Goal: Task Accomplishment & Management: Manage account settings

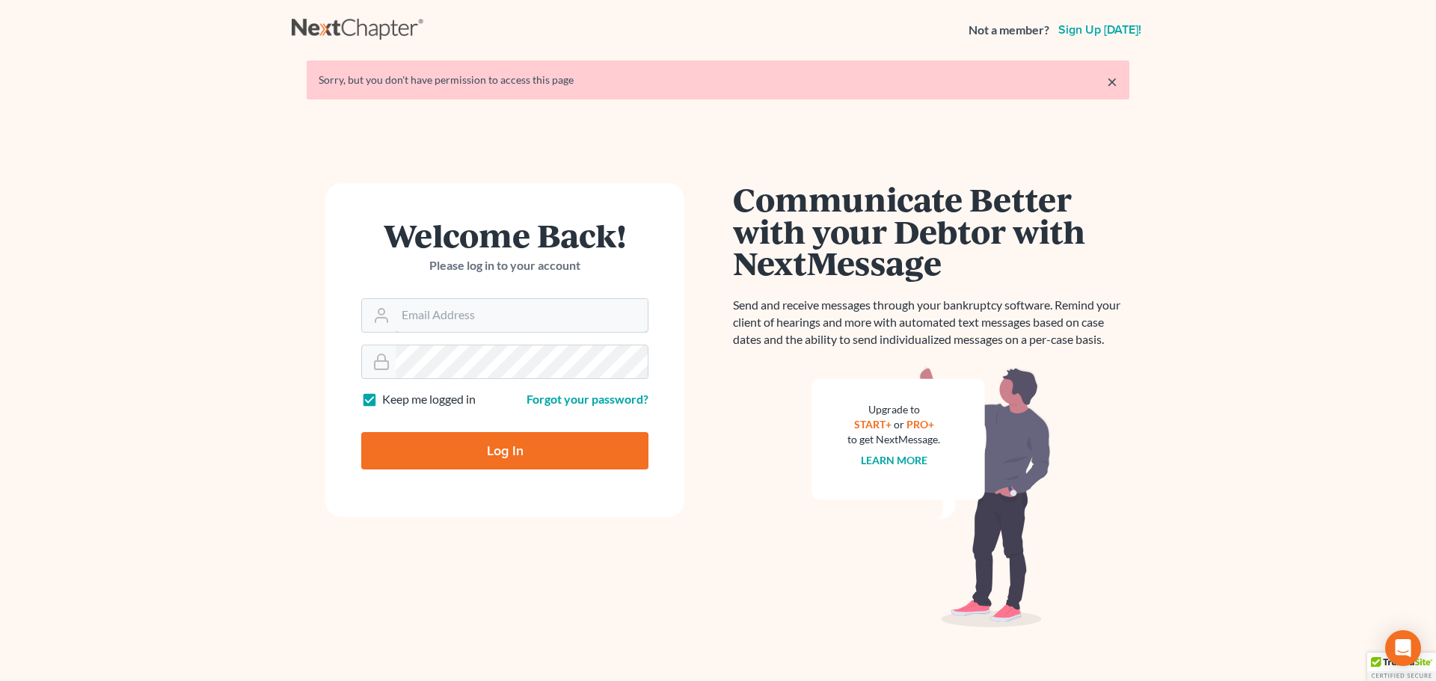
type input "christiaan@mvnlaw.com"
click at [643, 418] on div at bounding box center [514, 463] width 307 height 171
click at [495, 453] on input "Log In" at bounding box center [504, 450] width 287 height 37
type input "Thinking..."
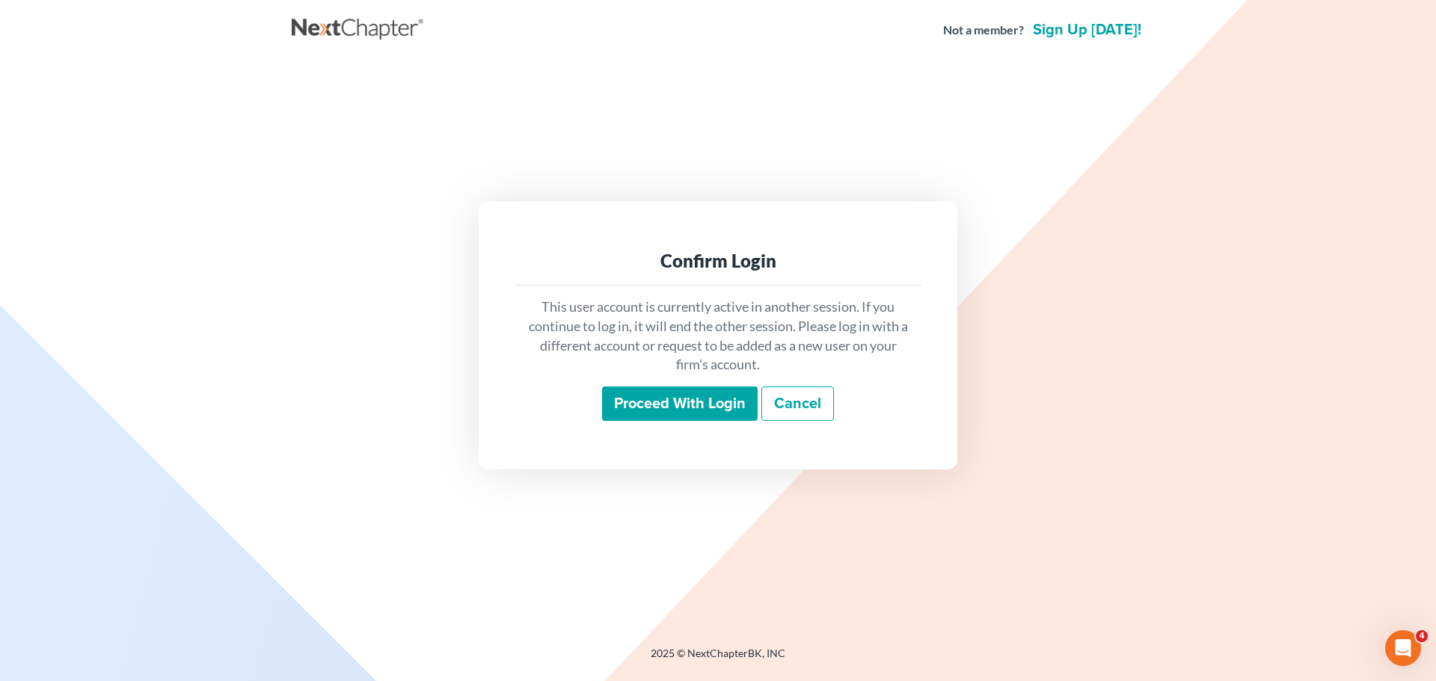
click at [658, 396] on input "Proceed with login" at bounding box center [680, 404] width 156 height 34
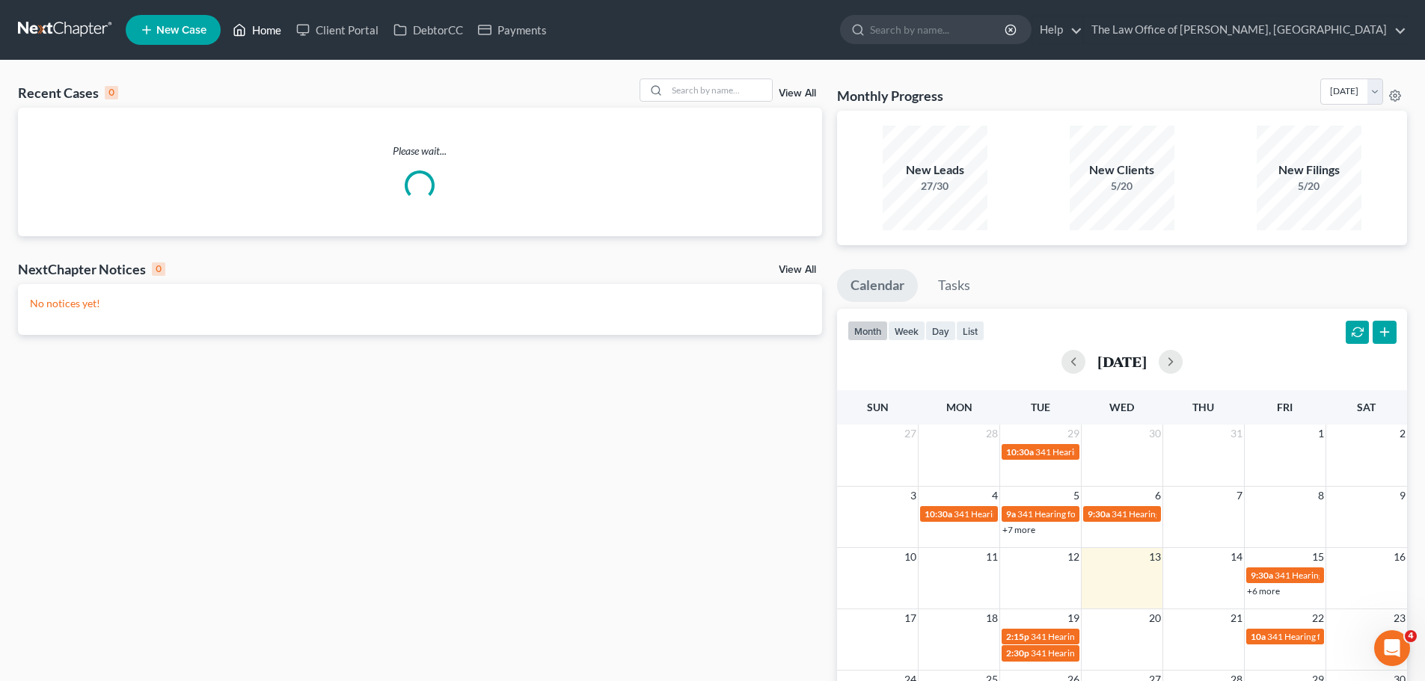
click at [277, 35] on link "Home" at bounding box center [257, 29] width 64 height 27
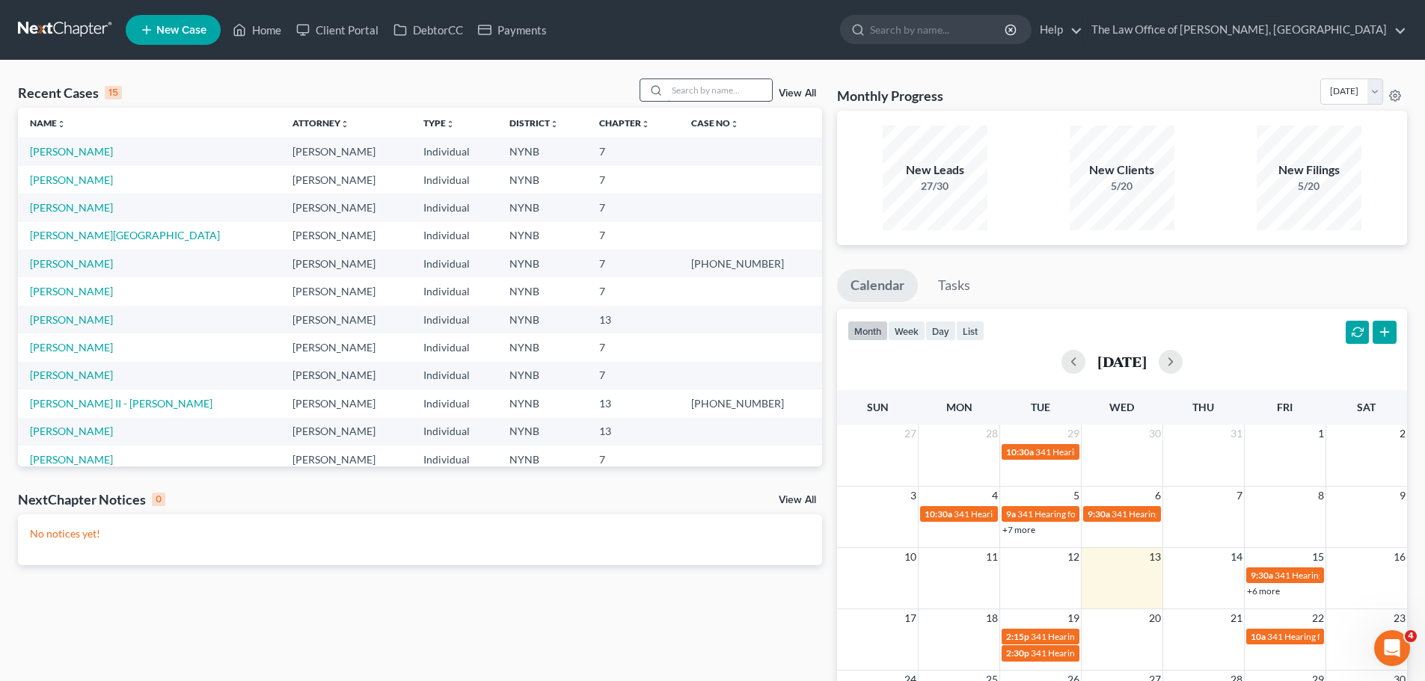
click at [714, 91] on input "search" at bounding box center [719, 90] width 105 height 22
click at [179, 28] on span "New Case" at bounding box center [181, 30] width 50 height 11
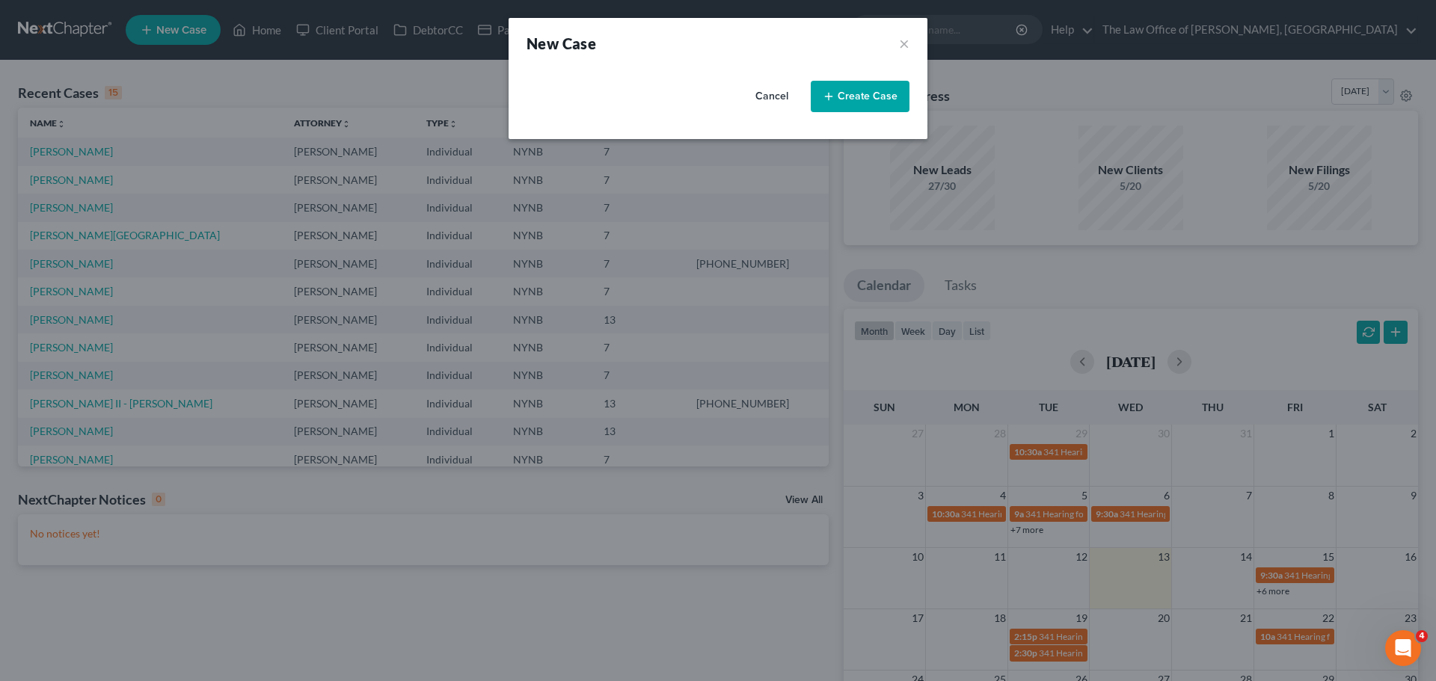
select select "54"
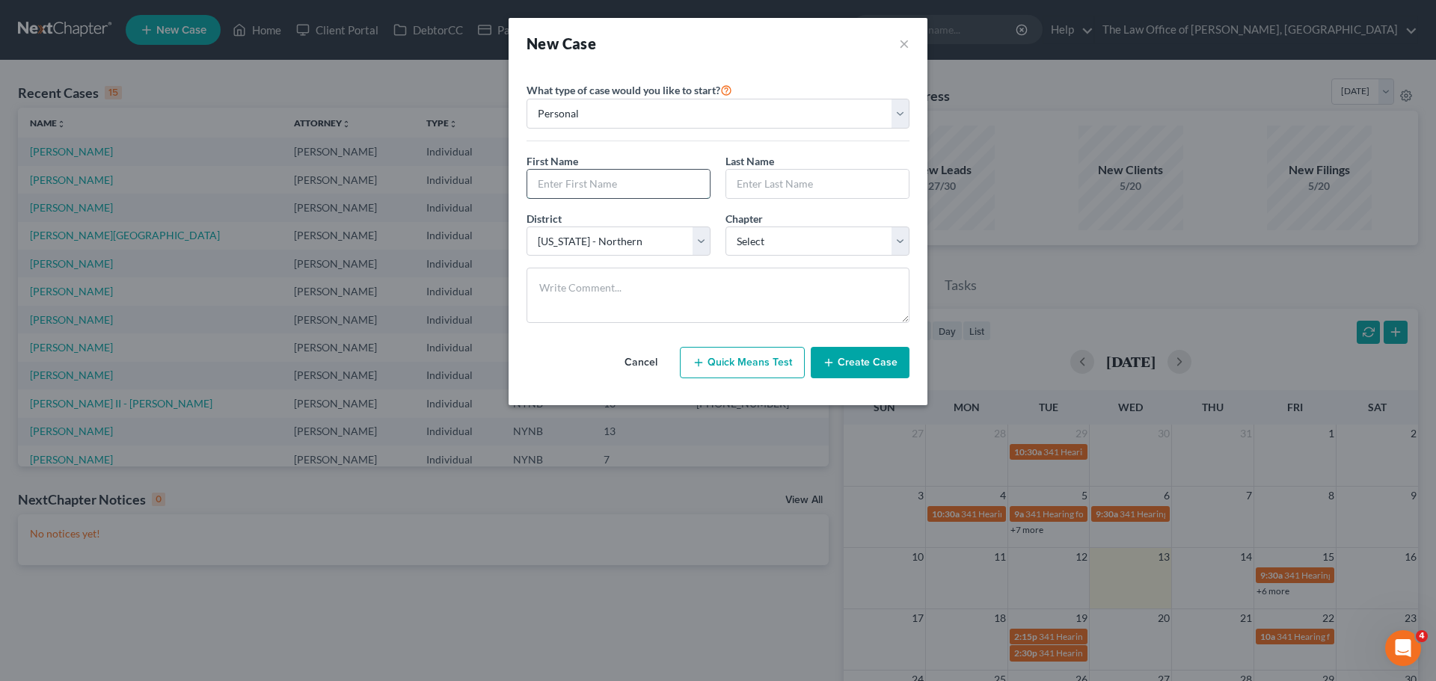
click at [657, 192] on input "text" at bounding box center [618, 184] width 183 height 28
type input "Jason"
type input "Gibbon"
click at [812, 250] on select "Select 7 11 12 13" at bounding box center [818, 242] width 184 height 30
select select "0"
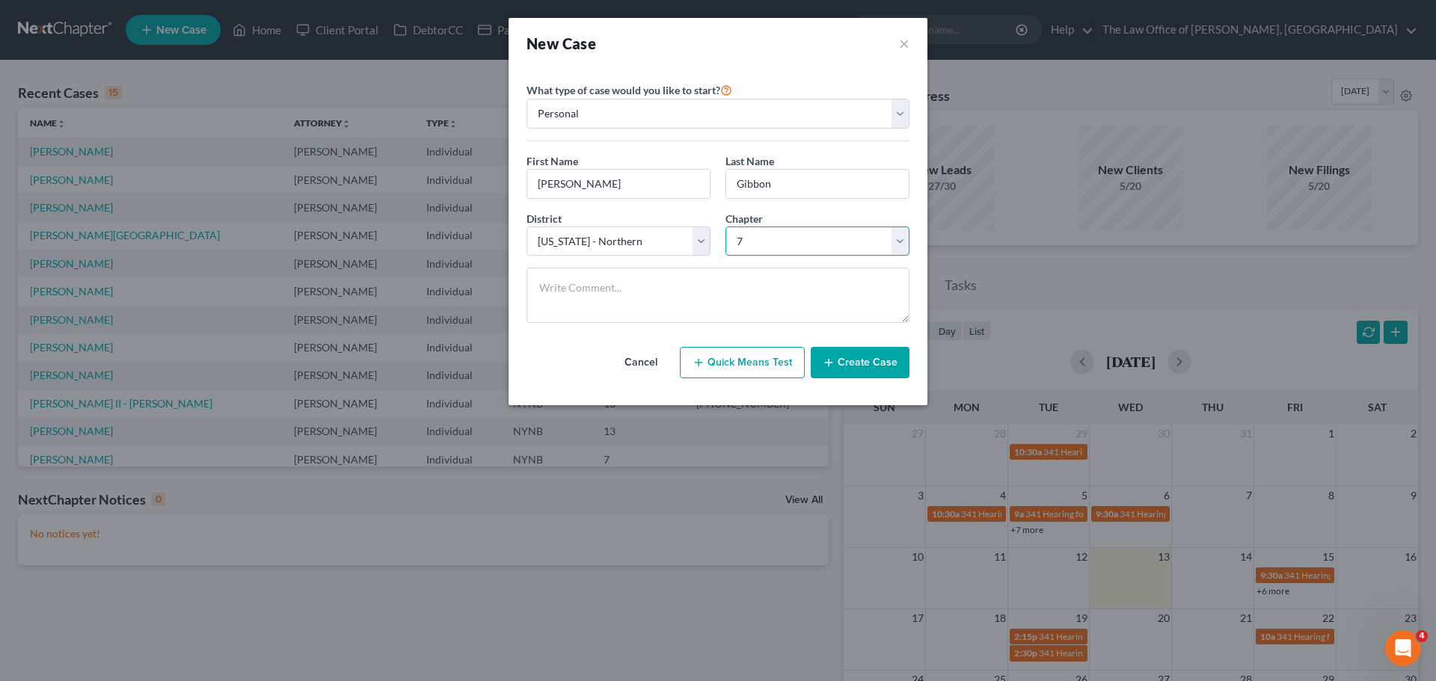
click at [726, 227] on select "Select 7 11 12 13" at bounding box center [818, 242] width 184 height 30
click at [583, 291] on textarea at bounding box center [718, 295] width 383 height 55
paste textarea "no house financing a car not married monthly income about 3200 hourly and socia…"
type textarea "no house financing a car not married monthly income about 3200 hourly and socia…"
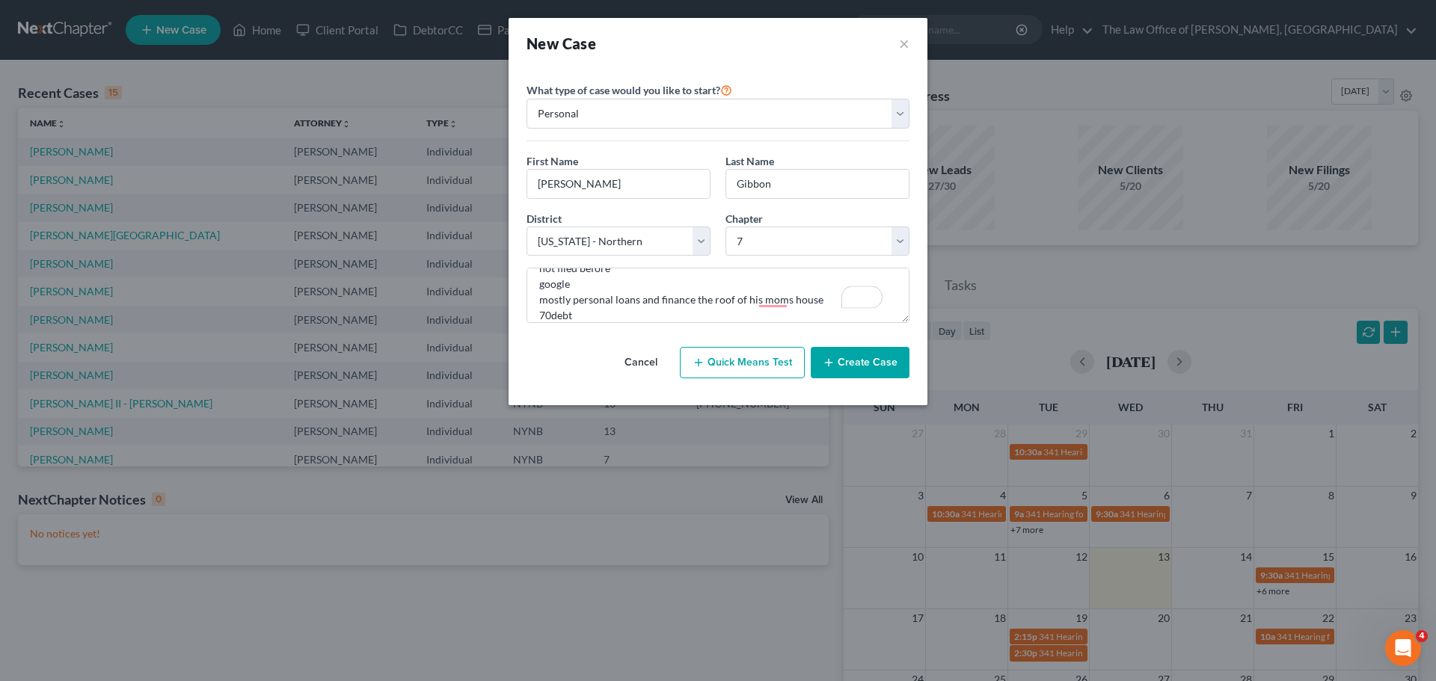
click at [880, 364] on button "Create Case" at bounding box center [860, 362] width 99 height 31
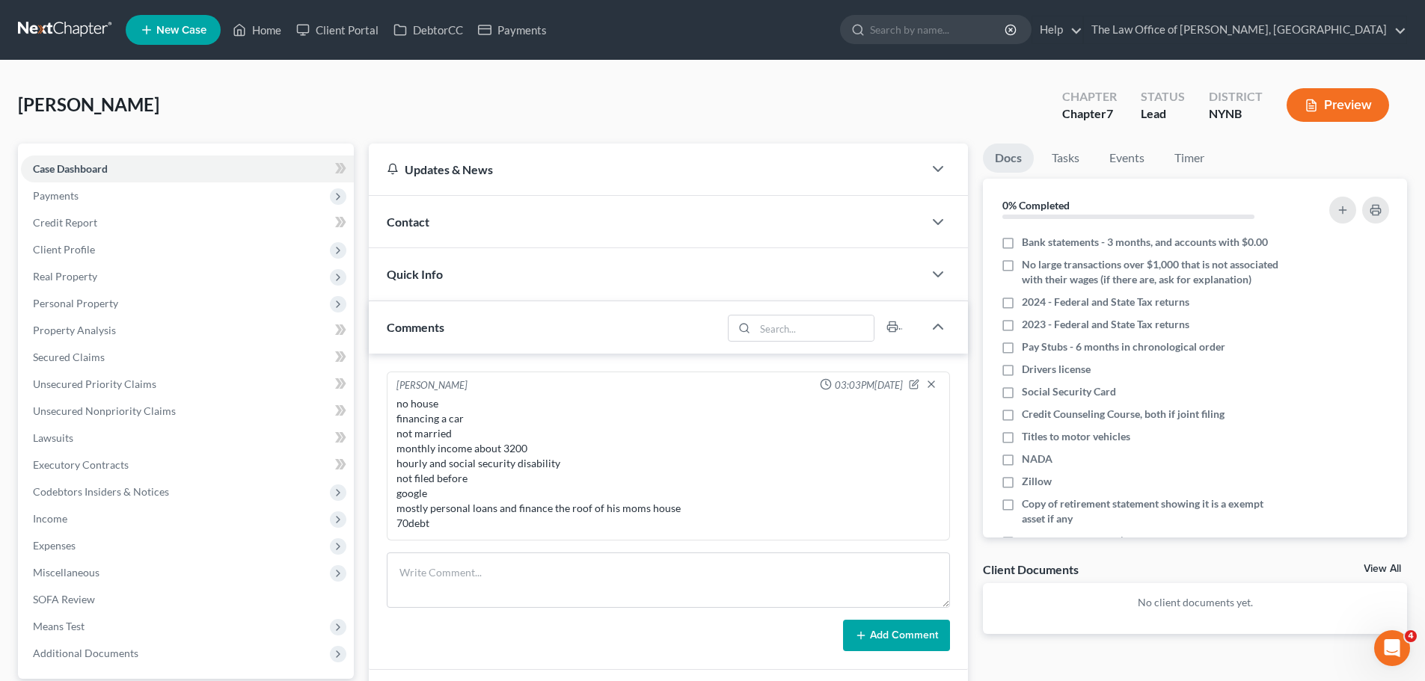
click at [485, 228] on div "Contact" at bounding box center [646, 222] width 554 height 52
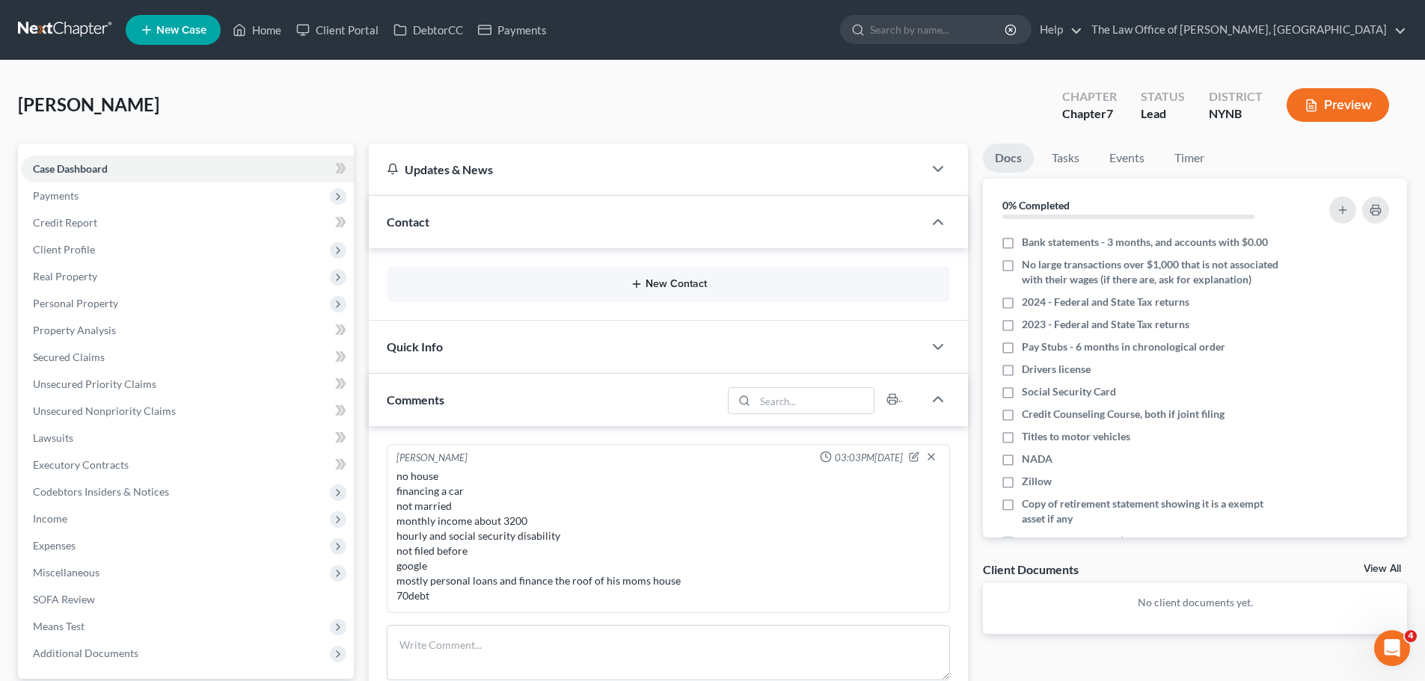
click at [683, 279] on button "New Contact" at bounding box center [668, 284] width 539 height 12
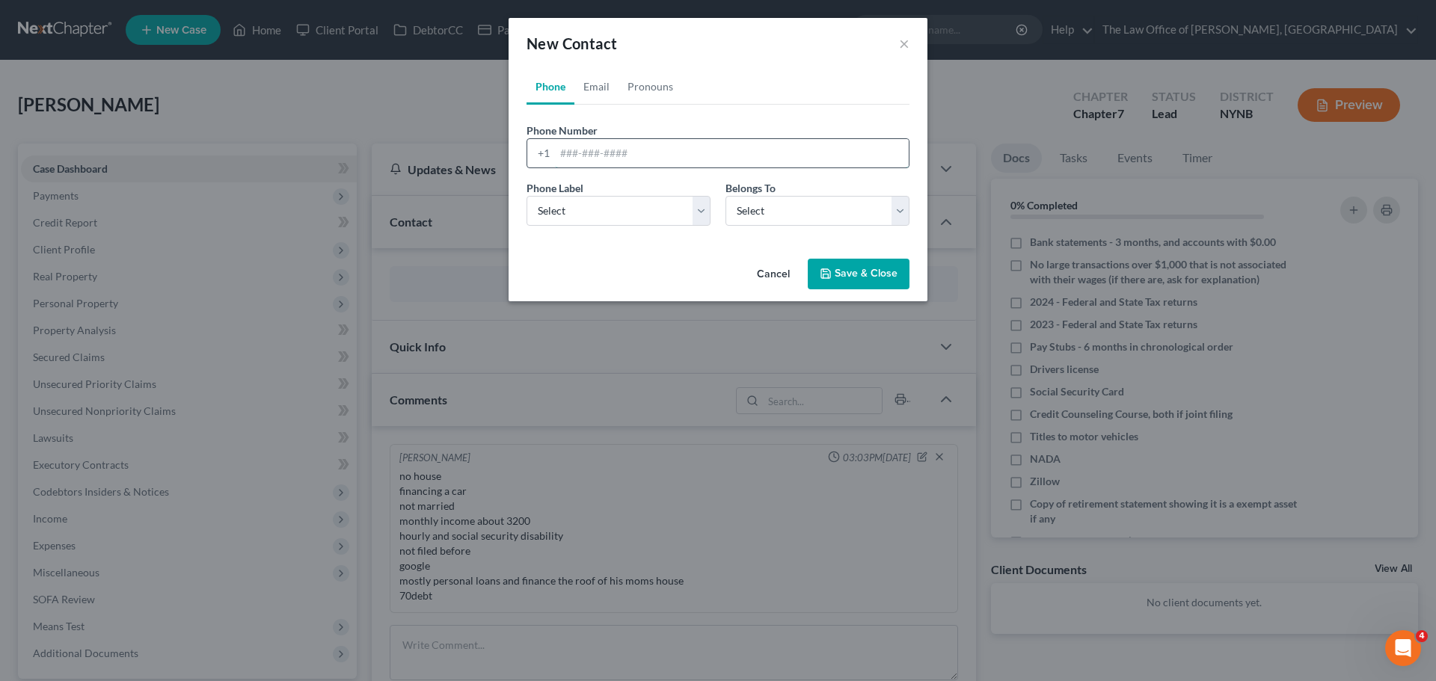
click at [581, 159] on input "tel" at bounding box center [732, 153] width 354 height 28
paste input "518-928-7616"
type input "518-928-7616"
click at [600, 209] on select "Select Mobile Home Work Other" at bounding box center [619, 211] width 184 height 30
select select "0"
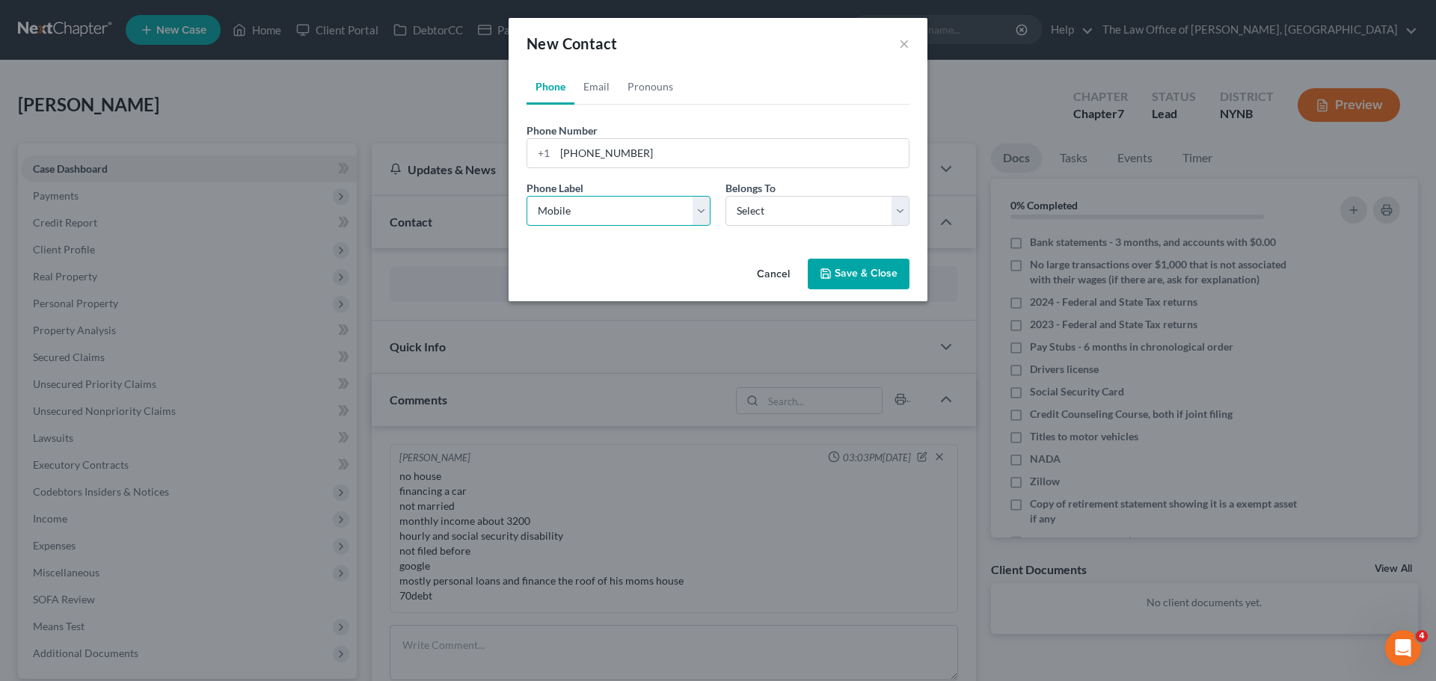
click at [527, 196] on select "Select Mobile Home Work Other" at bounding box center [619, 211] width 184 height 30
click at [764, 212] on select "Select Client Other" at bounding box center [818, 211] width 184 height 30
select select "0"
click at [726, 196] on select "Select Client Other" at bounding box center [818, 211] width 184 height 30
click at [590, 91] on link "Email" at bounding box center [596, 87] width 44 height 36
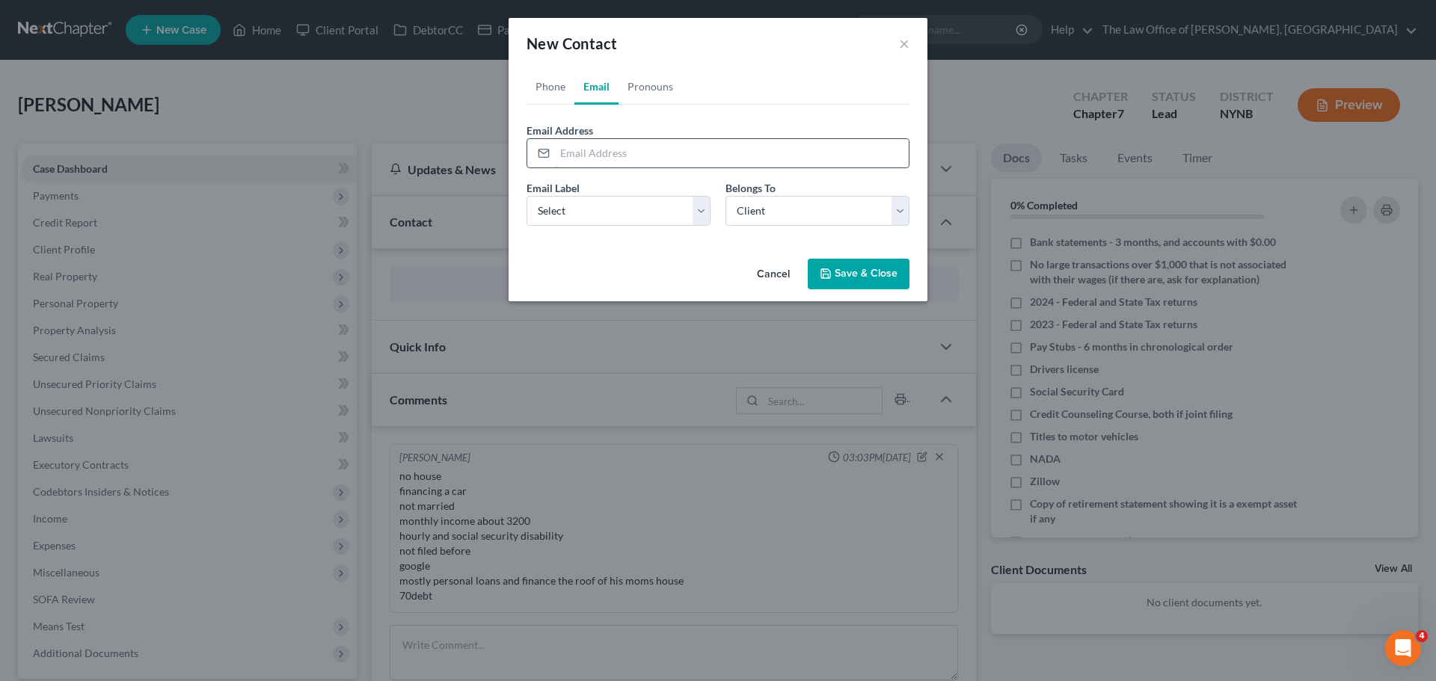
click at [690, 159] on input "email" at bounding box center [732, 153] width 354 height 28
paste input "1jasong@gmail.com"
type input "1jasong@gmail.com"
click at [650, 217] on select "Select Home Work Other" at bounding box center [619, 211] width 184 height 30
select select "0"
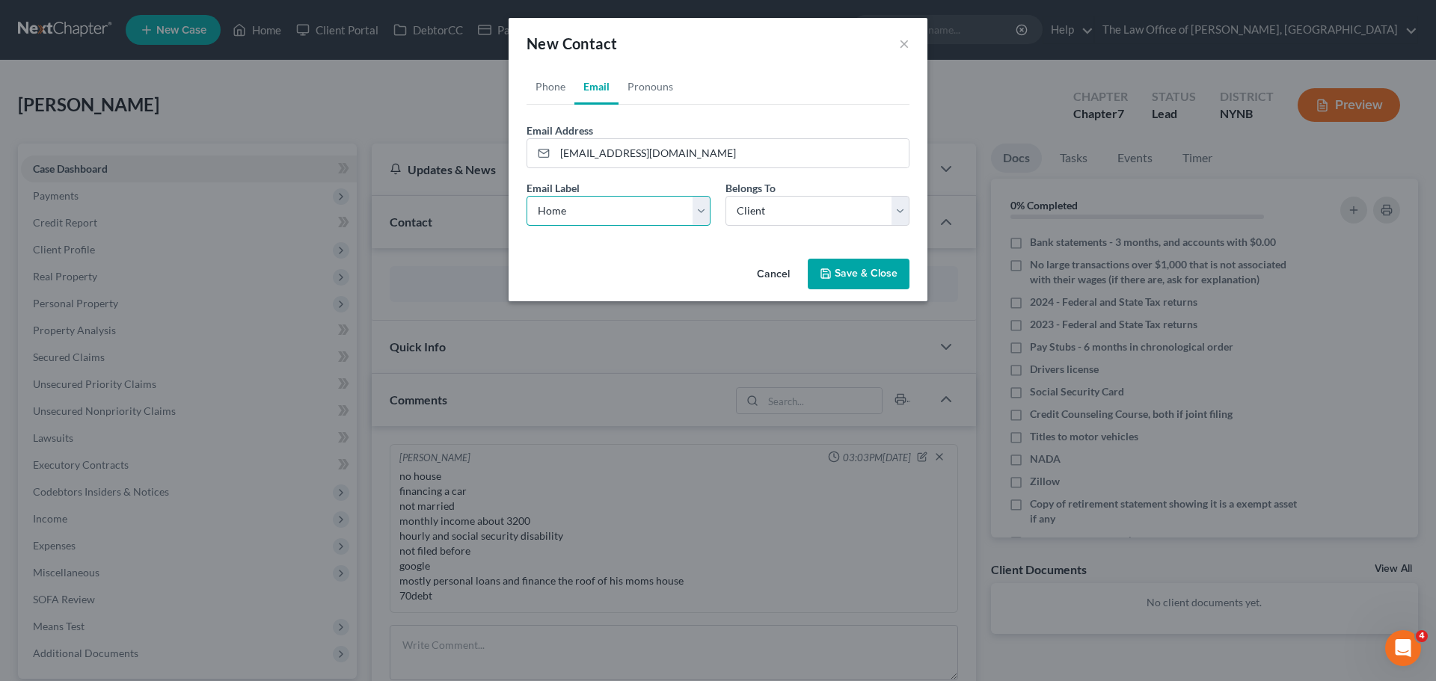
click at [527, 196] on select "Select Home Work Other" at bounding box center [619, 211] width 184 height 30
click at [850, 283] on button "Save & Close" at bounding box center [859, 274] width 102 height 31
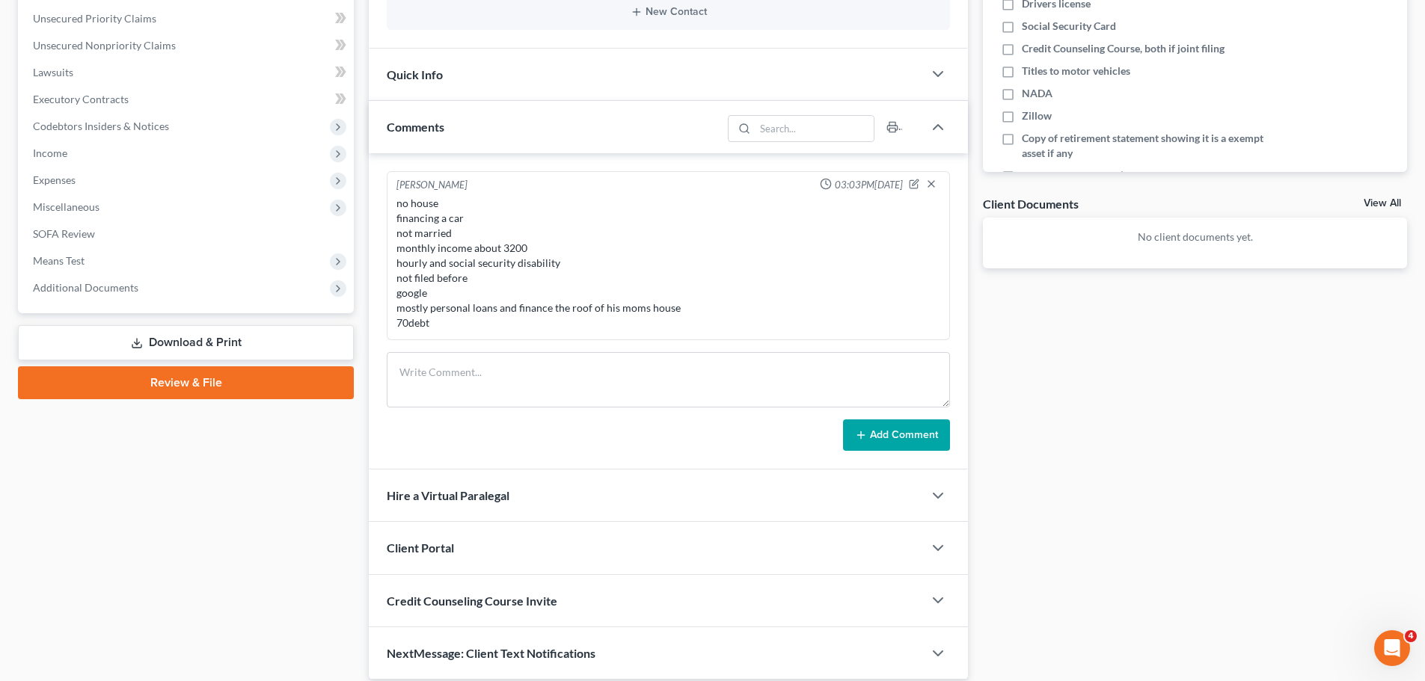
scroll to position [421, 0]
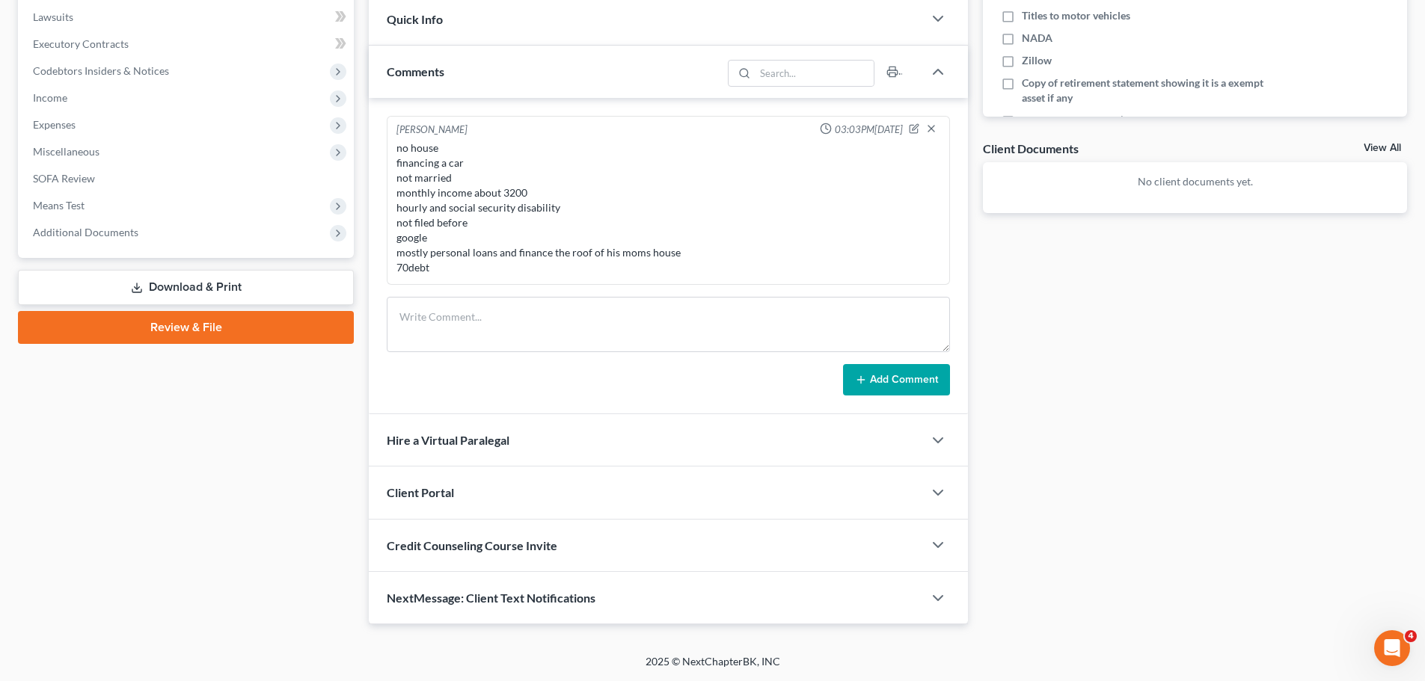
click at [498, 506] on div "Client Portal" at bounding box center [646, 493] width 554 height 52
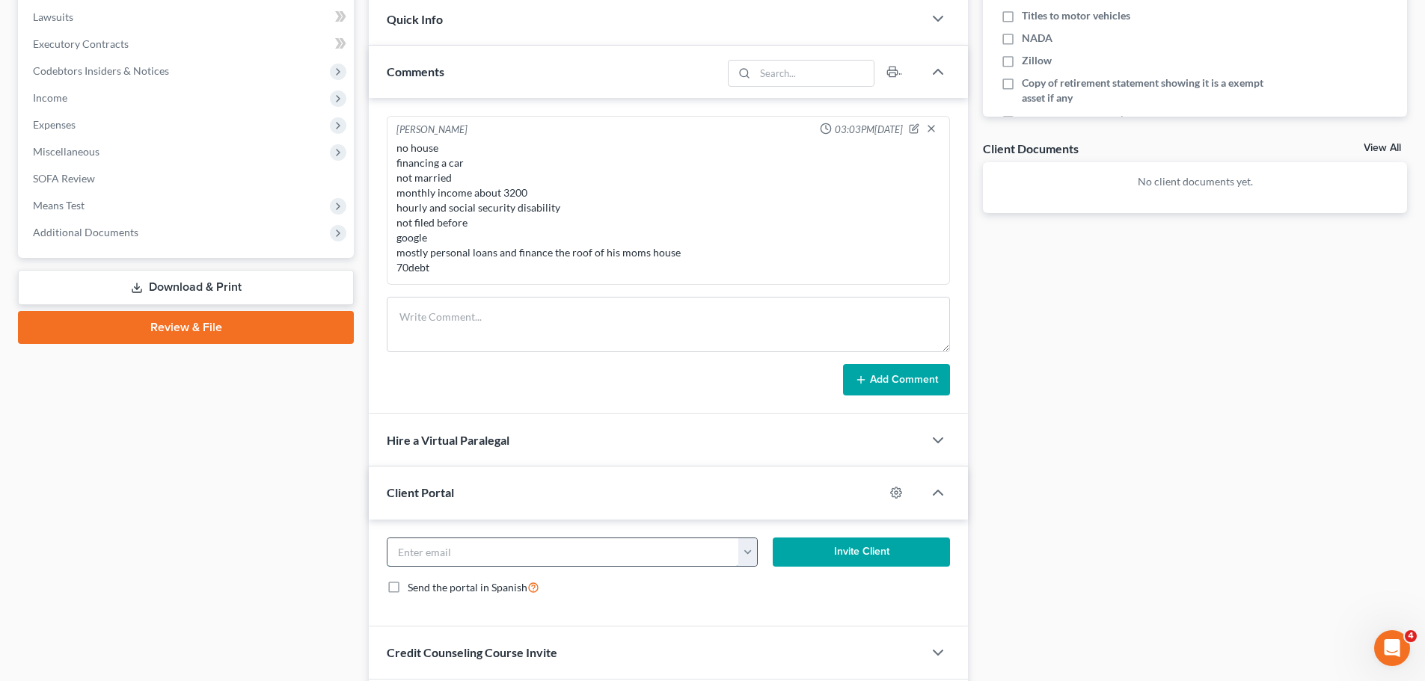
click at [455, 550] on input "email" at bounding box center [563, 553] width 352 height 28
paste input "1jasong@gmail.com"
type input "1jasong@gmail.com"
click at [874, 550] on button "Invite Client" at bounding box center [862, 553] width 178 height 30
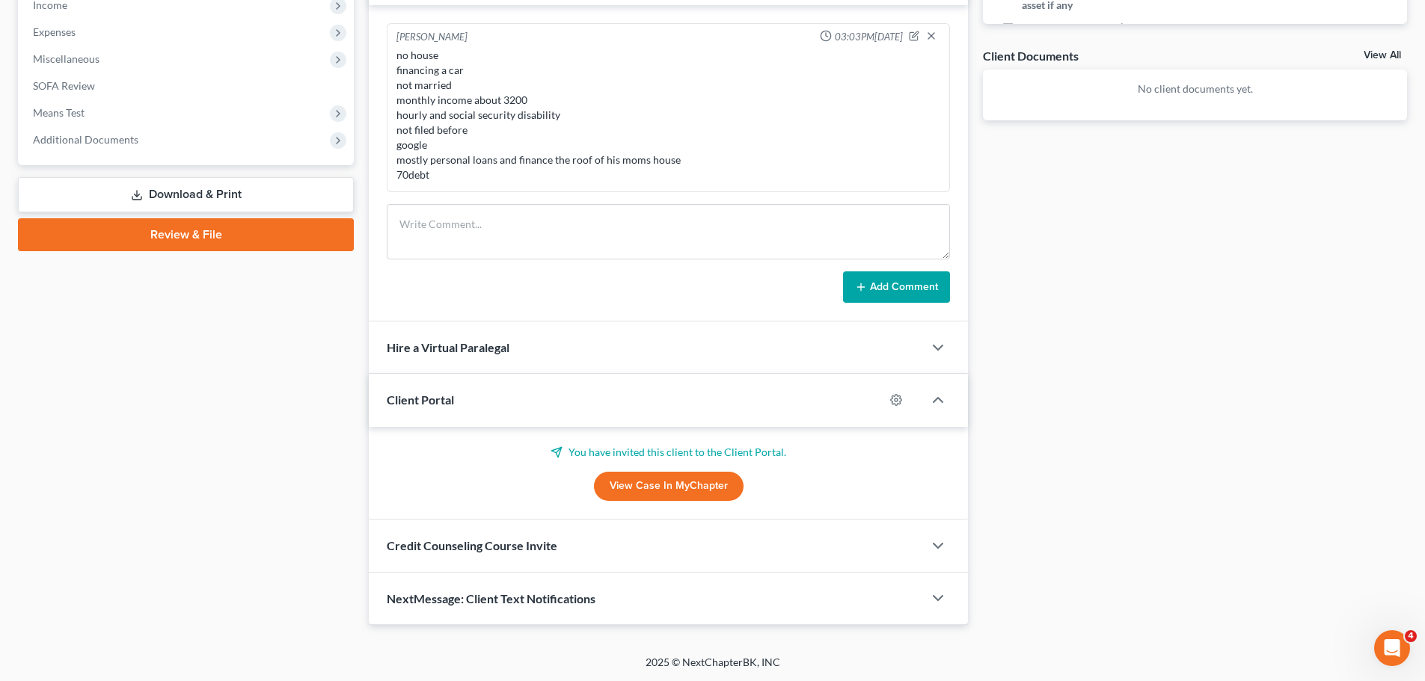
scroll to position [515, 0]
click at [509, 547] on span "Credit Counseling Course Invite" at bounding box center [472, 545] width 171 height 14
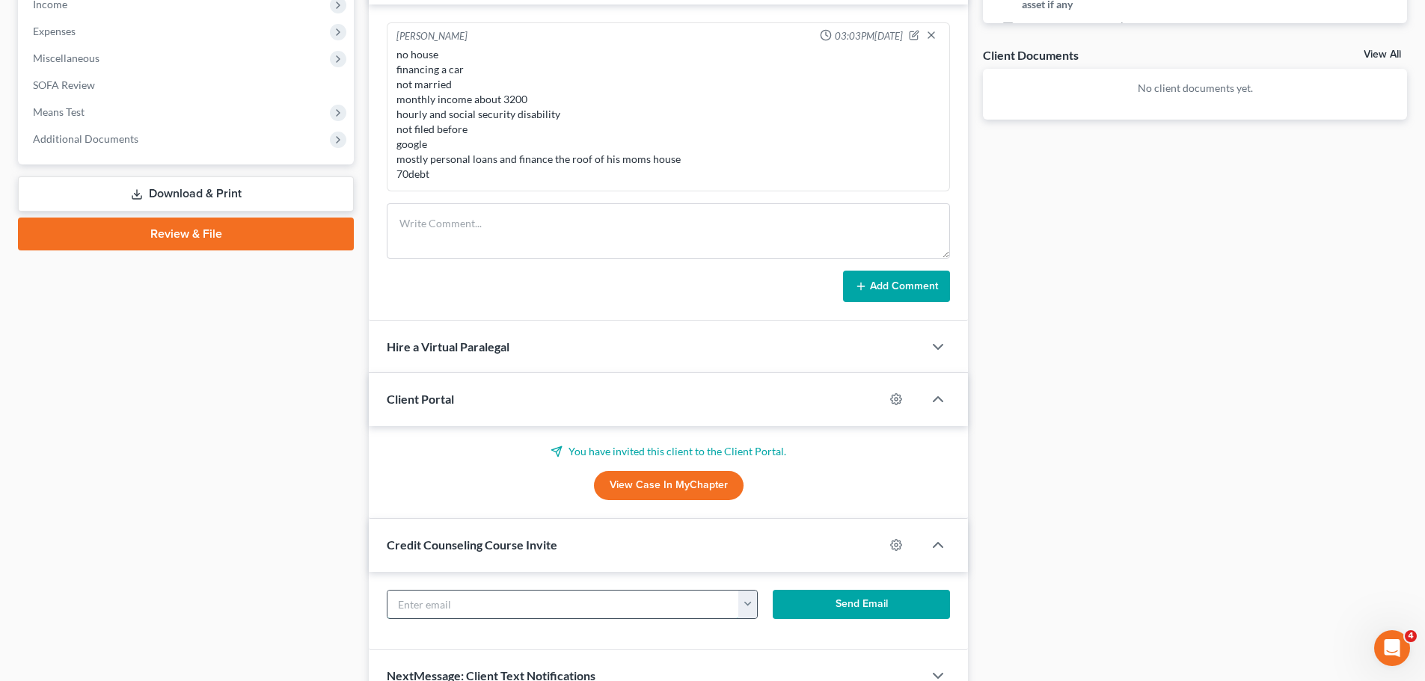
click at [469, 595] on input "text" at bounding box center [563, 605] width 352 height 28
paste input "1jasong@gmail.com"
type input "1jasong@gmail.com"
click at [886, 605] on button "Send Email" at bounding box center [862, 605] width 178 height 30
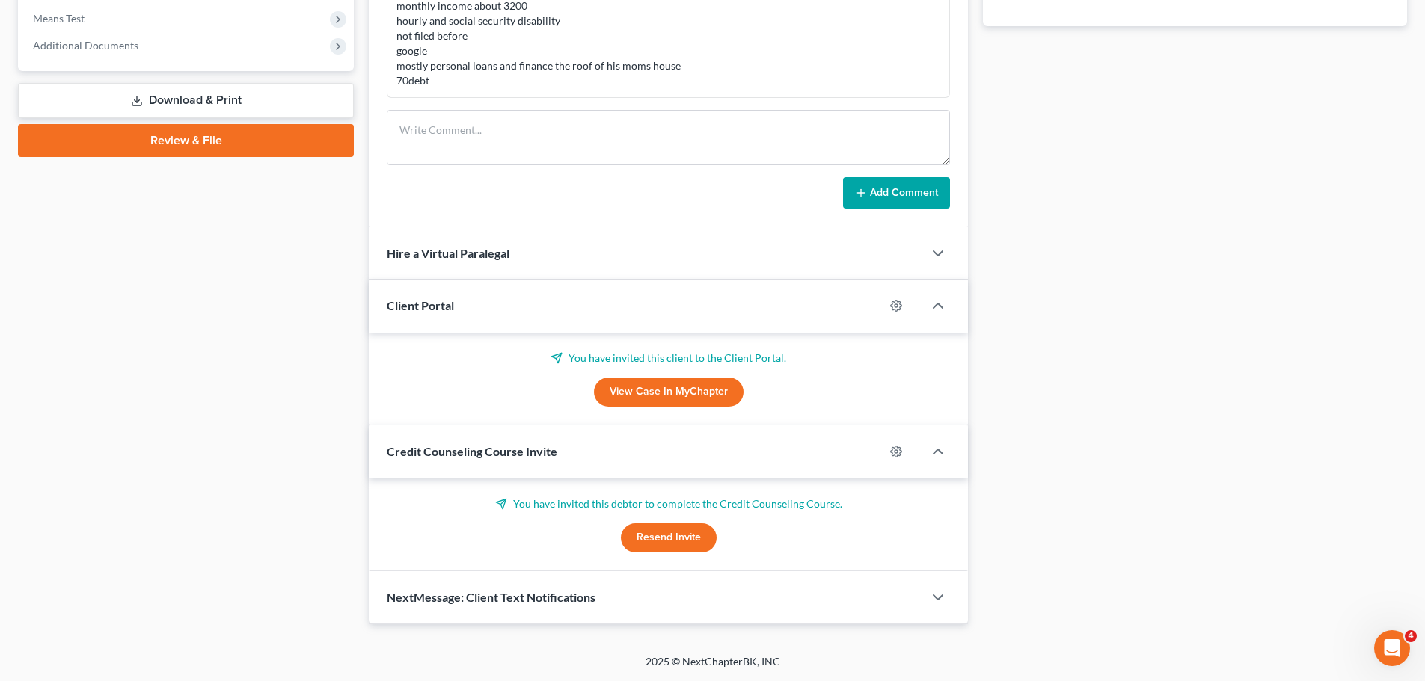
scroll to position [608, 0]
click at [938, 598] on polyline "button" at bounding box center [937, 597] width 9 height 4
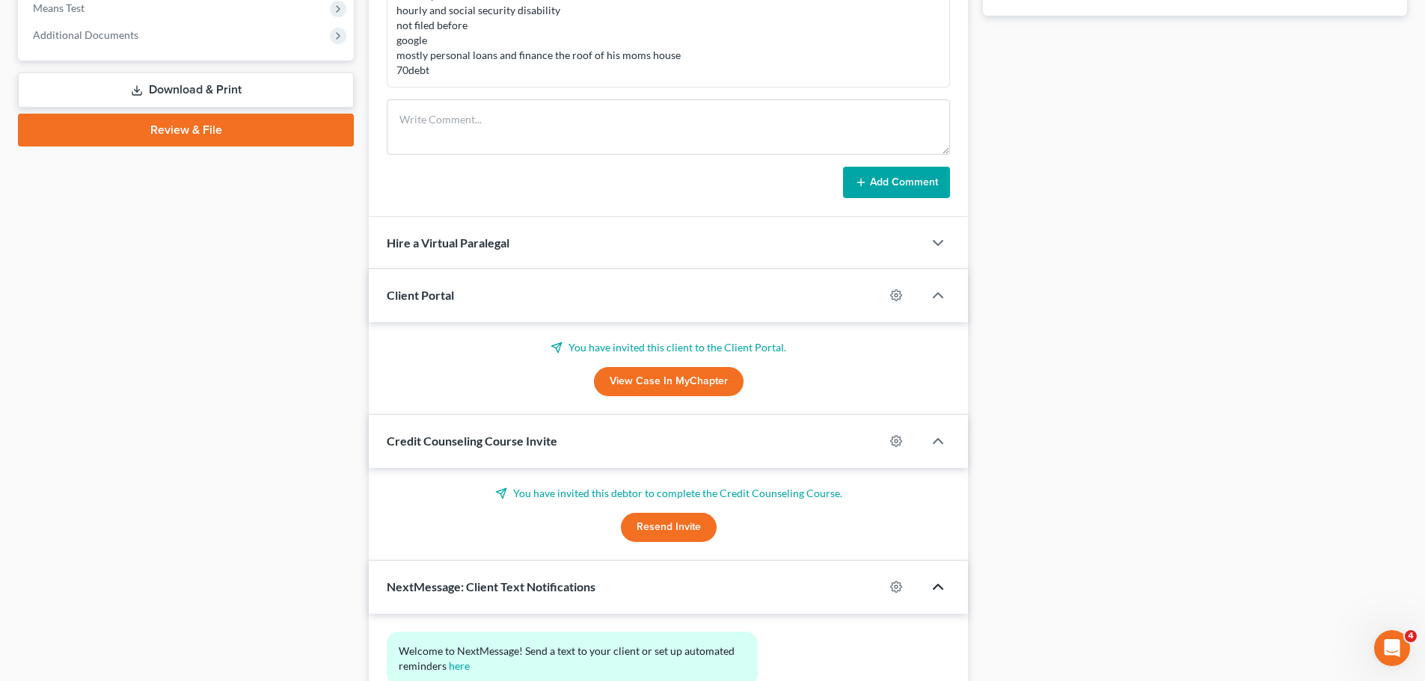
scroll to position [746, 0]
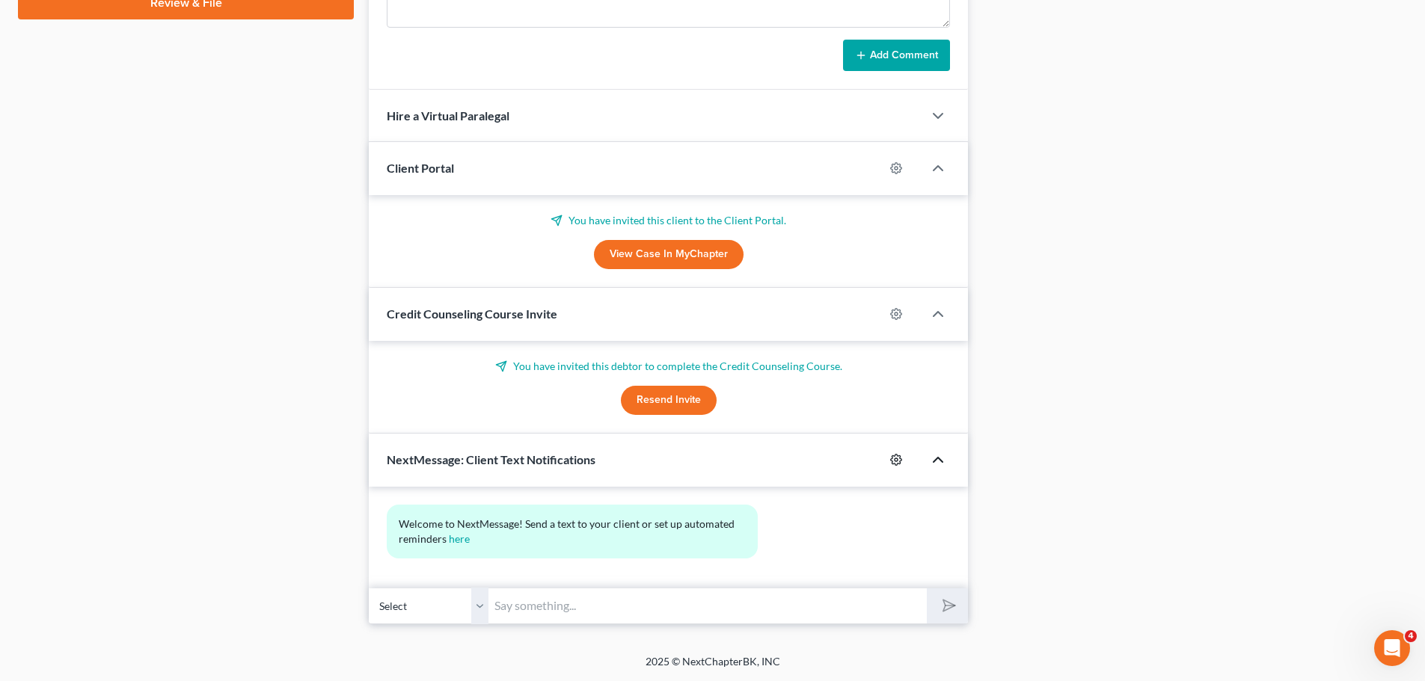
click at [892, 461] on icon "button" at bounding box center [896, 460] width 11 height 11
select select "0"
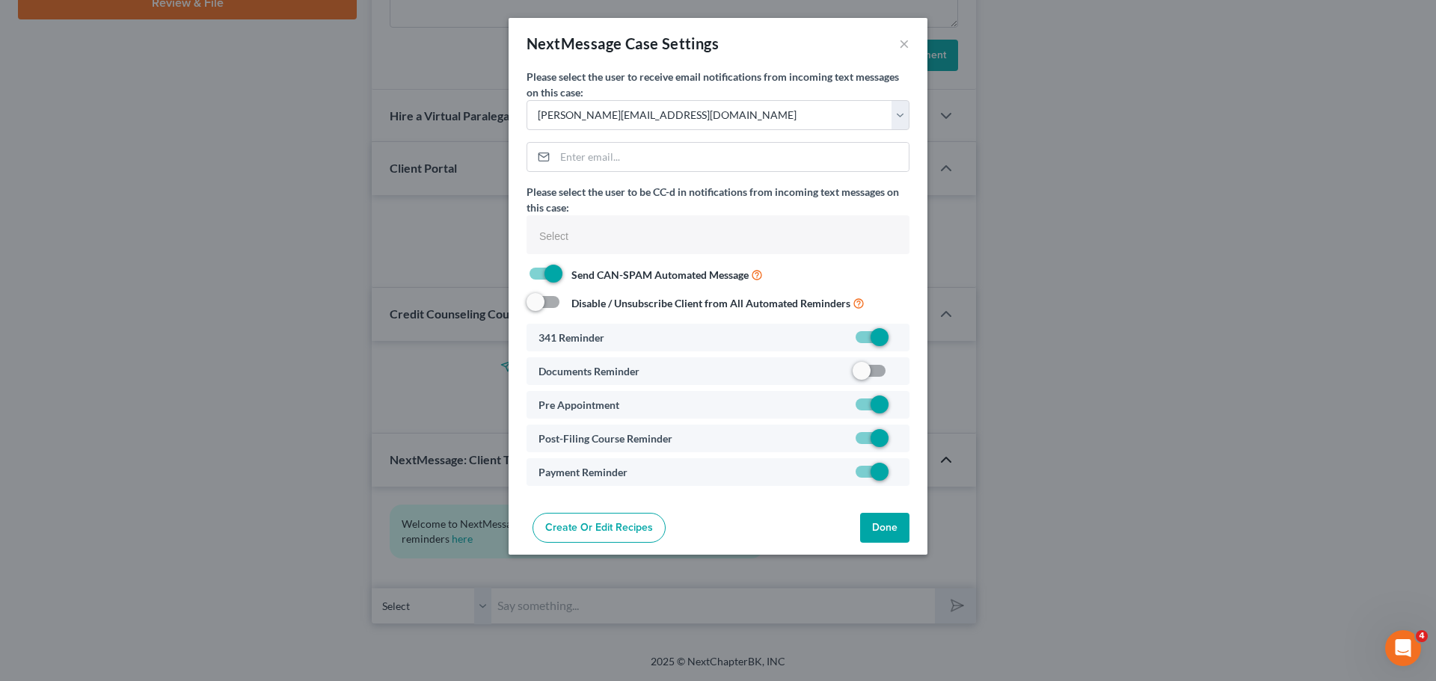
select select
click at [898, 375] on label at bounding box center [898, 375] width 0 height 0
click at [904, 367] on input "checkbox" at bounding box center [909, 369] width 10 height 10
checkbox input "true"
click at [886, 522] on button "Done" at bounding box center [884, 528] width 49 height 30
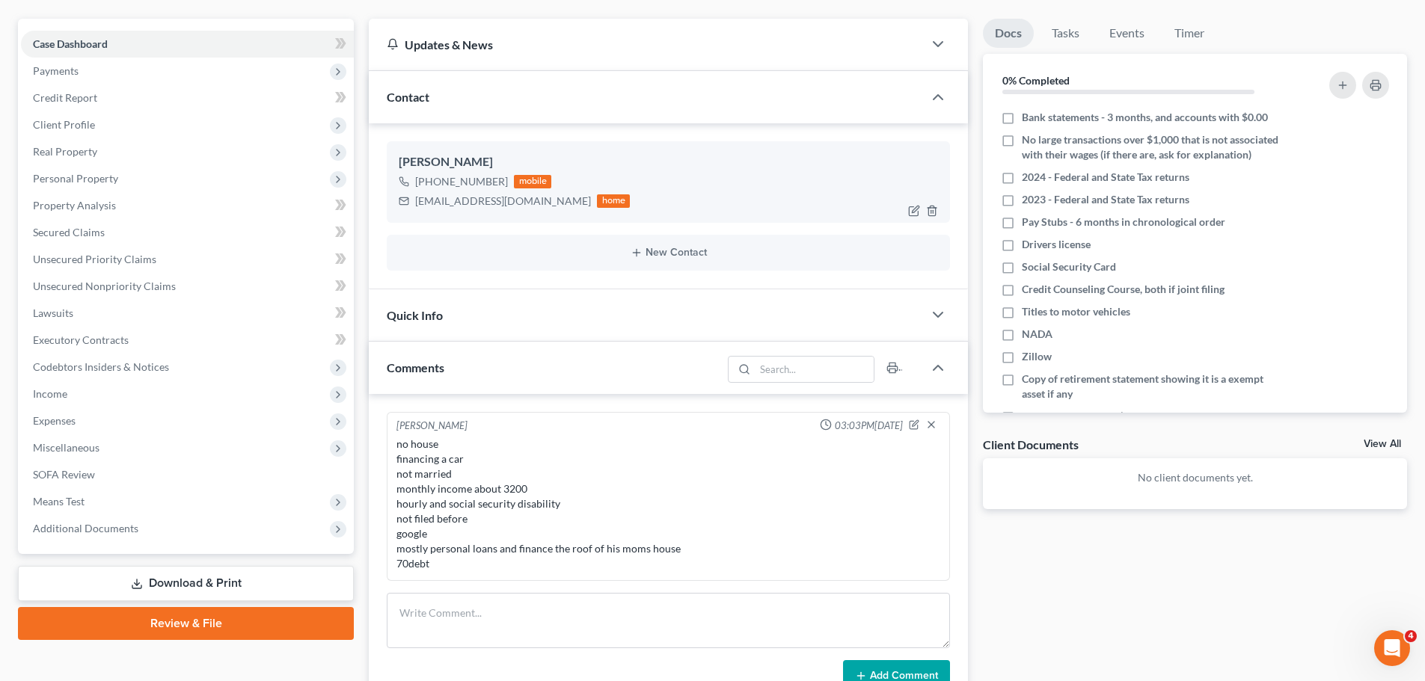
scroll to position [0, 0]
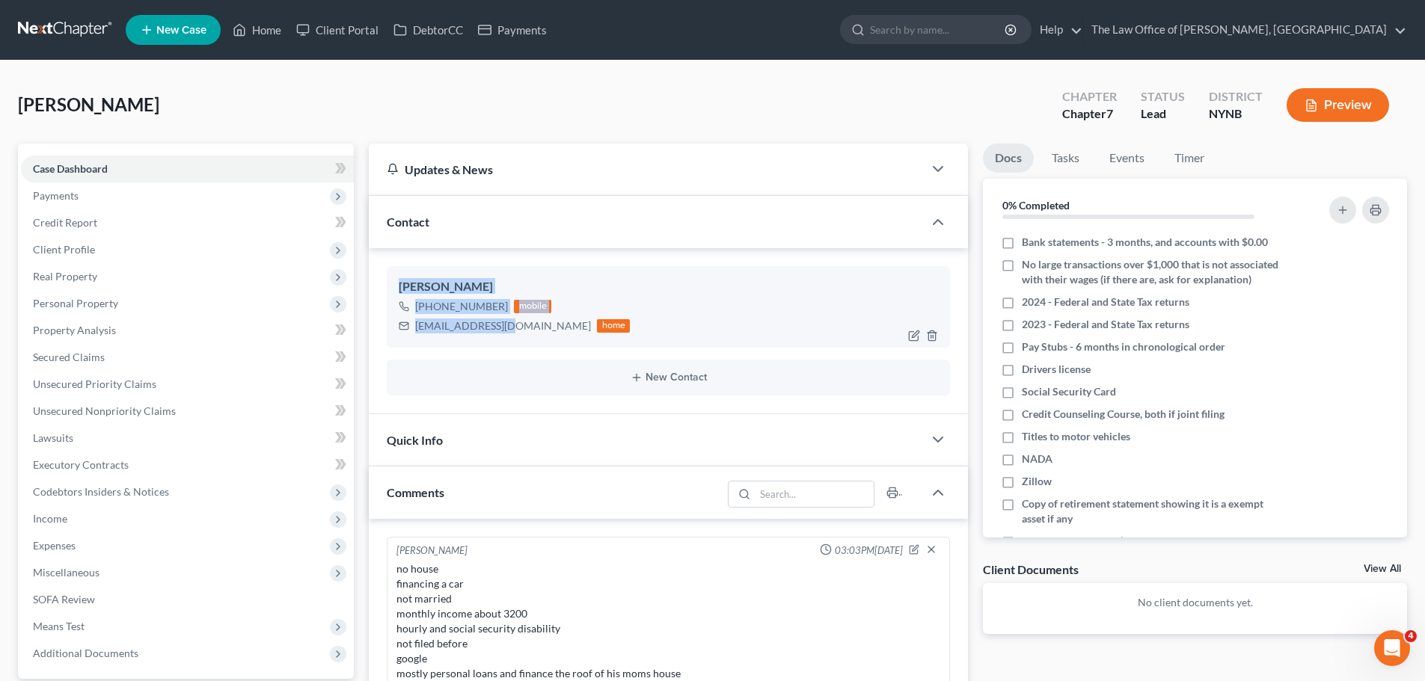
drag, startPoint x: 505, startPoint y: 333, endPoint x: 396, endPoint y: 283, distance: 119.5
click at [396, 283] on div "Jason Gibbon +1 (518) 928-7616 mobile 1jasong@gmail.com home" at bounding box center [668, 306] width 563 height 81
copy div "Jason Gibbon +1 (518) 928-7616 mobile 1jasong@gmail.com"
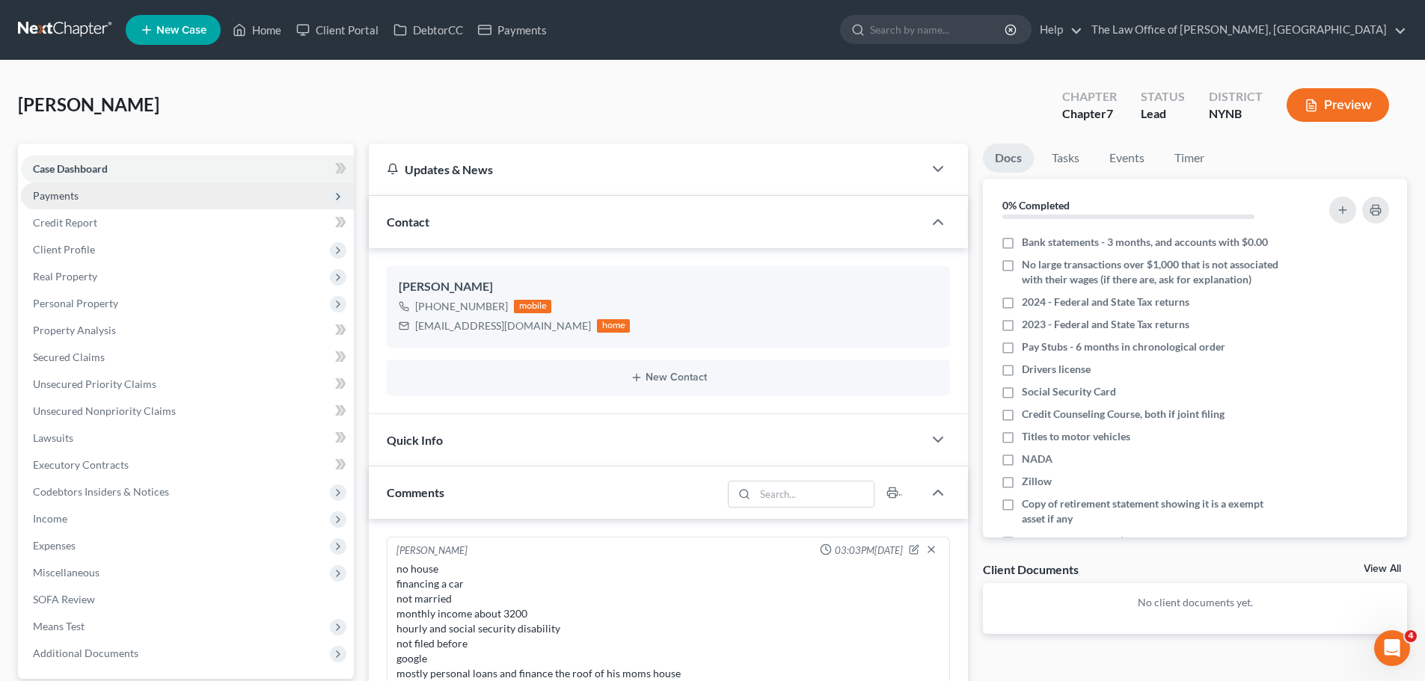
click at [71, 198] on span "Payments" at bounding box center [56, 195] width 46 height 13
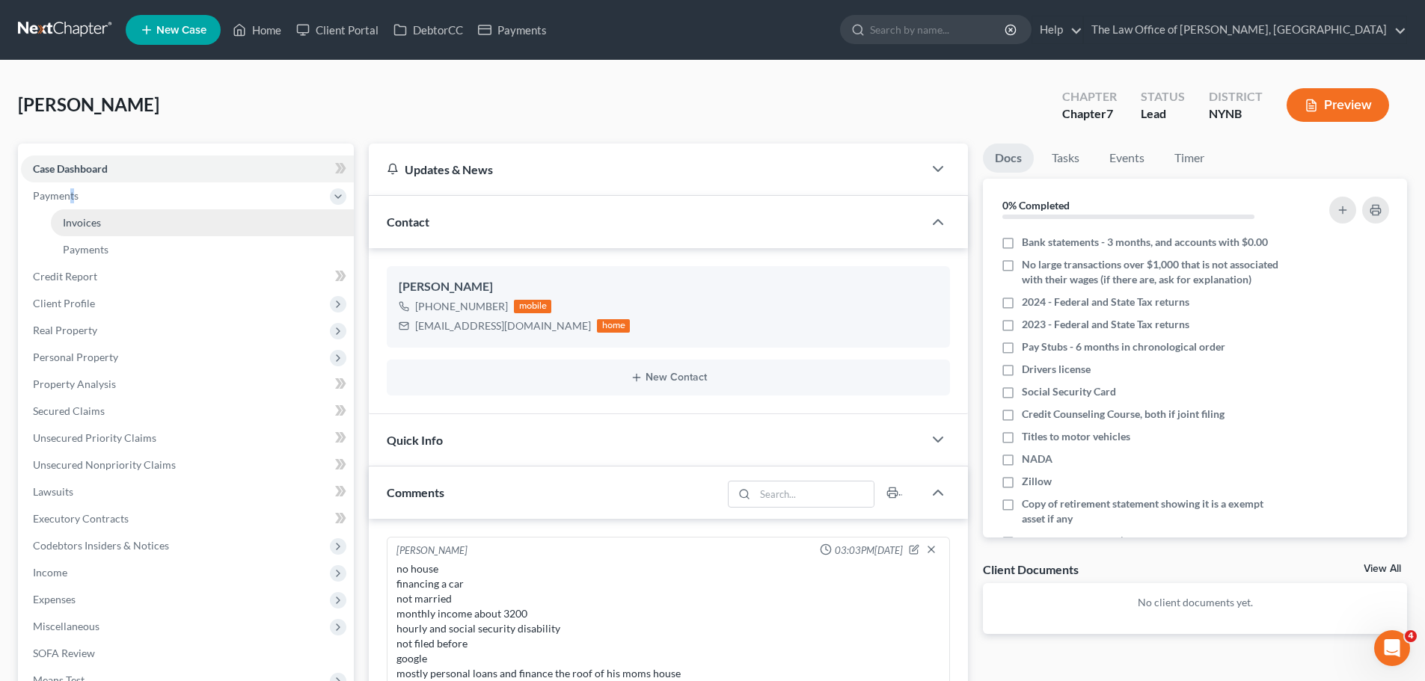
click at [105, 224] on link "Invoices" at bounding box center [202, 222] width 303 height 27
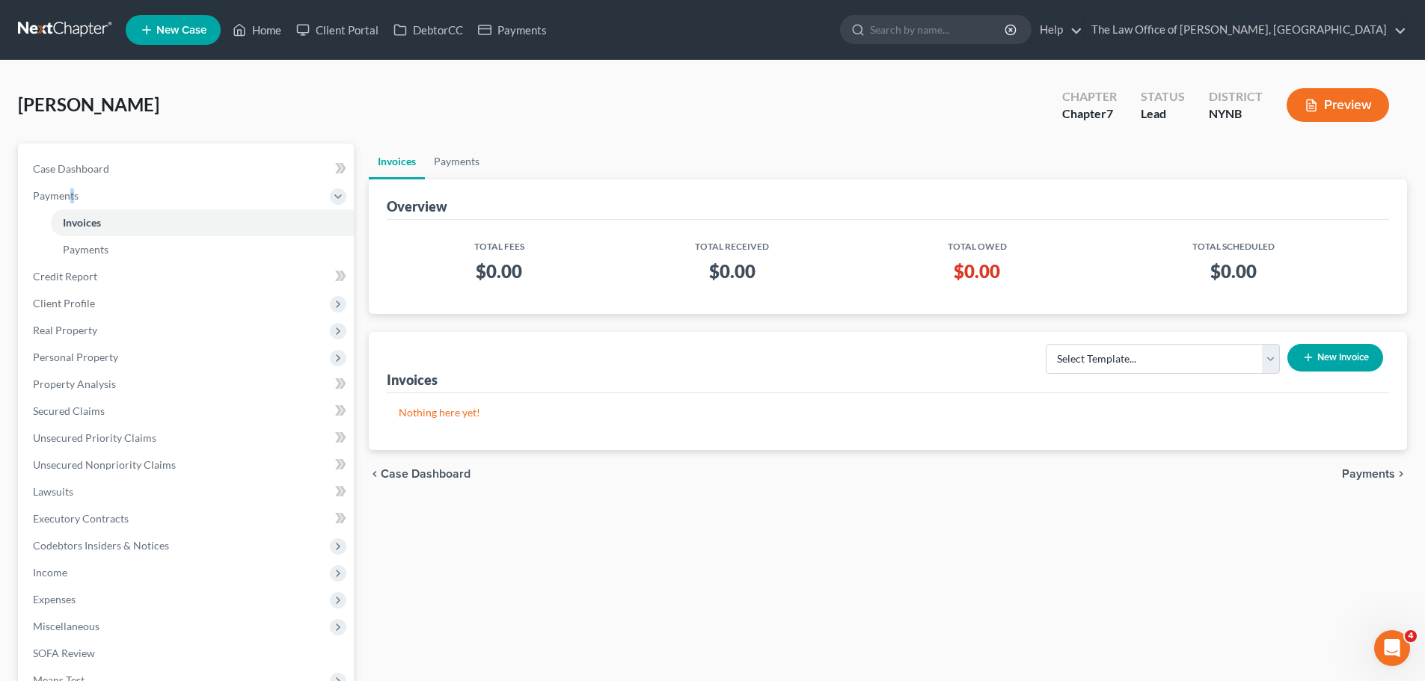
click at [1340, 363] on button "New Invoice" at bounding box center [1335, 358] width 96 height 28
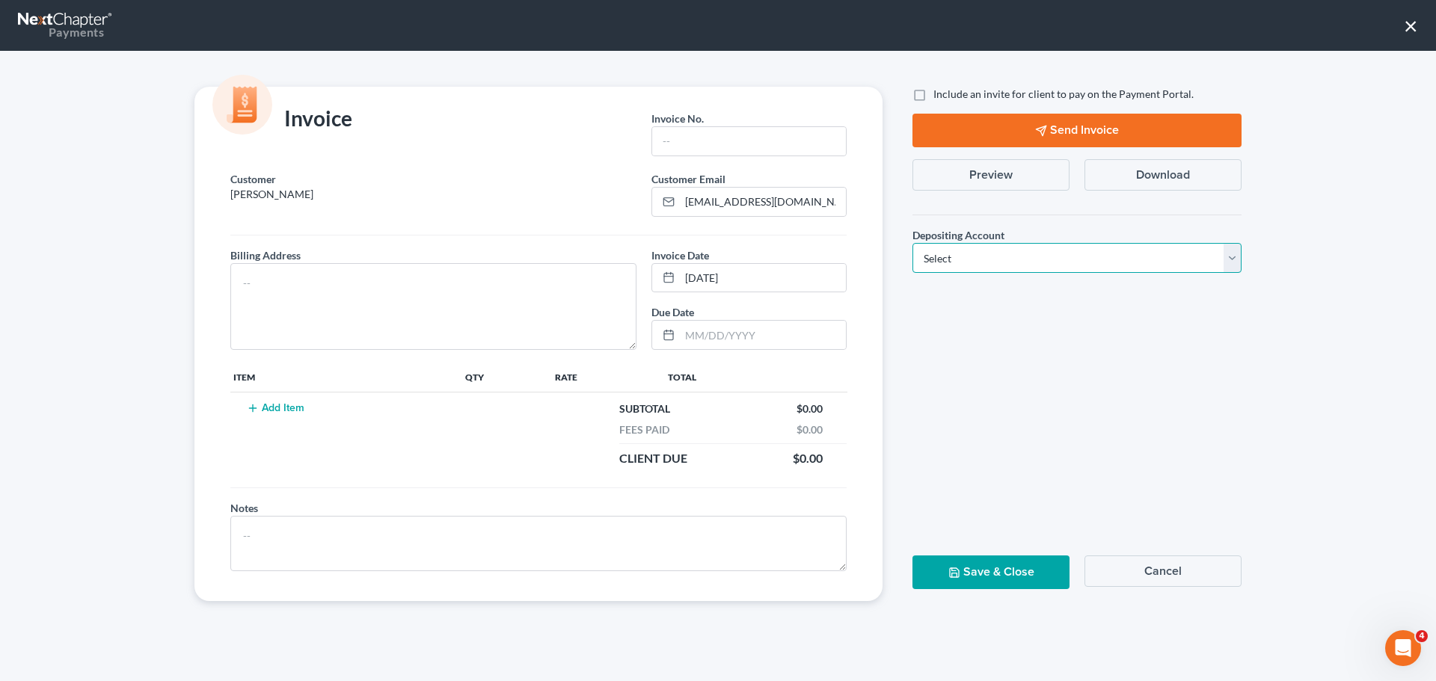
click at [1034, 255] on select "Select Operation Trust" at bounding box center [1077, 258] width 329 height 30
select select "0"
click at [913, 243] on select "Select Operation Trust" at bounding box center [1077, 258] width 329 height 30
click at [682, 144] on input "text" at bounding box center [749, 141] width 194 height 28
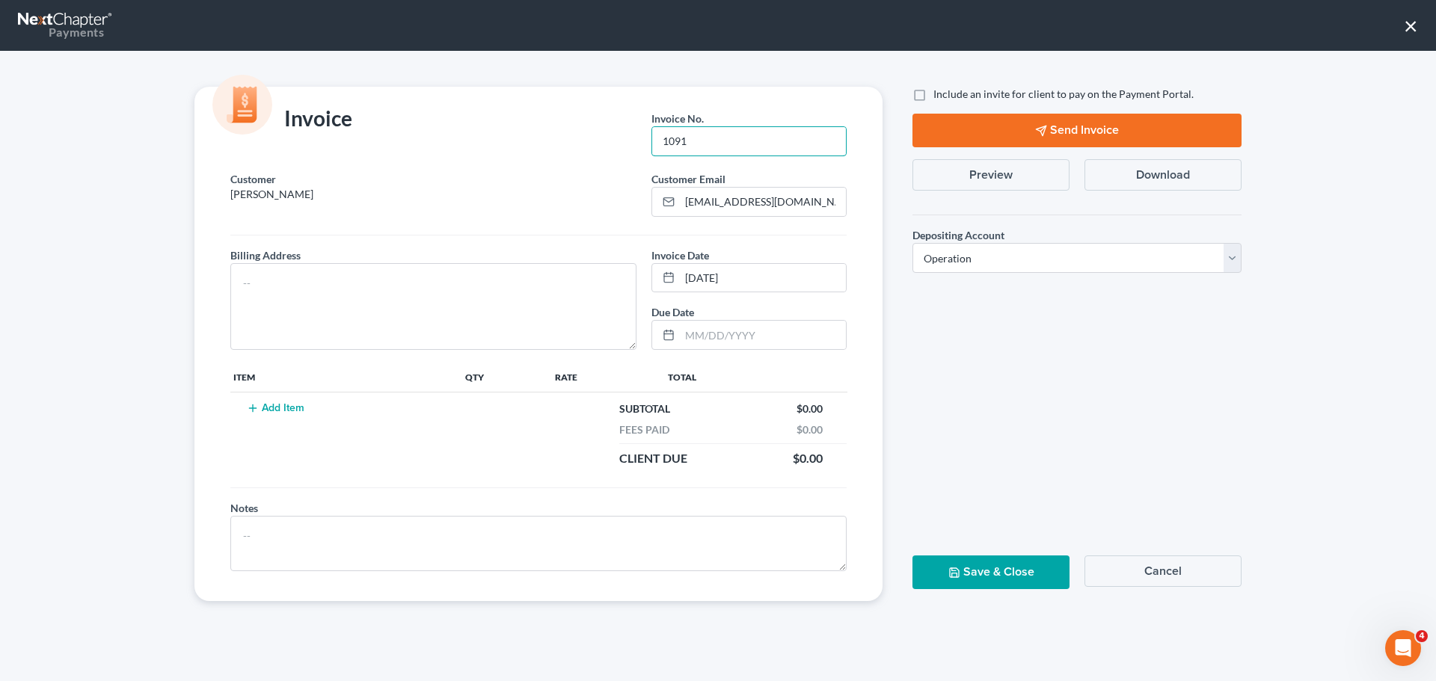
type input "1091"
click at [286, 411] on button "Add Item" at bounding box center [275, 408] width 66 height 12
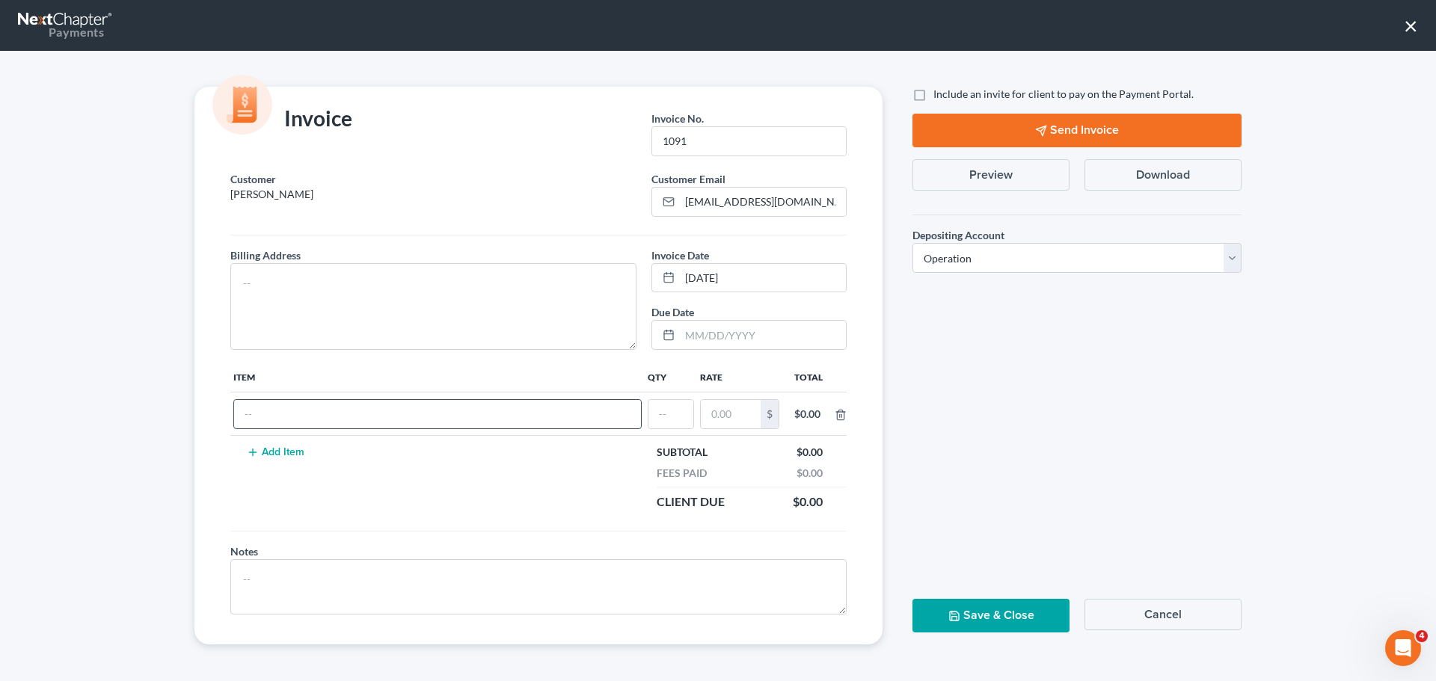
click at [290, 413] on input "text" at bounding box center [437, 414] width 407 height 28
type input "1"
click at [671, 428] on input "text" at bounding box center [671, 414] width 45 height 28
type input "1"
click at [751, 414] on input "text" at bounding box center [731, 414] width 60 height 28
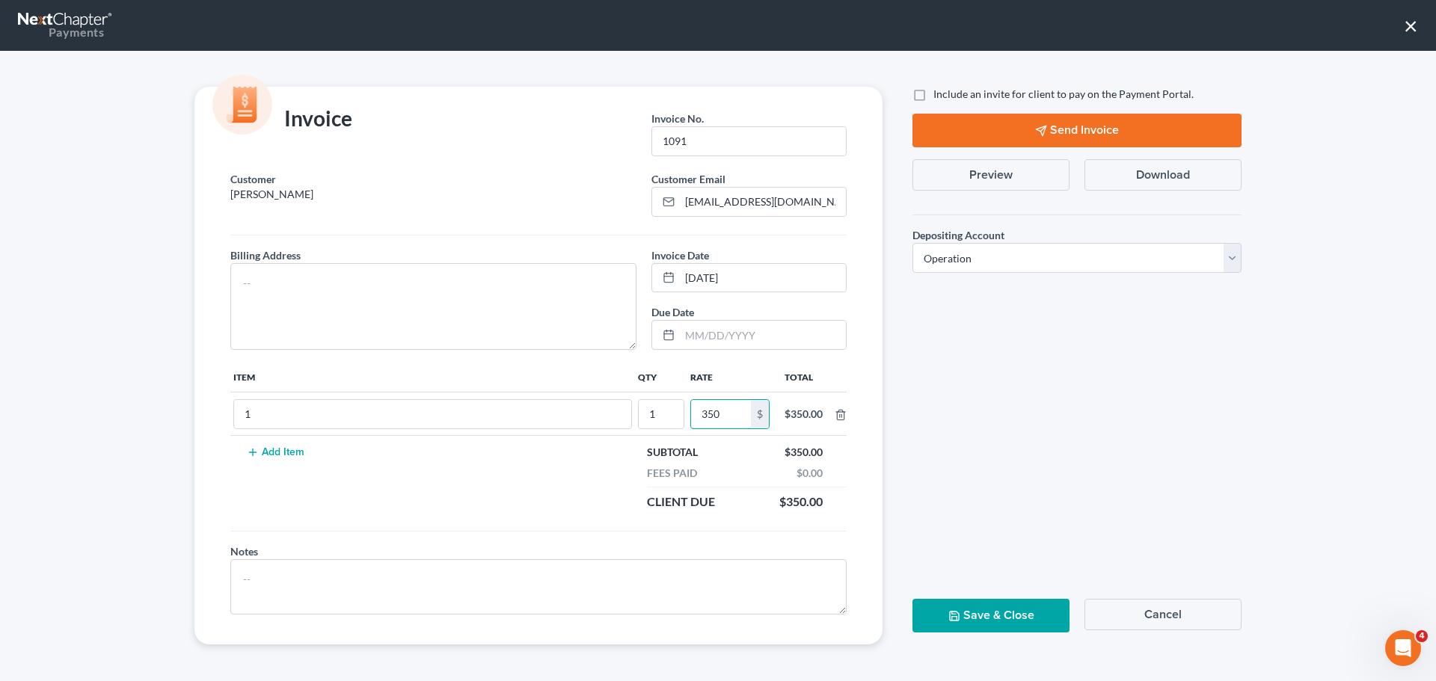
type input "350"
click at [933, 93] on label "Include an invite for client to pay on the Payment Portal." at bounding box center [1063, 94] width 260 height 15
click at [939, 93] on input "Include an invite for client to pay on the Payment Portal." at bounding box center [944, 92] width 10 height 10
checkbox input "true"
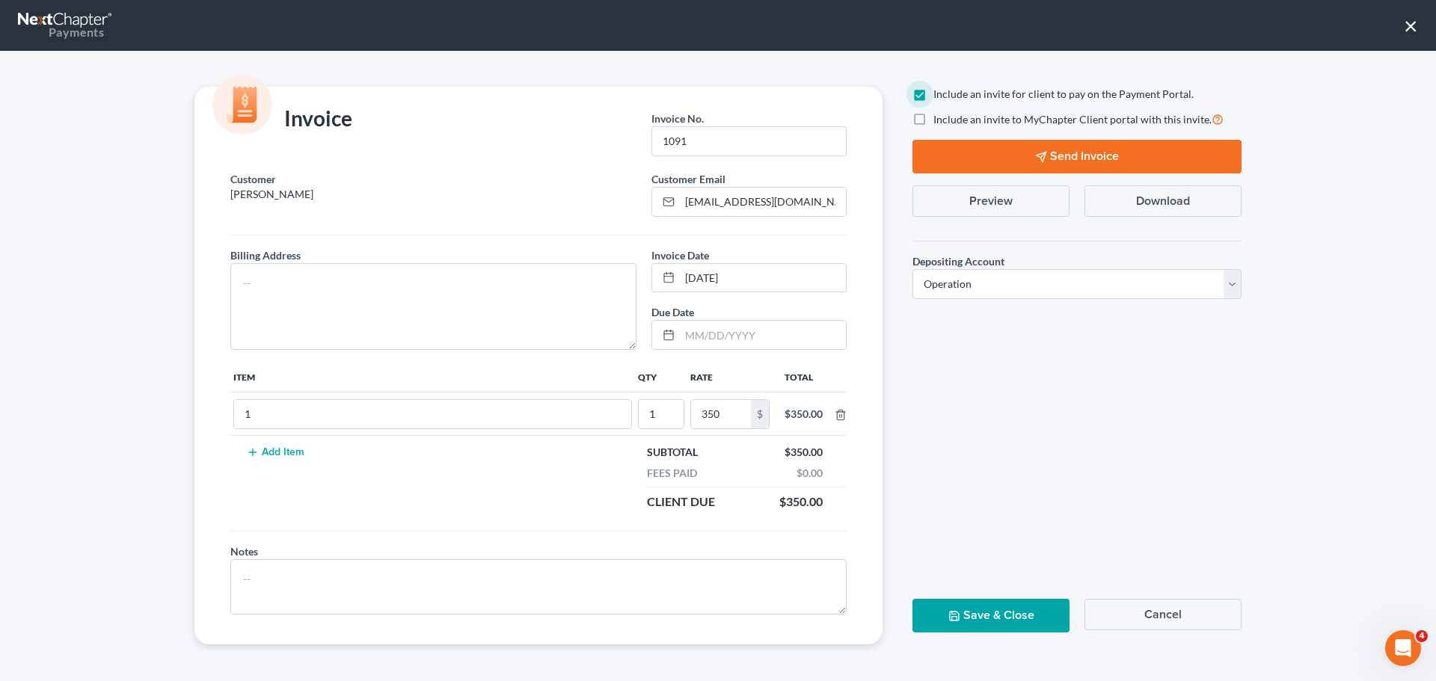
click at [933, 117] on label "Include an invite to MyChapter Client portal with this invite." at bounding box center [1078, 119] width 290 height 17
click at [939, 117] on input "Include an invite to MyChapter Client portal with this invite." at bounding box center [944, 116] width 10 height 10
checkbox input "true"
drag, startPoint x: 319, startPoint y: 417, endPoint x: 205, endPoint y: 423, distance: 113.9
click at [205, 423] on div "Customer Gibbon, Jason Customer Email * 1jasong@gmail.com Billing Address * Inv…" at bounding box center [538, 407] width 688 height 473
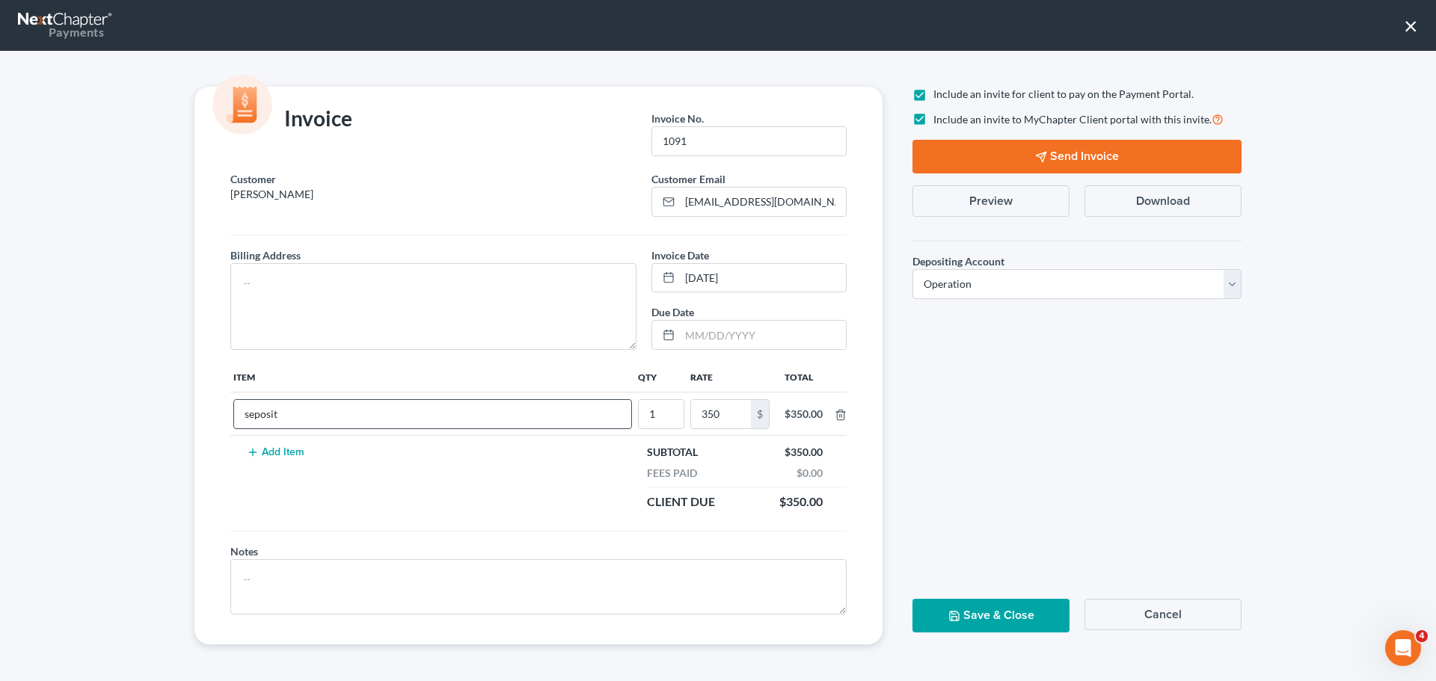
click at [251, 415] on input "seposit" at bounding box center [432, 414] width 397 height 28
type input "Deposit"
click at [977, 616] on button "Save & Close" at bounding box center [991, 616] width 157 height 34
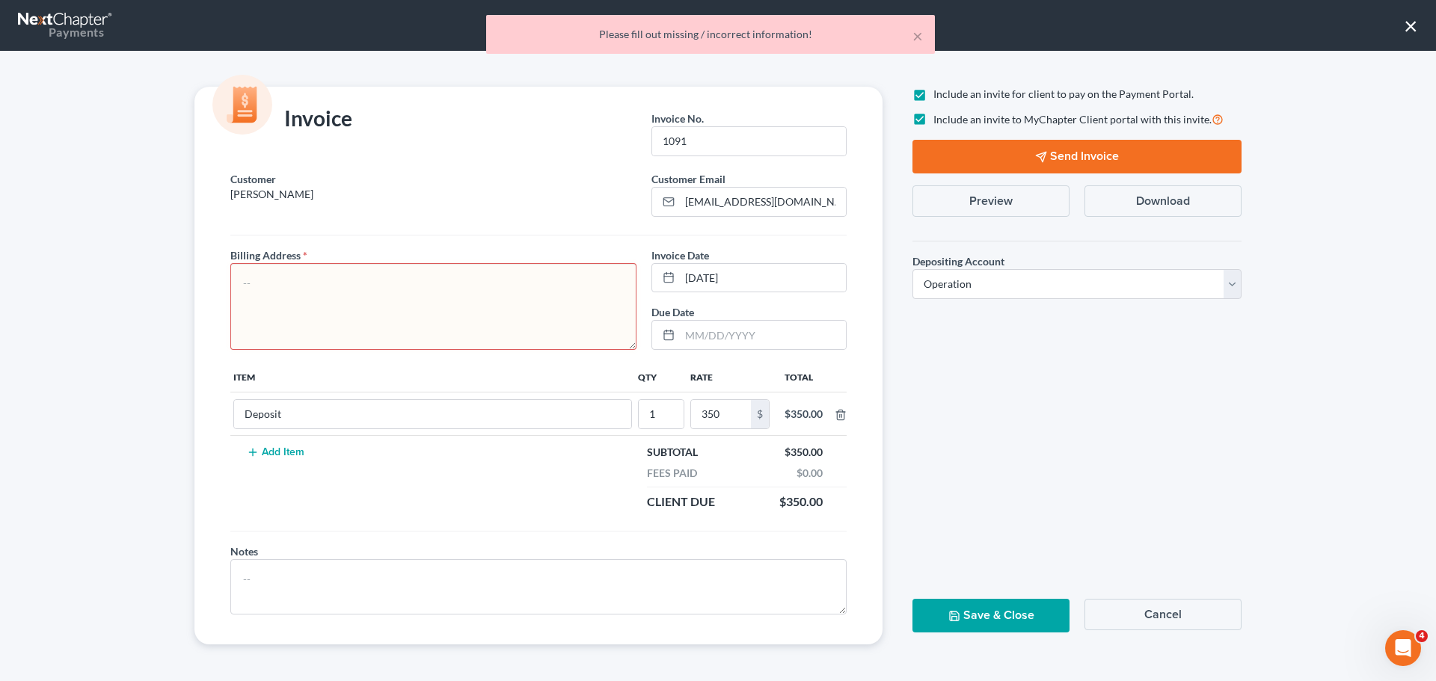
click at [1083, 337] on div "Include an invite for client to pay on the Payment Portal. Include an invite to…" at bounding box center [1077, 366] width 359 height 558
click at [441, 317] on textarea at bounding box center [433, 306] width 406 height 87
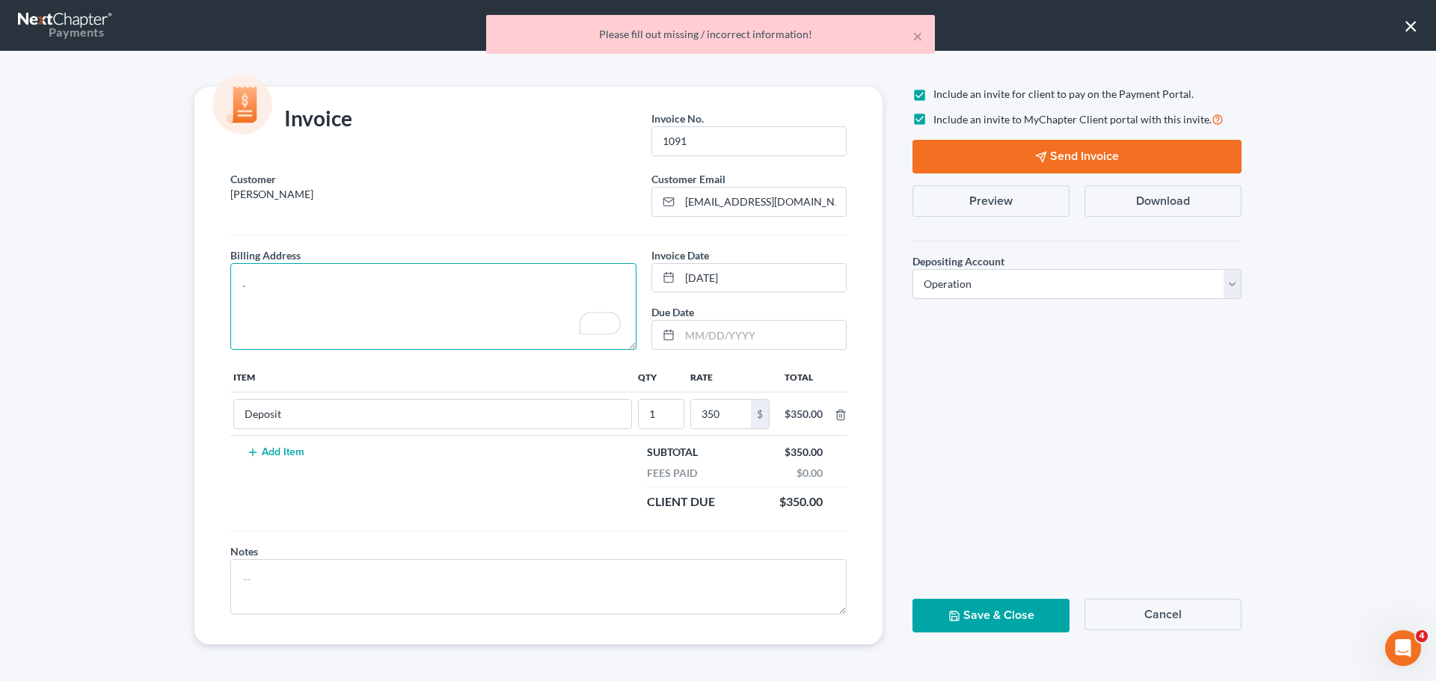
type textarea "."
click at [1167, 150] on button "Send Invoice" at bounding box center [1077, 157] width 329 height 34
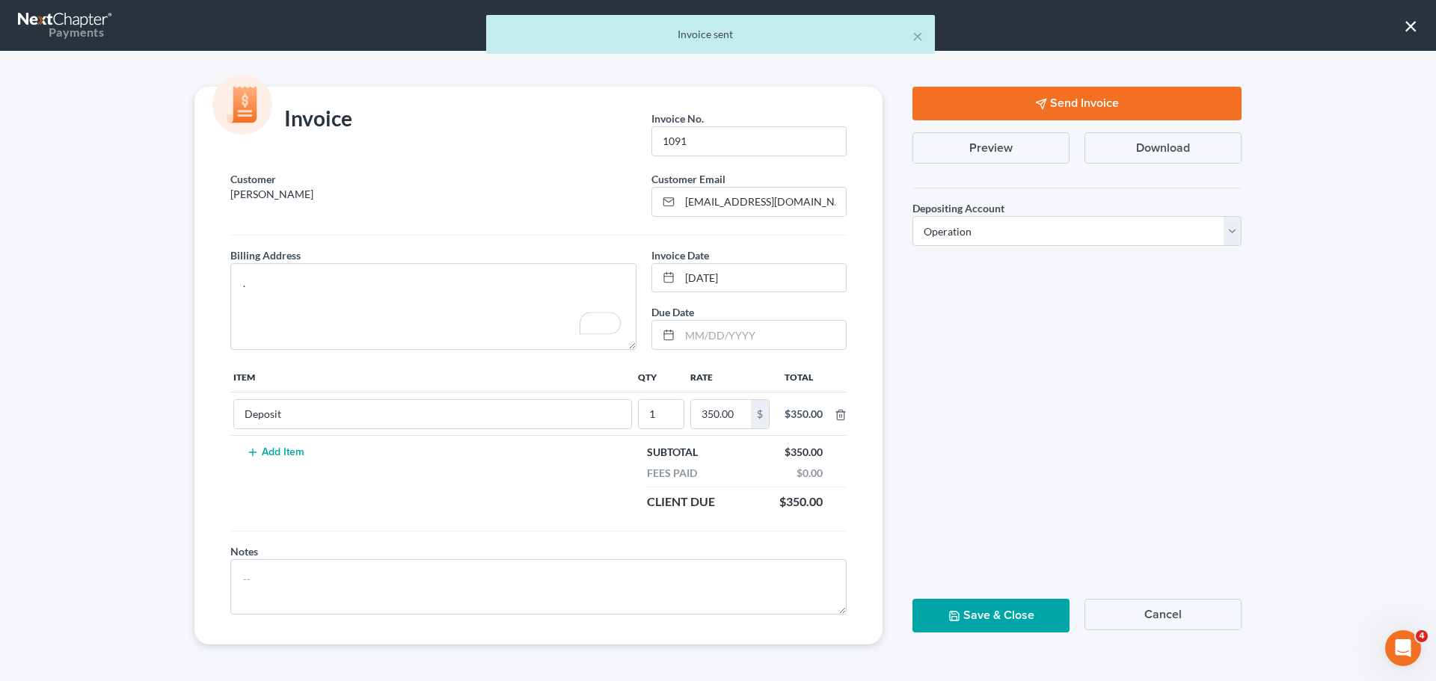
click at [1101, 109] on button "Send Invoice" at bounding box center [1077, 104] width 329 height 34
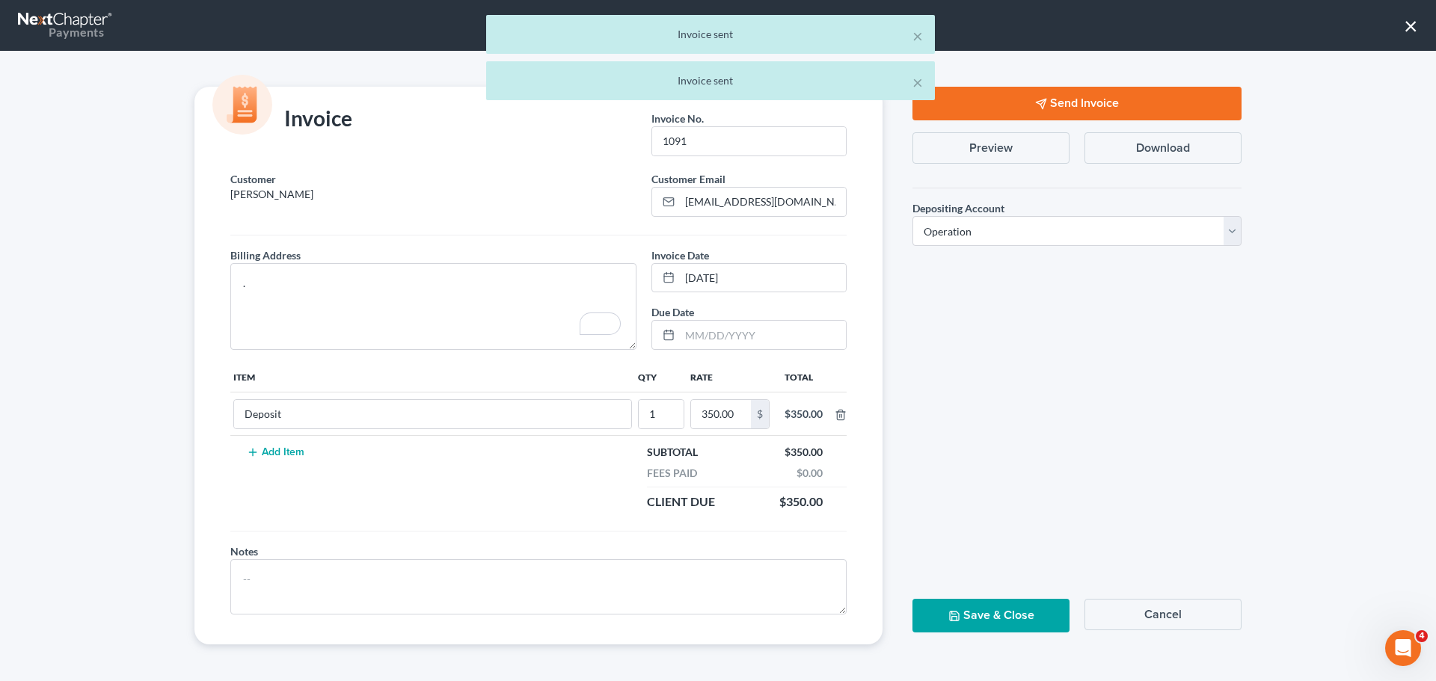
click at [978, 609] on button "Save & Close" at bounding box center [991, 616] width 157 height 34
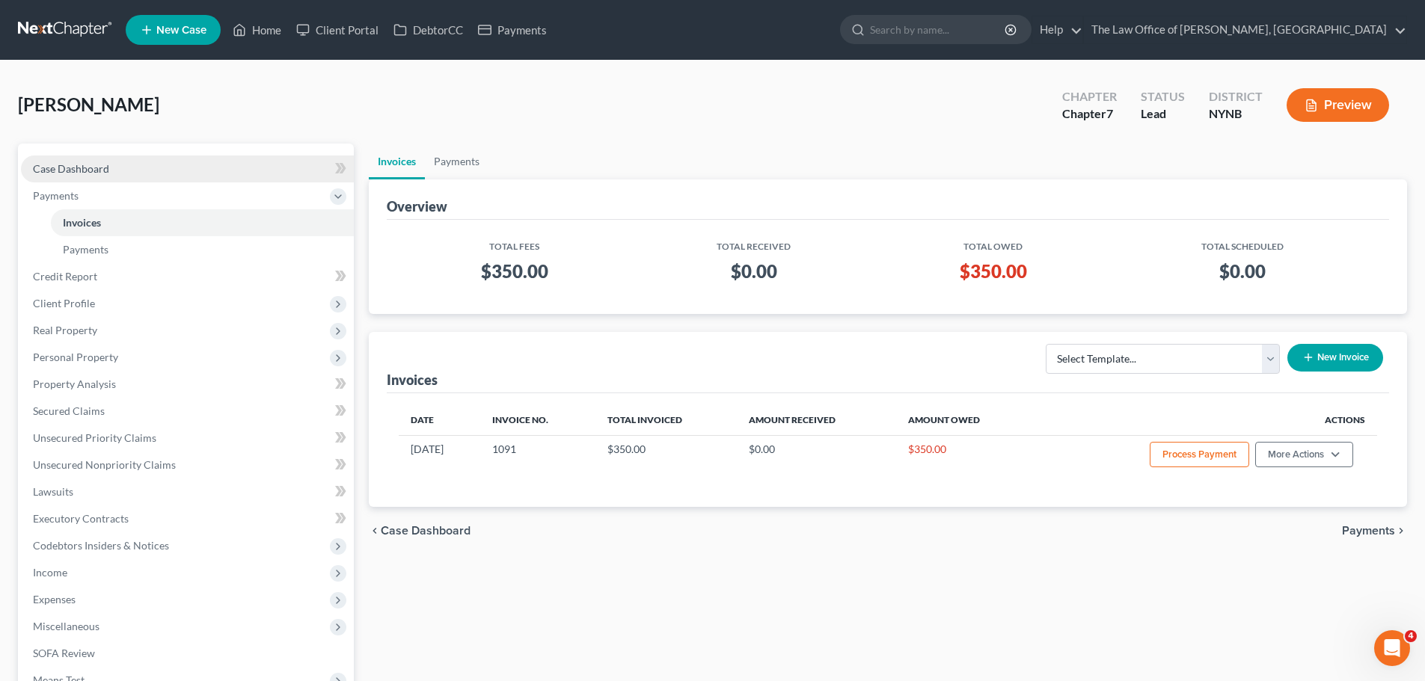
click at [72, 162] on span "Case Dashboard" at bounding box center [71, 168] width 76 height 13
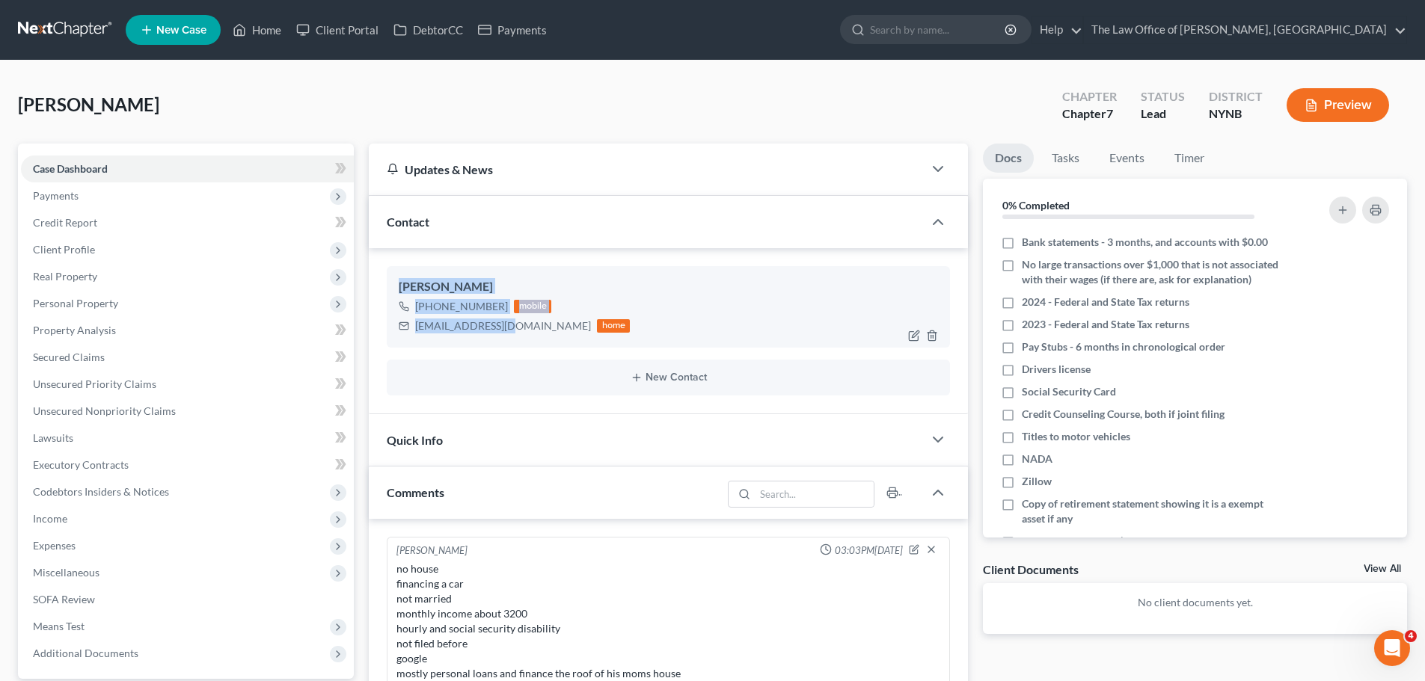
drag, startPoint x: 402, startPoint y: 280, endPoint x: 506, endPoint y: 325, distance: 113.9
click at [506, 325] on div "Jason Gibbon +1 (518) 928-7616 mobile 1jasong@gmail.com home" at bounding box center [668, 306] width 563 height 81
click at [254, 33] on link "Home" at bounding box center [257, 29] width 64 height 27
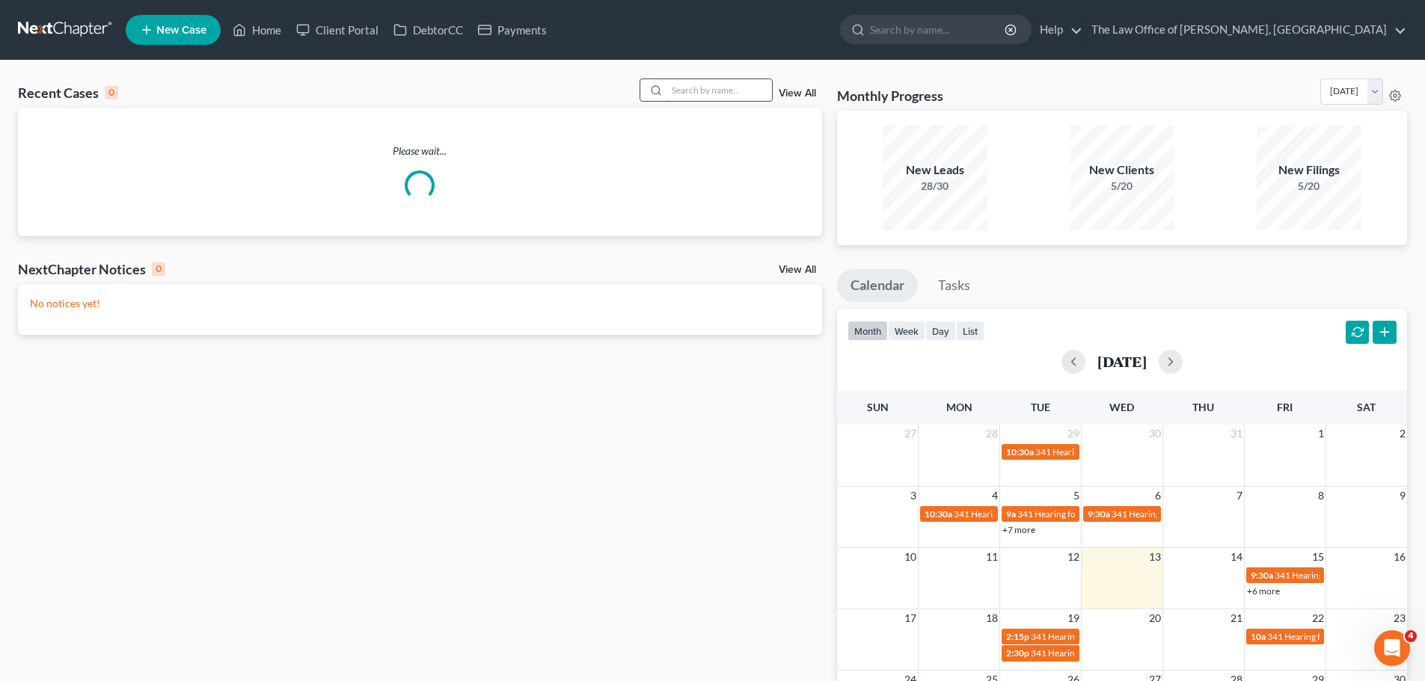
click at [696, 91] on input "search" at bounding box center [719, 90] width 105 height 22
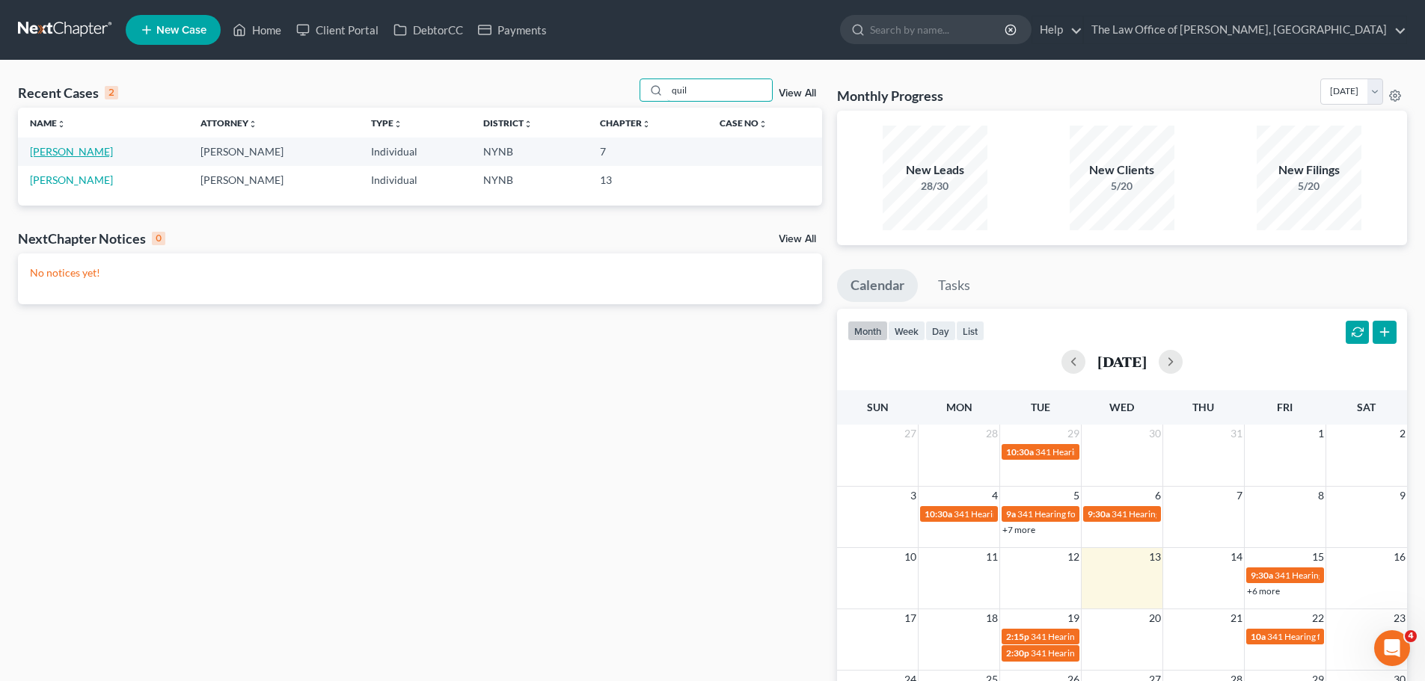
type input "quil"
click at [67, 153] on link "[PERSON_NAME]" at bounding box center [71, 151] width 83 height 13
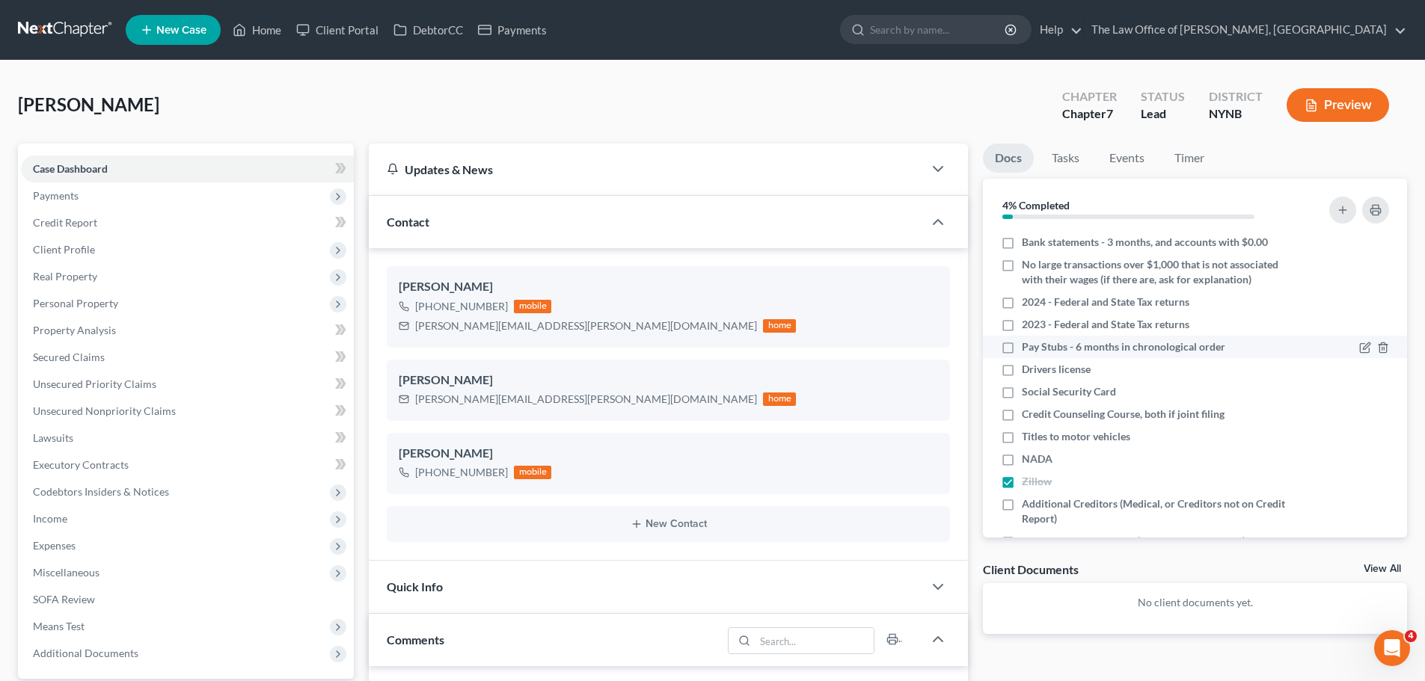
scroll to position [679, 0]
click at [280, 38] on link "Home" at bounding box center [257, 29] width 64 height 27
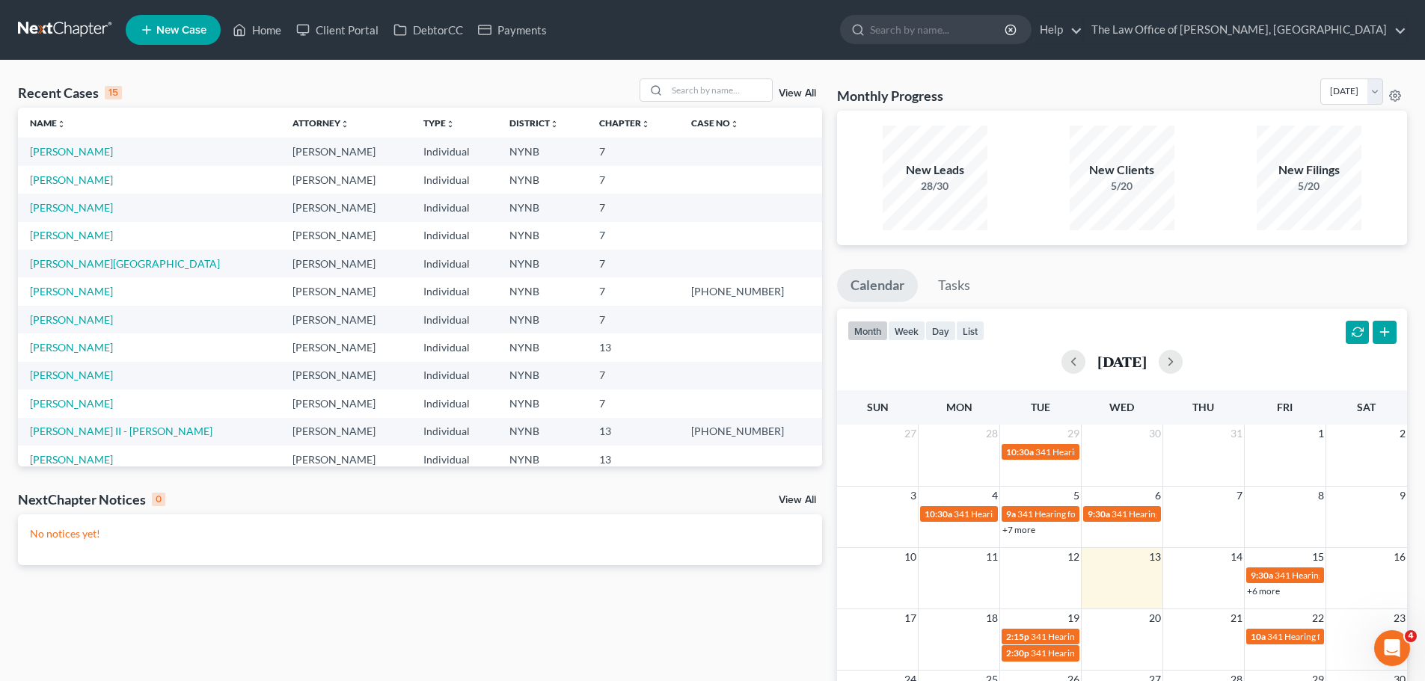
click at [55, 159] on td "[PERSON_NAME]" at bounding box center [149, 152] width 263 height 28
click at [61, 147] on link "[PERSON_NAME]" at bounding box center [71, 151] width 83 height 13
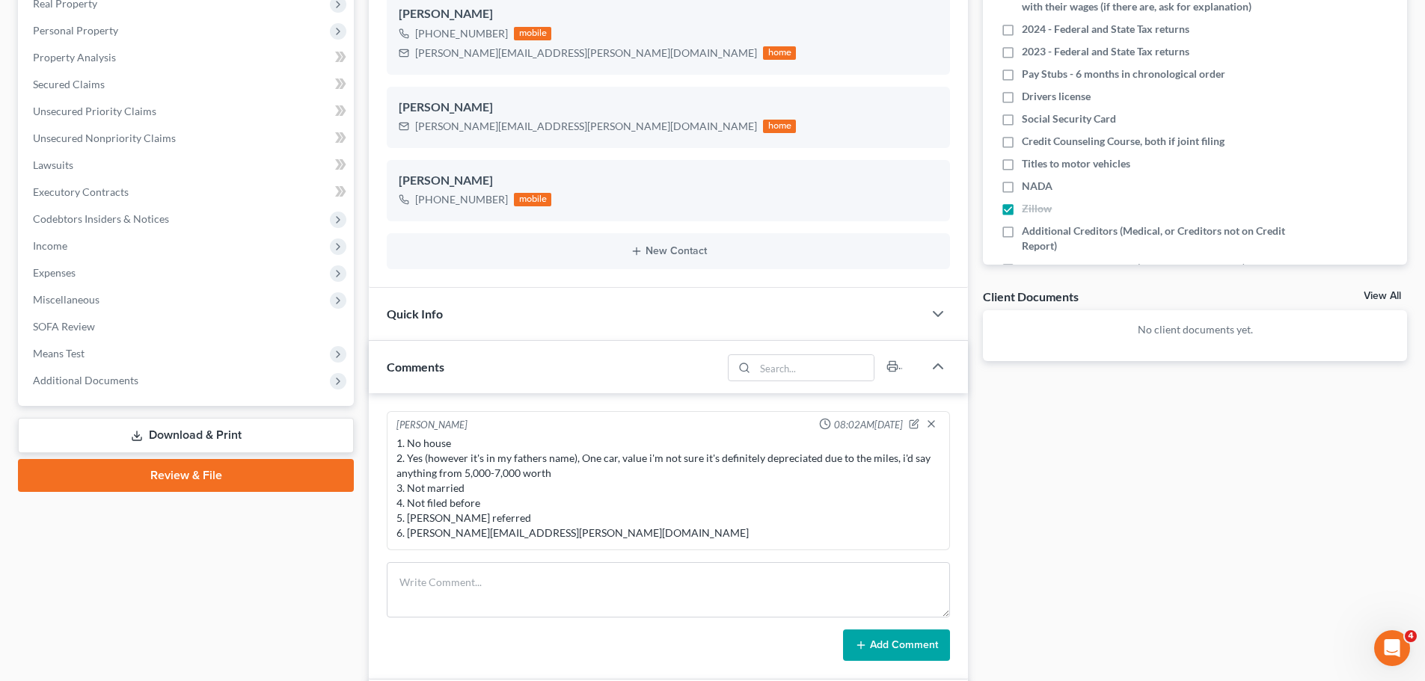
scroll to position [299, 0]
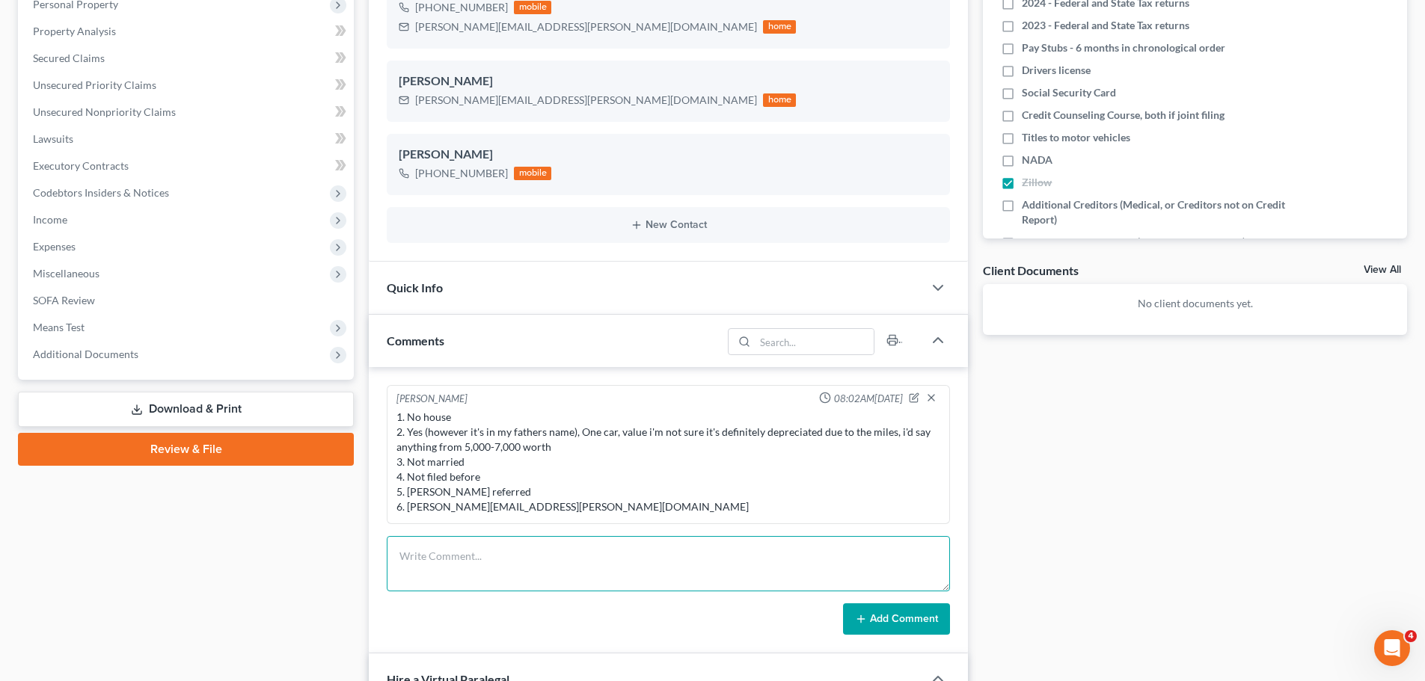
click at [539, 568] on textarea at bounding box center [668, 563] width 563 height 55
drag, startPoint x: 513, startPoint y: 554, endPoint x: 396, endPoint y: 569, distance: 118.4
click at [396, 569] on textarea "124-88-9018" at bounding box center [668, 563] width 563 height 55
type textarea "124-88-9018"
click at [901, 625] on button "Add Comment" at bounding box center [896, 619] width 107 height 31
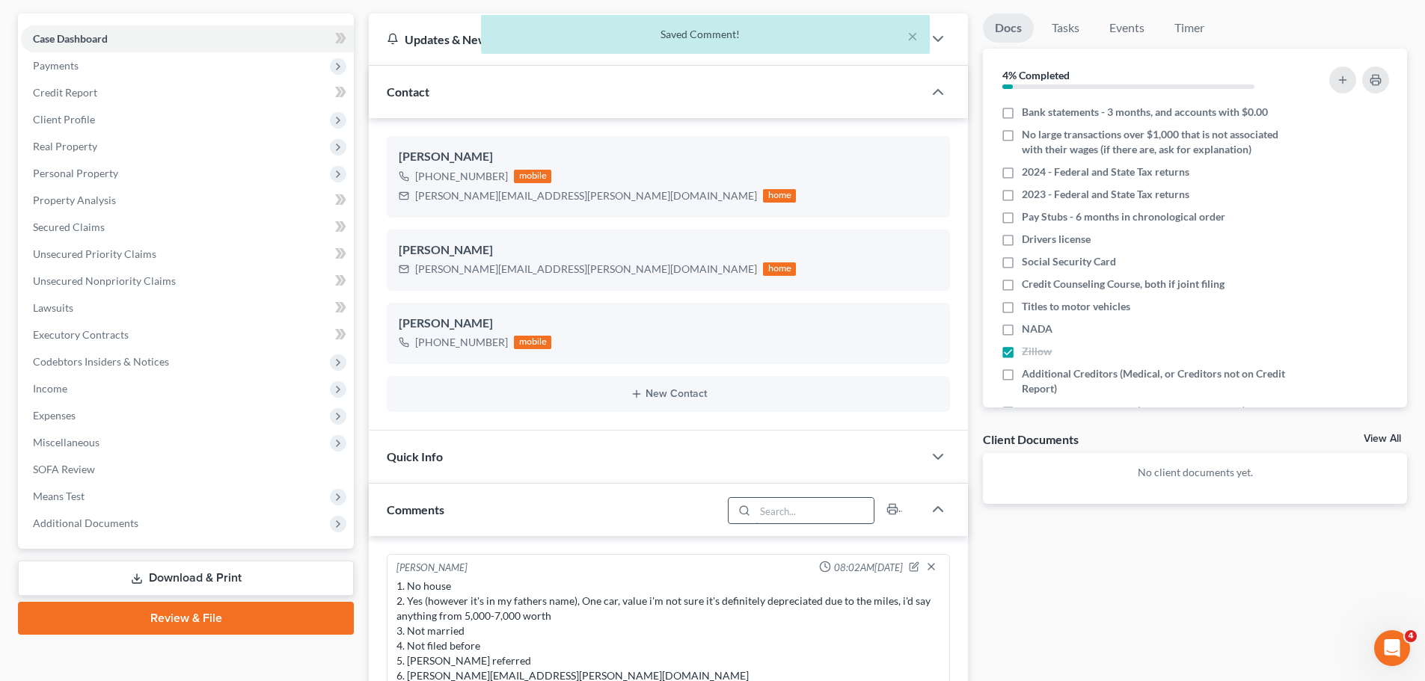
scroll to position [0, 0]
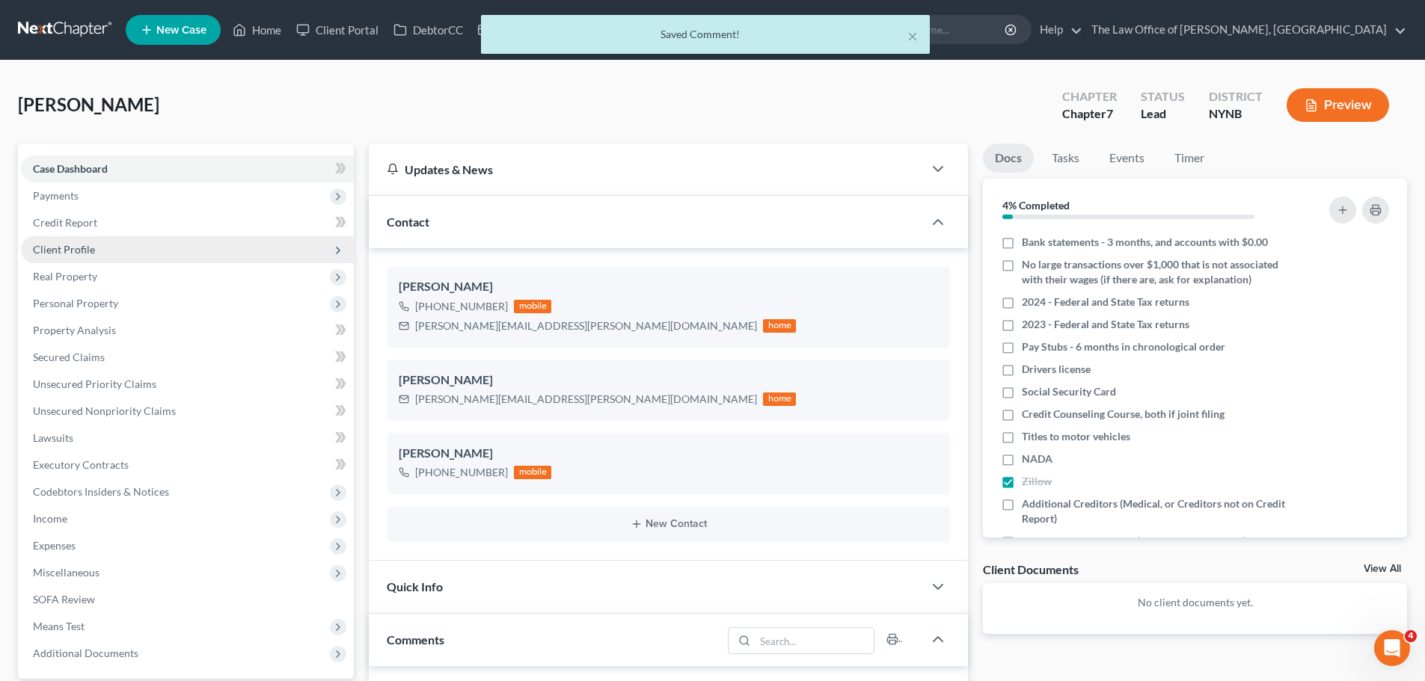
click at [76, 242] on span "Client Profile" at bounding box center [187, 249] width 333 height 27
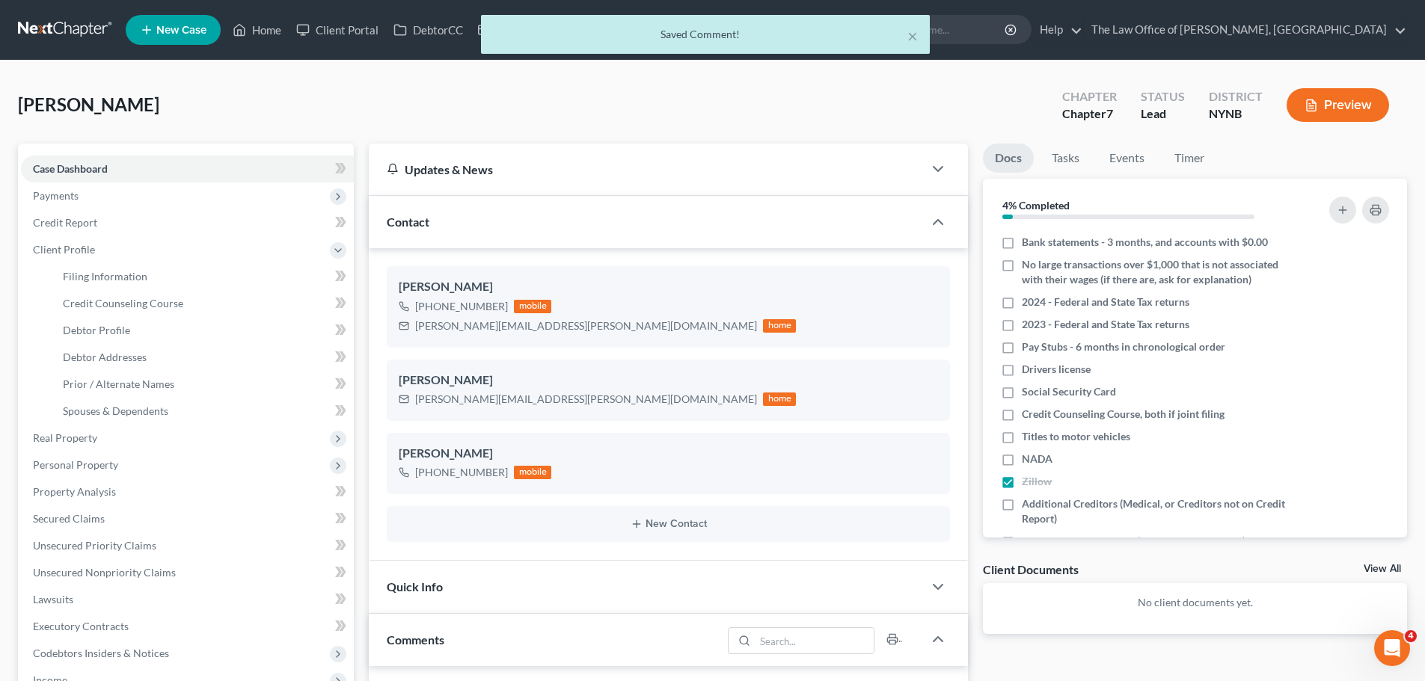
click at [346, 35] on div "× Saved Comment!" at bounding box center [705, 38] width 1425 height 46
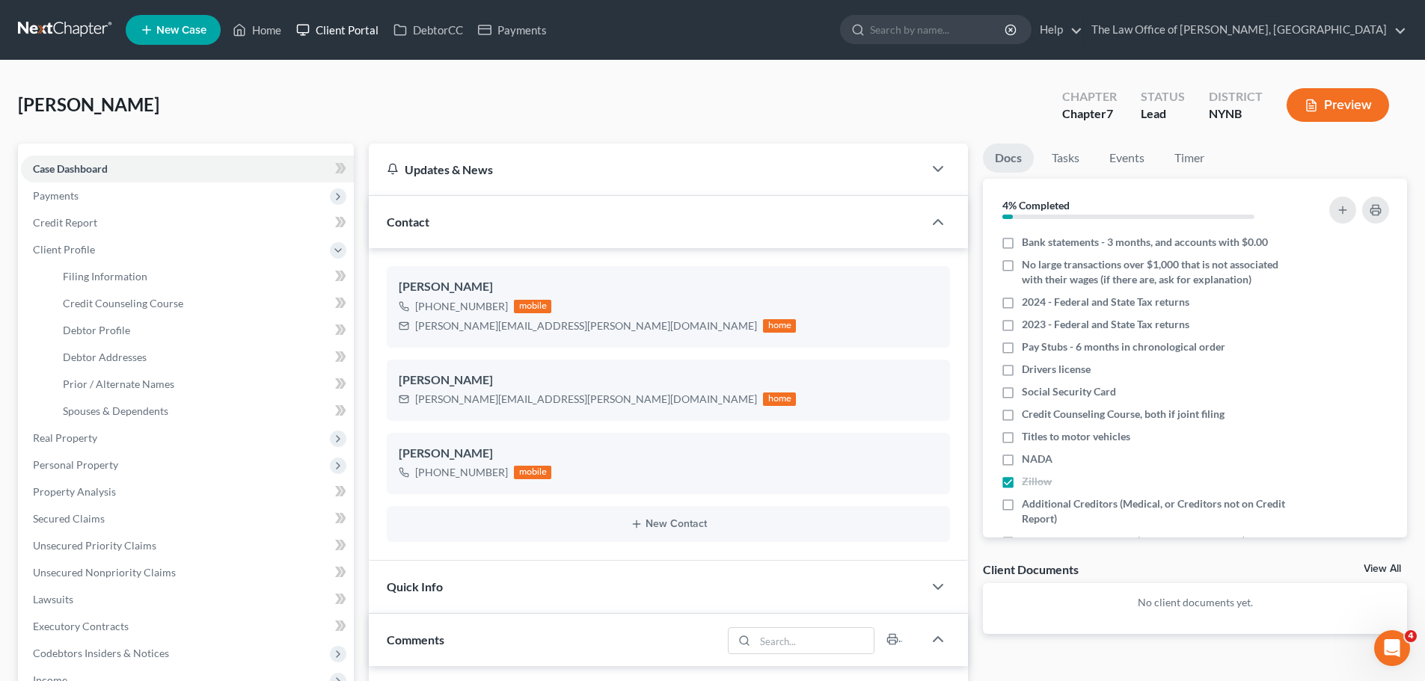
click at [338, 28] on link "Client Portal" at bounding box center [337, 29] width 97 height 27
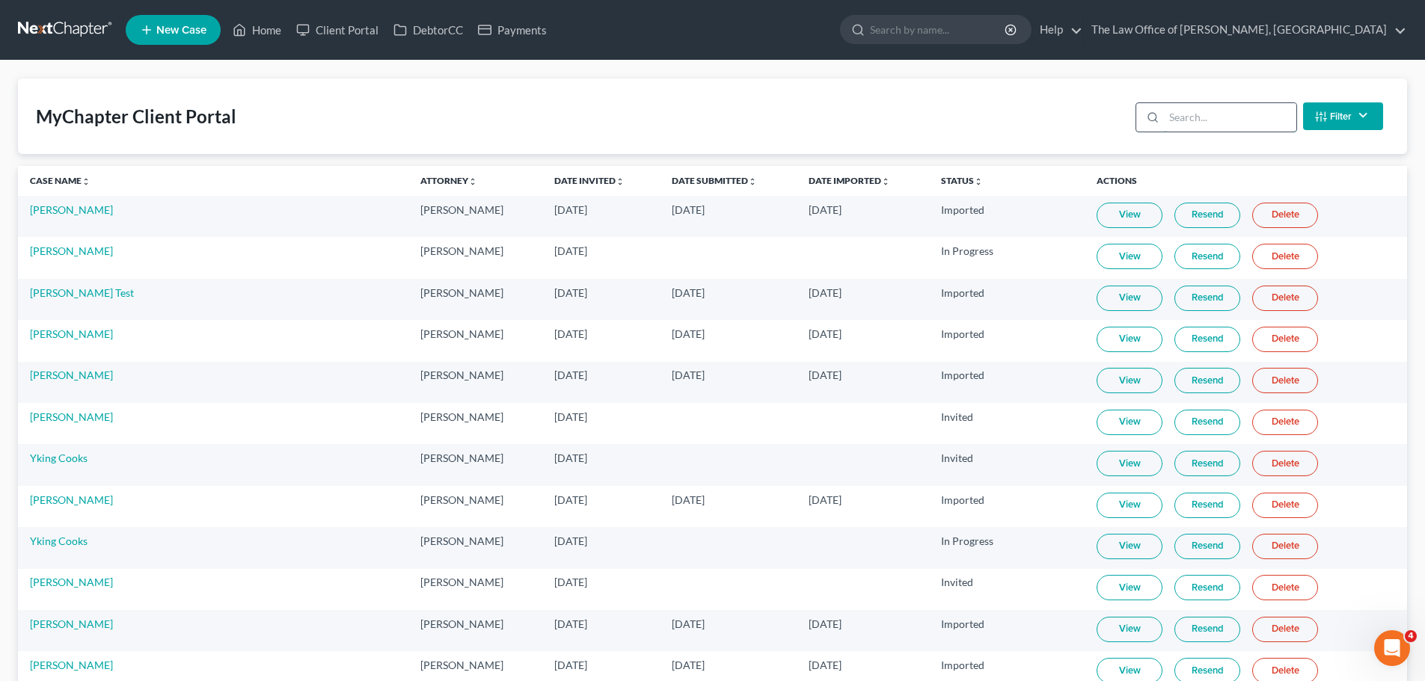
click at [1229, 114] on input "search" at bounding box center [1230, 117] width 132 height 28
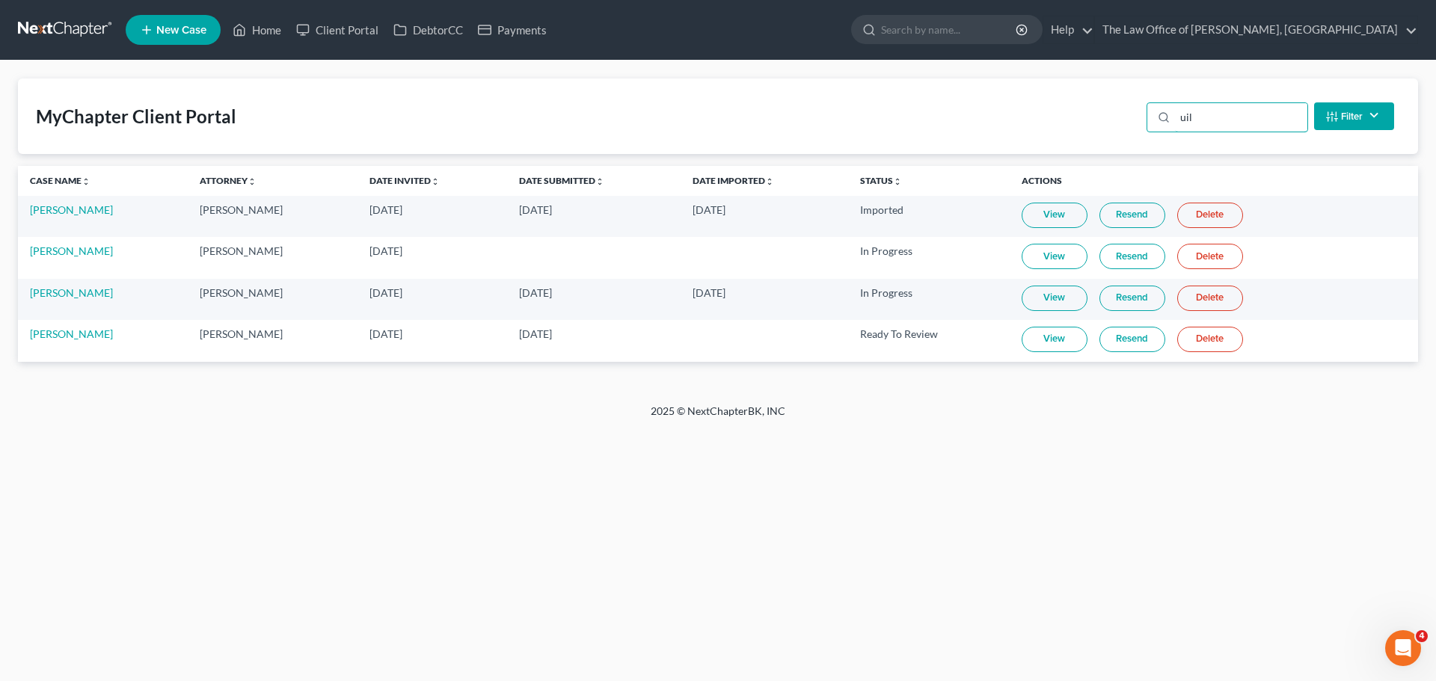
type input "uil"
click at [1055, 293] on link "View" at bounding box center [1055, 298] width 66 height 25
click at [60, 292] on link "[PERSON_NAME]" at bounding box center [71, 292] width 83 height 13
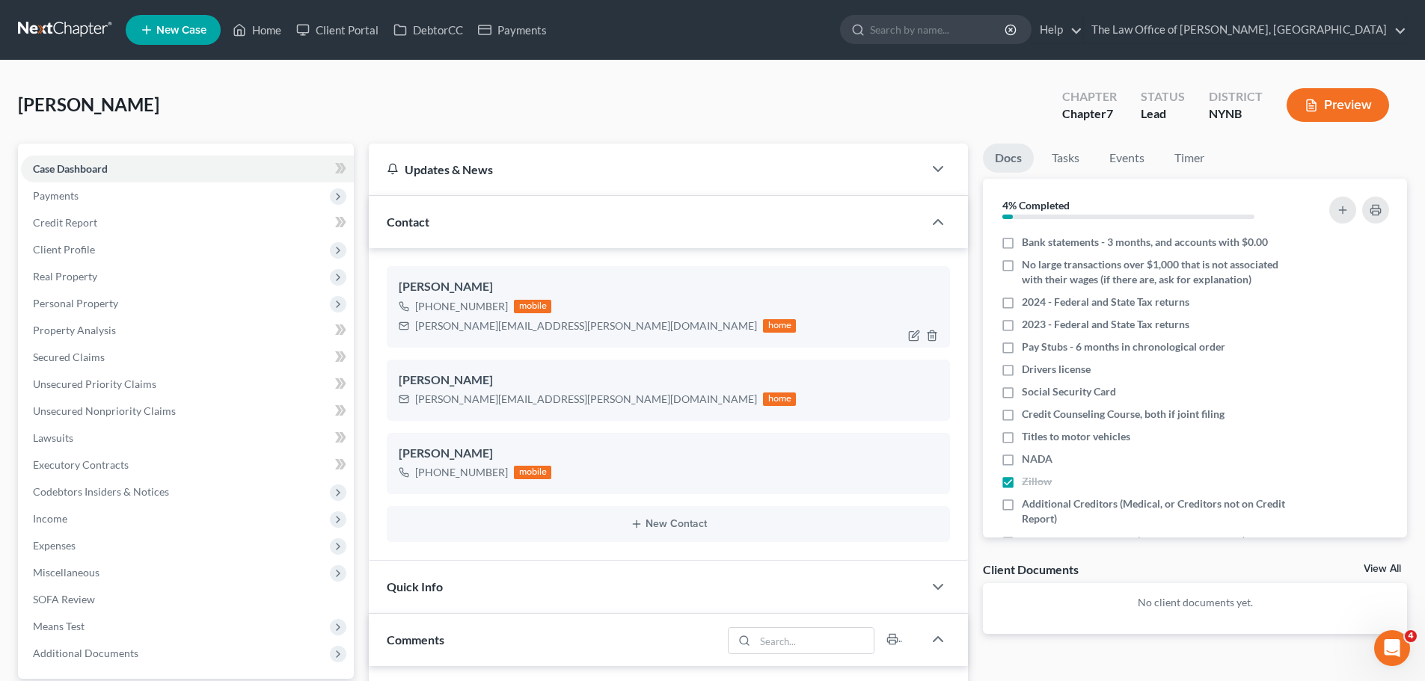
scroll to position [679, 0]
click at [73, 244] on span "Client Profile" at bounding box center [64, 249] width 62 height 13
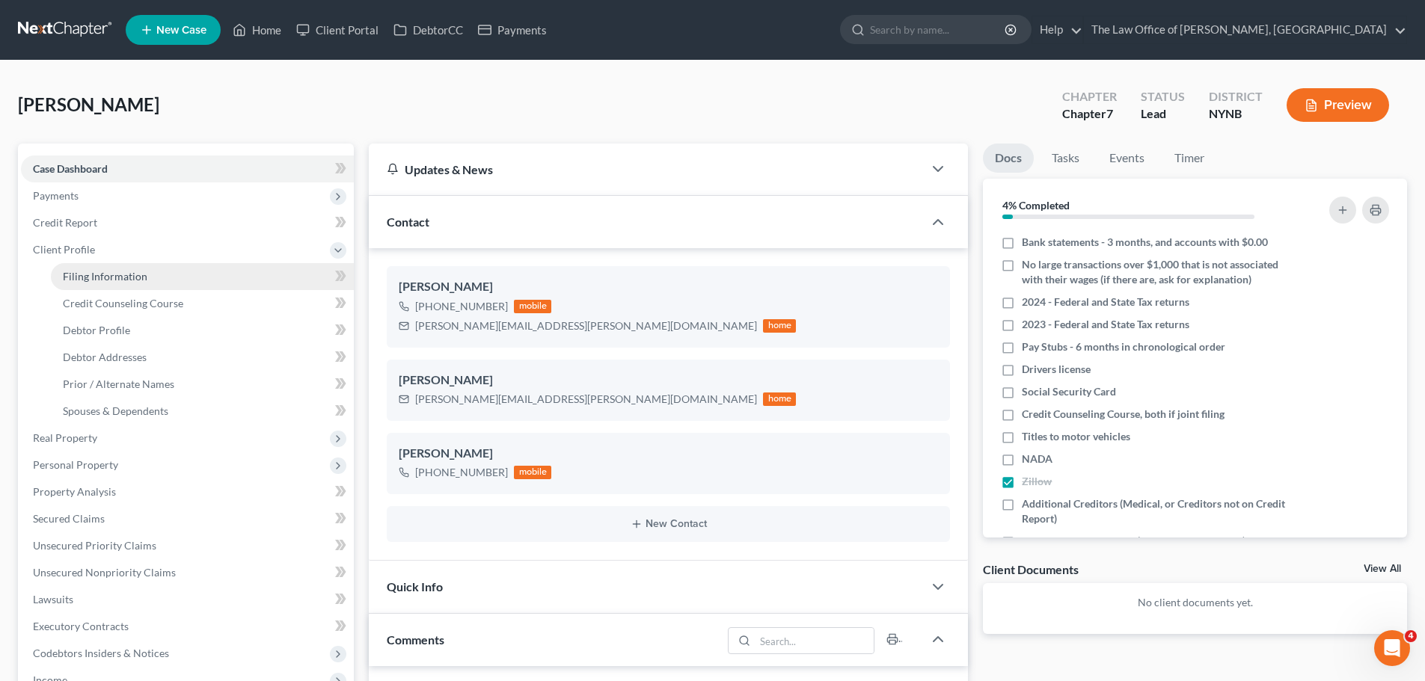
click at [132, 275] on span "Filing Information" at bounding box center [105, 276] width 85 height 13
select select "1"
select select "0"
select select "54"
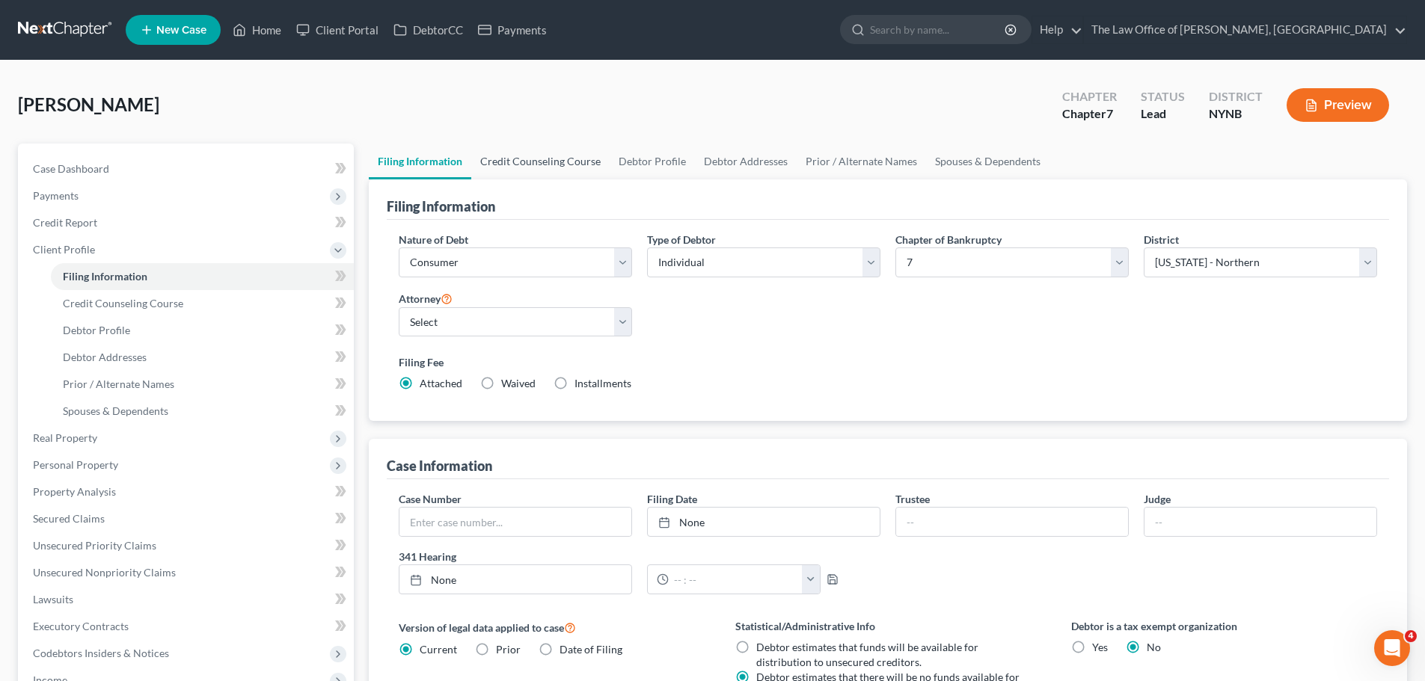
drag, startPoint x: 553, startPoint y: 154, endPoint x: 590, endPoint y: 159, distance: 37.7
click at [553, 154] on link "Credit Counseling Course" at bounding box center [540, 162] width 138 height 36
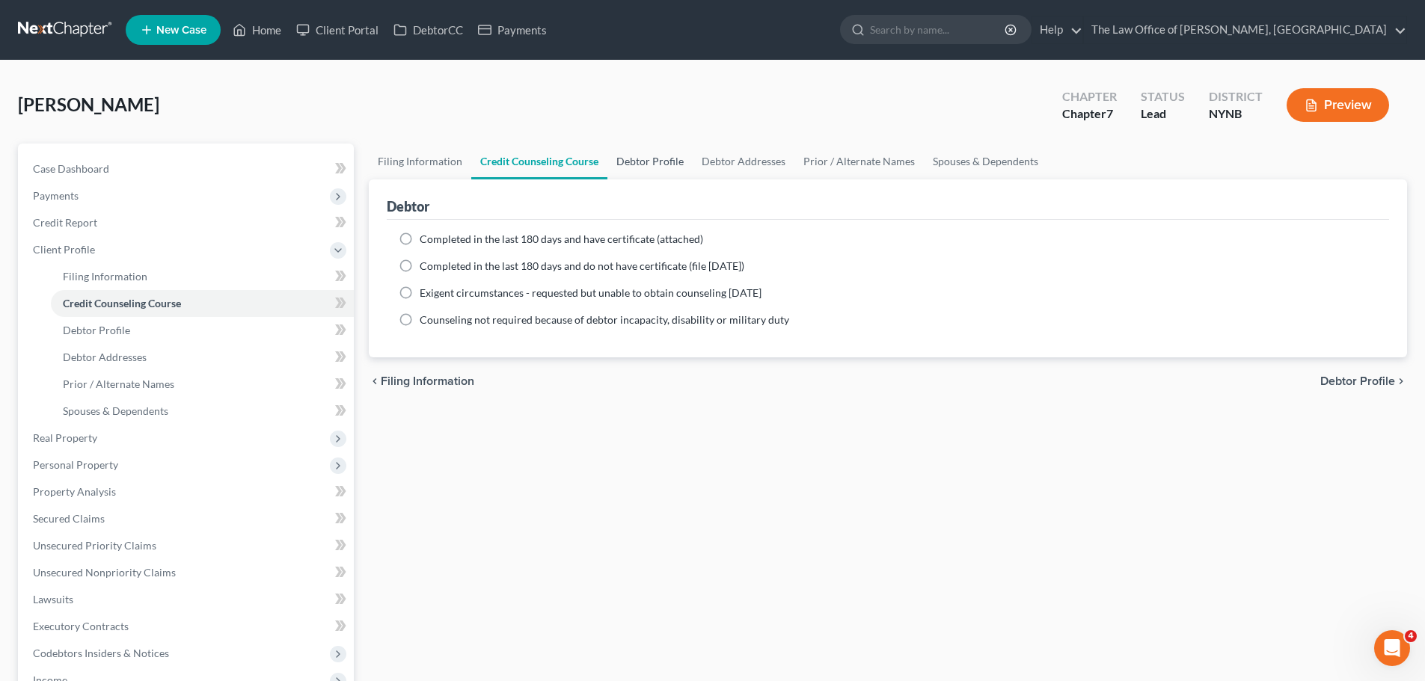
click at [641, 162] on link "Debtor Profile" at bounding box center [649, 162] width 85 height 36
select select "0"
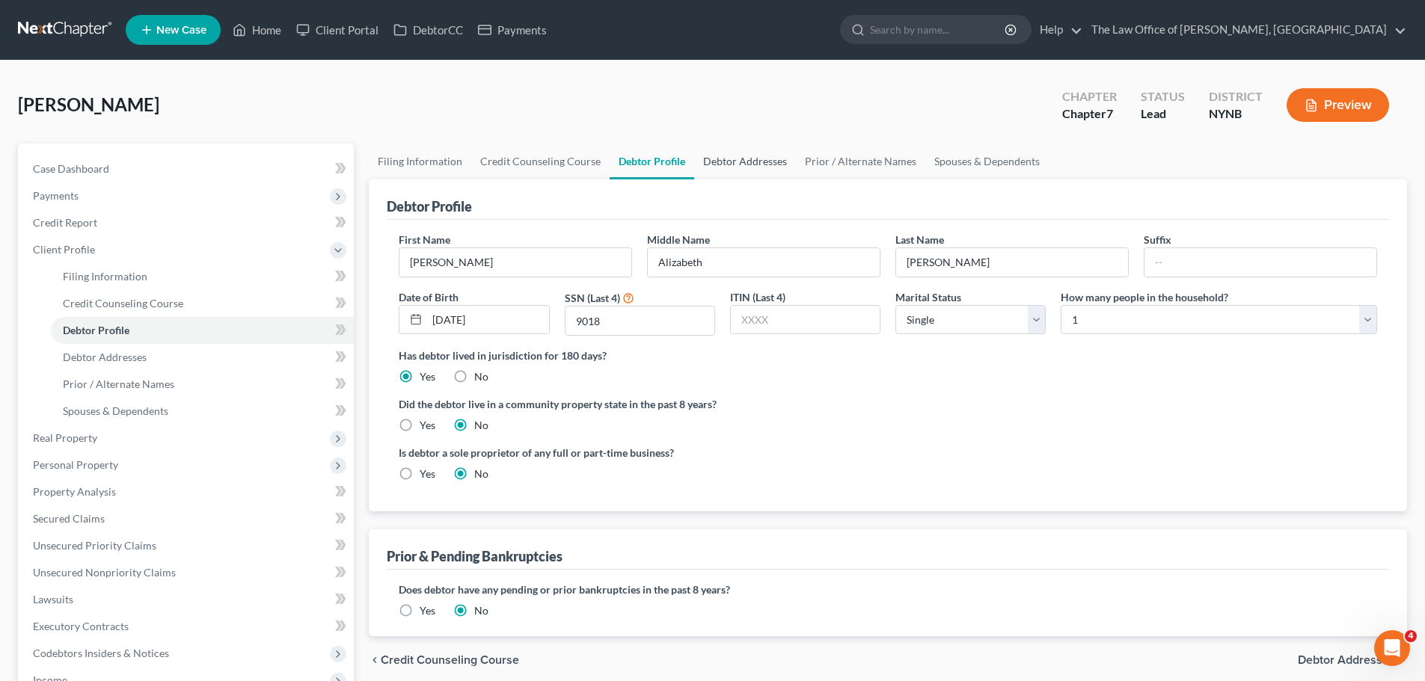
click at [745, 176] on link "Debtor Addresses" at bounding box center [745, 162] width 102 height 36
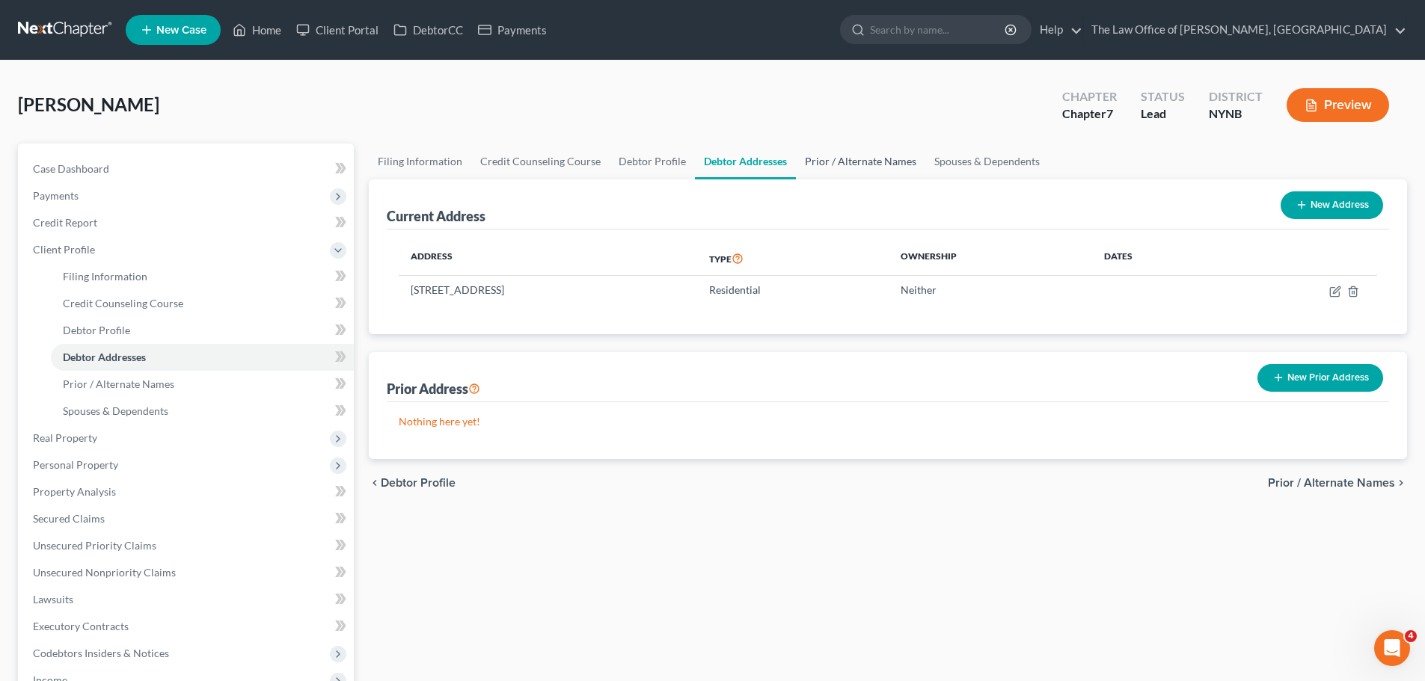
click at [874, 166] on link "Prior / Alternate Names" at bounding box center [860, 162] width 129 height 36
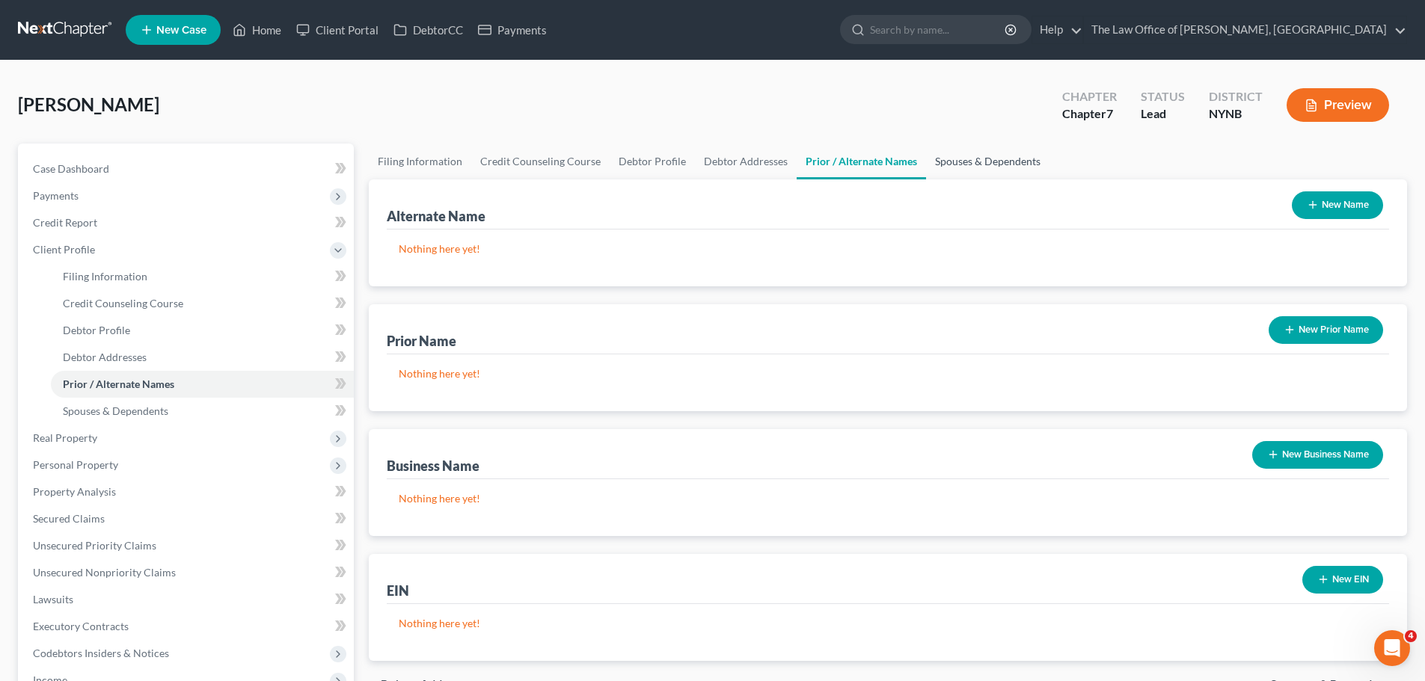
click at [965, 168] on link "Spouses & Dependents" at bounding box center [987, 162] width 123 height 36
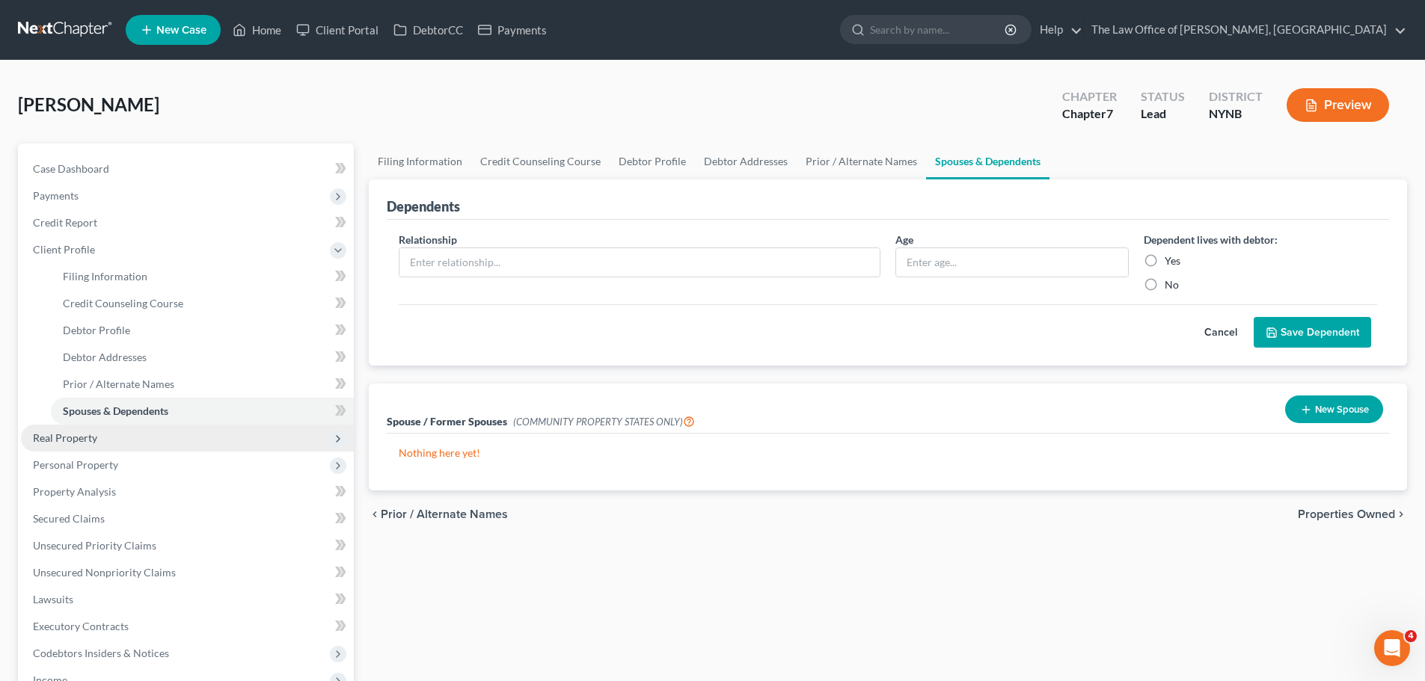
click at [68, 444] on span "Real Property" at bounding box center [187, 438] width 333 height 27
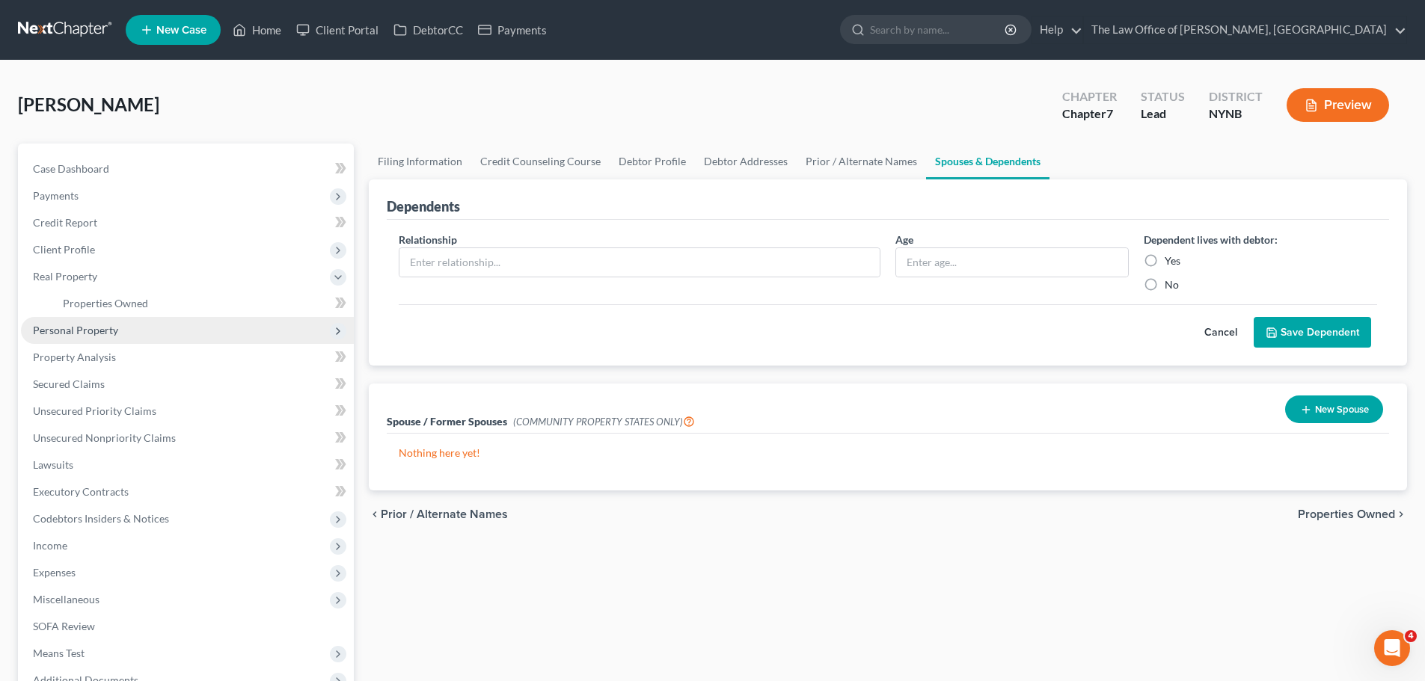
click at [96, 331] on span "Personal Property" at bounding box center [75, 330] width 85 height 13
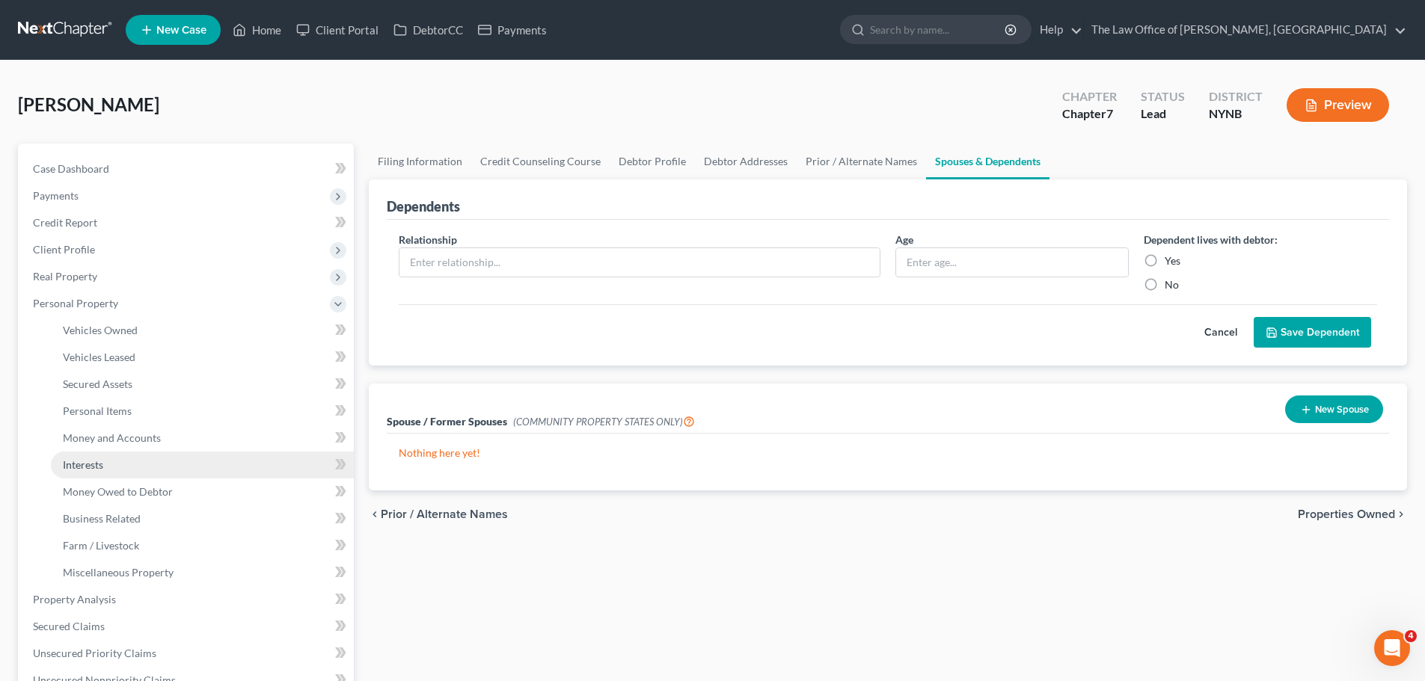
click at [82, 468] on span "Interests" at bounding box center [83, 465] width 40 height 13
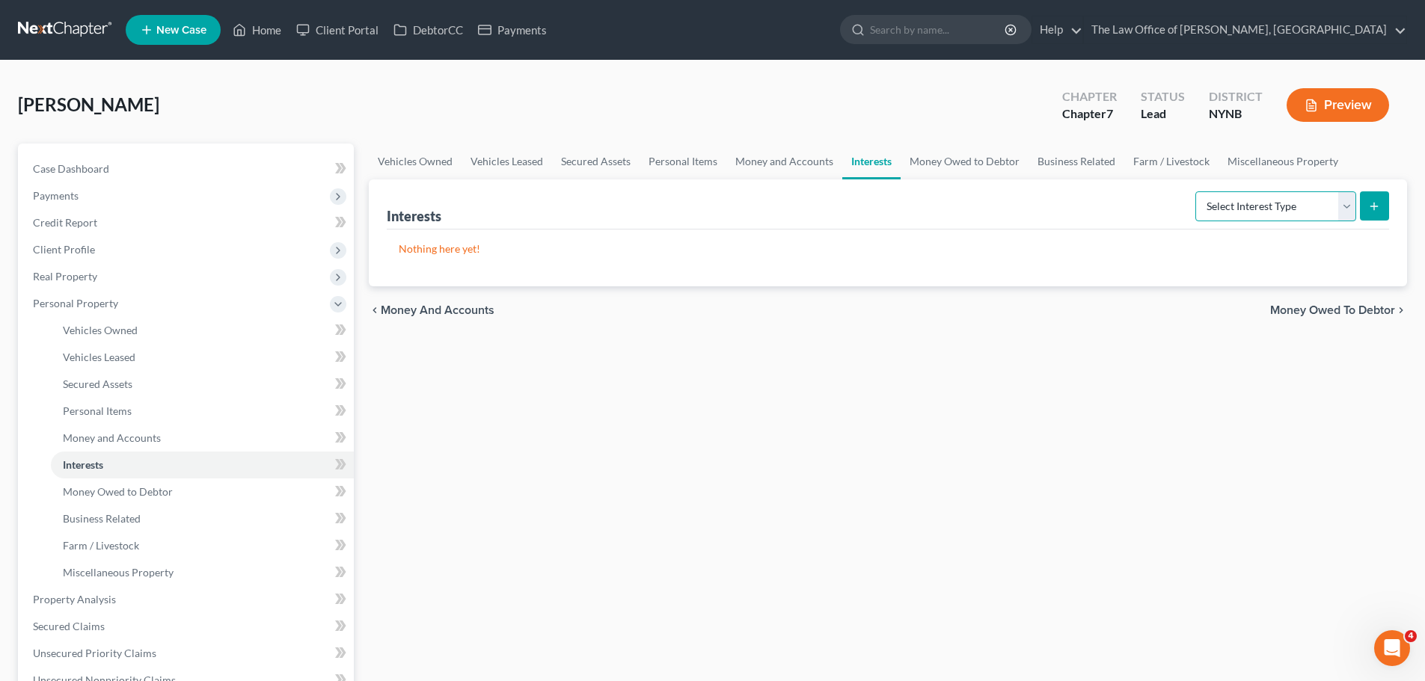
click at [1301, 204] on select "Select Interest Type 401K Annuity Bond Education IRA Government Bond Government…" at bounding box center [1275, 206] width 161 height 30
select select "401k"
click at [1197, 191] on select "Select Interest Type 401K Annuity Bond Education IRA Government Bond Government…" at bounding box center [1275, 206] width 161 height 30
click at [1381, 212] on button "submit" at bounding box center [1374, 205] width 29 height 29
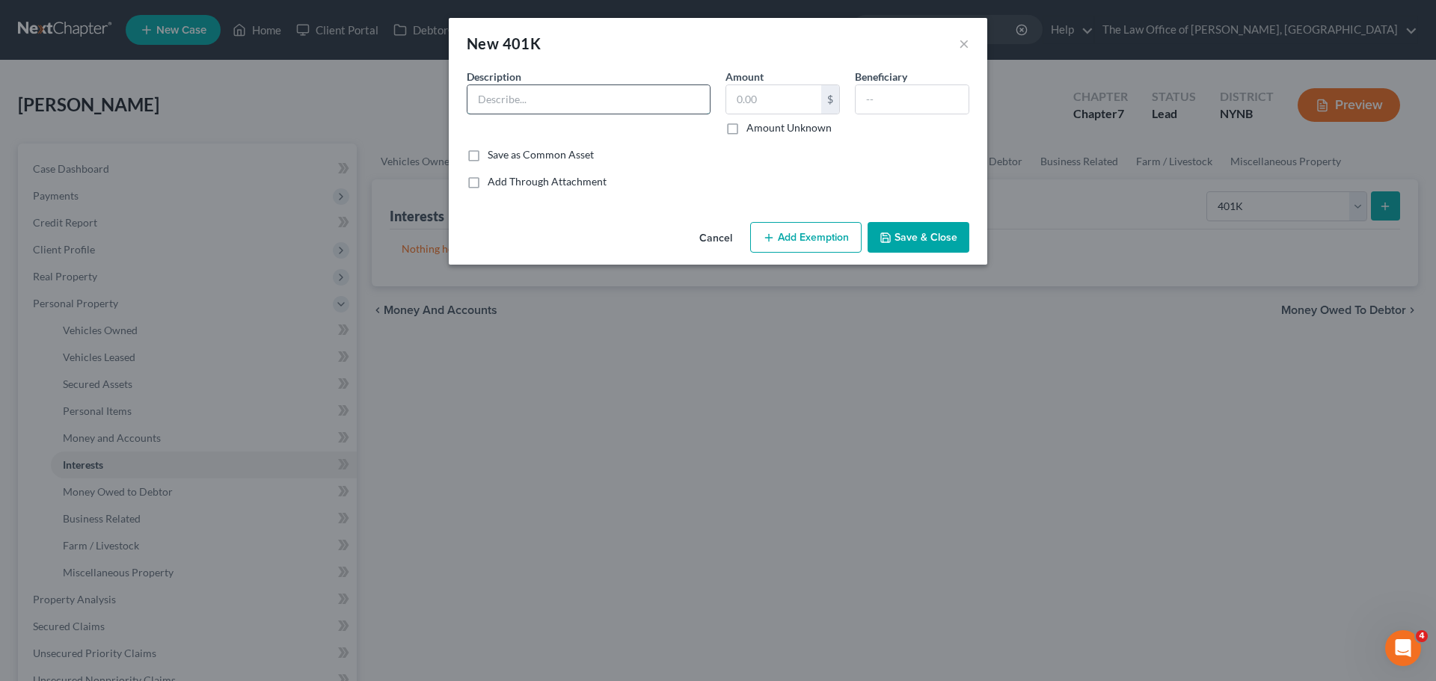
click at [604, 95] on input "text" at bounding box center [588, 99] width 242 height 28
type input "401 K"
click at [784, 105] on input "text" at bounding box center [773, 99] width 95 height 28
type input "6,000"
click at [805, 246] on button "Add Exemption" at bounding box center [805, 237] width 111 height 31
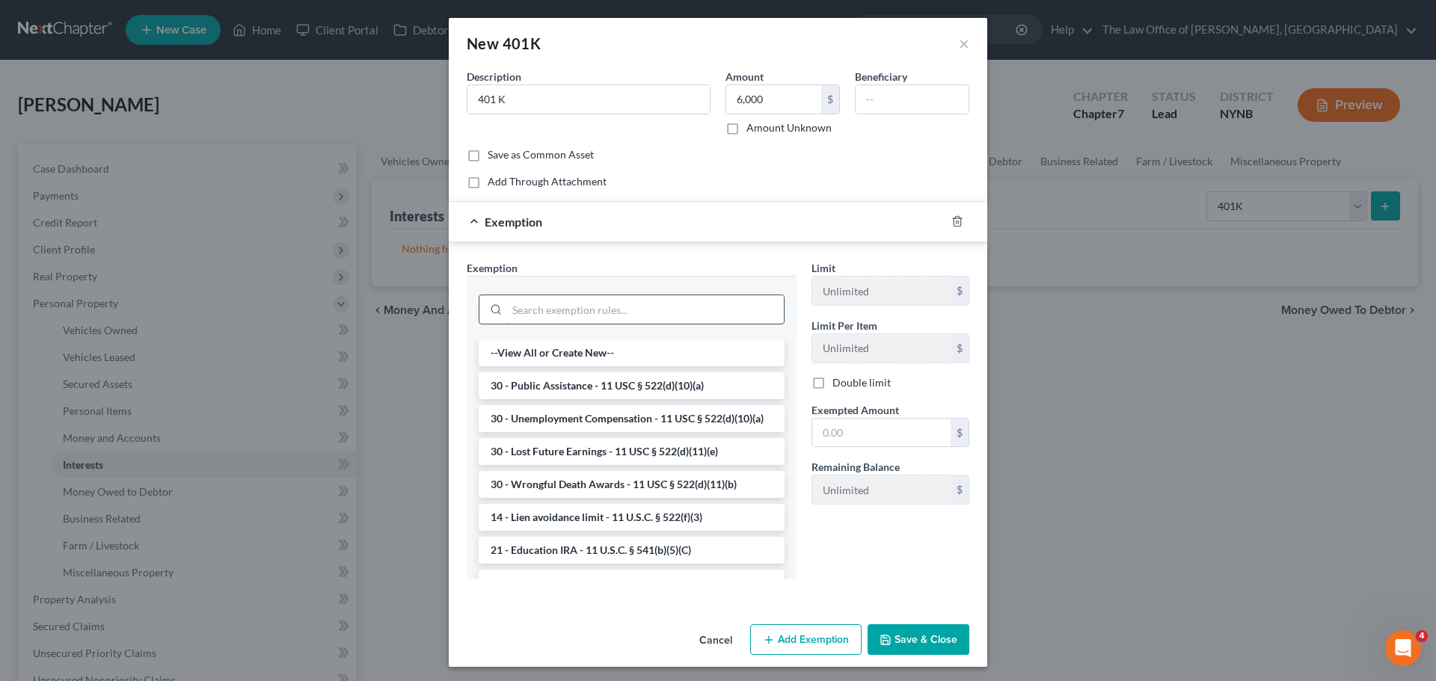
click at [663, 317] on input "search" at bounding box center [645, 309] width 277 height 28
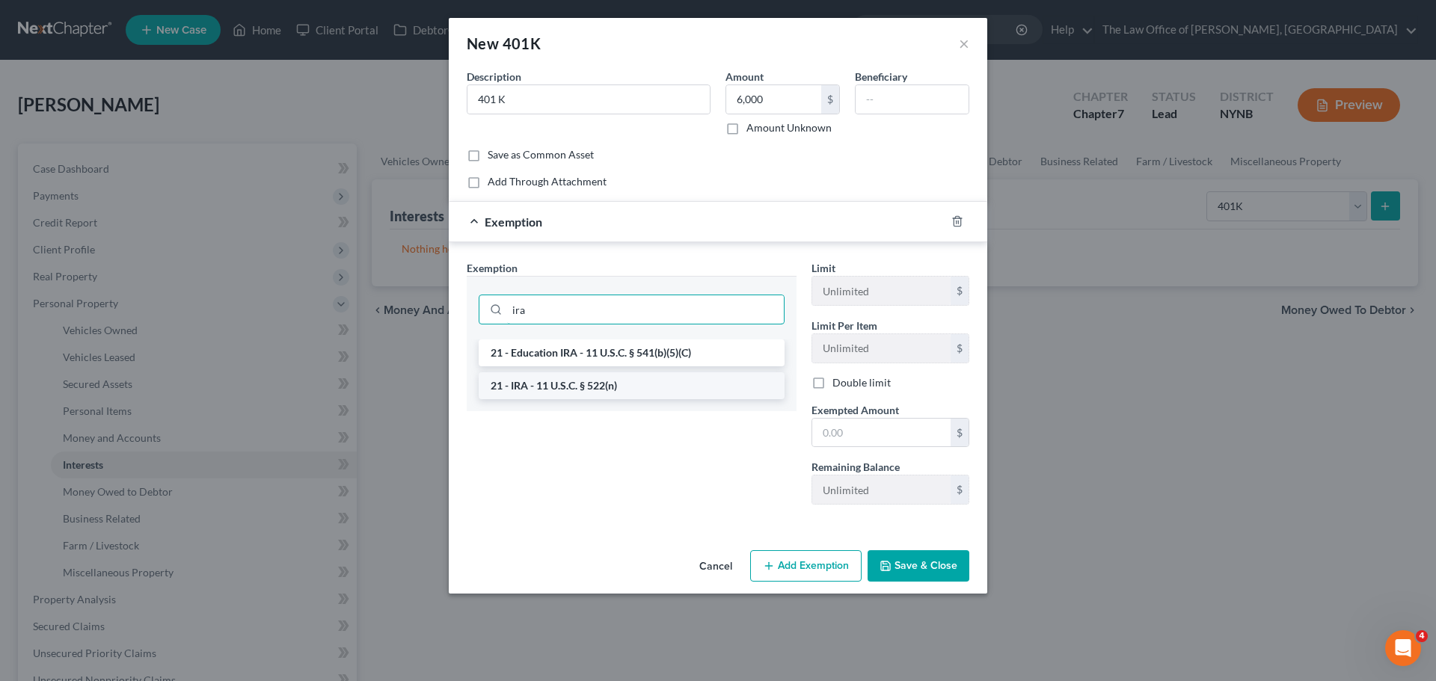
type input "ira"
click at [592, 383] on li "21 - IRA - 11 U.S.C. § 522(n)" at bounding box center [632, 386] width 306 height 27
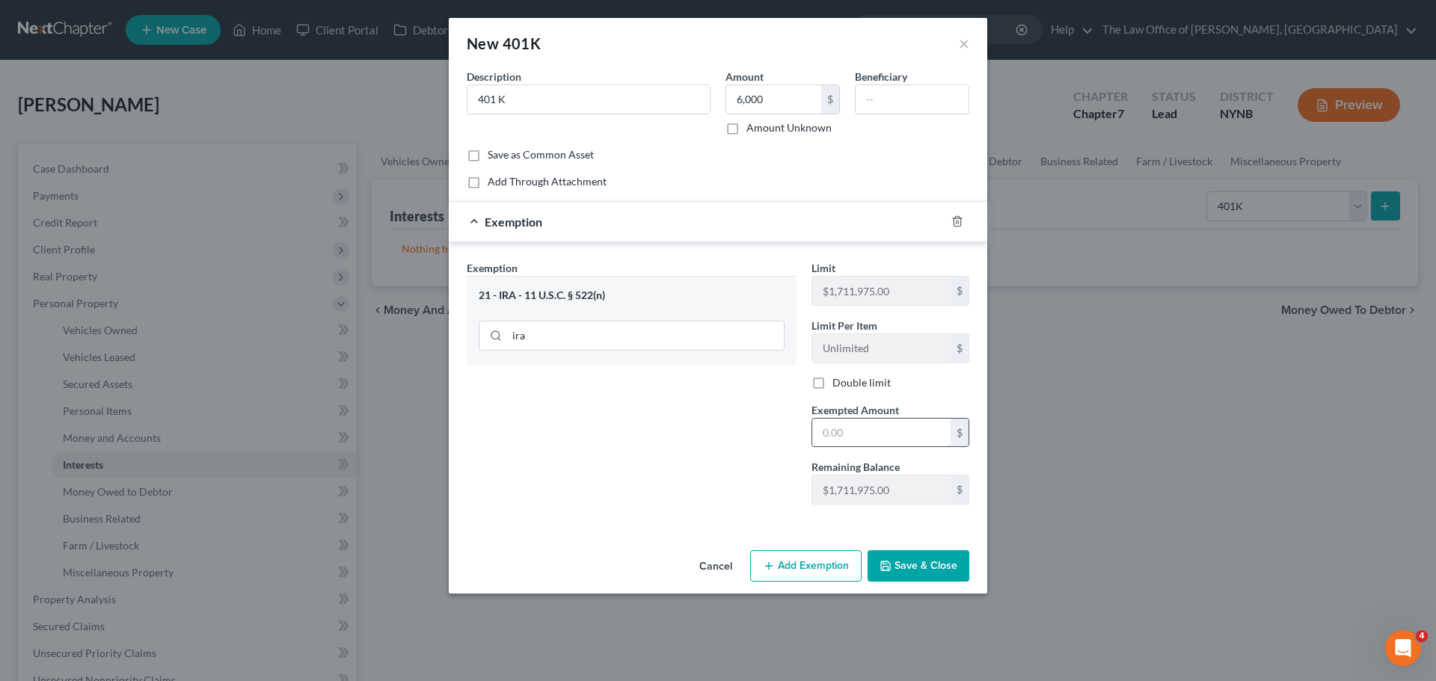
click at [862, 427] on input "text" at bounding box center [881, 433] width 138 height 28
type input "6,000"
drag, startPoint x: 601, startPoint y: 509, endPoint x: 865, endPoint y: 554, distance: 267.1
click at [691, 531] on div "An exemption set must first be selected from the Filing Information section. Co…" at bounding box center [718, 307] width 539 height 476
click at [926, 574] on button "Save & Close" at bounding box center [919, 566] width 102 height 31
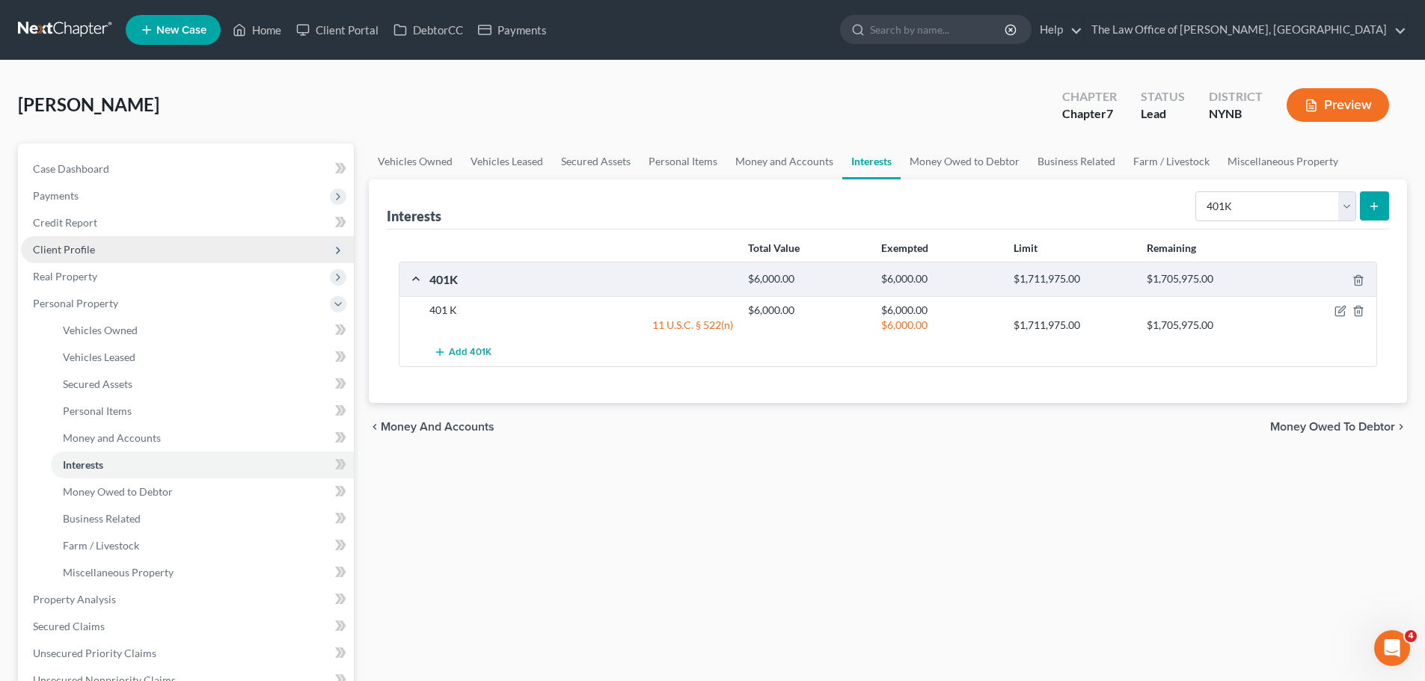
click at [63, 244] on span "Client Profile" at bounding box center [64, 249] width 62 height 13
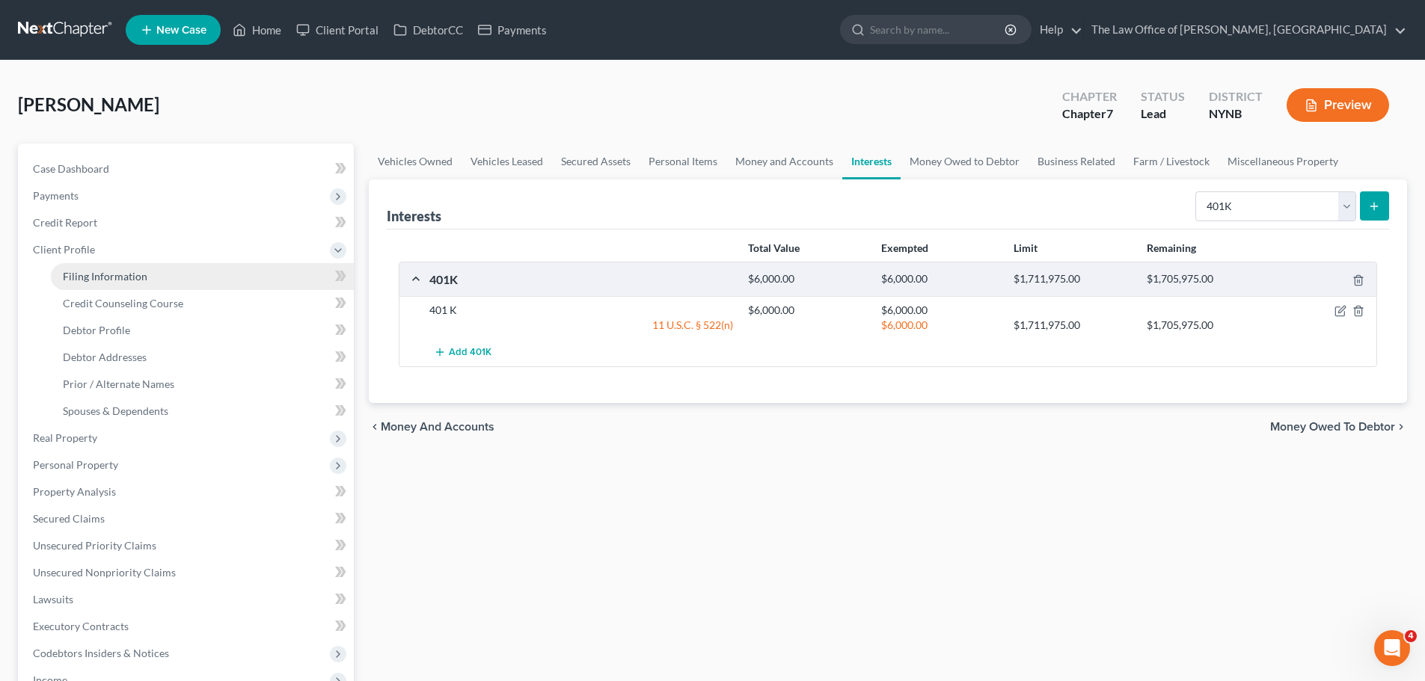
drag, startPoint x: 111, startPoint y: 270, endPoint x: 121, endPoint y: 275, distance: 11.7
click at [111, 272] on span "Filing Information" at bounding box center [105, 276] width 85 height 13
select select "1"
select select "0"
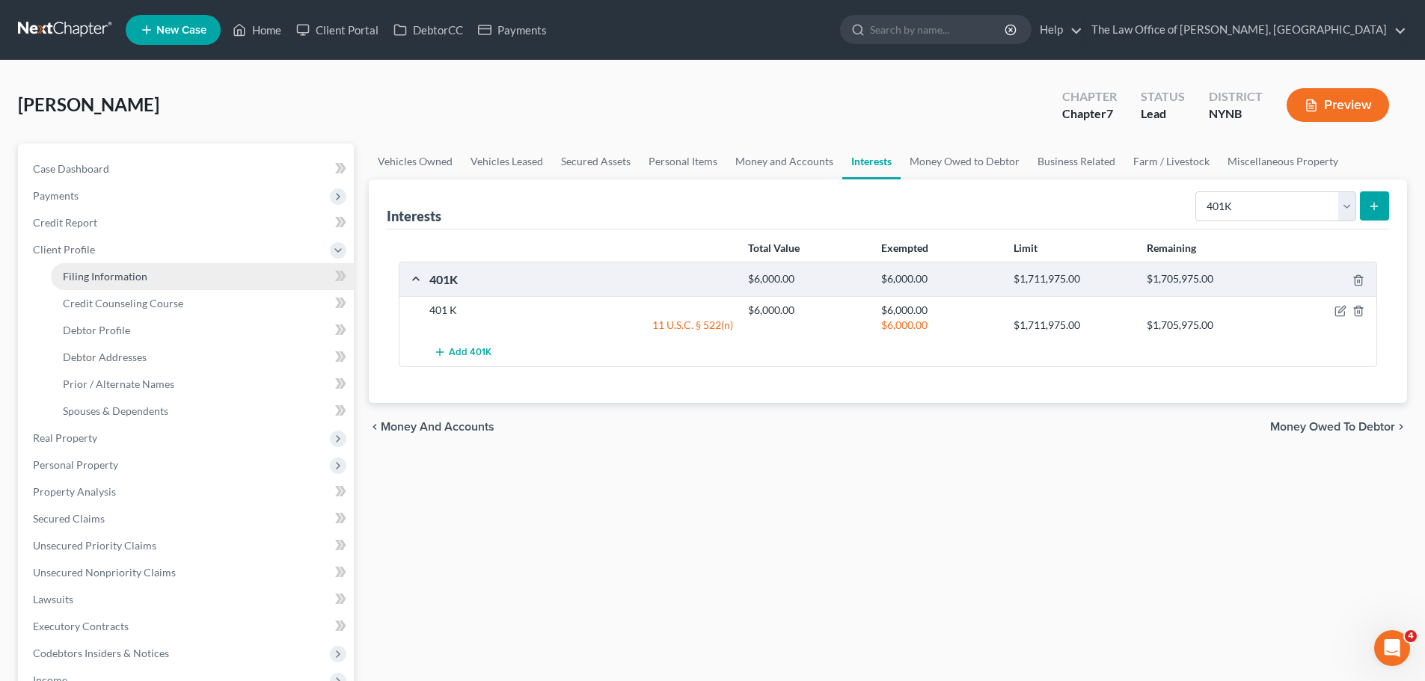
select select "54"
select select "0"
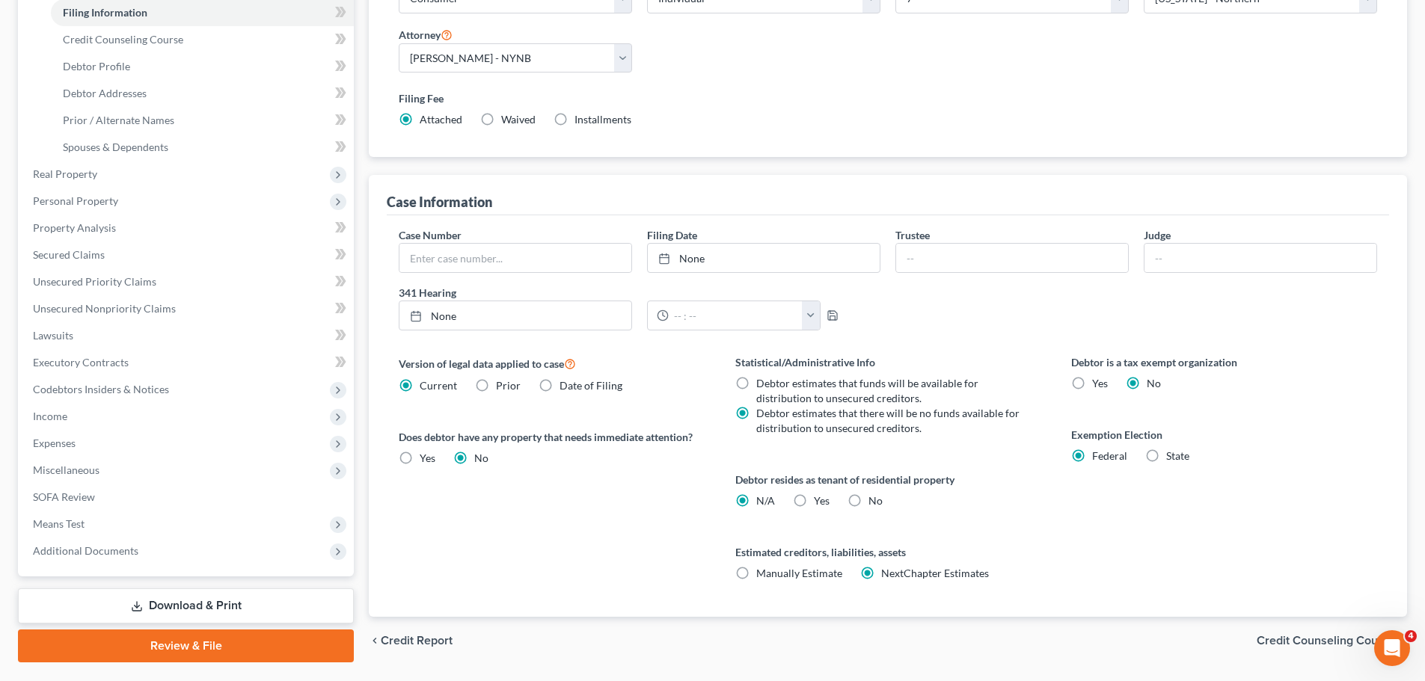
scroll to position [304, 0]
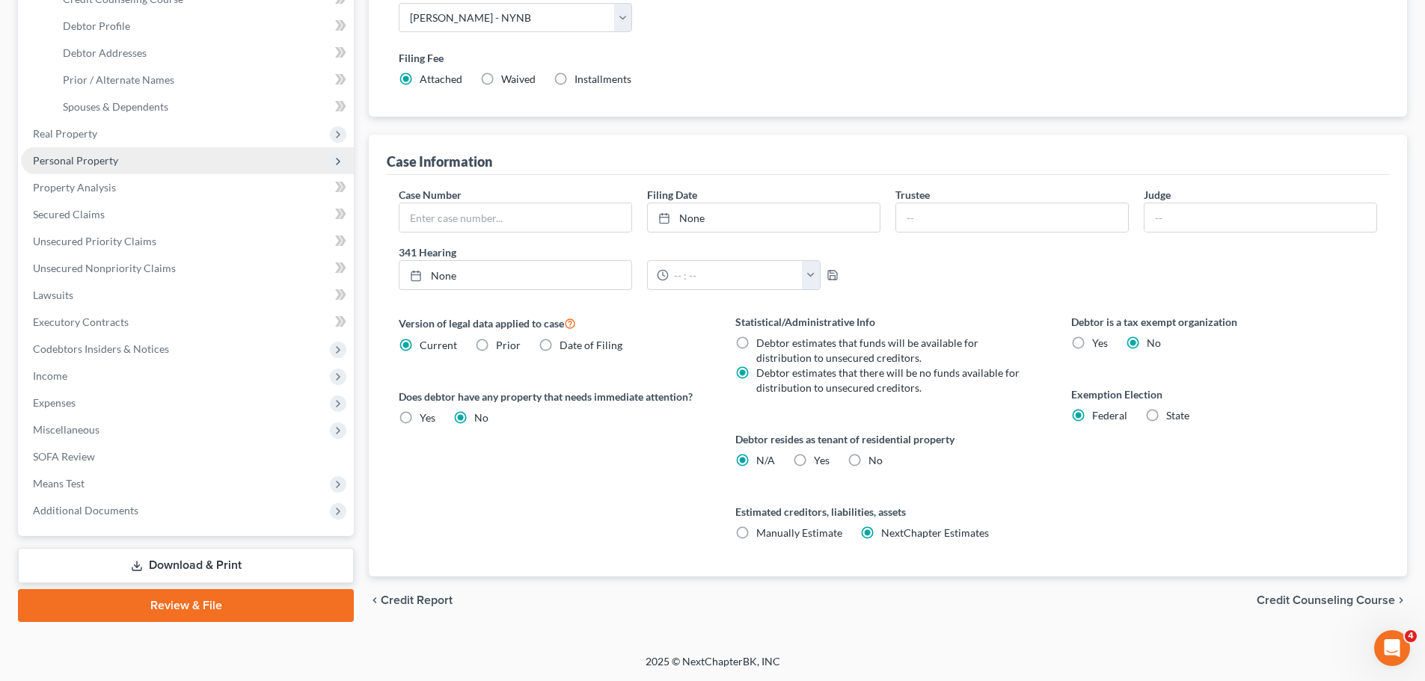
click at [91, 168] on span "Personal Property" at bounding box center [187, 160] width 333 height 27
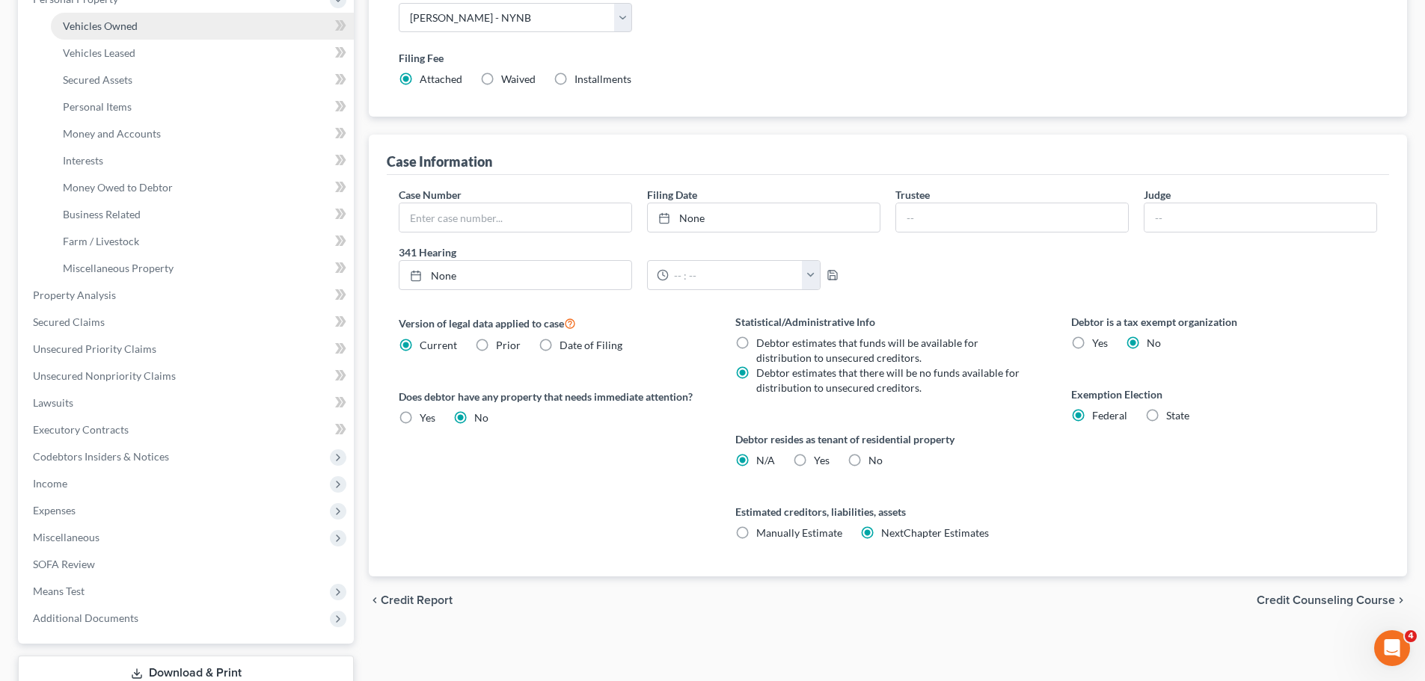
click at [99, 28] on span "Vehicles Owned" at bounding box center [100, 25] width 75 height 13
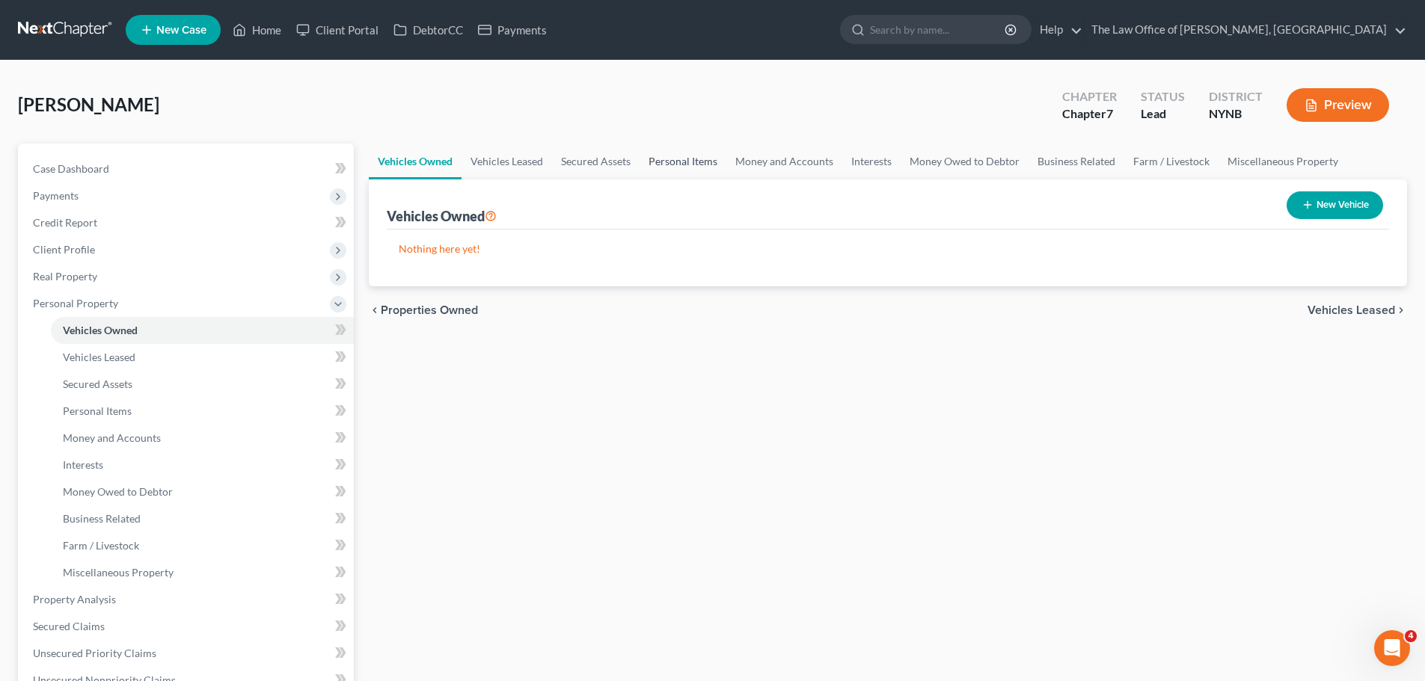
click at [714, 164] on link "Personal Items" at bounding box center [683, 162] width 87 height 36
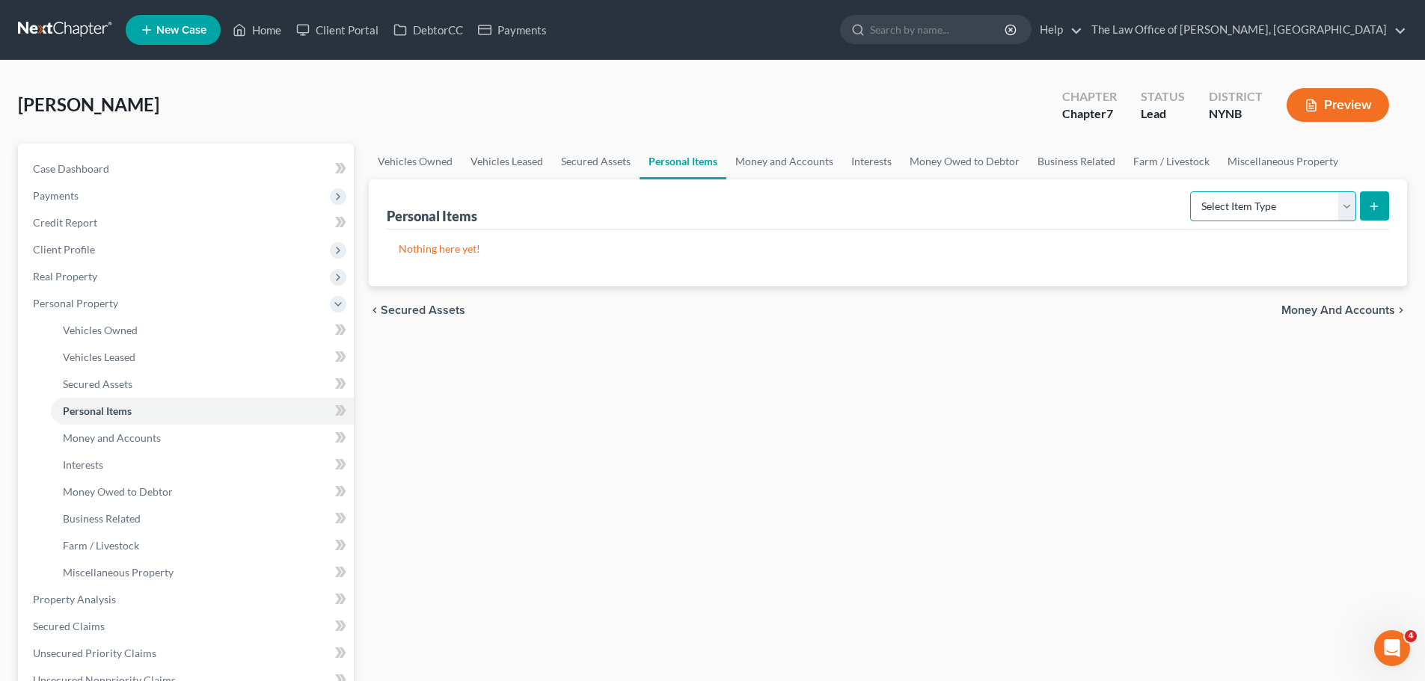
click at [1281, 220] on select "Select Item Type Clothing Collectibles Of Value Electronics Firearms Household …" at bounding box center [1273, 206] width 166 height 30
select select "clothing"
click at [1192, 191] on select "Select Item Type Clothing Collectibles Of Value Electronics Firearms Household …" at bounding box center [1273, 206] width 166 height 30
click at [1368, 211] on icon "submit" at bounding box center [1374, 206] width 12 height 12
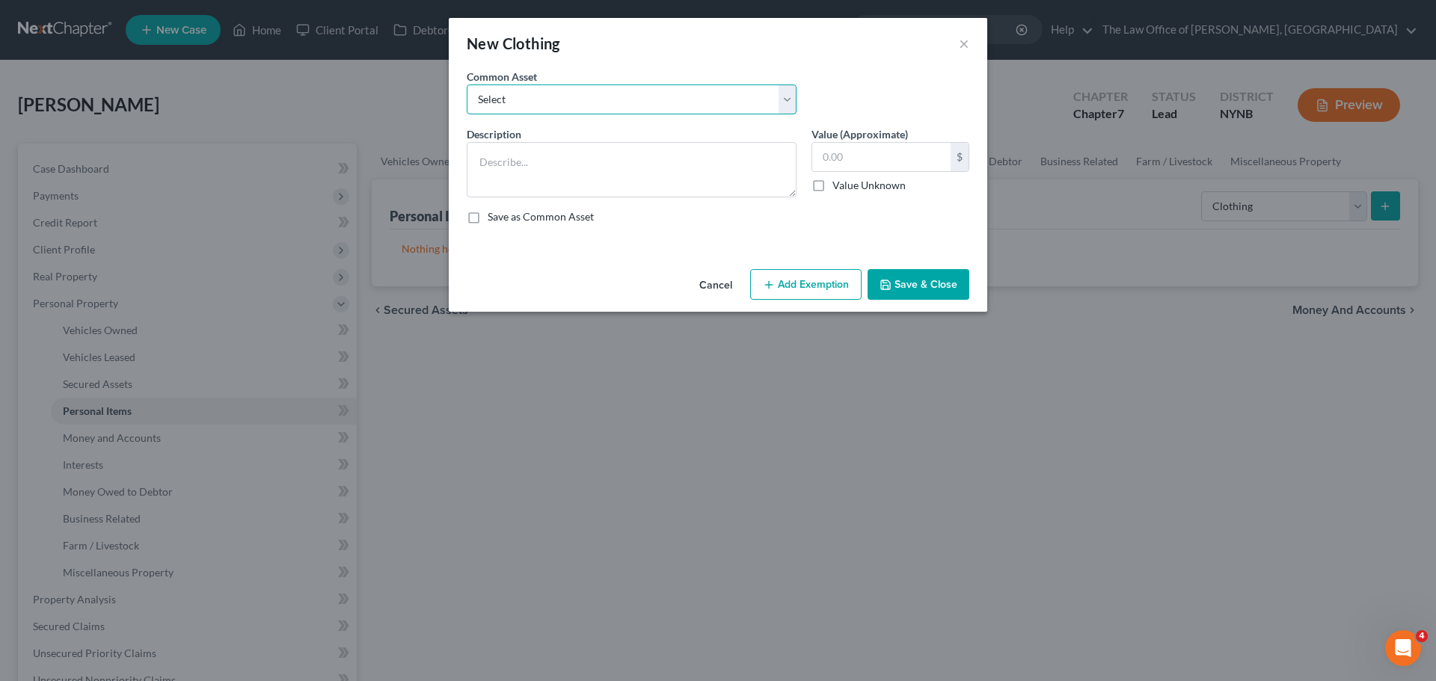
click at [637, 104] on select "Select Basic Clothing" at bounding box center [632, 100] width 330 height 30
click at [467, 85] on select "Select Basic Clothing" at bounding box center [632, 100] width 330 height 30
click at [602, 96] on select "Select Basic Clothing" at bounding box center [632, 100] width 330 height 30
select select "0"
click at [467, 85] on select "Select Basic Clothing" at bounding box center [632, 100] width 330 height 30
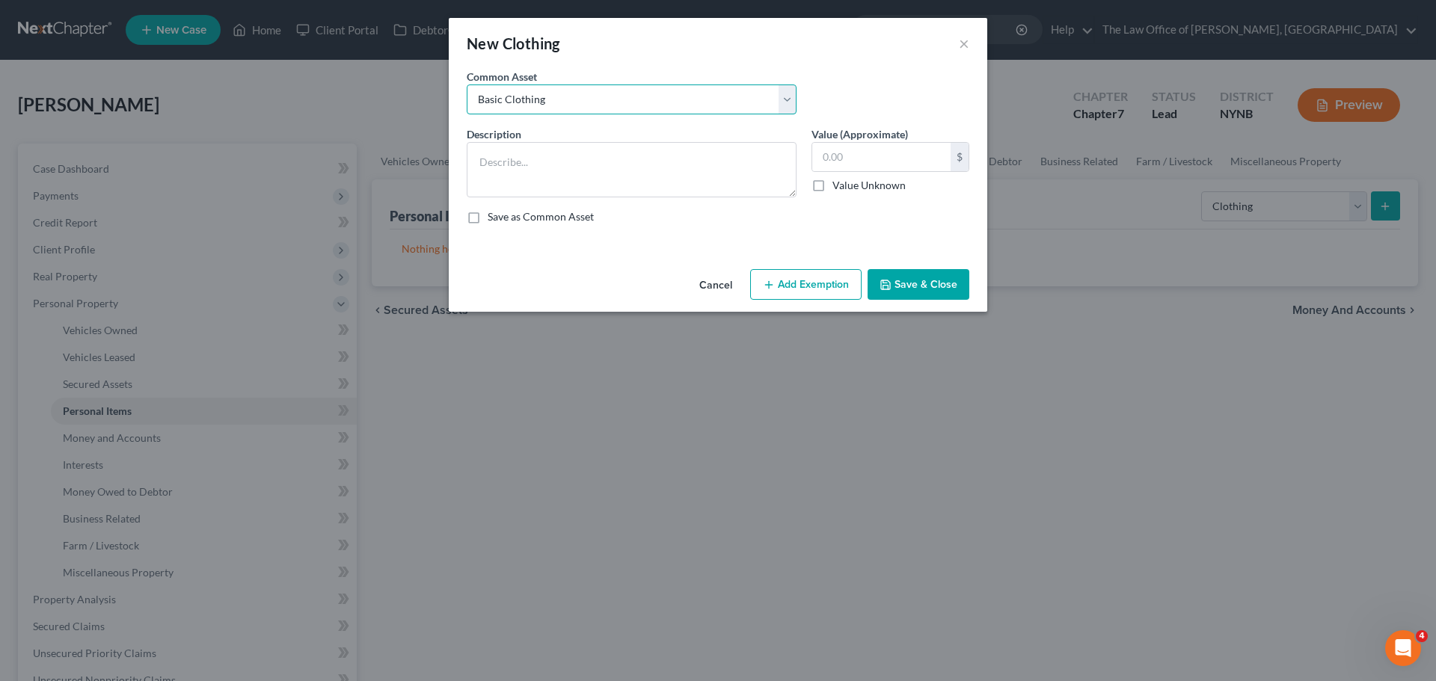
type textarea "Basic Clothing"
type input "500.00"
click at [779, 269] on button "Add Exemption" at bounding box center [805, 284] width 111 height 31
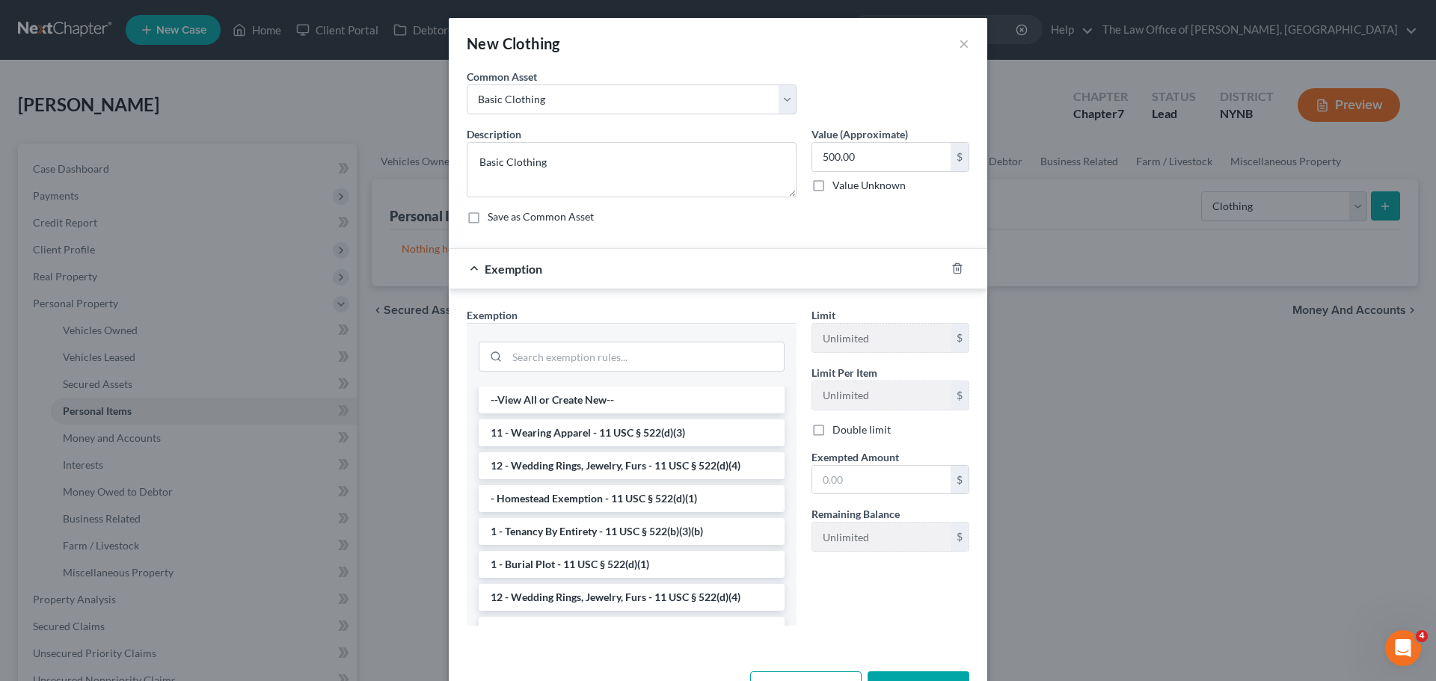
drag, startPoint x: 565, startPoint y: 437, endPoint x: 597, endPoint y: 438, distance: 31.5
click at [565, 438] on li "11 - Wearing Apparel - 11 USC § 522(d)(3)" at bounding box center [632, 433] width 306 height 27
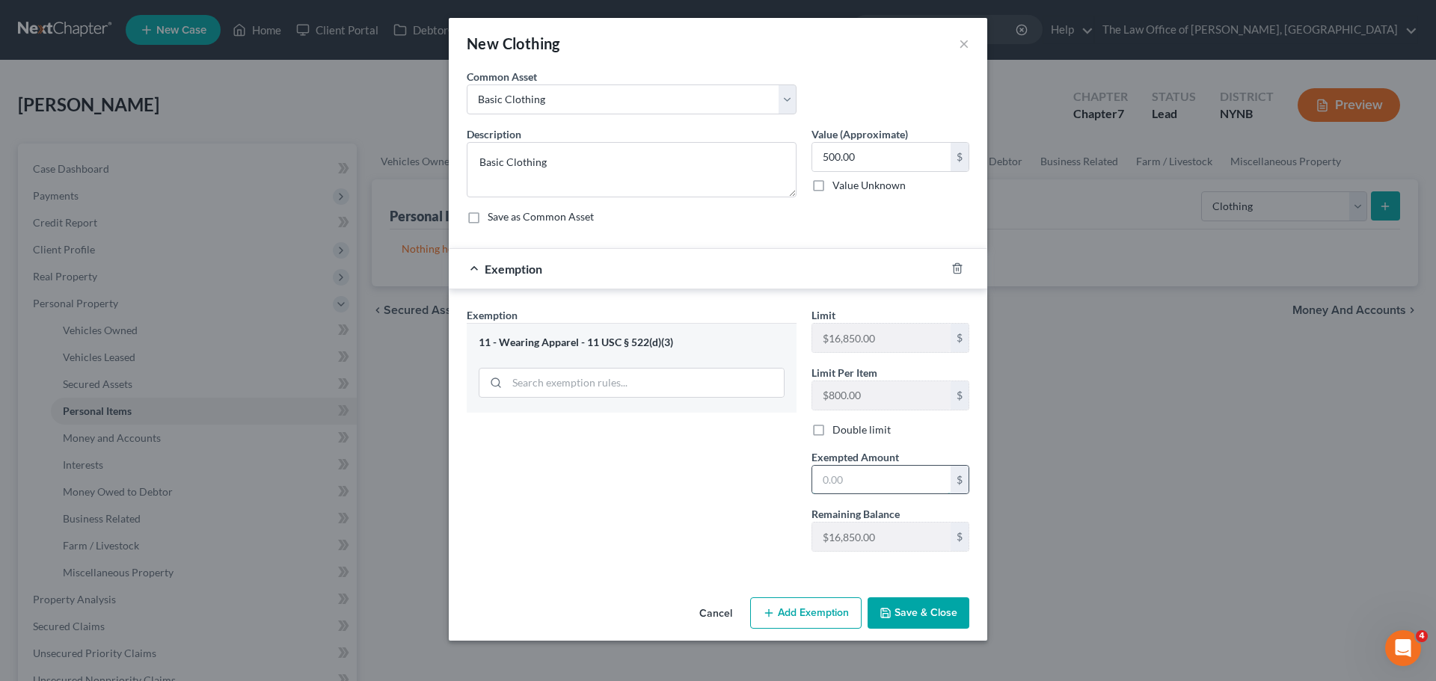
click at [883, 482] on input "text" at bounding box center [881, 480] width 138 height 28
type input "500"
click at [657, 506] on div "Exemption Set must be selected for CA. Exemption * 11 - Wearing Apparel - 11 US…" at bounding box center [631, 435] width 345 height 257
click at [931, 630] on div "Cancel Add Exemption Save & Close" at bounding box center [718, 616] width 539 height 49
drag, startPoint x: 920, startPoint y: 609, endPoint x: 1015, endPoint y: 554, distance: 109.6
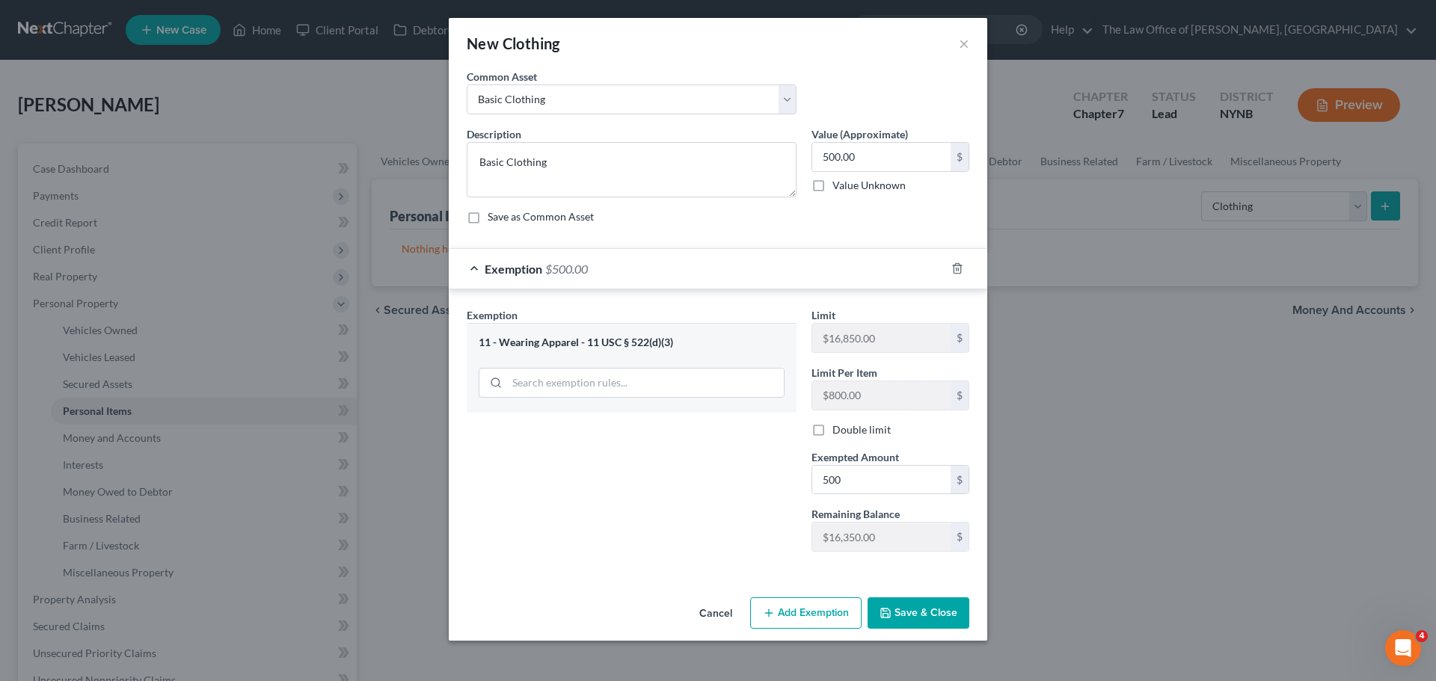
click at [919, 610] on button "Save & Close" at bounding box center [919, 613] width 102 height 31
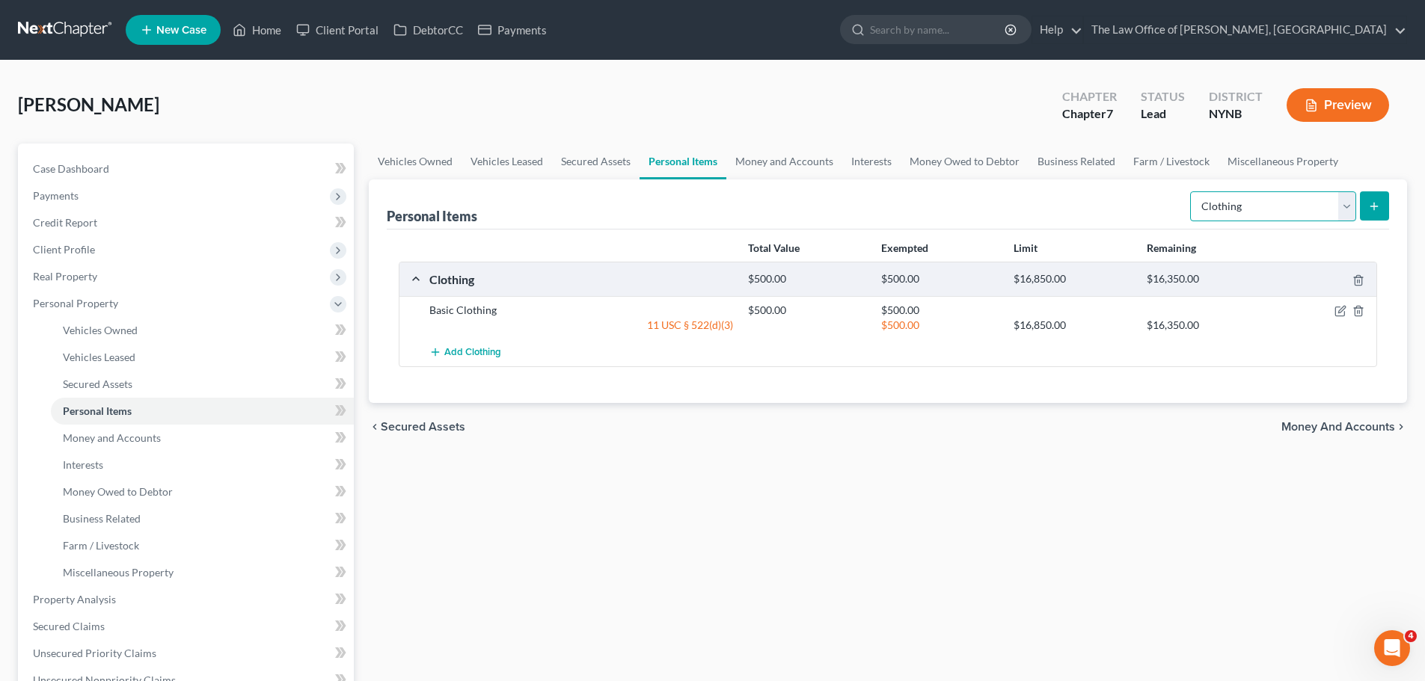
click at [1318, 210] on select "Select Item Type Clothing Collectibles Of Value Electronics Firearms Household …" at bounding box center [1273, 206] width 166 height 30
select select "electronics"
click at [1192, 191] on select "Select Item Type Clothing Collectibles Of Value Electronics Firearms Household …" at bounding box center [1273, 206] width 166 height 30
click at [1368, 218] on button "submit" at bounding box center [1374, 205] width 29 height 29
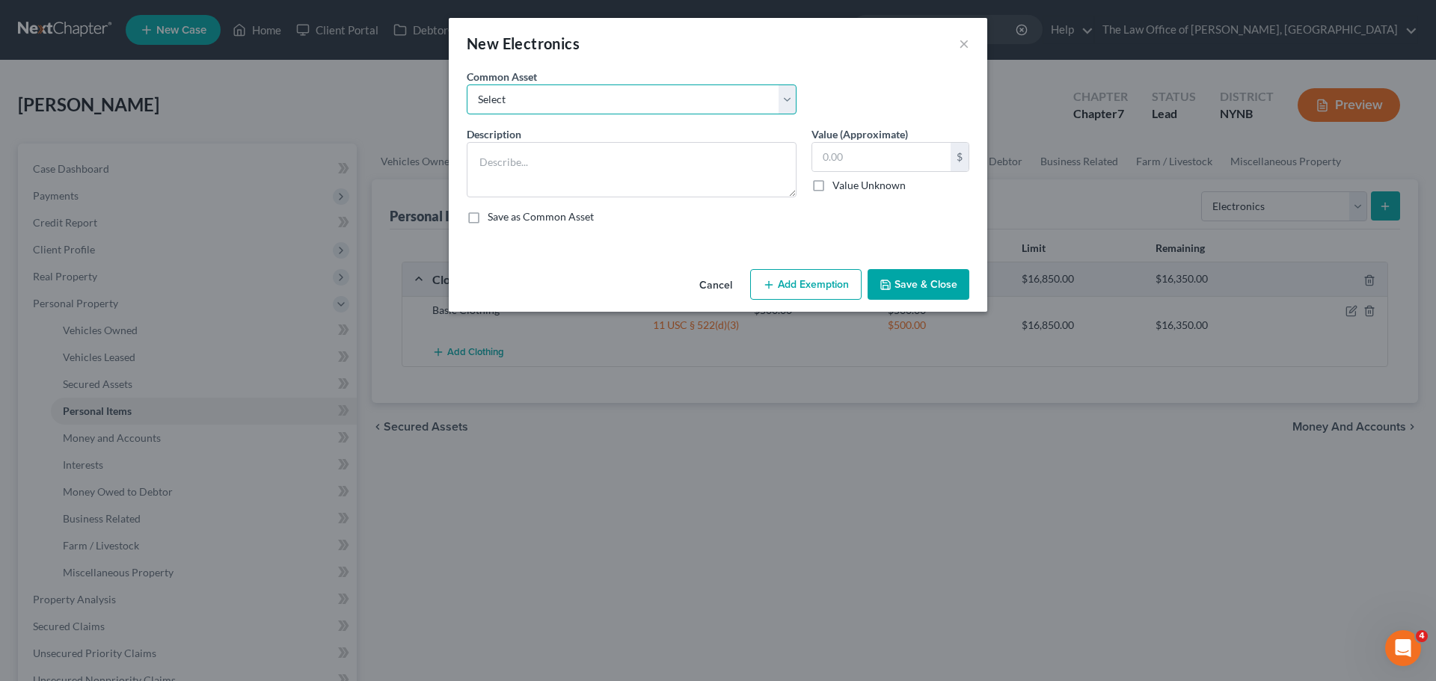
click at [580, 99] on select "Select Basic Electronics - laptop, computer, tv, fridge, freezer, cellphone," at bounding box center [632, 100] width 330 height 30
select select "0"
click at [467, 85] on select "Select Basic Electronics - laptop, computer, tv, fridge, freezer, cellphone," at bounding box center [632, 100] width 330 height 30
type textarea "Basic Electronics - laptop, computer, tv, fridge, freezer, cellphone,"
type input "1,500.00"
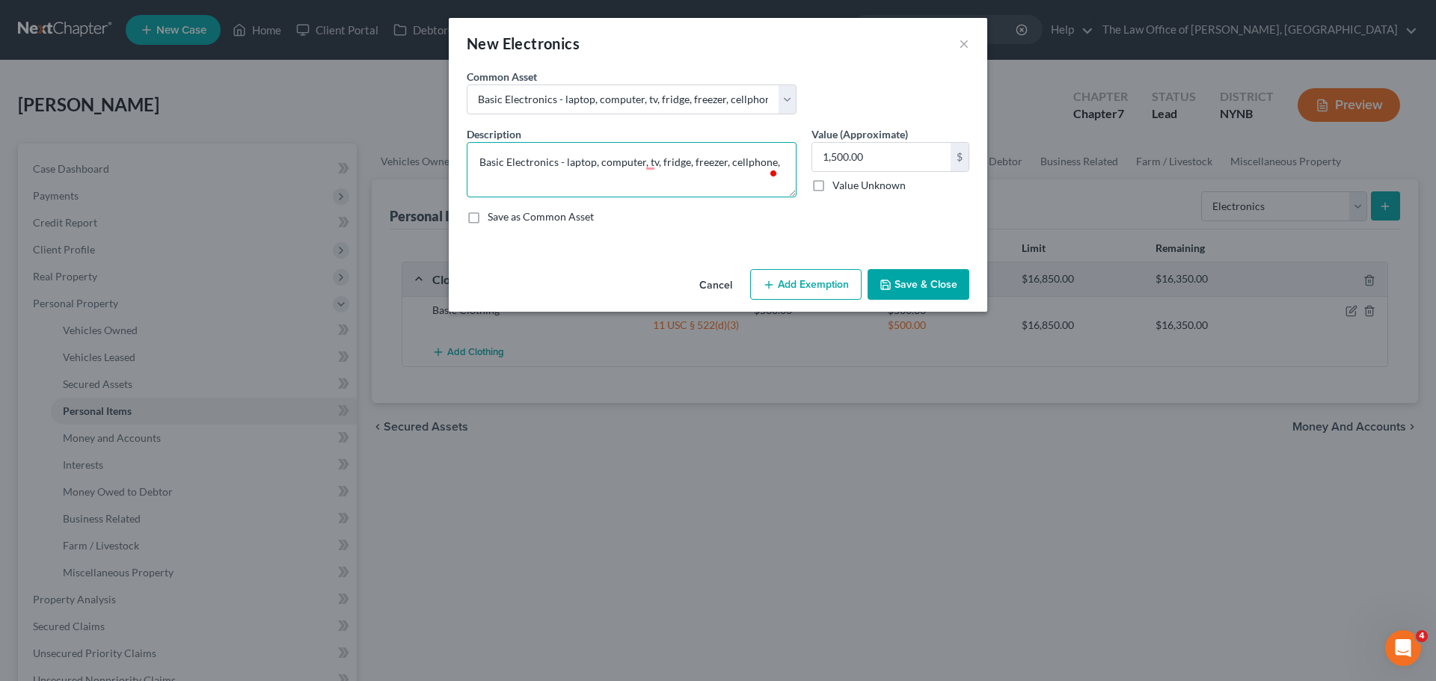
drag, startPoint x: 600, startPoint y: 163, endPoint x: 642, endPoint y: 162, distance: 41.9
click at [642, 162] on textarea "Basic Electronics - laptop, computer, tv, fridge, freezer, cellphone," at bounding box center [632, 169] width 330 height 55
click at [630, 174] on textarea "Basic Electronics - laptop, computer, tv, fridge, freezer, cellphone," at bounding box center [632, 169] width 330 height 55
drag, startPoint x: 660, startPoint y: 162, endPoint x: 726, endPoint y: 163, distance: 65.8
click at [726, 163] on textarea "Basic Electronics - laptop, computer, tv, fridge, freezer, cellphone," at bounding box center [632, 169] width 330 height 55
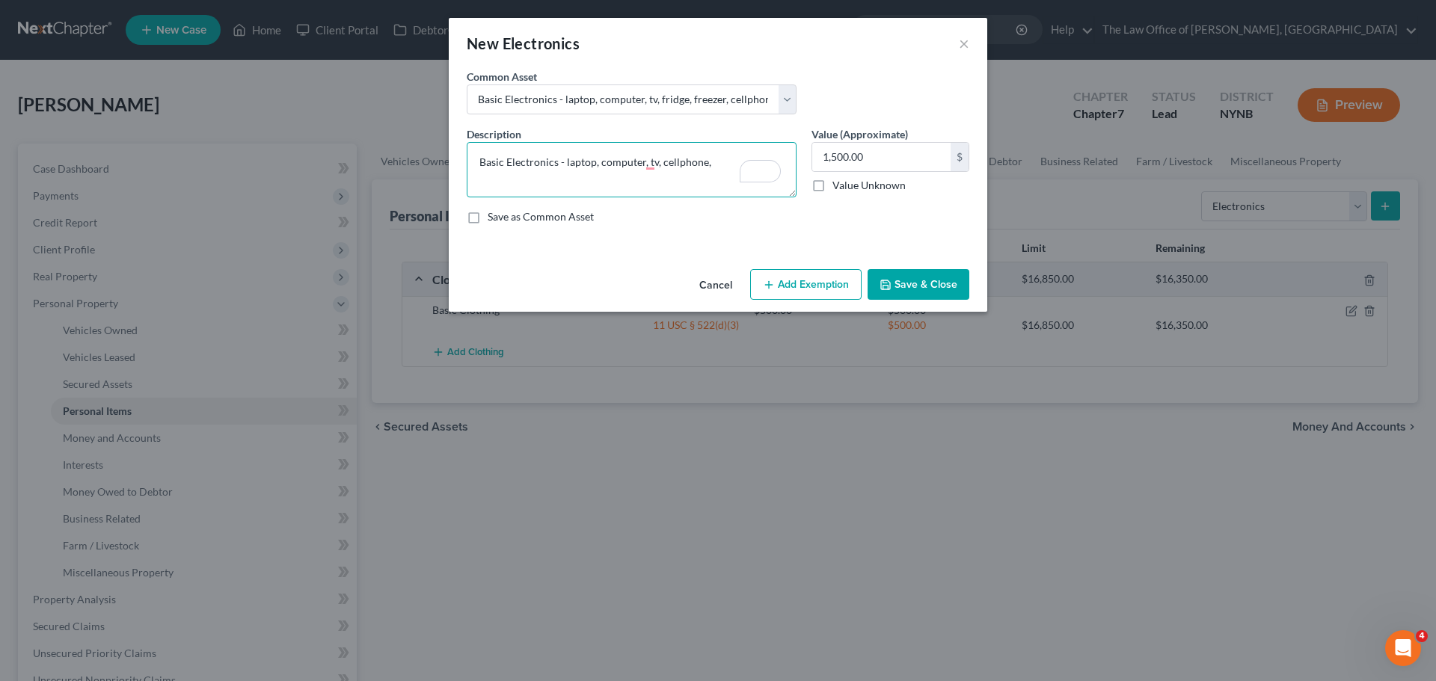
type textarea "Basic Electronics - laptop, computer, tv, cellphone,"
click at [799, 286] on button "Add Exemption" at bounding box center [805, 284] width 111 height 31
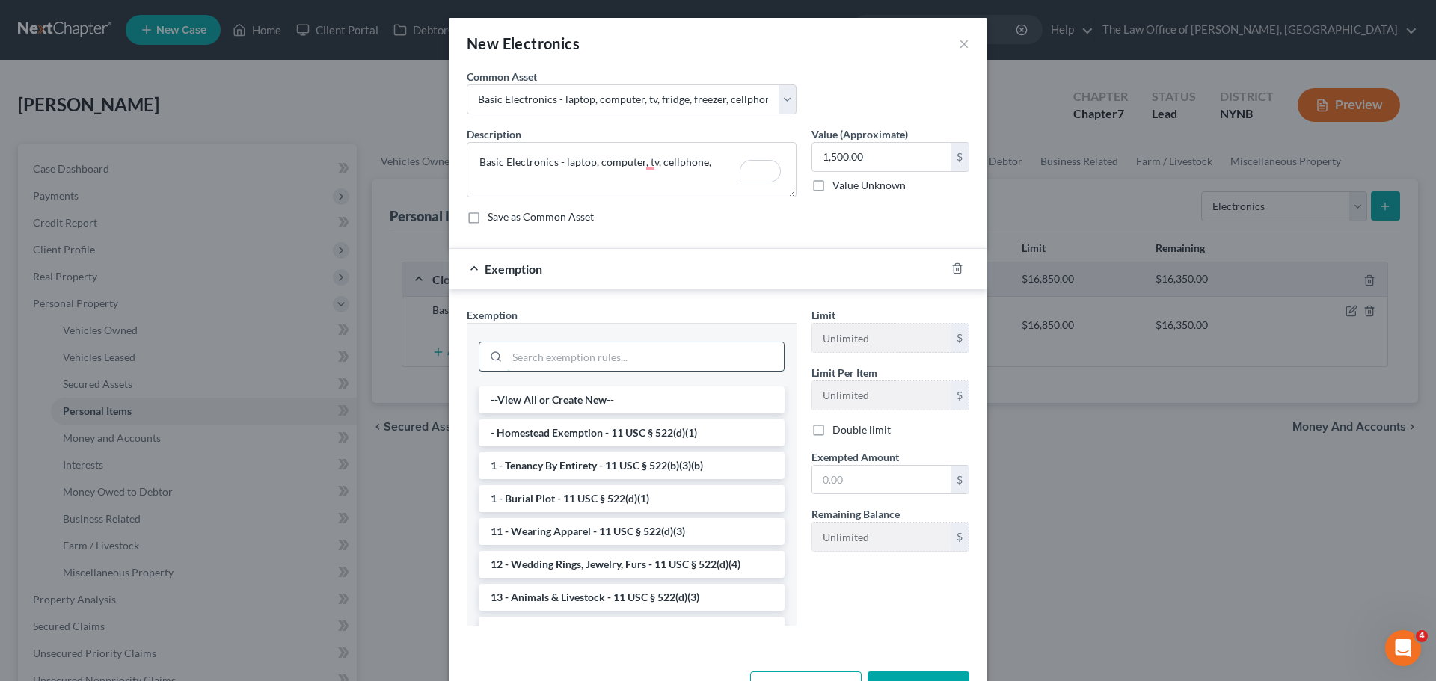
click at [579, 361] on input "search" at bounding box center [645, 357] width 277 height 28
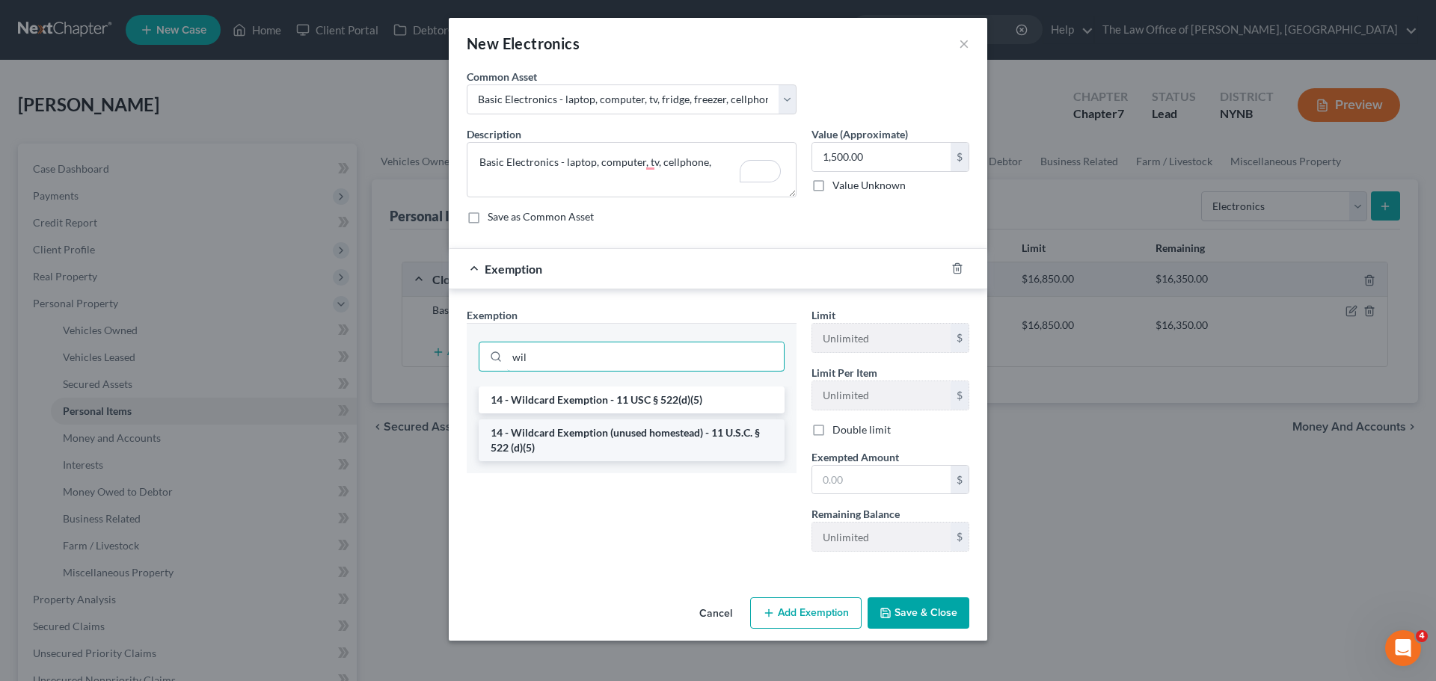
type input "wil"
click at [565, 435] on li "14 - Wildcard Exemption (unused homestead) - 11 U.S.C. § 522 (d)(5)" at bounding box center [632, 441] width 306 height 42
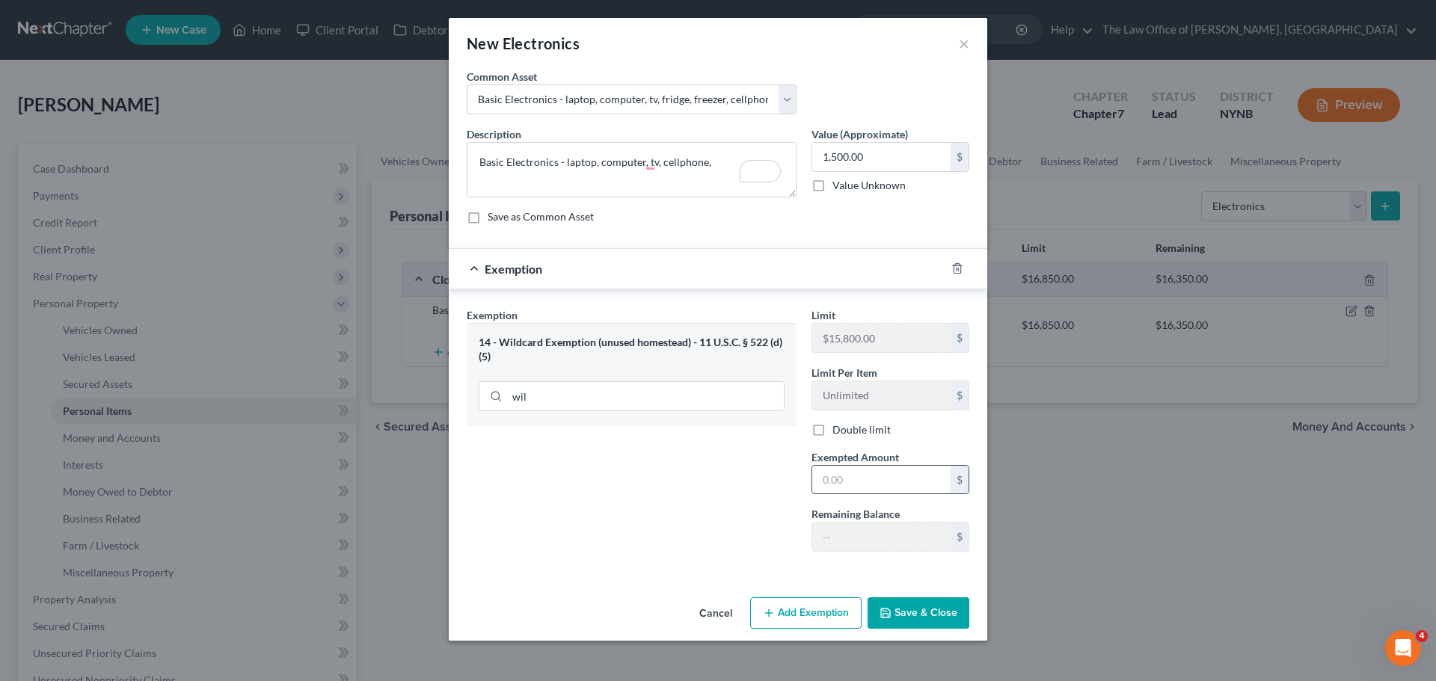
click at [868, 482] on input "text" at bounding box center [881, 480] width 138 height 28
type input "1,500"
drag, startPoint x: 626, startPoint y: 485, endPoint x: 827, endPoint y: 548, distance: 211.0
click at [681, 497] on div "Exemption Set must be selected for CA. Exemption * 14 - Wildcard Exemption (unu…" at bounding box center [631, 435] width 345 height 257
drag, startPoint x: 940, startPoint y: 622, endPoint x: 969, endPoint y: 607, distance: 32.5
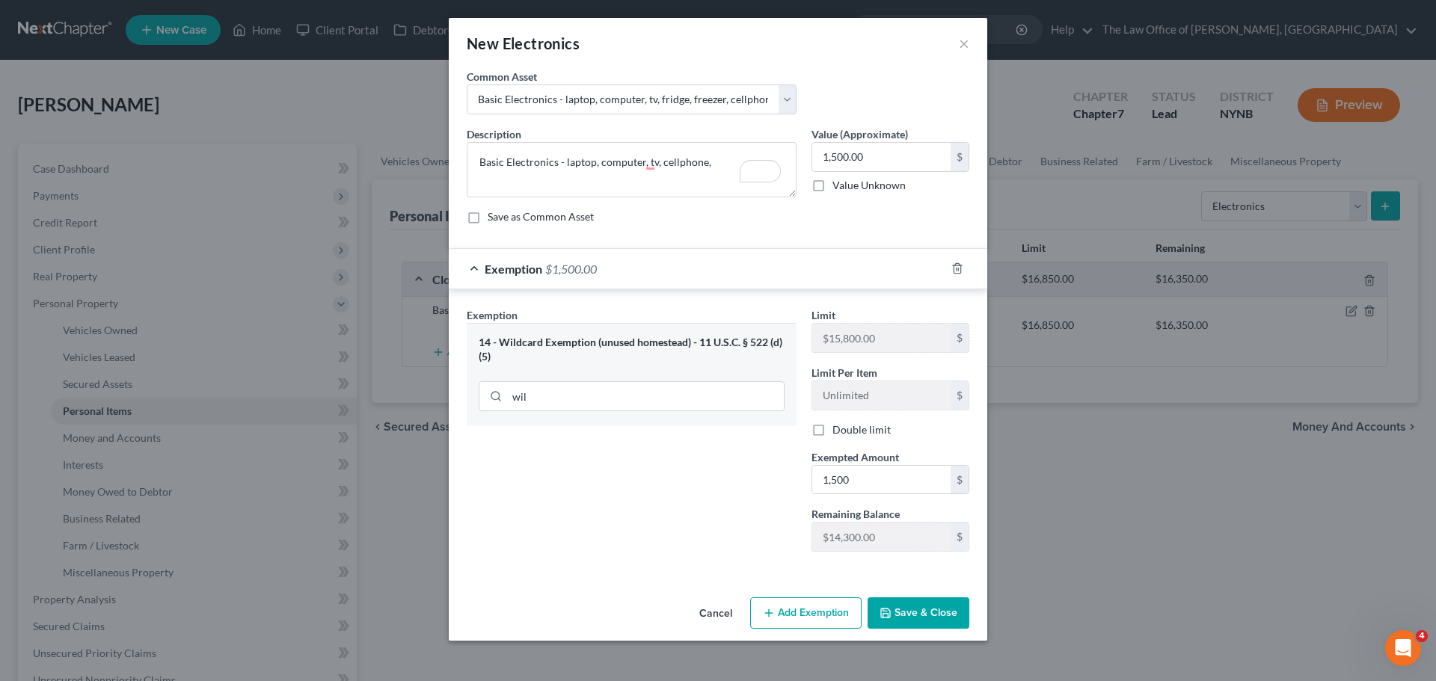
click at [939, 622] on button "Save & Close" at bounding box center [919, 613] width 102 height 31
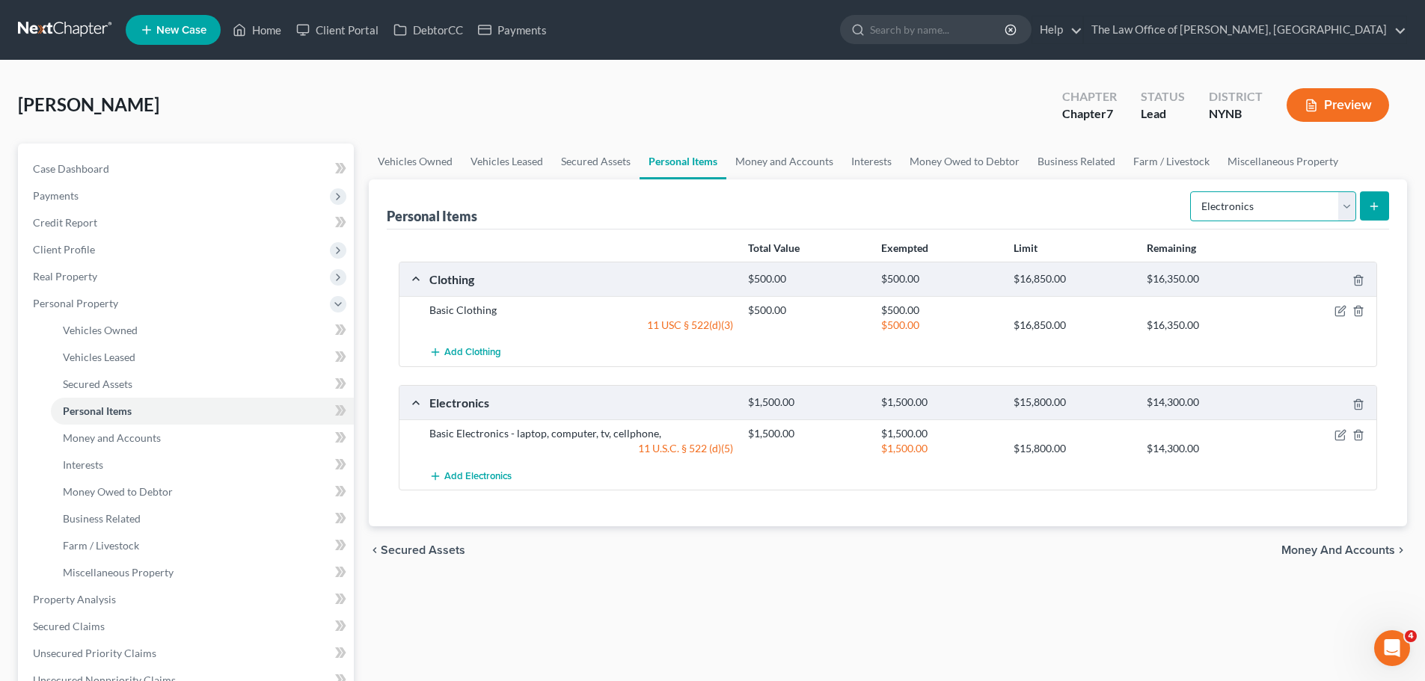
click at [1254, 213] on select "Select Item Type Clothing Collectibles Of Value Electronics Firearms Household …" at bounding box center [1273, 206] width 166 height 30
select select "household_goods"
click at [1192, 191] on select "Select Item Type Clothing Collectibles Of Value Electronics Firearms Household …" at bounding box center [1273, 206] width 166 height 30
click at [1378, 212] on button "submit" at bounding box center [1374, 205] width 29 height 29
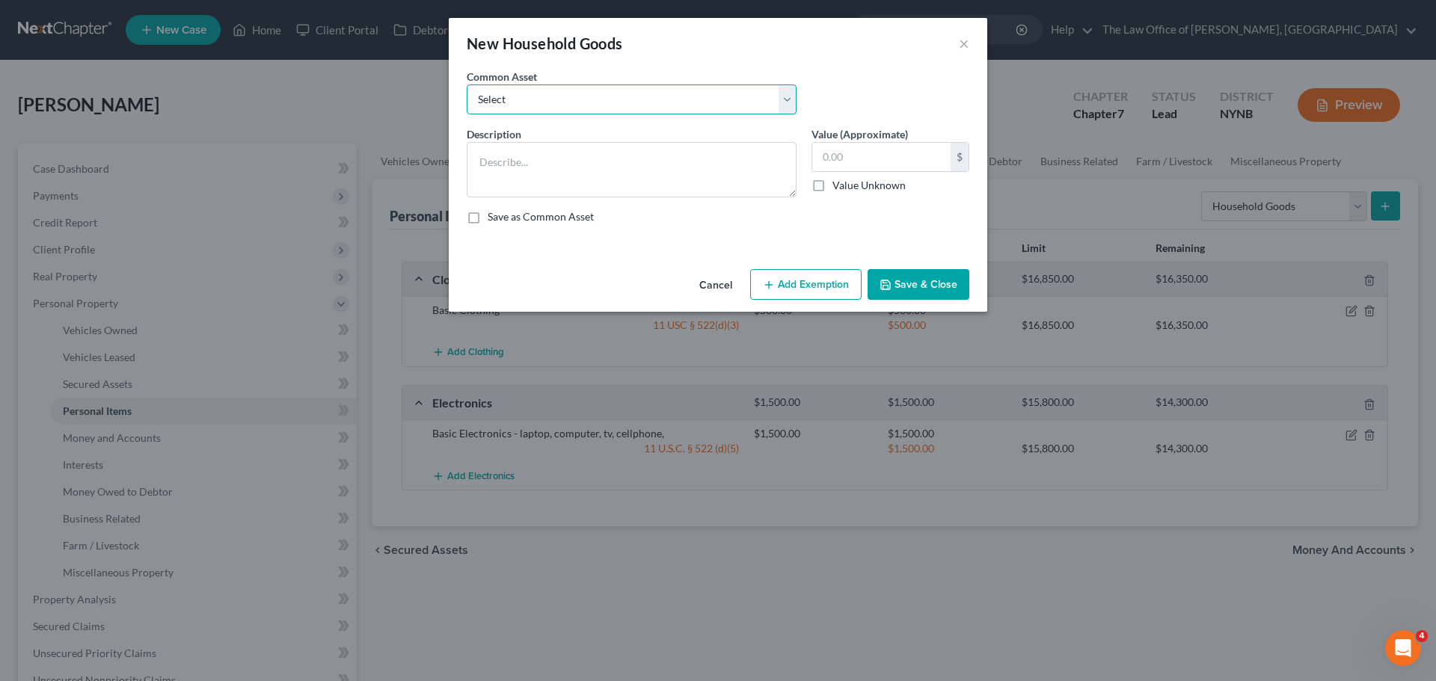
drag, startPoint x: 628, startPoint y: 90, endPoint x: 572, endPoint y: 110, distance: 58.9
click at [625, 91] on select "Select Basic Household Goods - sofa, beds, tables, chairs" at bounding box center [632, 100] width 330 height 30
select select "0"
click at [467, 85] on select "Select Basic Household Goods - sofa, beds, tables, chairs" at bounding box center [632, 100] width 330 height 30
type textarea "Basic Household Goods - sofa, beds, tables, chairs"
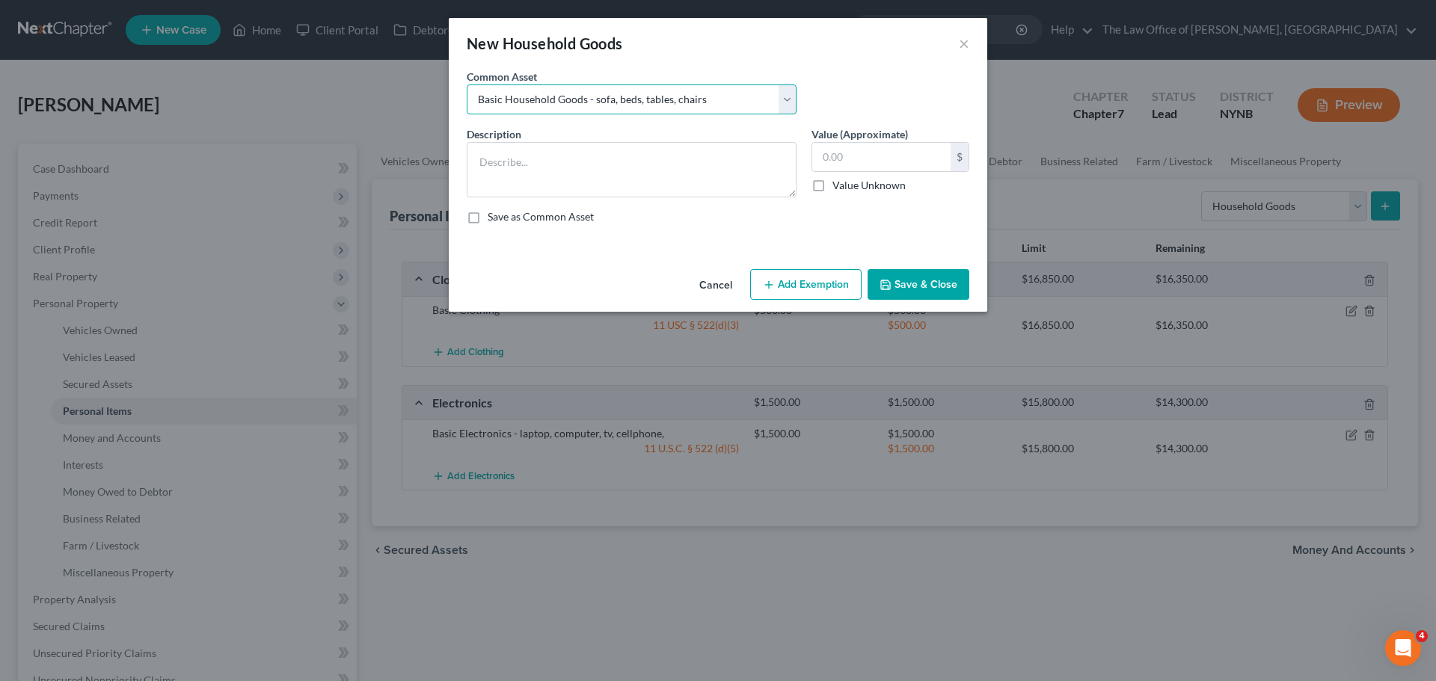
type input "2,500.00"
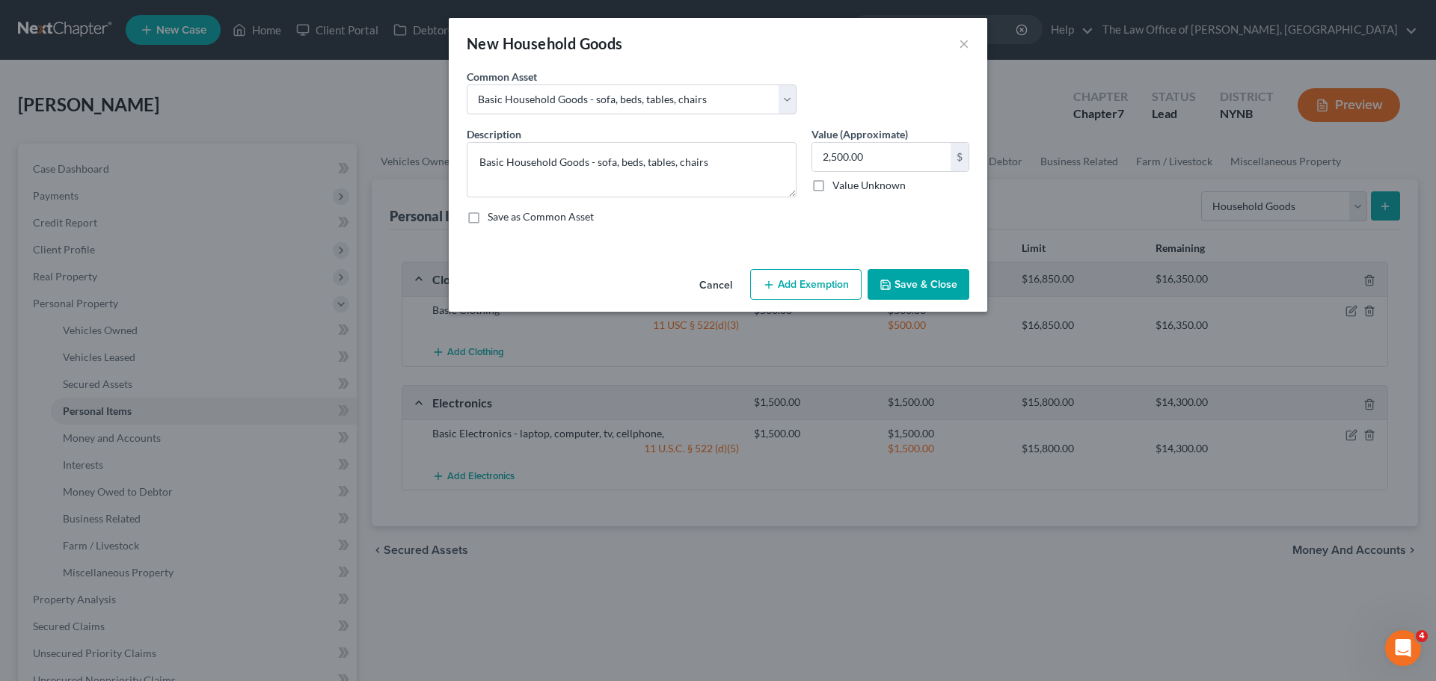
click at [777, 283] on button "Add Exemption" at bounding box center [805, 284] width 111 height 31
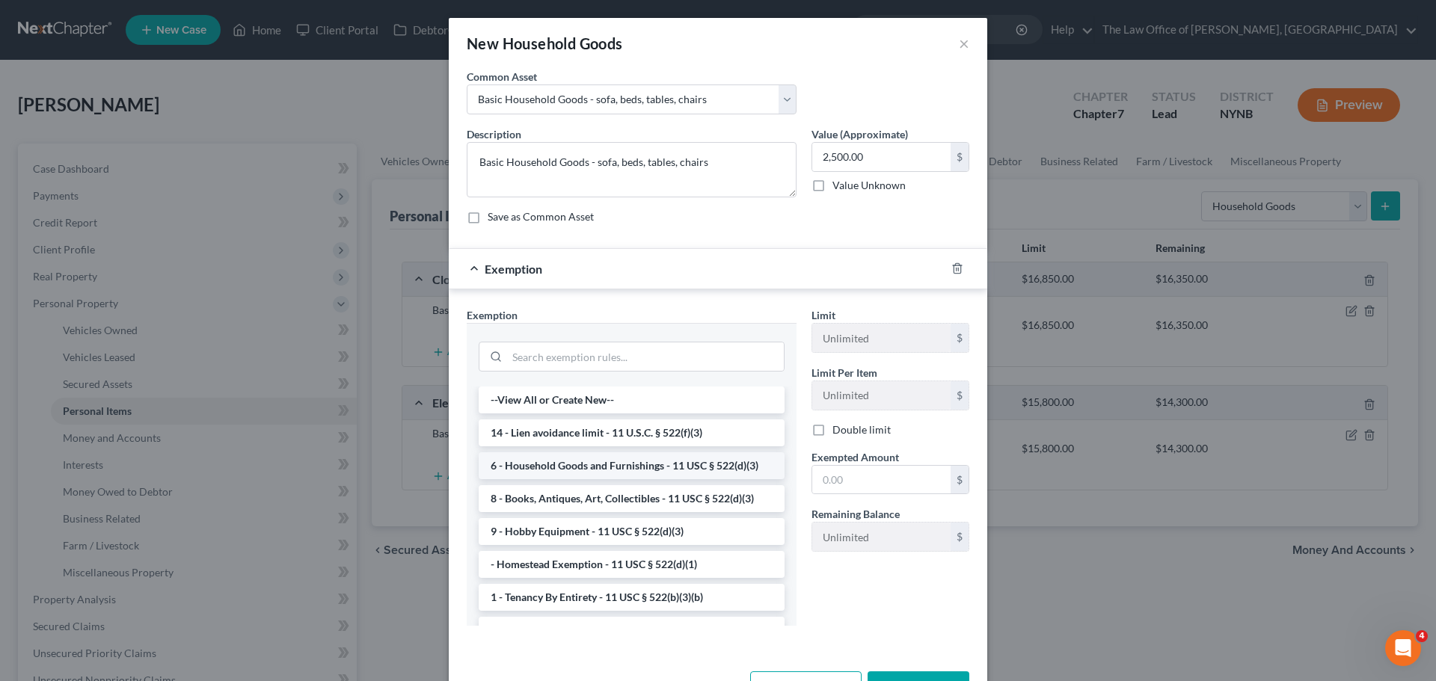
click at [584, 461] on li "6 - Household Goods and Furnishings - 11 USC § 522(d)(3)" at bounding box center [632, 466] width 306 height 27
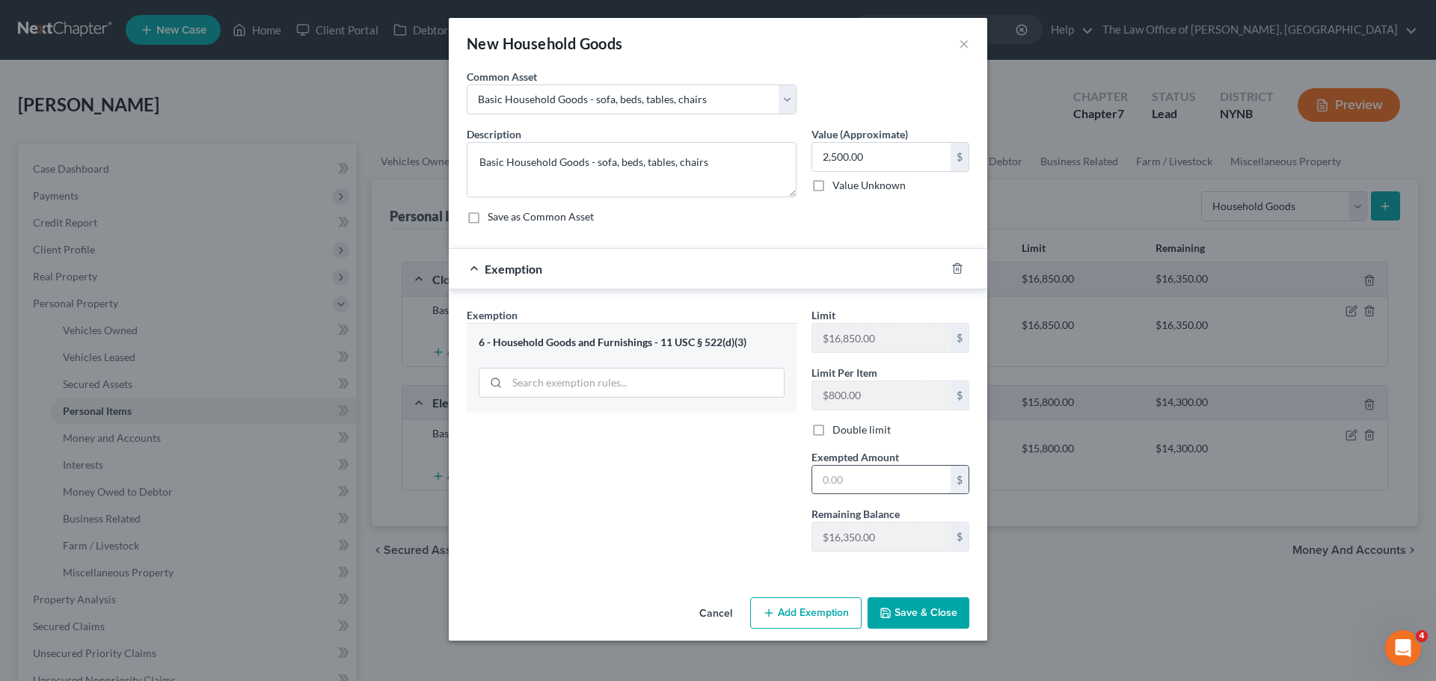
click at [890, 478] on input "text" at bounding box center [881, 480] width 138 height 28
type input "2,500"
drag, startPoint x: 589, startPoint y: 529, endPoint x: 787, endPoint y: 573, distance: 202.3
click at [604, 533] on div "Exemption Set must be selected for CA. Exemption * 6 - Household Goods and Furn…" at bounding box center [631, 435] width 345 height 257
click at [933, 591] on div "An exemption set must first be selected from the Filing Information section. Co…" at bounding box center [718, 330] width 539 height 523
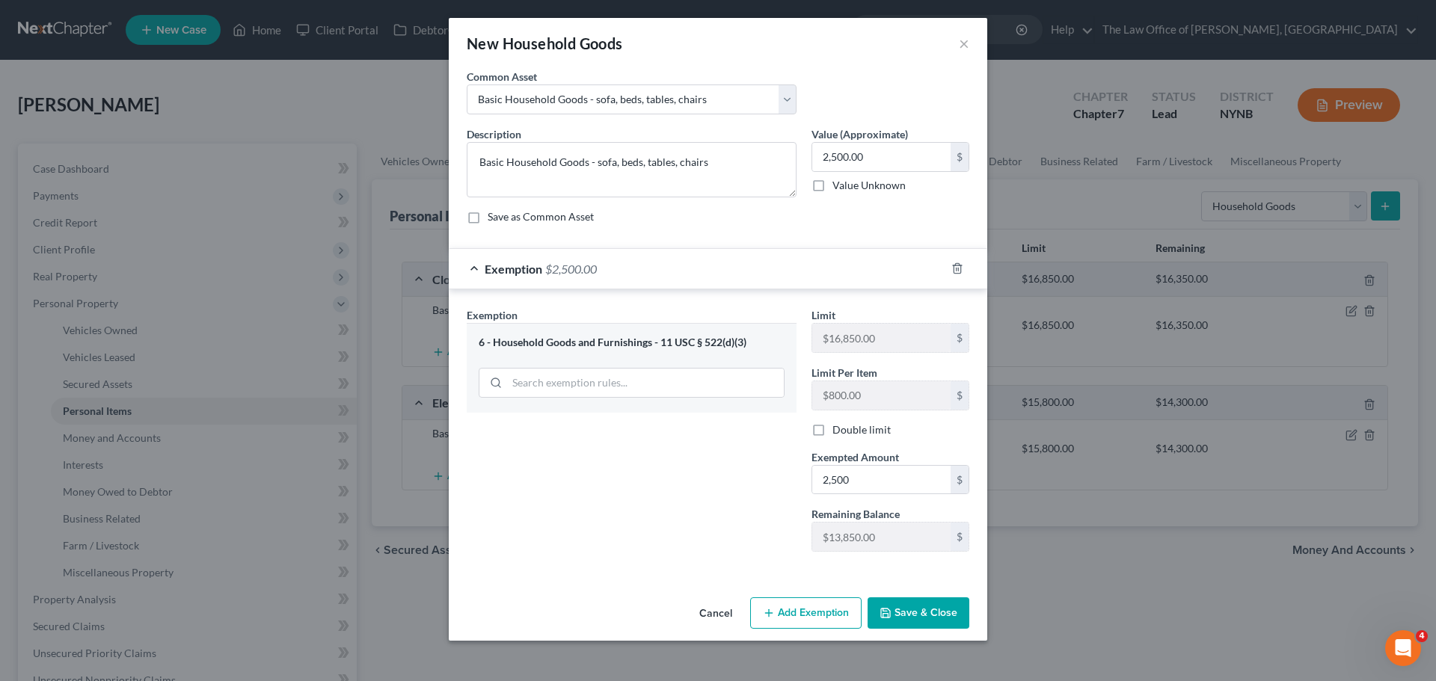
click at [923, 612] on button "Save & Close" at bounding box center [919, 613] width 102 height 31
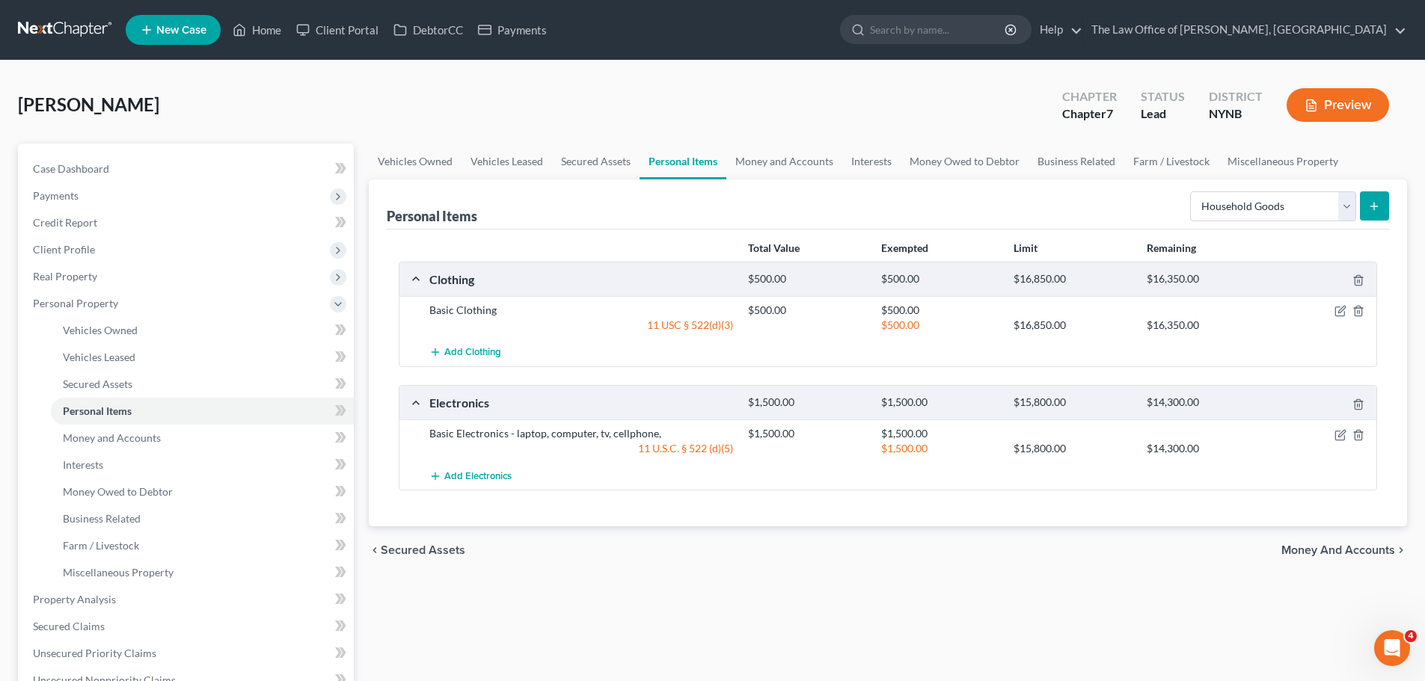
click at [1198, 283] on div "$16,350.00" at bounding box center [1205, 279] width 132 height 14
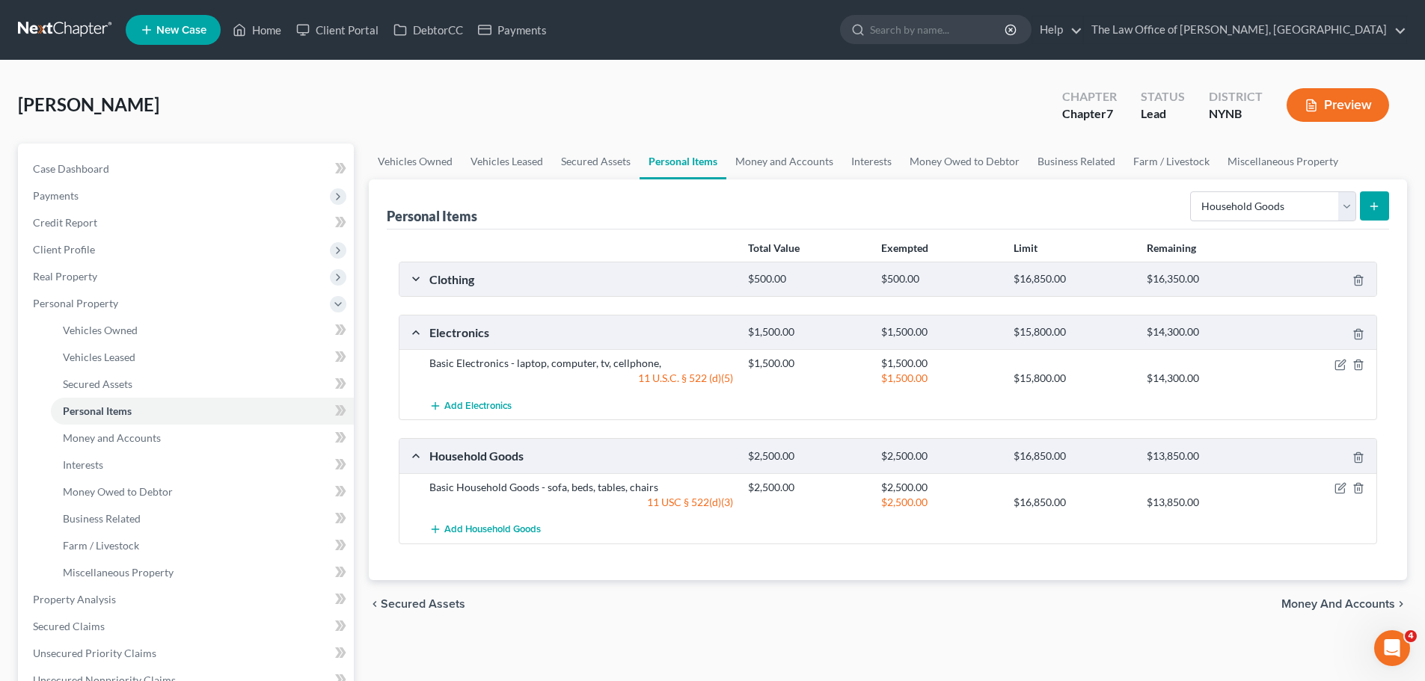
click at [738, 283] on div "Clothing" at bounding box center [581, 280] width 319 height 16
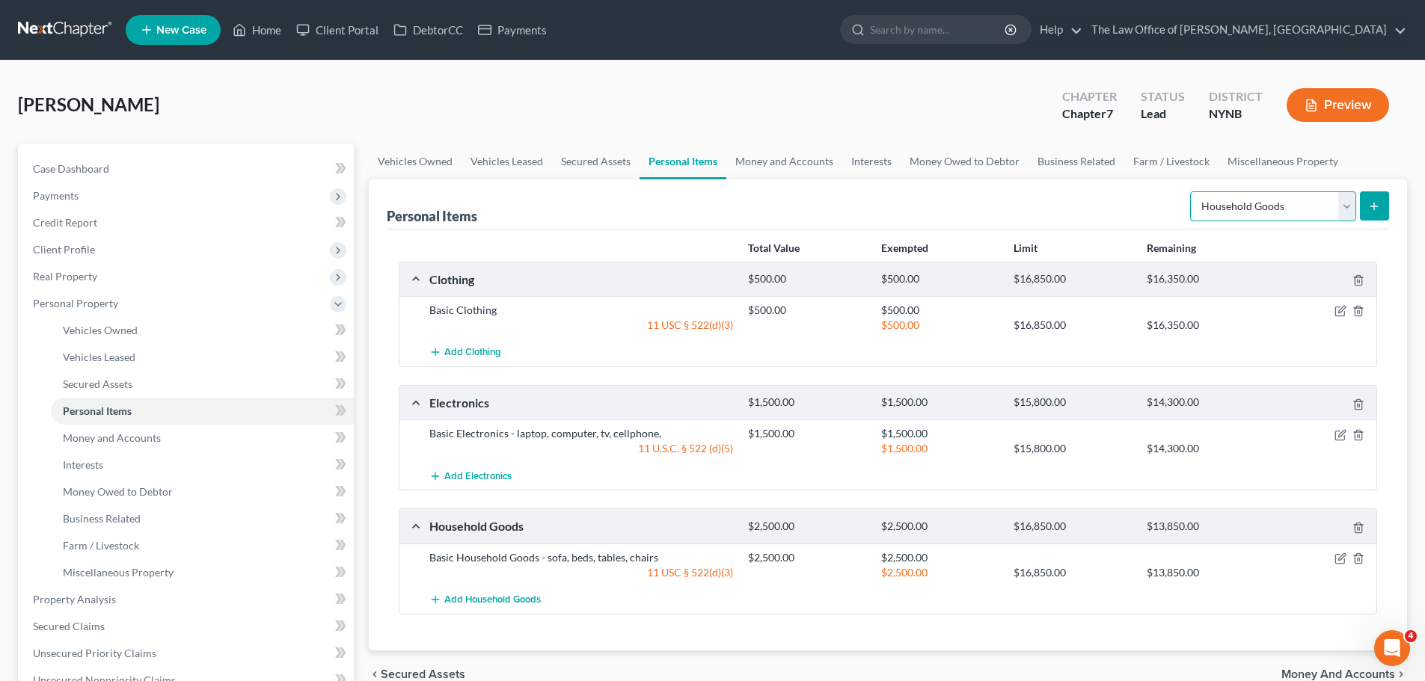
click at [1240, 214] on select "Select Item Type Clothing Collectibles Of Value Electronics Firearms Household …" at bounding box center [1273, 206] width 166 height 30
select select "jewelry"
click at [1192, 191] on select "Select Item Type Clothing Collectibles Of Value Electronics Firearms Household …" at bounding box center [1273, 206] width 166 height 30
click at [1381, 216] on button "submit" at bounding box center [1374, 205] width 29 height 29
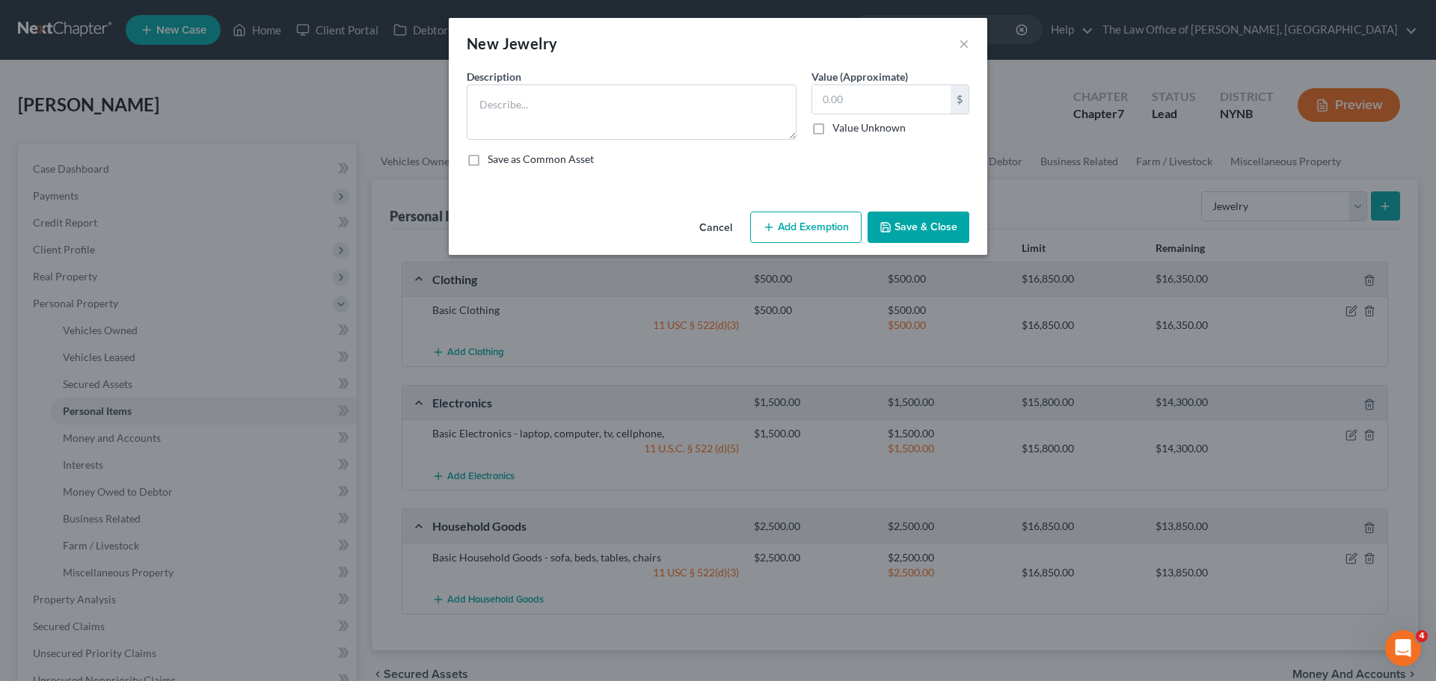
drag, startPoint x: 931, startPoint y: 235, endPoint x: 1021, endPoint y: 233, distance: 89.8
click at [932, 234] on button "Save & Close" at bounding box center [919, 227] width 102 height 31
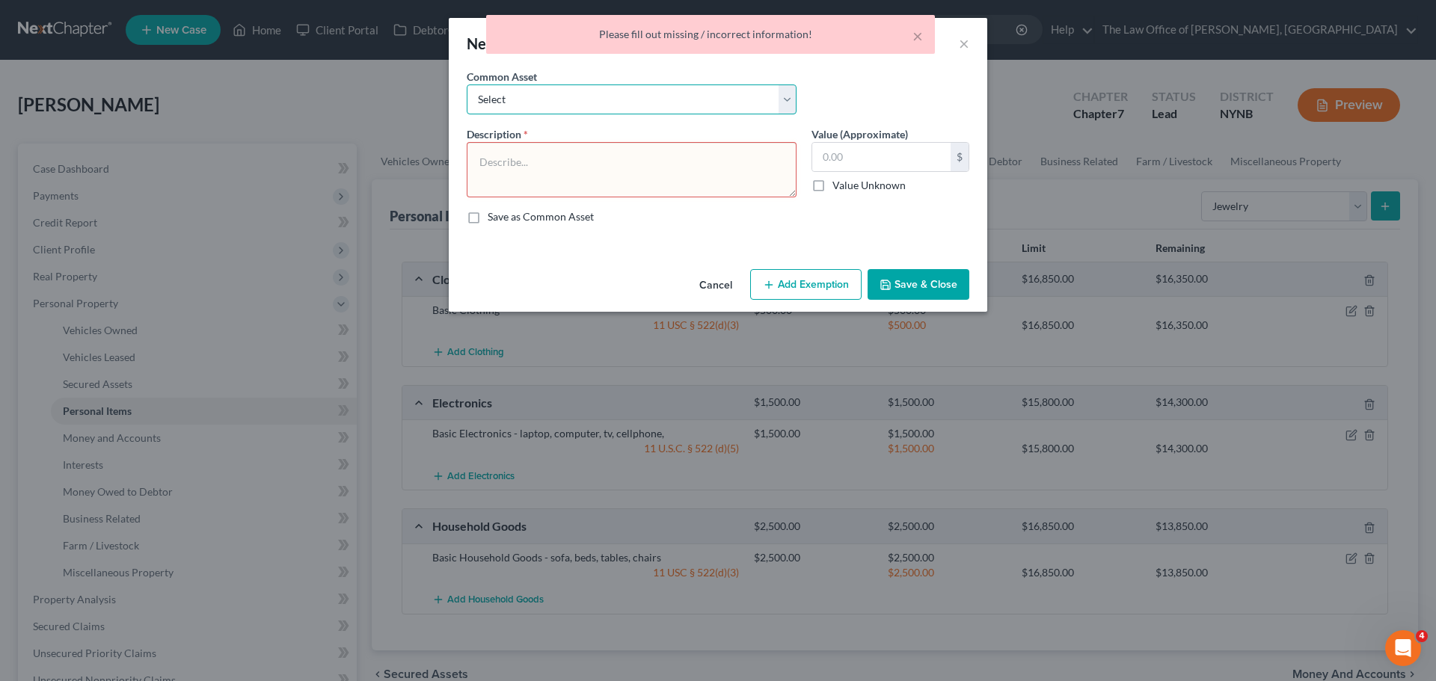
click at [593, 105] on select "Select Basic Jewelry" at bounding box center [632, 100] width 330 height 30
select select "0"
click at [467, 85] on select "Select Basic Jewelry" at bounding box center [632, 100] width 330 height 30
type textarea "Basic Jewelry"
type input "300.00"
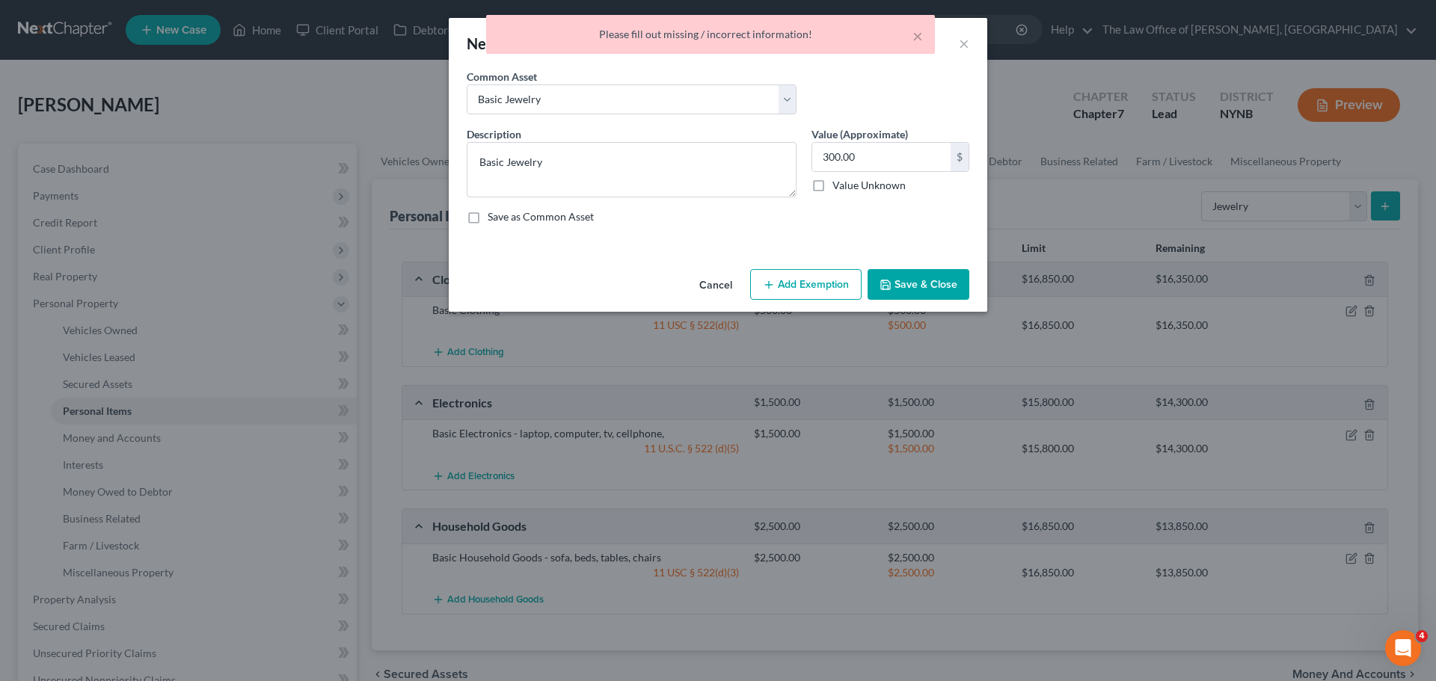
click at [796, 281] on button "Add Exemption" at bounding box center [805, 284] width 111 height 31
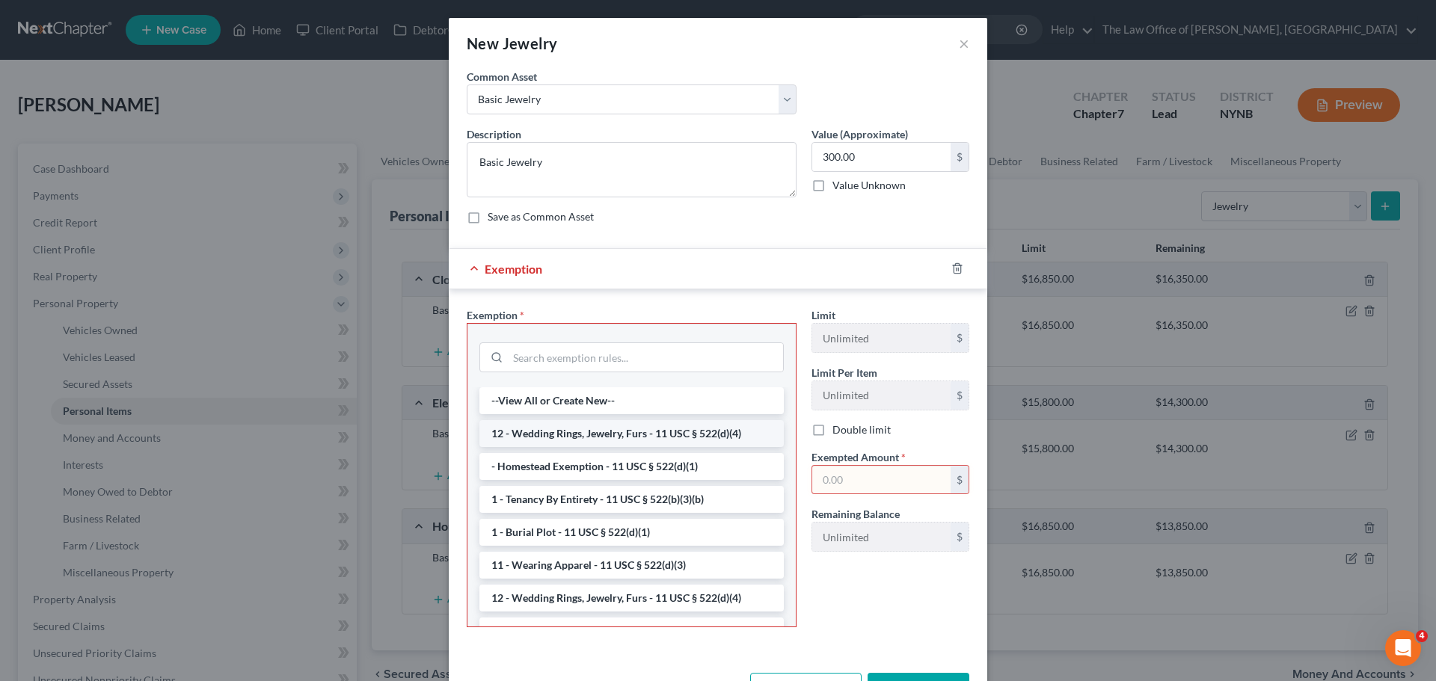
click at [610, 427] on li "12 - Wedding Rings, Jewelry, Furs - 11 USC § 522(d)(4)" at bounding box center [631, 433] width 304 height 27
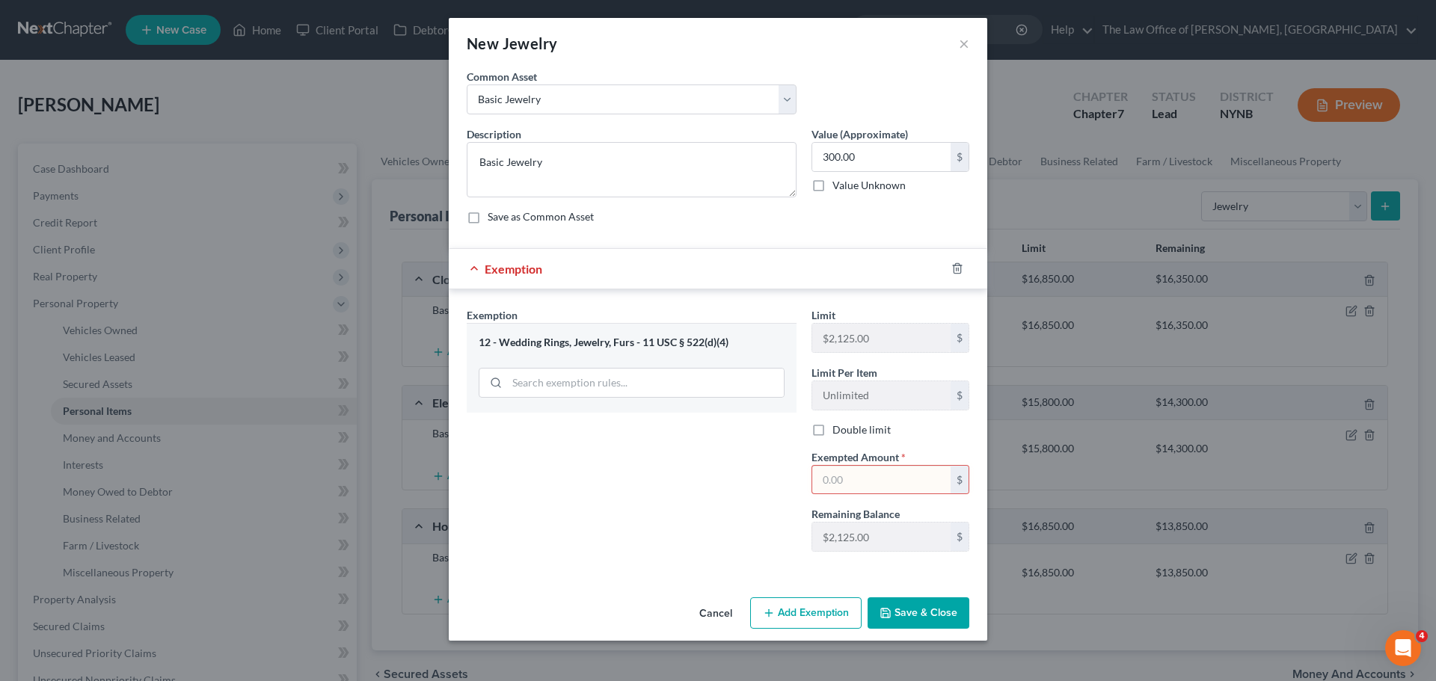
click at [877, 473] on input "text" at bounding box center [881, 480] width 138 height 28
type input "300"
drag, startPoint x: 675, startPoint y: 494, endPoint x: 910, endPoint y: 616, distance: 265.3
click at [726, 534] on div "Exemption Set must be selected for CA. Exemption * 12 - Wedding Rings, Jewelry,…" at bounding box center [631, 435] width 345 height 257
click at [930, 625] on button "Save & Close" at bounding box center [919, 613] width 102 height 31
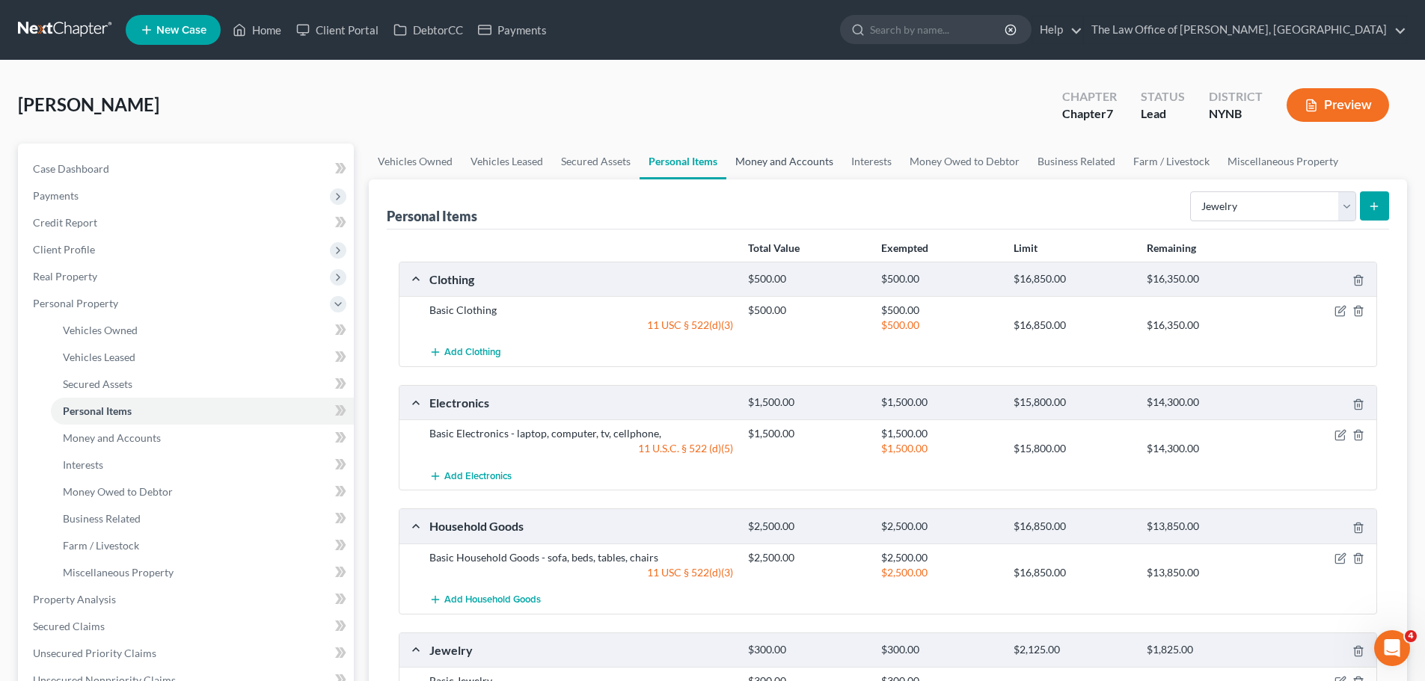
click at [746, 169] on link "Money and Accounts" at bounding box center [784, 162] width 116 height 36
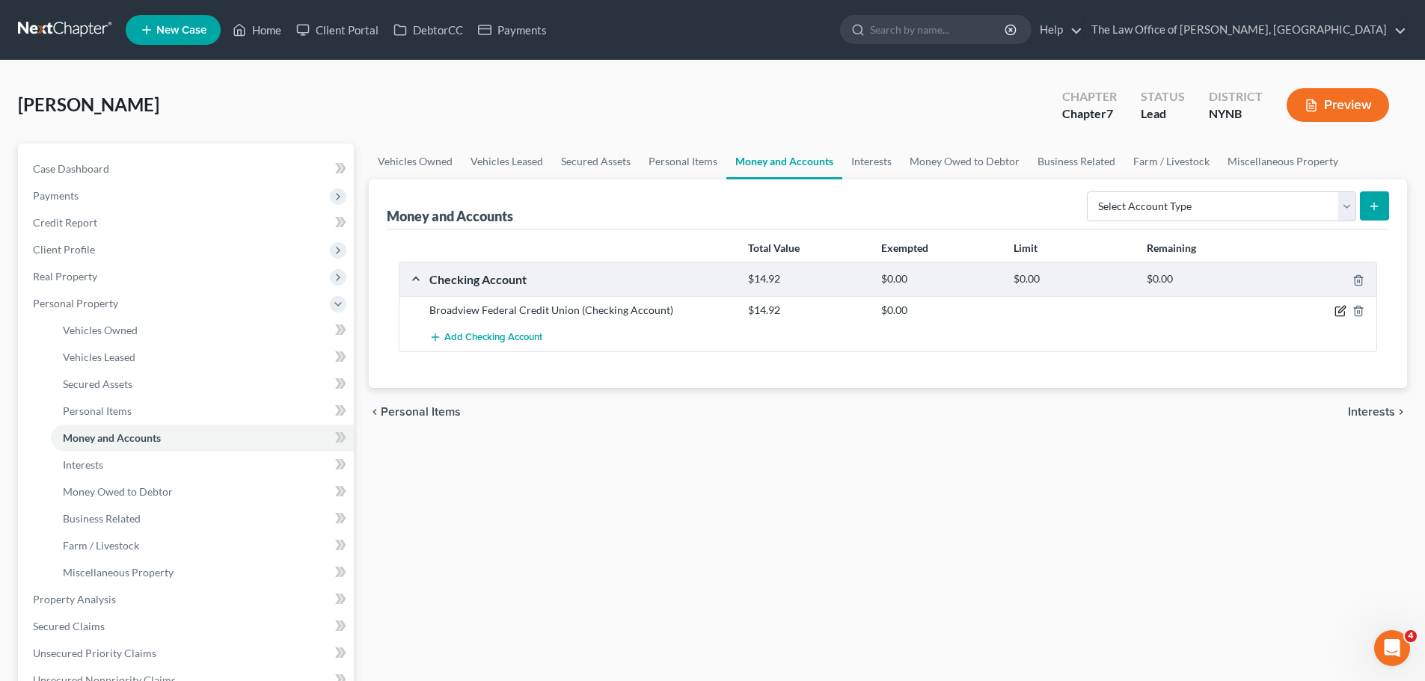
click at [1343, 311] on icon "button" at bounding box center [1340, 311] width 12 height 12
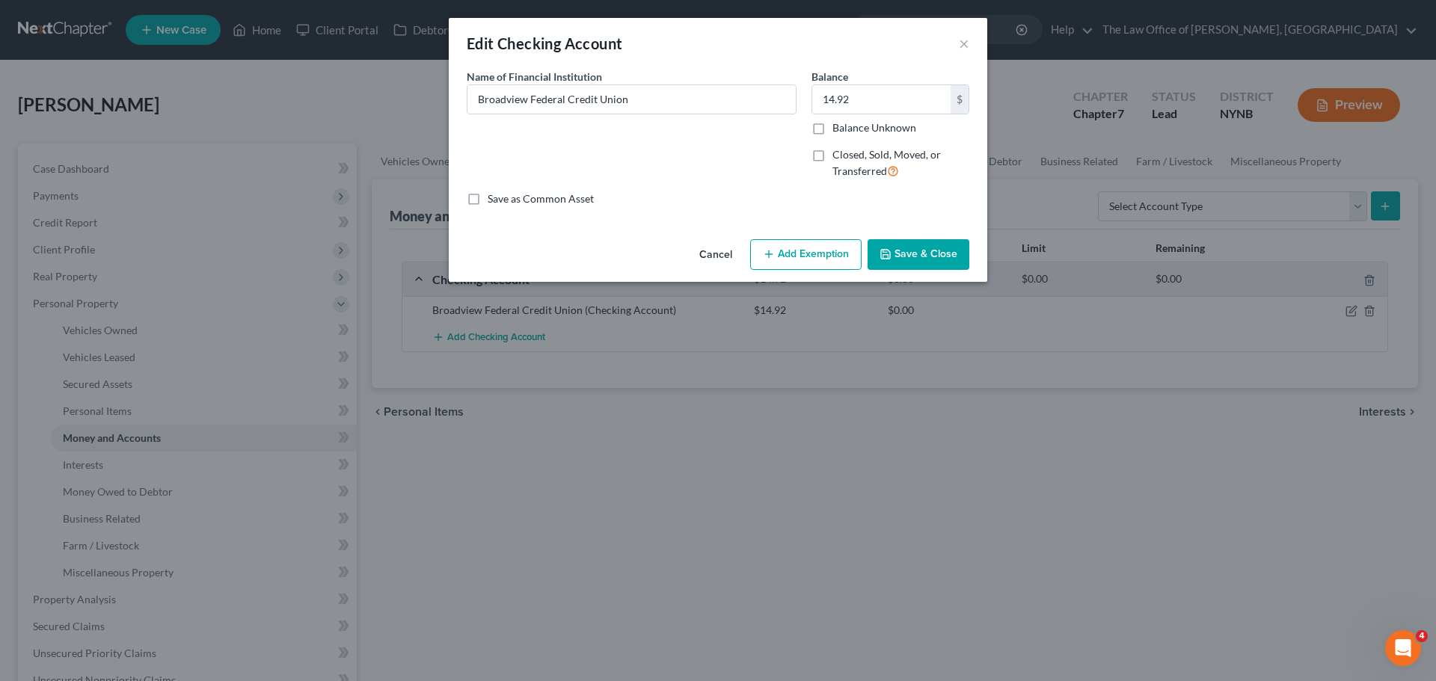
click at [812, 251] on button "Add Exemption" at bounding box center [805, 254] width 111 height 31
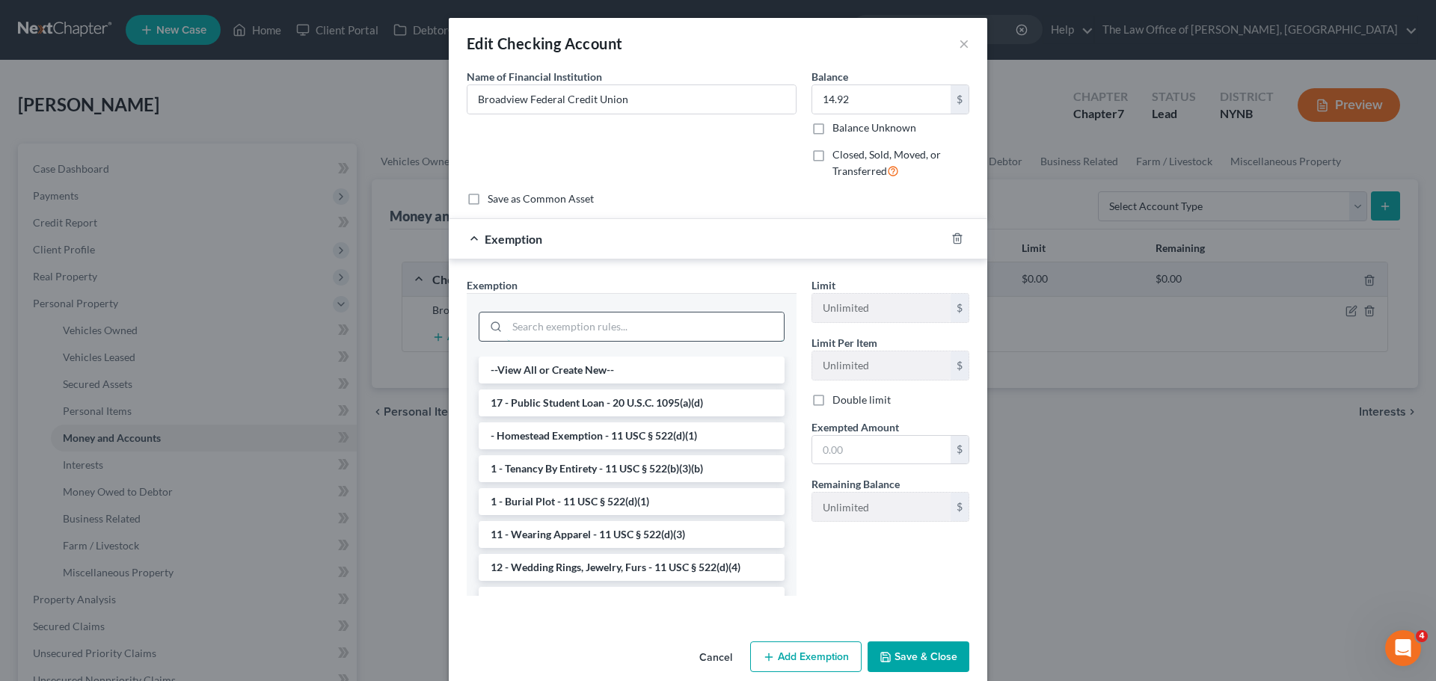
click at [607, 333] on input "search" at bounding box center [645, 327] width 277 height 28
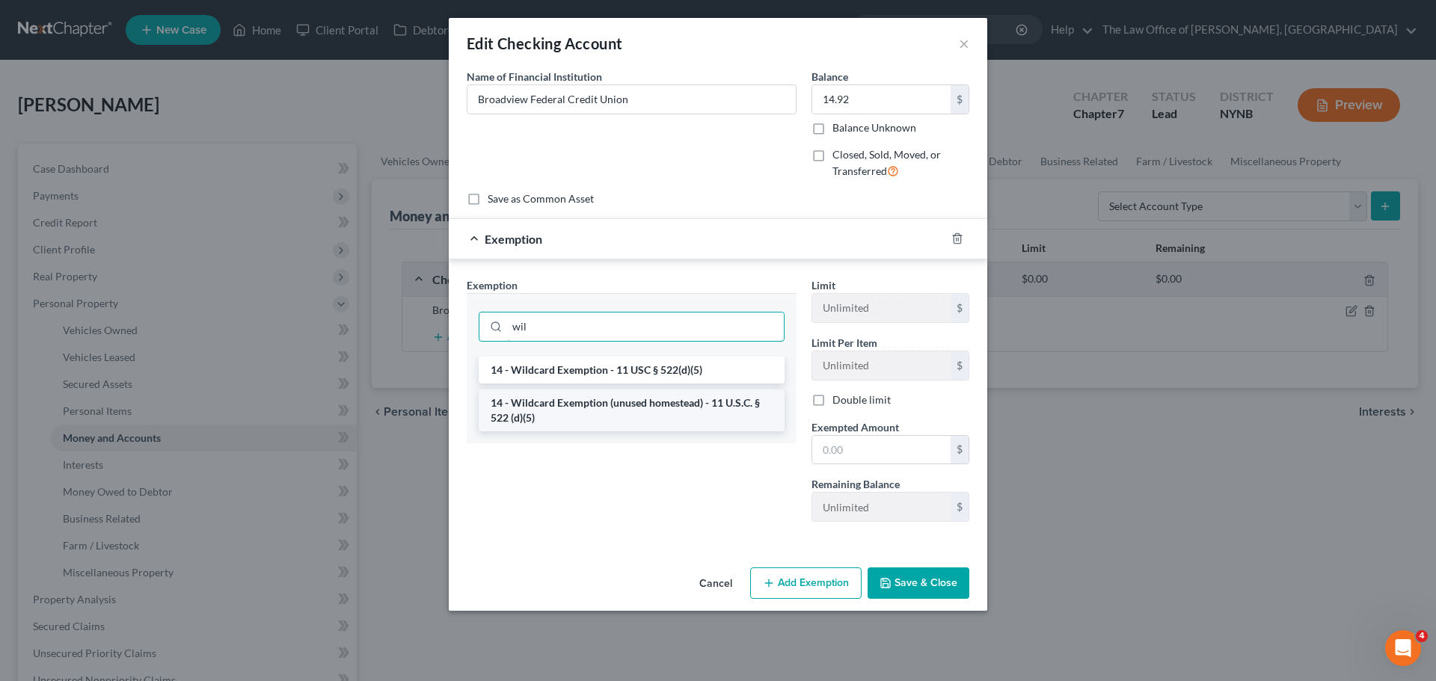
type input "wil"
drag, startPoint x: 591, startPoint y: 402, endPoint x: 690, endPoint y: 426, distance: 101.6
click at [591, 403] on li "14 - Wildcard Exemption (unused homestead) - 11 U.S.C. § 522 (d)(5)" at bounding box center [632, 411] width 306 height 42
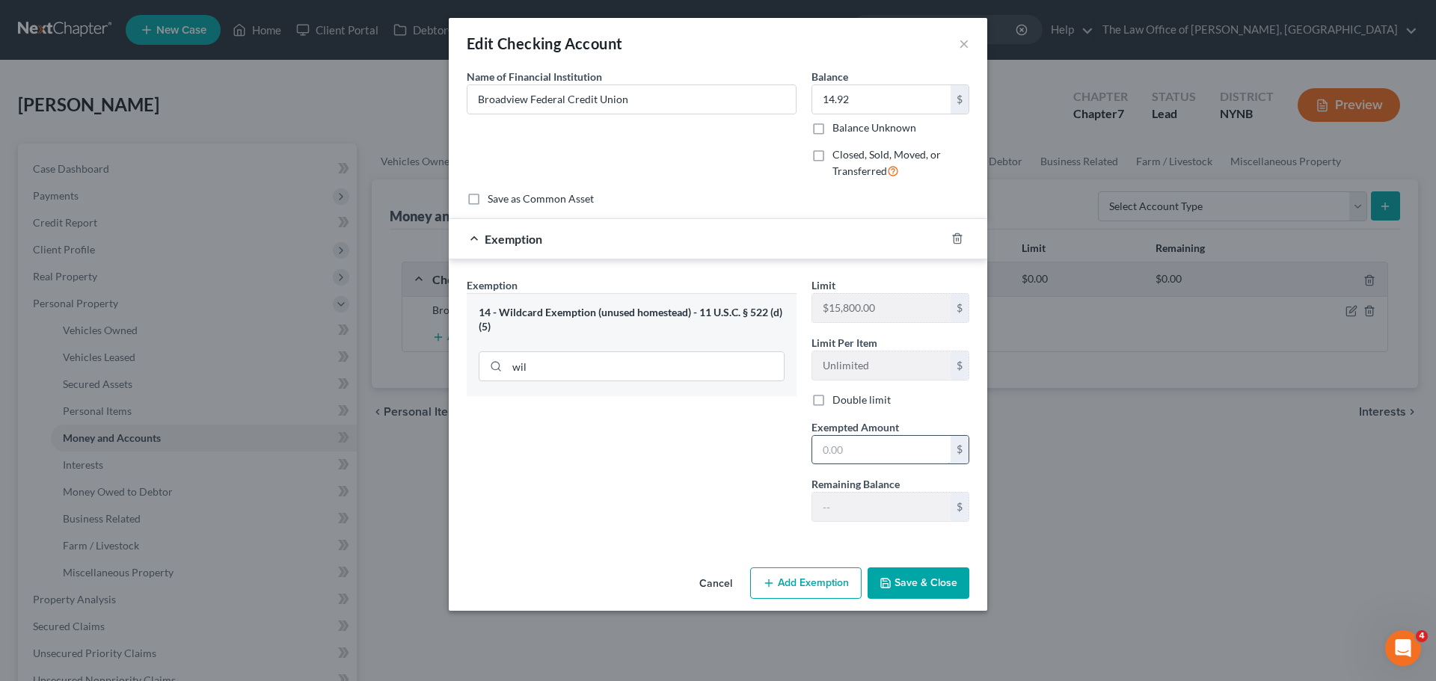
click at [868, 442] on input "text" at bounding box center [881, 450] width 138 height 28
type input "14.92"
click at [904, 572] on button "Save & Close" at bounding box center [919, 583] width 102 height 31
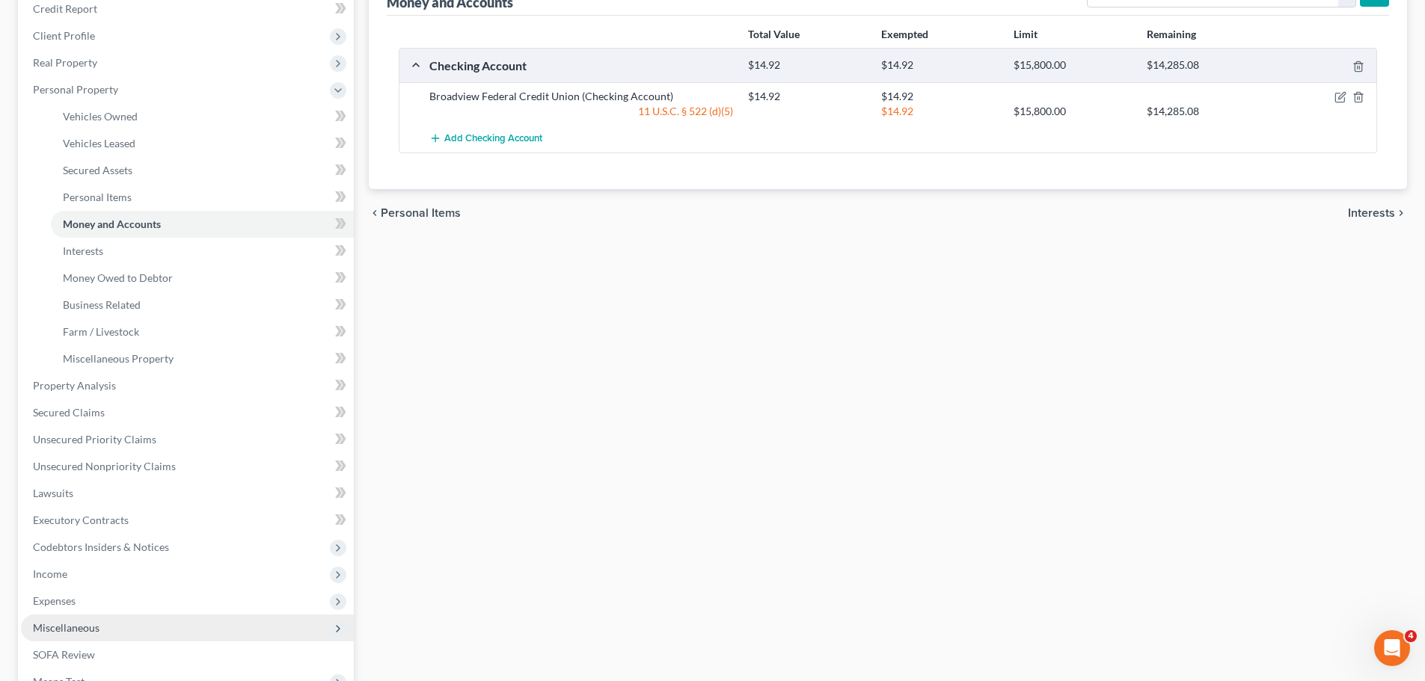
scroll to position [374, 0]
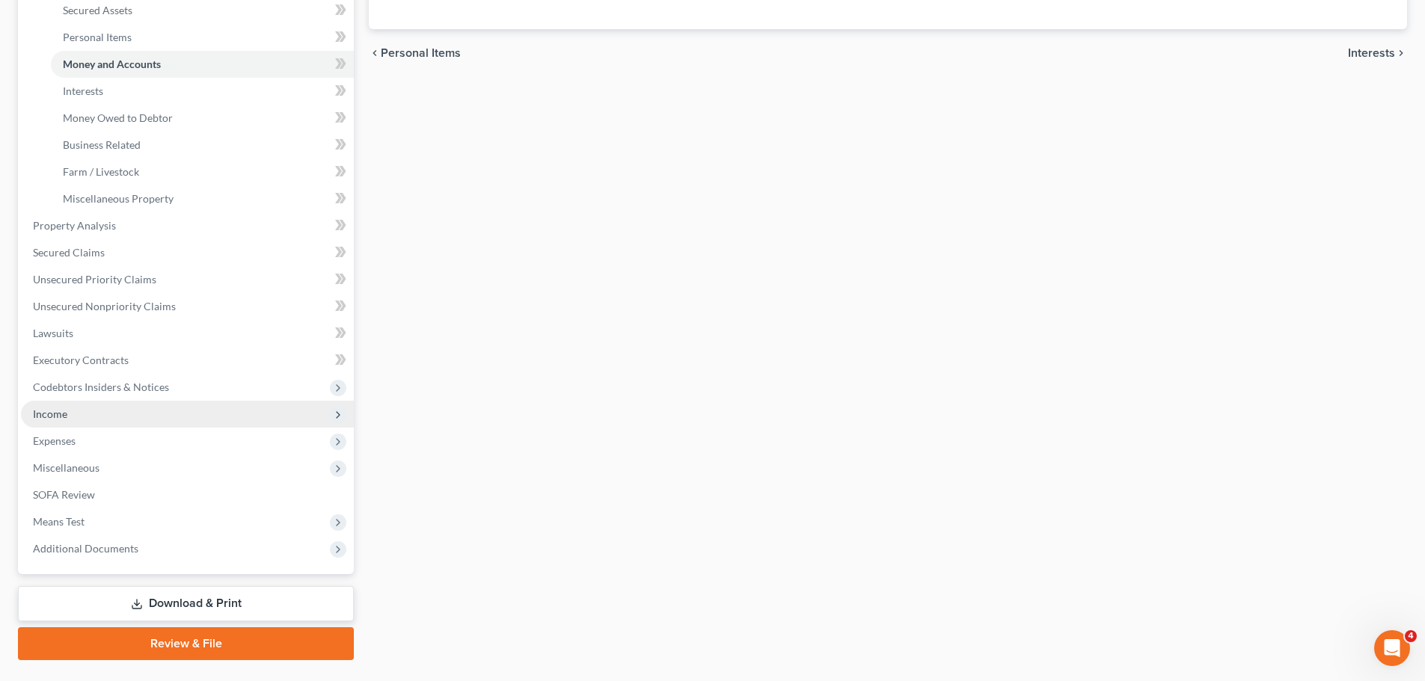
click at [79, 415] on span "Income" at bounding box center [187, 414] width 333 height 27
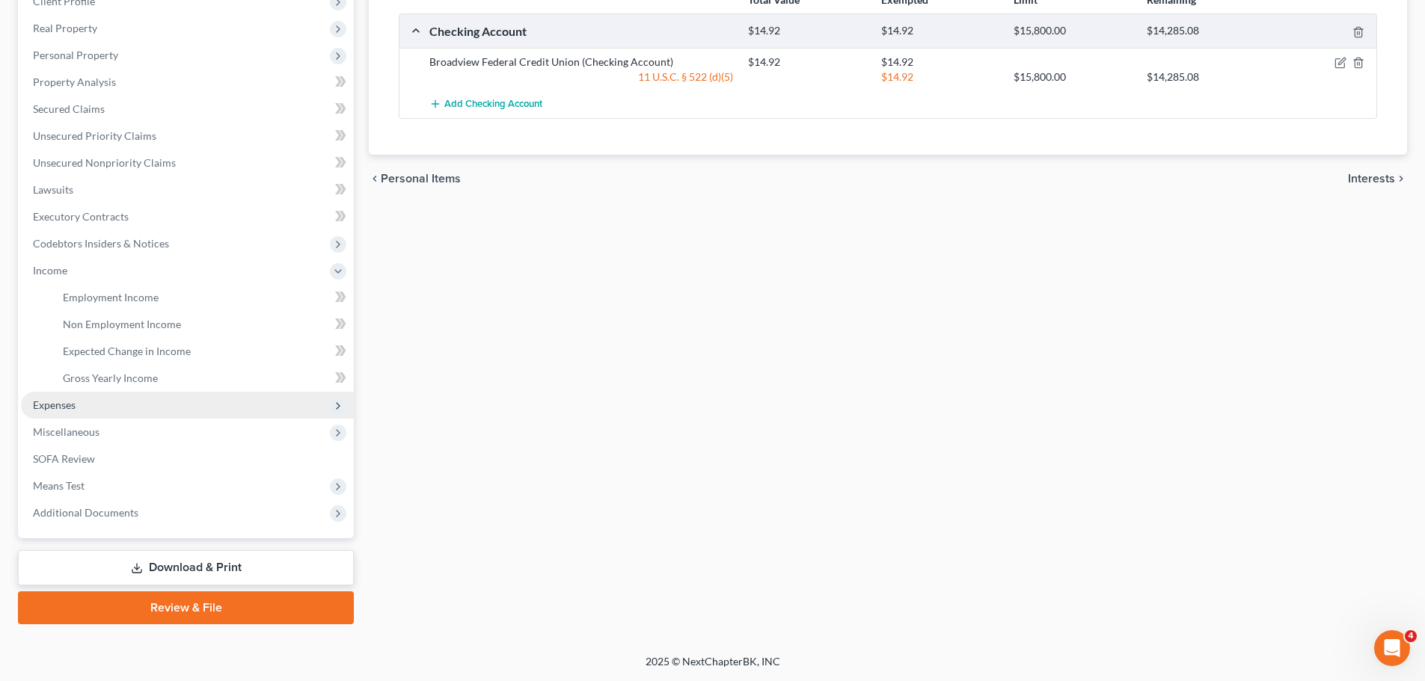
click at [77, 408] on span "Expenses" at bounding box center [187, 405] width 333 height 27
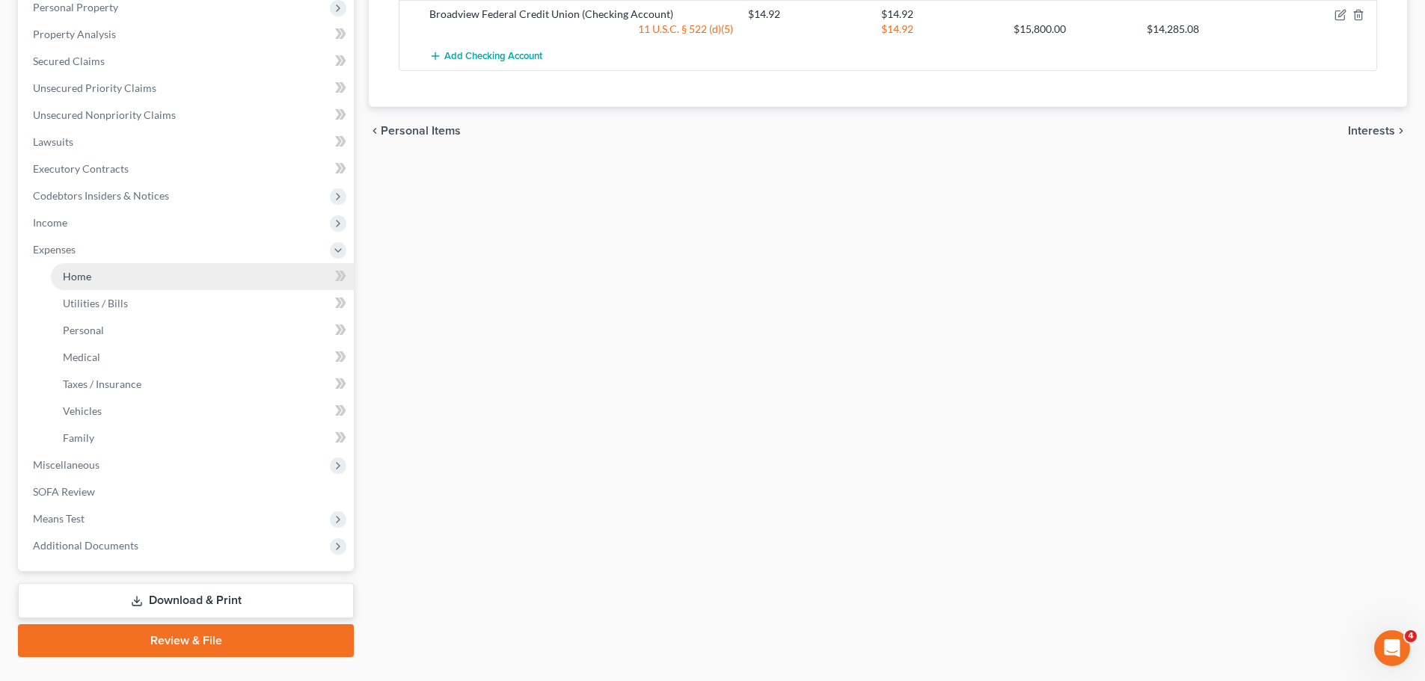
click at [105, 276] on link "Home" at bounding box center [202, 276] width 303 height 27
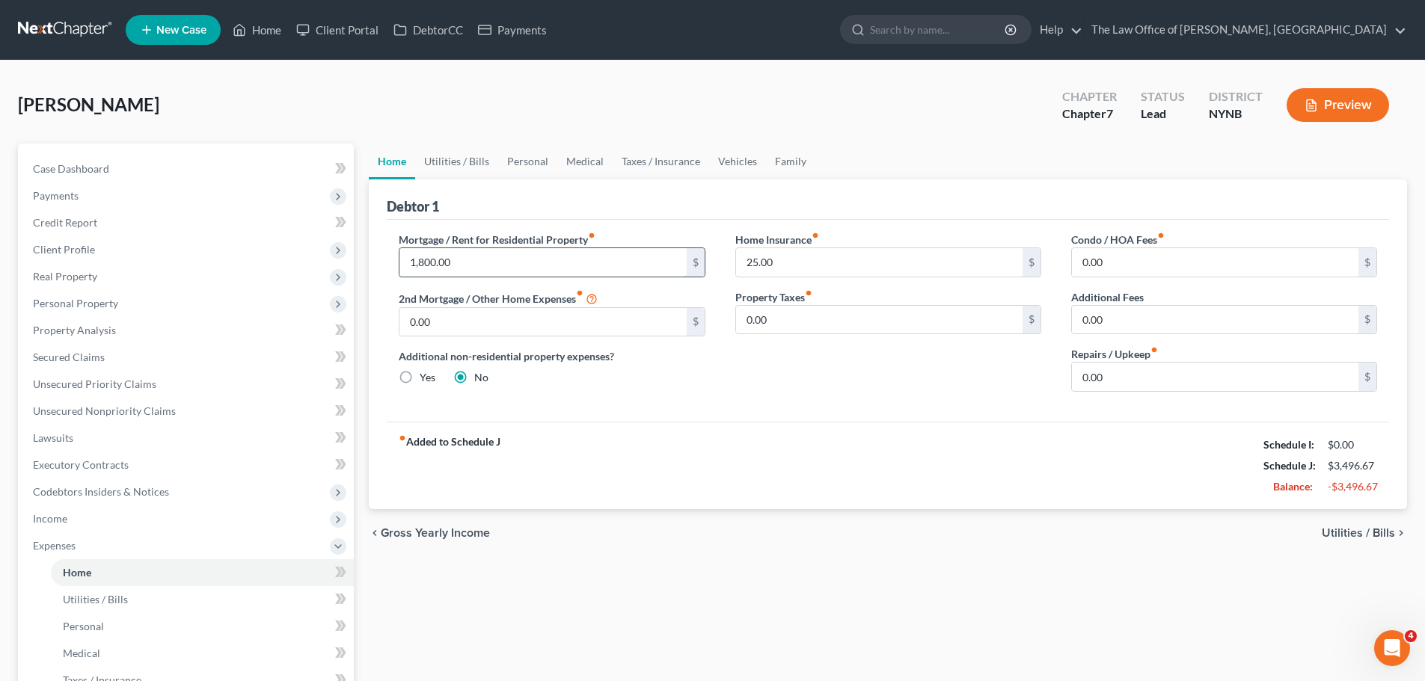
click at [470, 263] on input "1,800.00" at bounding box center [542, 262] width 286 height 28
type input "800"
click at [769, 381] on div "Home Insurance fiber_manual_record 25.00 $ Property Taxes fiber_manual_record 0…" at bounding box center [888, 318] width 336 height 172
type input "0"
click at [453, 174] on link "Utilities / Bills" at bounding box center [456, 162] width 83 height 36
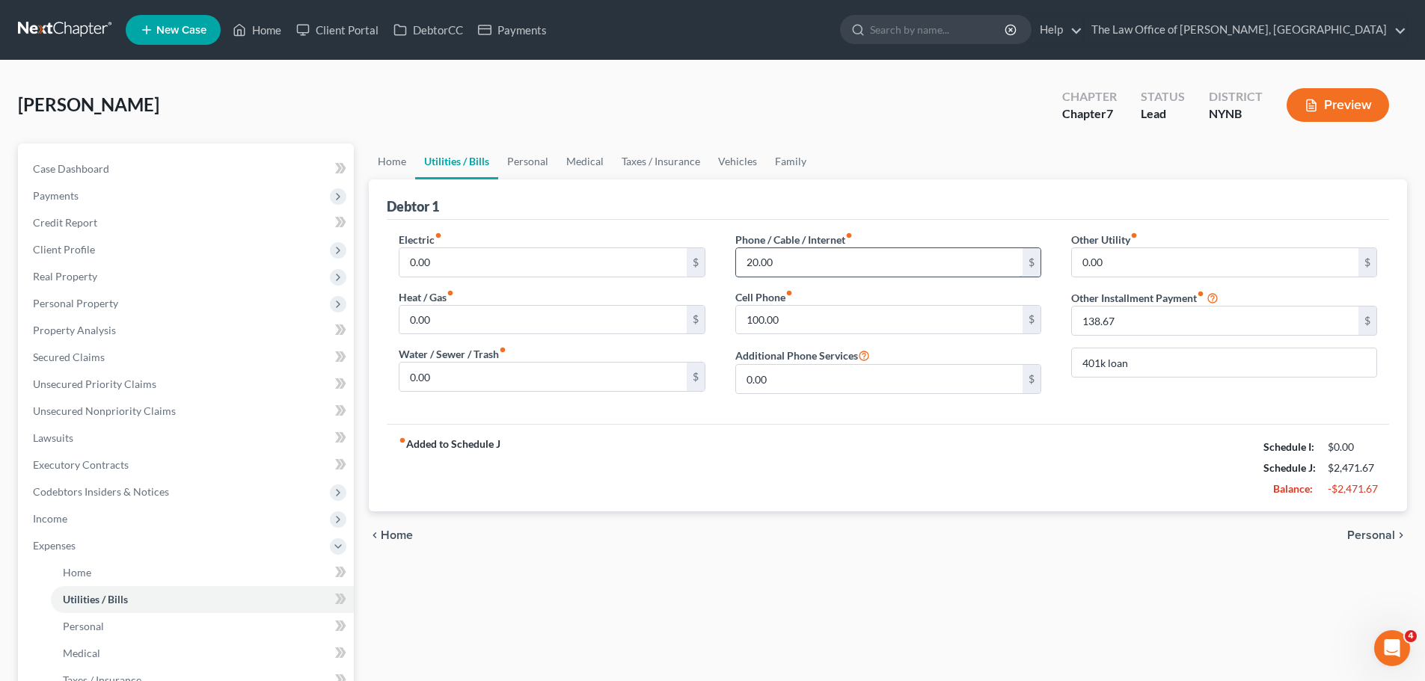
click at [781, 263] on input "20.00" at bounding box center [879, 262] width 286 height 28
click at [536, 168] on link "Personal" at bounding box center [527, 162] width 59 height 36
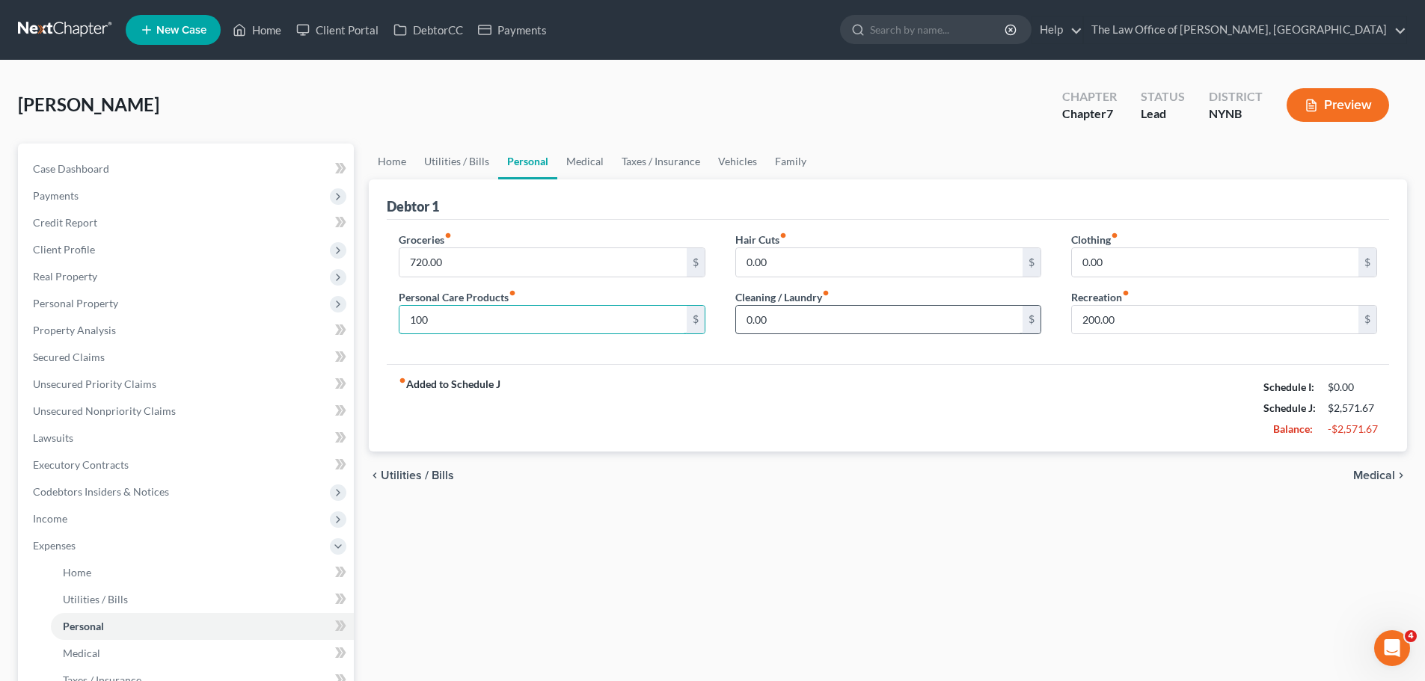
type input "100"
type input "50"
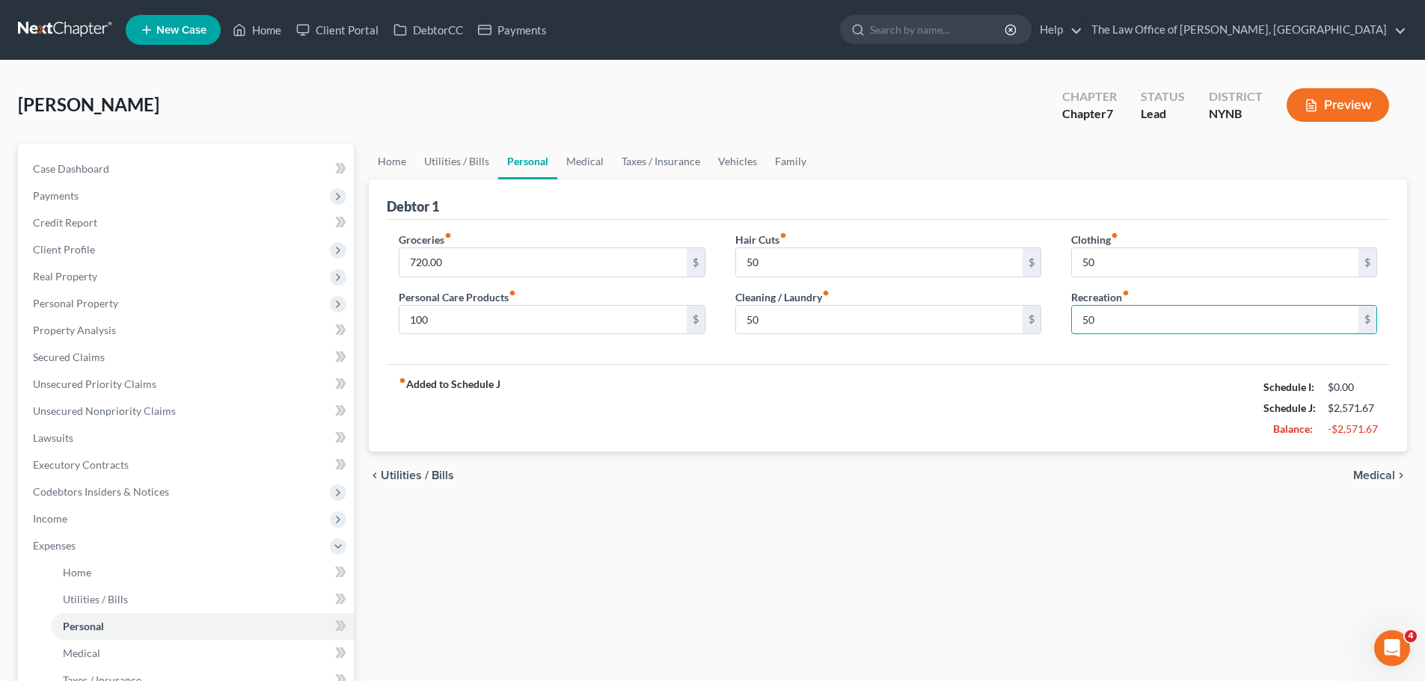
type input "50"
click at [799, 401] on div "fiber_manual_record Added to Schedule J Schedule I: $0.00 Schedule J: $2,571.67…" at bounding box center [888, 408] width 1002 height 88
click at [601, 168] on link "Medical" at bounding box center [584, 162] width 55 height 36
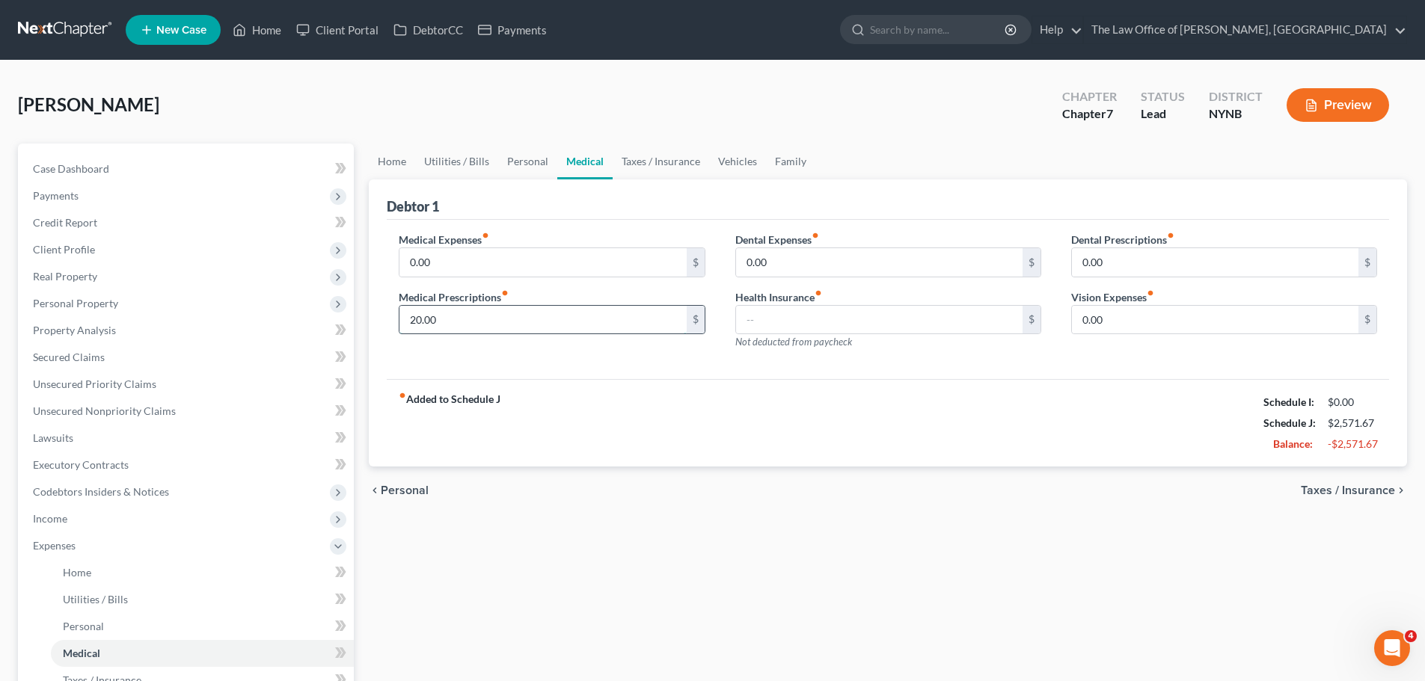
click at [447, 325] on input "20.00" at bounding box center [542, 320] width 286 height 28
click at [674, 168] on link "Taxes / Insurance" at bounding box center [661, 162] width 96 height 36
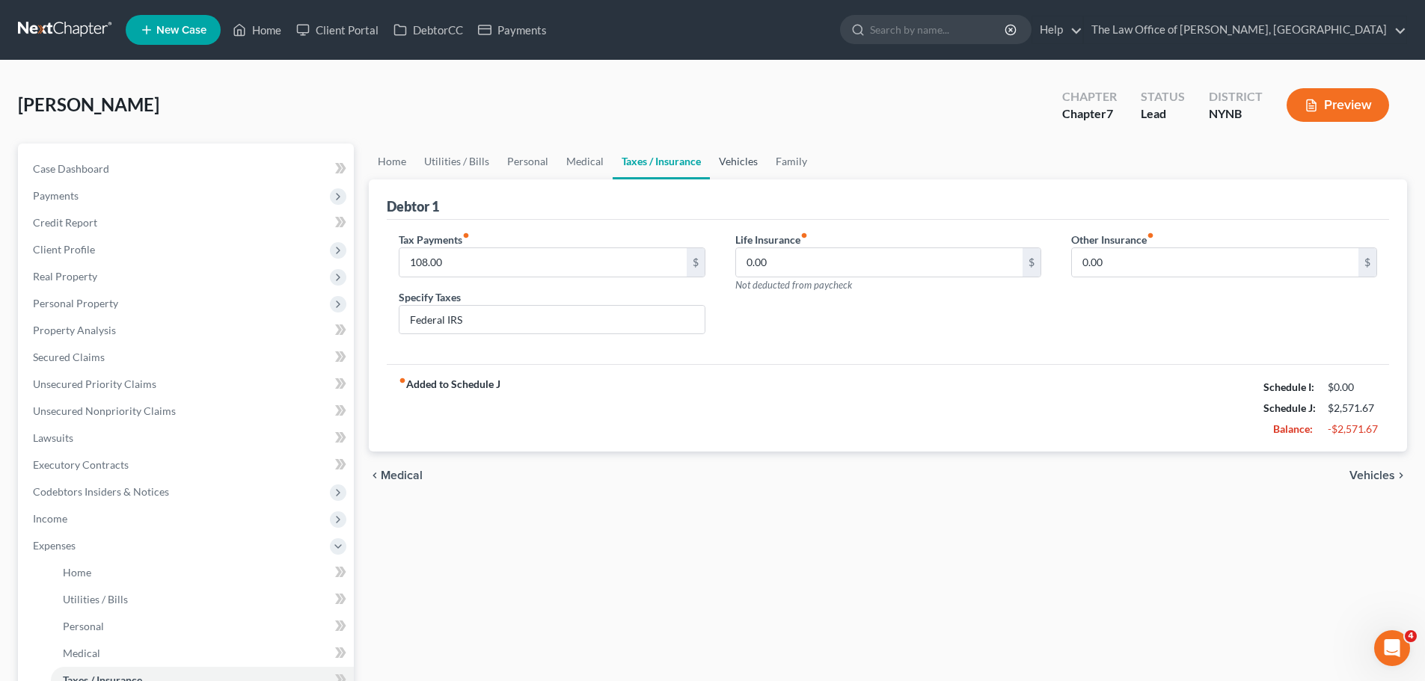
drag, startPoint x: 744, startPoint y: 154, endPoint x: 757, endPoint y: 156, distance: 12.9
click at [745, 153] on link "Vehicles" at bounding box center [738, 162] width 57 height 36
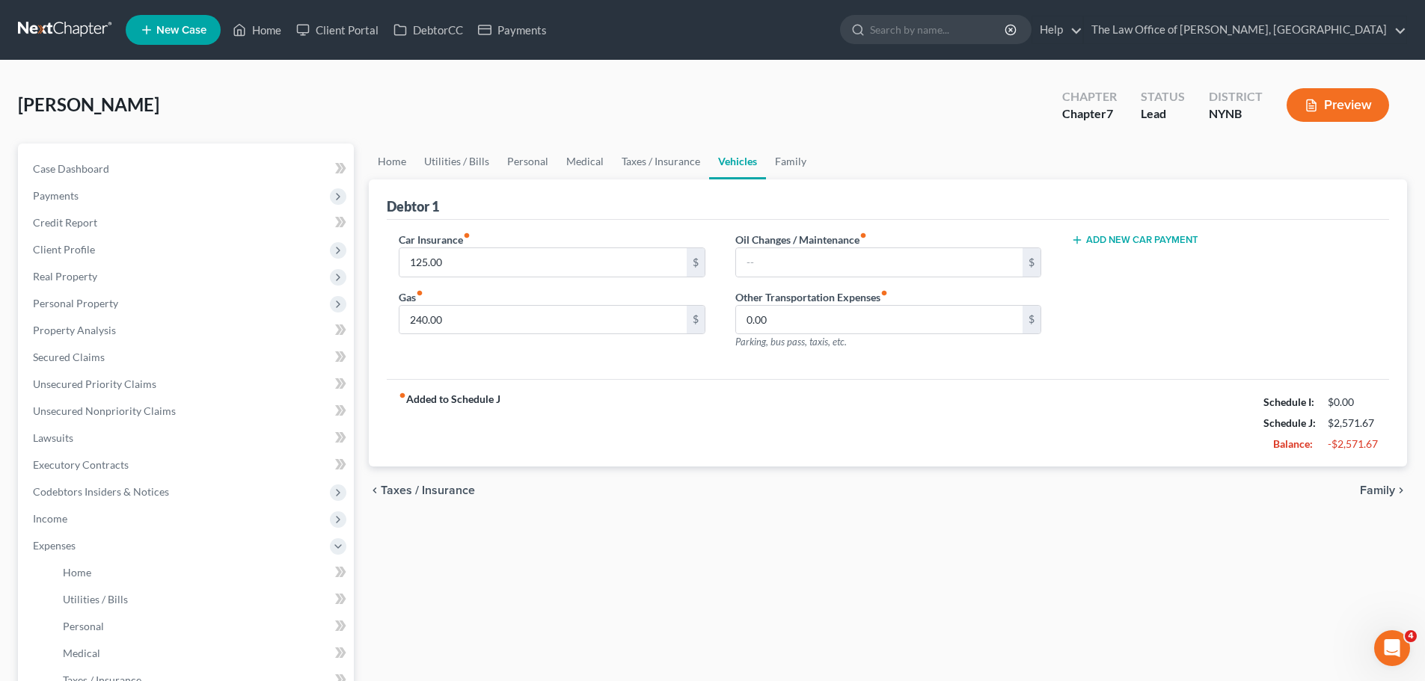
click at [1161, 237] on button "Add New Car Payment" at bounding box center [1134, 240] width 127 height 12
click at [1139, 263] on input "text" at bounding box center [1202, 262] width 260 height 28
type input "301"
click at [1028, 430] on div "fiber_manual_record Added to Schedule J Schedule I: $0.00 Schedule J: $2,574.67…" at bounding box center [888, 423] width 1002 height 88
click at [836, 399] on div "fiber_manual_record Added to Schedule J Schedule I: $0.00 Schedule J: $2,872.67…" at bounding box center [888, 423] width 1002 height 88
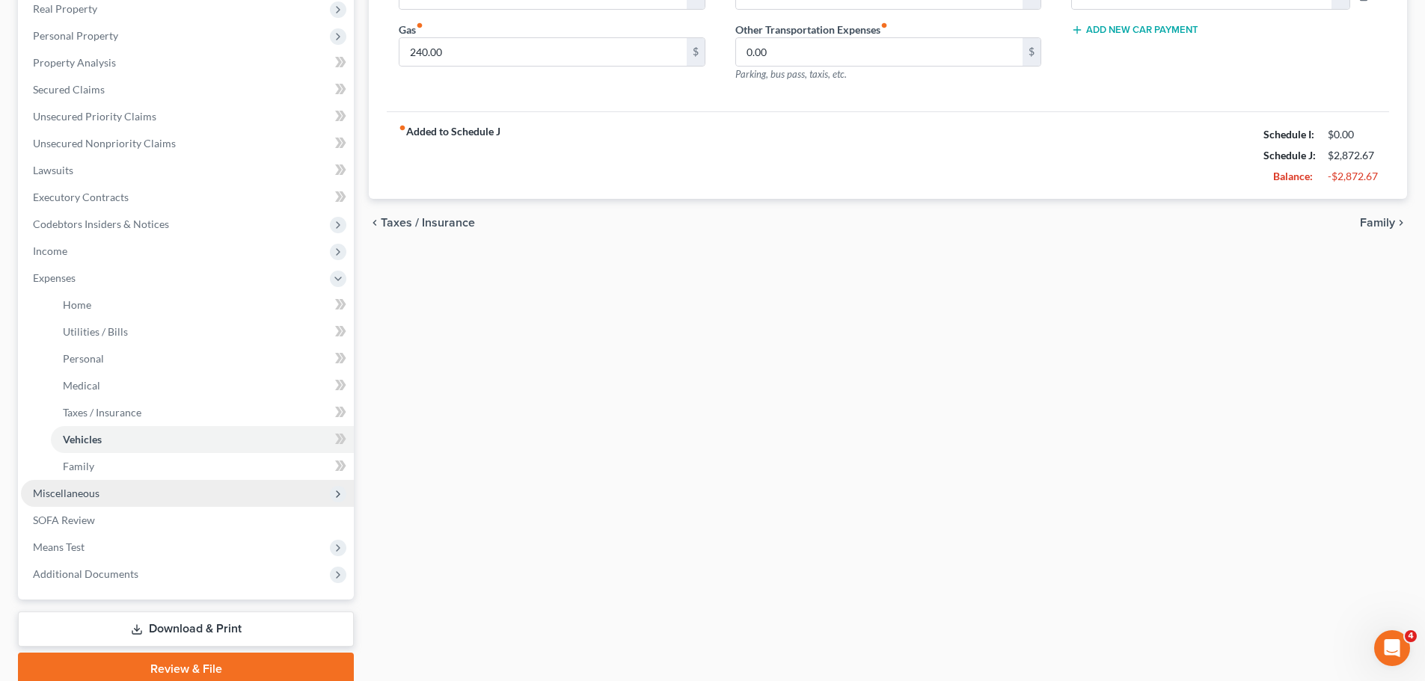
scroll to position [299, 0]
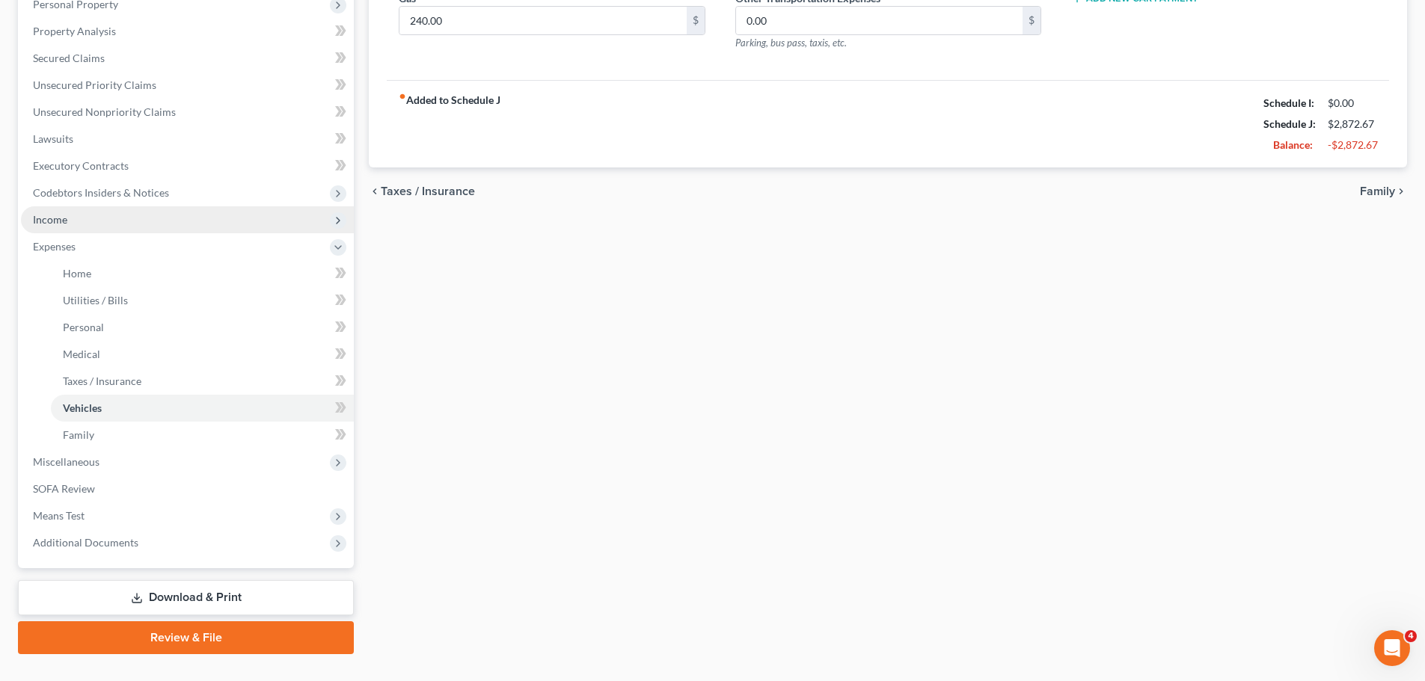
click at [70, 218] on span "Income" at bounding box center [187, 219] width 333 height 27
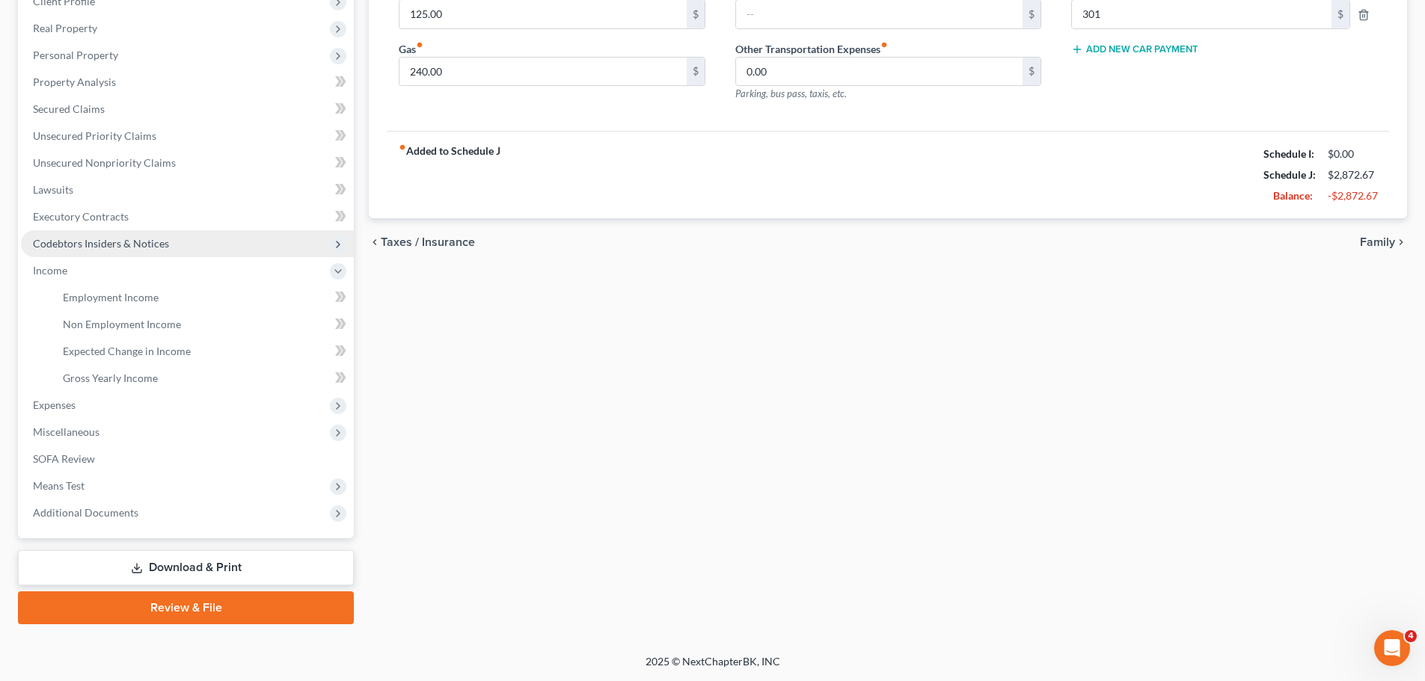
click at [115, 242] on span "Codebtors Insiders & Notices" at bounding box center [101, 243] width 136 height 13
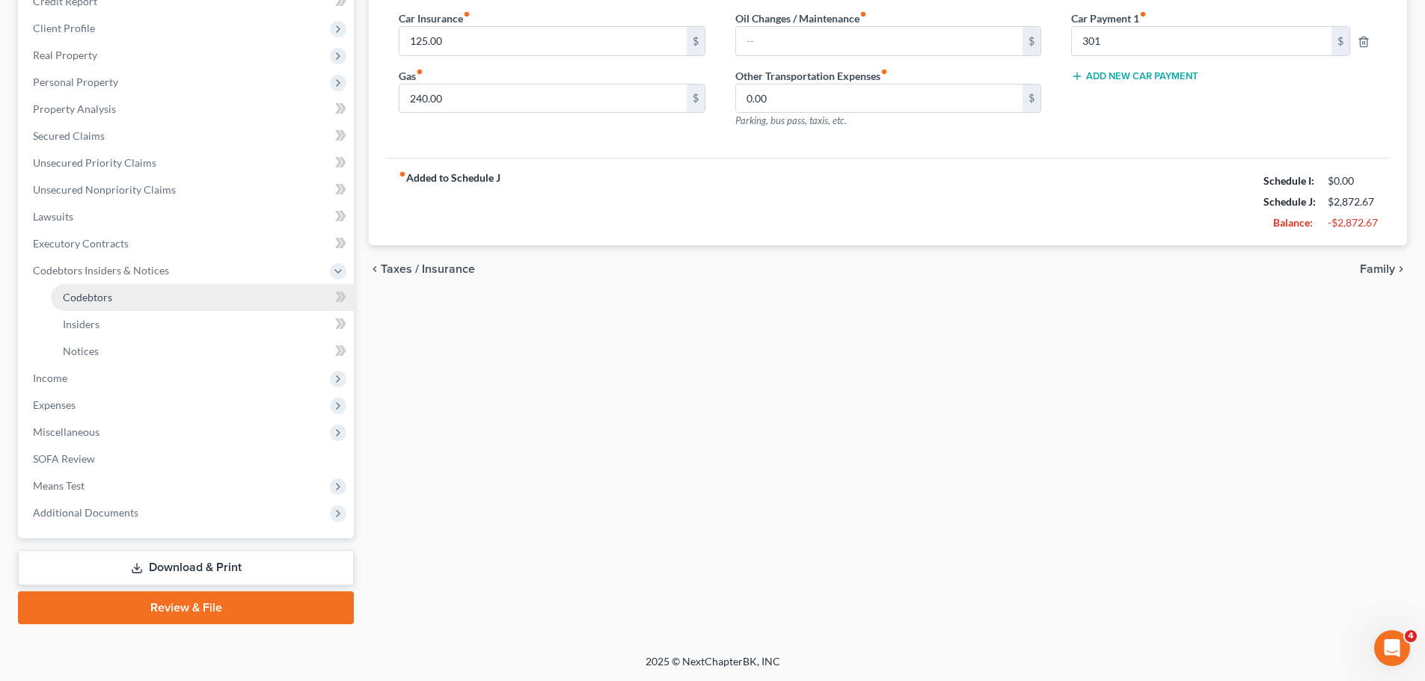
scroll to position [221, 0]
click at [55, 381] on span "Income" at bounding box center [50, 378] width 34 height 13
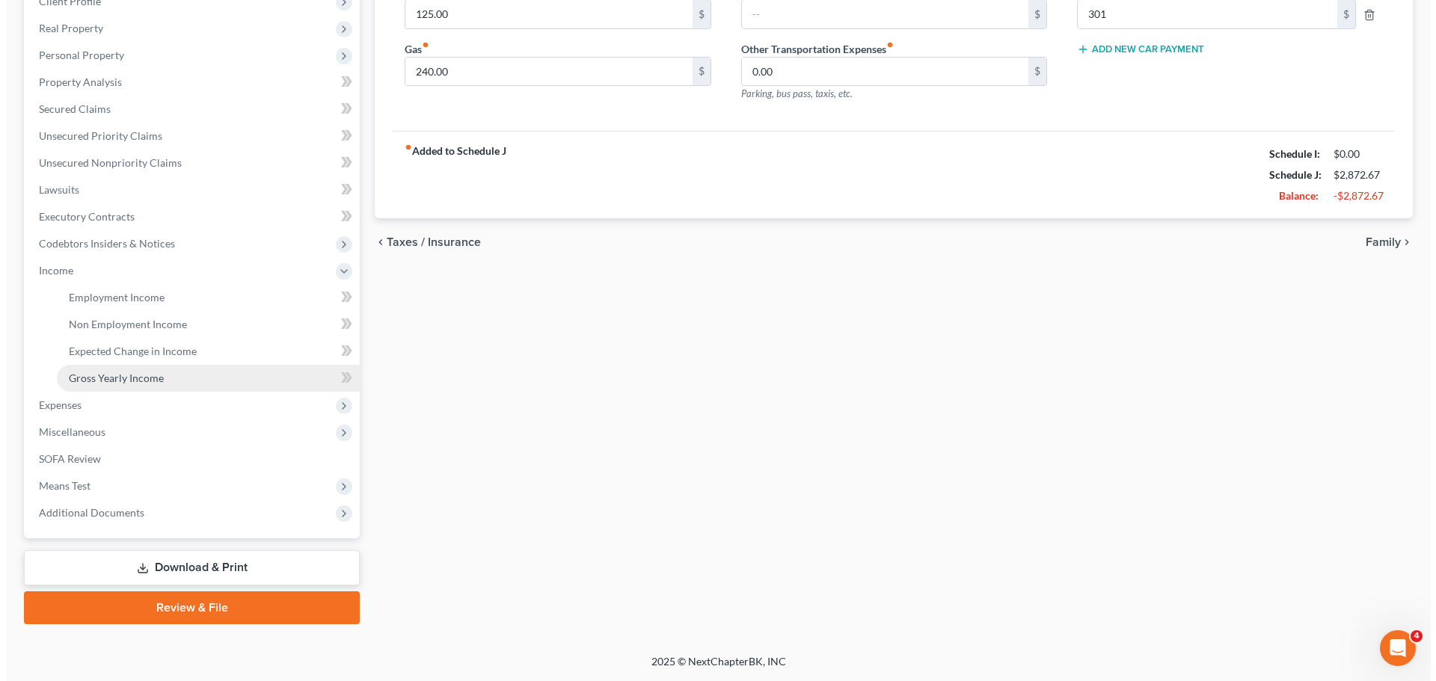
scroll to position [248, 0]
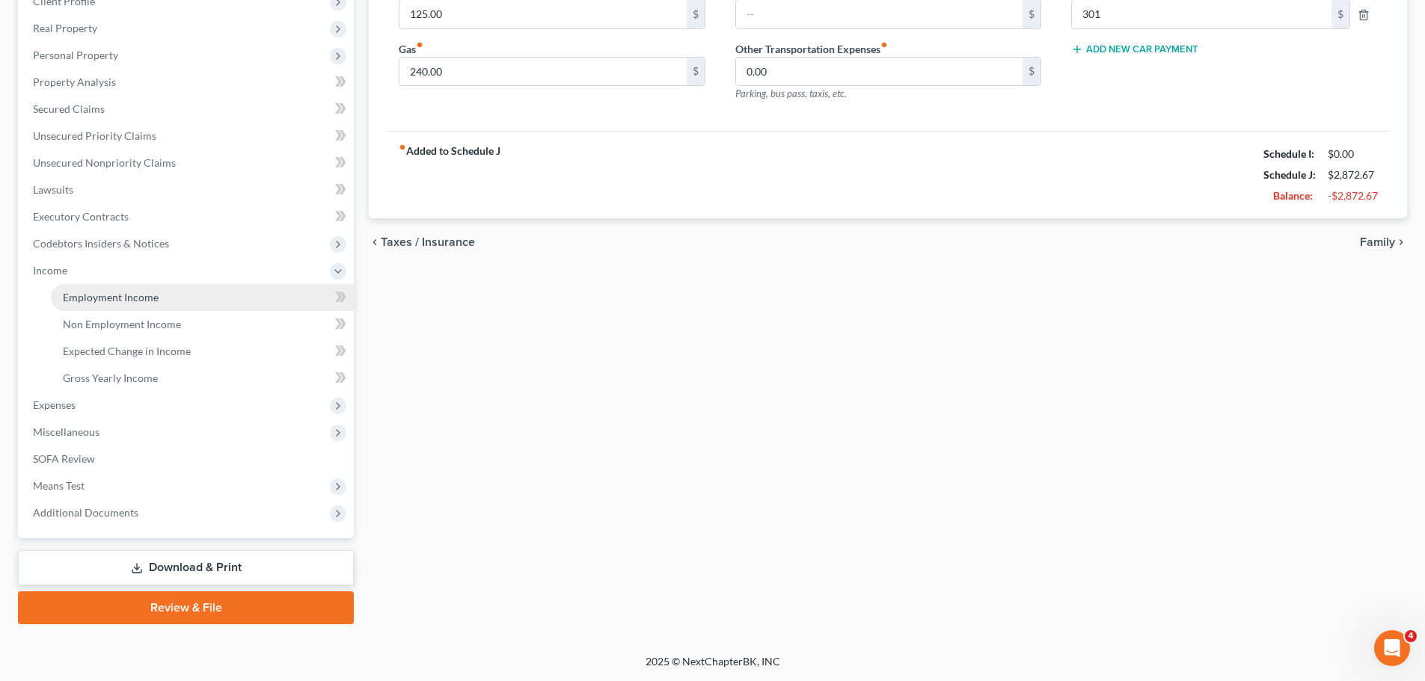
click at [103, 298] on span "Employment Income" at bounding box center [111, 297] width 96 height 13
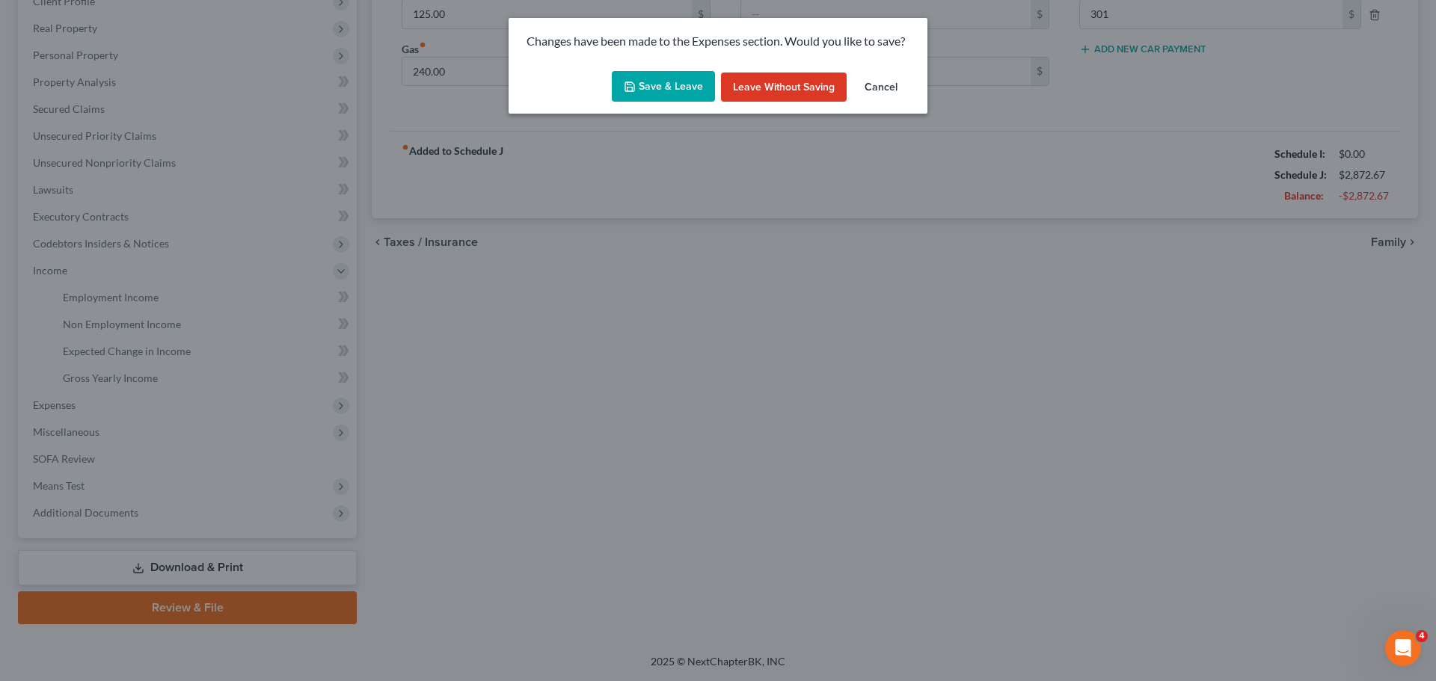
click at [636, 91] on icon "button" at bounding box center [630, 87] width 12 height 12
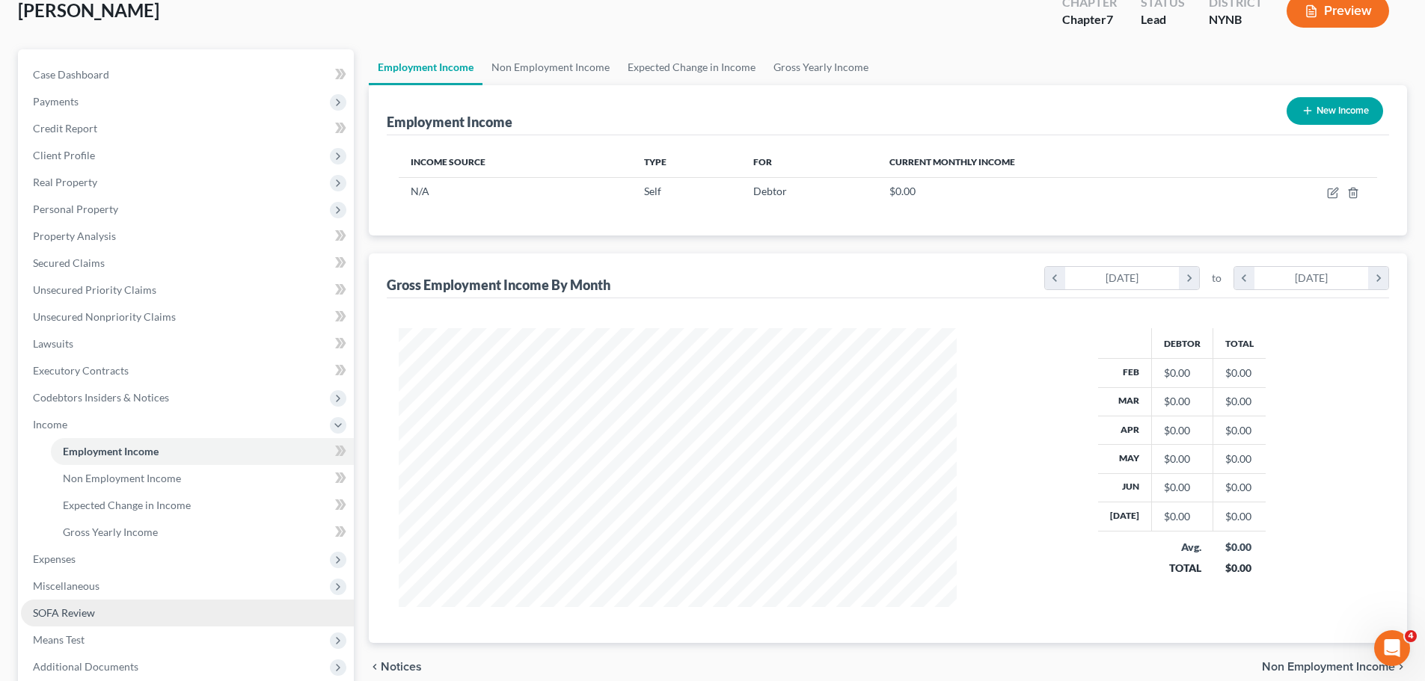
scroll to position [150, 0]
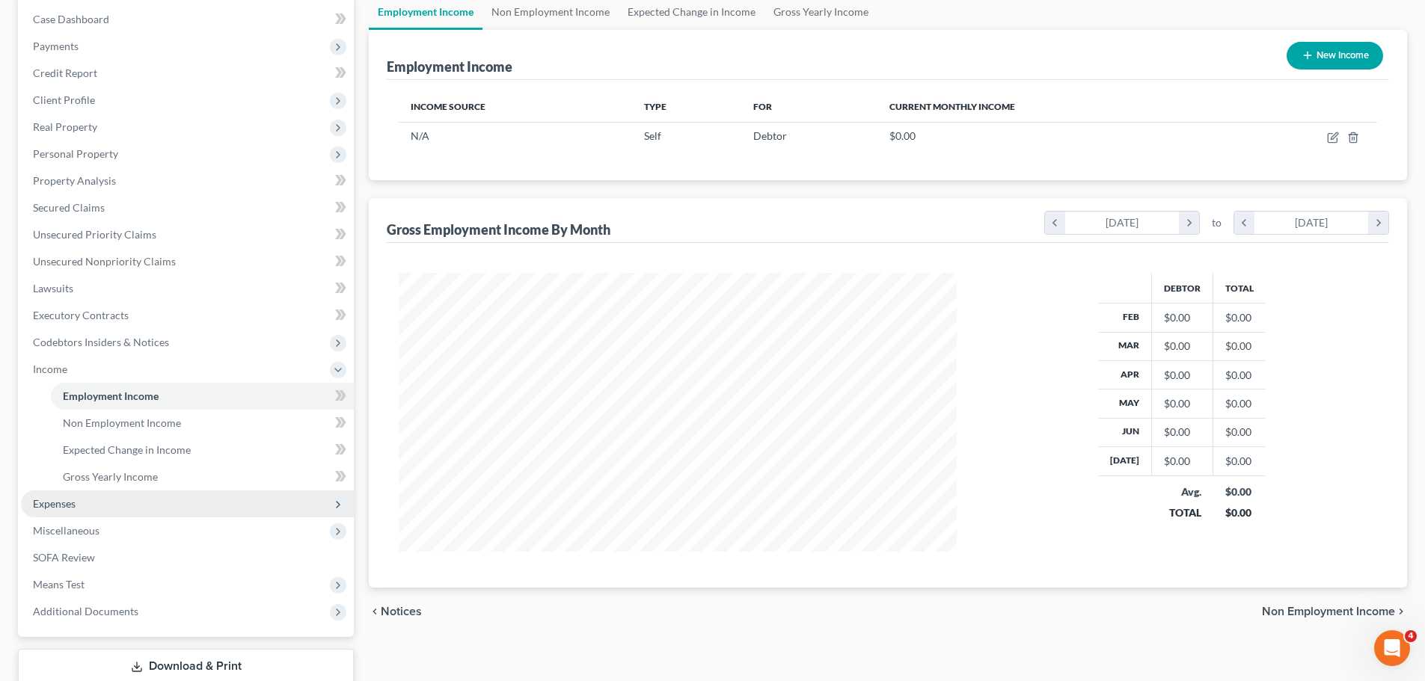
click at [76, 503] on span "Expenses" at bounding box center [187, 504] width 333 height 27
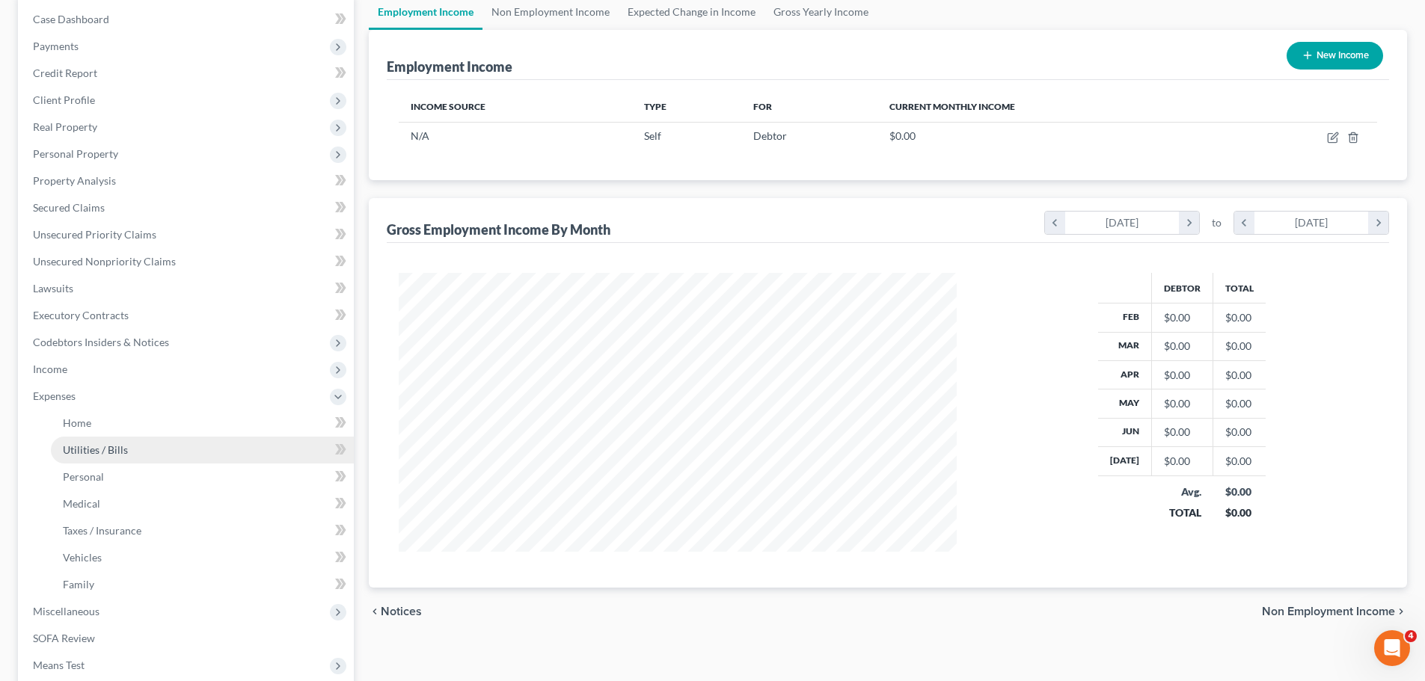
click at [107, 444] on span "Utilities / Bills" at bounding box center [95, 450] width 65 height 13
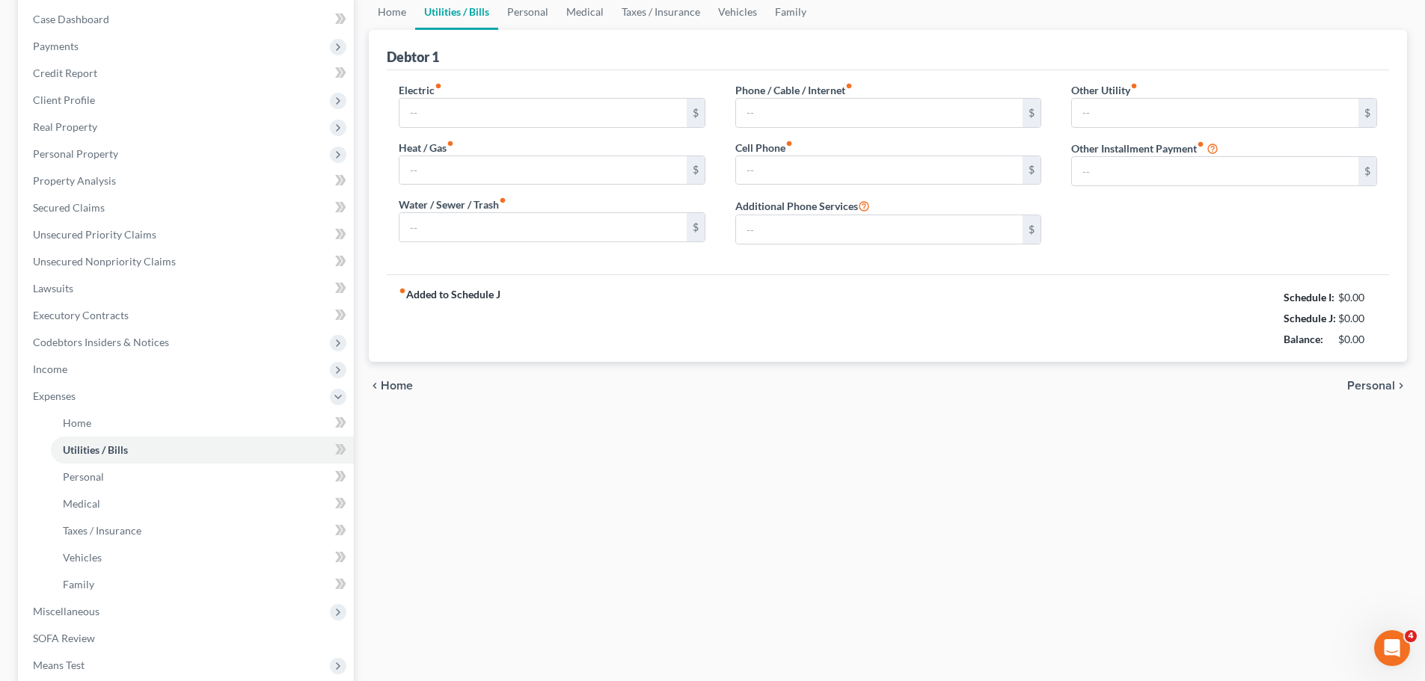
type input "0.00"
type input "20.00"
type input "100.00"
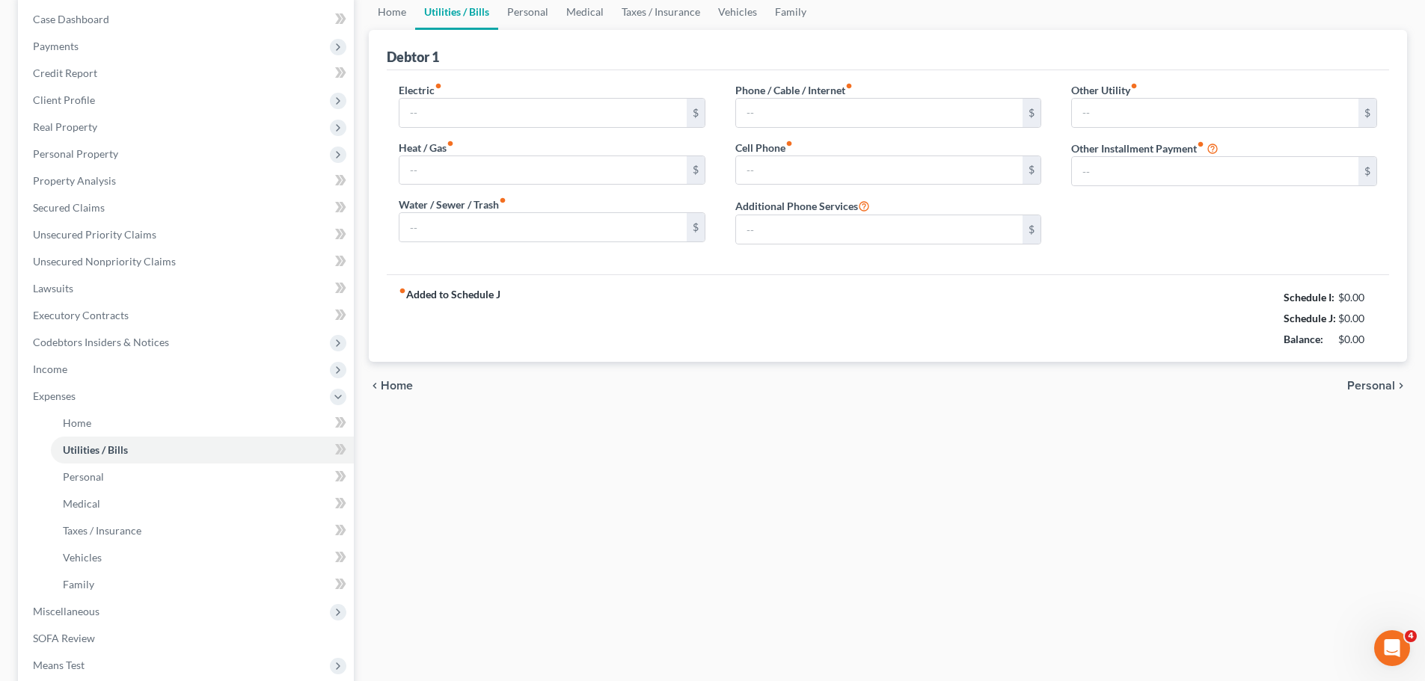
type input "0.00"
type input "138.67"
type input "401k loan"
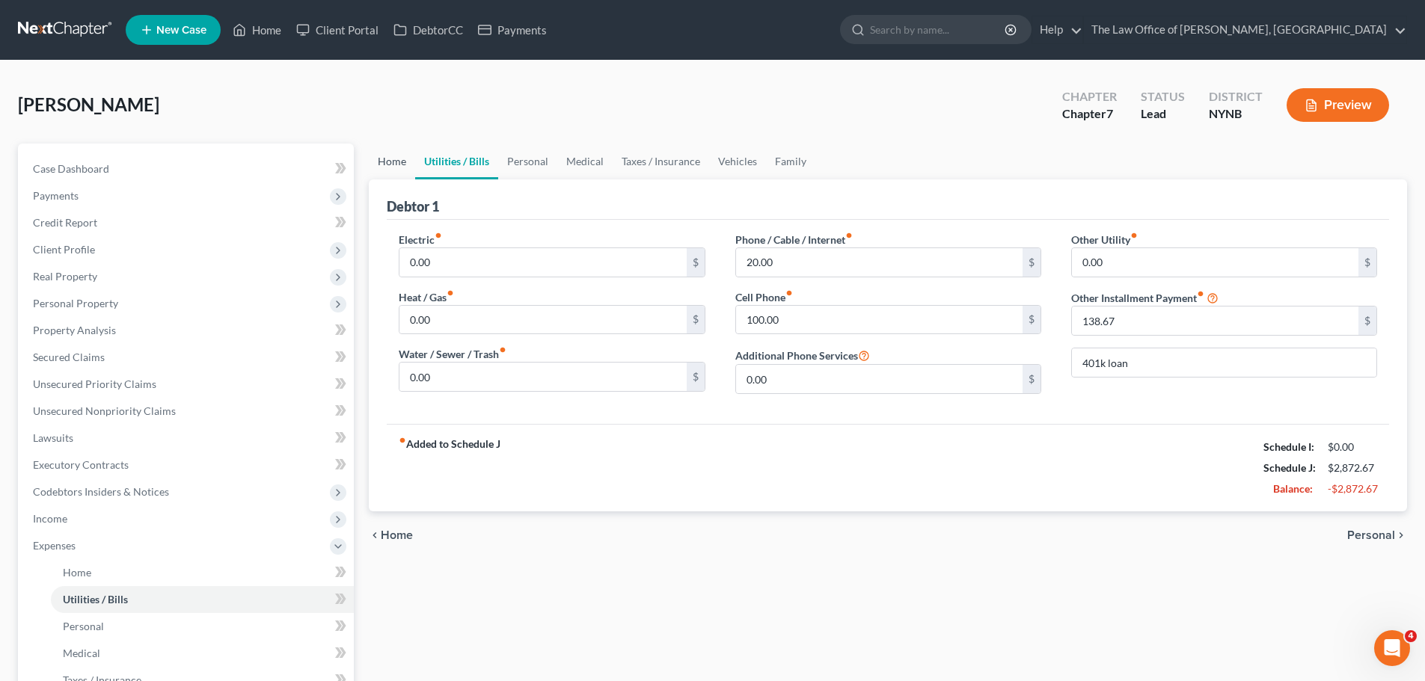
click at [378, 155] on link "Home" at bounding box center [392, 162] width 46 height 36
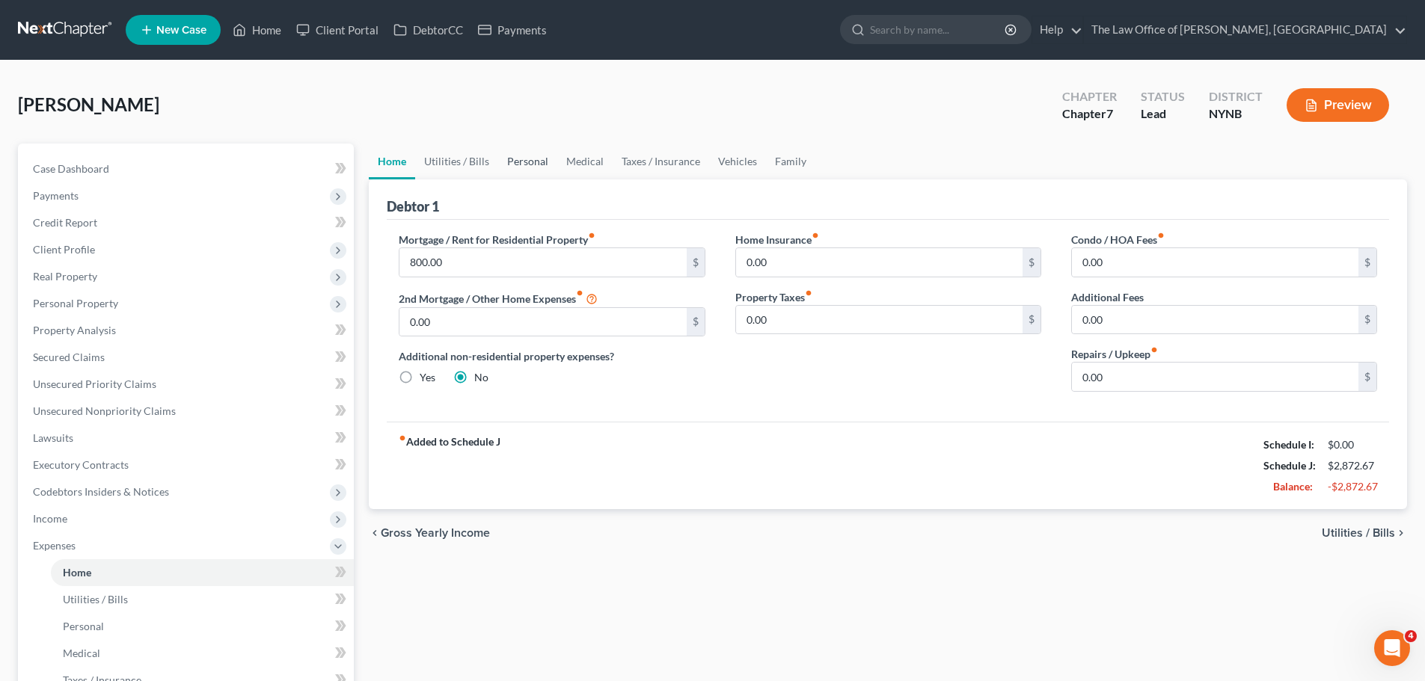
click at [515, 159] on link "Personal" at bounding box center [527, 162] width 59 height 36
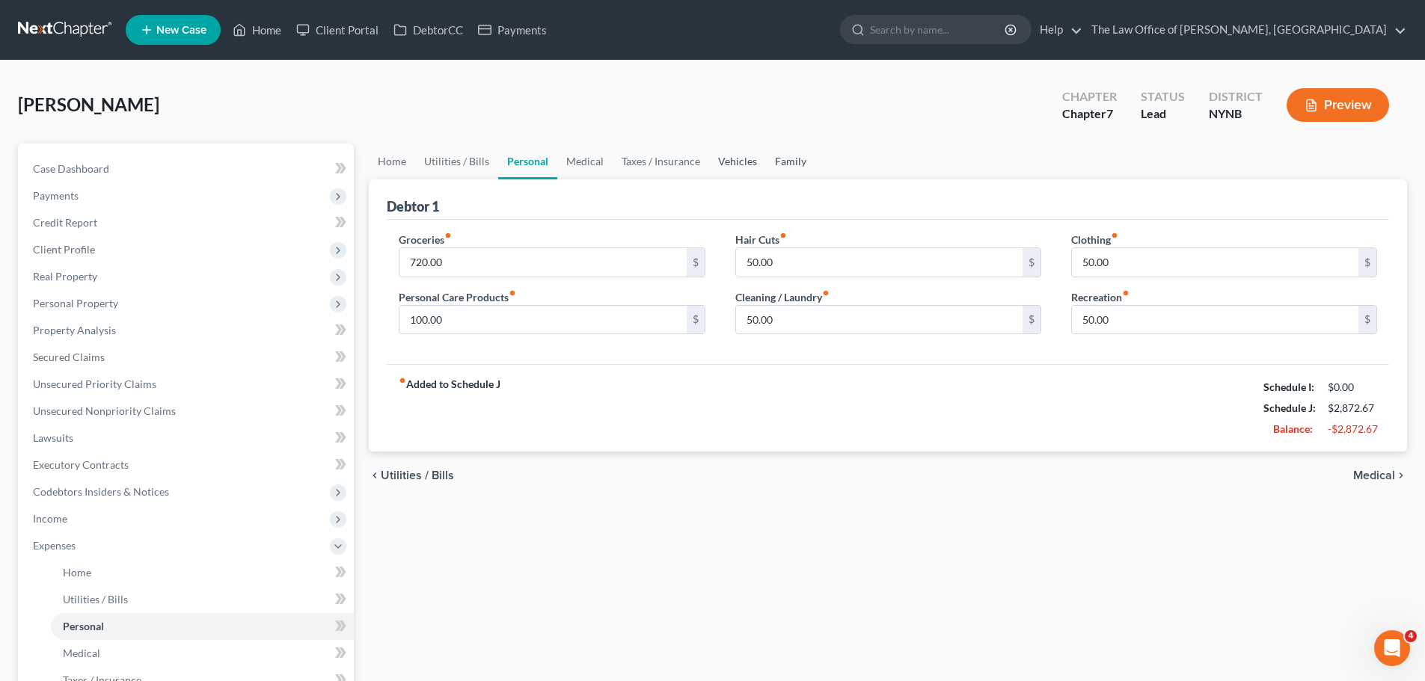
drag, startPoint x: 774, startPoint y: 165, endPoint x: 749, endPoint y: 164, distance: 24.7
click at [774, 164] on link "Family" at bounding box center [790, 162] width 49 height 36
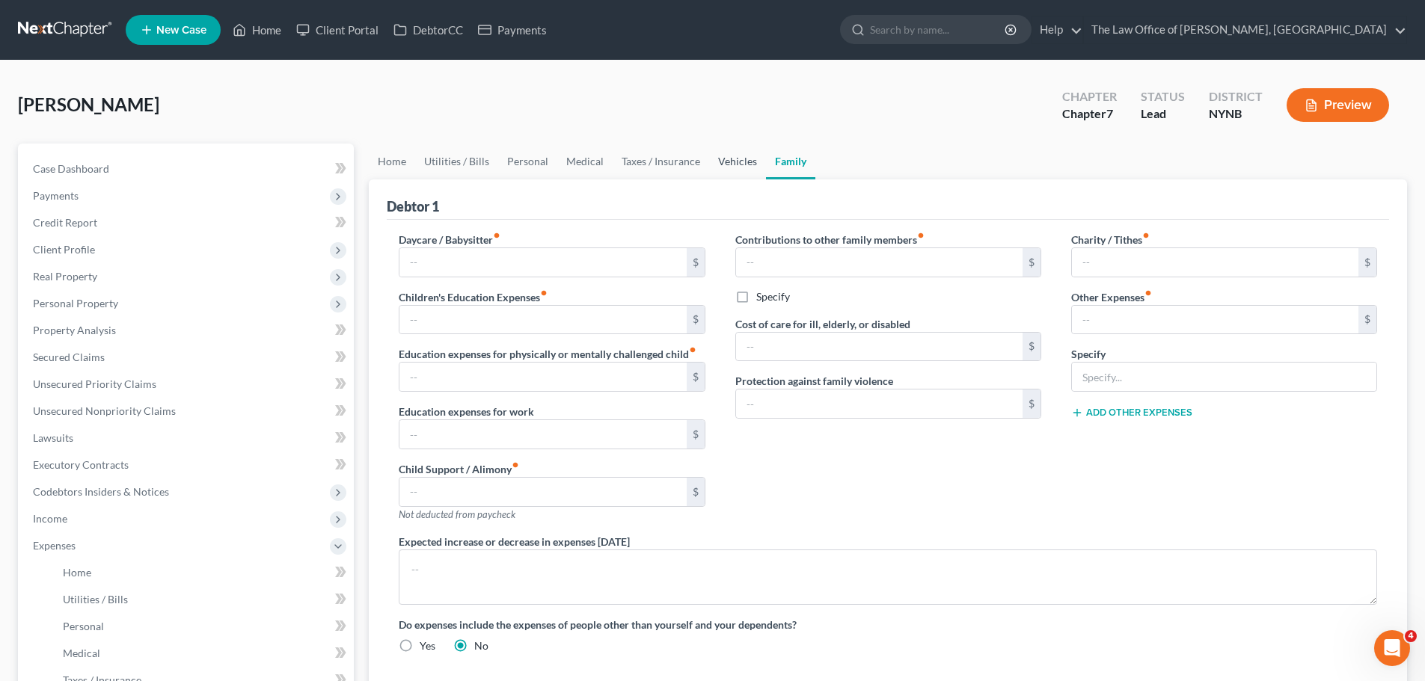
click at [735, 164] on link "Vehicles" at bounding box center [737, 162] width 57 height 36
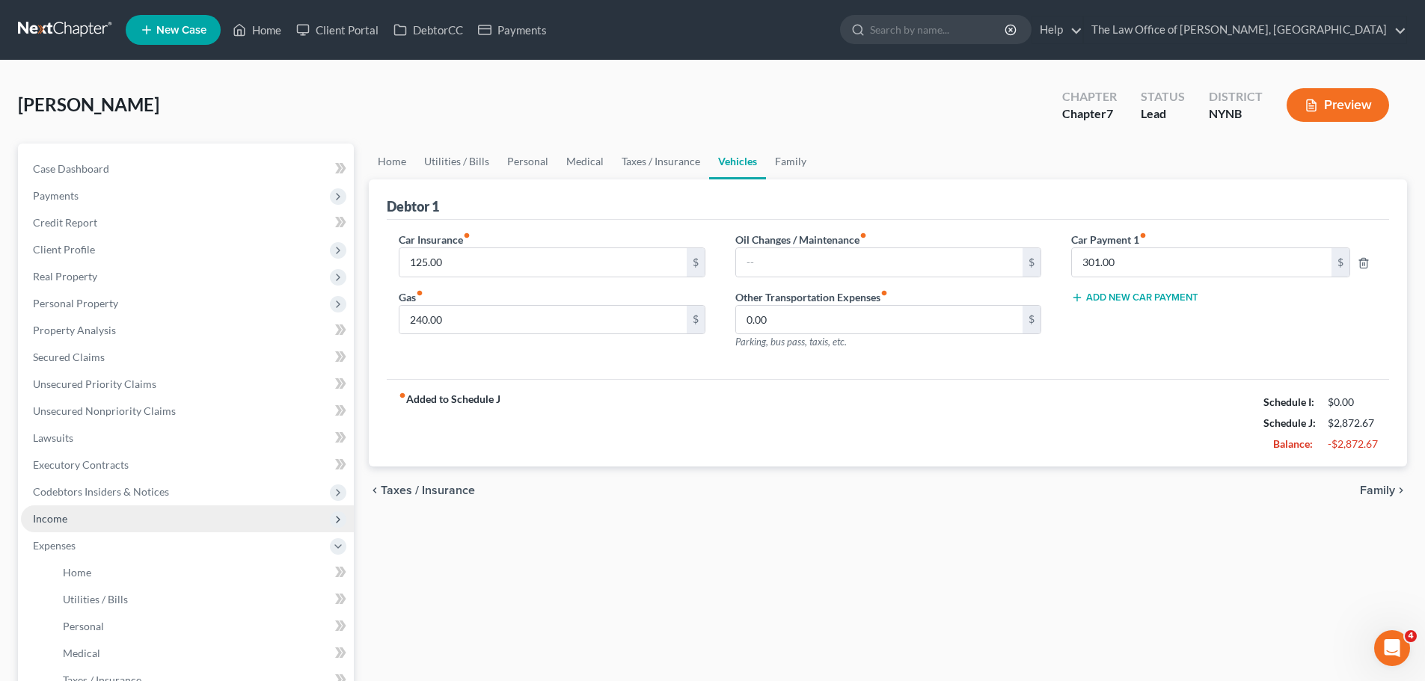
click at [85, 518] on span "Income" at bounding box center [187, 519] width 333 height 27
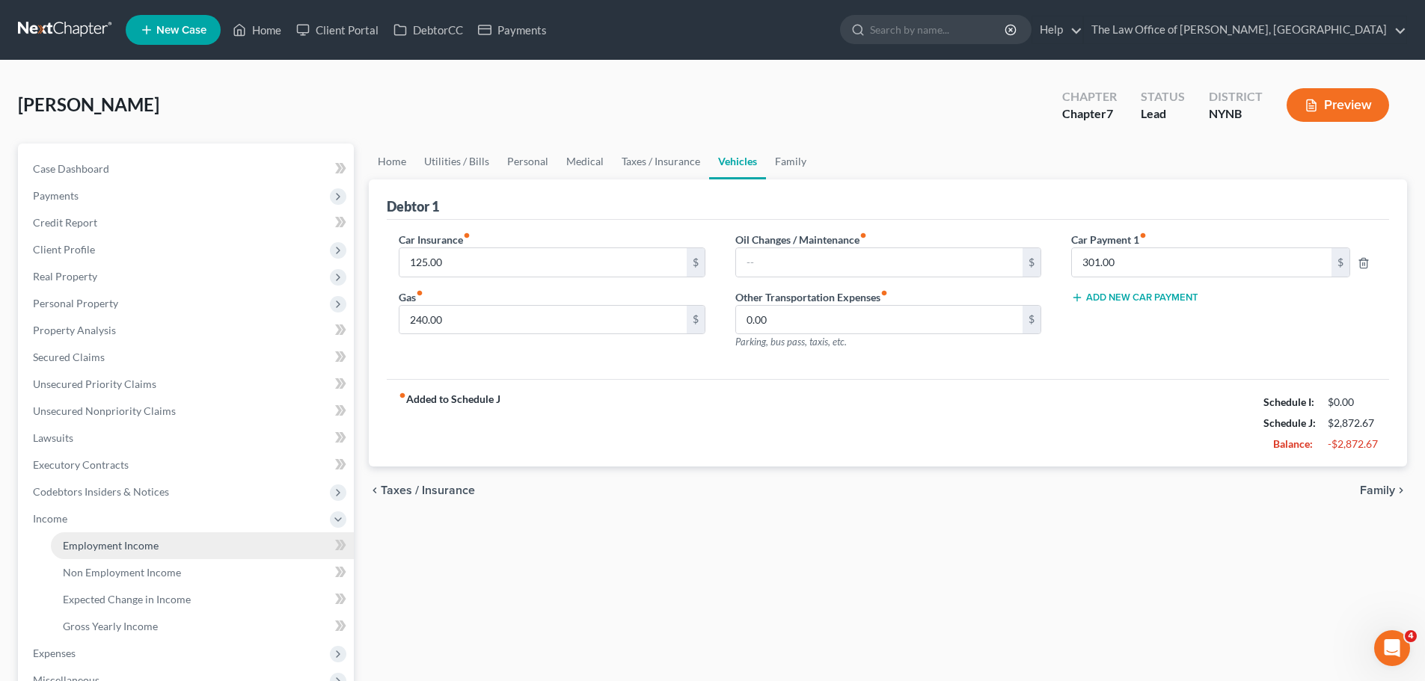
drag, startPoint x: 81, startPoint y: 542, endPoint x: 138, endPoint y: 536, distance: 57.2
click at [81, 543] on span "Employment Income" at bounding box center [111, 545] width 96 height 13
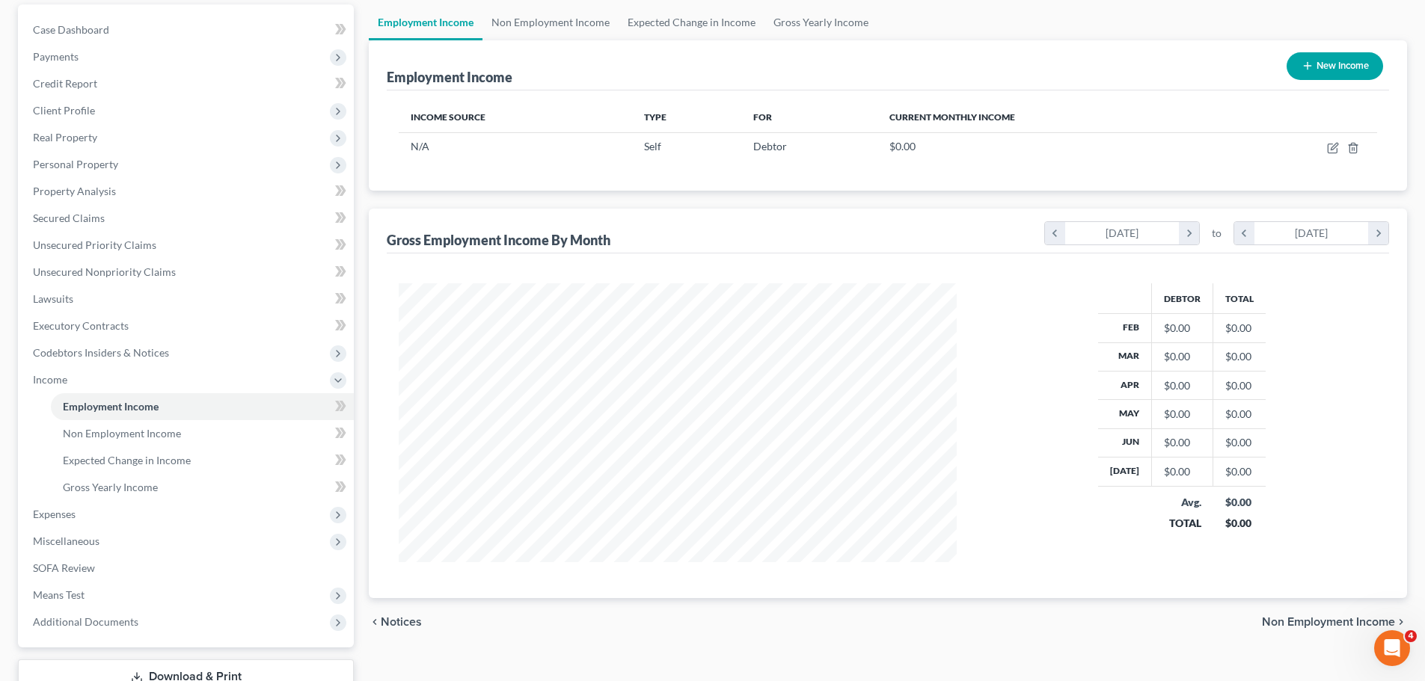
scroll to position [248, 0]
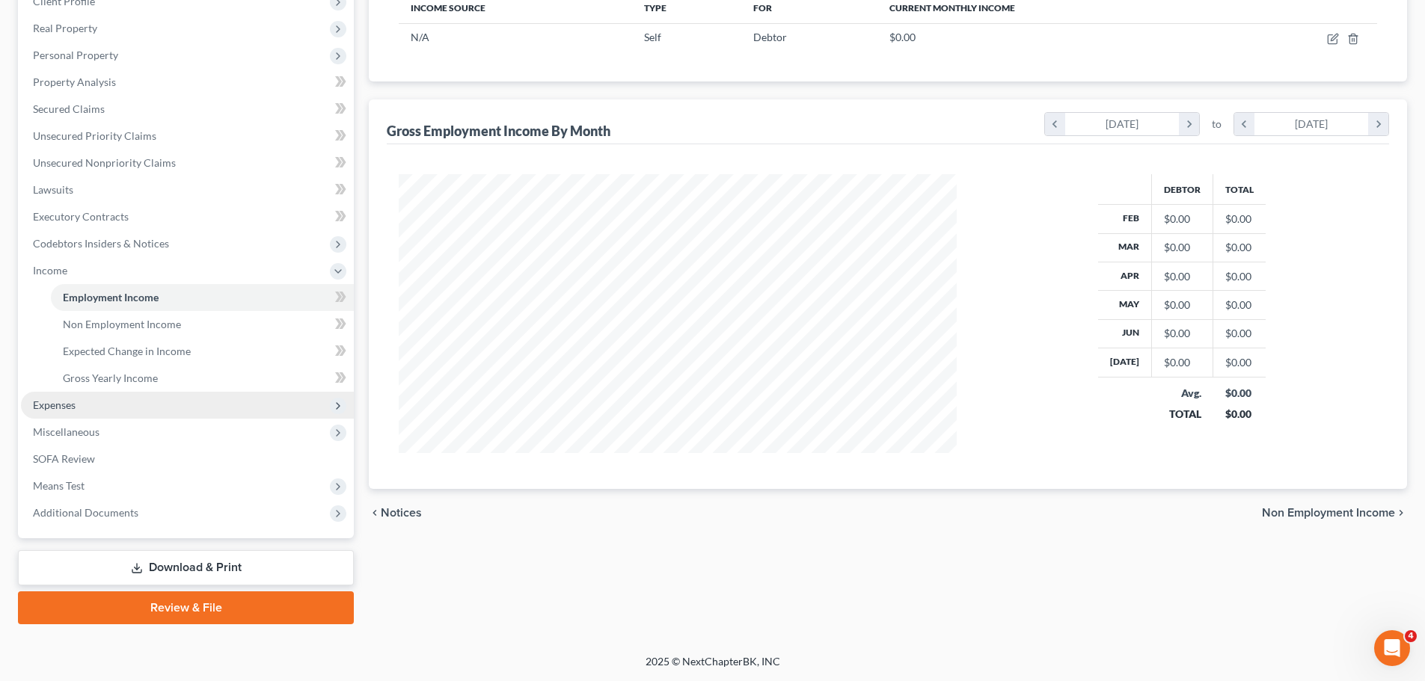
click at [74, 392] on span "Expenses" at bounding box center [187, 405] width 333 height 27
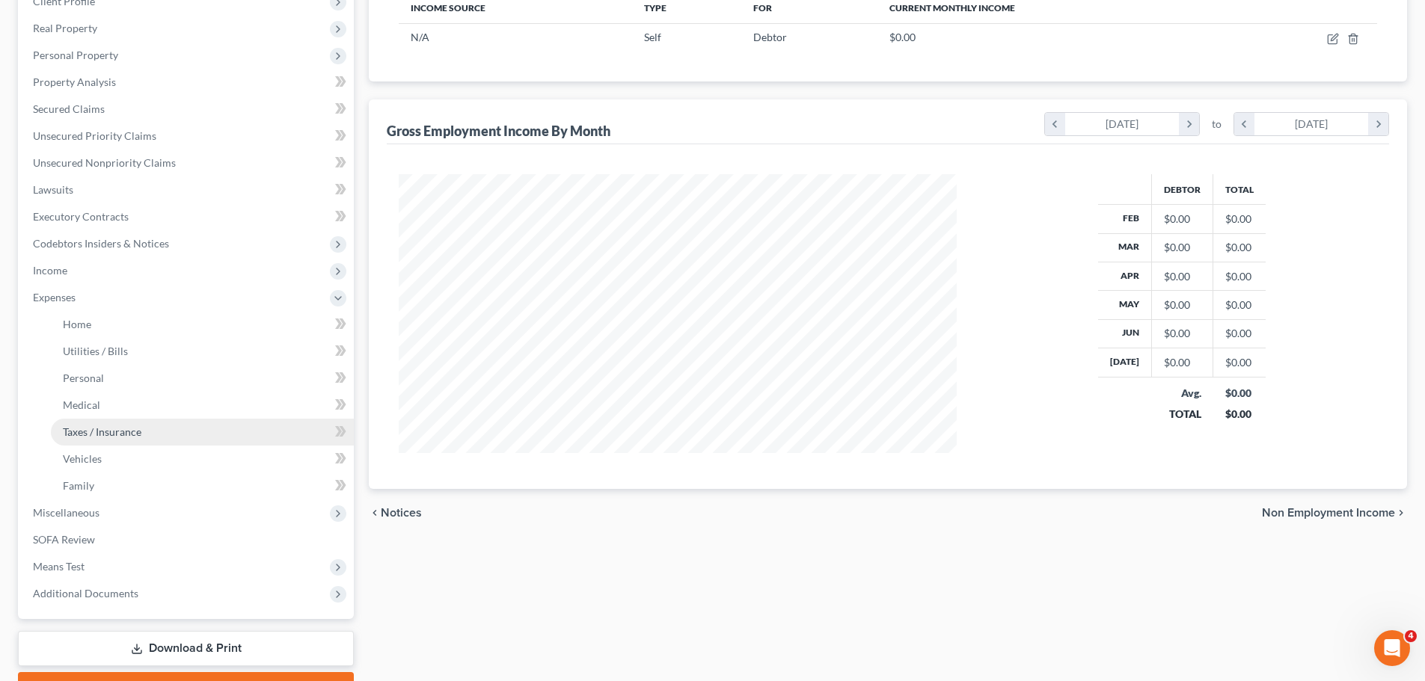
click at [122, 420] on link "Taxes / Insurance" at bounding box center [202, 432] width 303 height 27
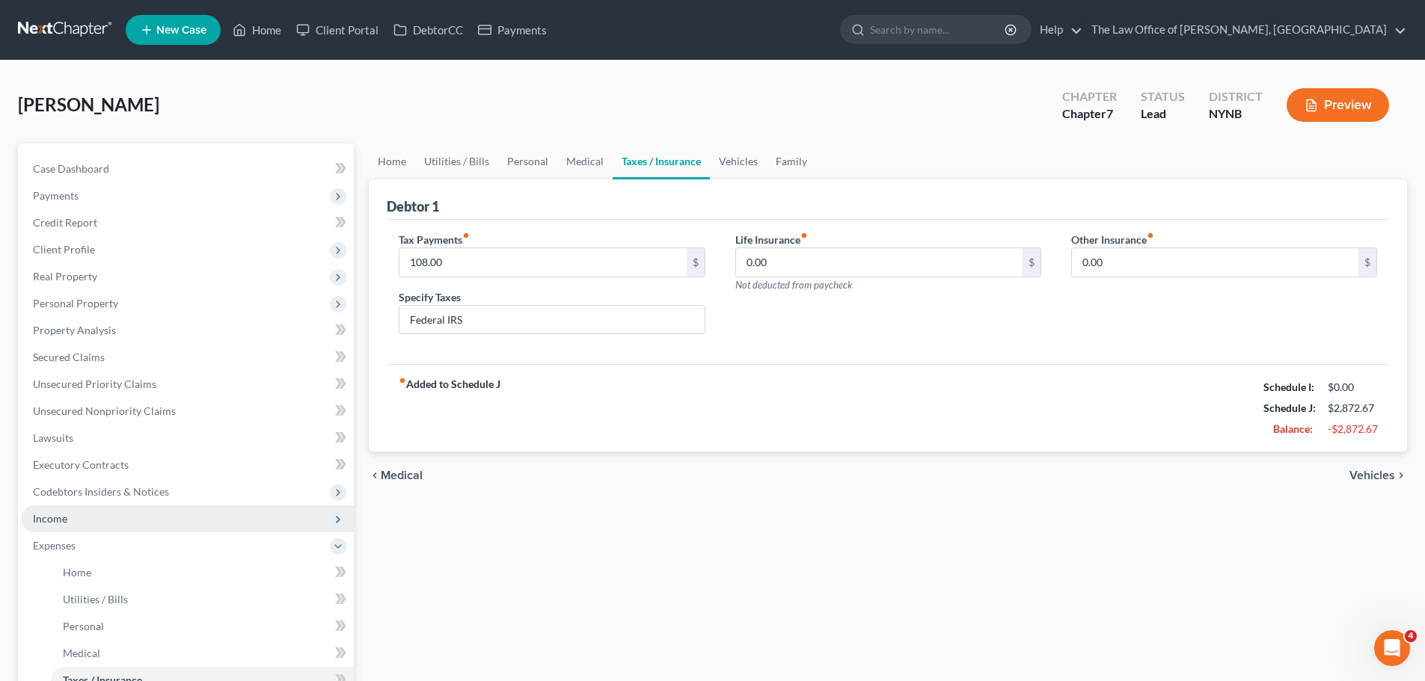
click at [64, 521] on span "Income" at bounding box center [50, 518] width 34 height 13
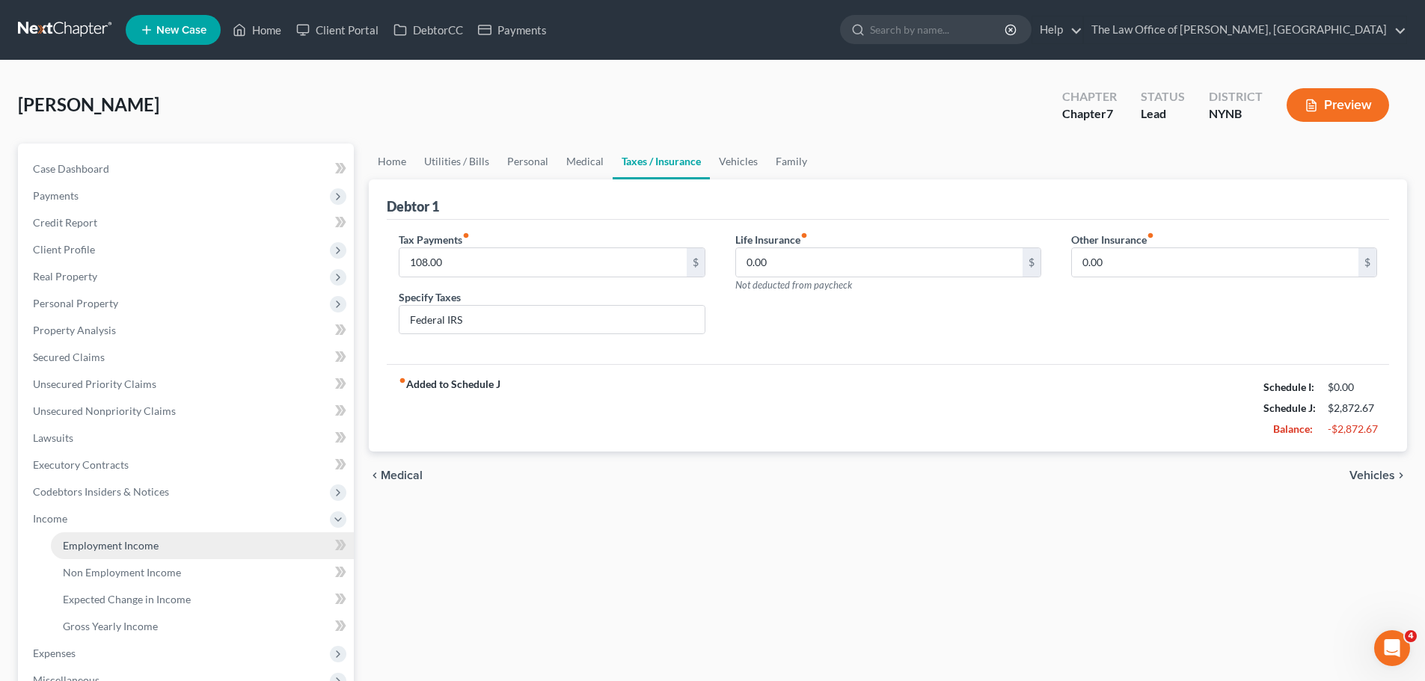
click at [85, 546] on span "Employment Income" at bounding box center [111, 545] width 96 height 13
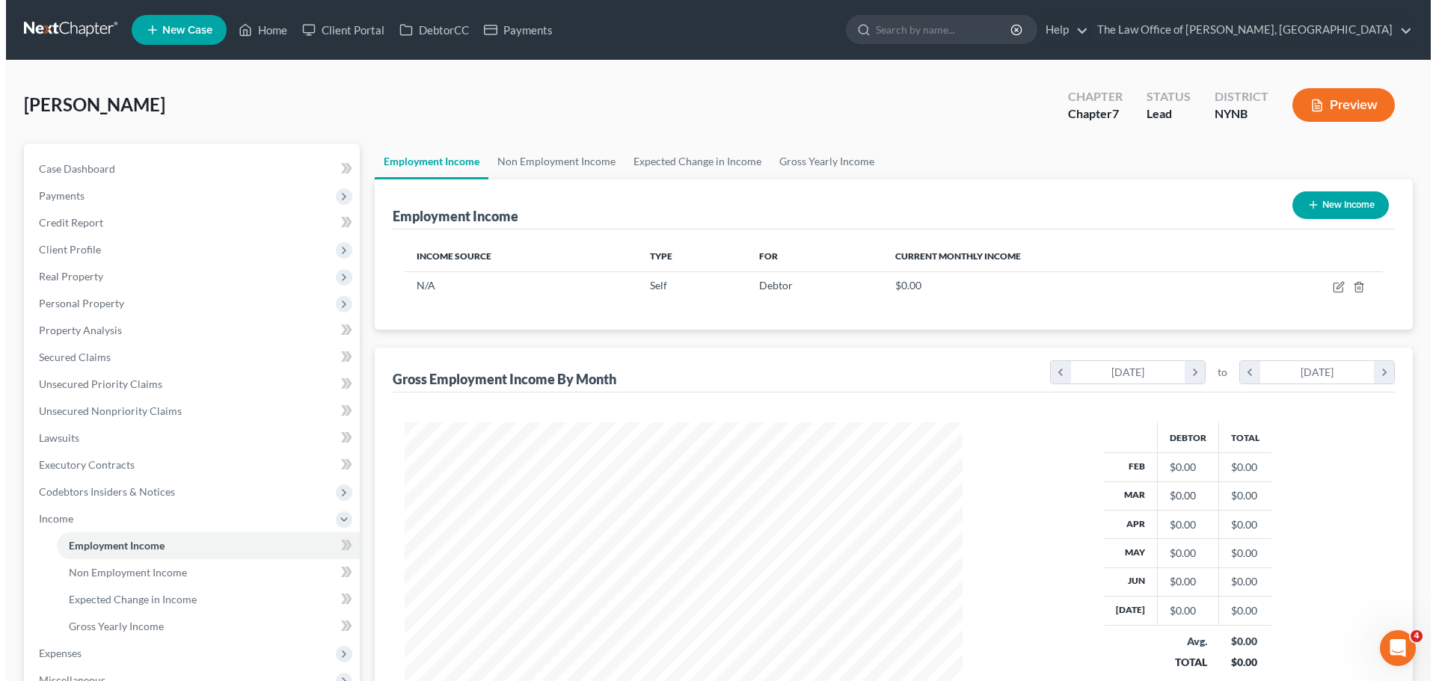
scroll to position [279, 588]
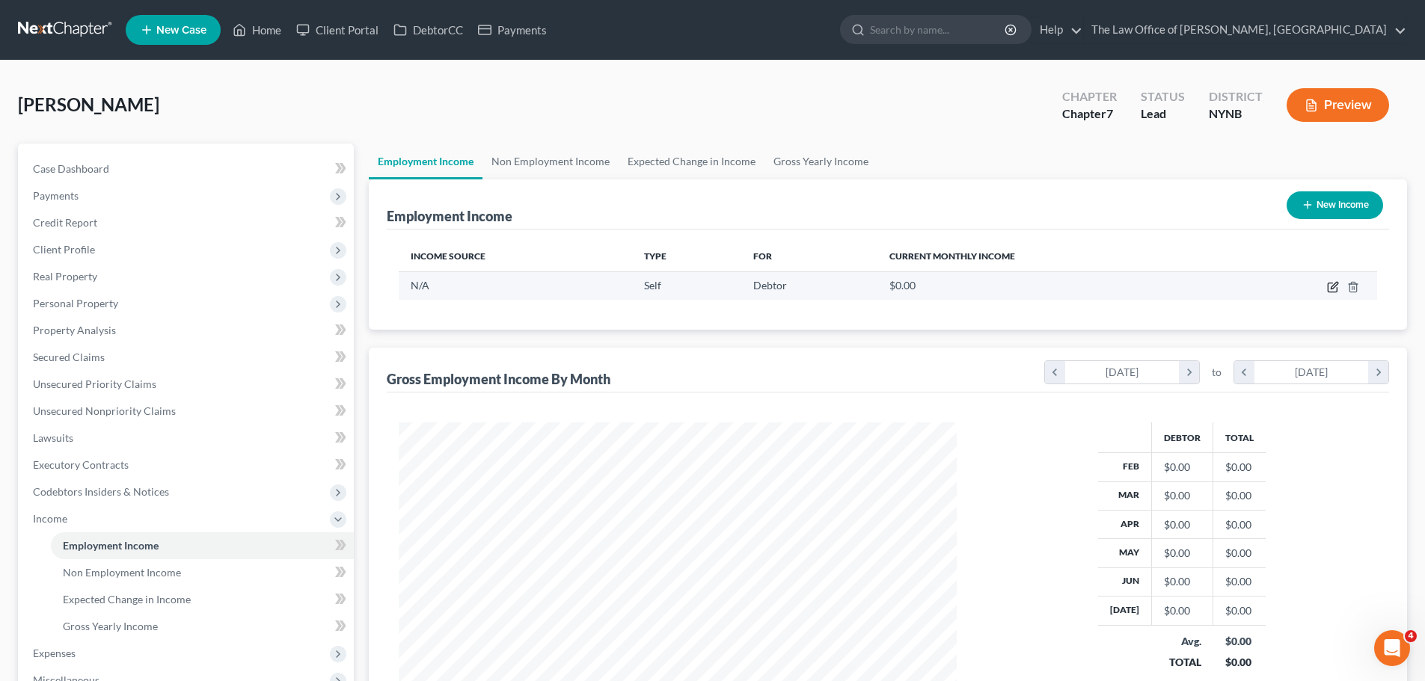
click at [1330, 286] on icon "button" at bounding box center [1333, 287] width 12 height 12
select select "1"
select select "3"
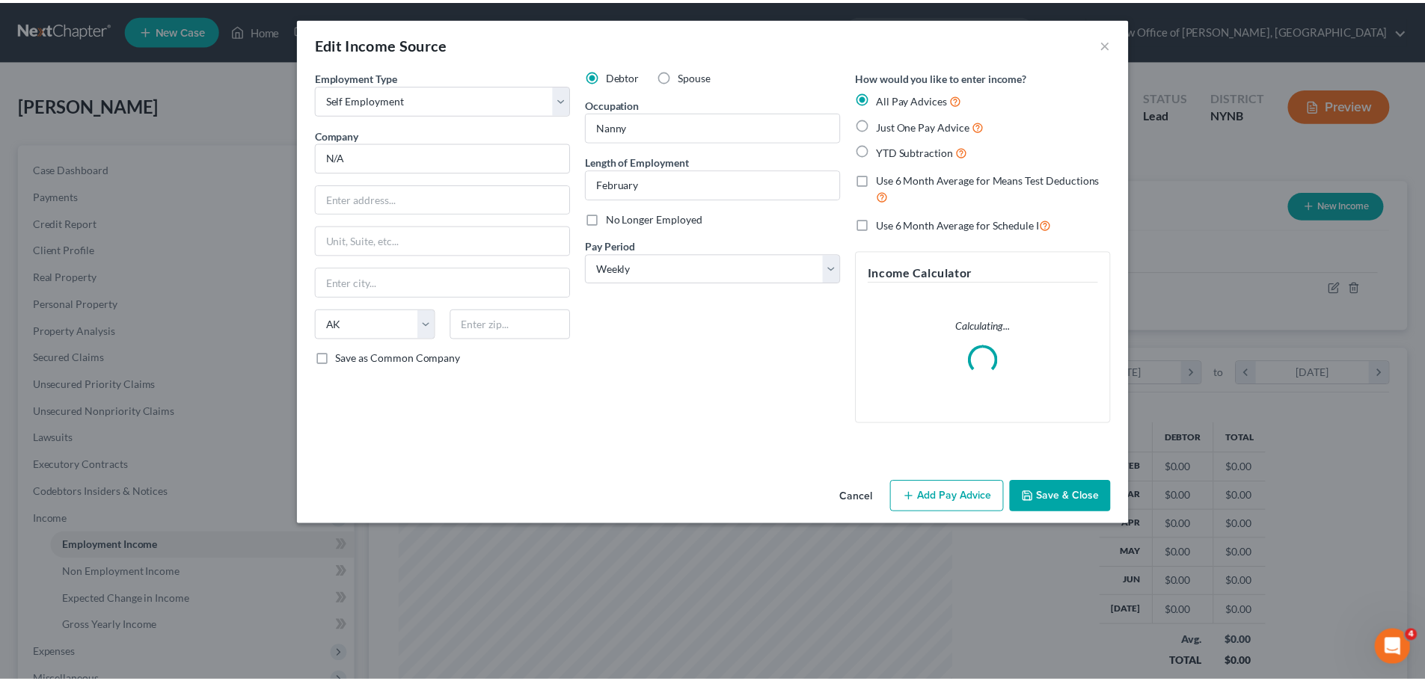
scroll to position [281, 593]
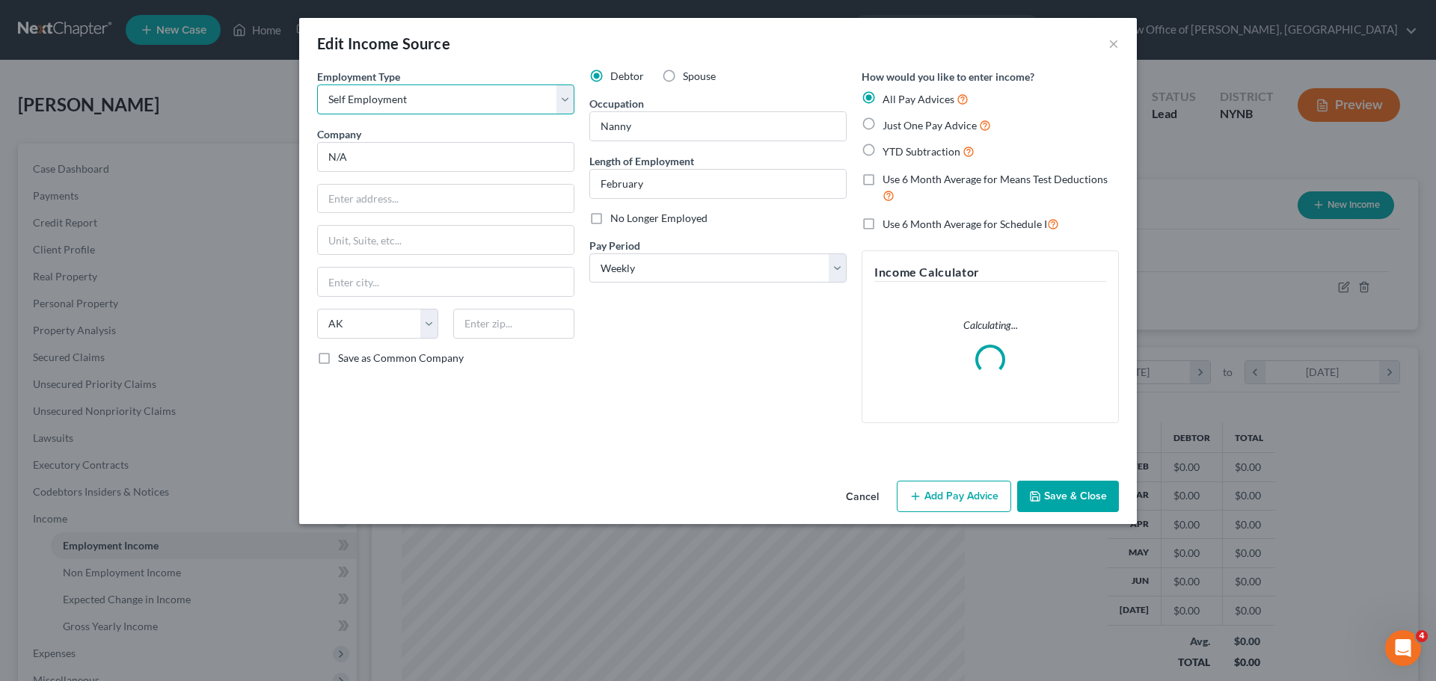
click at [383, 102] on select "Select Full or Part Time Employment Self Employment" at bounding box center [445, 100] width 257 height 30
click at [317, 85] on select "Select Full or Part Time Employment Self Employment" at bounding box center [445, 100] width 257 height 30
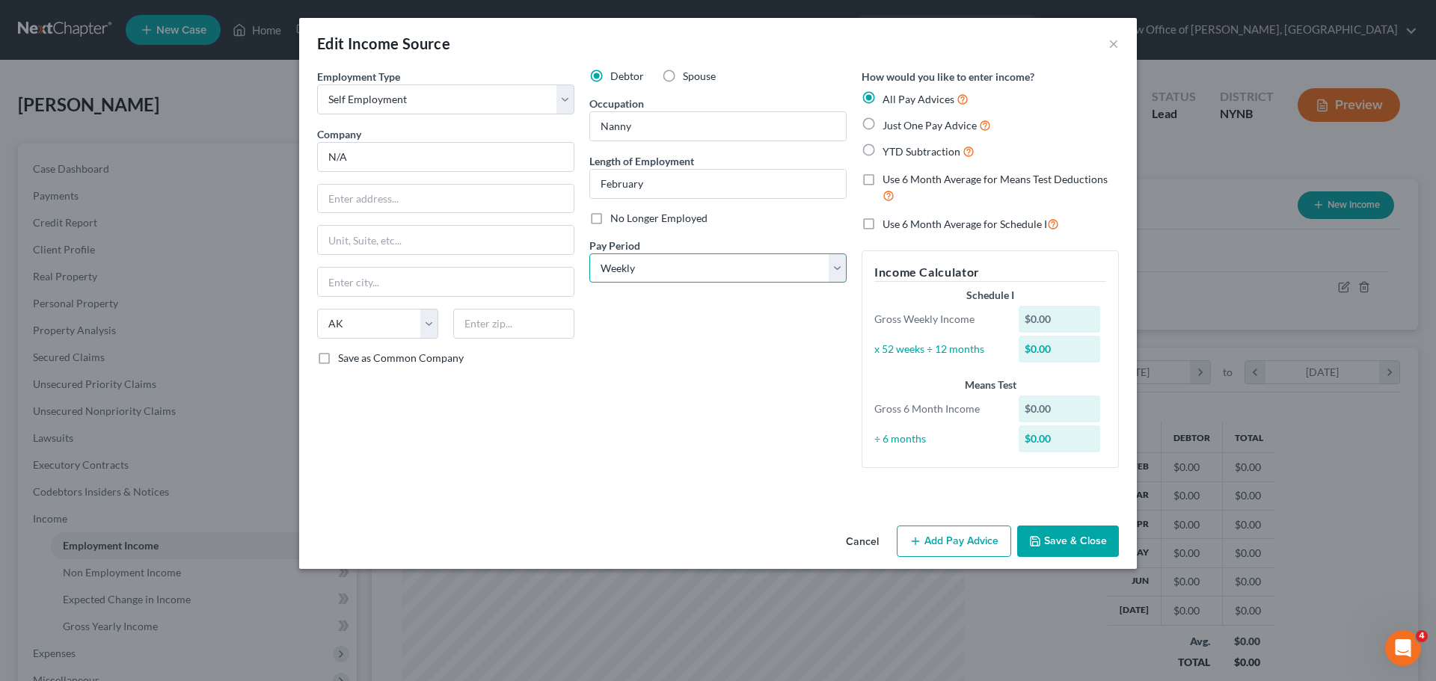
click at [718, 269] on select "Select Monthly Twice Monthly Every Other Week Weekly" at bounding box center [717, 269] width 257 height 30
click at [589, 254] on select "Select Monthly Twice Monthly Every Other Week Weekly" at bounding box center [717, 269] width 257 height 30
click at [931, 131] on span "Just One Pay Advice" at bounding box center [930, 125] width 94 height 13
click at [898, 126] on input "Just One Pay Advice" at bounding box center [894, 122] width 10 height 10
radio input "true"
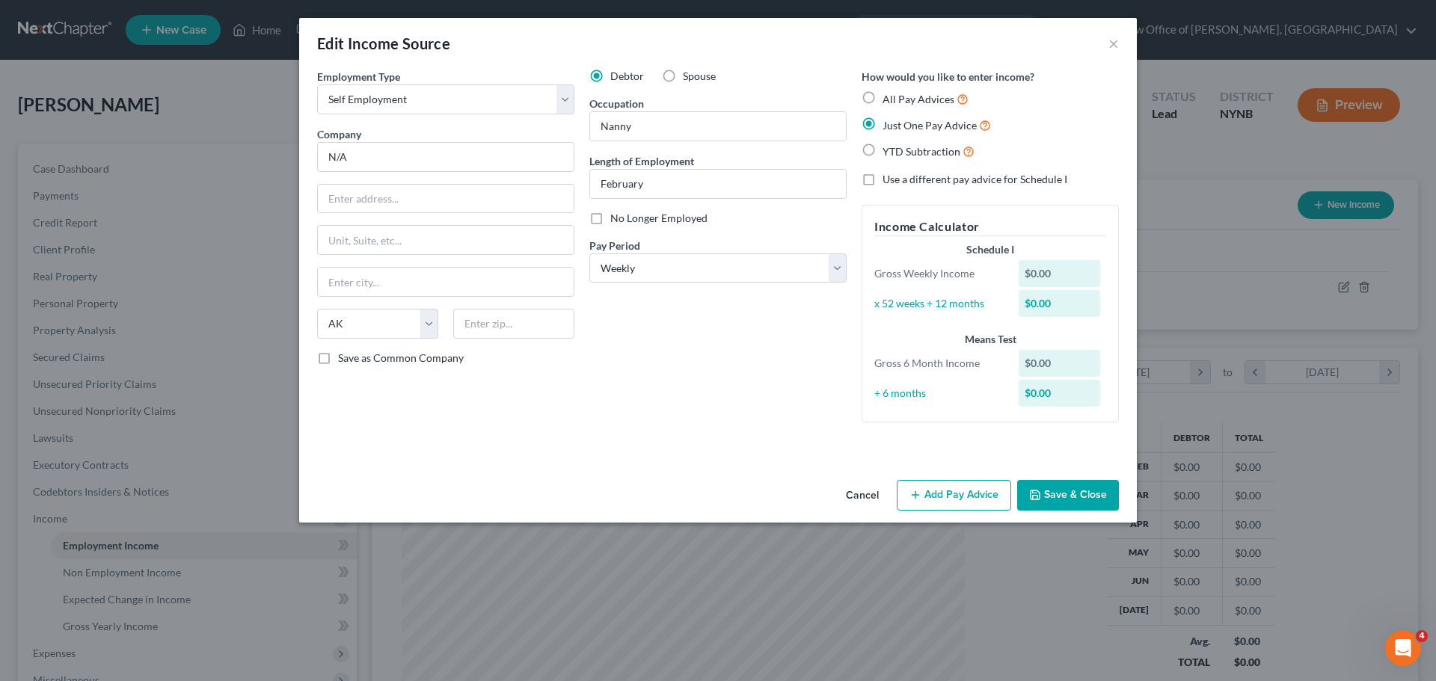
click at [969, 492] on button "Add Pay Advice" at bounding box center [954, 495] width 114 height 31
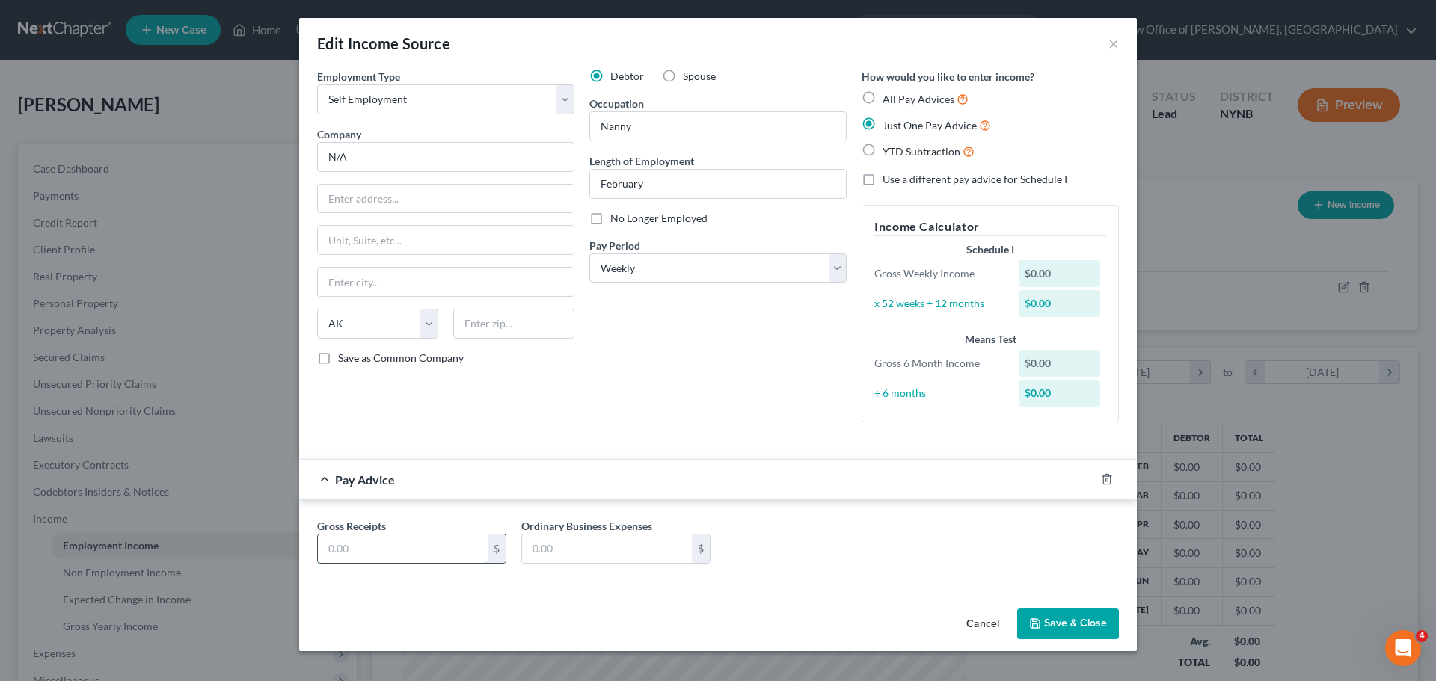
click at [390, 549] on input "text" at bounding box center [403, 549] width 170 height 28
type input "1,000"
click at [1076, 630] on button "Save & Close" at bounding box center [1068, 624] width 102 height 31
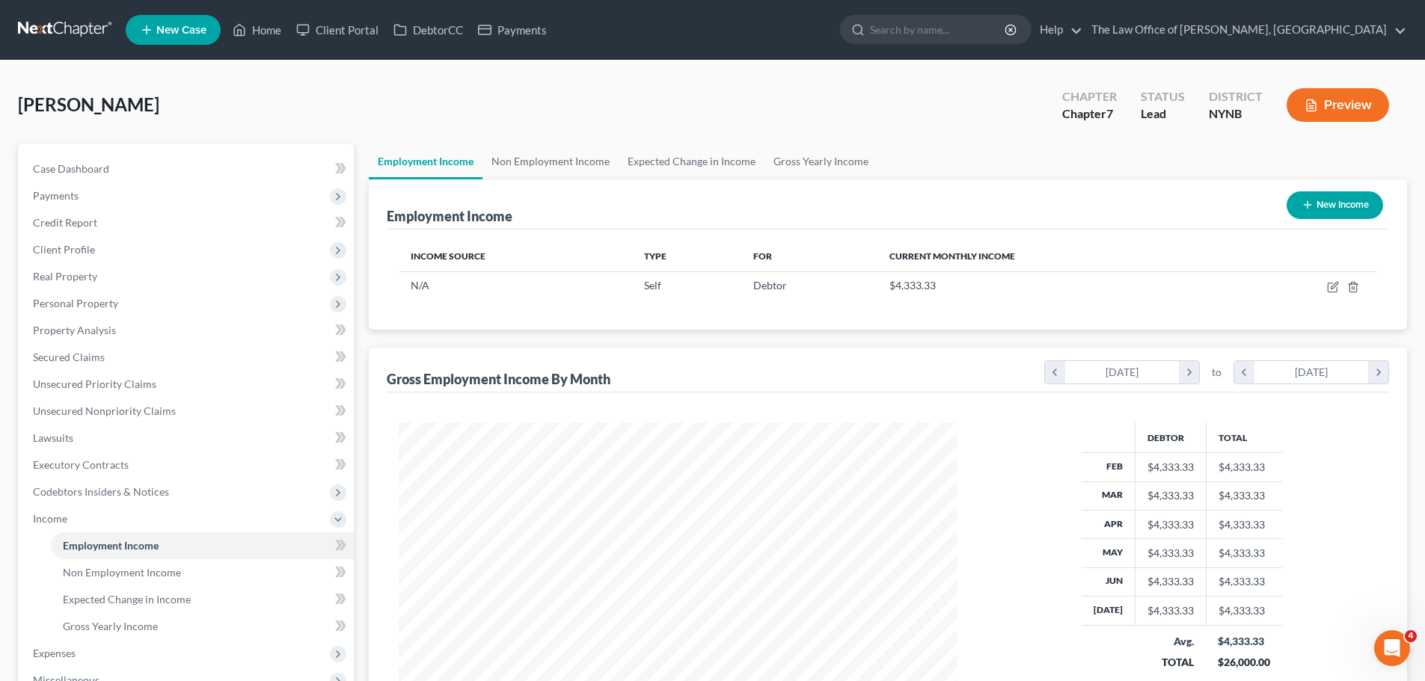
scroll to position [248, 0]
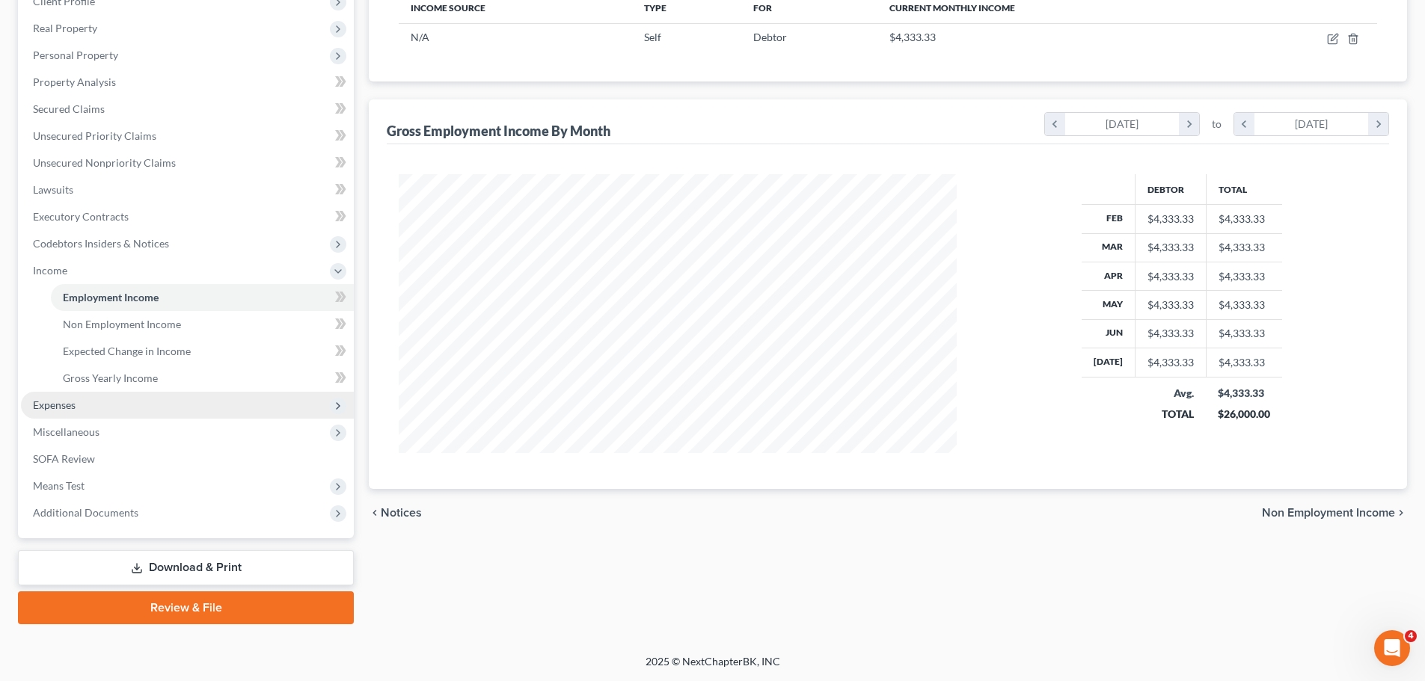
click at [129, 417] on ul "Case Dashboard Payments Invoices Payments Payments Credit Report Client Profile" at bounding box center [187, 216] width 333 height 619
click at [104, 408] on span "Expenses" at bounding box center [187, 405] width 333 height 27
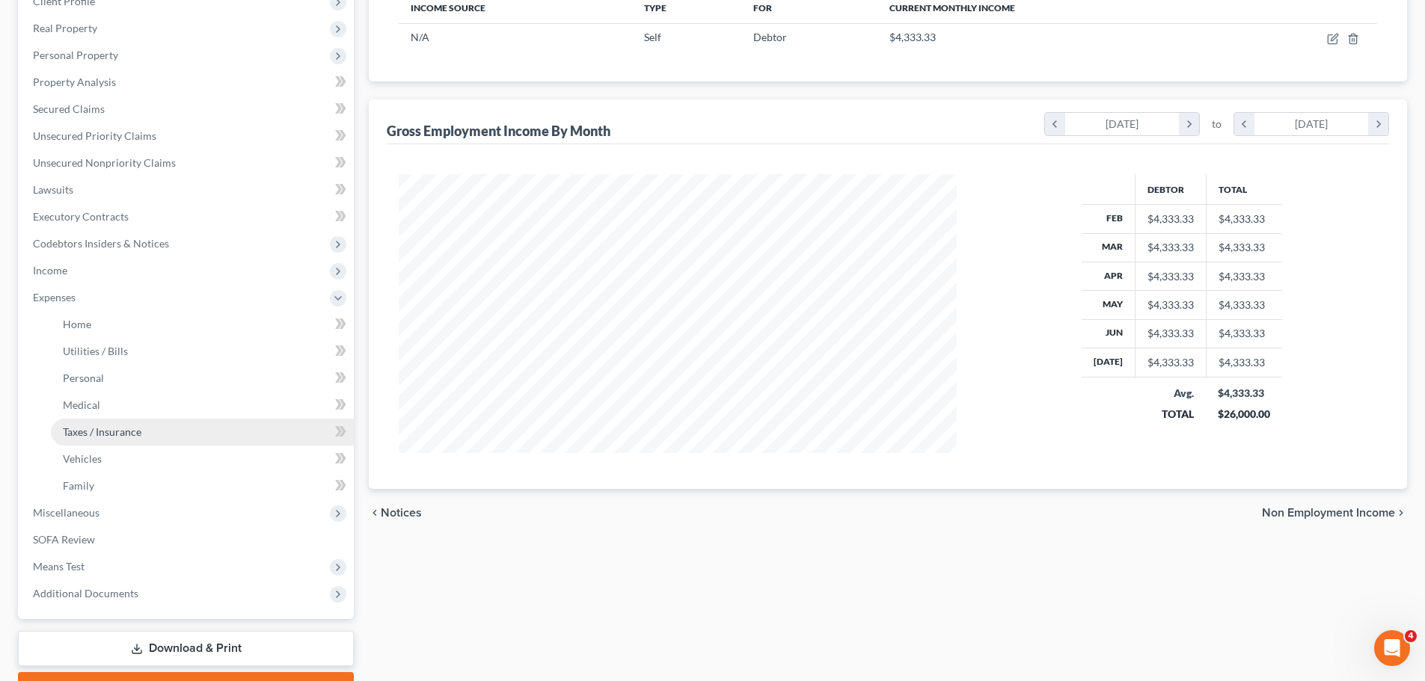
click at [90, 426] on span "Taxes / Insurance" at bounding box center [102, 432] width 79 height 13
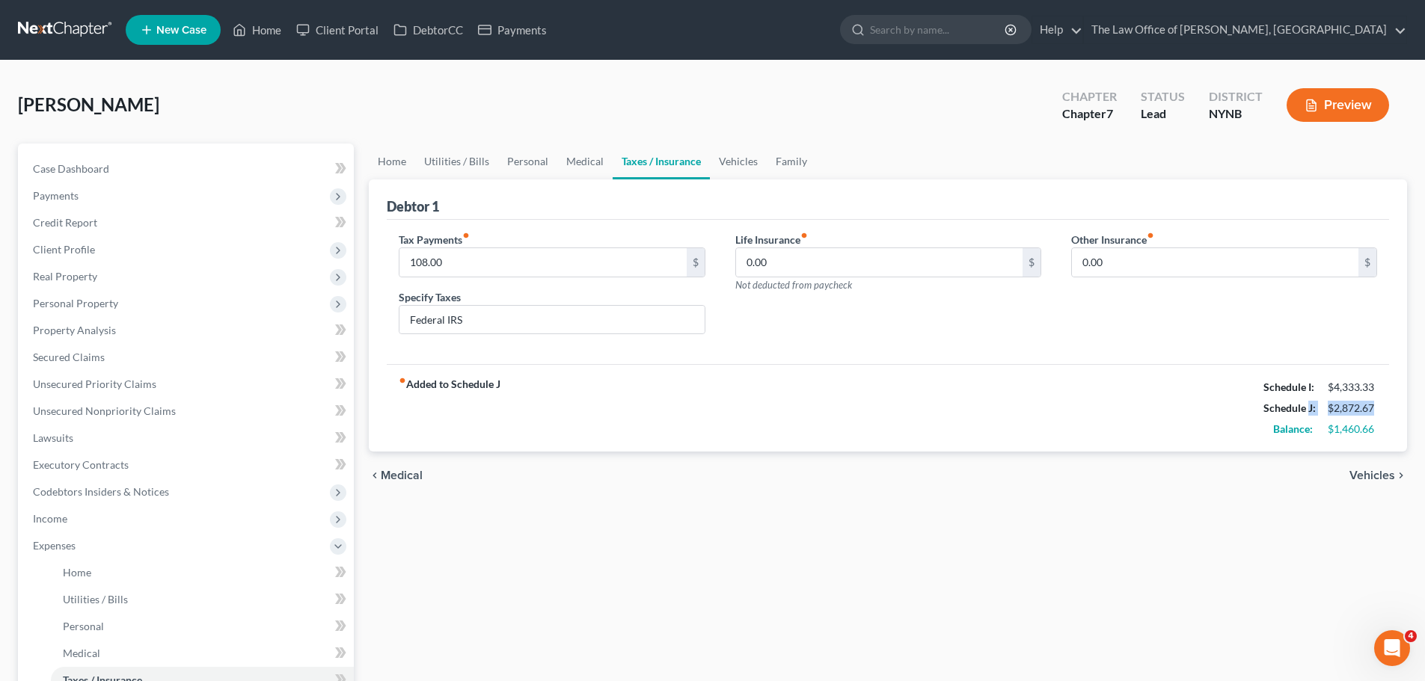
drag, startPoint x: 1373, startPoint y: 405, endPoint x: 1237, endPoint y: 404, distance: 136.1
click at [1297, 405] on div "Schedule J: $2,872.67" at bounding box center [1320, 408] width 129 height 21
click at [542, 165] on link "Personal" at bounding box center [527, 162] width 59 height 36
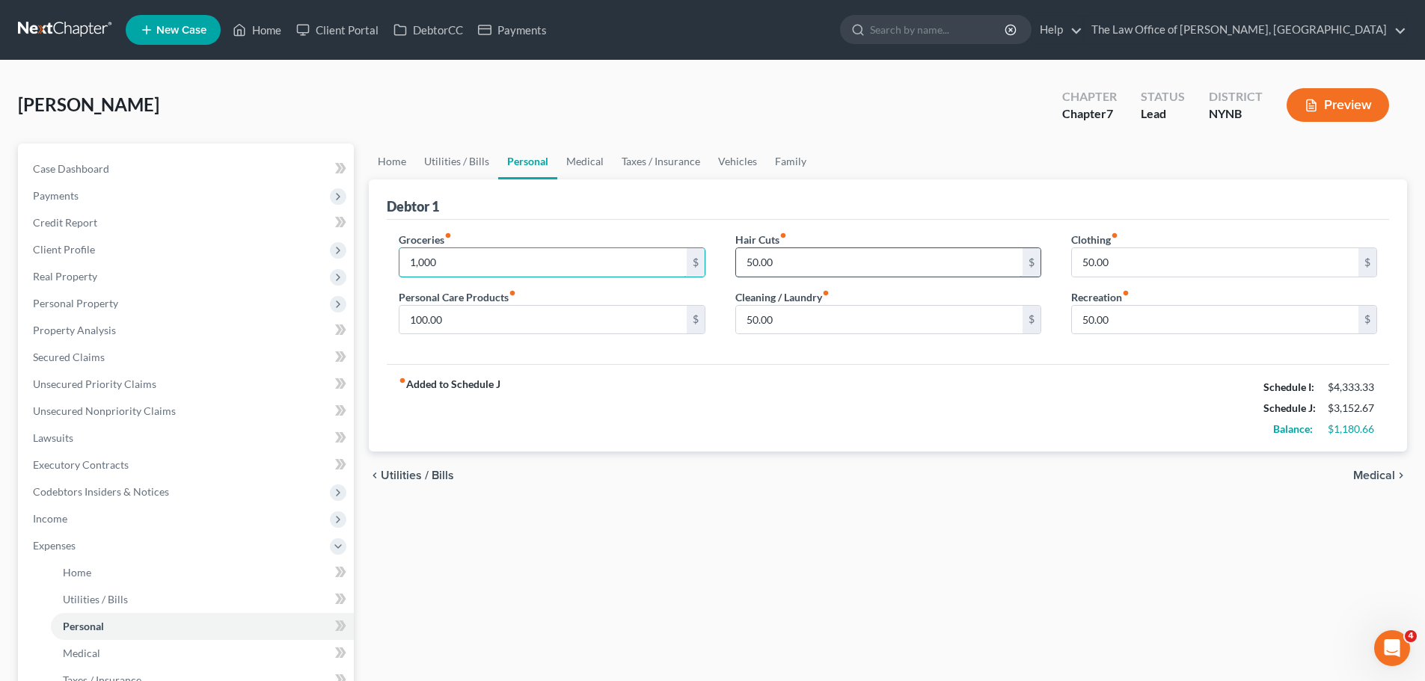
type input "1,000"
type input "150"
click at [1126, 260] on input "50.00" at bounding box center [1215, 262] width 286 height 28
type input "150"
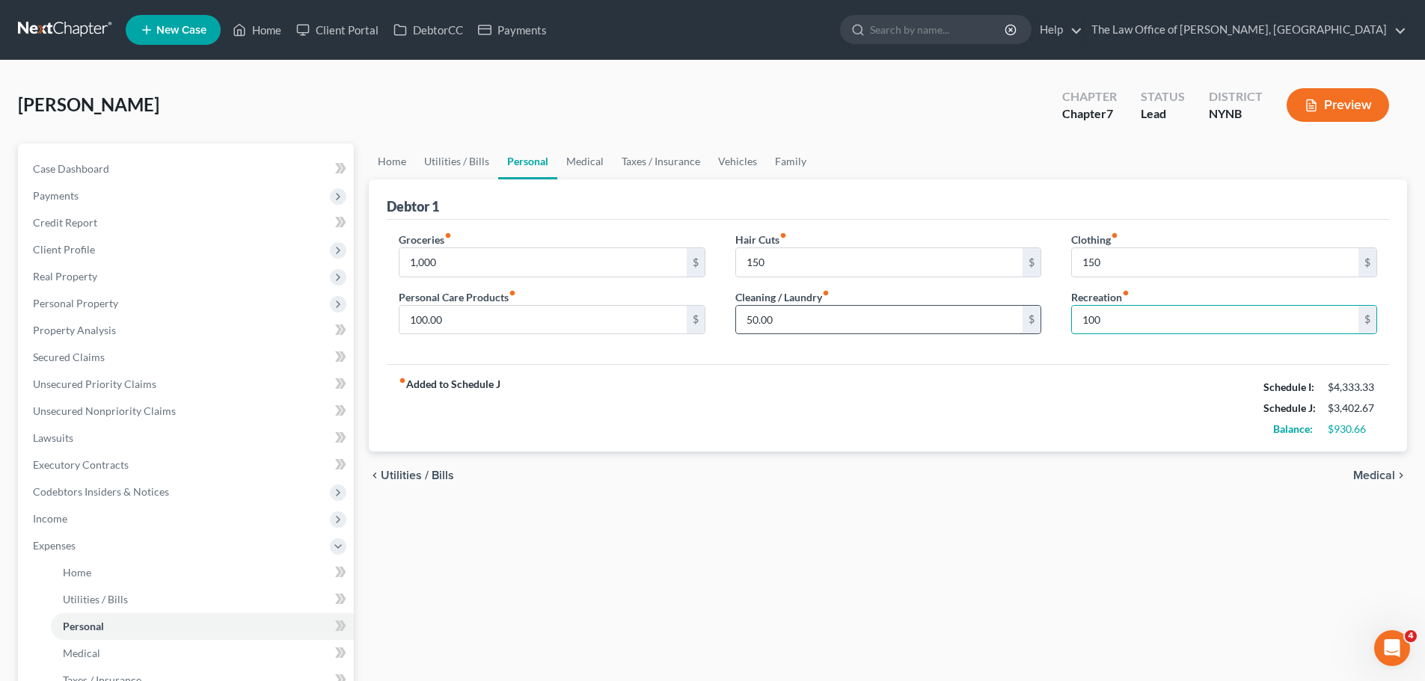
type input "100"
type input "150"
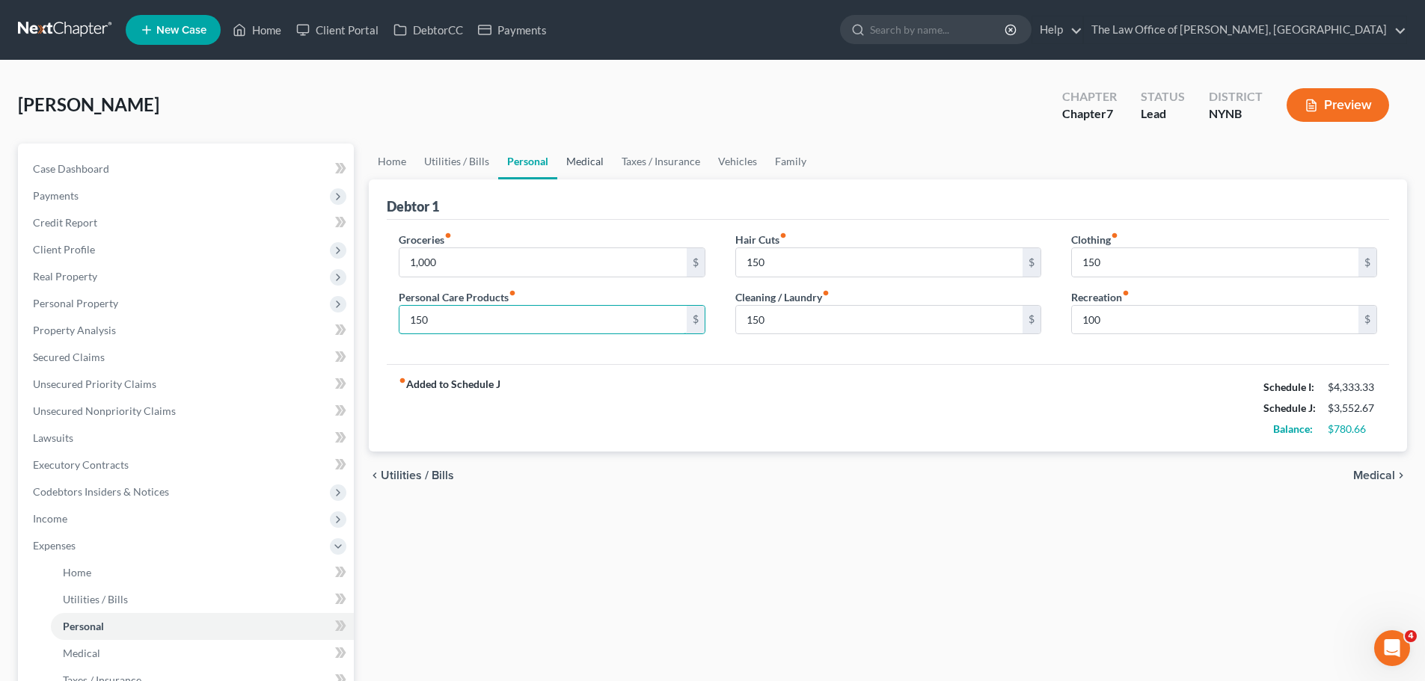
type input "150"
click at [583, 170] on link "Medical" at bounding box center [584, 162] width 55 height 36
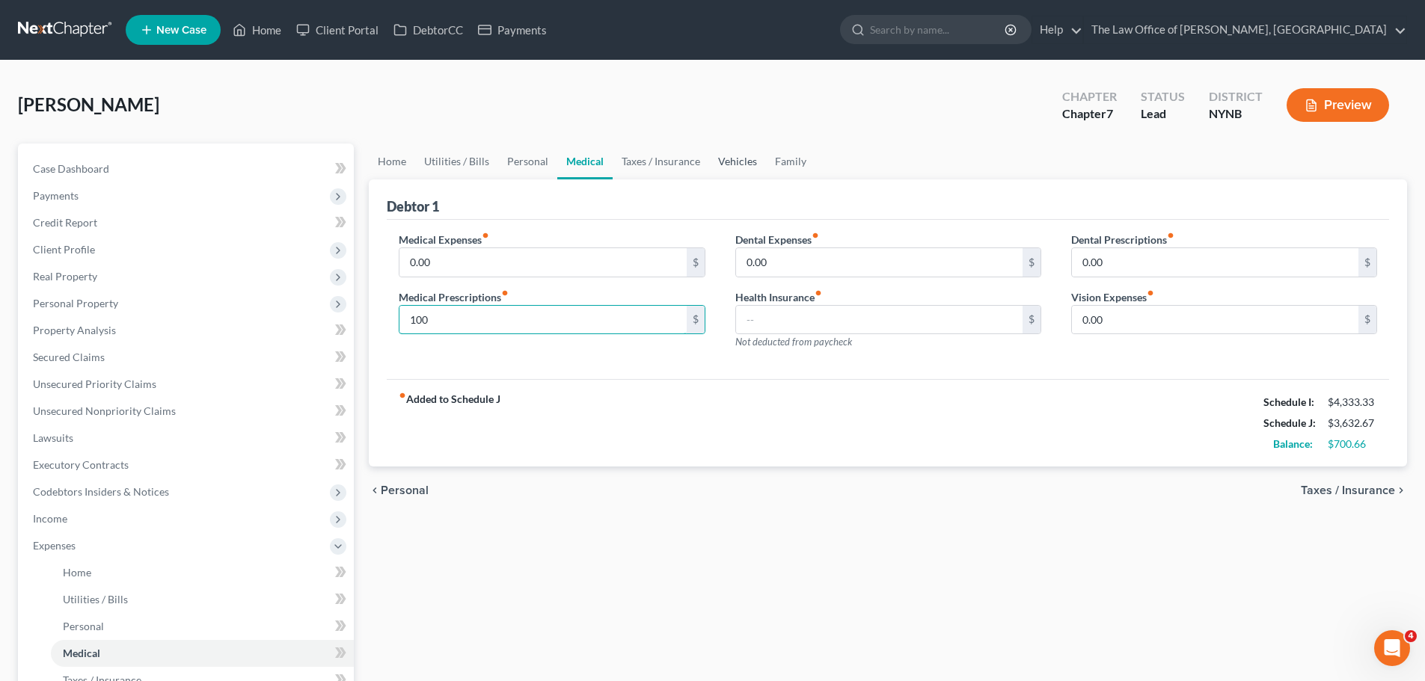
type input "100"
click at [733, 160] on link "Vehicles" at bounding box center [737, 162] width 57 height 36
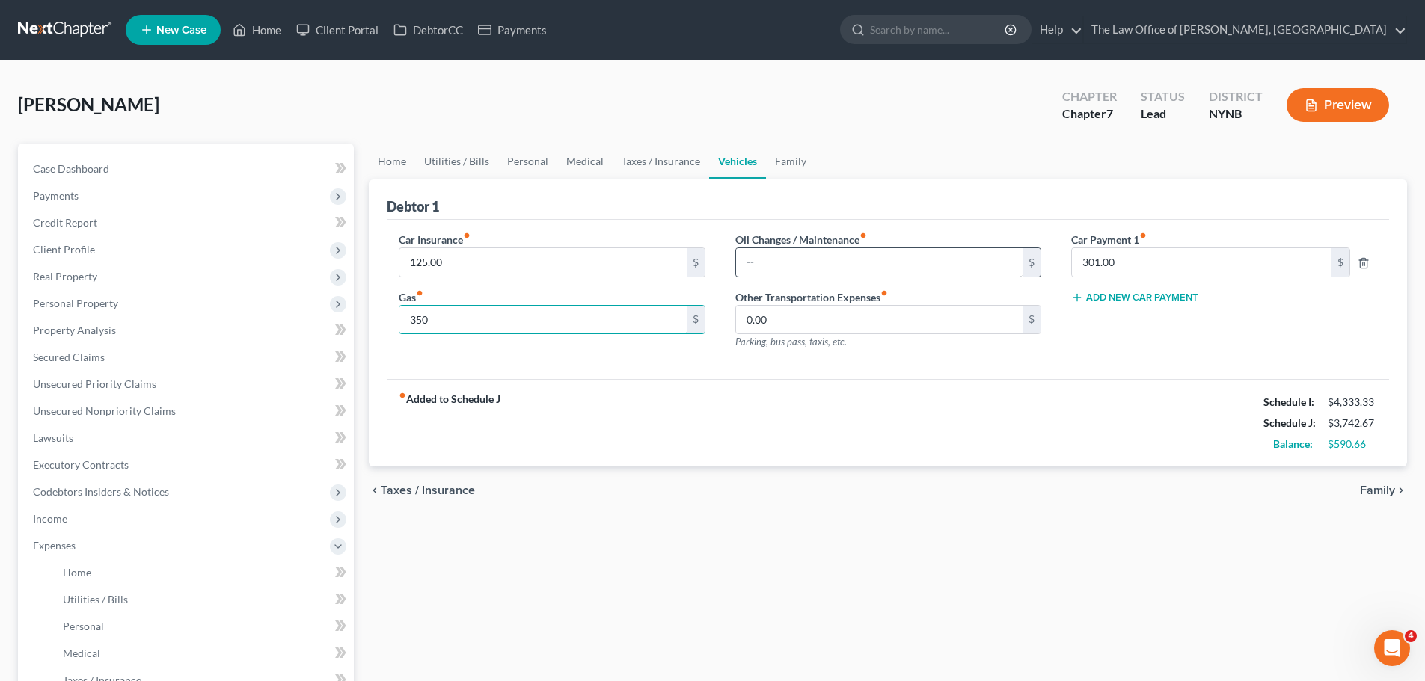
type input "350"
click at [785, 273] on input "text" at bounding box center [879, 262] width 286 height 28
type input "150"
click at [415, 335] on div "Car Insurance fiber_manual_record 125.00 $ Gas fiber_manual_record 350 $" at bounding box center [552, 297] width 336 height 130
type input "550"
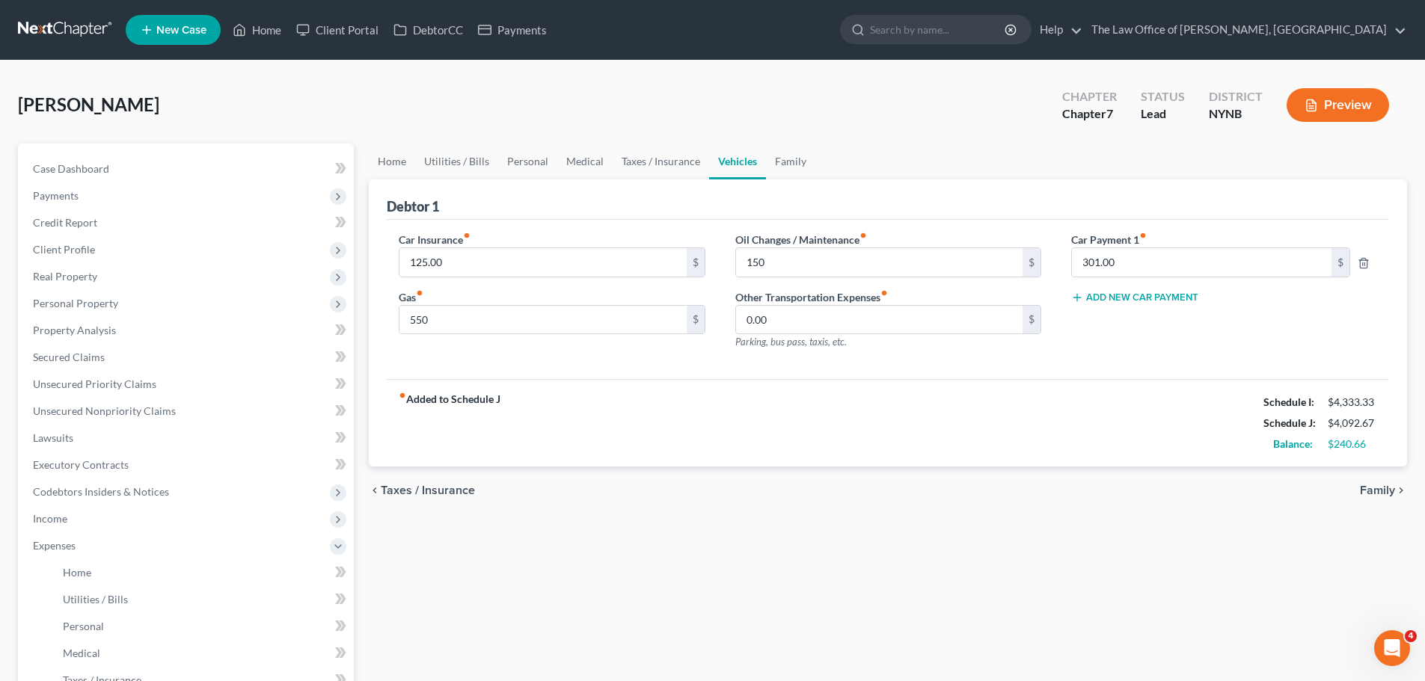
drag, startPoint x: 977, startPoint y: 414, endPoint x: 928, endPoint y: 402, distance: 50.1
click at [977, 414] on div "fiber_manual_record Added to Schedule J Schedule I: $4,333.33 Schedule J: $4,09…" at bounding box center [888, 423] width 1002 height 88
click at [577, 161] on link "Medical" at bounding box center [584, 162] width 55 height 36
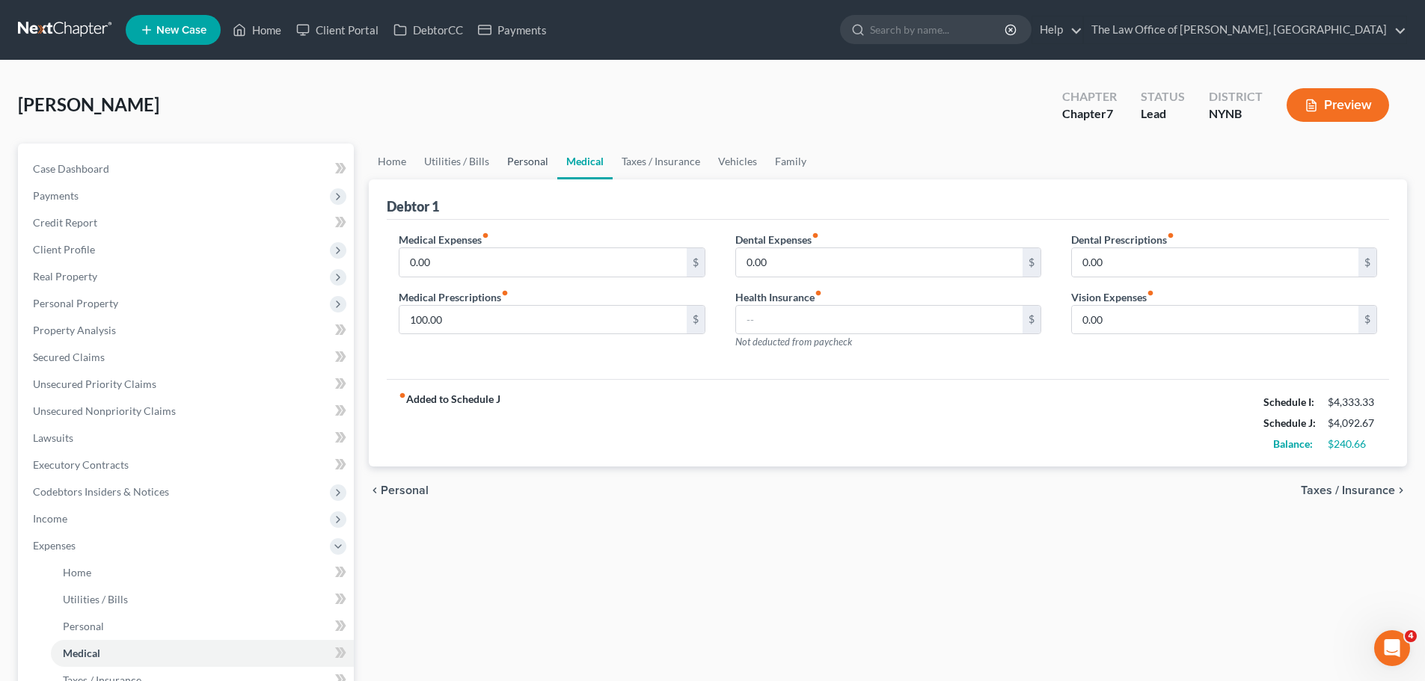
click at [535, 167] on link "Personal" at bounding box center [527, 162] width 59 height 36
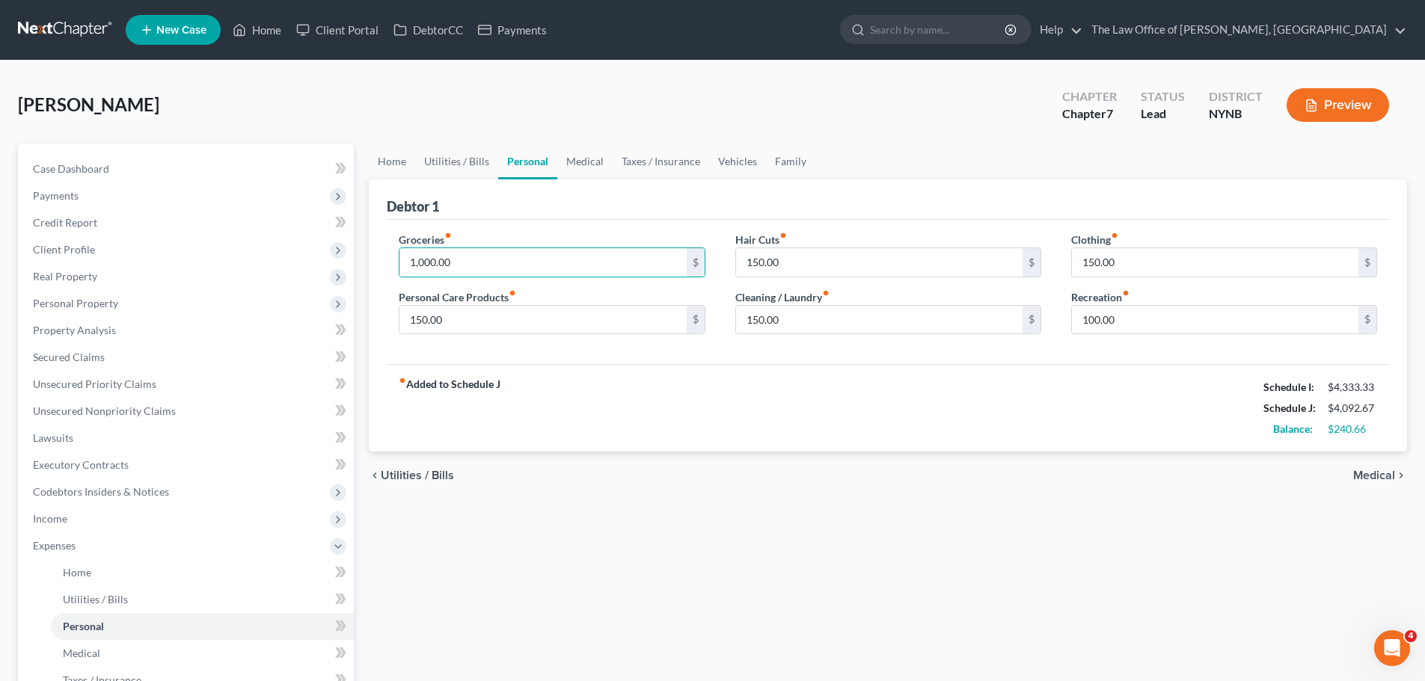
click at [533, 444] on div "fiber_manual_record Added to Schedule J Schedule I: $4,333.33 Schedule J: $4,09…" at bounding box center [888, 408] width 1002 height 88
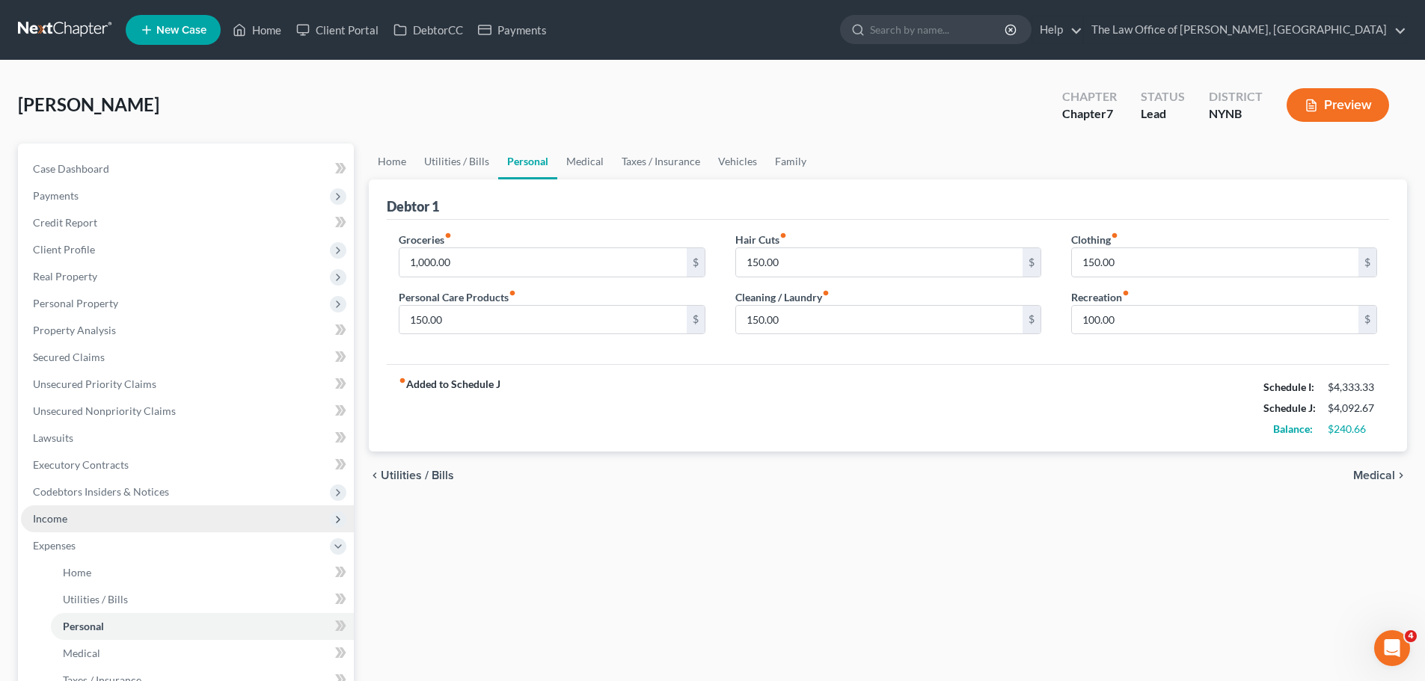
click at [55, 521] on span "Income" at bounding box center [50, 518] width 34 height 13
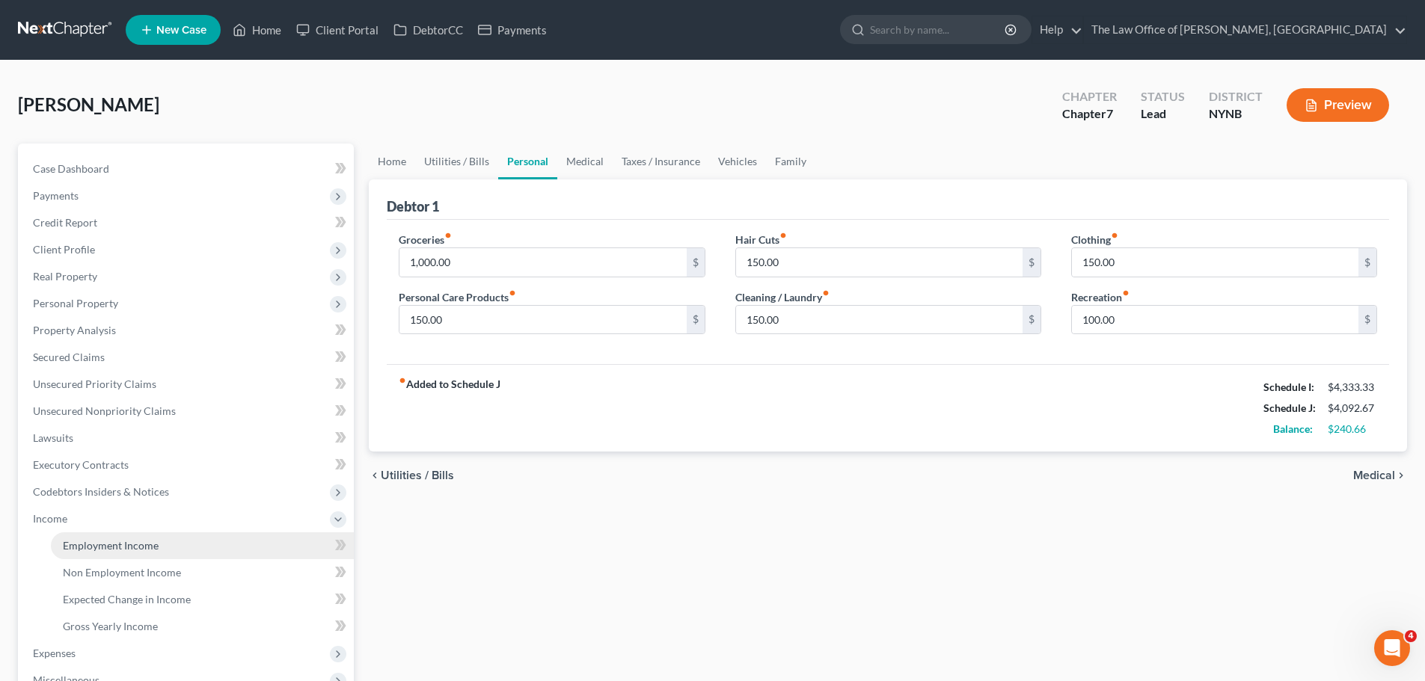
click at [77, 542] on span "Employment Income" at bounding box center [111, 545] width 96 height 13
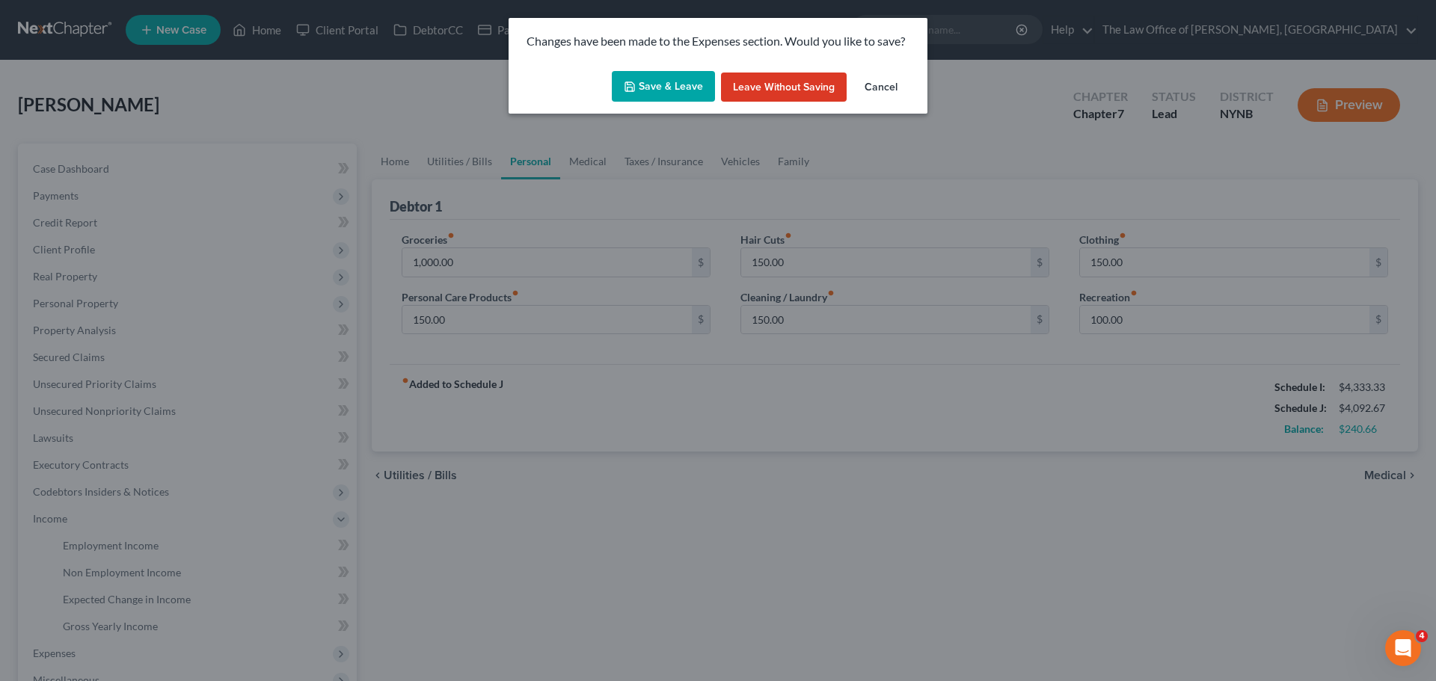
click at [654, 90] on button "Save & Leave" at bounding box center [663, 86] width 103 height 31
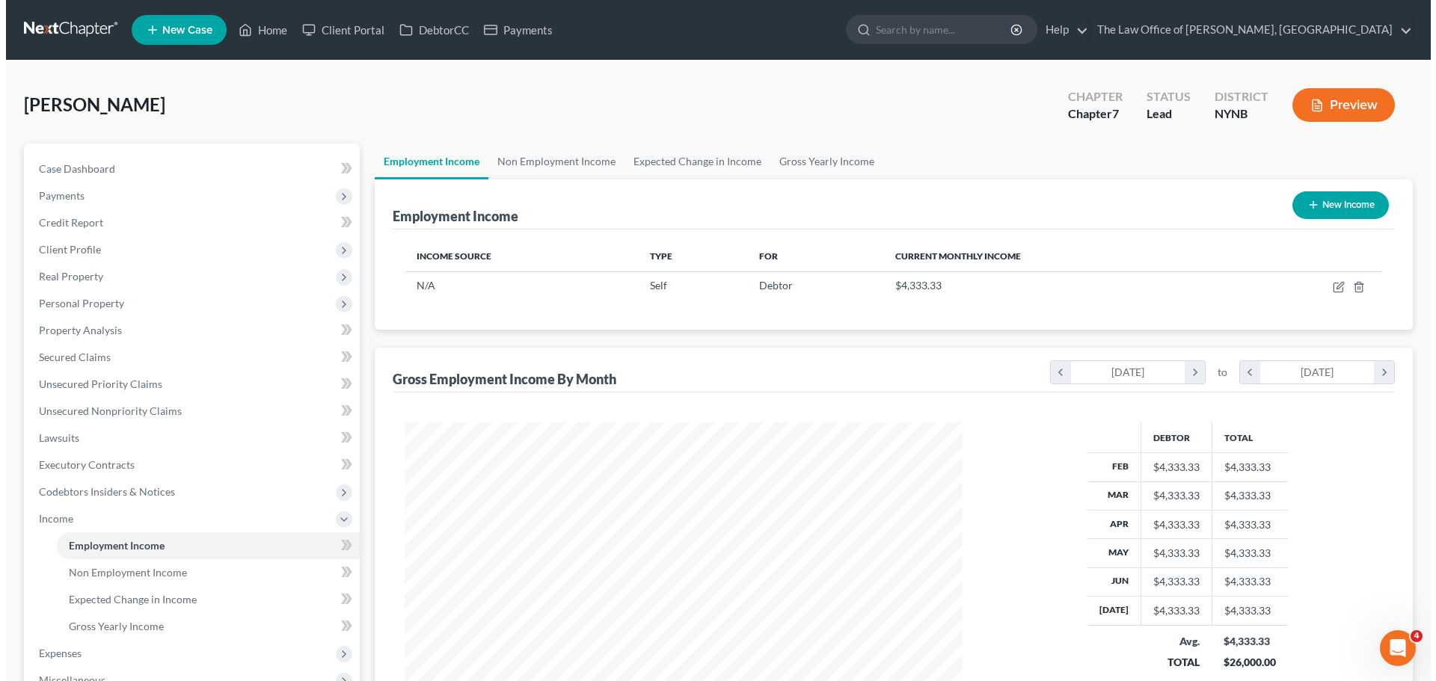
scroll to position [279, 588]
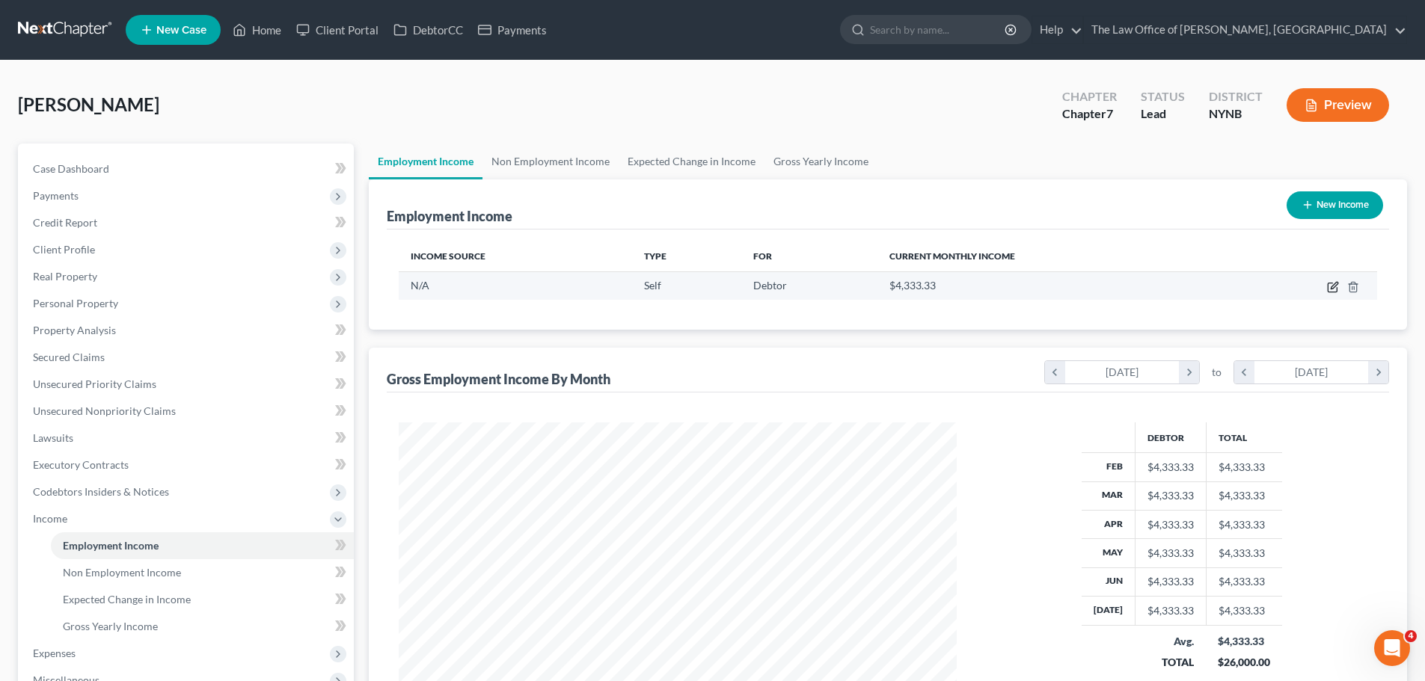
click at [1334, 286] on icon "button" at bounding box center [1334, 285] width 7 height 7
select select "1"
select select "3"
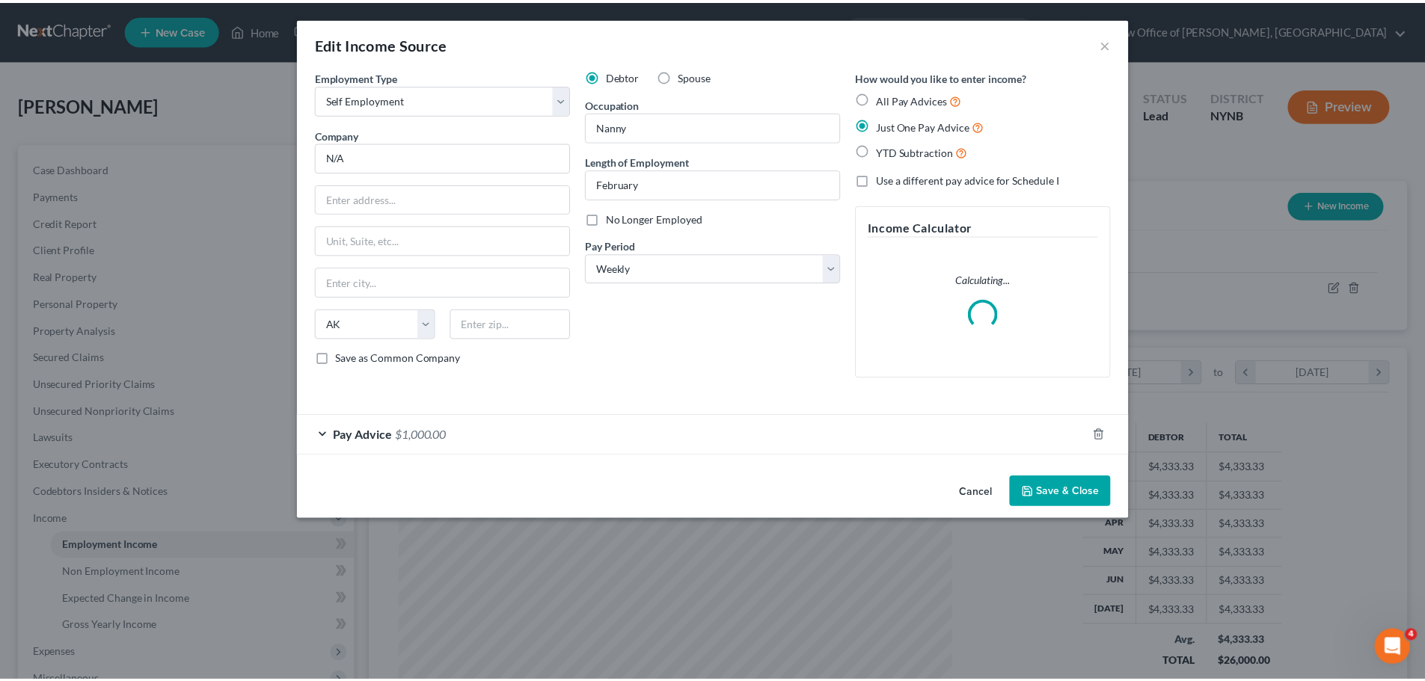
scroll to position [281, 593]
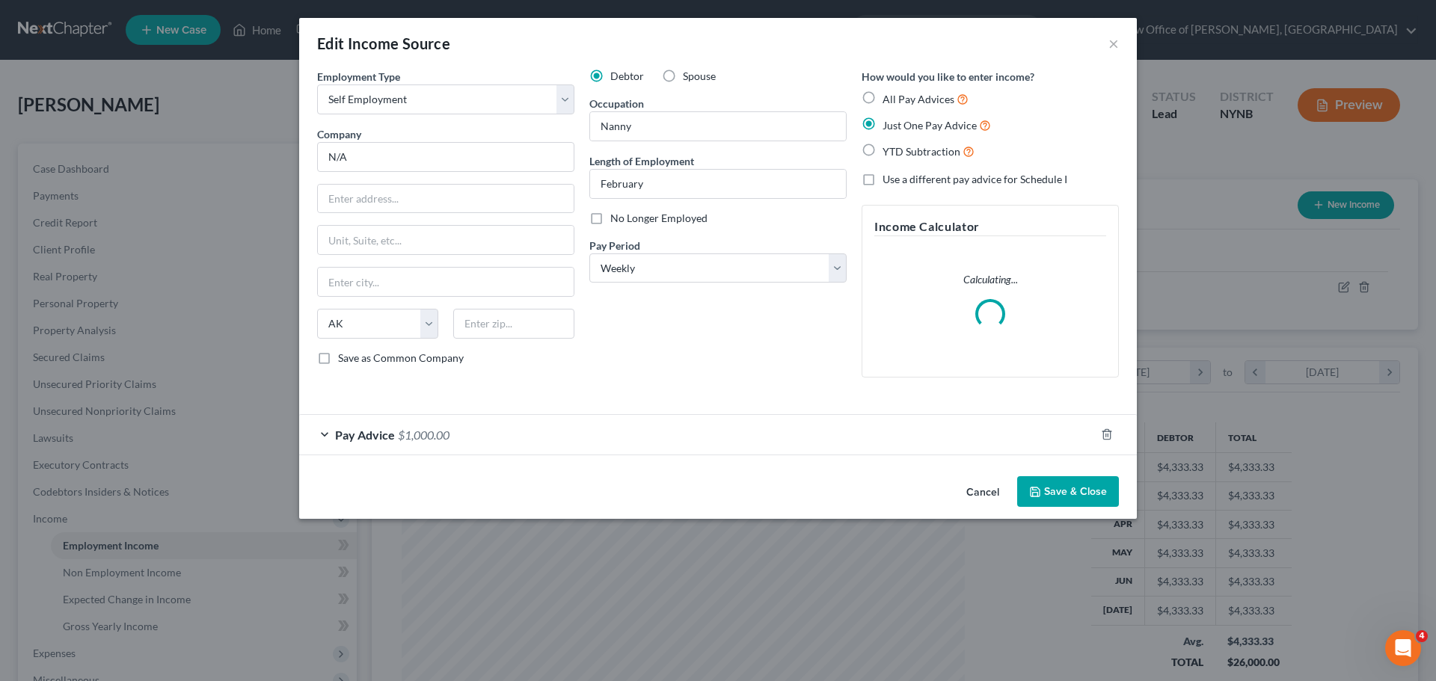
click at [418, 443] on div "Pay Advice $1,000.00" at bounding box center [697, 435] width 796 height 40
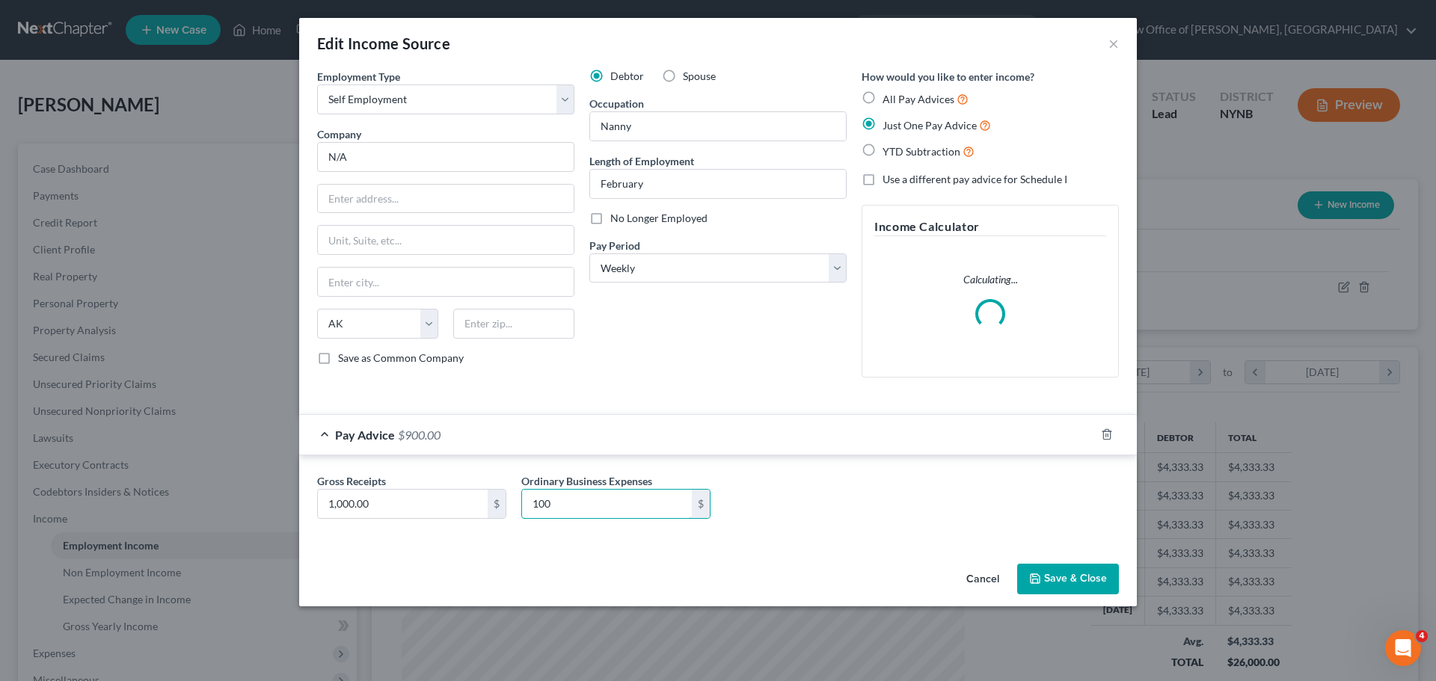
type input "100"
click at [1059, 579] on button "Save & Close" at bounding box center [1068, 579] width 102 height 31
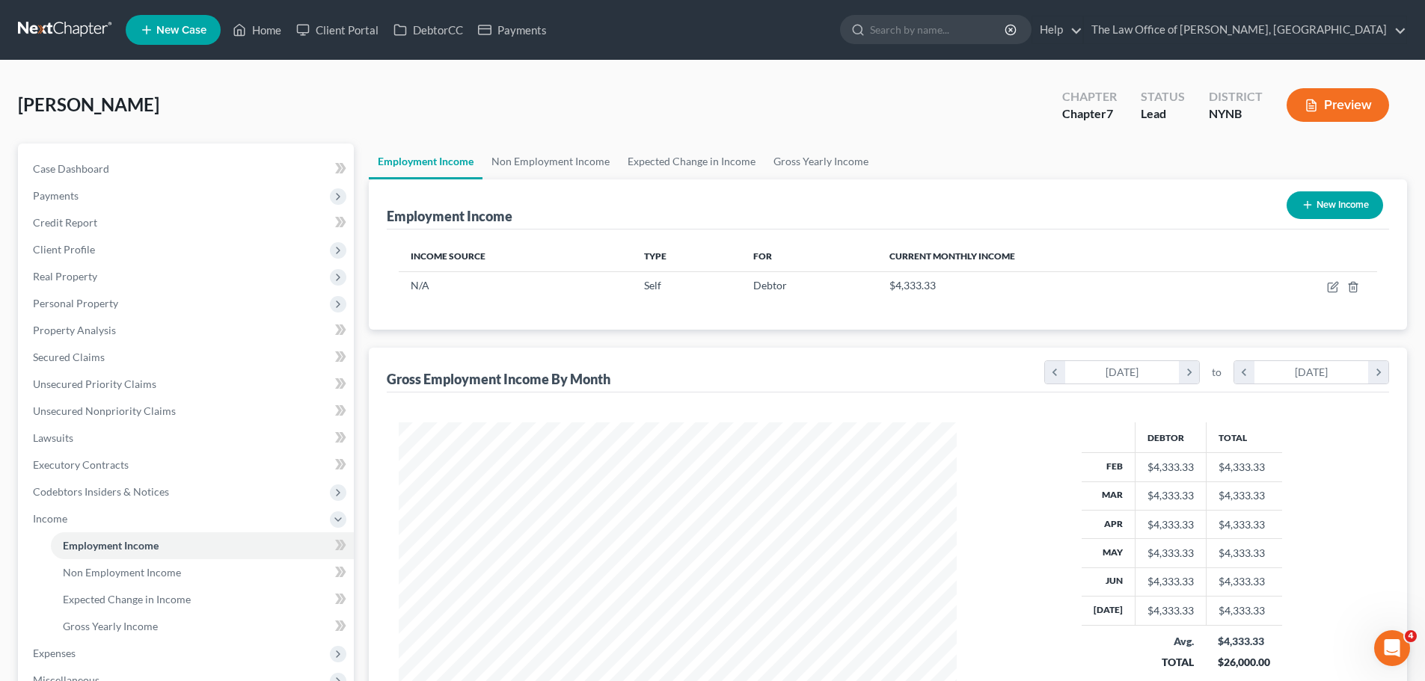
scroll to position [248, 0]
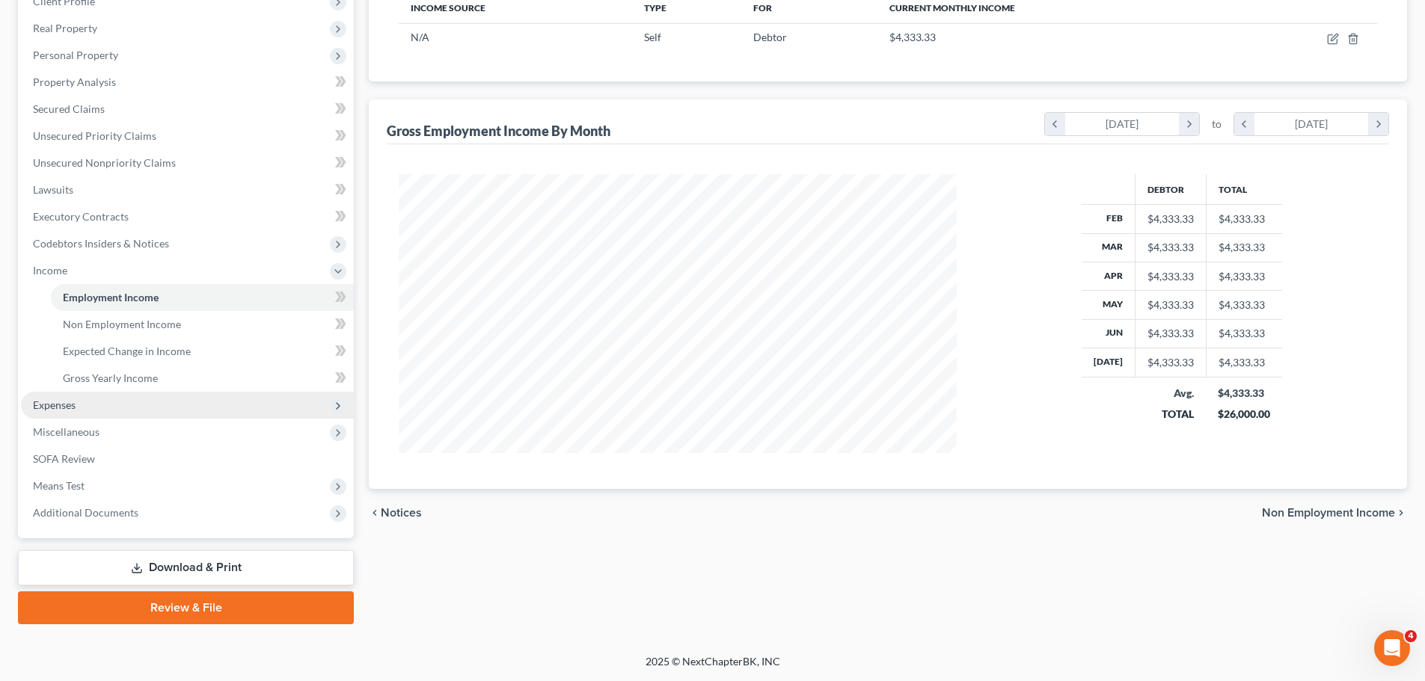
click at [76, 400] on span "Expenses" at bounding box center [54, 405] width 43 height 13
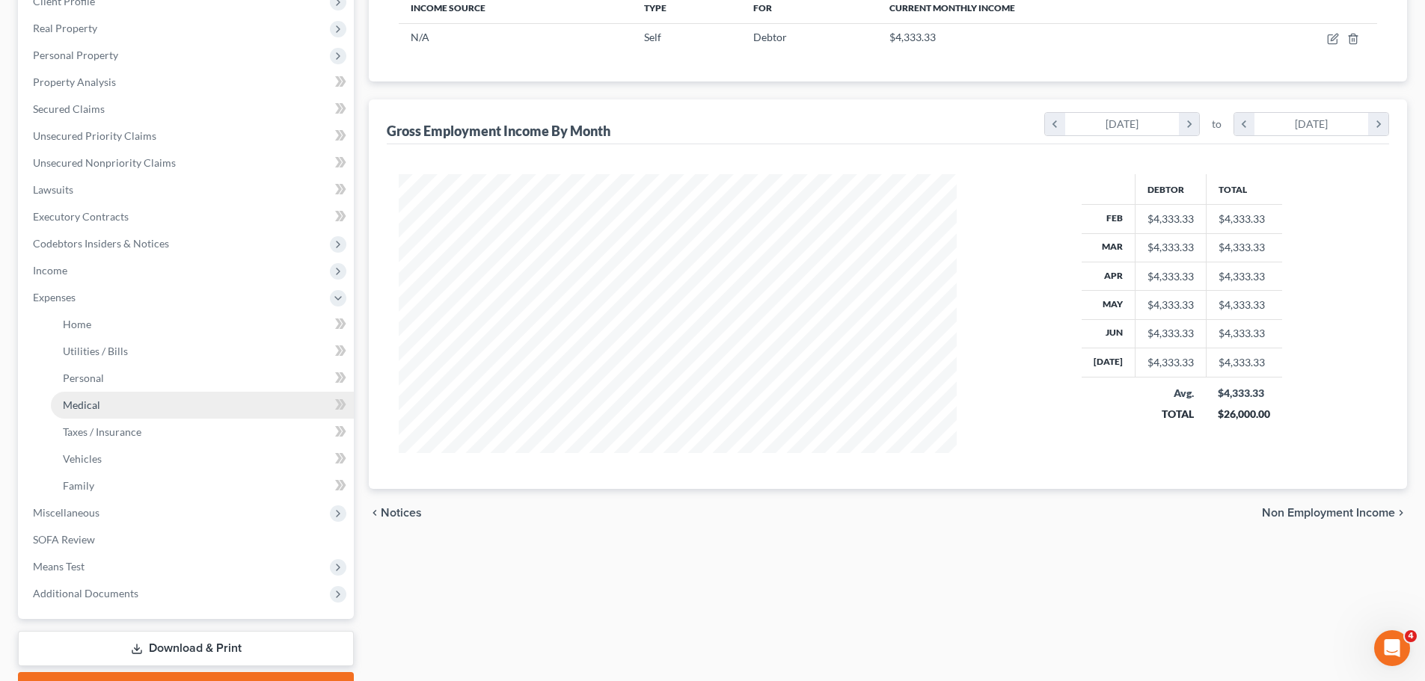
click at [85, 416] on link "Medical" at bounding box center [202, 405] width 303 height 27
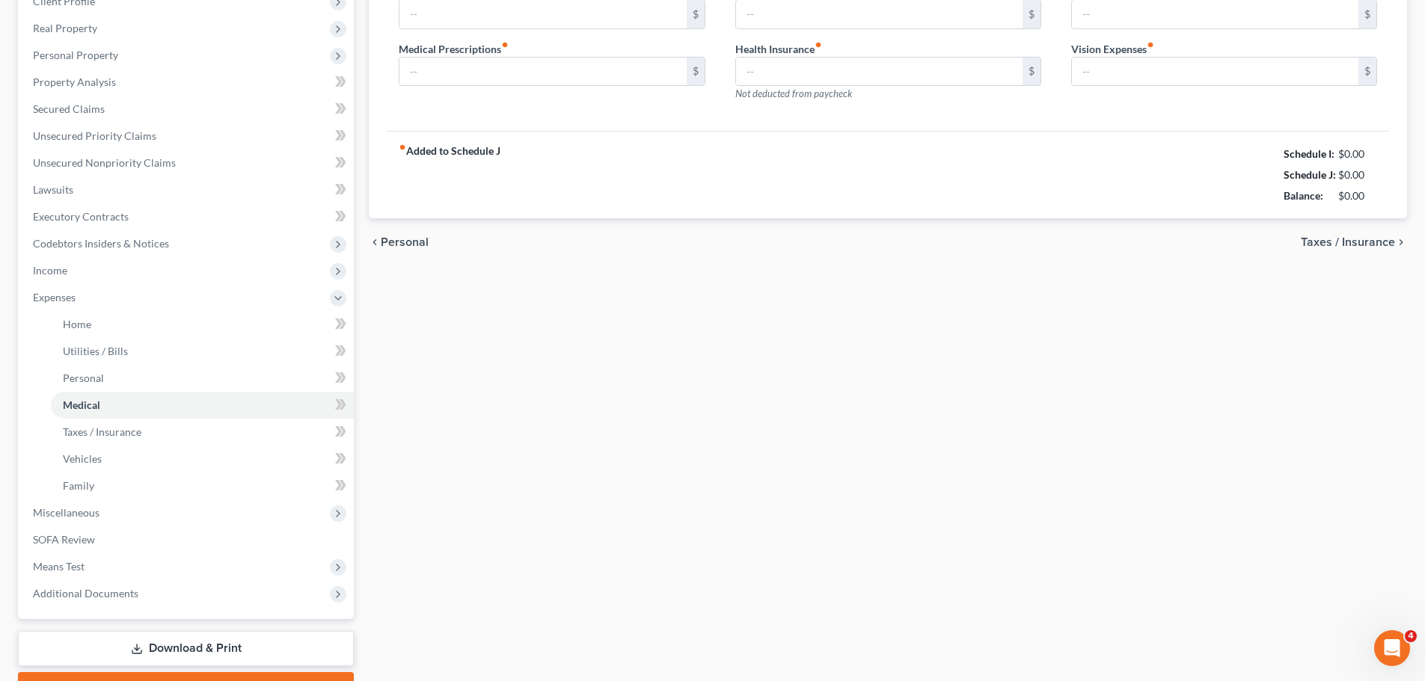
type input "0.00"
type input "100.00"
type input "0.00"
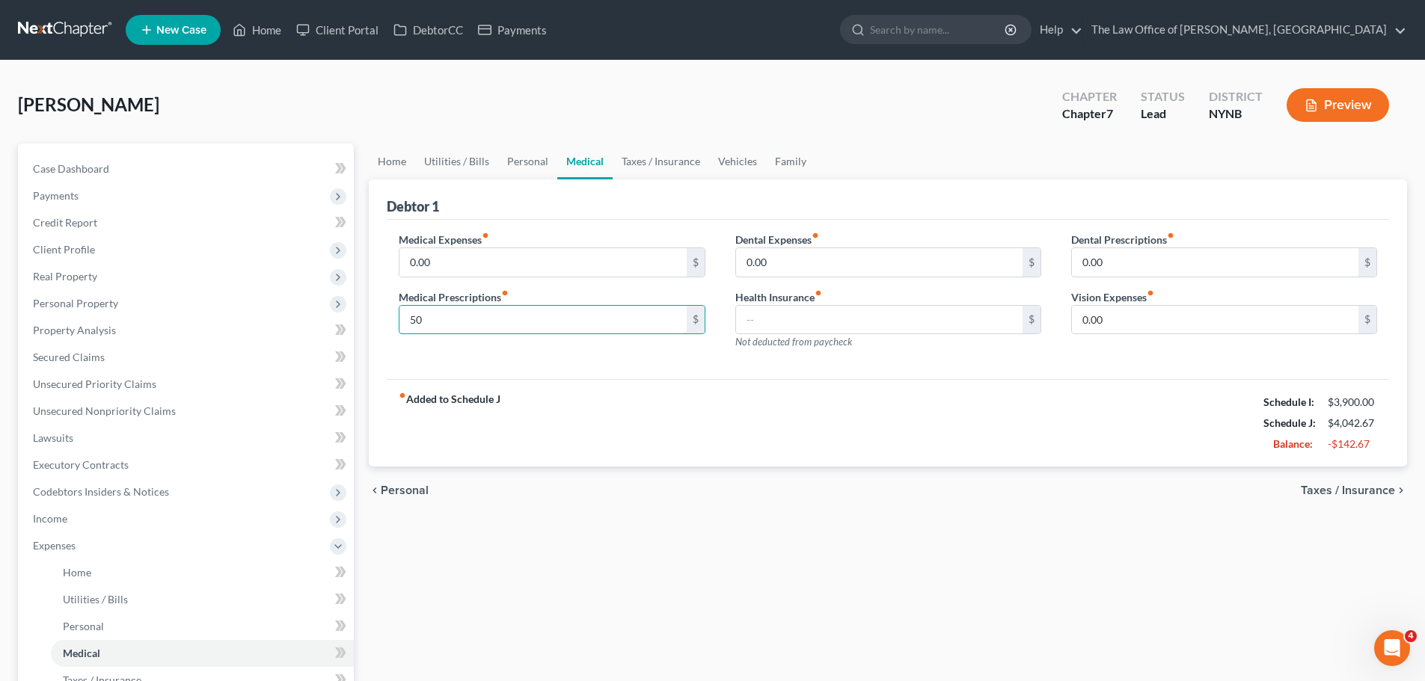
type input "50"
click at [564, 161] on link "Medical" at bounding box center [584, 162] width 55 height 36
click at [539, 167] on link "Personal" at bounding box center [527, 162] width 59 height 36
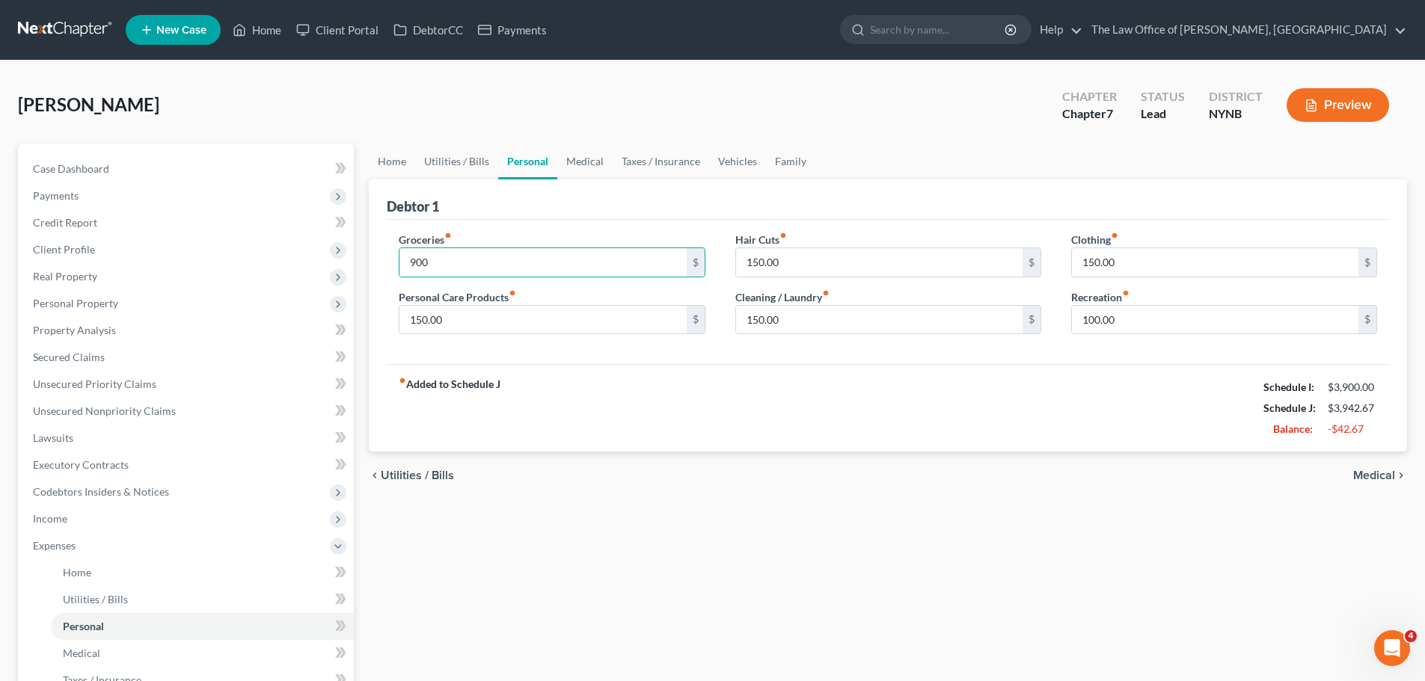
drag, startPoint x: 828, startPoint y: 476, endPoint x: 836, endPoint y: 474, distance: 7.8
click at [830, 477] on div "chevron_left Utilities / Bills Medical chevron_right" at bounding box center [888, 476] width 1038 height 48
drag, startPoint x: 788, startPoint y: 431, endPoint x: 975, endPoint y: 438, distance: 187.1
click at [805, 433] on div "fiber_manual_record Added to Schedule J Schedule I: $3,900.00 Schedule J: $3,84…" at bounding box center [888, 408] width 1002 height 88
drag, startPoint x: 1376, startPoint y: 427, endPoint x: 1331, endPoint y: 429, distance: 44.2
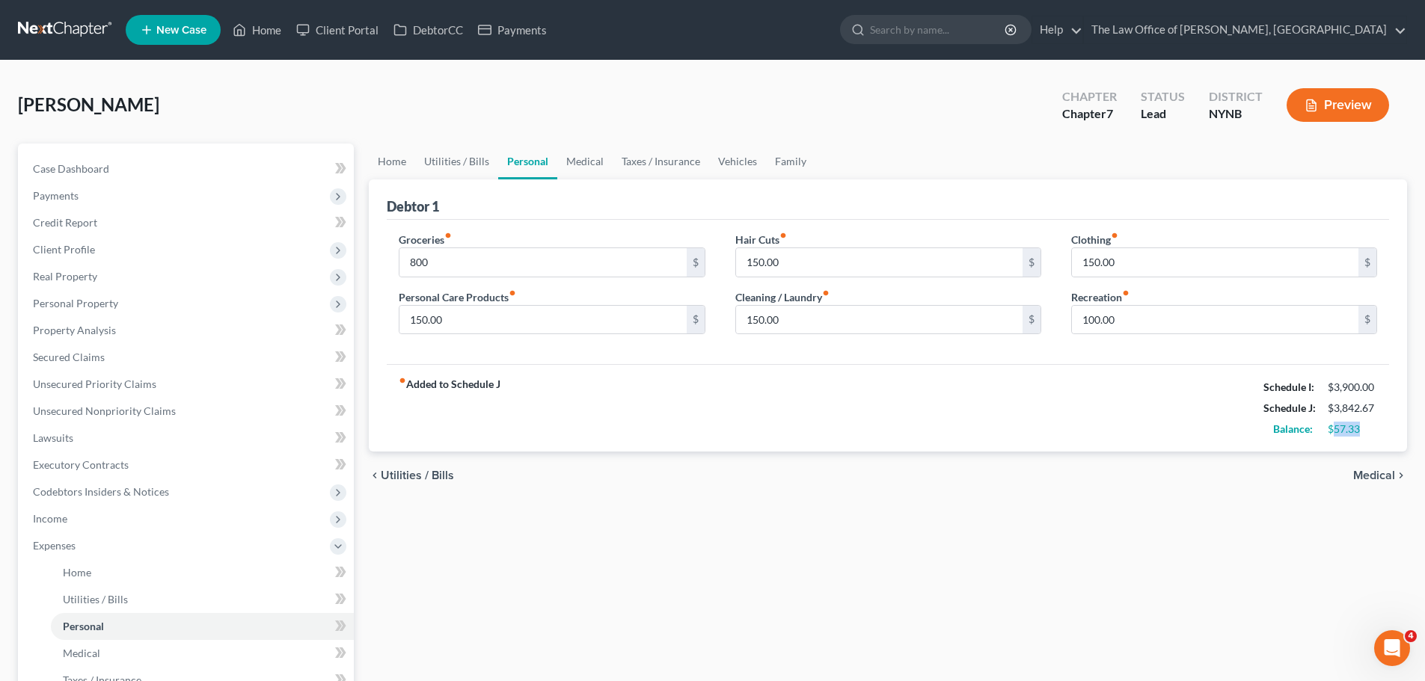
click at [1331, 429] on div "$57.33" at bounding box center [1352, 429] width 49 height 15
click at [64, 216] on span "Credit Report" at bounding box center [65, 222] width 64 height 13
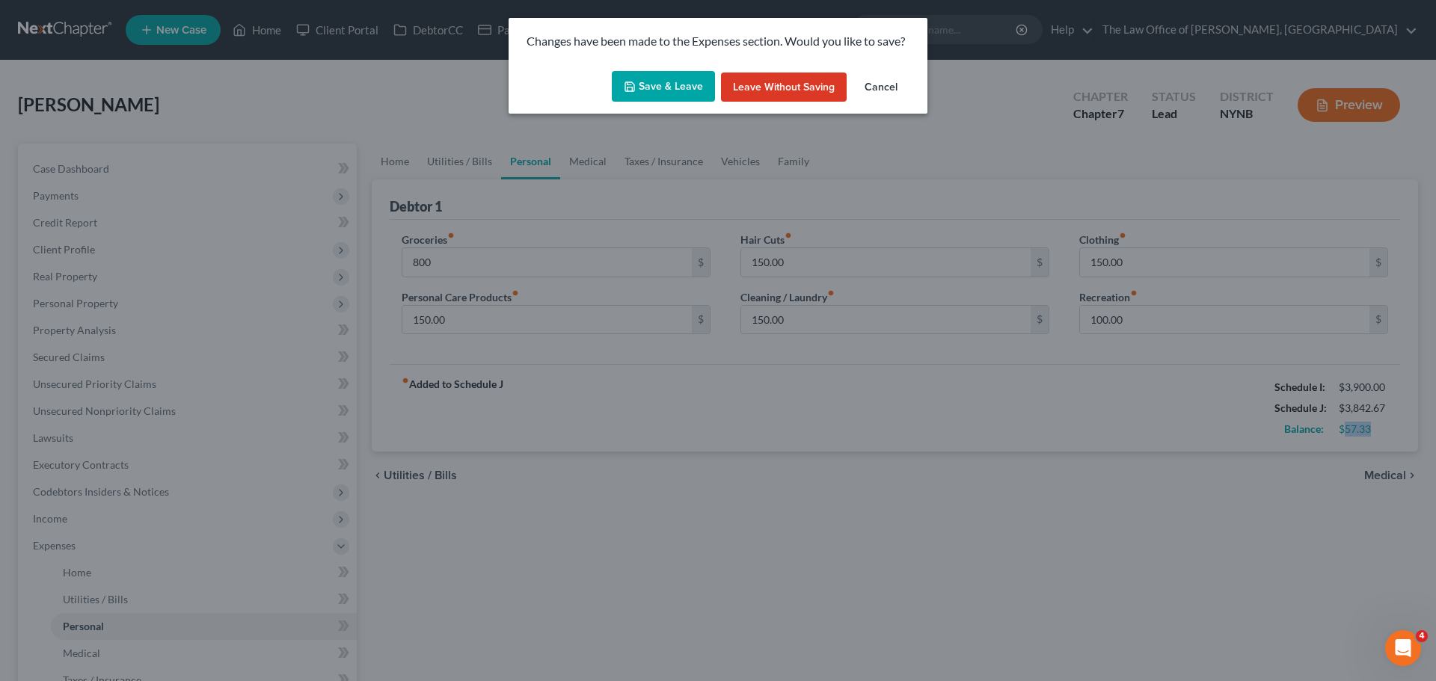
click at [657, 95] on button "Save & Leave" at bounding box center [663, 86] width 103 height 31
type input "800.00"
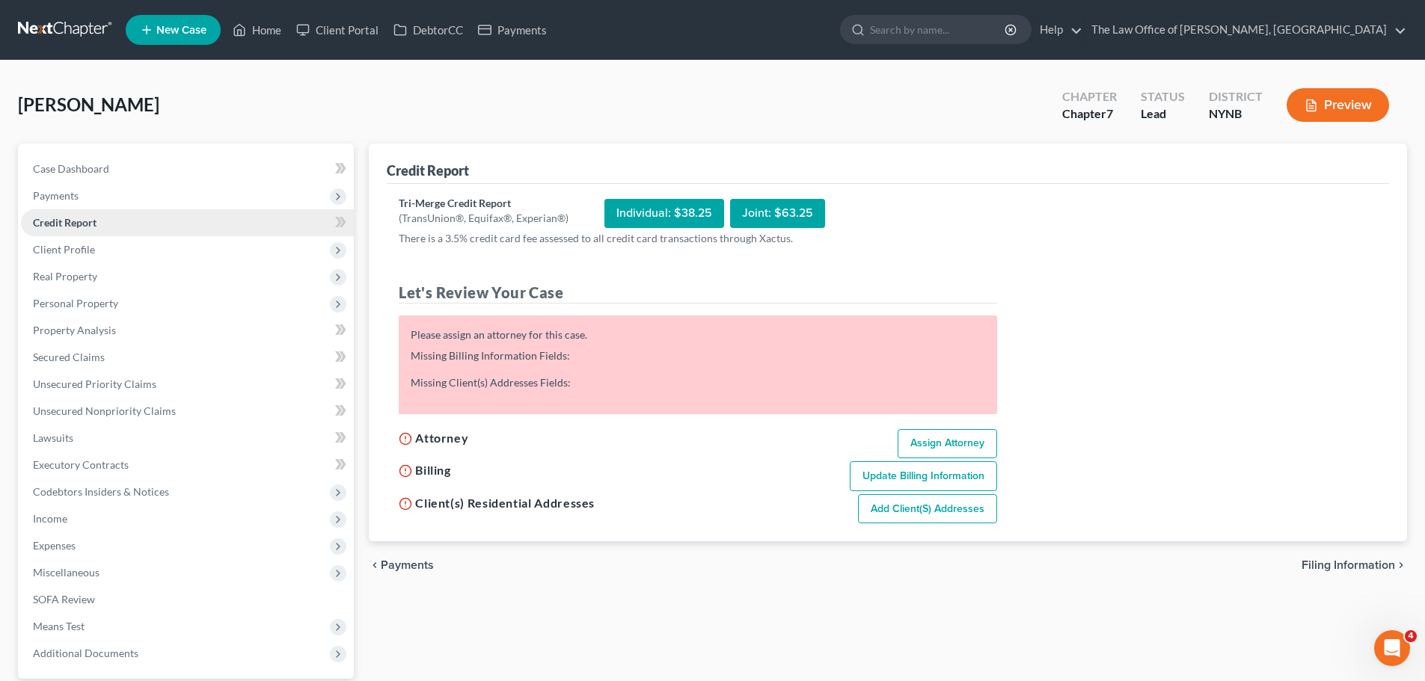
click at [69, 230] on link "Credit Report" at bounding box center [187, 222] width 333 height 27
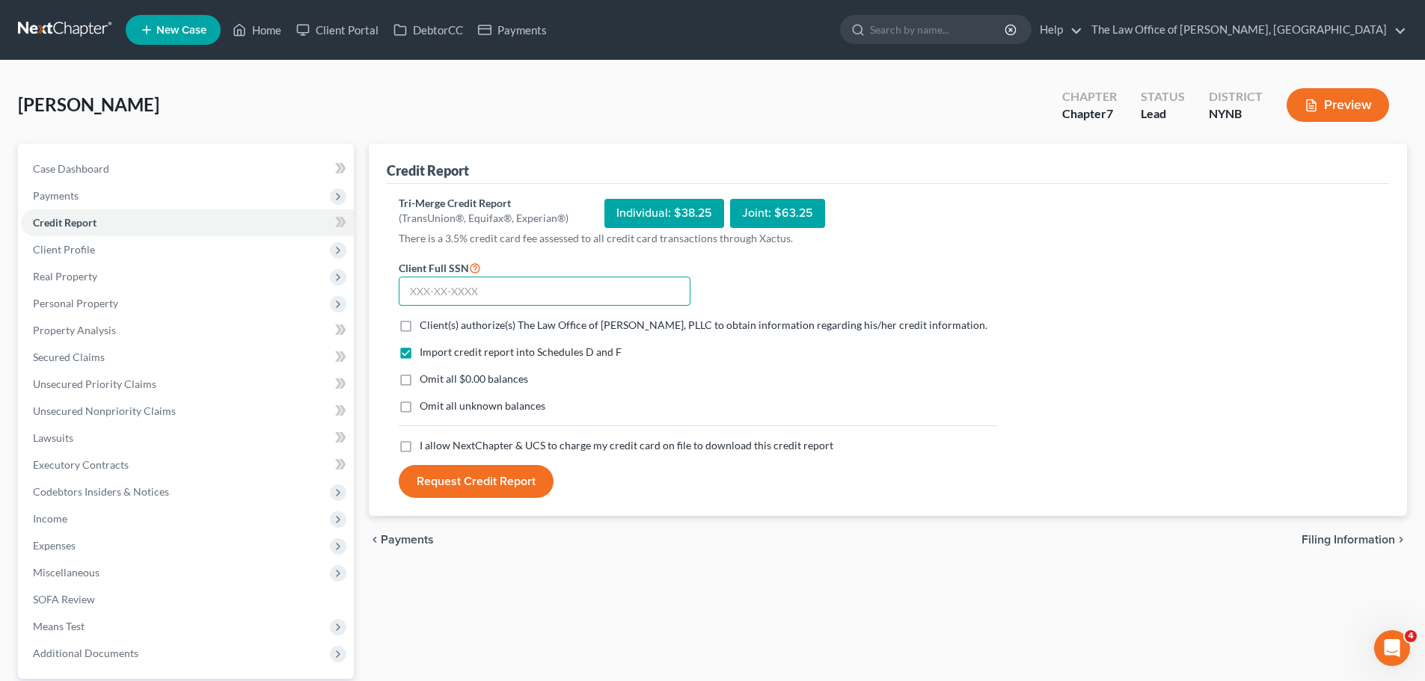
click at [454, 299] on input "text" at bounding box center [545, 292] width 292 height 30
paste input "124-88-9018"
type input "124-88-9018"
click at [420, 328] on label "Client(s) authorize(s) The Law Office of Christiaan Van Niekerk, PLLC to obtain…" at bounding box center [704, 325] width 568 height 15
click at [426, 328] on input "Client(s) authorize(s) The Law Office of Christiaan Van Niekerk, PLLC to obtain…" at bounding box center [431, 323] width 10 height 10
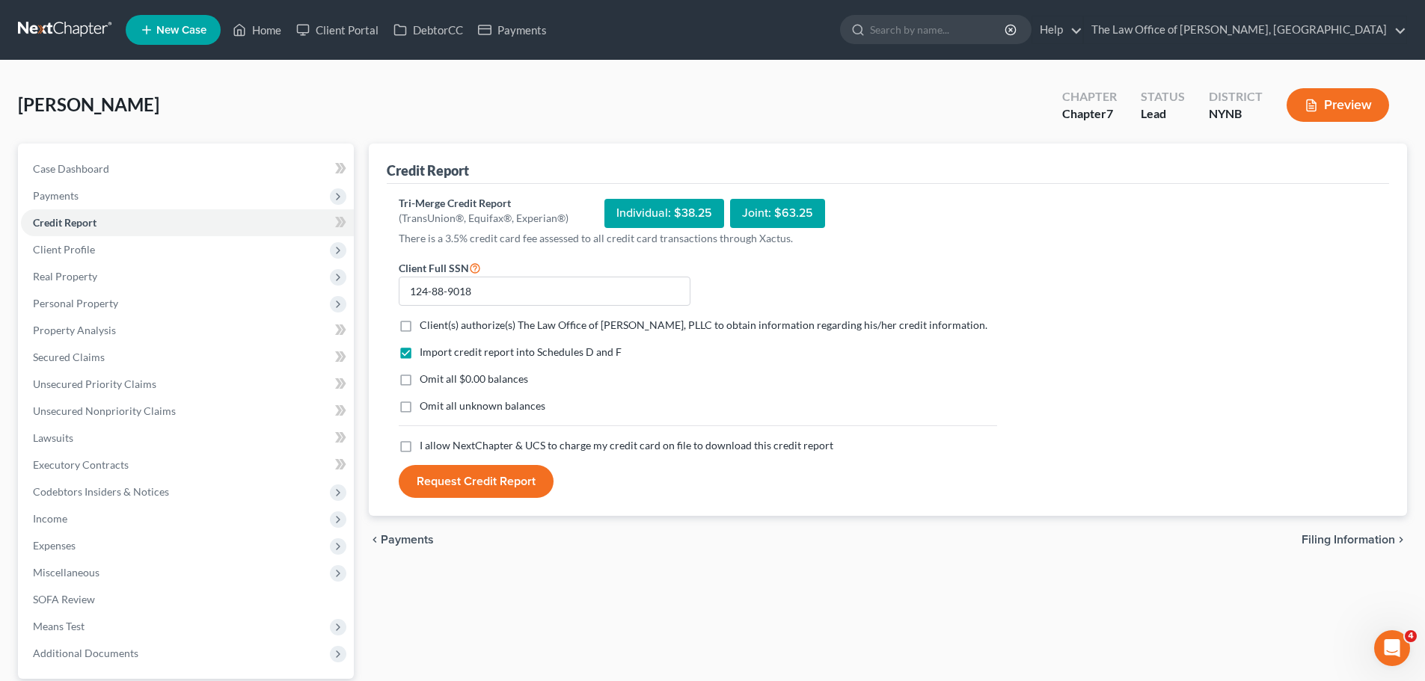
checkbox input "true"
click at [420, 453] on label "I allow NextChapter & UCS to charge my credit card on file to download this cre…" at bounding box center [627, 445] width 414 height 15
click at [426, 448] on input "I allow NextChapter & UCS to charge my credit card on file to download this cre…" at bounding box center [431, 443] width 10 height 10
checkbox input "true"
click at [522, 498] on button "Request Credit Report" at bounding box center [476, 481] width 155 height 33
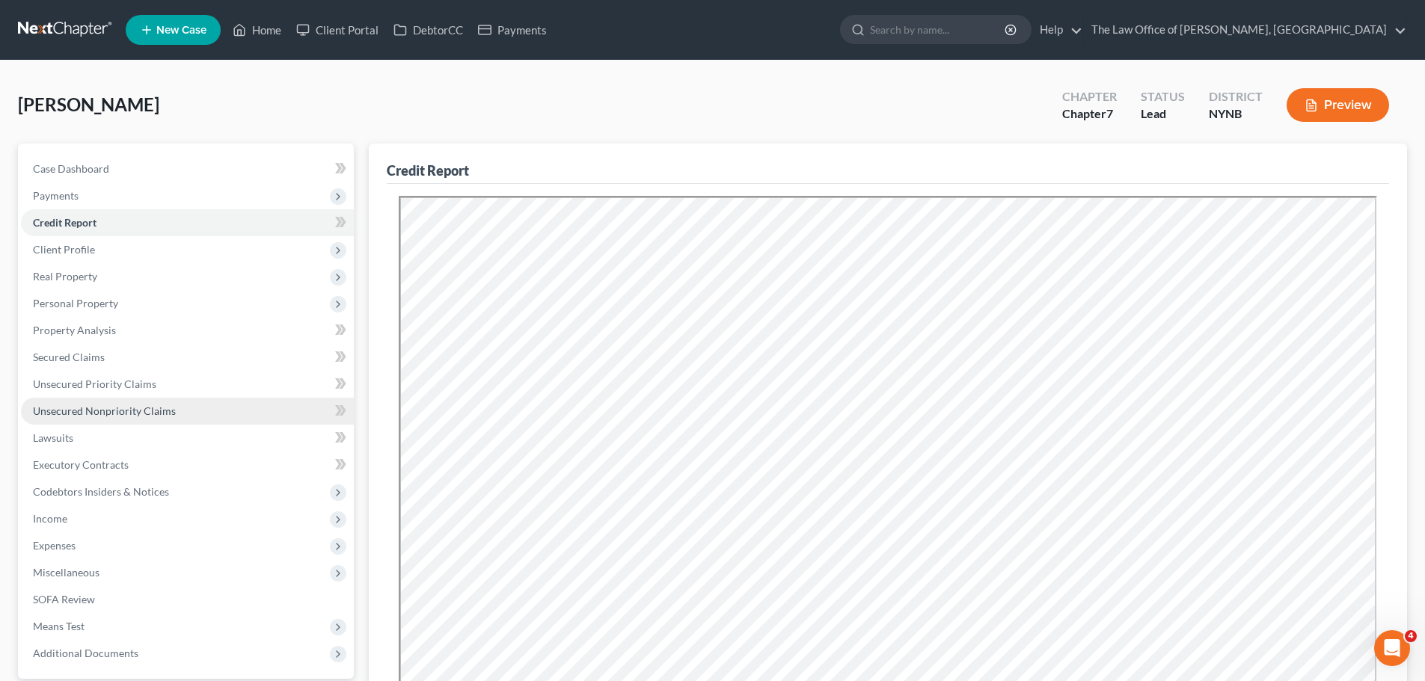
click at [81, 409] on span "Unsecured Nonpriority Claims" at bounding box center [104, 411] width 143 height 13
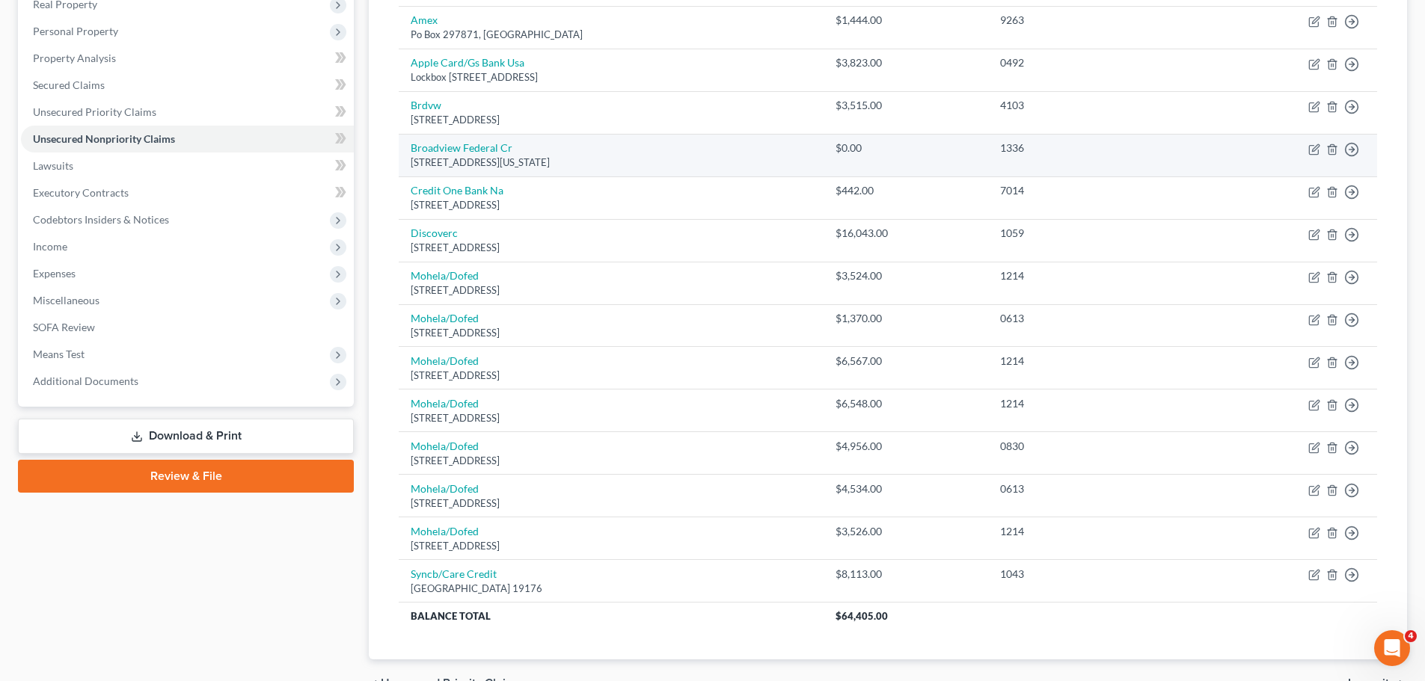
scroll to position [56, 0]
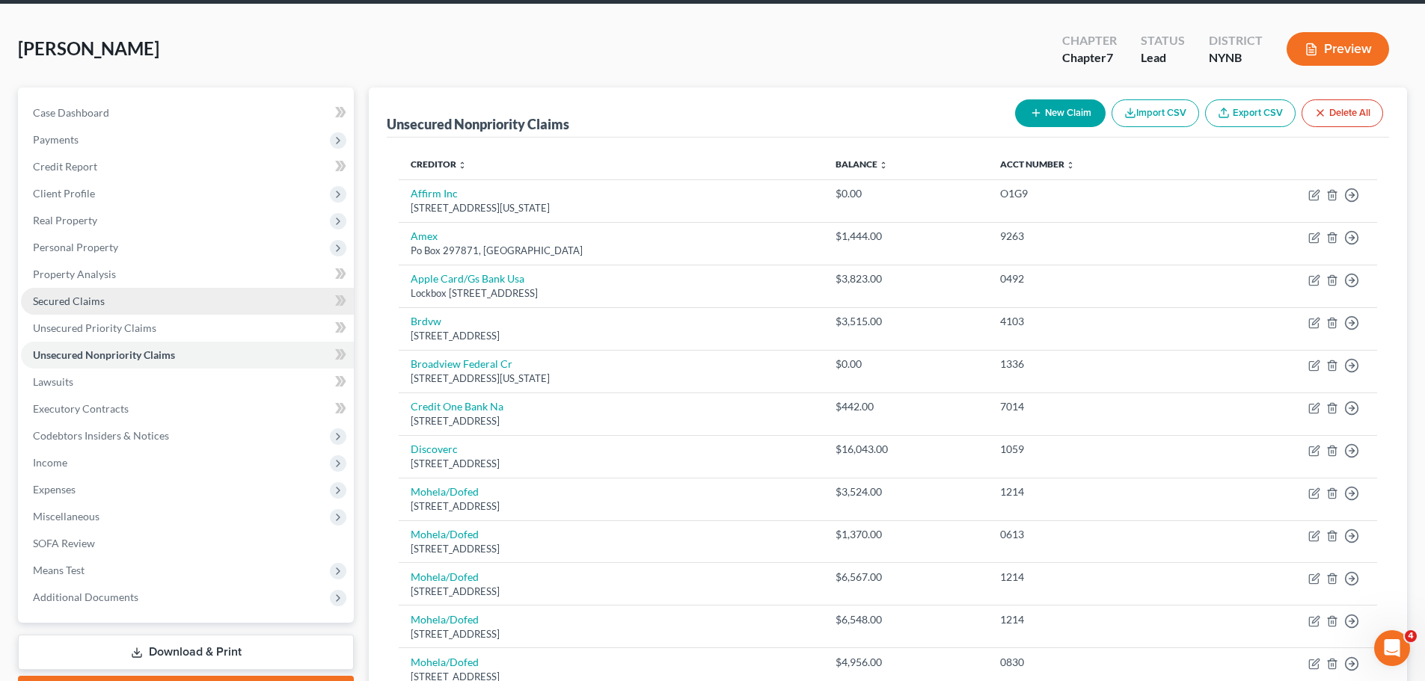
drag, startPoint x: 85, startPoint y: 305, endPoint x: 143, endPoint y: 297, distance: 58.9
click at [84, 304] on span "Secured Claims" at bounding box center [69, 301] width 72 height 13
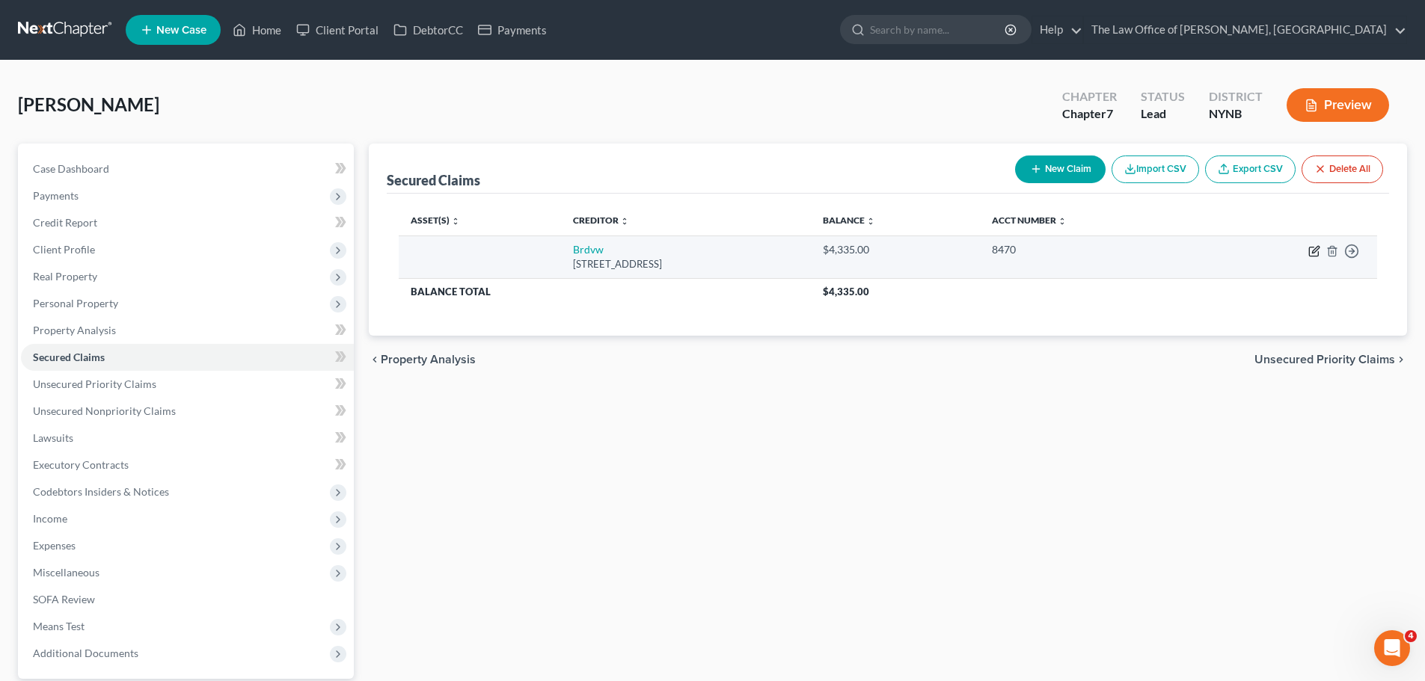
click at [1313, 251] on icon "button" at bounding box center [1315, 249] width 7 height 7
select select "35"
select select "0"
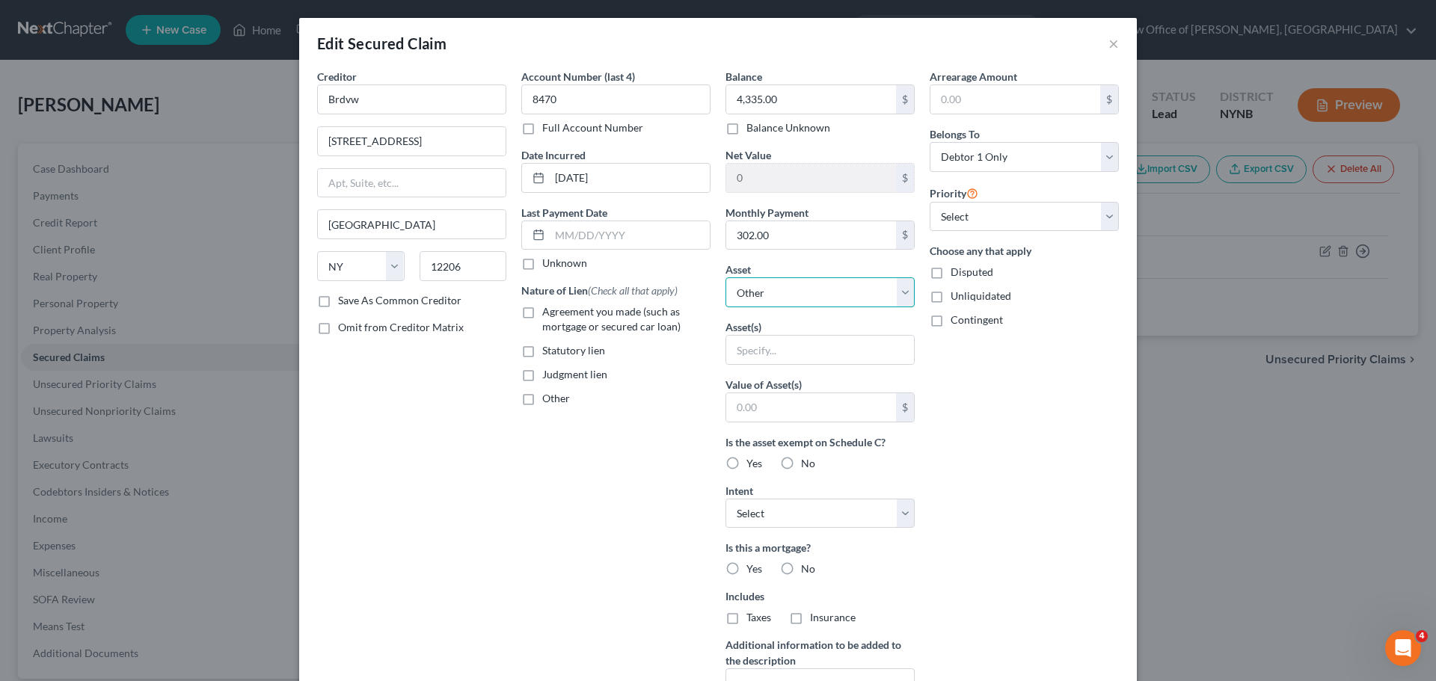
drag, startPoint x: 774, startPoint y: 295, endPoint x: 763, endPoint y: 301, distance: 12.4
click at [773, 295] on select "Select Other Multiple Assets Household Goods - Basic Household Goods - sofa, be…" at bounding box center [820, 293] width 189 height 30
click at [1115, 43] on div "Edit Secured Claim ×" at bounding box center [718, 43] width 838 height 51
click at [1112, 43] on button "×" at bounding box center [1114, 43] width 10 height 18
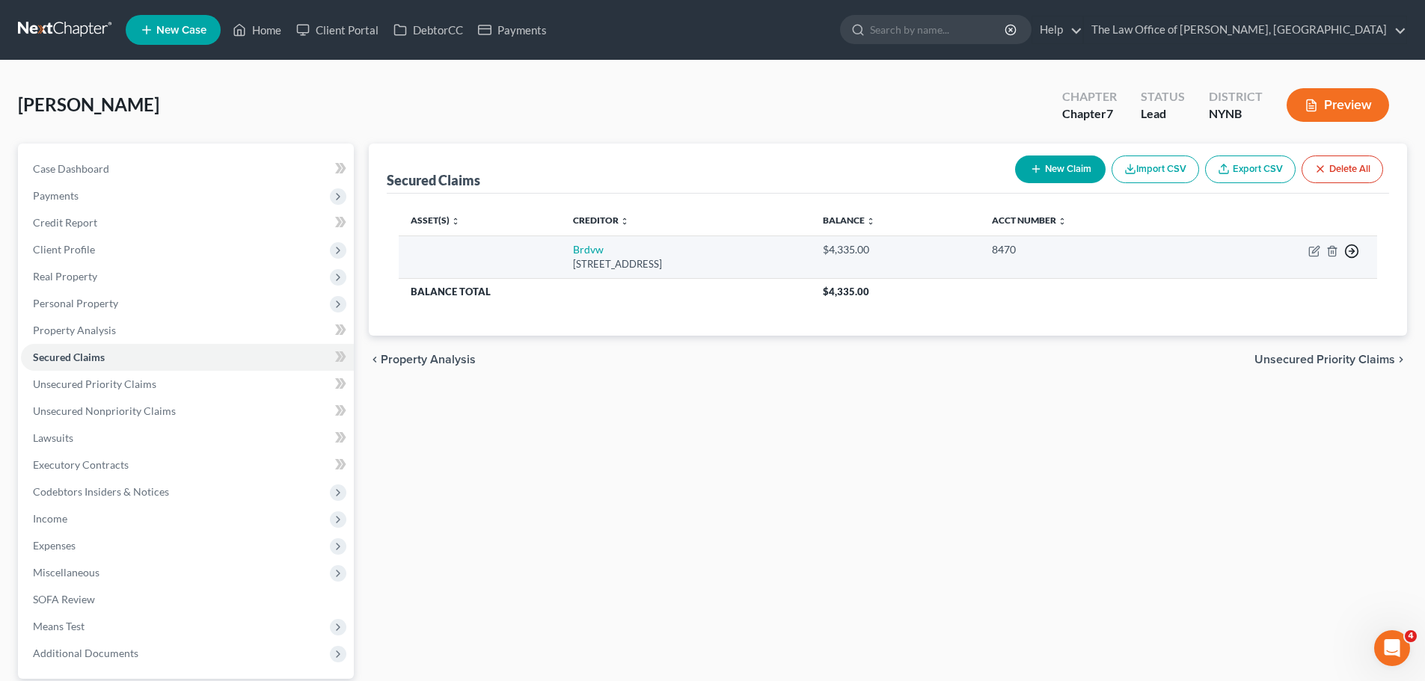
click at [1353, 254] on icon "button" at bounding box center [1351, 251] width 15 height 15
click at [1258, 291] on link "Move to F" at bounding box center [1283, 287] width 125 height 25
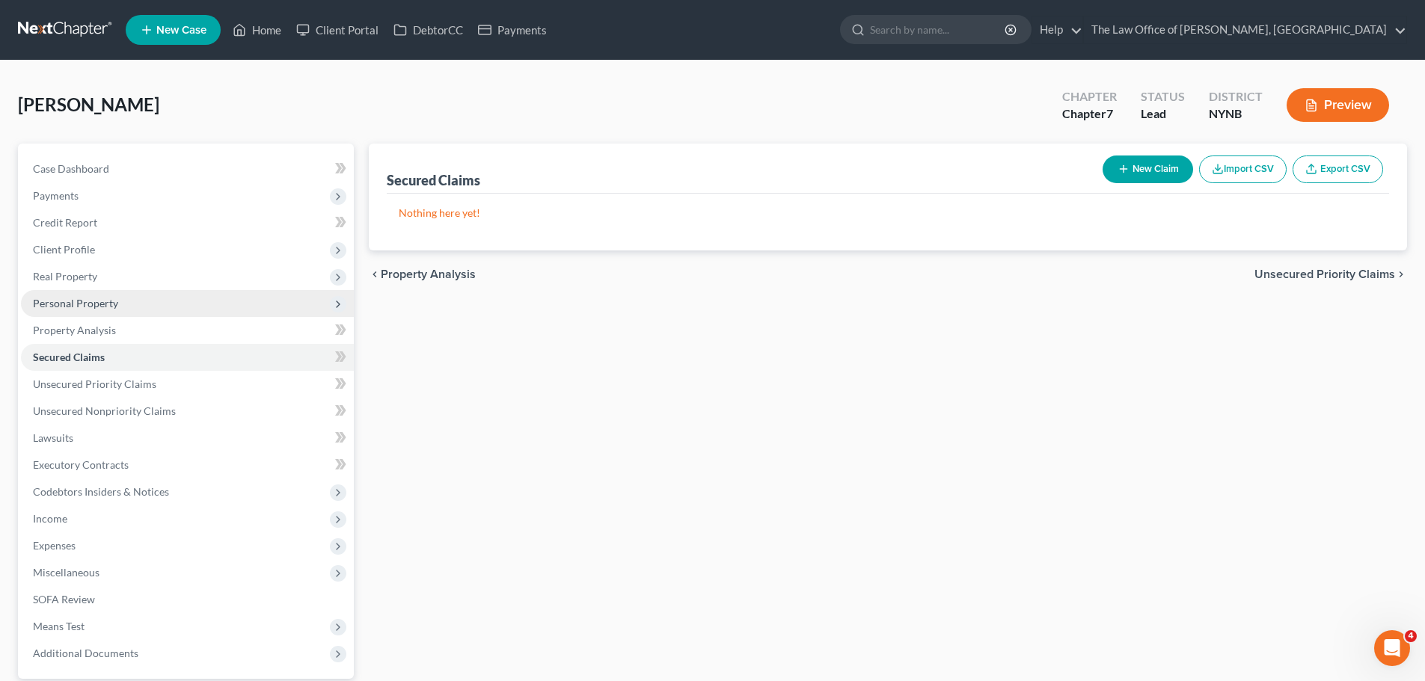
click at [71, 303] on span "Personal Property" at bounding box center [75, 303] width 85 height 13
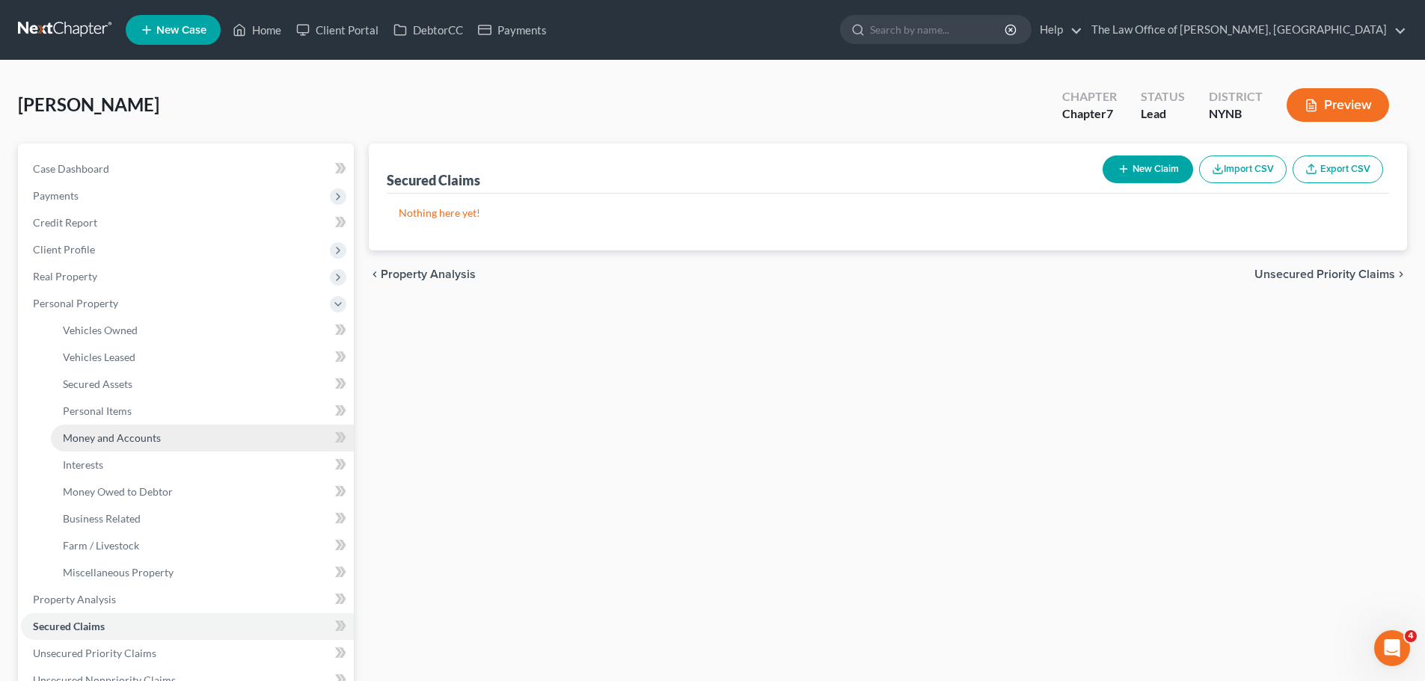
click at [79, 439] on span "Money and Accounts" at bounding box center [112, 438] width 98 height 13
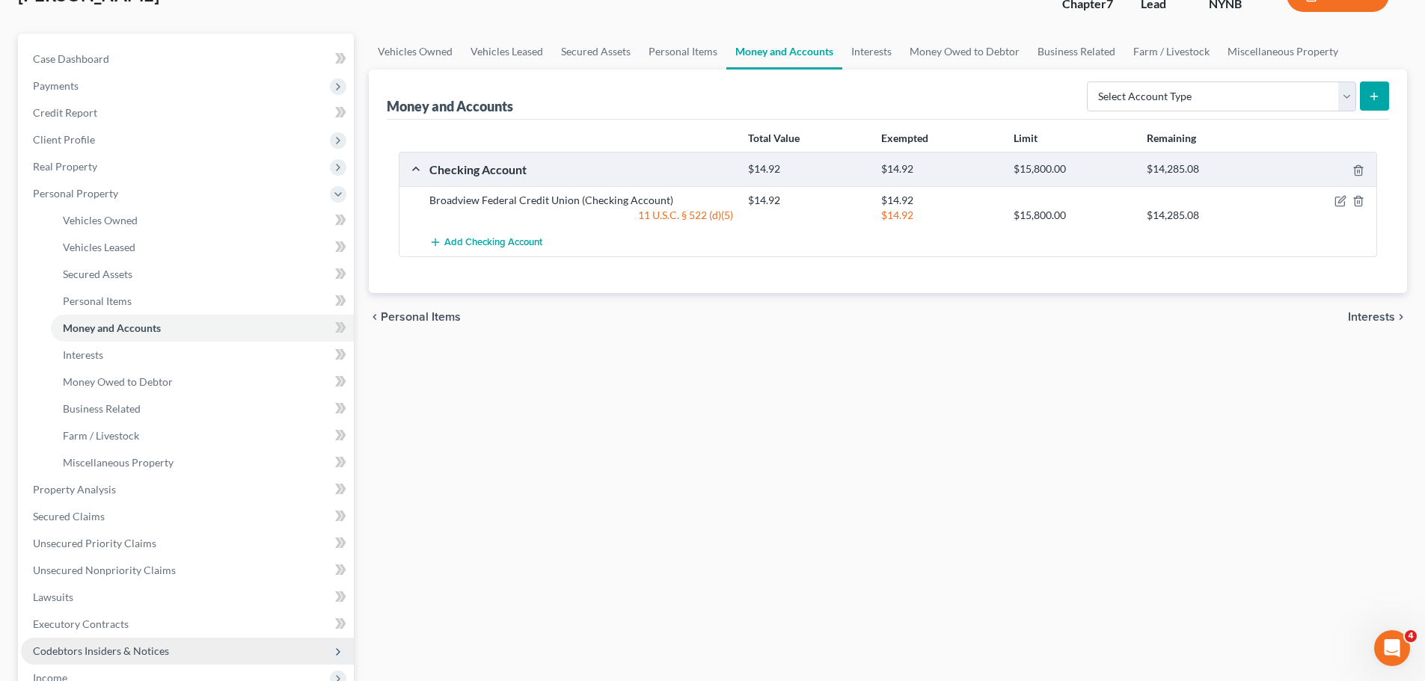
scroll to position [299, 0]
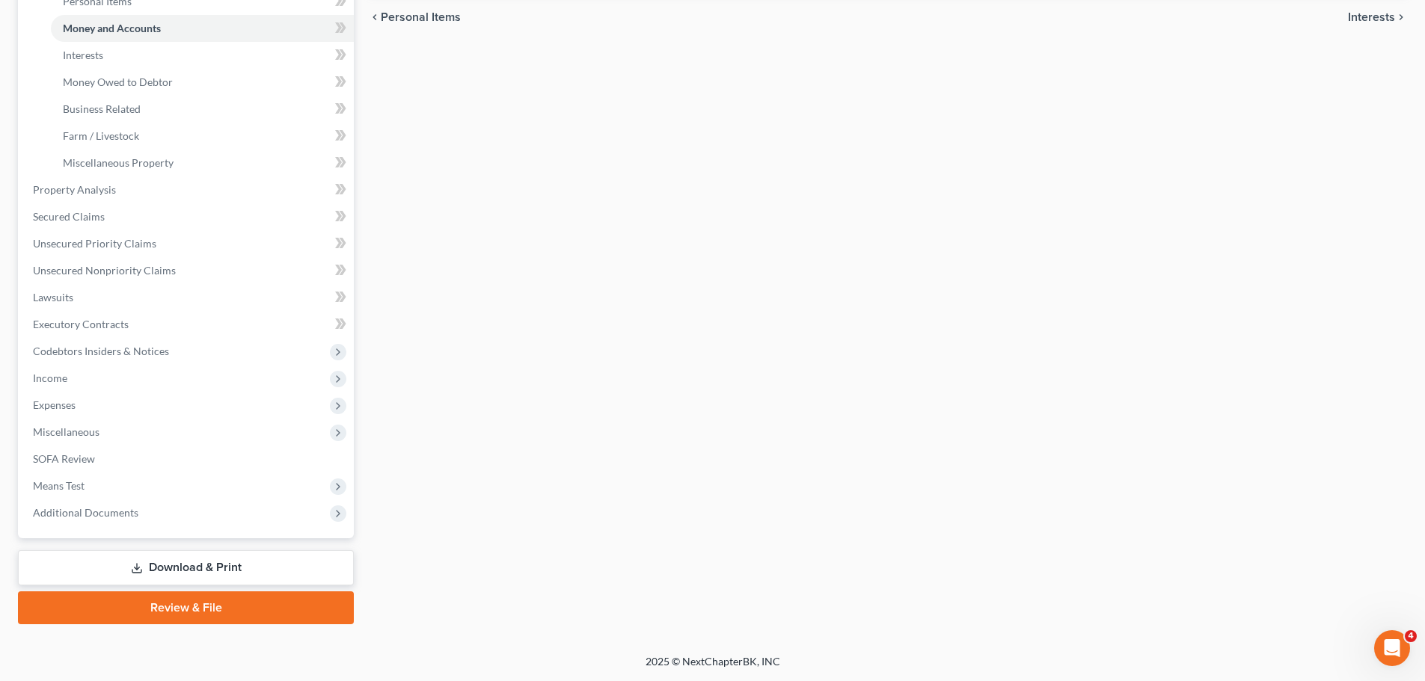
click at [180, 571] on link "Download & Print" at bounding box center [186, 568] width 336 height 35
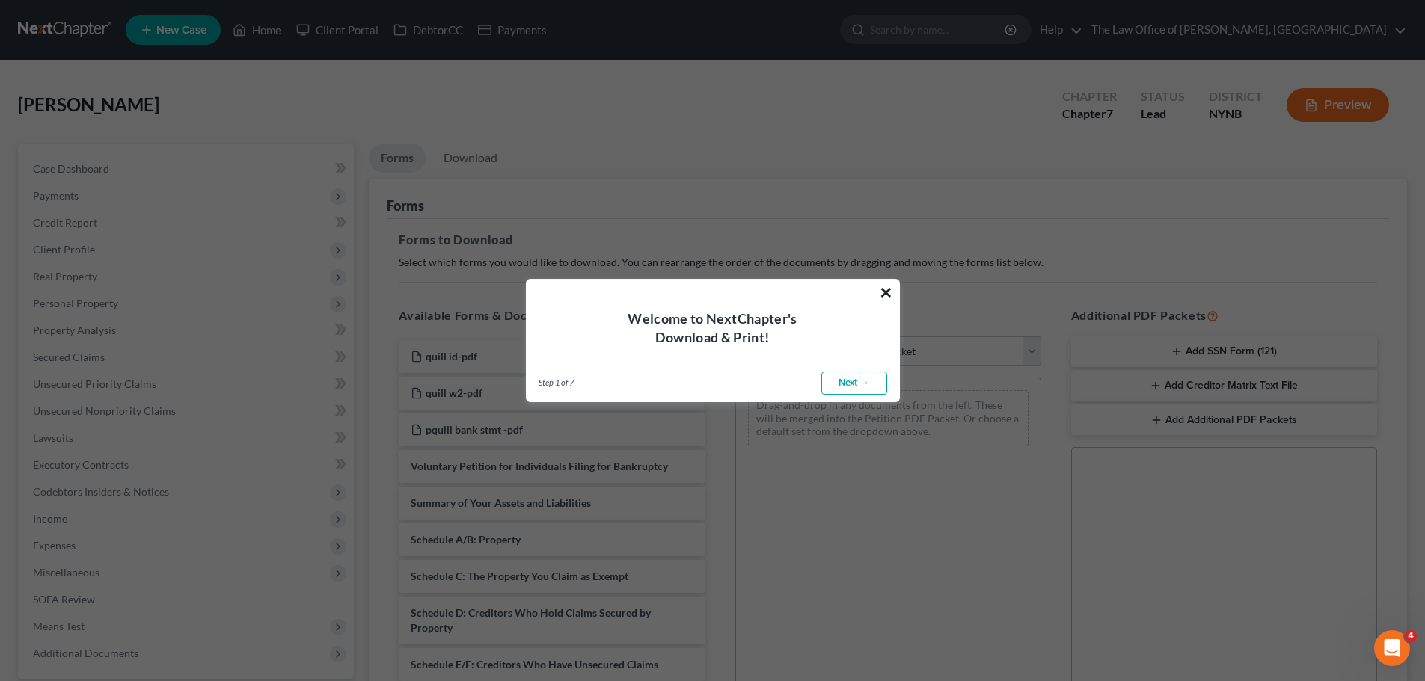
click at [886, 295] on button "×" at bounding box center [886, 292] width 14 height 24
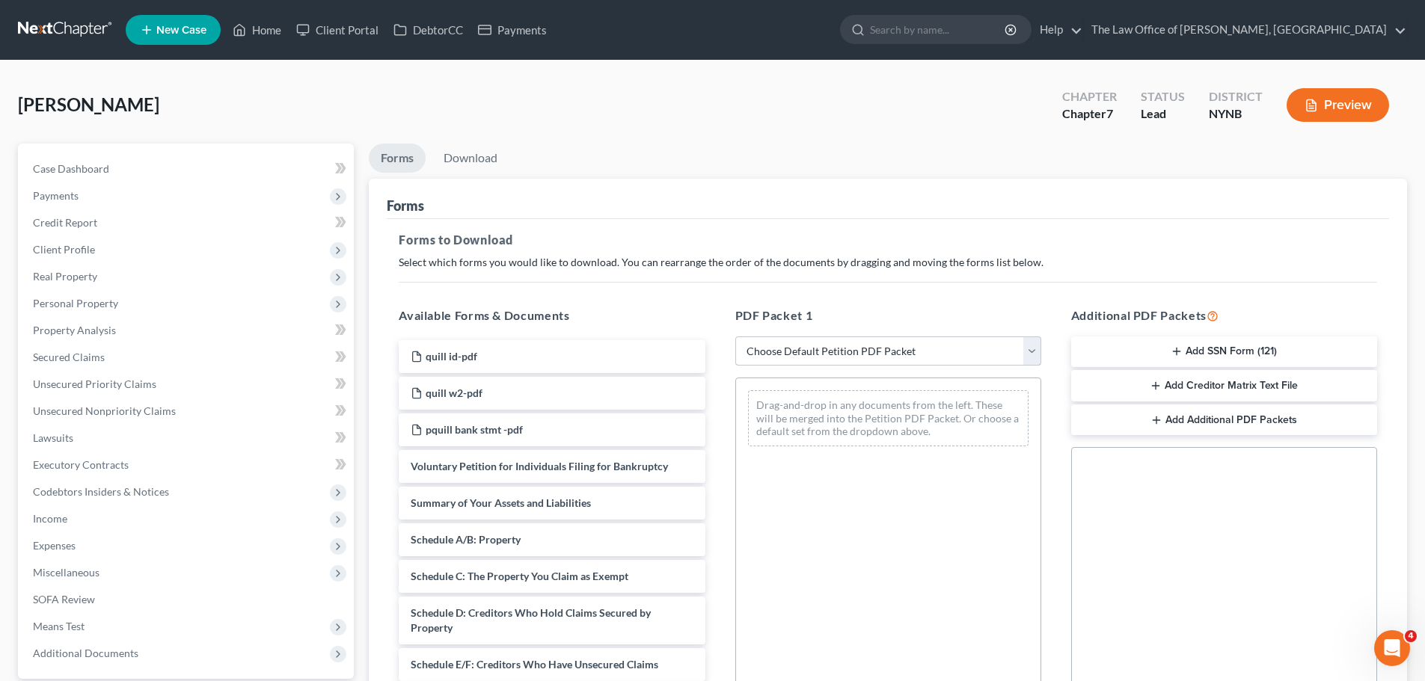
click at [903, 348] on select "Choose Default Petition PDF Packet Complete Bankruptcy Petition (all forms and …" at bounding box center [888, 352] width 306 height 30
select select "0"
click at [741, 337] on select "Choose Default Petition PDF Packet Complete Bankruptcy Petition (all forms and …" at bounding box center [888, 352] width 306 height 30
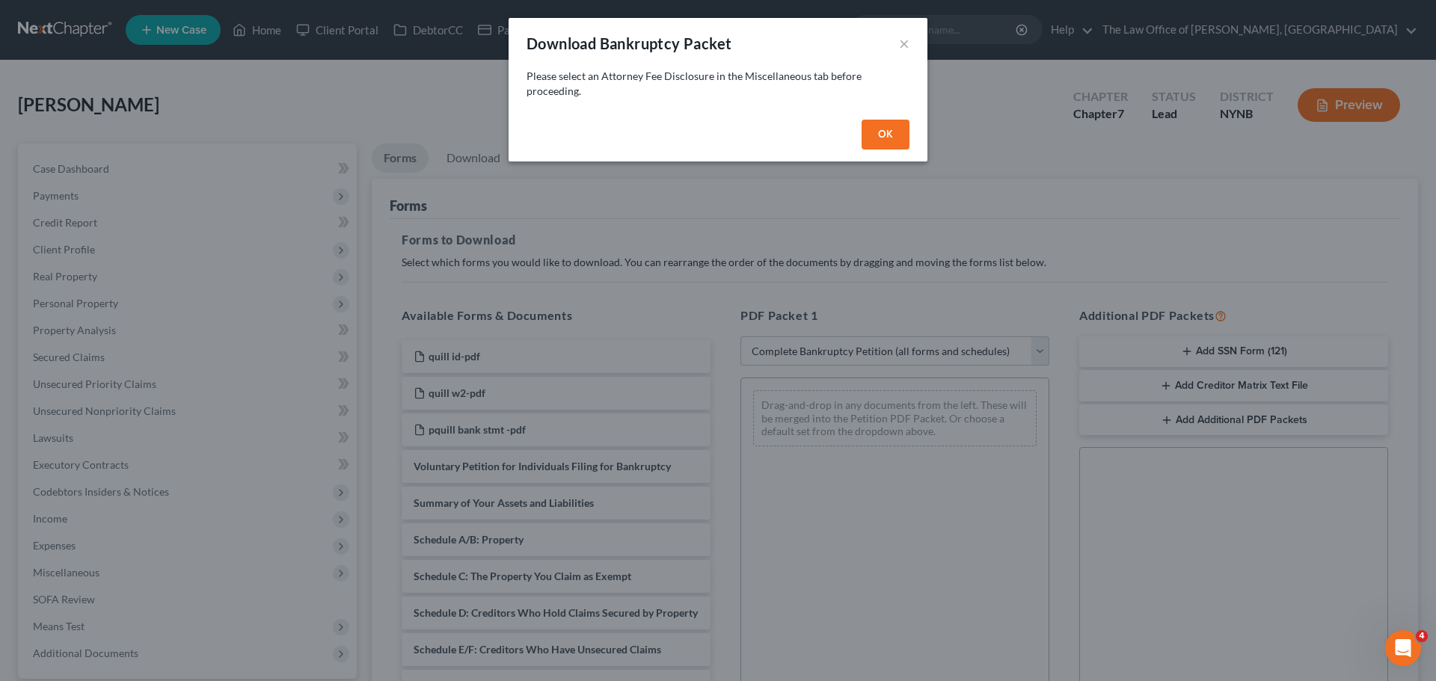
click at [868, 140] on button "OK" at bounding box center [886, 135] width 48 height 30
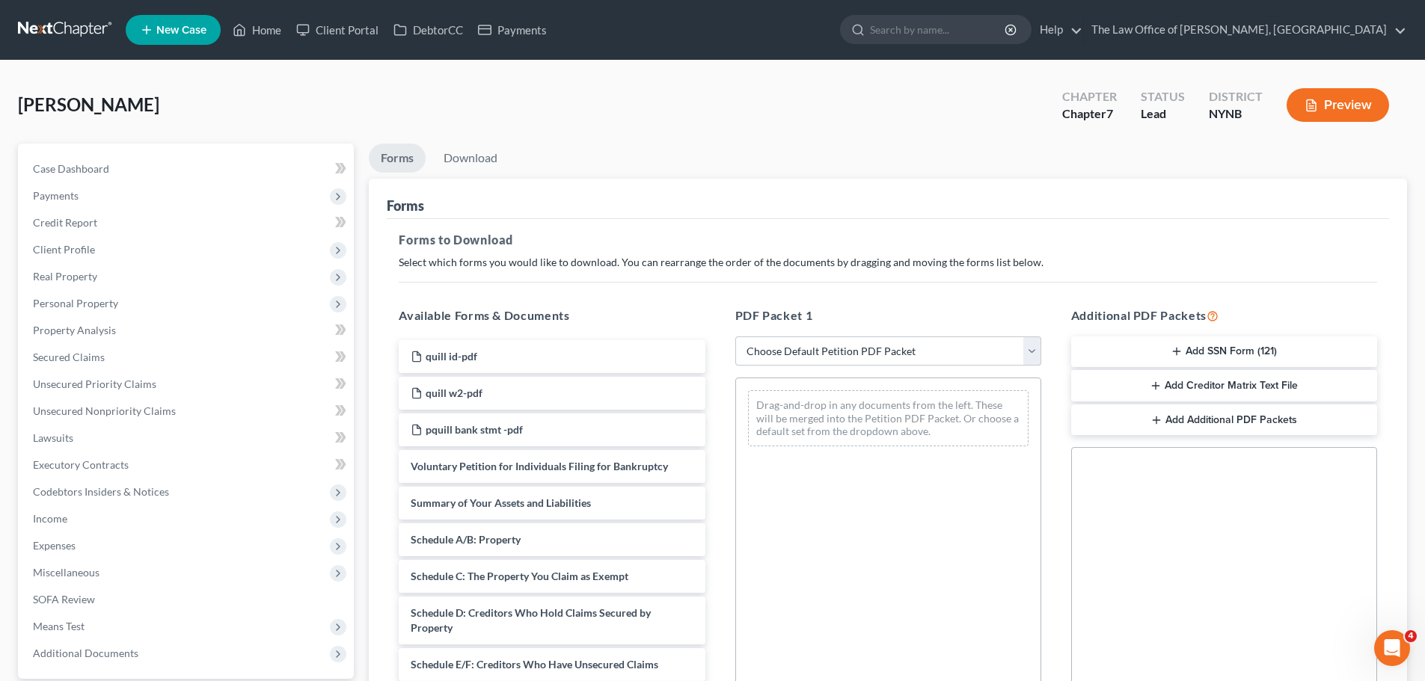
scroll to position [242, 0]
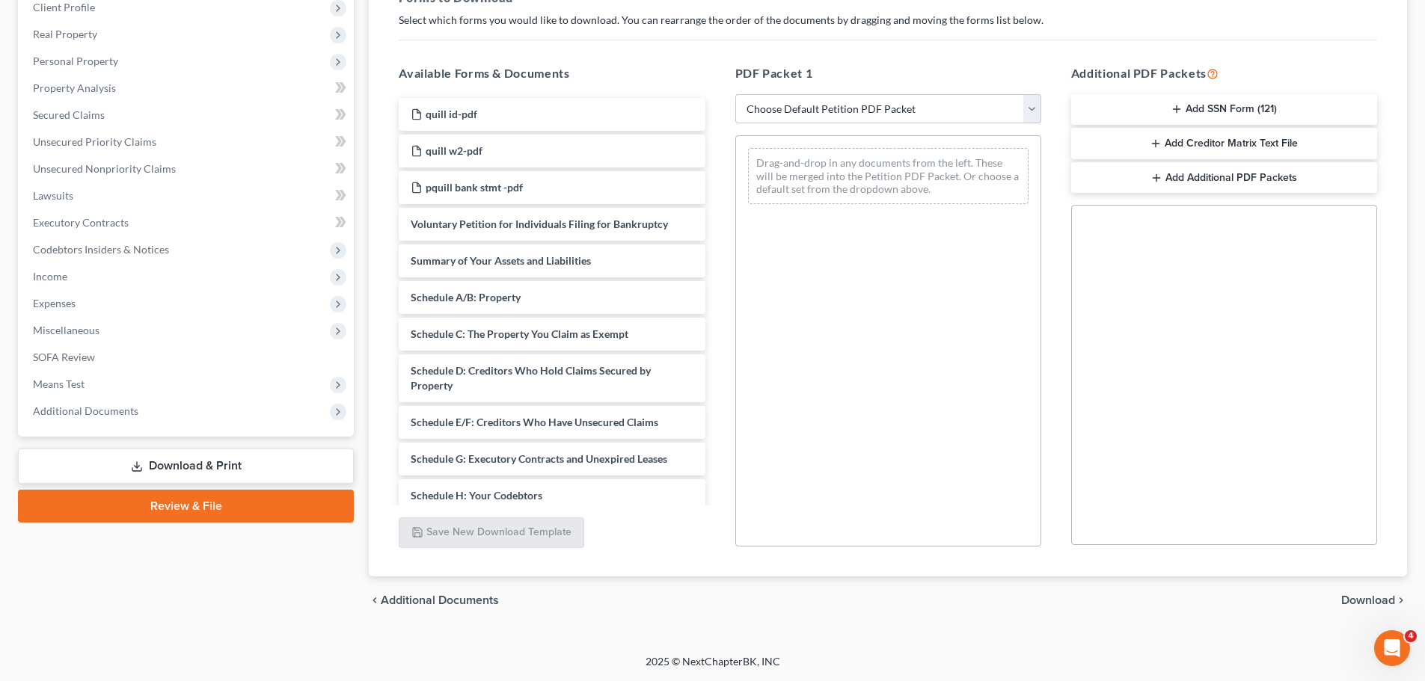
click at [1367, 605] on span "Download" at bounding box center [1368, 601] width 54 height 12
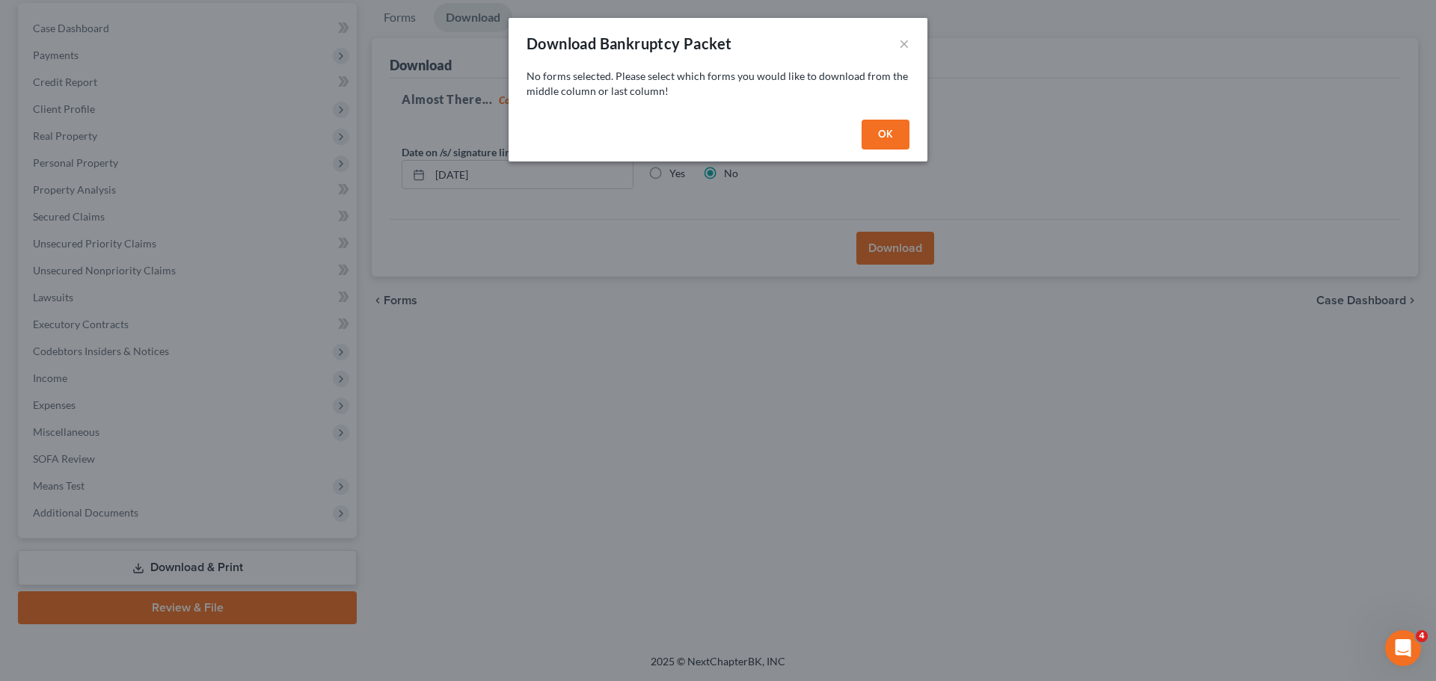
click at [892, 145] on button "OK" at bounding box center [886, 135] width 48 height 30
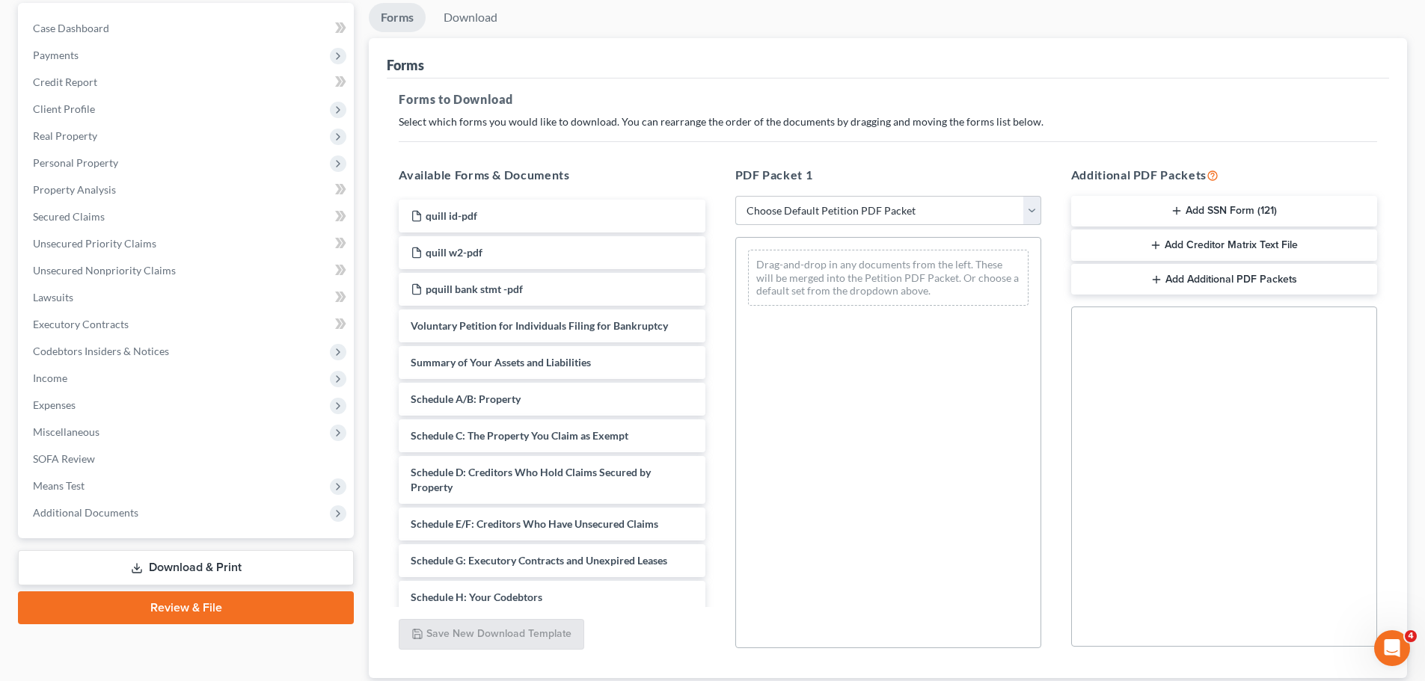
click at [897, 214] on select "Choose Default Petition PDF Packet Complete Bankruptcy Petition (all forms and …" at bounding box center [888, 211] width 306 height 30
select select "0"
click at [741, 196] on select "Choose Default Petition PDF Packet Complete Bankruptcy Petition (all forms and …" at bounding box center [888, 211] width 306 height 30
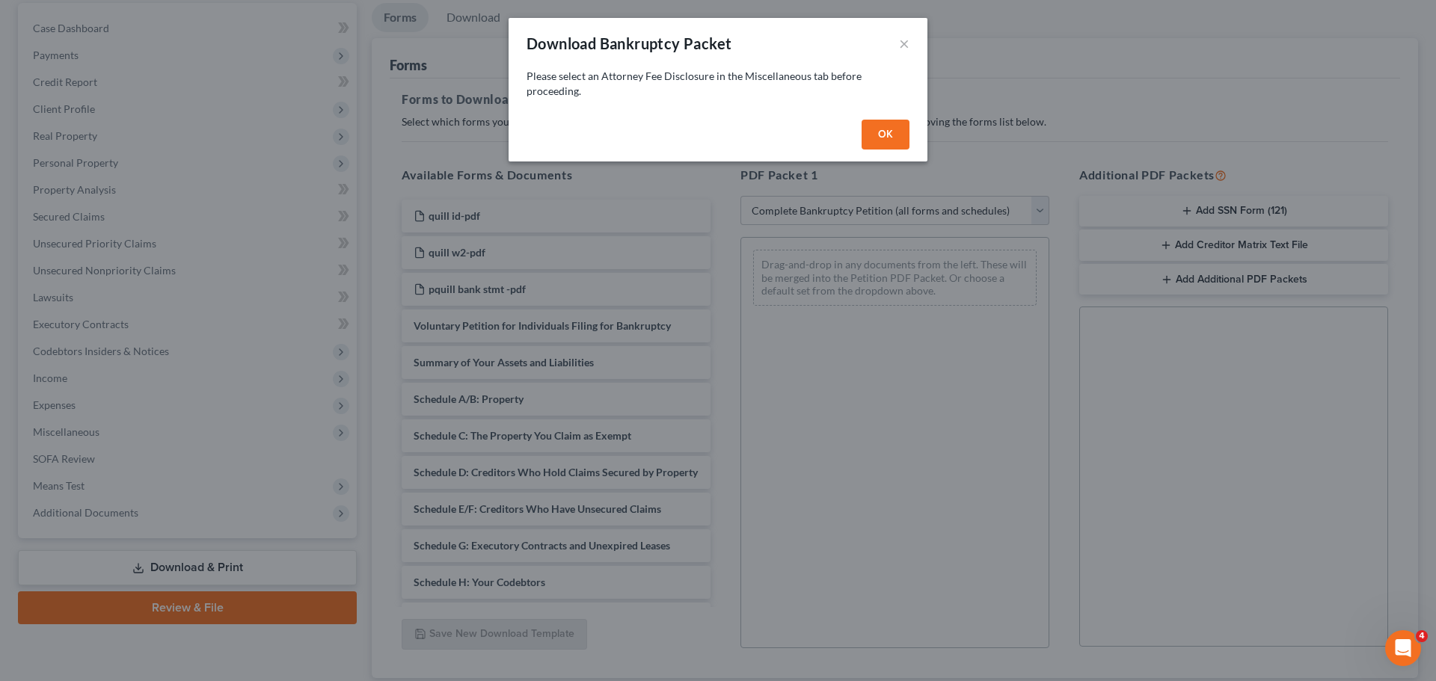
drag, startPoint x: 888, startPoint y: 141, endPoint x: 683, endPoint y: 206, distance: 215.3
click at [888, 140] on button "OK" at bounding box center [886, 135] width 48 height 30
select select
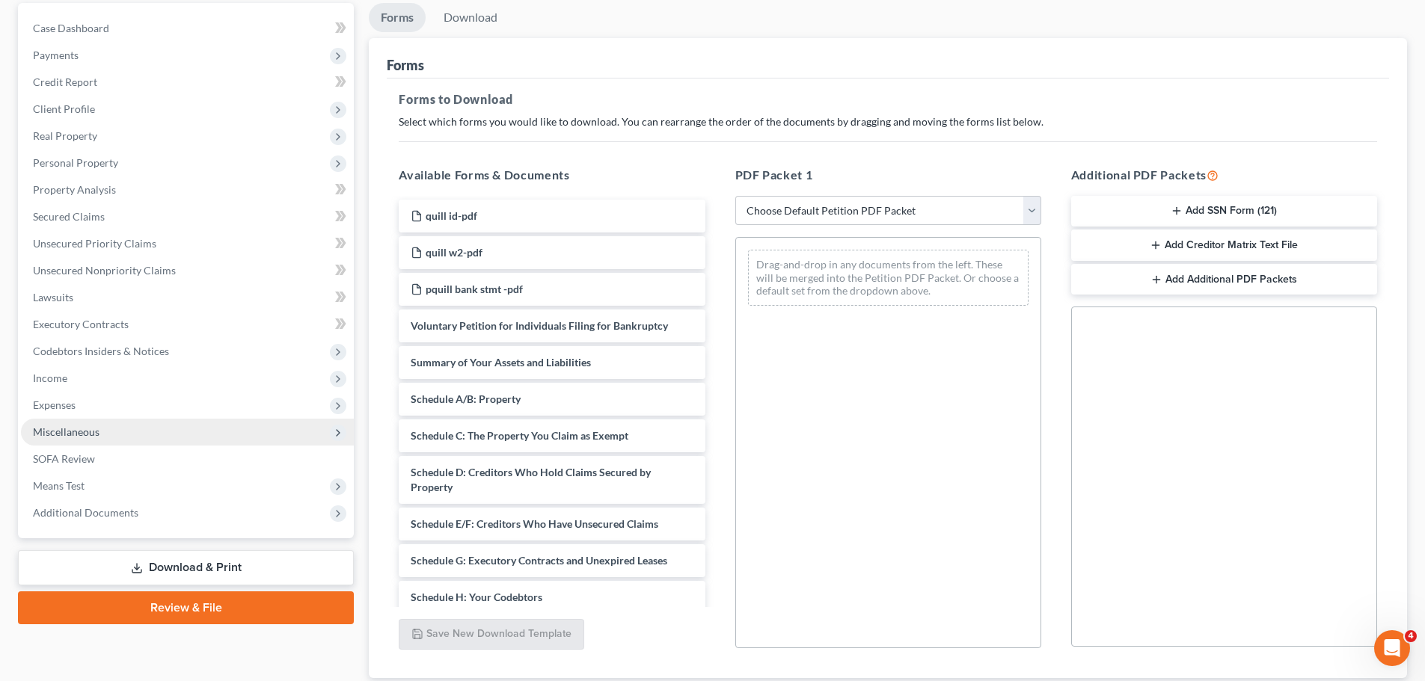
click at [61, 435] on span "Miscellaneous" at bounding box center [66, 432] width 67 height 13
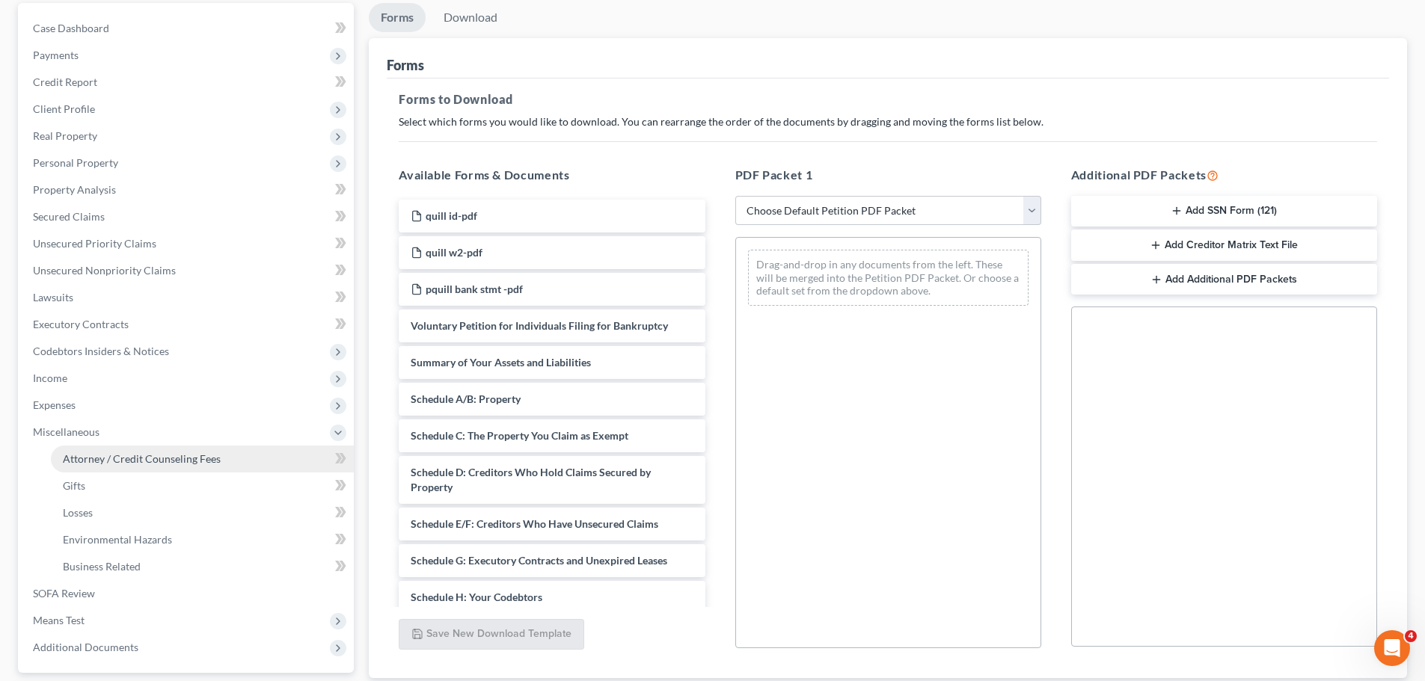
click at [82, 453] on span "Attorney / Credit Counseling Fees" at bounding box center [142, 459] width 158 height 13
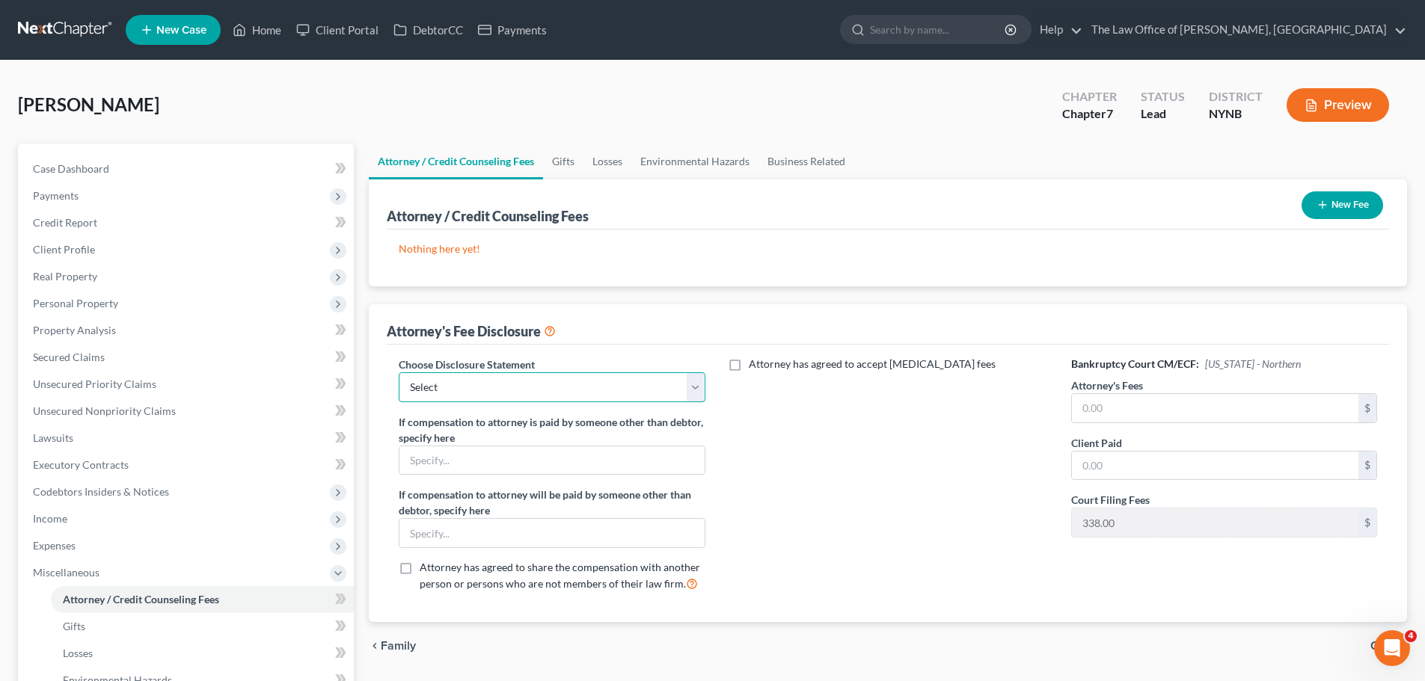
click at [536, 384] on select "Select Southern District The Law Office of Christiaan van Niekerk, PLLC" at bounding box center [552, 388] width 306 height 30
select select "1"
click at [399, 373] on select "Select Southern District The Law Office of Christiaan van Niekerk, PLLC" at bounding box center [552, 388] width 306 height 30
click at [1170, 415] on input "text" at bounding box center [1215, 408] width 286 height 28
type input "2,180"
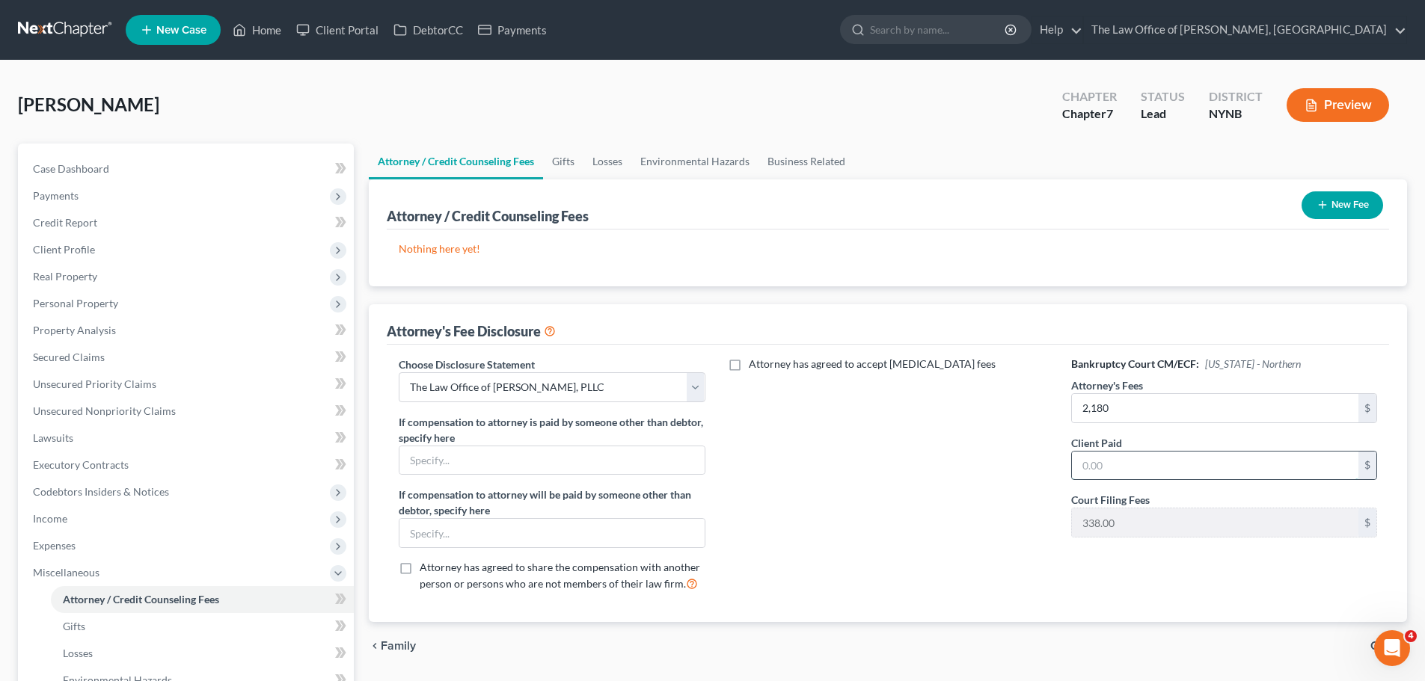
click at [1143, 462] on input "text" at bounding box center [1215, 466] width 286 height 28
type input "350"
click at [1334, 210] on button "New Fee" at bounding box center [1343, 205] width 82 height 28
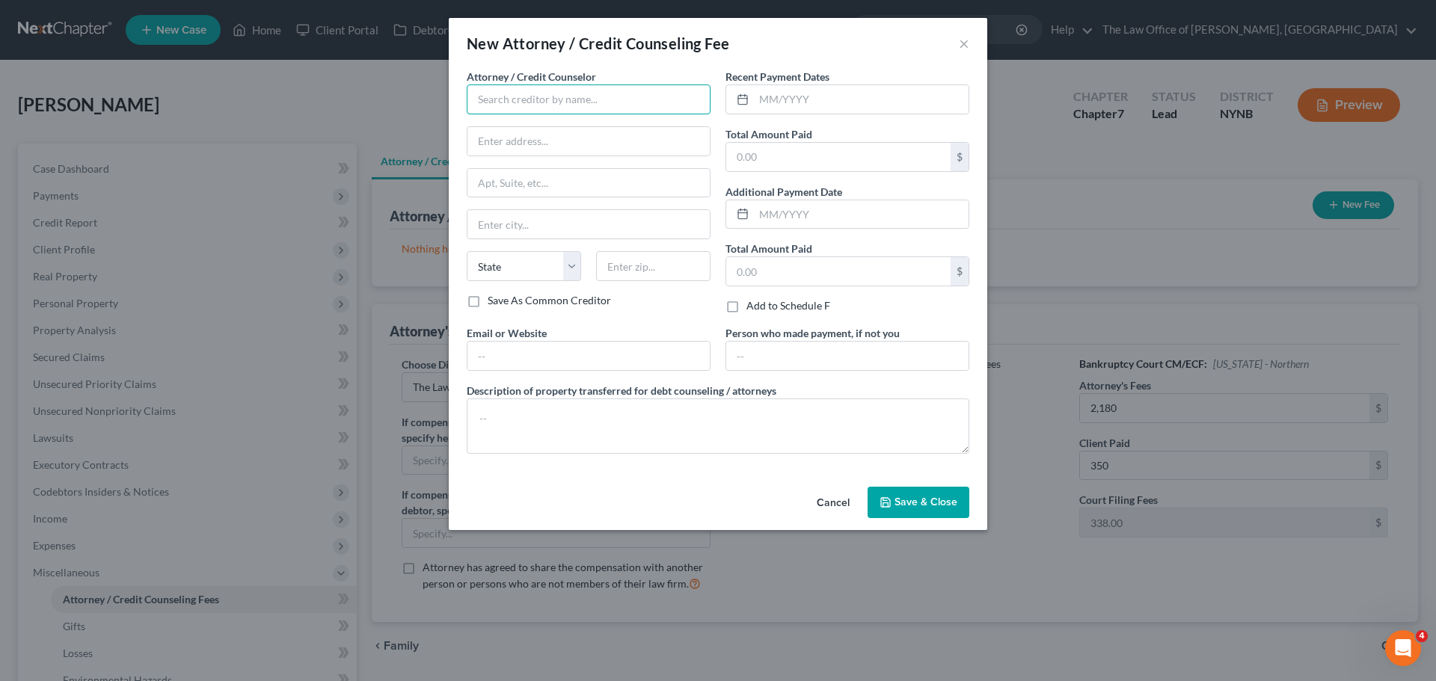
click at [588, 106] on input "text" at bounding box center [589, 100] width 244 height 30
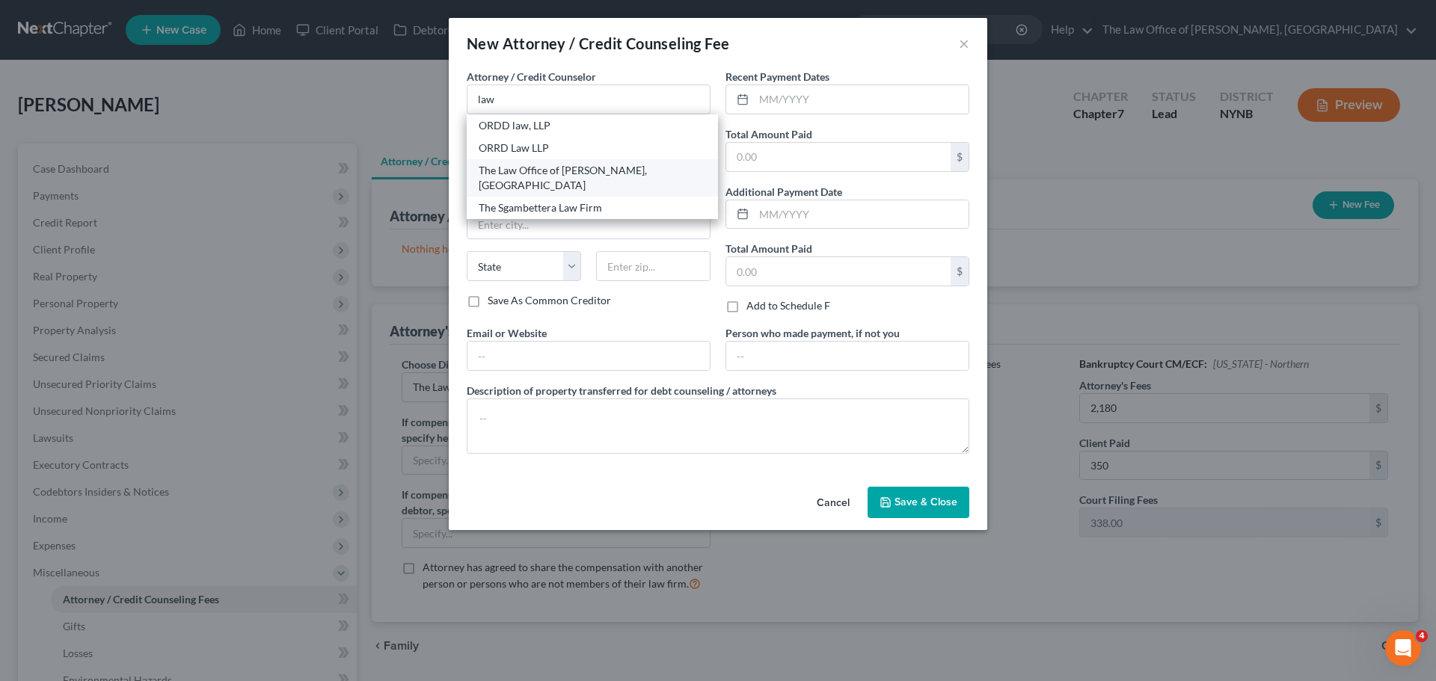
click at [547, 168] on div "The Law Office of [PERSON_NAME], [GEOGRAPHIC_DATA]" at bounding box center [592, 178] width 227 height 30
type input "The Law Office of [PERSON_NAME], [GEOGRAPHIC_DATA]"
type input "146 Jay Street"
type input "Schenectady"
select select "35"
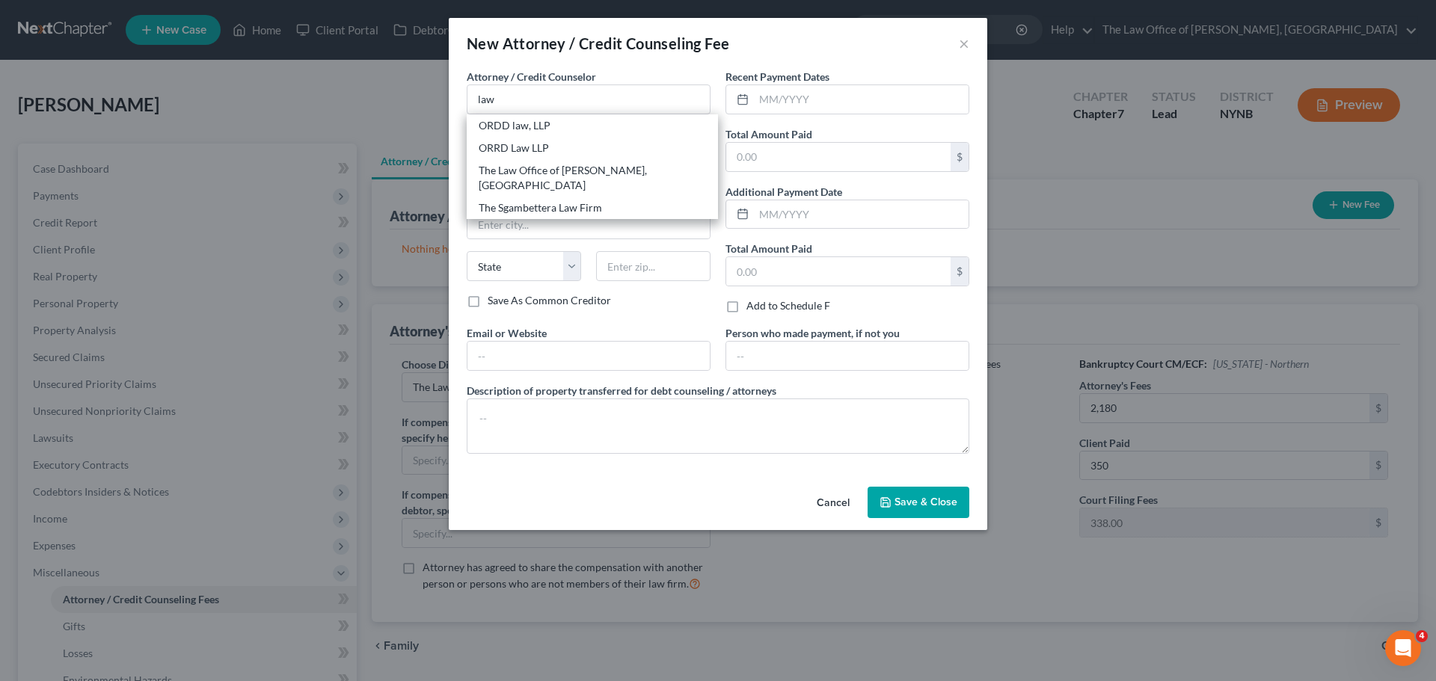
type input "12309"
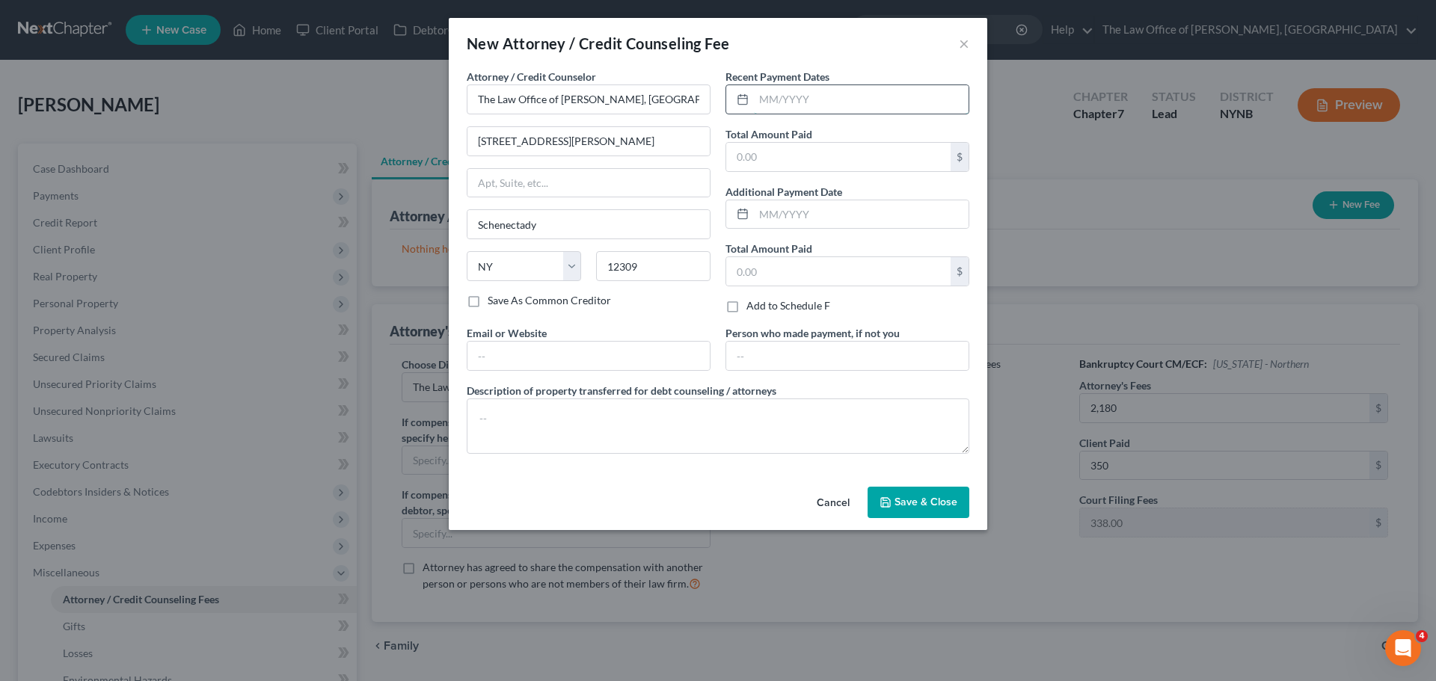
click at [767, 96] on input "text" at bounding box center [861, 99] width 215 height 28
type input "08/2025"
click at [757, 156] on input "text" at bounding box center [838, 157] width 224 height 28
type input "350"
click at [906, 506] on span "Save & Close" at bounding box center [926, 502] width 63 height 13
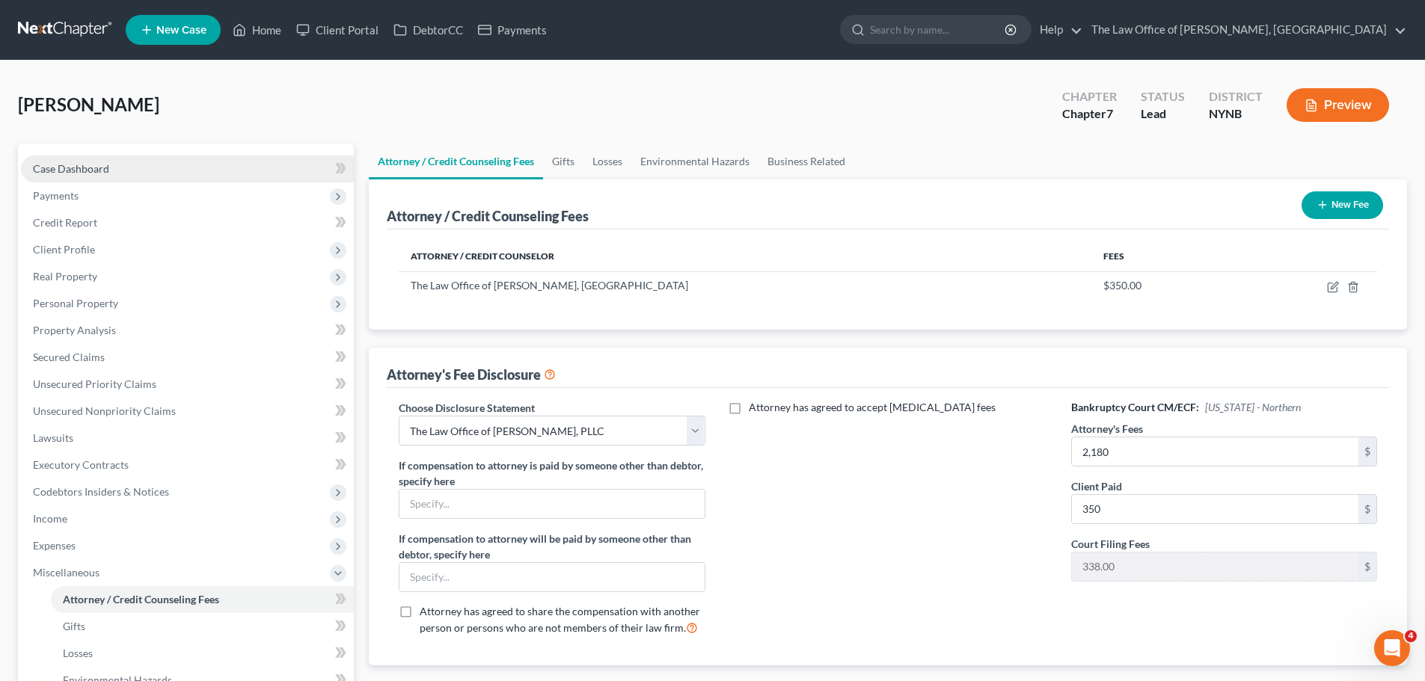
click at [81, 168] on span "Case Dashboard" at bounding box center [71, 168] width 76 height 13
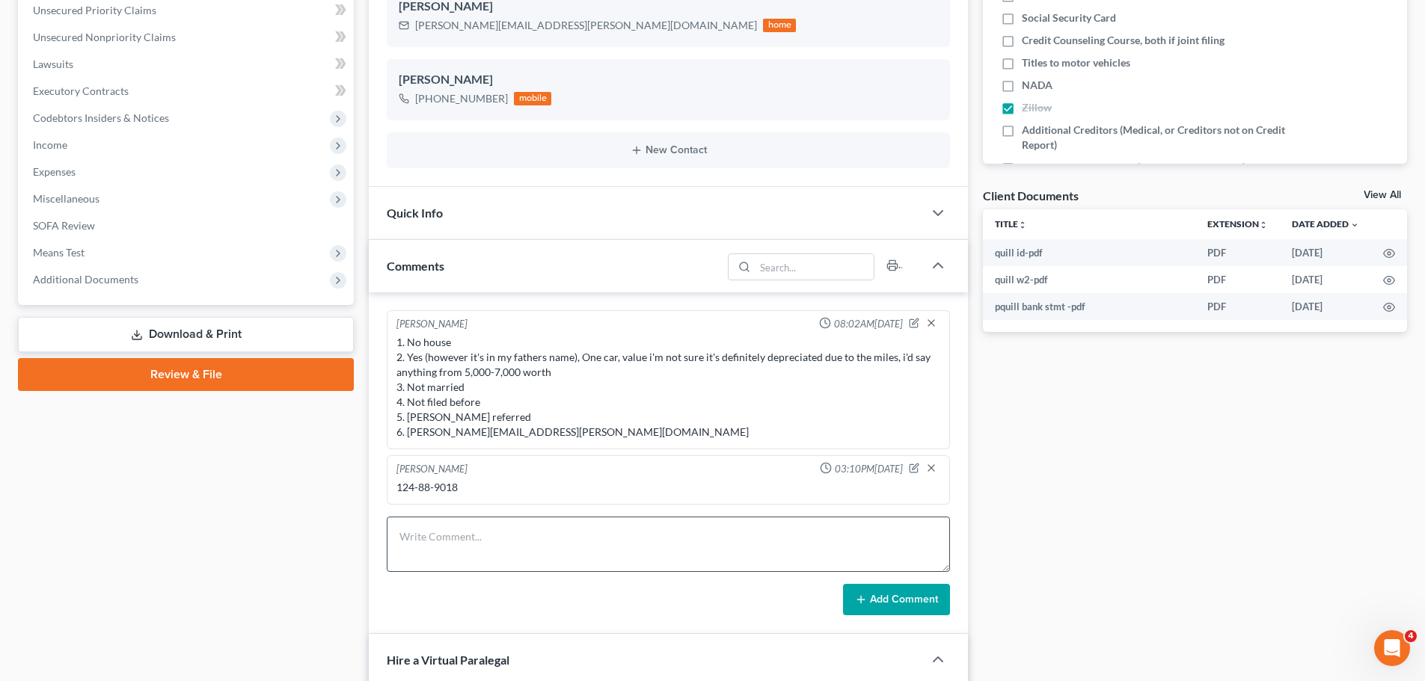
scroll to position [679, 0]
click at [468, 535] on textarea at bounding box center [668, 544] width 563 height 55
type textarea "350 08/16 pp need new card info for that\ 514"
click at [894, 594] on button "Add Comment" at bounding box center [896, 599] width 107 height 31
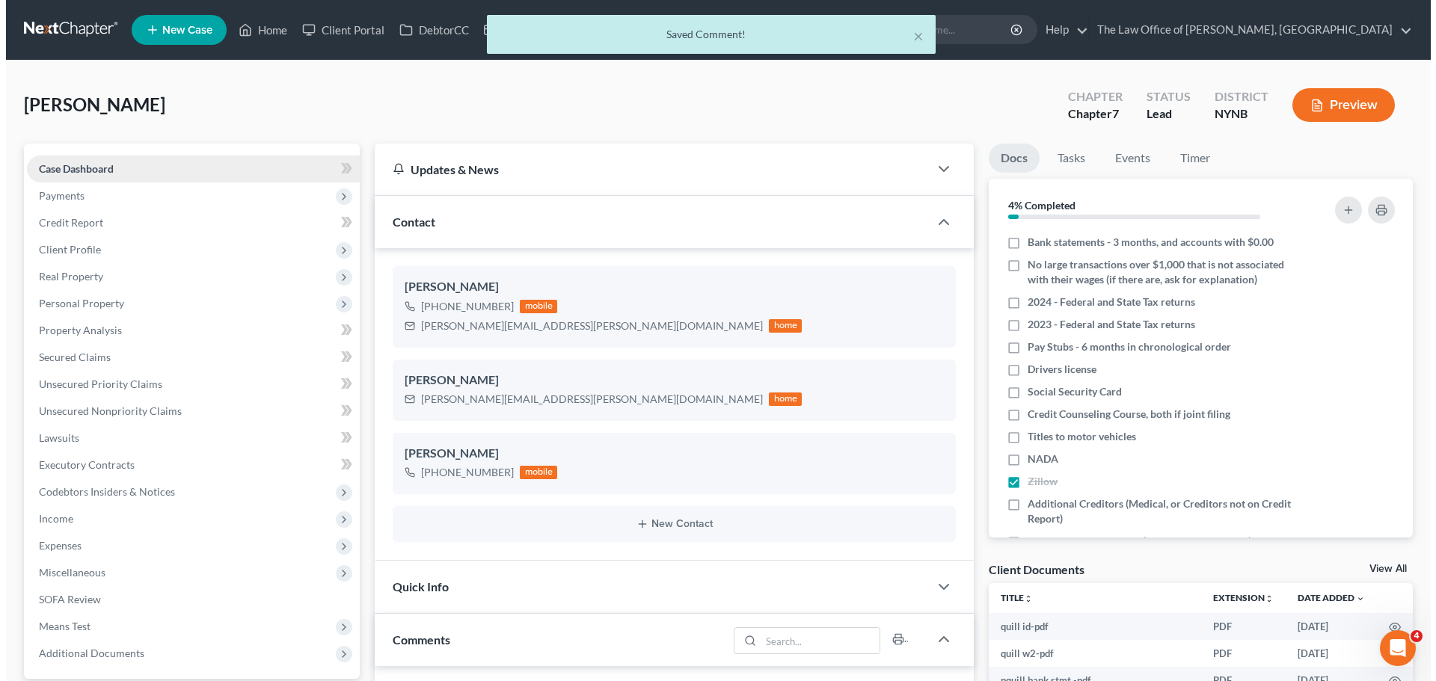
scroll to position [40, 0]
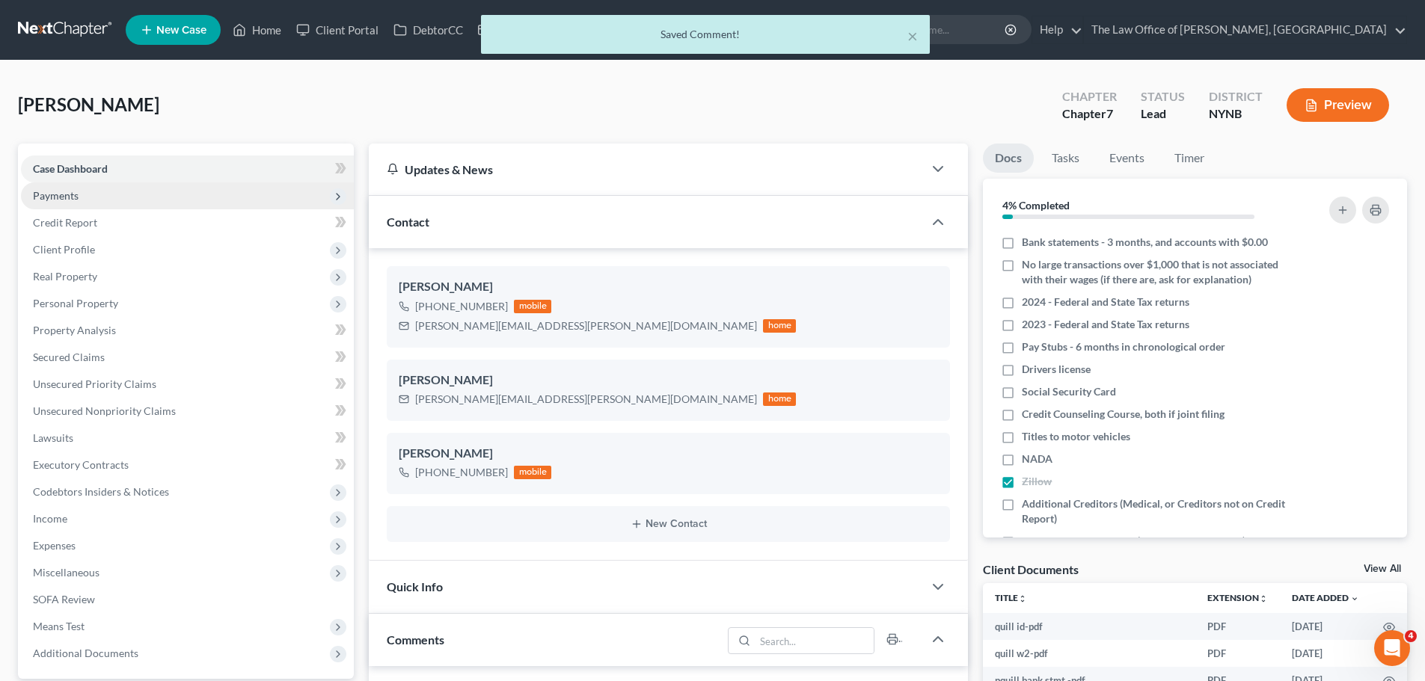
click at [89, 189] on span "Payments" at bounding box center [187, 196] width 333 height 27
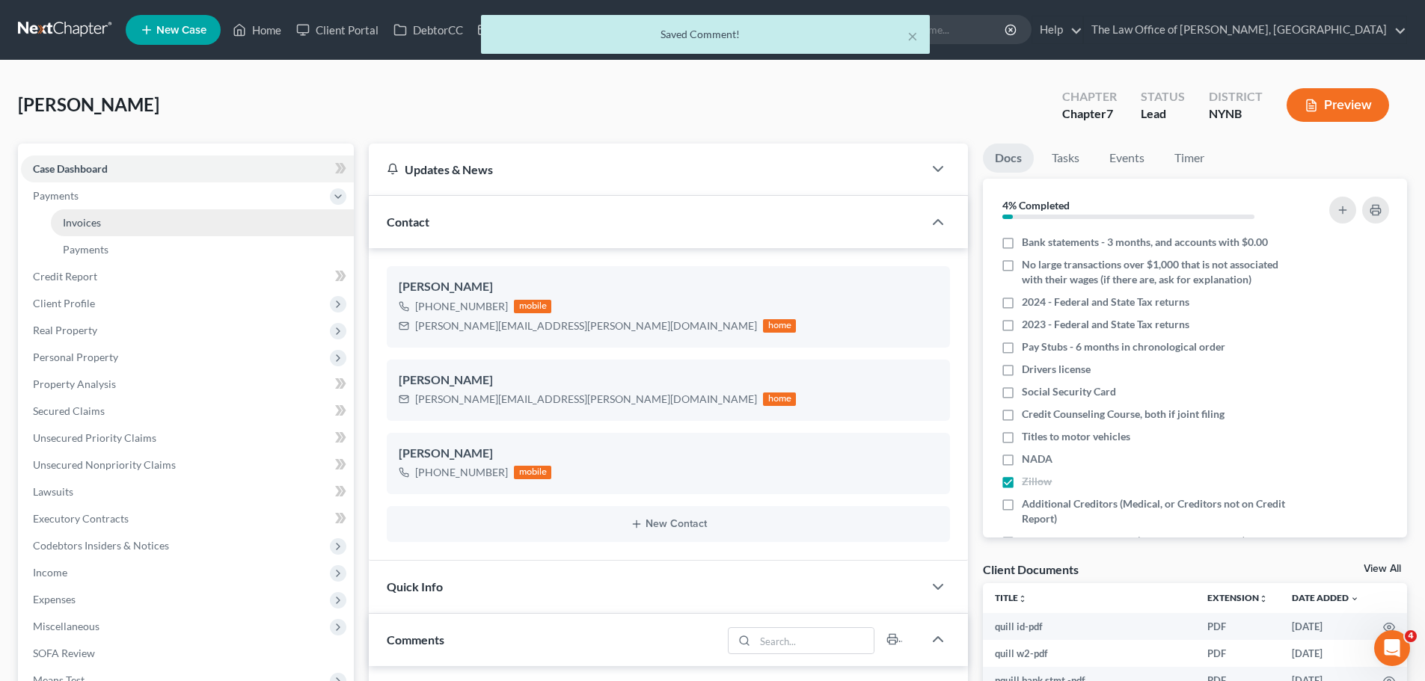
click at [95, 219] on span "Invoices" at bounding box center [82, 222] width 38 height 13
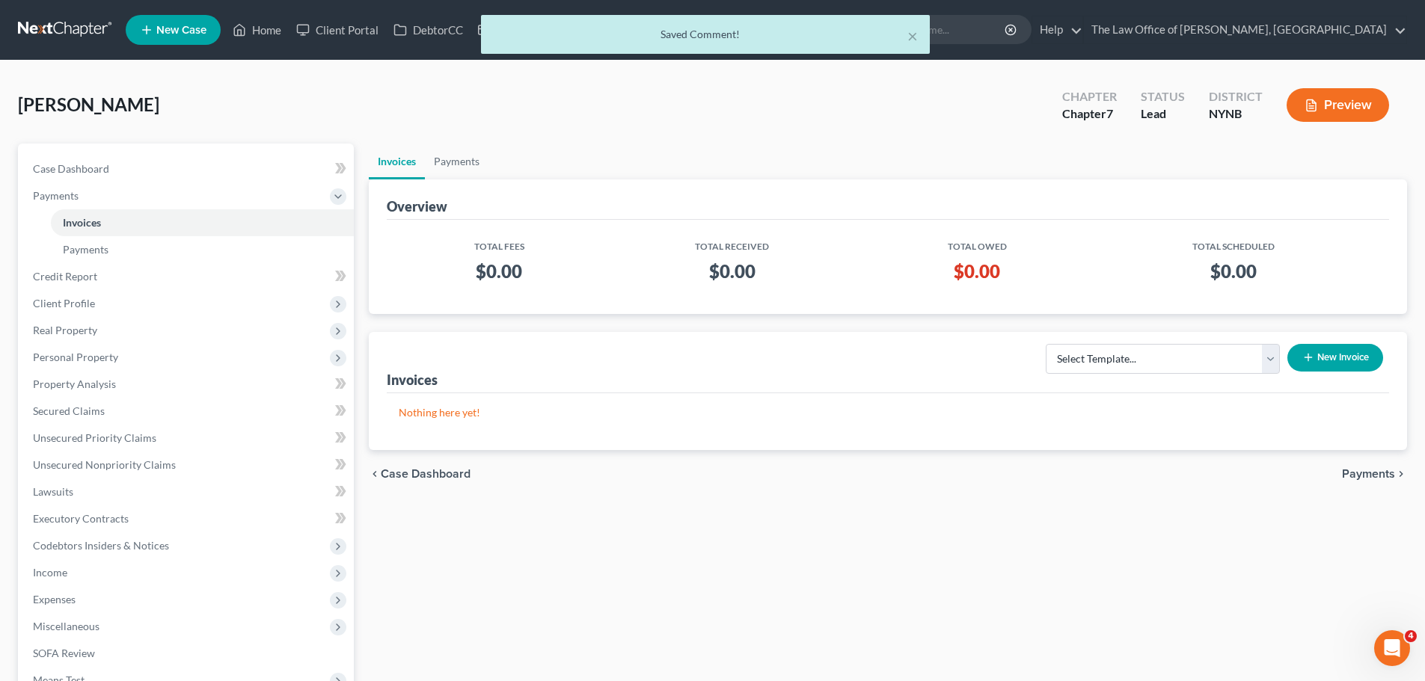
click at [1326, 357] on button "New Invoice" at bounding box center [1335, 358] width 96 height 28
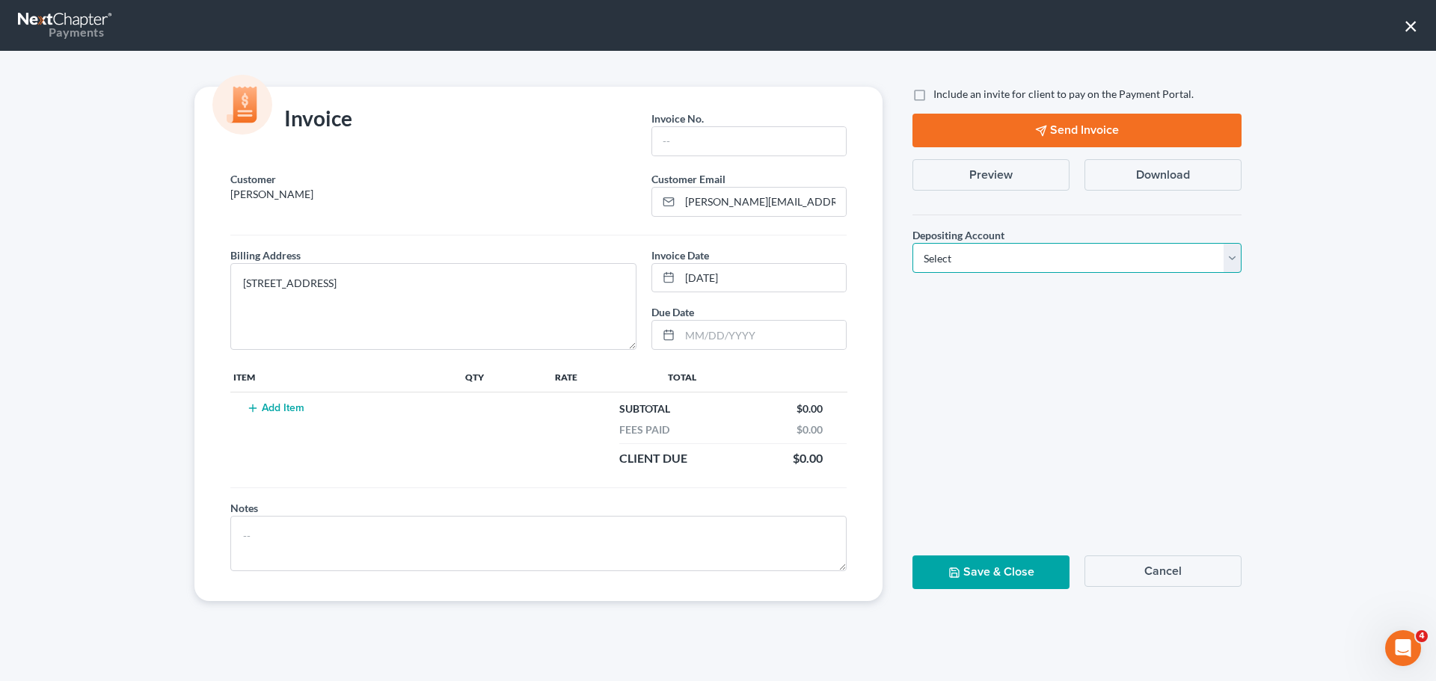
drag, startPoint x: 949, startPoint y: 261, endPoint x: 956, endPoint y: 269, distance: 10.1
click at [950, 260] on select "Select Operation Trust" at bounding box center [1077, 258] width 329 height 30
select select "0"
click at [913, 243] on select "Select Operation Trust" at bounding box center [1077, 258] width 329 height 30
click at [755, 159] on div "Invoice No. *" at bounding box center [749, 138] width 210 height 67
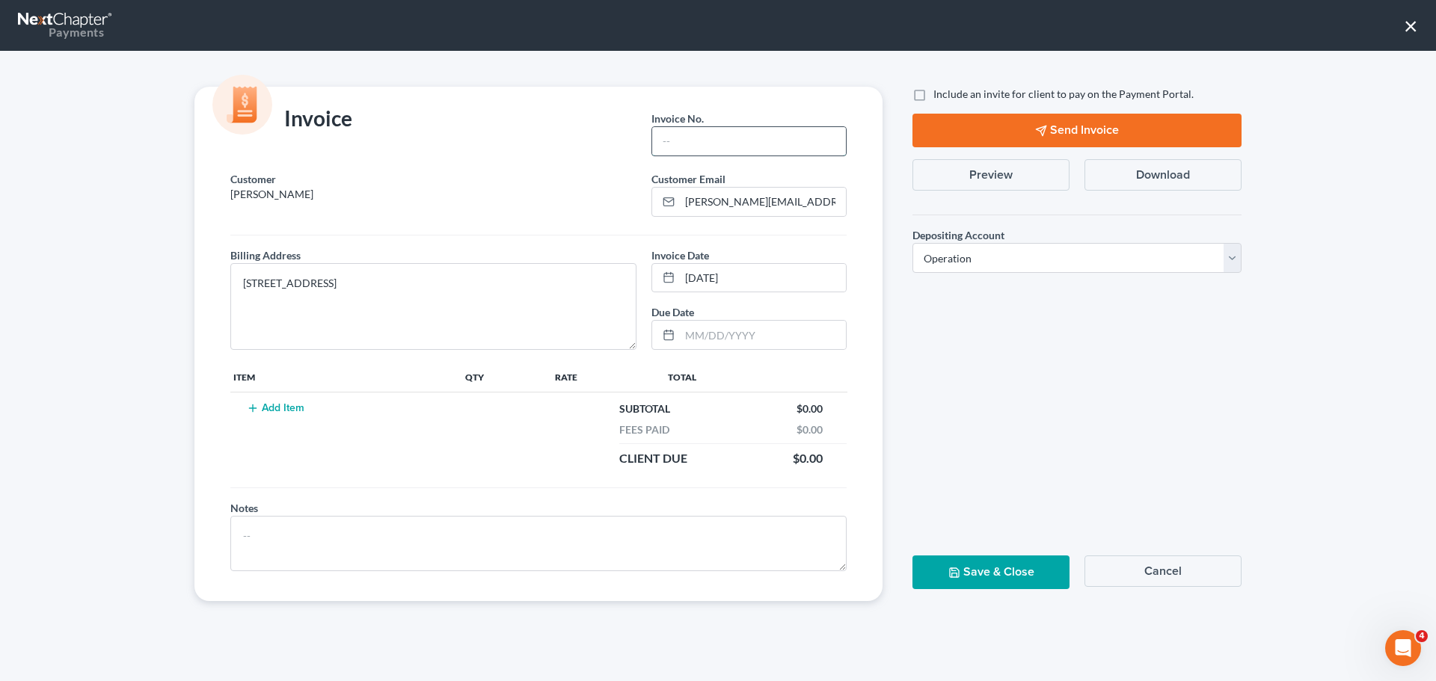
drag, startPoint x: 754, startPoint y: 147, endPoint x: 762, endPoint y: 146, distance: 8.4
click at [754, 147] on input "text" at bounding box center [749, 141] width 194 height 28
type input "1093"
click at [282, 401] on td "Add Item" at bounding box center [346, 434] width 232 height 83
click at [283, 405] on button "Add Item" at bounding box center [275, 408] width 66 height 12
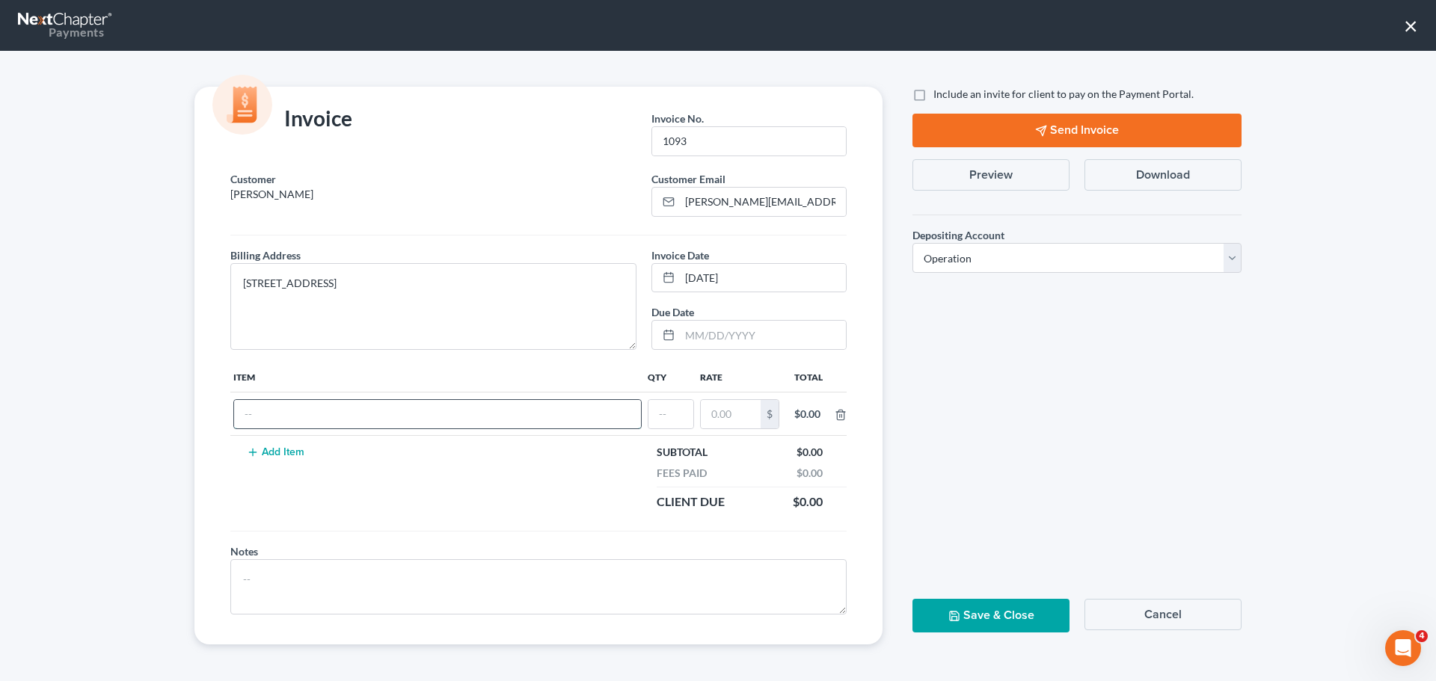
click at [283, 414] on input "text" at bounding box center [437, 414] width 407 height 28
type input "cf"
click at [660, 423] on input "text" at bounding box center [671, 414] width 45 height 28
type input "1"
click at [727, 421] on input "text" at bounding box center [731, 414] width 60 height 28
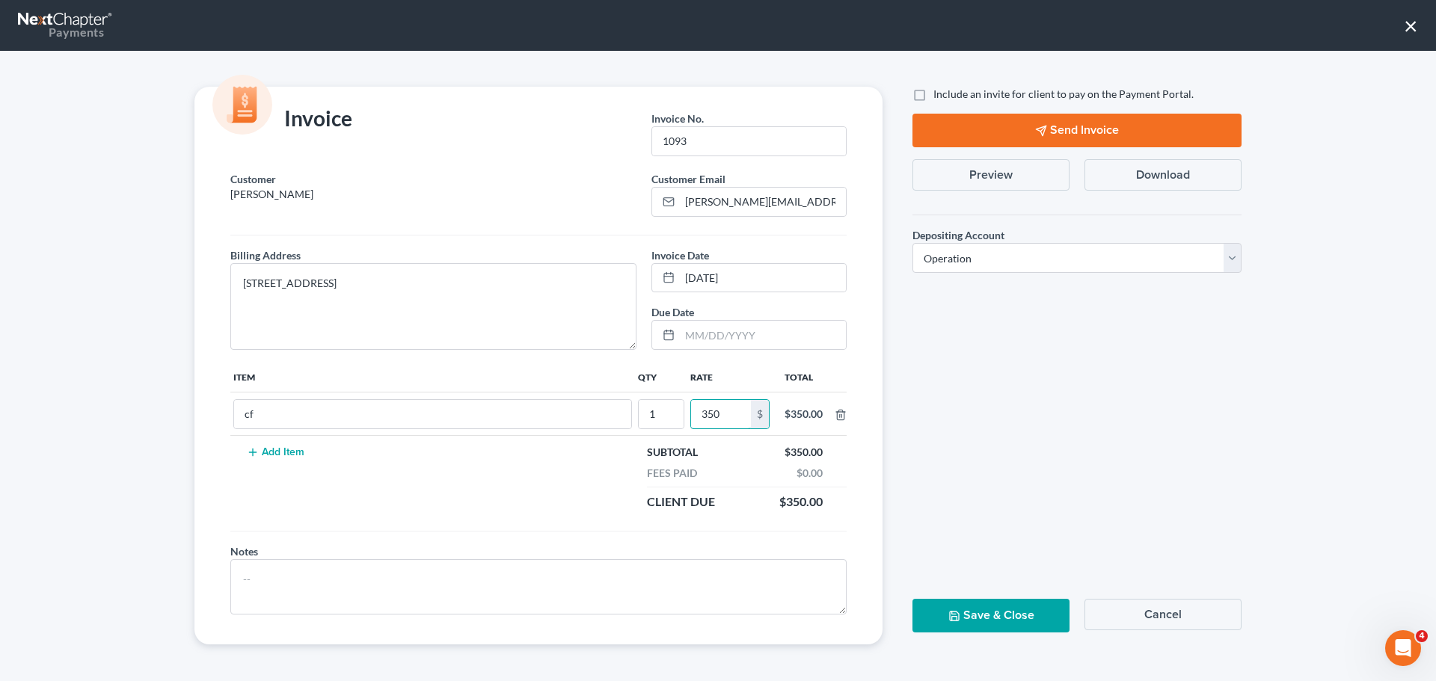
type input "350"
click at [984, 612] on button "Save & Close" at bounding box center [991, 616] width 157 height 34
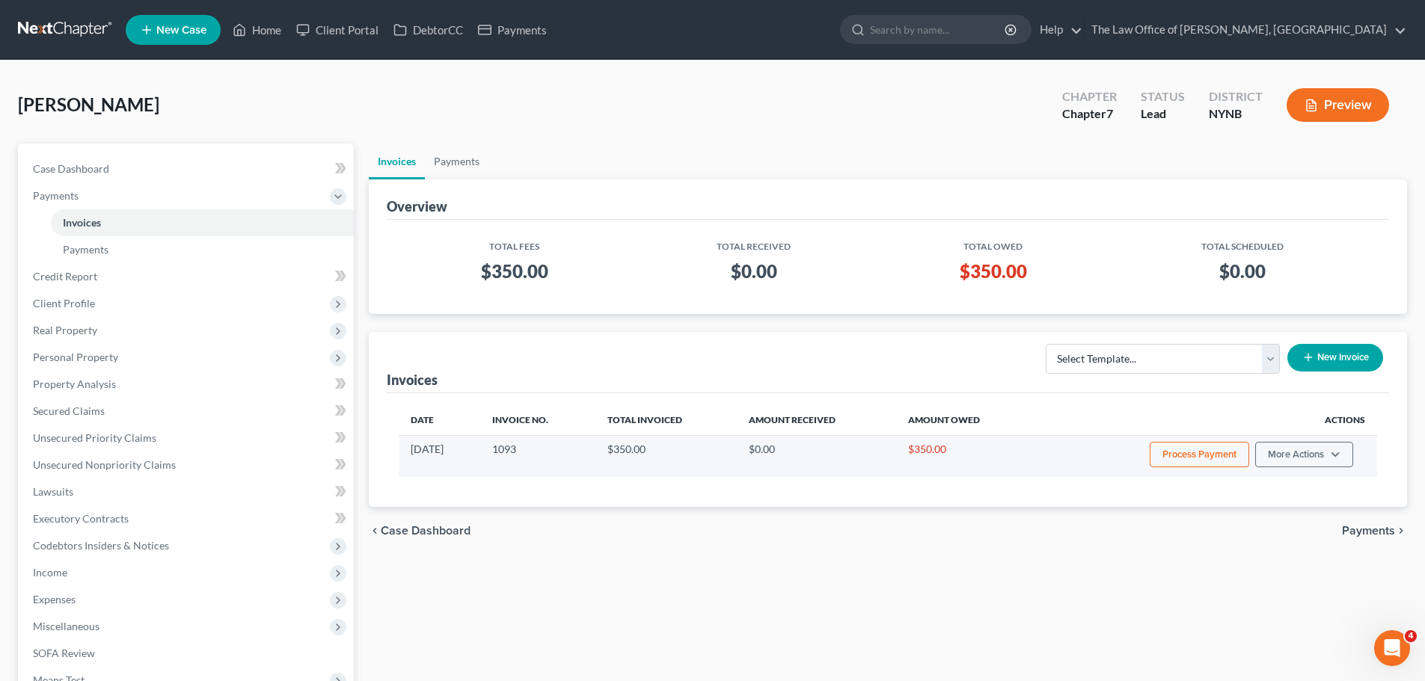
click at [1197, 451] on button "Process Payment" at bounding box center [1199, 454] width 99 height 25
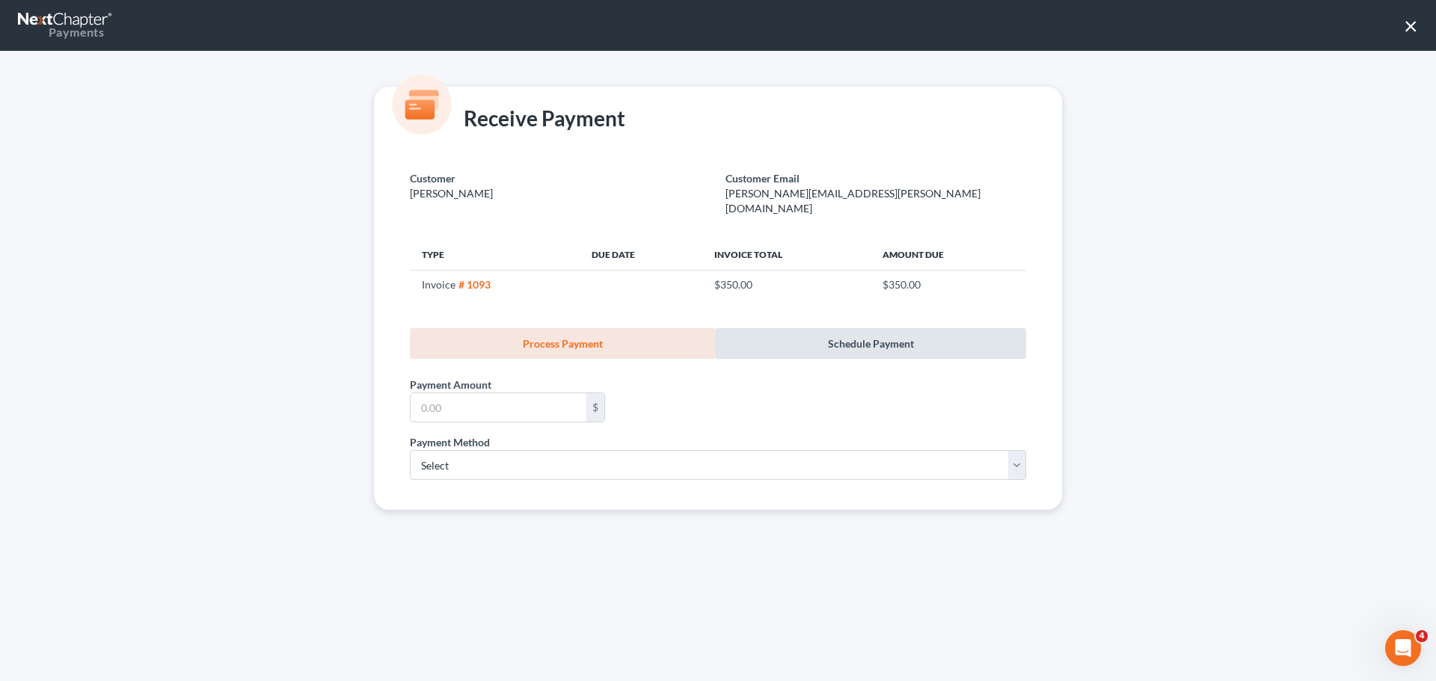
drag, startPoint x: 889, startPoint y: 321, endPoint x: 806, endPoint y: 343, distance: 85.8
click at [888, 328] on link "Schedule Payment" at bounding box center [870, 343] width 311 height 31
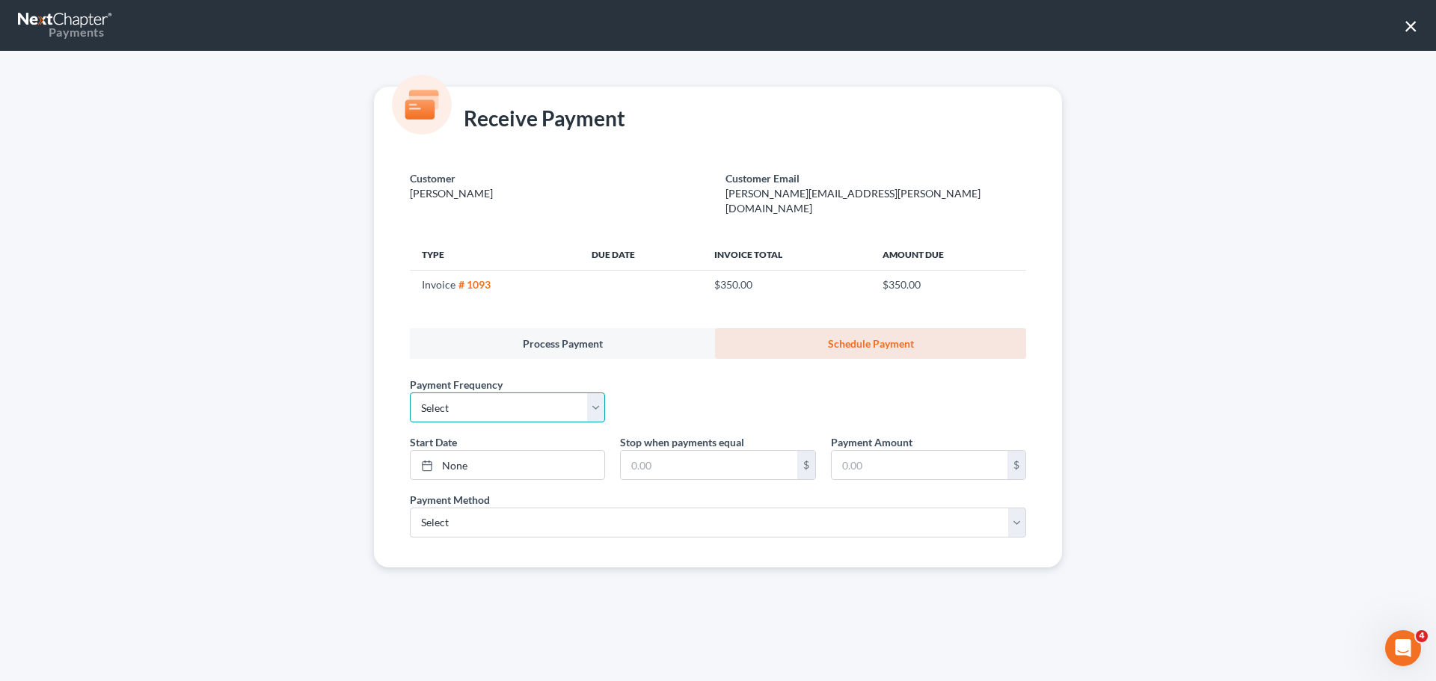
click at [504, 393] on select "Select One-Time Weekly Bi-Weekly Monthly Bi-Monthly Custom" at bounding box center [507, 408] width 195 height 30
select select "0"
click at [410, 393] on select "Select One-Time Weekly Bi-Weekly Monthly Bi-Monthly Custom" at bounding box center [507, 408] width 195 height 30
click at [470, 451] on link "None" at bounding box center [508, 465] width 194 height 28
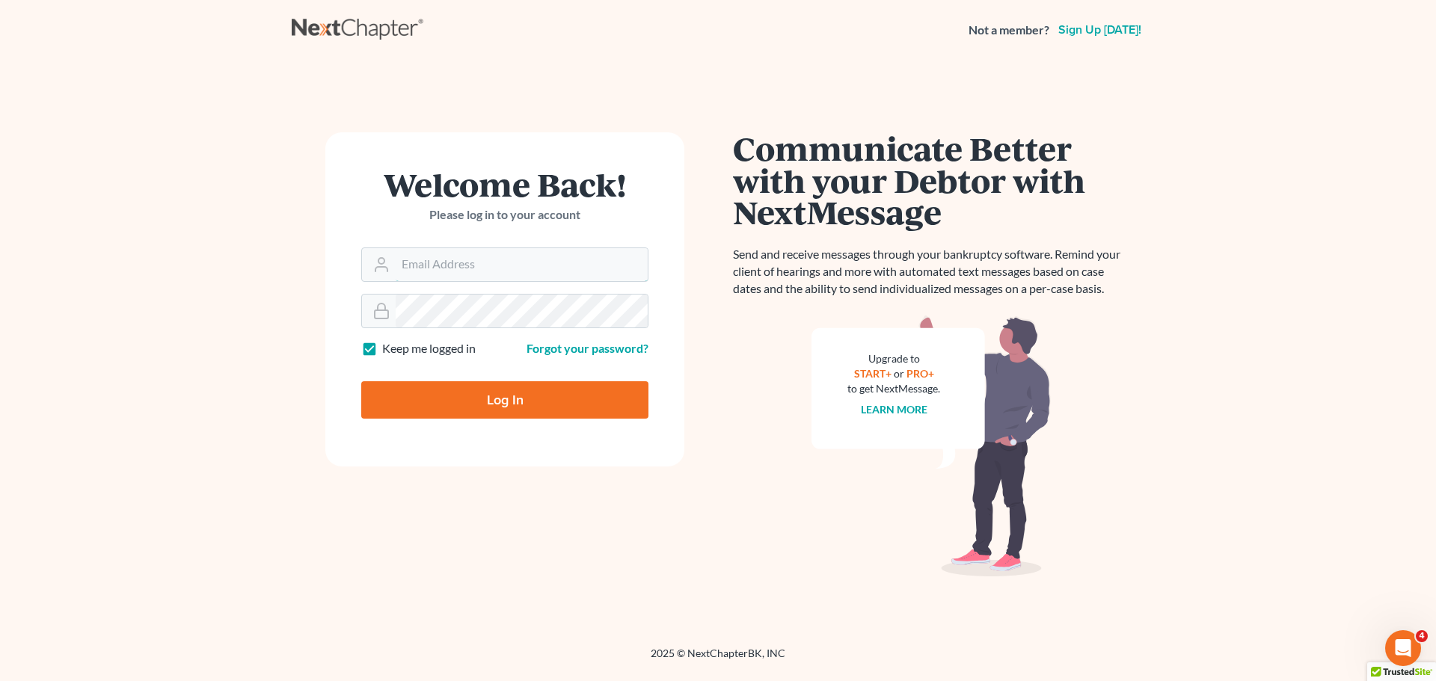
type input "christiaan@mvnlaw.com"
click at [643, 363] on div at bounding box center [514, 413] width 307 height 171
drag, startPoint x: 496, startPoint y: 399, endPoint x: 551, endPoint y: 387, distance: 55.7
click at [494, 399] on input "Log In" at bounding box center [504, 399] width 287 height 37
type input "Thinking..."
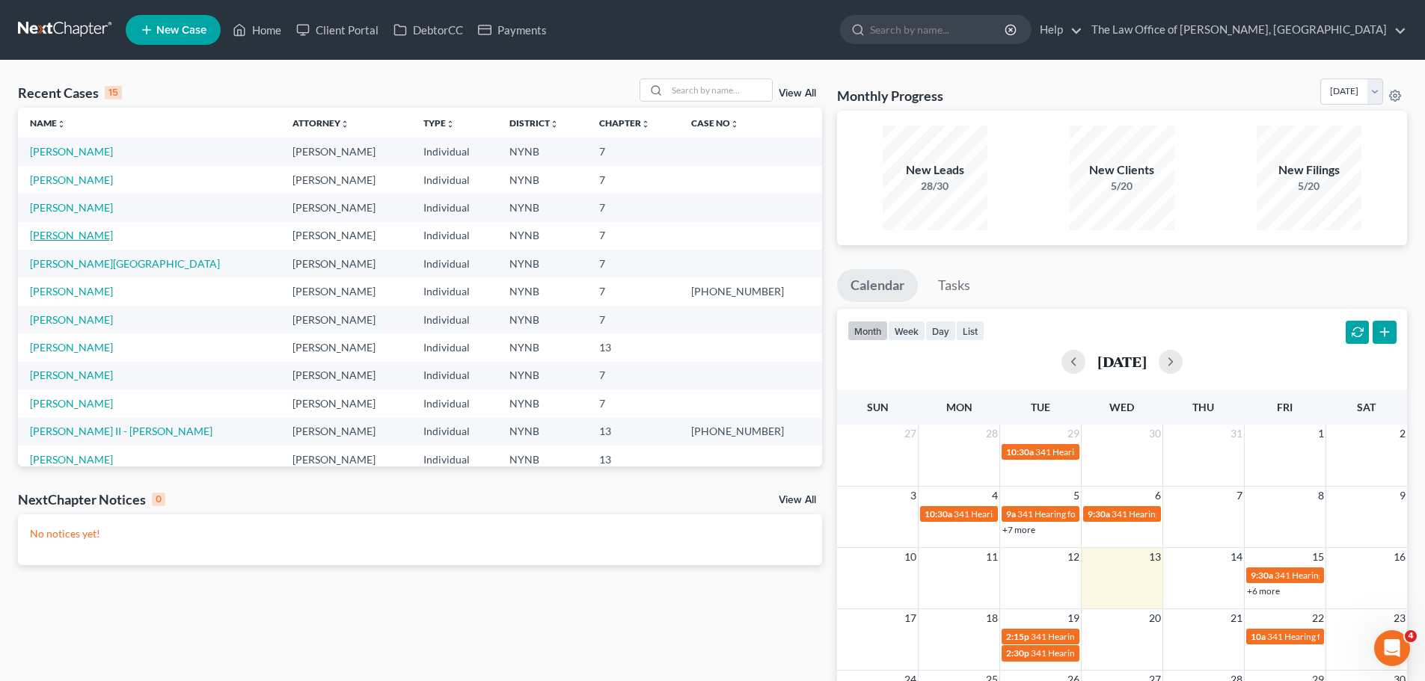
click at [82, 233] on link "[PERSON_NAME]" at bounding box center [71, 235] width 83 height 13
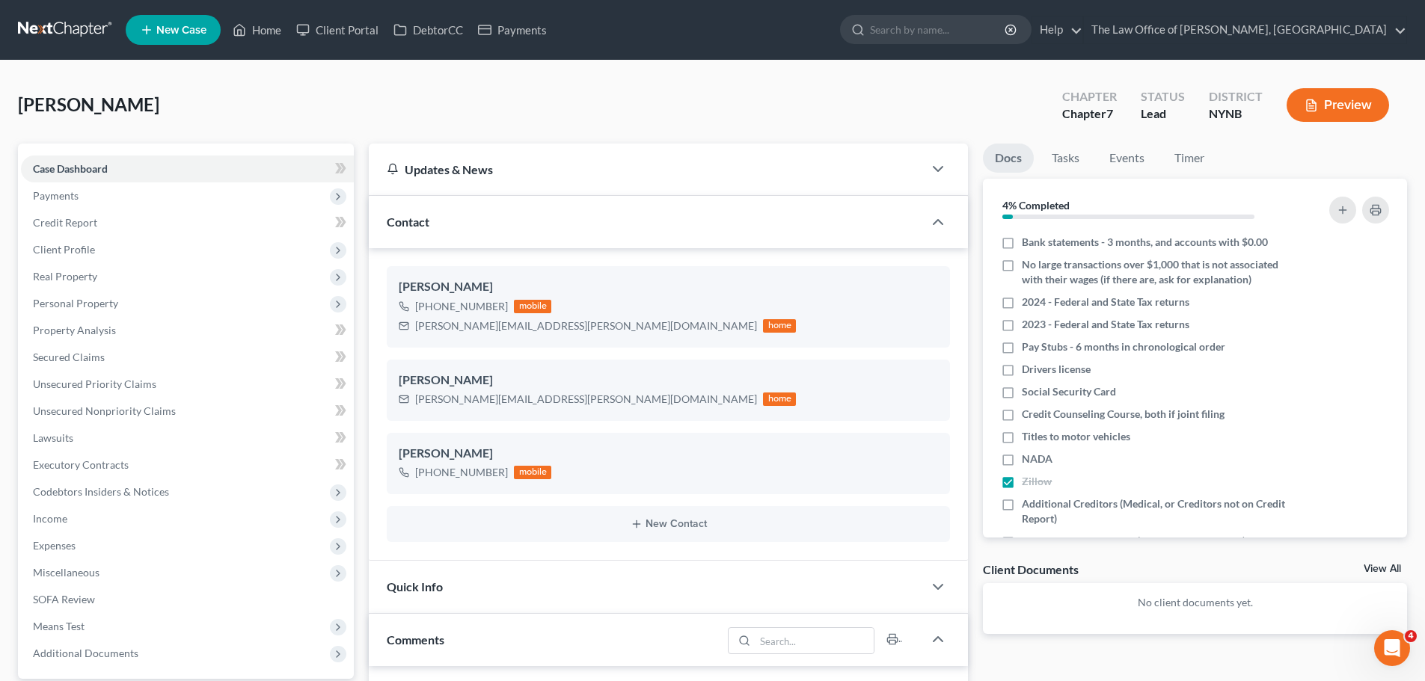
scroll to position [679, 0]
select select "0"
click at [446, 35] on link "DebtorCC" at bounding box center [428, 29] width 85 height 27
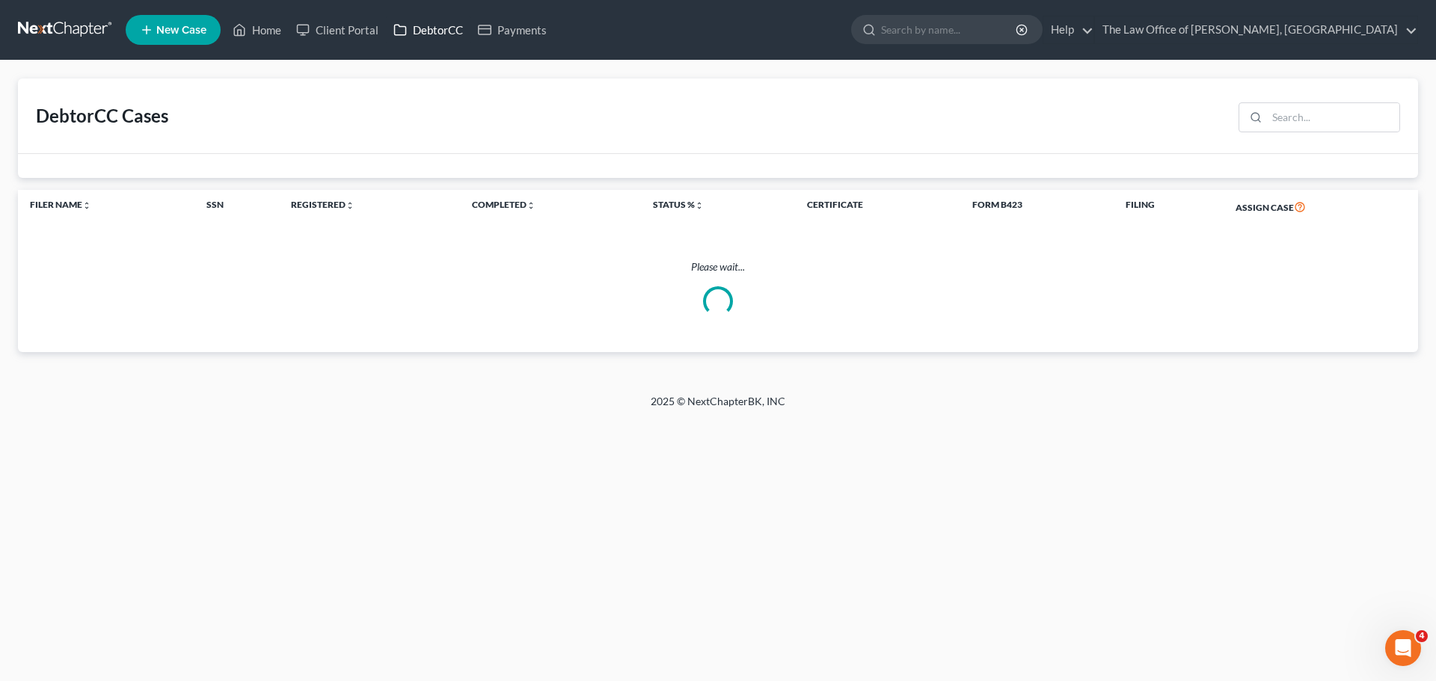
click at [435, 32] on link "DebtorCC" at bounding box center [428, 29] width 85 height 27
click at [1298, 123] on input "search" at bounding box center [1333, 117] width 132 height 28
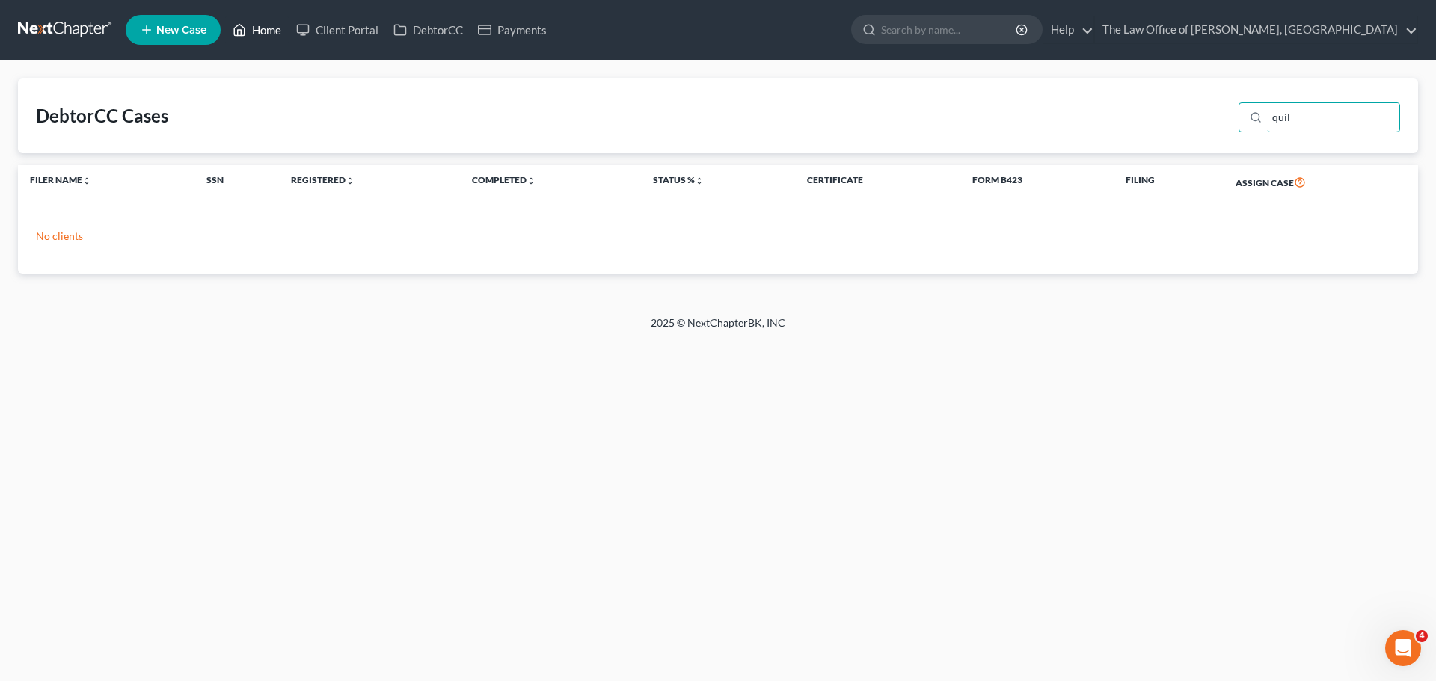
type input "quil"
click at [261, 28] on link "Home" at bounding box center [257, 29] width 64 height 27
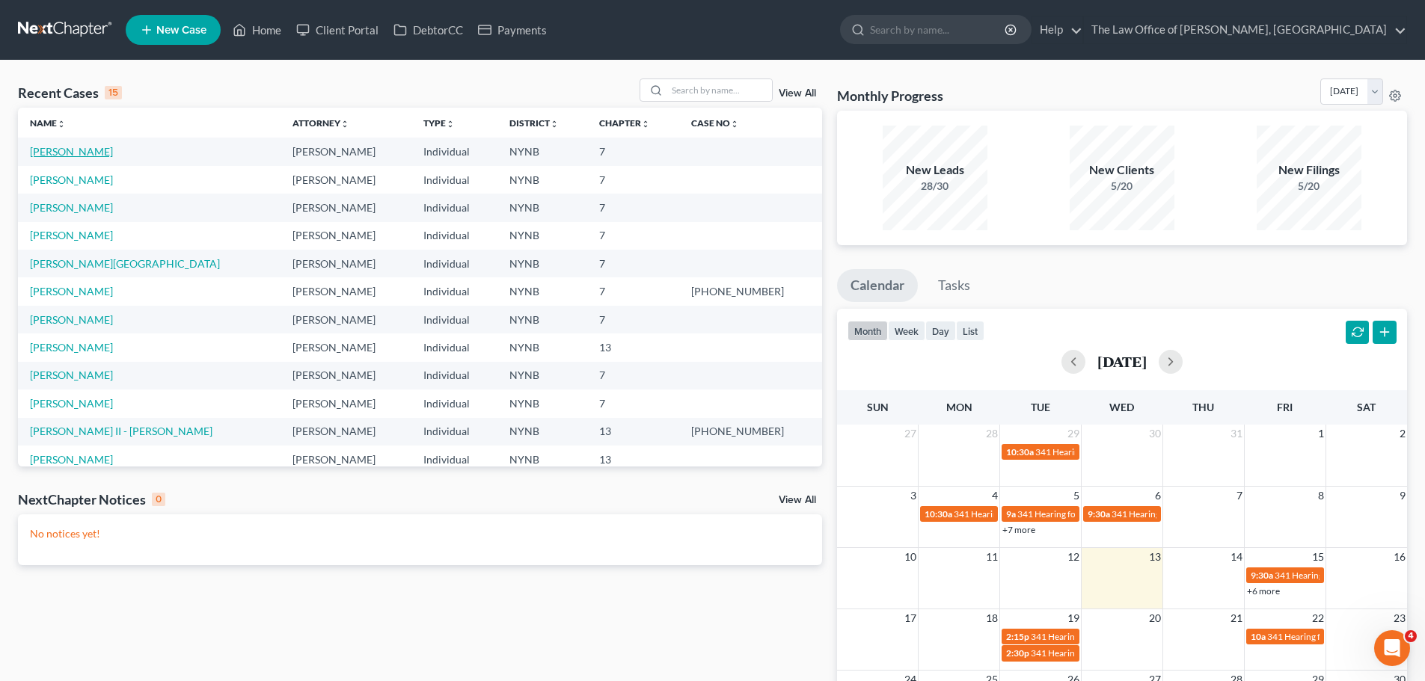
click at [49, 154] on link "Quillinan, Paige" at bounding box center [71, 151] width 83 height 13
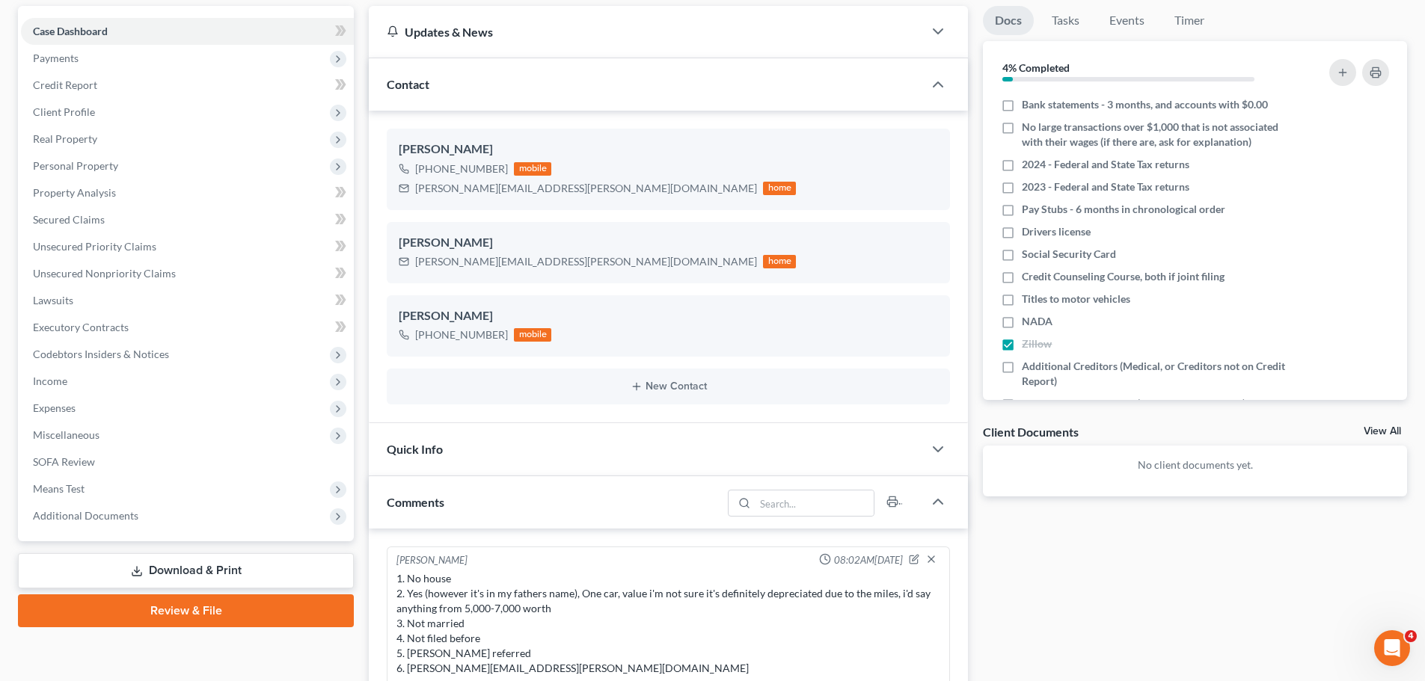
scroll to position [449, 0]
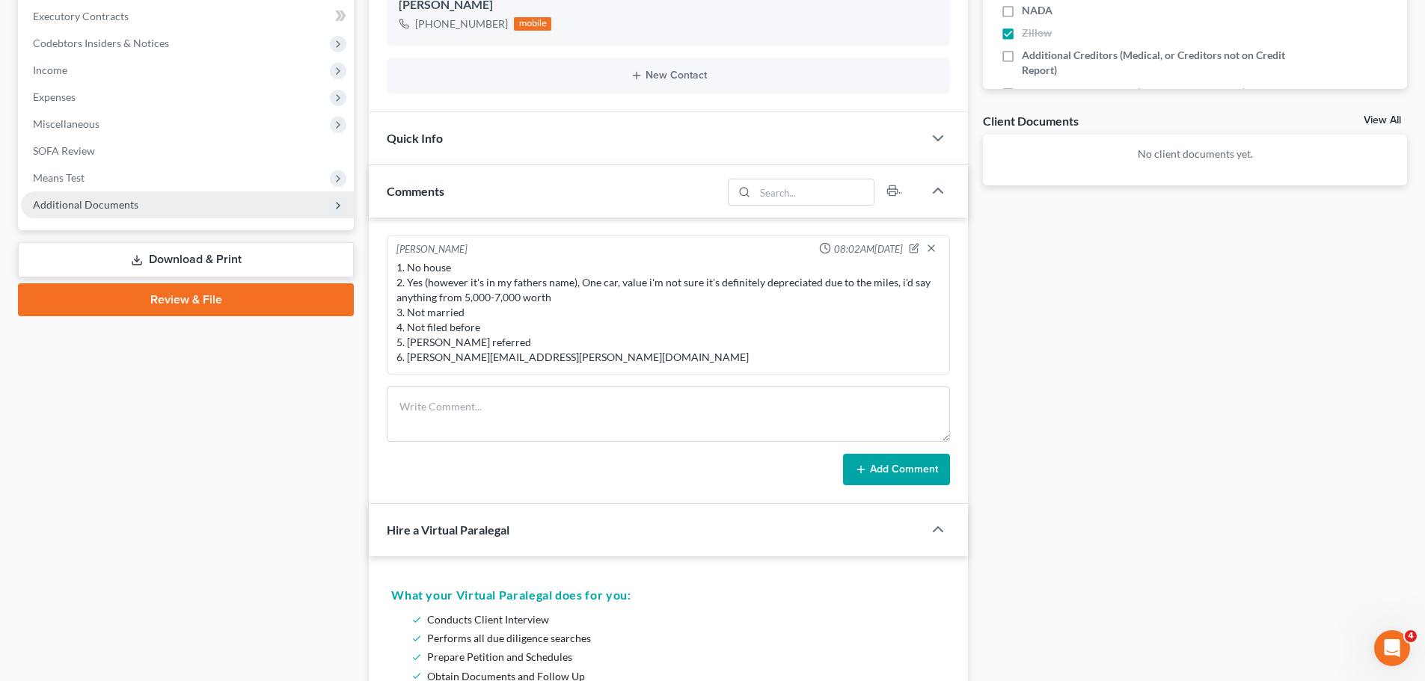
click at [111, 212] on span "Additional Documents" at bounding box center [187, 204] width 333 height 27
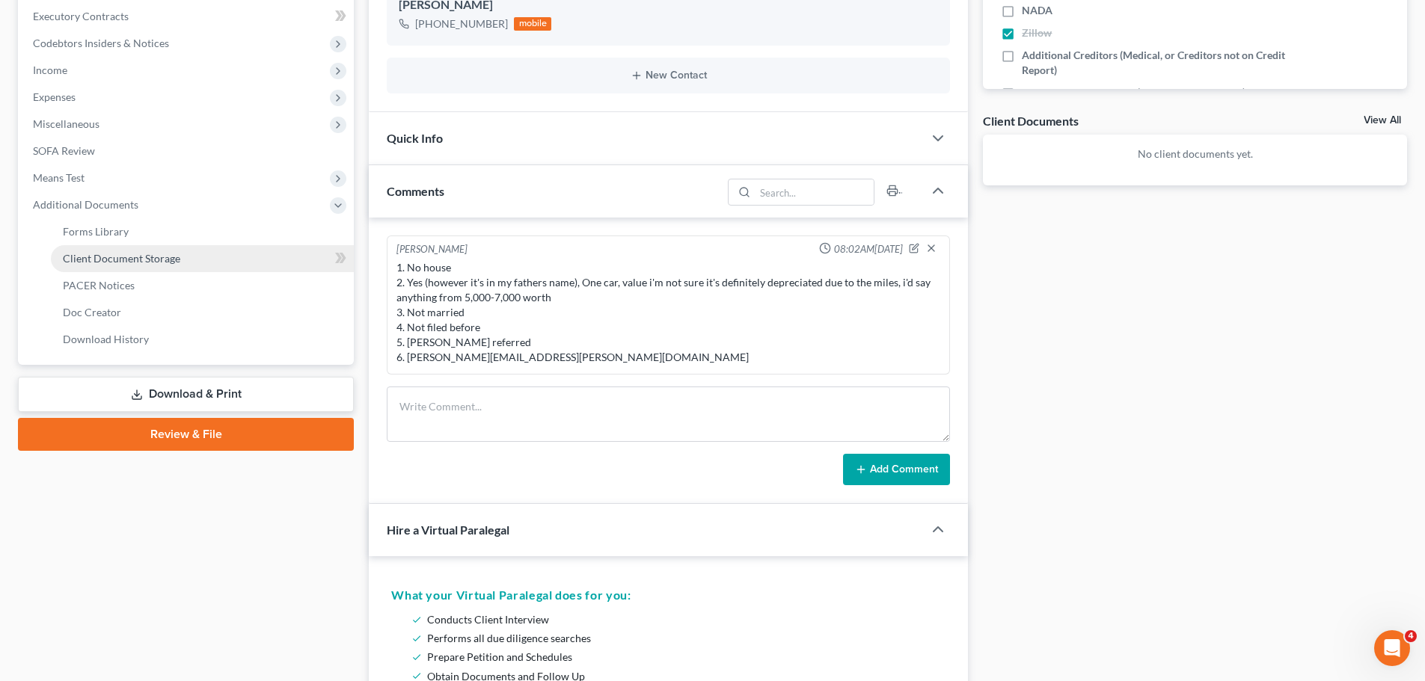
click at [159, 260] on span "Client Document Storage" at bounding box center [121, 258] width 117 height 13
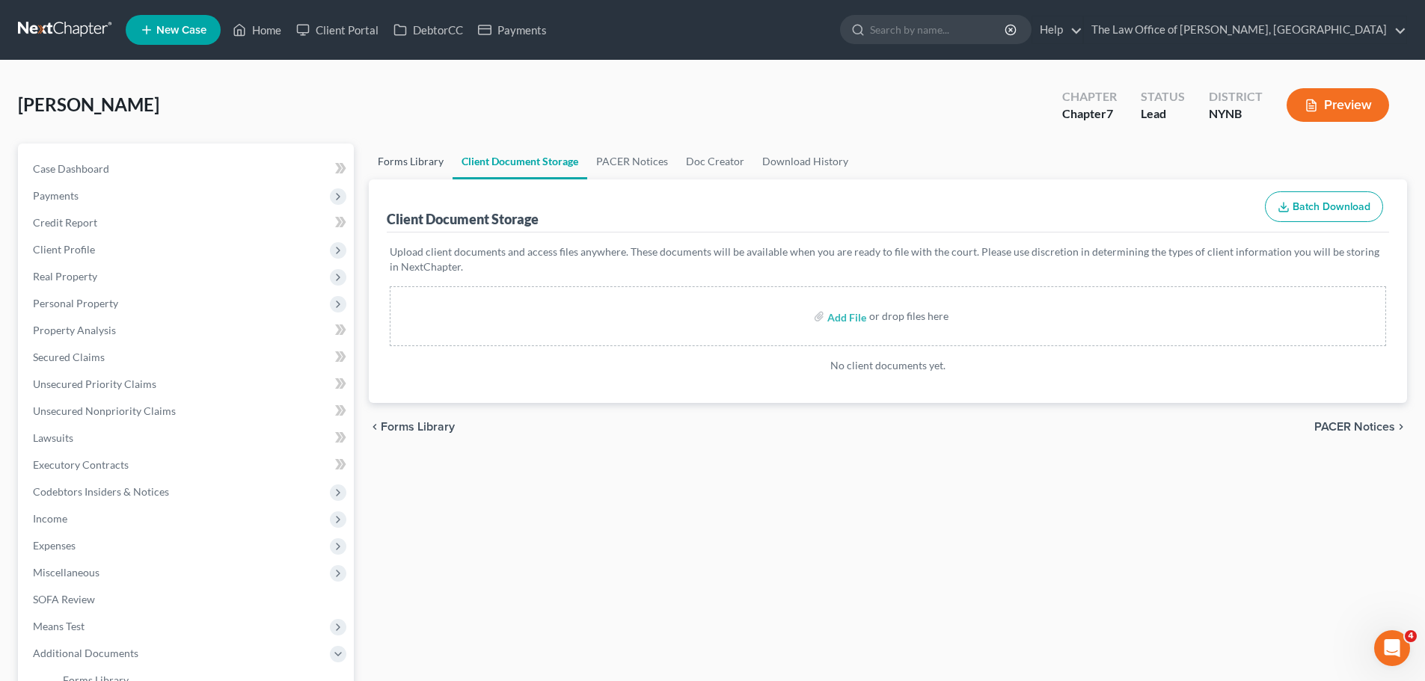
click at [411, 147] on link "Forms Library" at bounding box center [411, 162] width 84 height 36
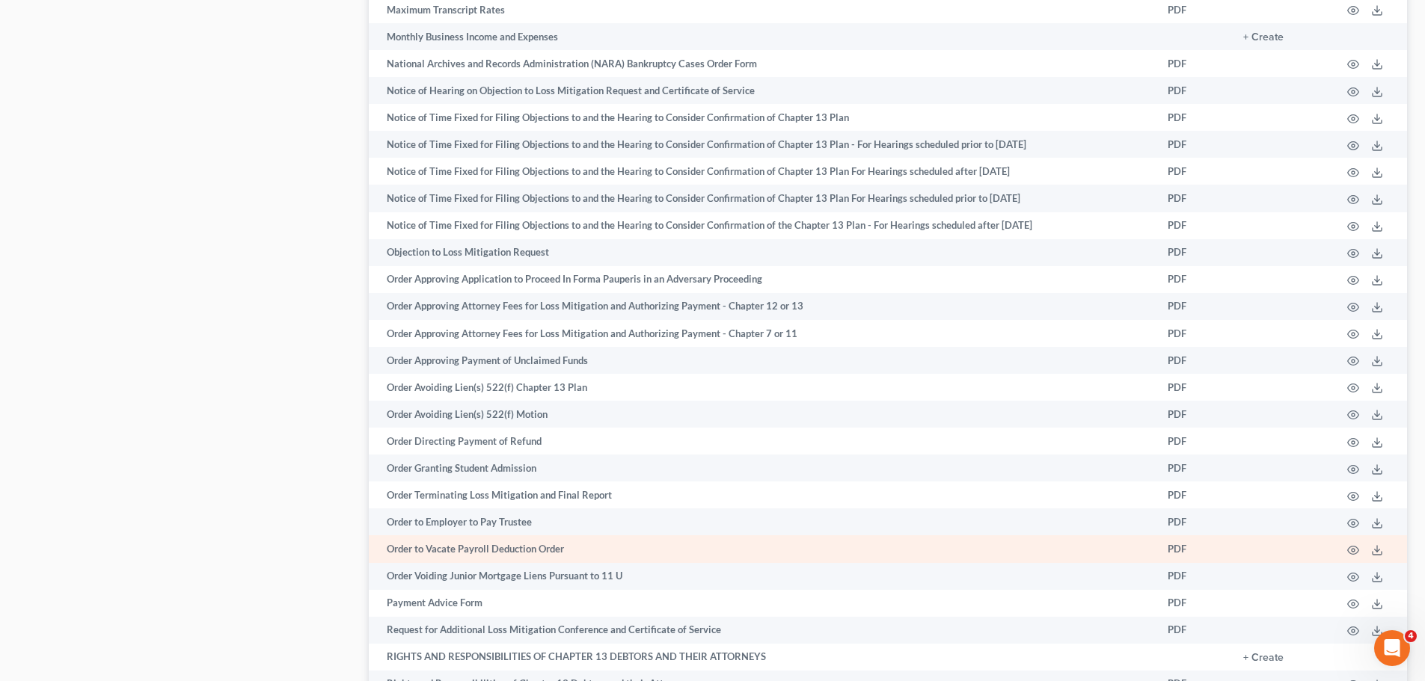
scroll to position [1870, 0]
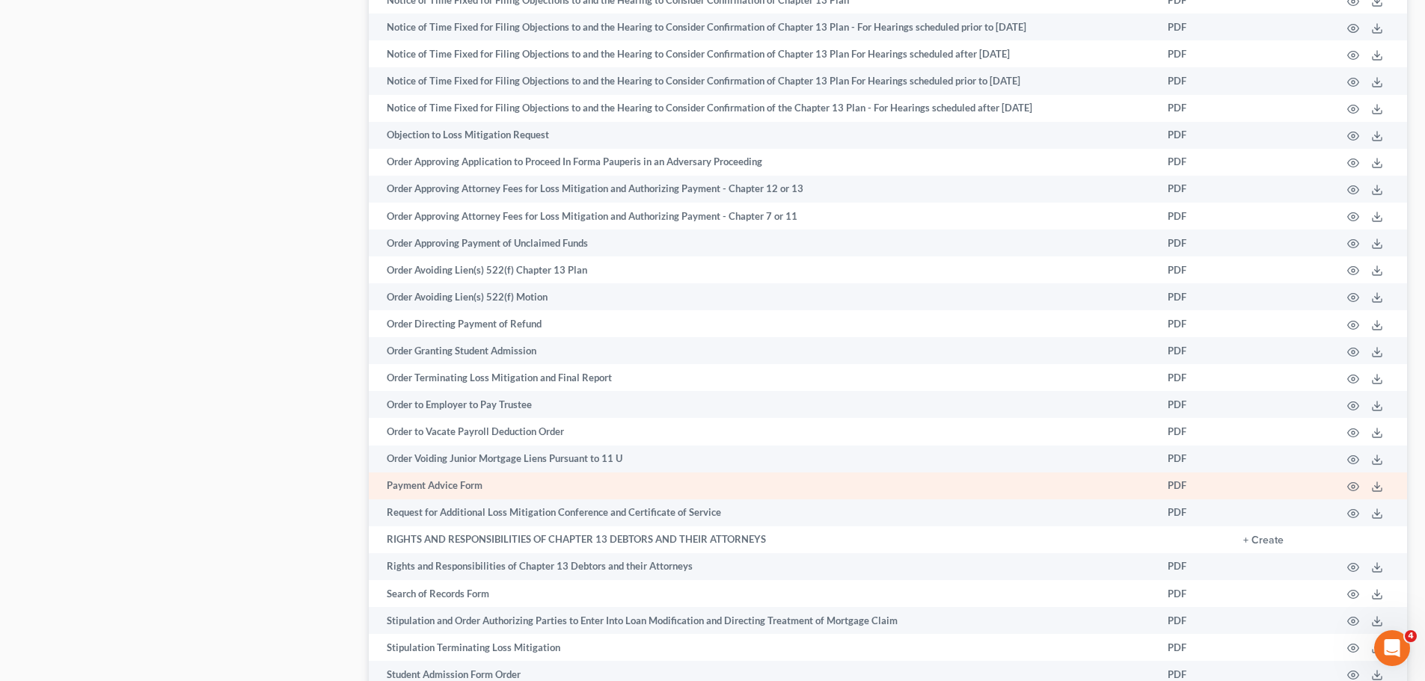
click at [1372, 493] on td at bounding box center [1368, 486] width 78 height 27
click at [1381, 486] on icon at bounding box center [1377, 487] width 12 height 12
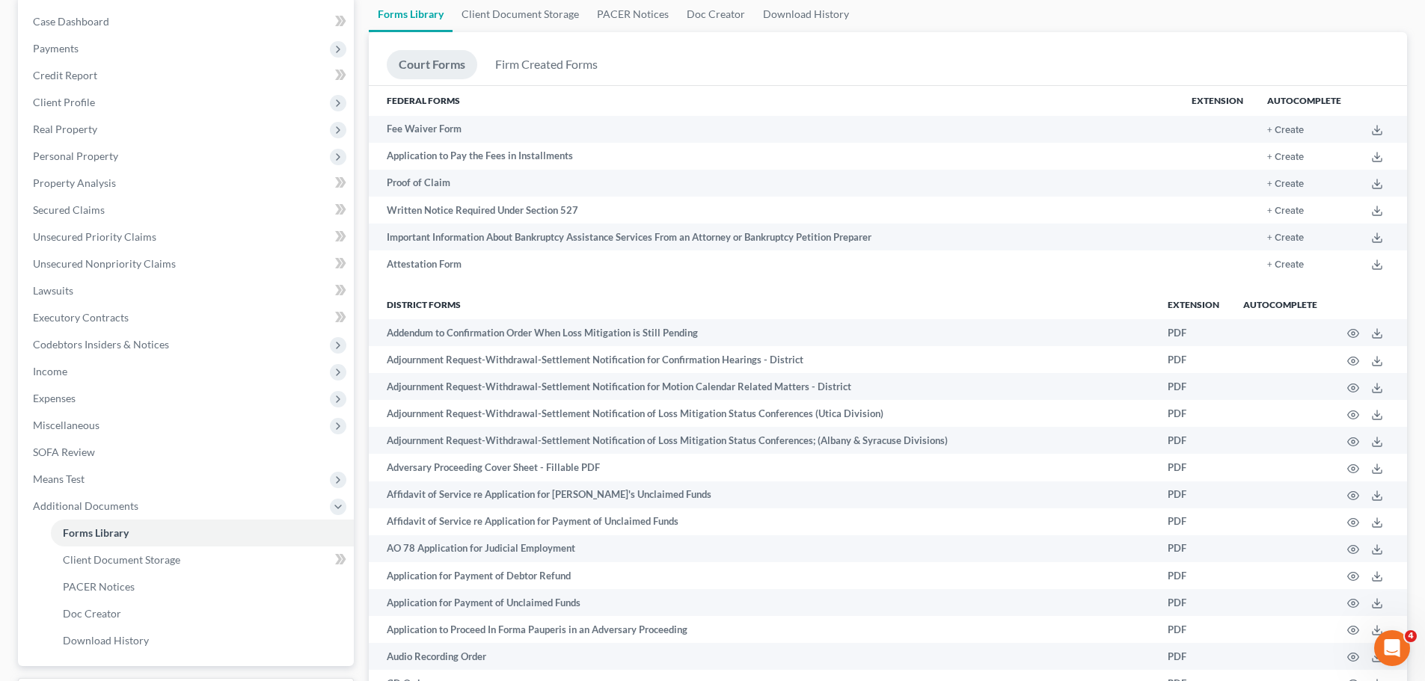
scroll to position [0, 0]
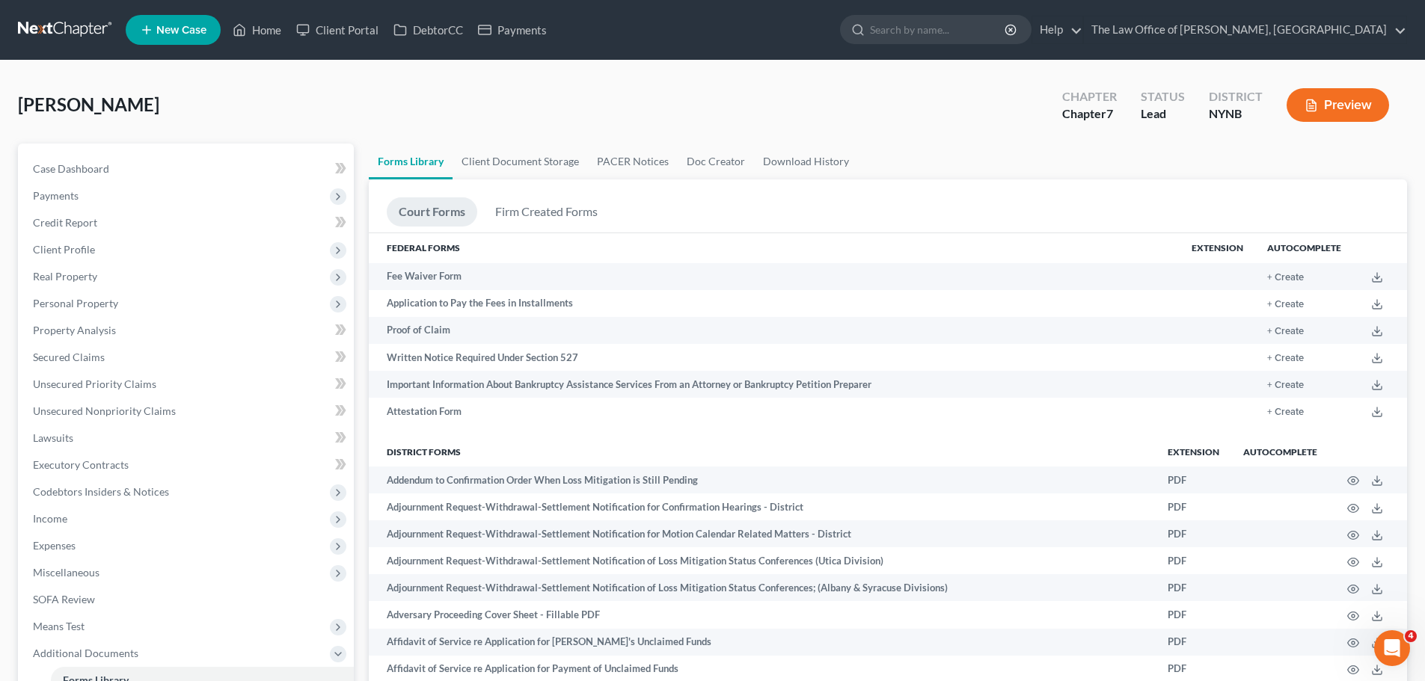
drag, startPoint x: 151, startPoint y: 93, endPoint x: 23, endPoint y: 96, distance: 127.9
click at [22, 96] on div "Quillinan, Paige Upgraded Chapter Chapter 7 Status Lead District NYNB Preview" at bounding box center [712, 111] width 1389 height 65
copy span "[PERSON_NAME]"
click at [142, 172] on link "Case Dashboard" at bounding box center [187, 169] width 333 height 27
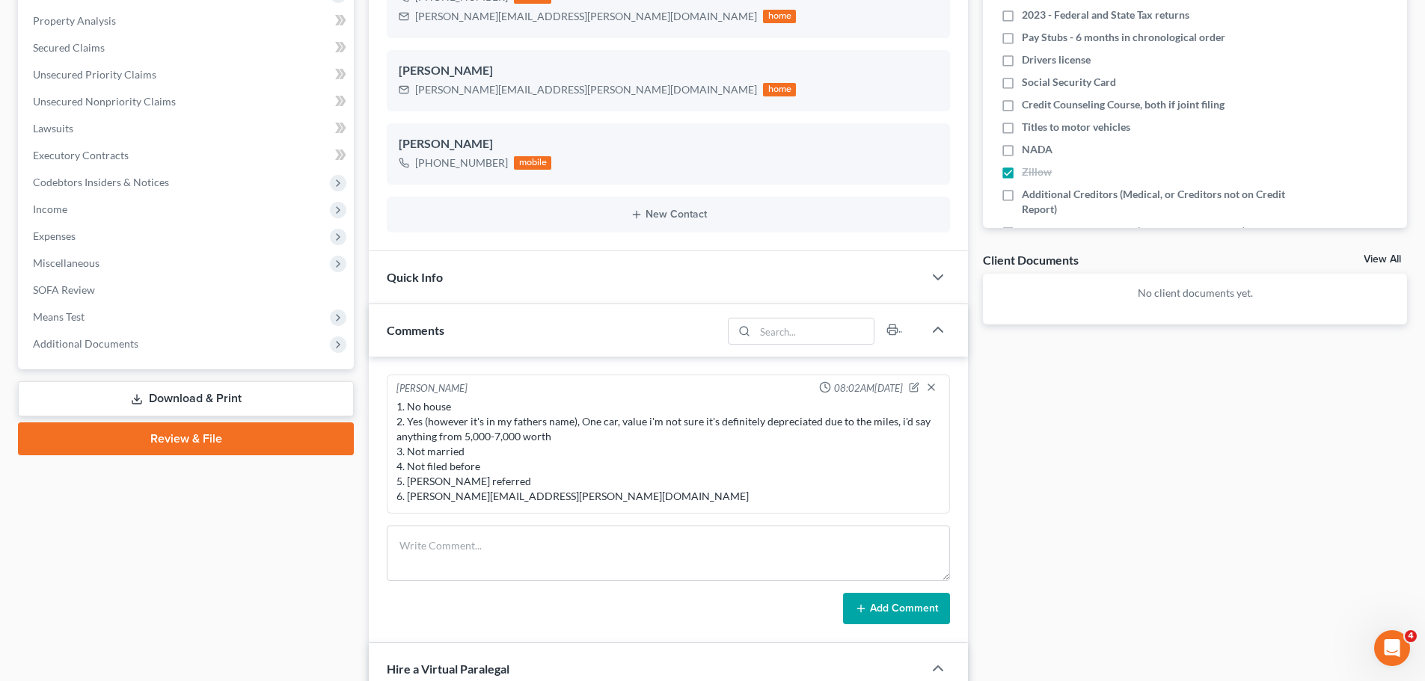
scroll to position [150, 0]
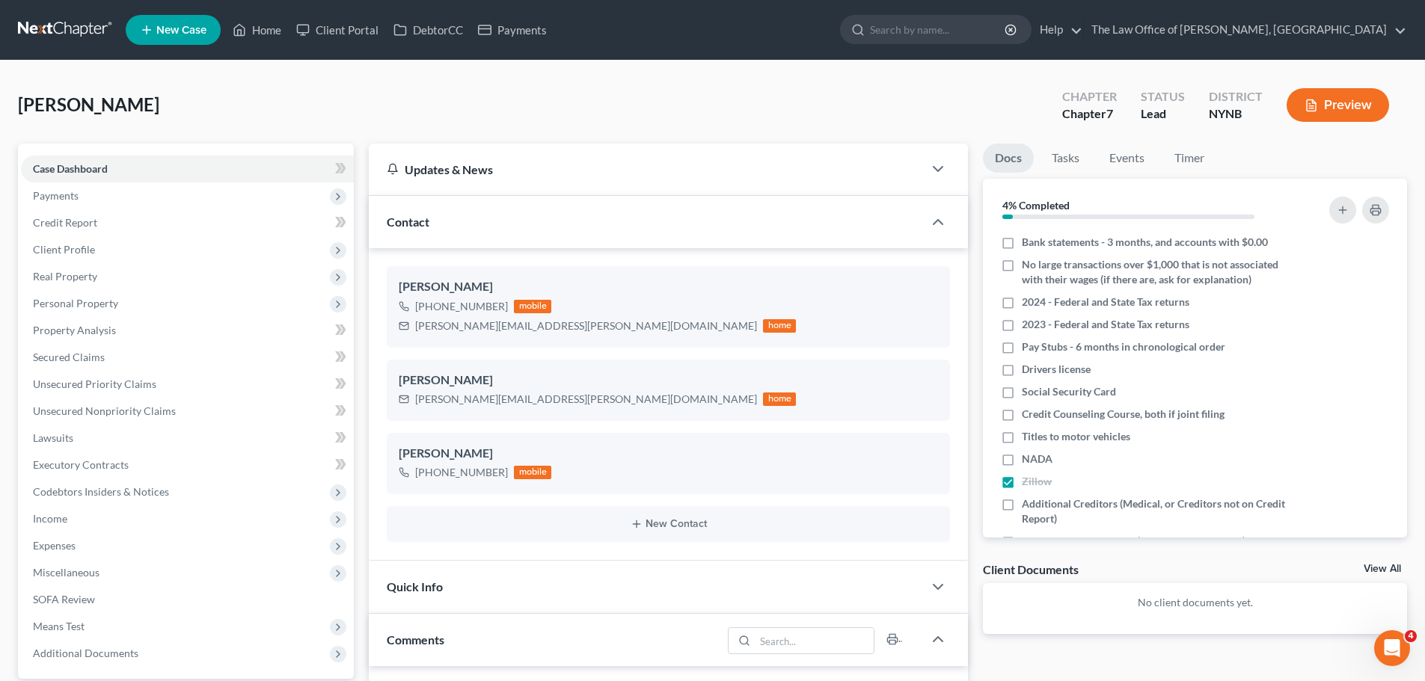
drag, startPoint x: 108, startPoint y: 93, endPoint x: 0, endPoint y: 77, distance: 109.7
copy span "[PERSON_NAME]"
click at [1083, 162] on link "Tasks" at bounding box center [1066, 158] width 52 height 29
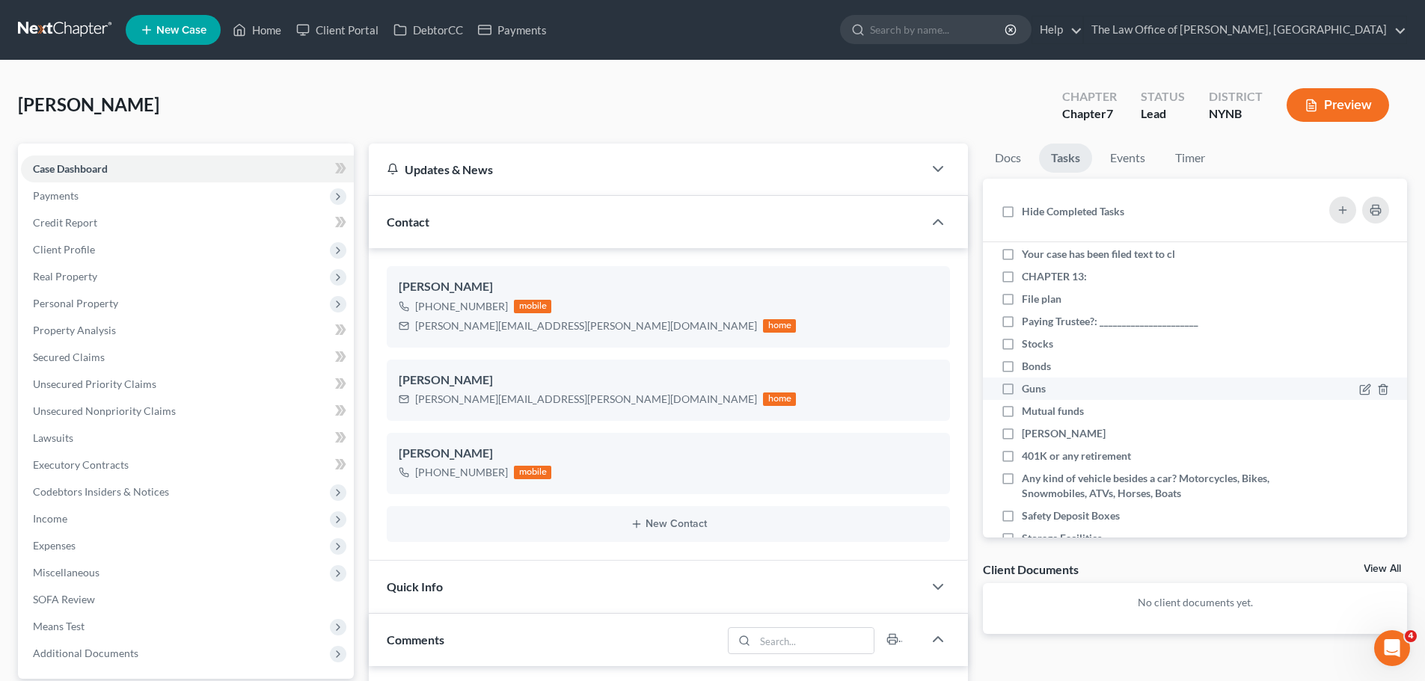
scroll to position [598, 0]
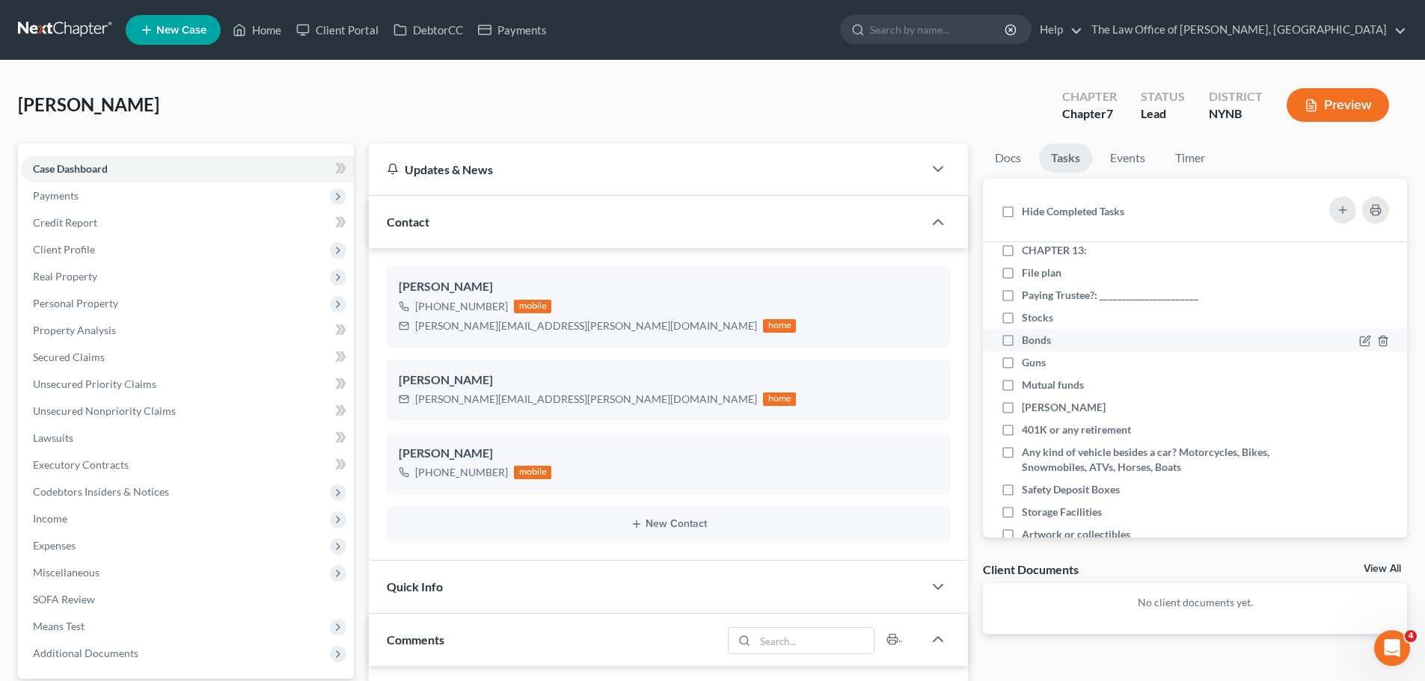
drag, startPoint x: 1008, startPoint y: 322, endPoint x: 1010, endPoint y: 331, distance: 10.0
click at [1022, 321] on label "Stocks" at bounding box center [1043, 317] width 43 height 15
click at [1028, 320] on input "Stocks" at bounding box center [1033, 315] width 10 height 10
checkbox input "true"
click at [1022, 337] on label "Bonds" at bounding box center [1042, 340] width 41 height 15
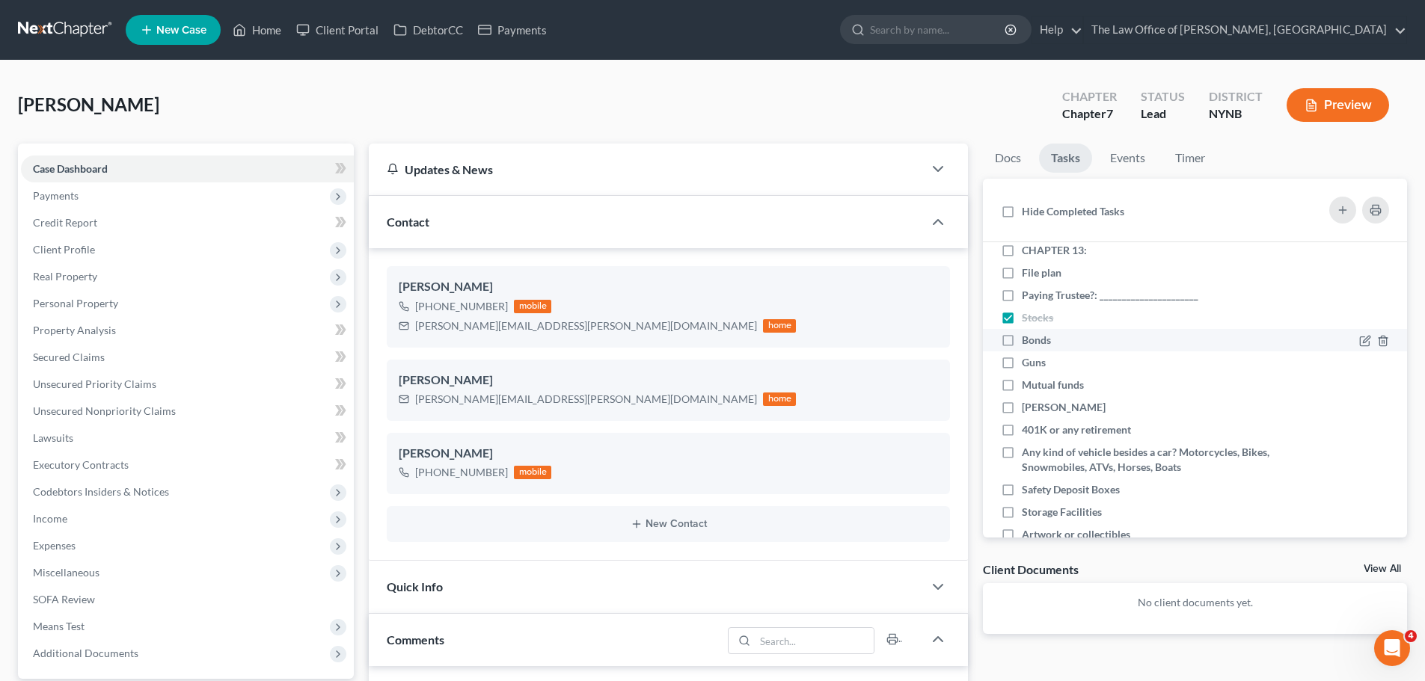
click at [1028, 337] on input "Bonds" at bounding box center [1033, 338] width 10 height 10
checkbox input "true"
click at [1022, 359] on label "Guns" at bounding box center [1040, 362] width 36 height 15
click at [1028, 359] on input "Guns" at bounding box center [1033, 360] width 10 height 10
checkbox input "true"
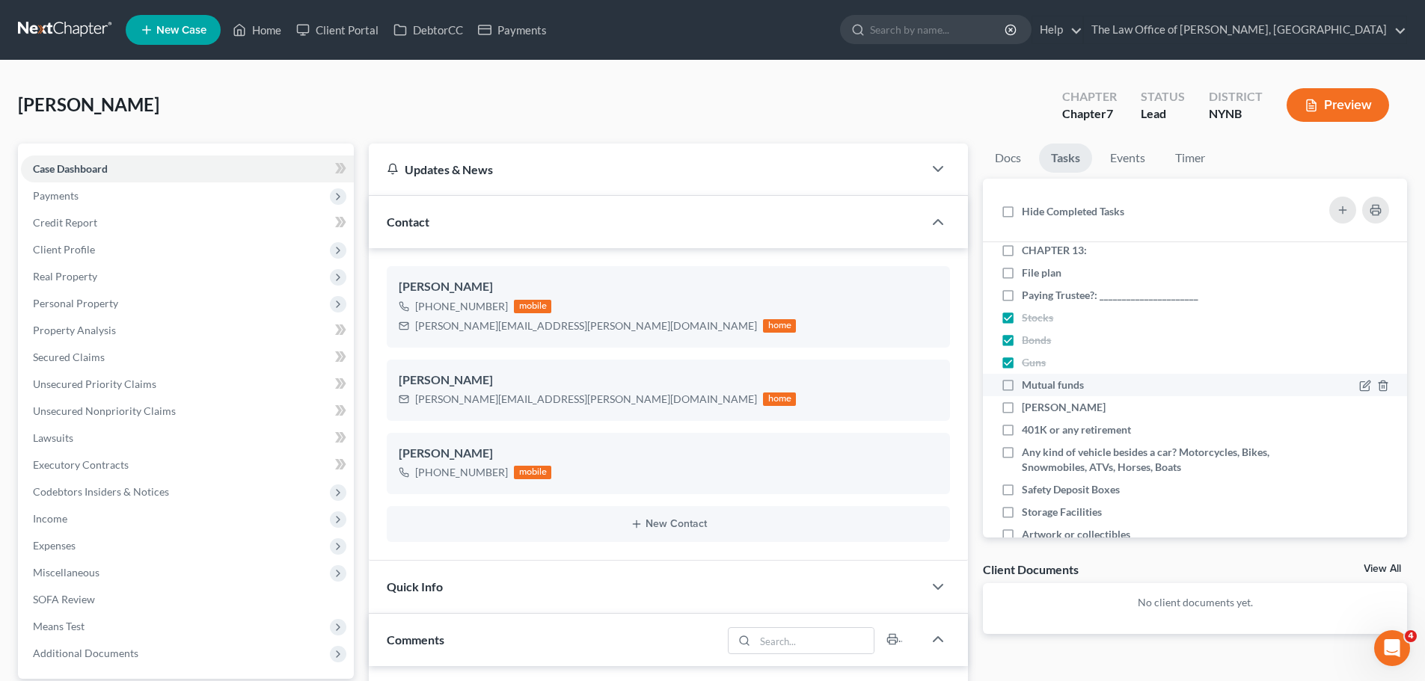
click at [1022, 381] on label "Mutual funds" at bounding box center [1059, 385] width 74 height 15
click at [1028, 381] on input "Mutual funds" at bounding box center [1033, 383] width 10 height 10
checkbox input "true"
click at [1022, 408] on label "Roth IRA" at bounding box center [1070, 407] width 96 height 15
click at [1028, 408] on input "Roth IRA" at bounding box center [1033, 405] width 10 height 10
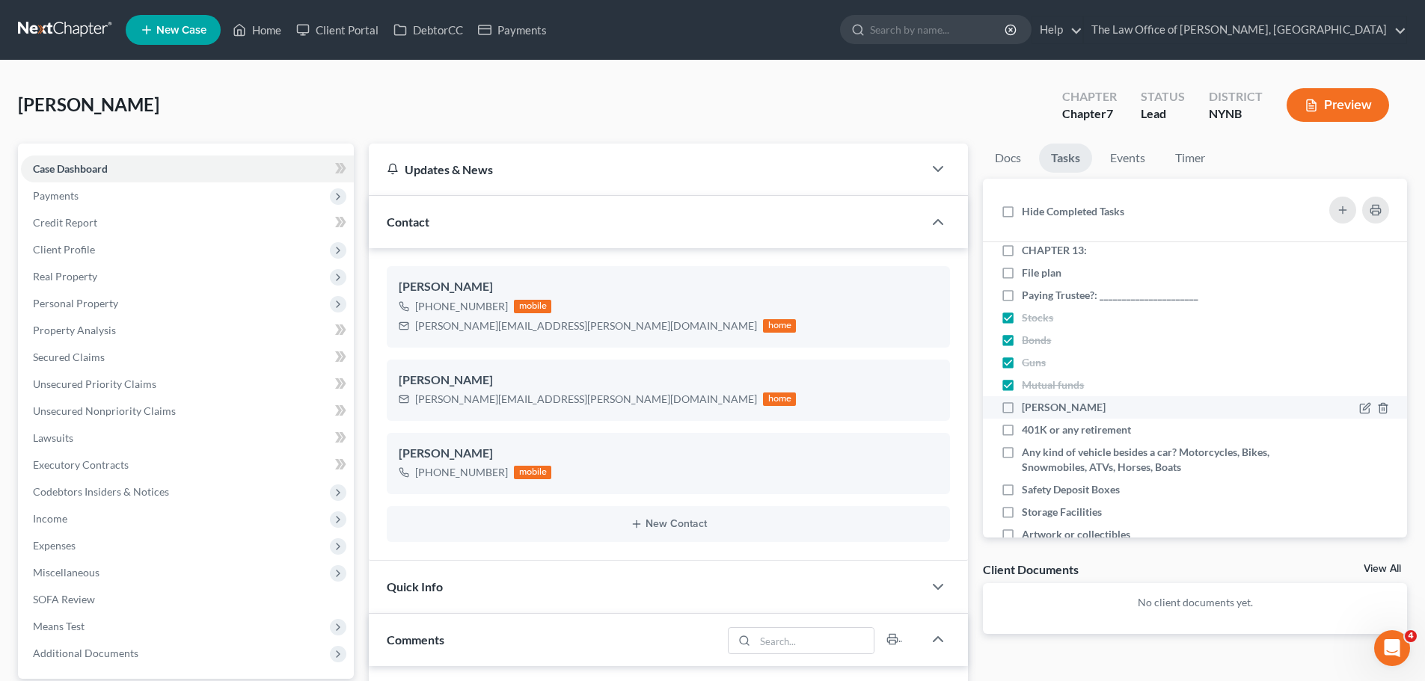
checkbox input "true"
click at [1022, 432] on label "401K or any retirement" at bounding box center [1082, 430] width 121 height 15
click at [1028, 432] on input "401K or any retirement" at bounding box center [1033, 428] width 10 height 10
checkbox input "true"
click at [1022, 454] on label "Any kind of vehicle besides a car? Motorcycles, Bikes, Snowmobiles, ATVs, Horse…" at bounding box center [1146, 460] width 248 height 30
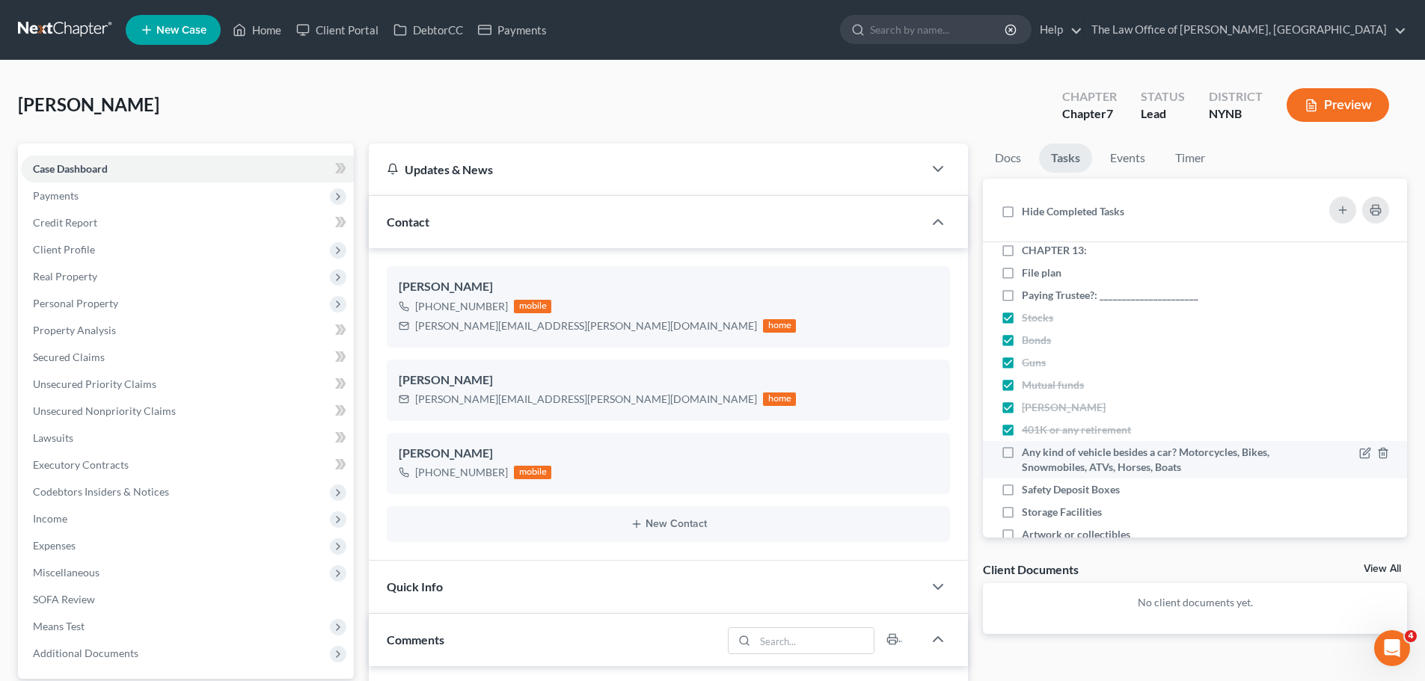
click at [1028, 454] on input "Any kind of vehicle besides a car? Motorcycles, Bikes, Snowmobiles, ATVs, Horse…" at bounding box center [1033, 450] width 10 height 10
checkbox input "true"
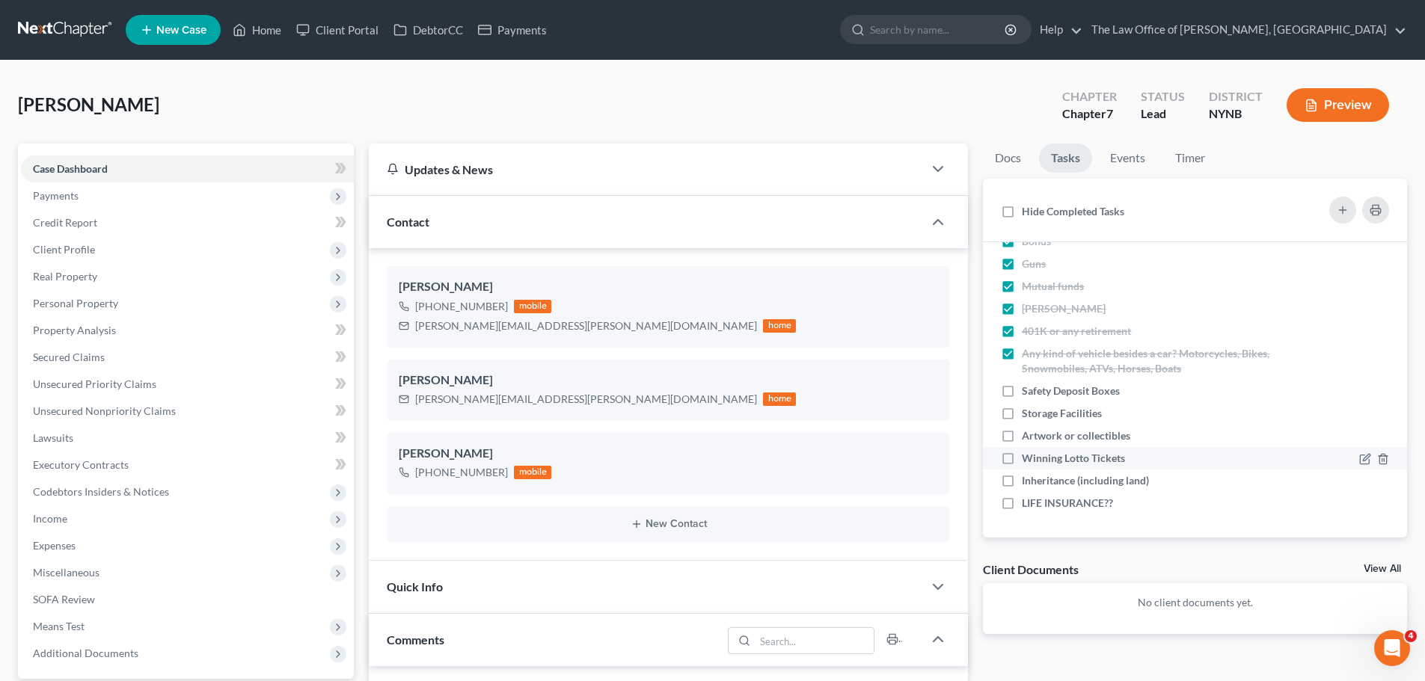
scroll to position [698, 0]
click at [1022, 398] on label "Safety Deposit Boxes" at bounding box center [1077, 390] width 110 height 15
click at [1028, 393] on input "Safety Deposit Boxes" at bounding box center [1033, 388] width 10 height 10
checkbox input "true"
click at [1022, 417] on label "Storage Facilities" at bounding box center [1068, 412] width 92 height 15
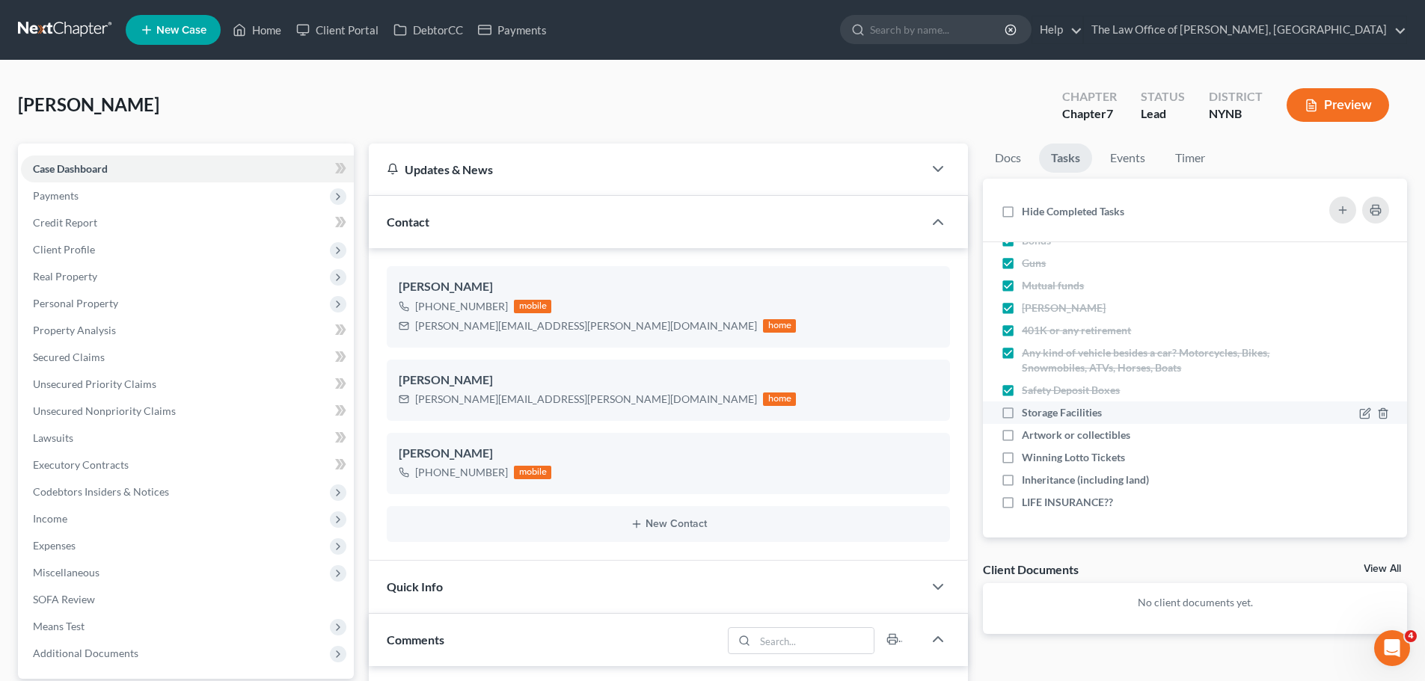
click at [1028, 415] on input "Storage Facilities" at bounding box center [1033, 410] width 10 height 10
checkbox input "true"
click at [1022, 438] on label "Artwork or collectibles" at bounding box center [1082, 435] width 120 height 15
click at [1028, 438] on input "Artwork or collectibles" at bounding box center [1033, 433] width 10 height 10
checkbox input "true"
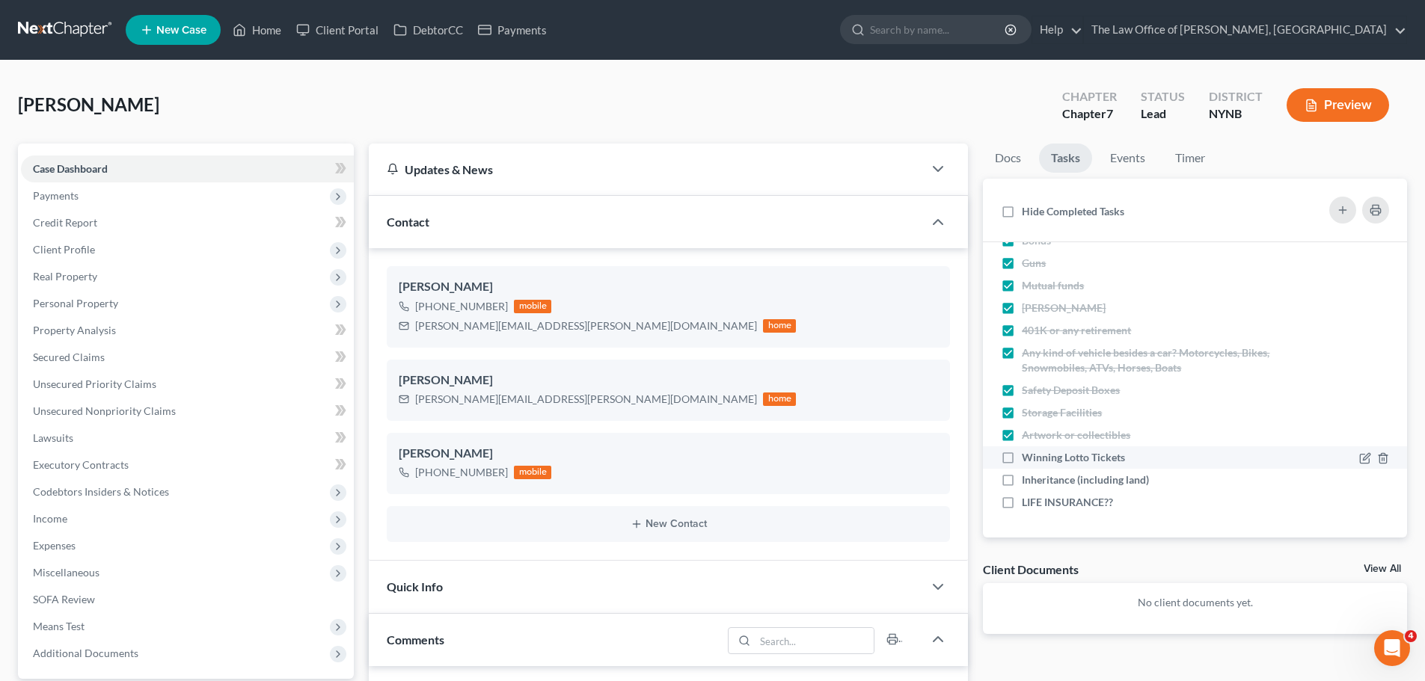
click at [1022, 455] on label "Winning Lotto Tickets" at bounding box center [1079, 457] width 115 height 15
click at [1028, 455] on input "Winning Lotto Tickets" at bounding box center [1033, 455] width 10 height 10
checkbox input "true"
click at [1022, 475] on label "Inheritance (including land)" at bounding box center [1091, 480] width 139 height 15
click at [1028, 475] on input "Inheritance (including land)" at bounding box center [1033, 478] width 10 height 10
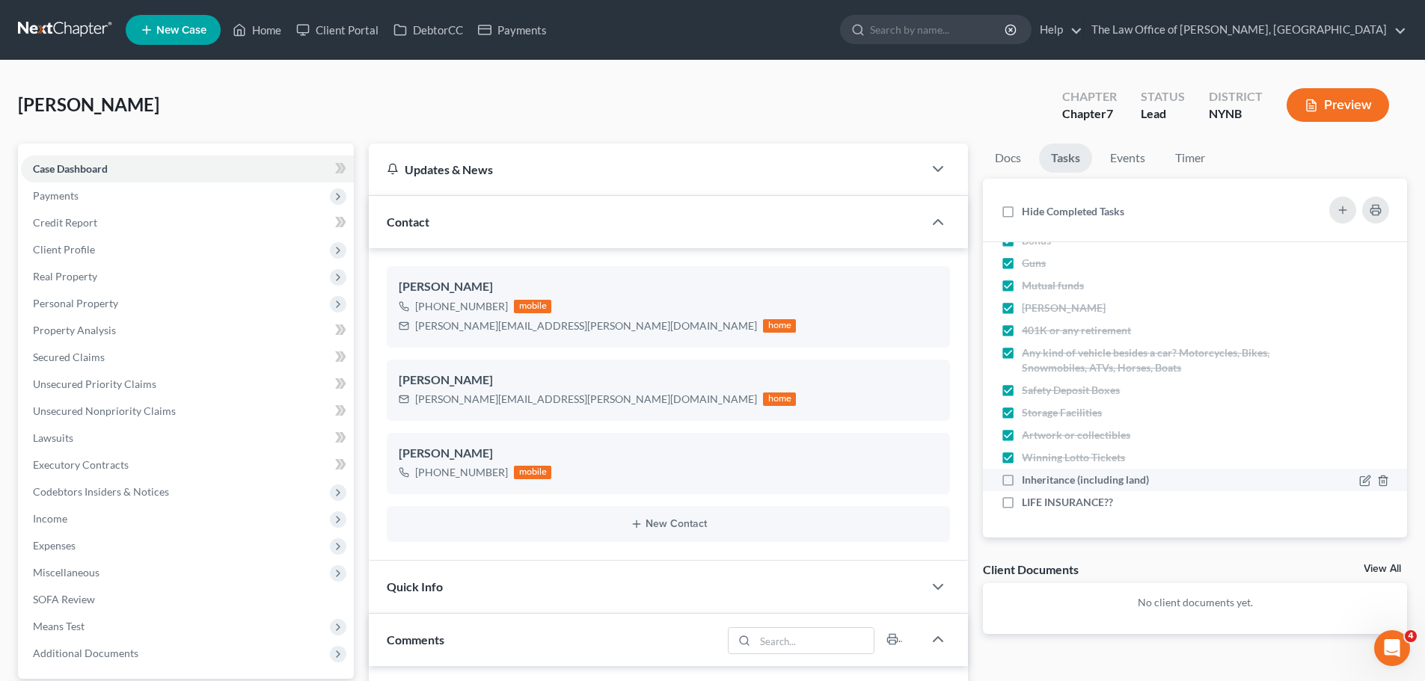
checkbox input "true"
click at [1022, 500] on label "LIFE INSURANCE??" at bounding box center [1073, 502] width 103 height 15
click at [1028, 500] on input "LIFE INSURANCE??" at bounding box center [1033, 500] width 10 height 10
checkbox input "true"
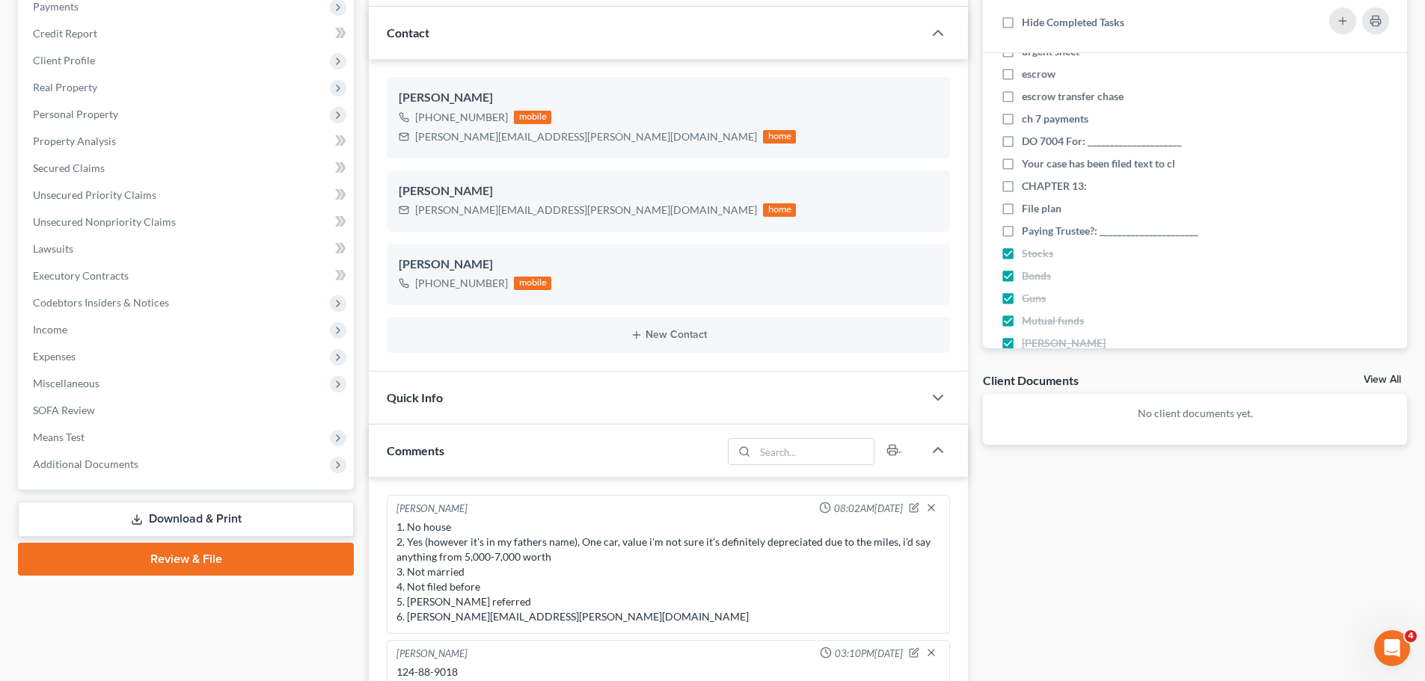
scroll to position [374, 0]
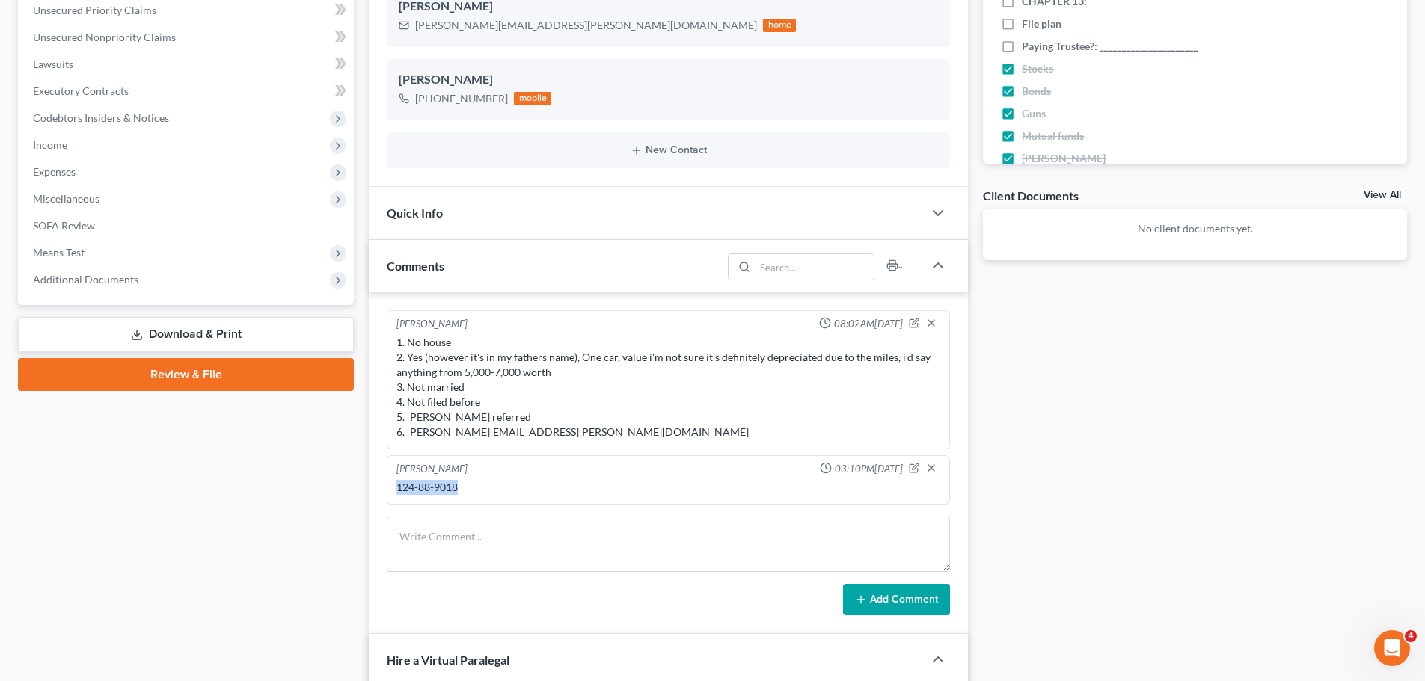
drag, startPoint x: 474, startPoint y: 482, endPoint x: 390, endPoint y: 491, distance: 85.0
click at [391, 491] on div "Christiaan VanNiekerk 03:10PM, 08/13/2025 124-88-9018" at bounding box center [668, 480] width 563 height 49
copy div "124-88-9018"
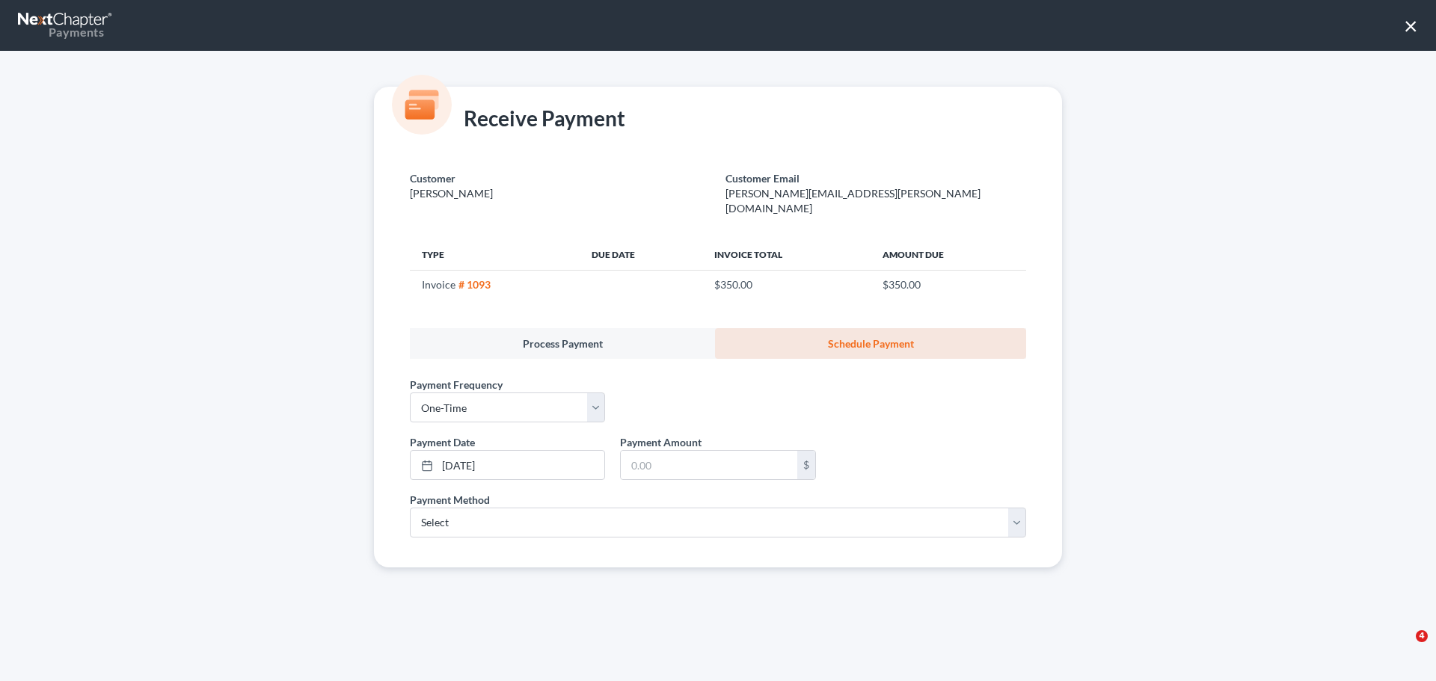
select select "0"
click at [650, 451] on input "text" at bounding box center [709, 465] width 176 height 28
type input "350"
click at [475, 512] on select "Select ACH Credit Card" at bounding box center [718, 523] width 616 height 30
select select "1"
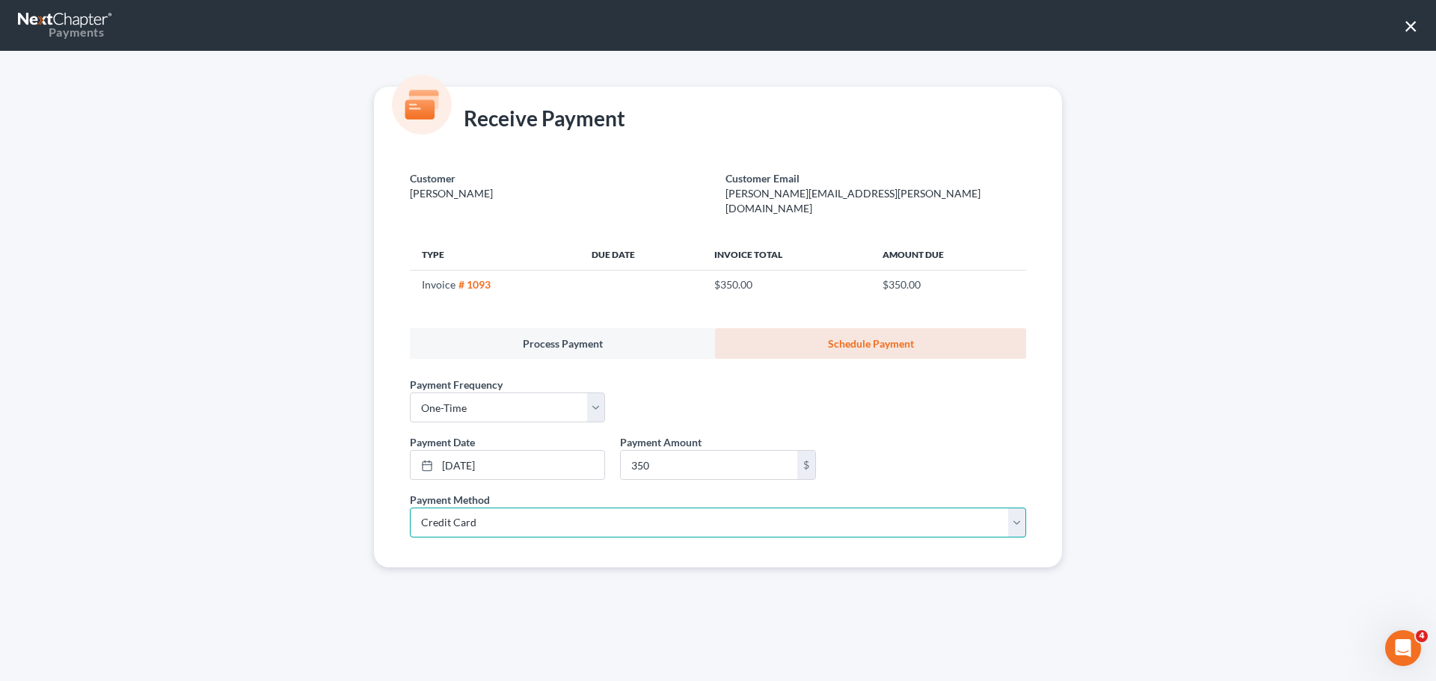
click at [410, 508] on select "Select ACH Credit Card" at bounding box center [718, 523] width 616 height 30
select select "35"
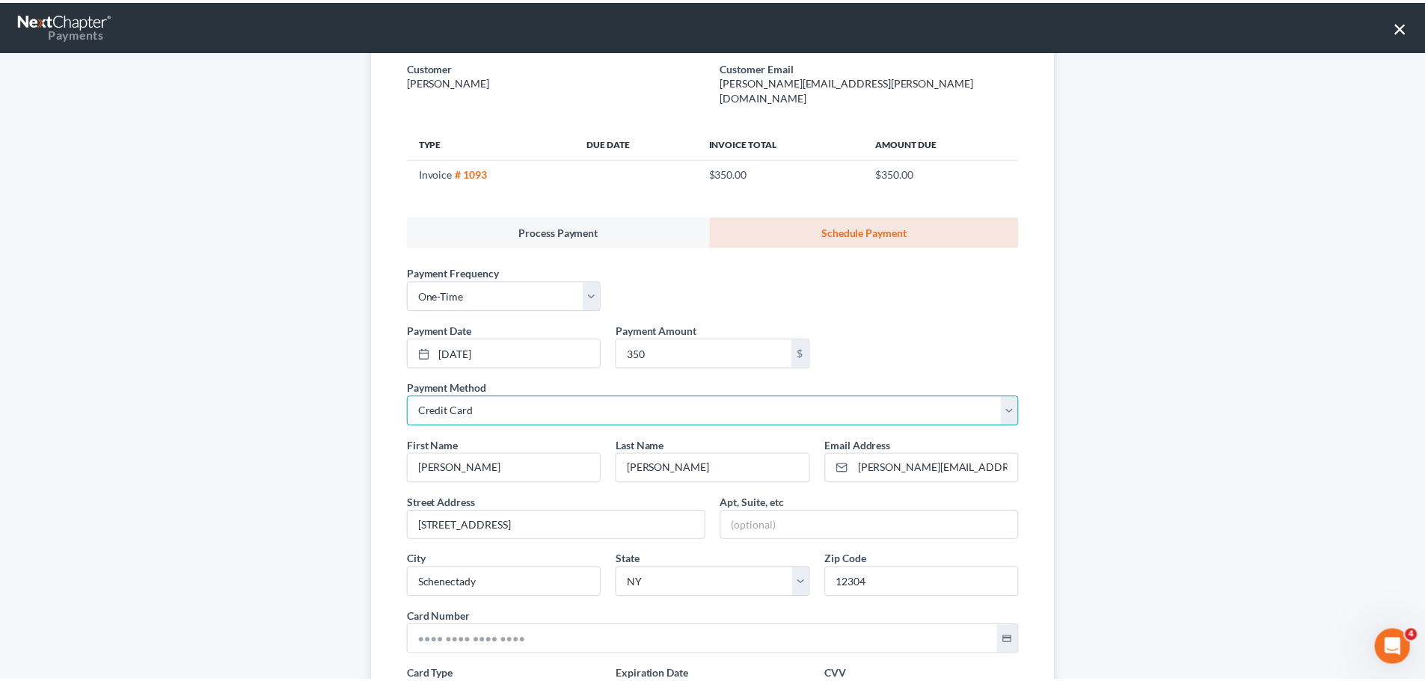
scroll to position [281, 0]
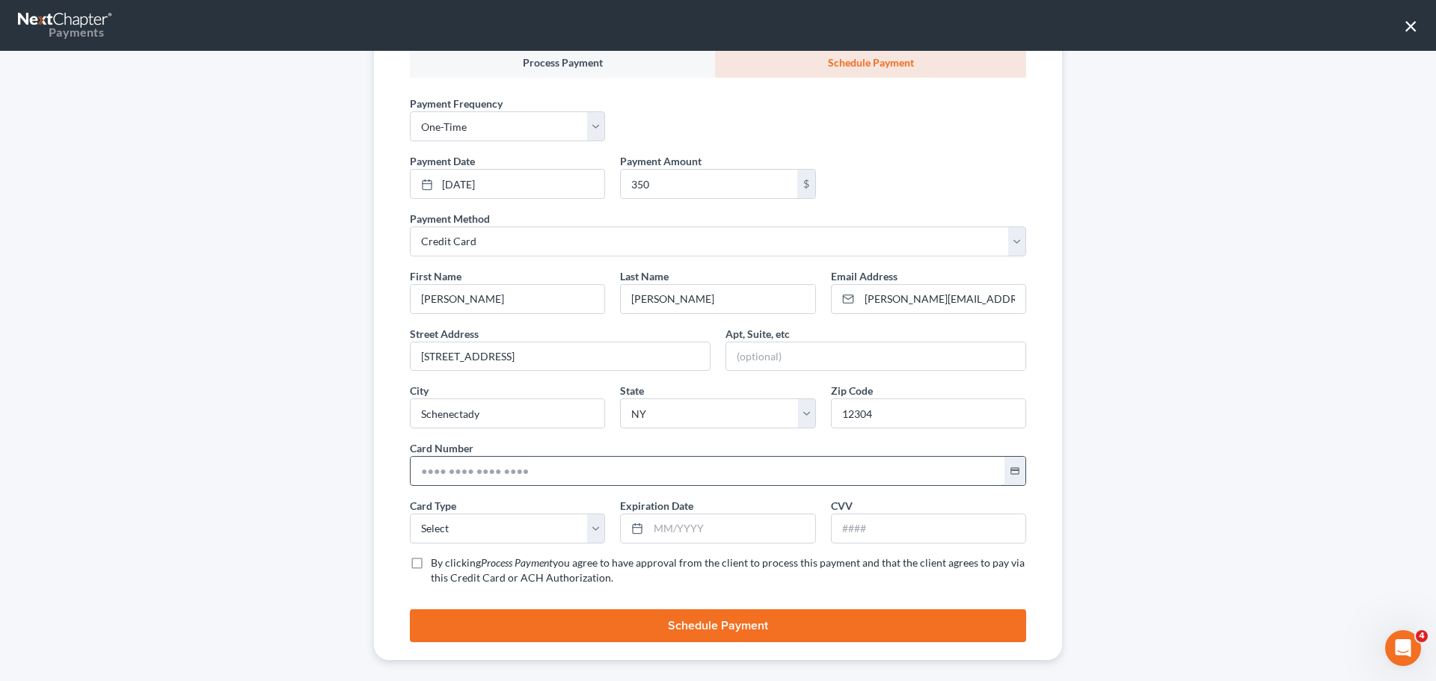
click at [432, 457] on input "text" at bounding box center [708, 471] width 594 height 28
type input "[CREDIT_CARD_NUMBER]"
click at [538, 515] on select "Select Visa MasterCard Discover American Express" at bounding box center [507, 529] width 195 height 30
select select "1"
click at [410, 514] on select "Select Visa MasterCard Discover American Express" at bounding box center [507, 529] width 195 height 30
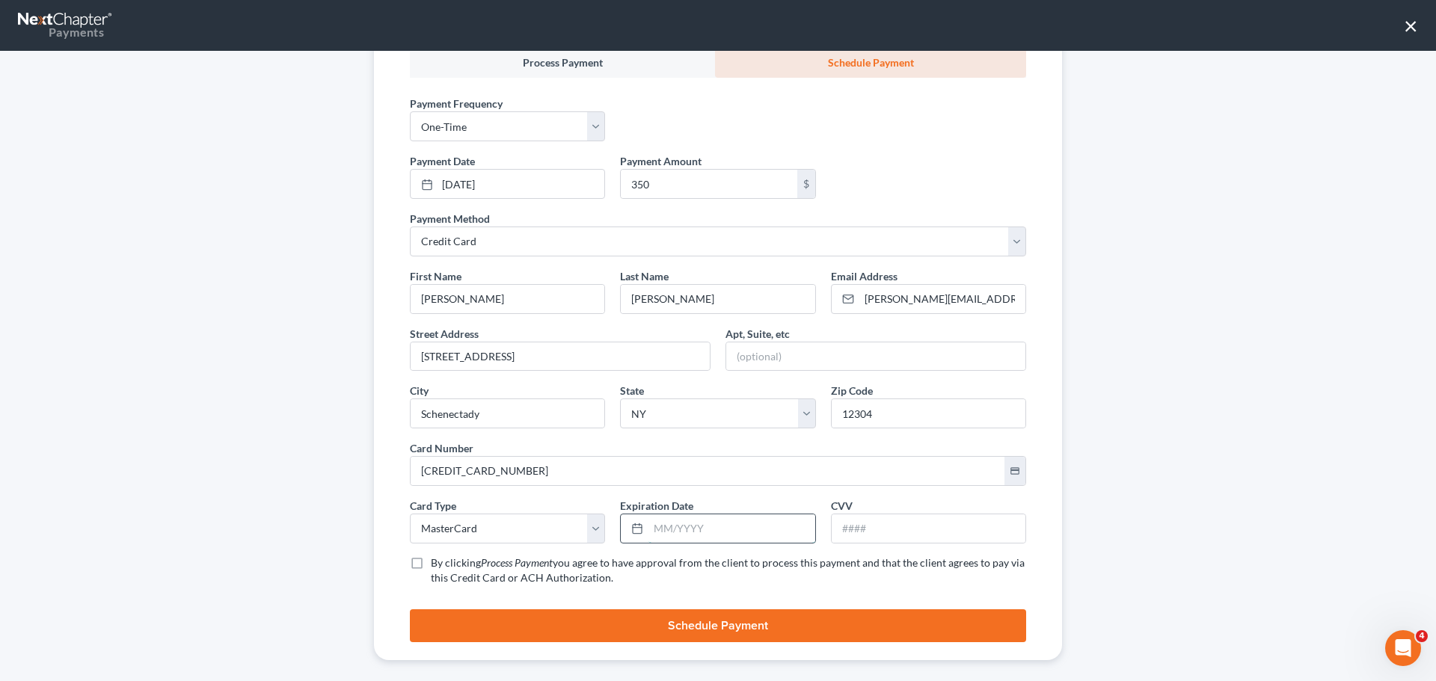
click at [649, 515] on input "text" at bounding box center [732, 529] width 166 height 28
click at [686, 515] on input "text" at bounding box center [732, 529] width 166 height 28
type input "01/2030"
click at [886, 525] on input "text" at bounding box center [929, 529] width 194 height 28
type input "964"
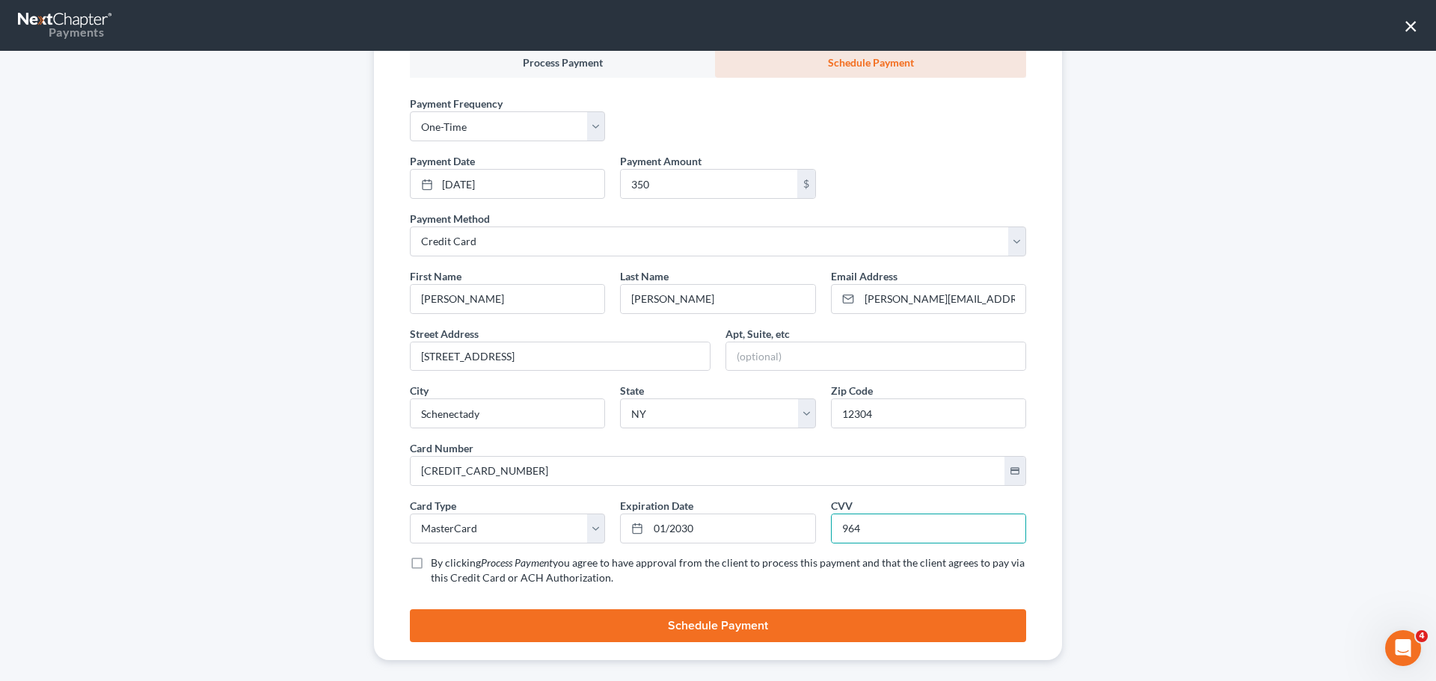
click at [431, 556] on label "By clicking Process Payment you agree to have approval from the client to proce…" at bounding box center [728, 571] width 595 height 30
click at [437, 556] on input "By clicking Process Payment you agree to have approval from the client to proce…" at bounding box center [442, 561] width 10 height 10
checkbox input "true"
click at [708, 622] on button "Schedule Payment" at bounding box center [718, 626] width 616 height 33
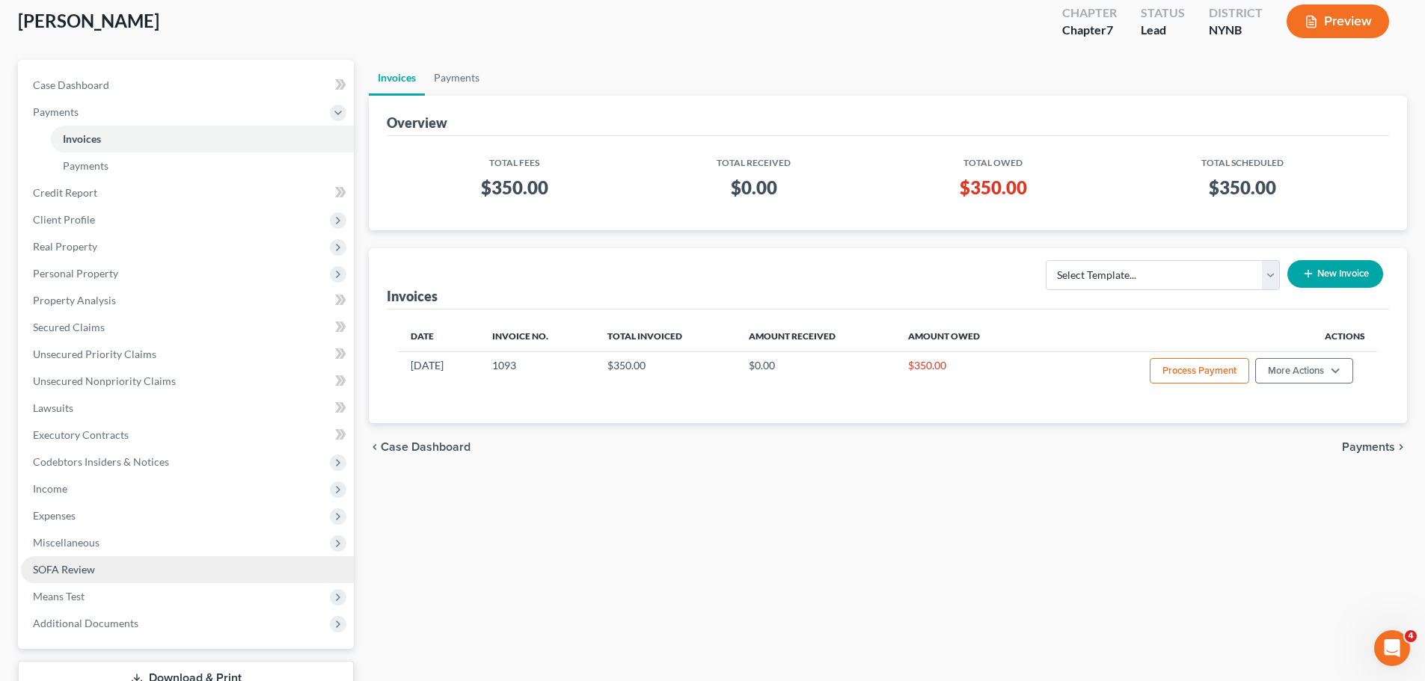
scroll to position [194, 0]
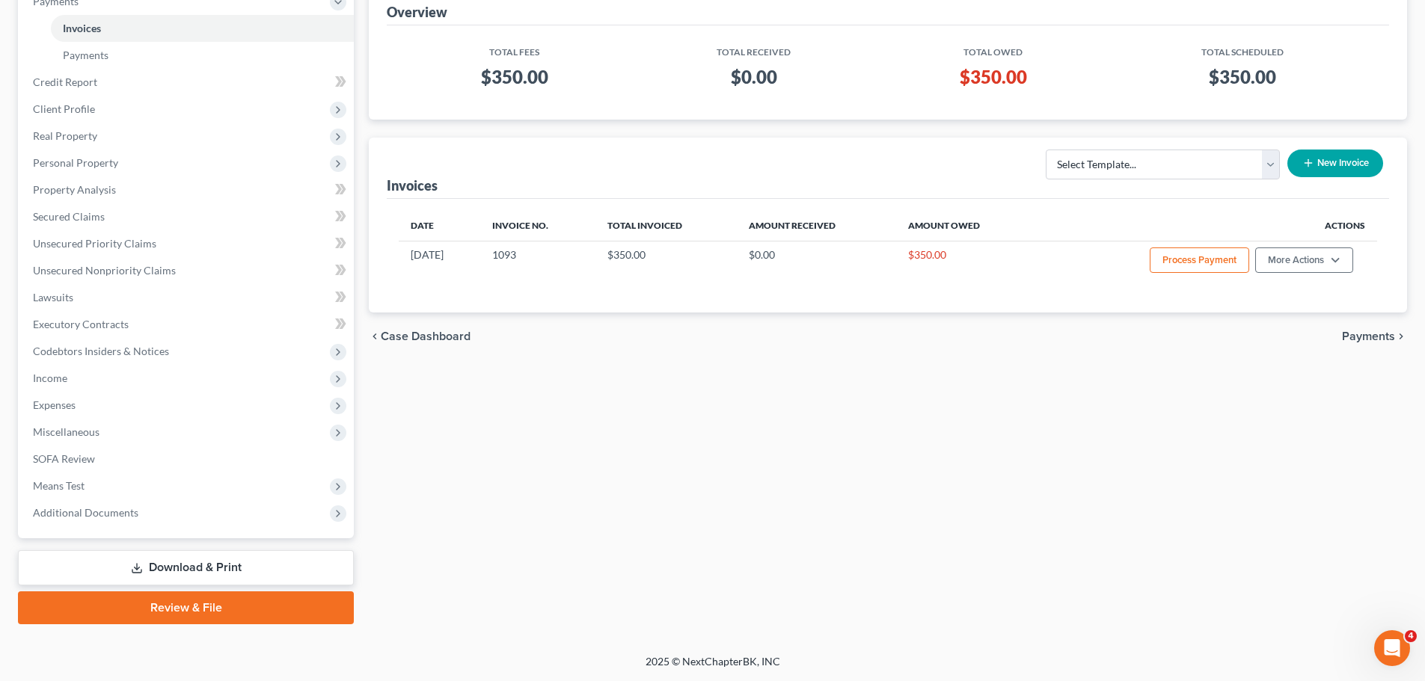
click at [160, 562] on link "Download & Print" at bounding box center [186, 568] width 336 height 35
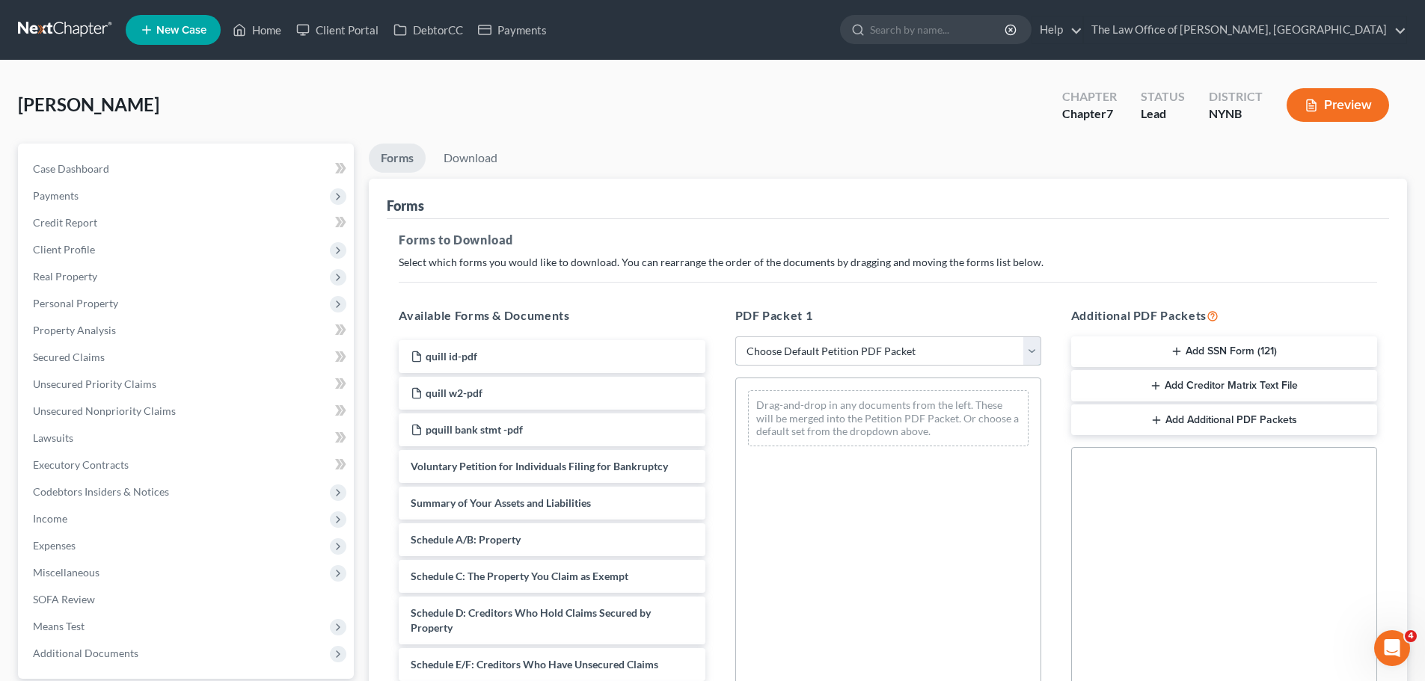
drag, startPoint x: 853, startPoint y: 338, endPoint x: 847, endPoint y: 352, distance: 15.1
click at [853, 338] on select "Choose Default Petition PDF Packet Complete Bankruptcy Petition (all forms and …" at bounding box center [888, 352] width 306 height 30
select select "0"
click at [735, 337] on select "Choose Default Petition PDF Packet Complete Bankruptcy Petition (all forms and …" at bounding box center [888, 352] width 306 height 30
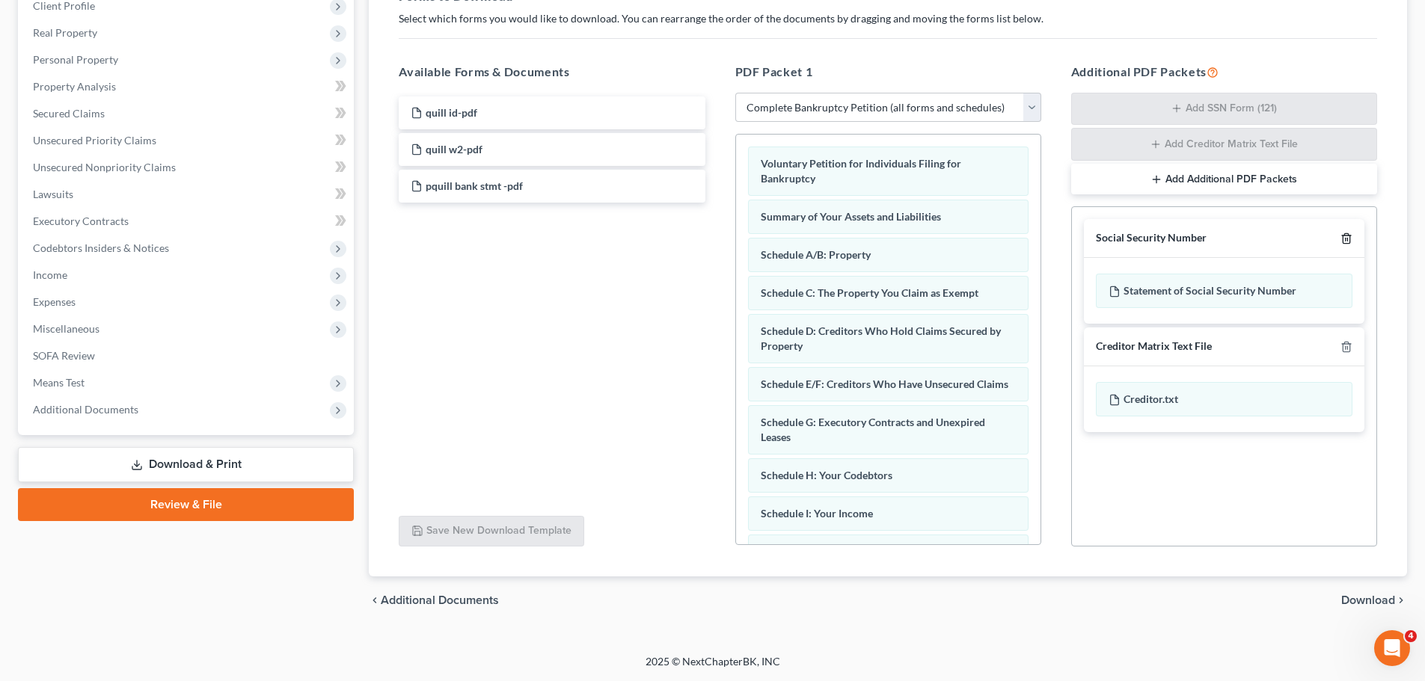
click at [1352, 234] on icon "button" at bounding box center [1346, 239] width 12 height 12
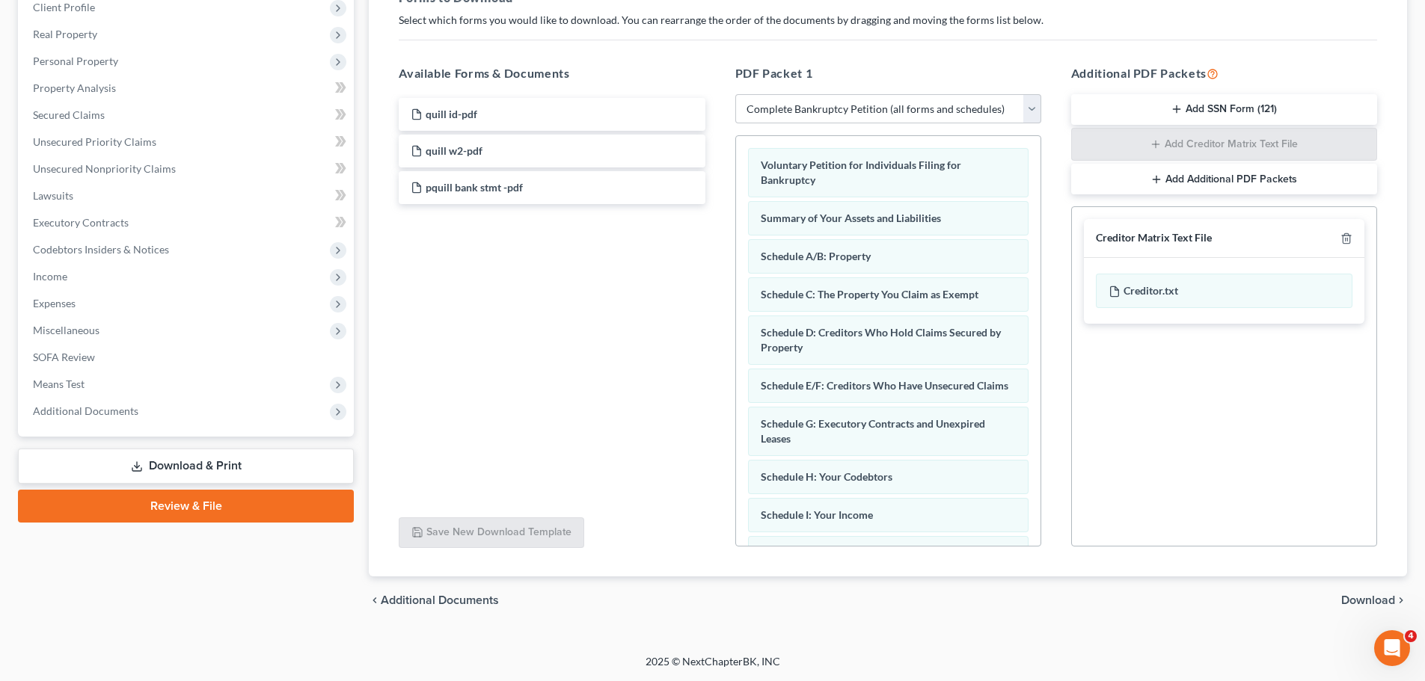
scroll to position [242, 0]
click at [1352, 234] on icon "button" at bounding box center [1346, 239] width 12 height 12
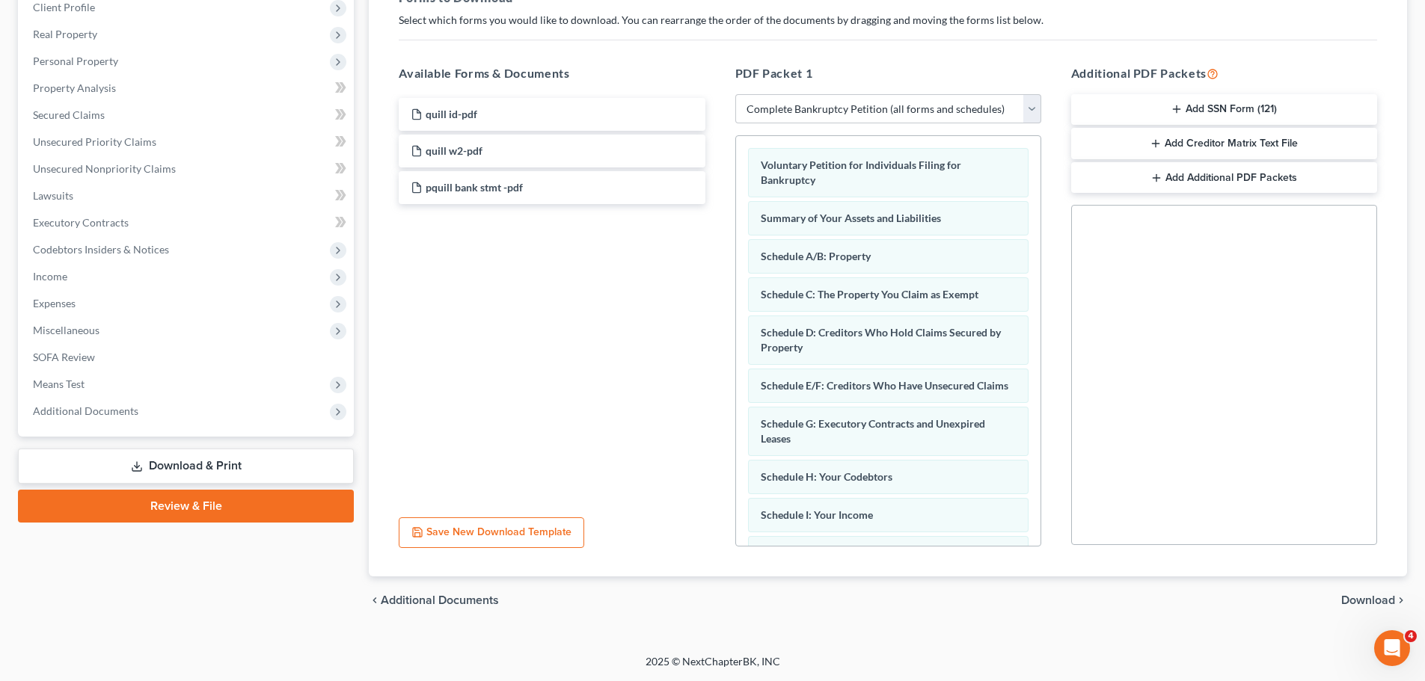
click at [1375, 601] on span "Download" at bounding box center [1368, 601] width 54 height 12
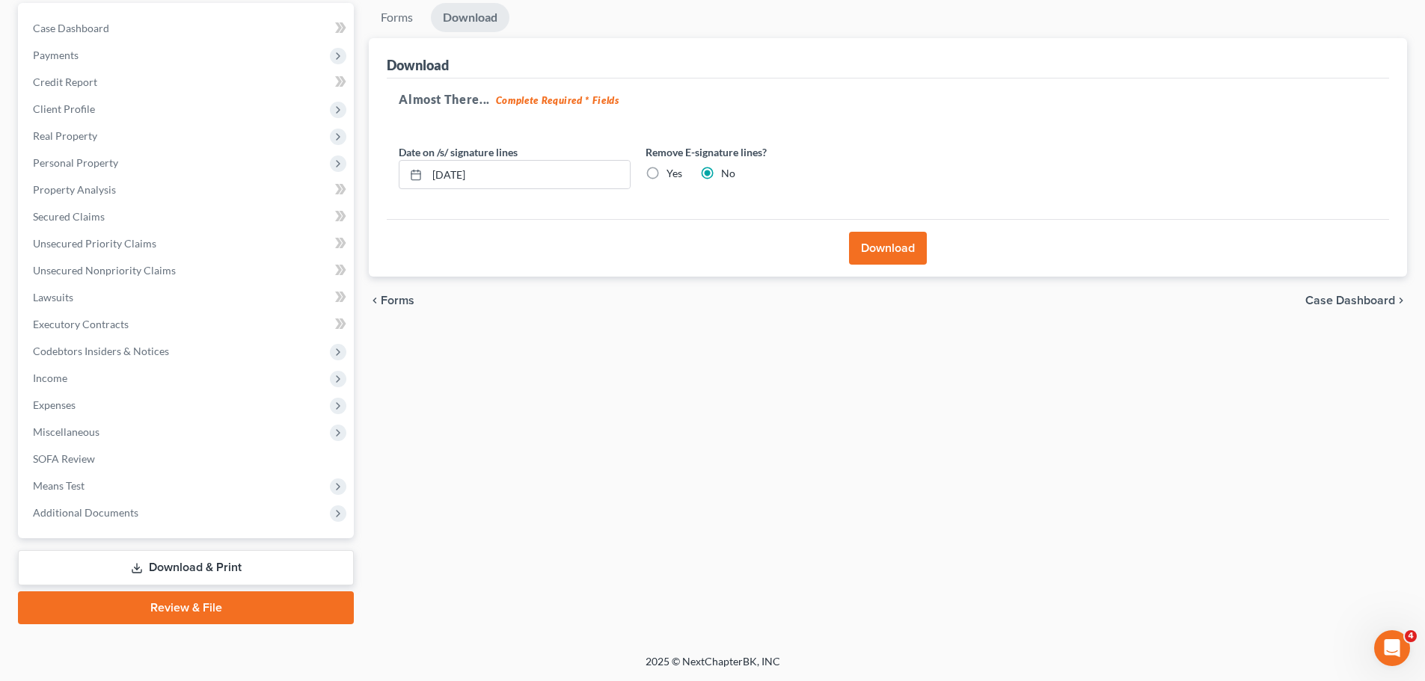
scroll to position [141, 0]
click at [886, 242] on button "Download" at bounding box center [888, 248] width 78 height 33
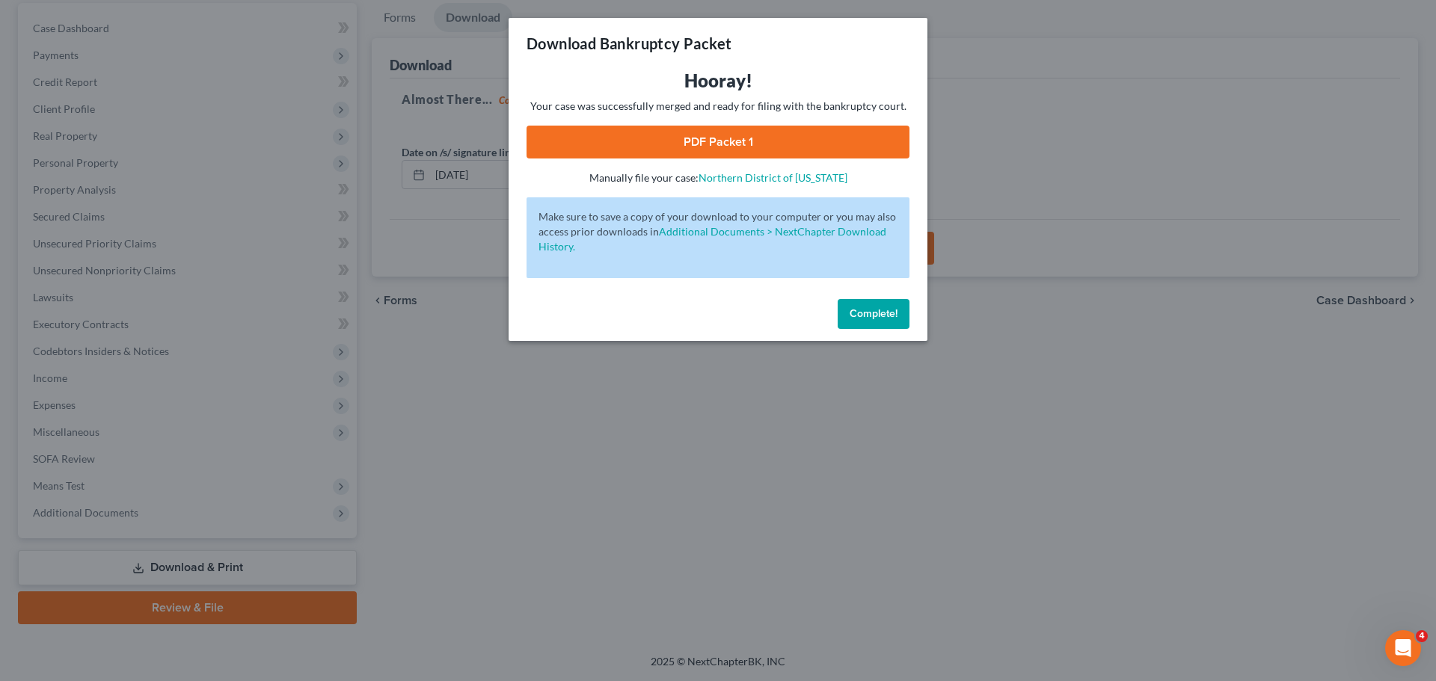
click at [749, 138] on link "PDF Packet 1" at bounding box center [718, 142] width 383 height 33
click at [873, 323] on button "Complete!" at bounding box center [874, 314] width 72 height 30
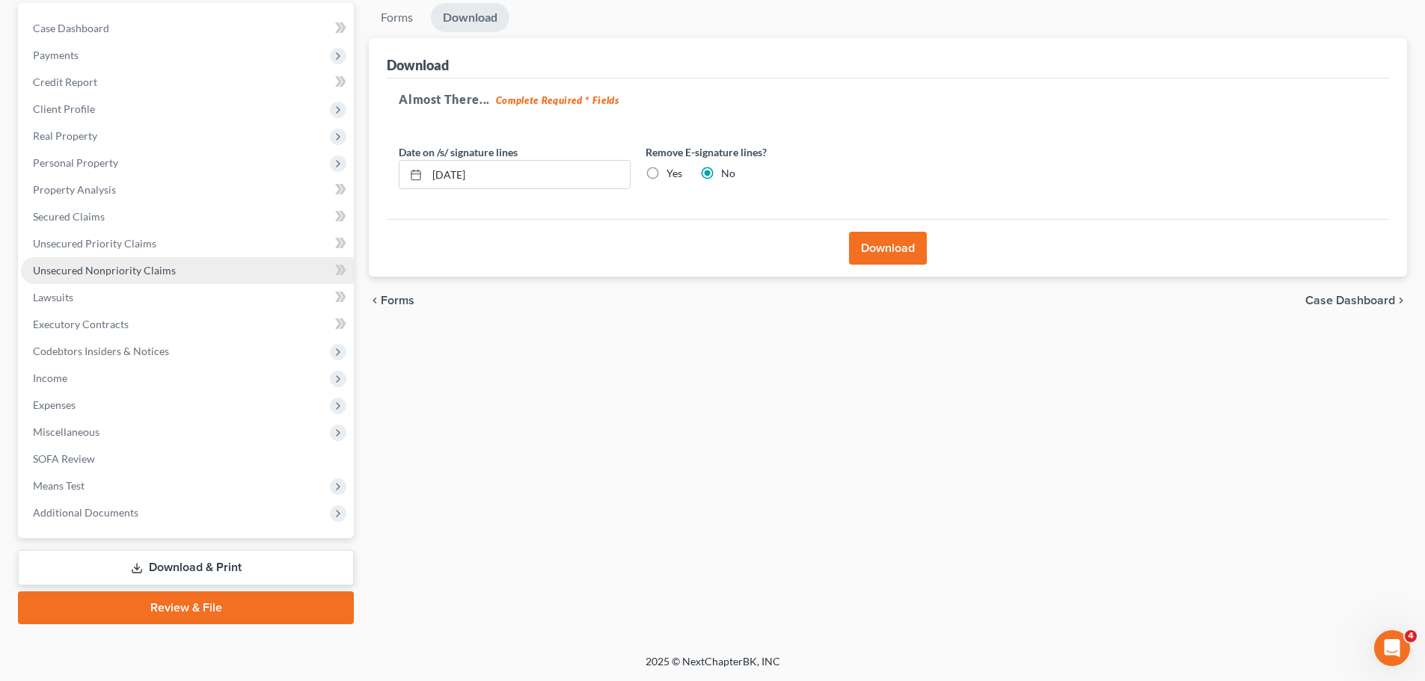
drag, startPoint x: 111, startPoint y: 272, endPoint x: 159, endPoint y: 270, distance: 47.9
click at [110, 272] on span "Unsecured Nonpriority Claims" at bounding box center [104, 270] width 143 height 13
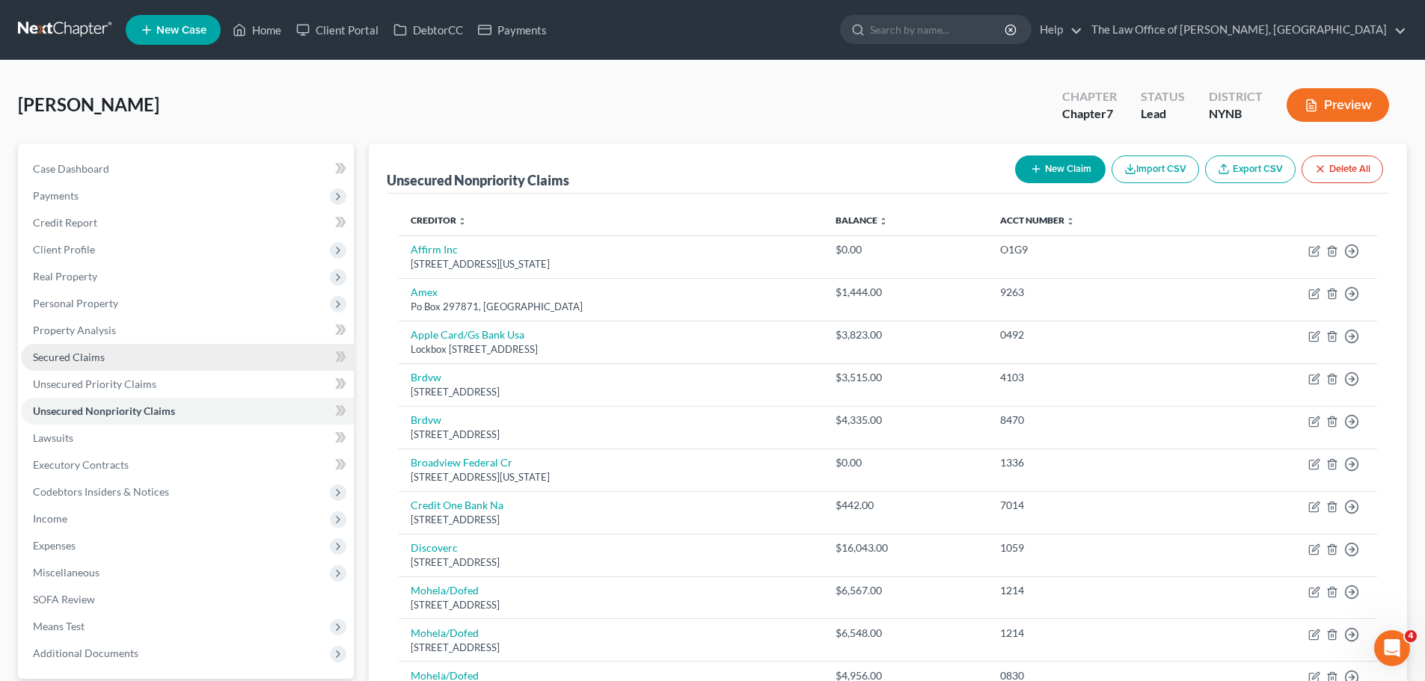
click at [91, 362] on span "Secured Claims" at bounding box center [69, 357] width 72 height 13
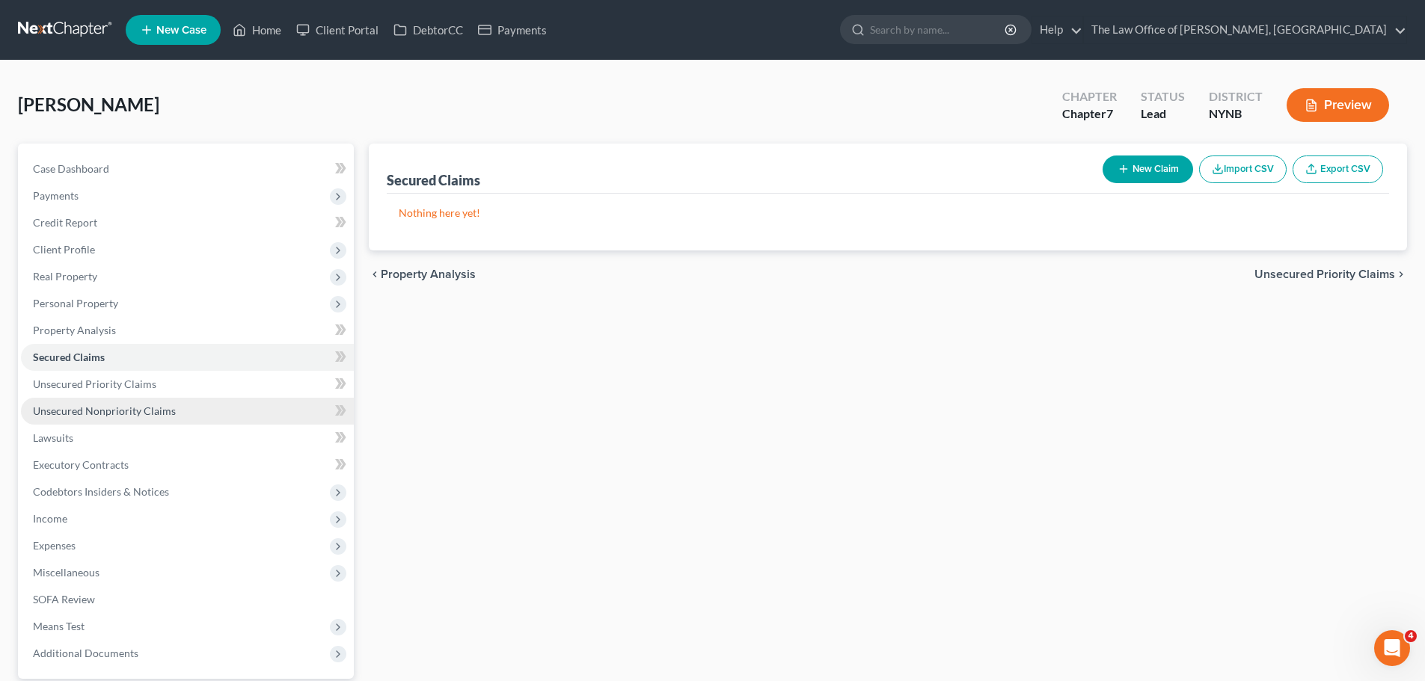
click at [108, 415] on span "Unsecured Nonpriority Claims" at bounding box center [104, 411] width 143 height 13
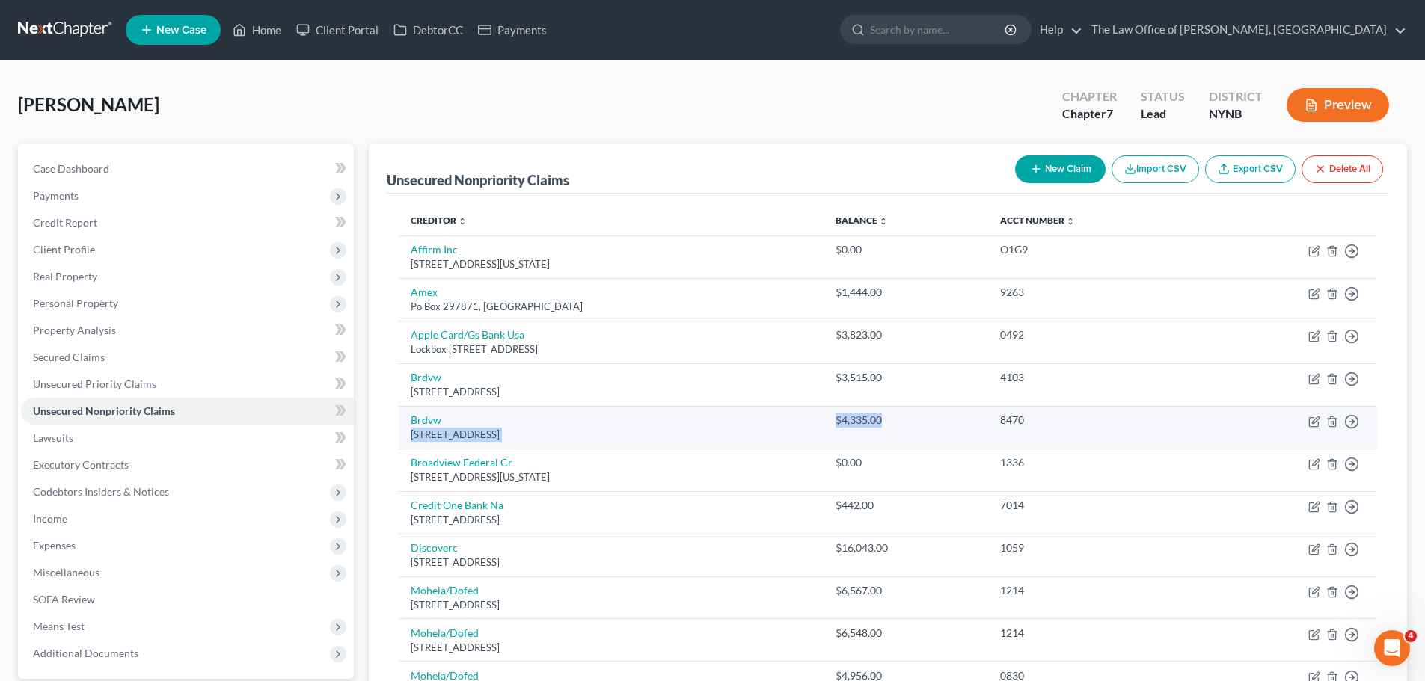
drag, startPoint x: 972, startPoint y: 421, endPoint x: 844, endPoint y: 418, distance: 127.9
click at [844, 418] on tr "Brdvw 700 Patroon Creek Blvd, Albany, NY 12206 $4,335.00 8470 Move to D Move to…" at bounding box center [888, 427] width 978 height 43
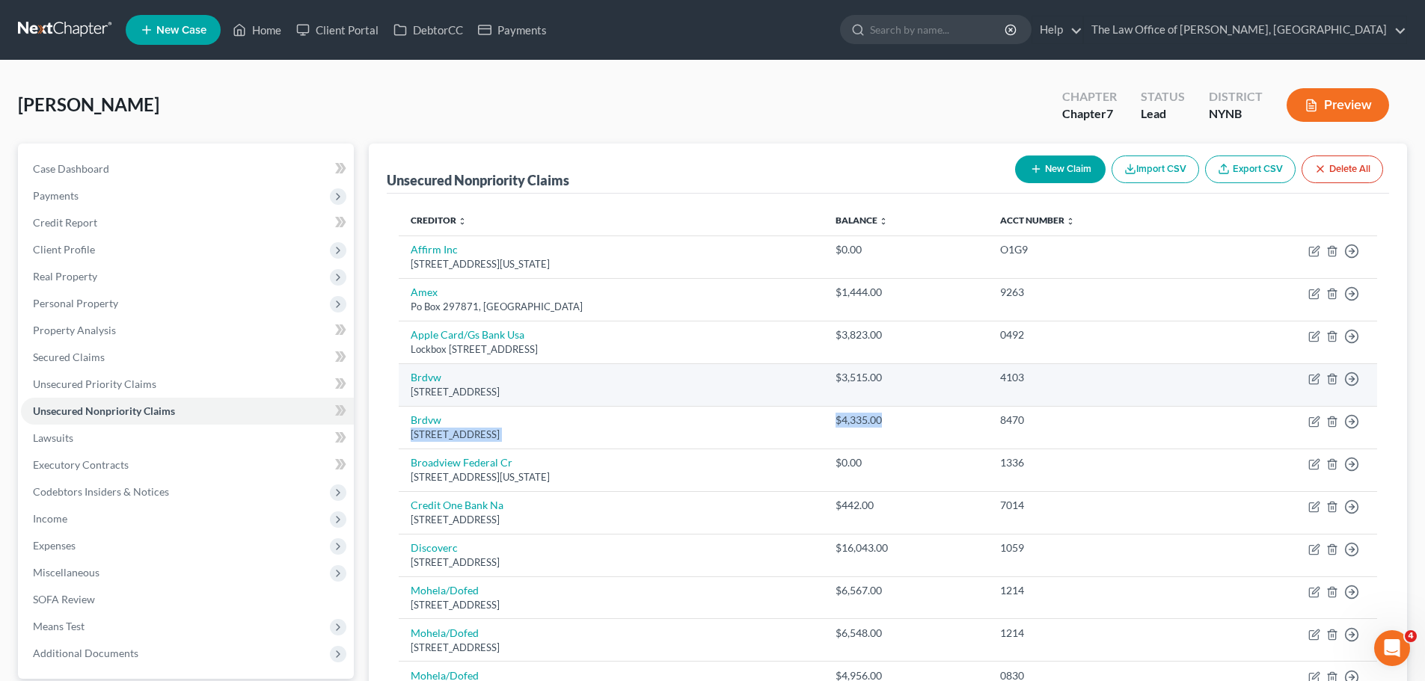
drag, startPoint x: 818, startPoint y: 386, endPoint x: 938, endPoint y: 393, distance: 119.9
click at [938, 393] on tr "Brdvw 700 Patroon Creek Blvd, Albany, NY 12206 $3,515.00 4103 Move to D Move to…" at bounding box center [888, 385] width 978 height 43
drag, startPoint x: 946, startPoint y: 424, endPoint x: 825, endPoint y: 370, distance: 132.9
click at [825, 370] on tbody "Affirm Inc 650 California St Fl 12, San Francisco, CA 94108 $0.00 O1G9 Move to …" at bounding box center [888, 590] width 978 height 709
drag, startPoint x: 975, startPoint y: 335, endPoint x: 952, endPoint y: 387, distance: 56.6
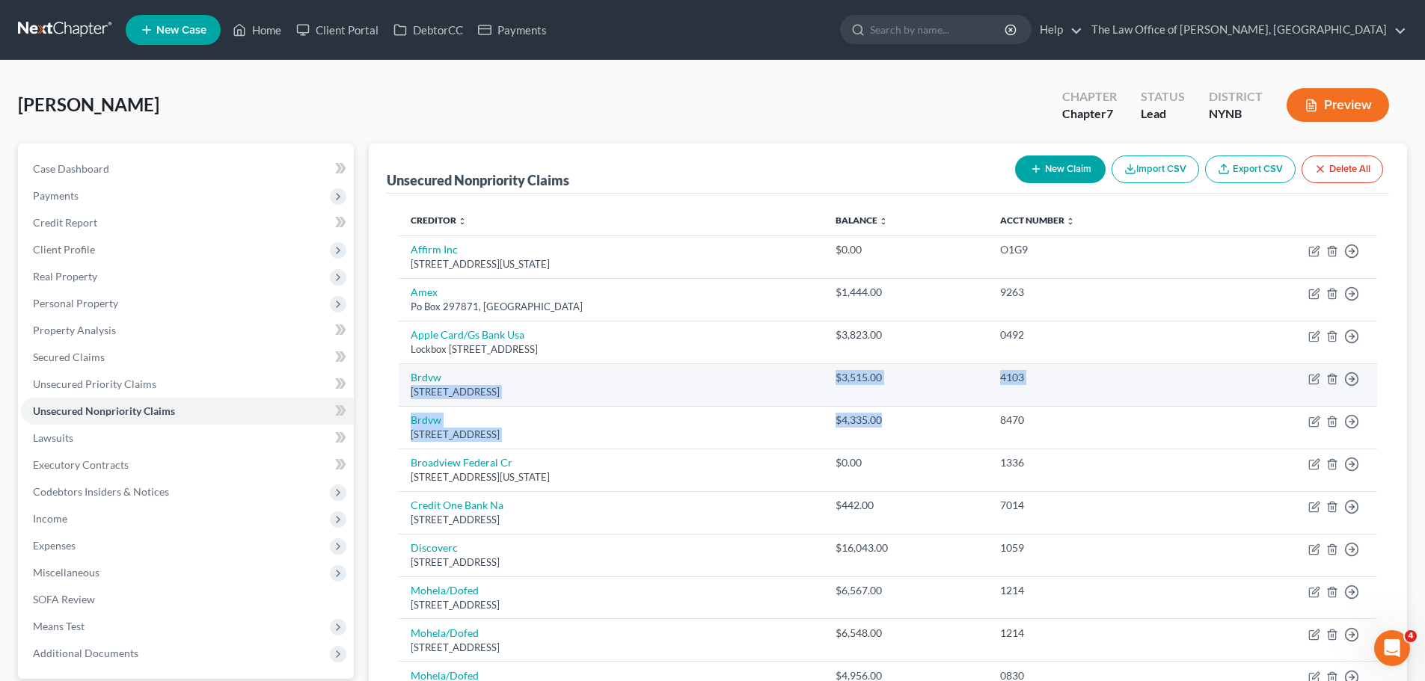
click at [952, 387] on td "$3,515.00" at bounding box center [906, 385] width 165 height 43
drag, startPoint x: 954, startPoint y: 376, endPoint x: 858, endPoint y: 380, distance: 96.6
click at [858, 380] on tr "Brdvw 700 Patroon Creek Blvd, Albany, NY 12206 $3,515.00 4103 Move to D Move to…" at bounding box center [888, 385] width 978 height 43
click at [1353, 254] on polyline "button" at bounding box center [1353, 251] width 2 height 5
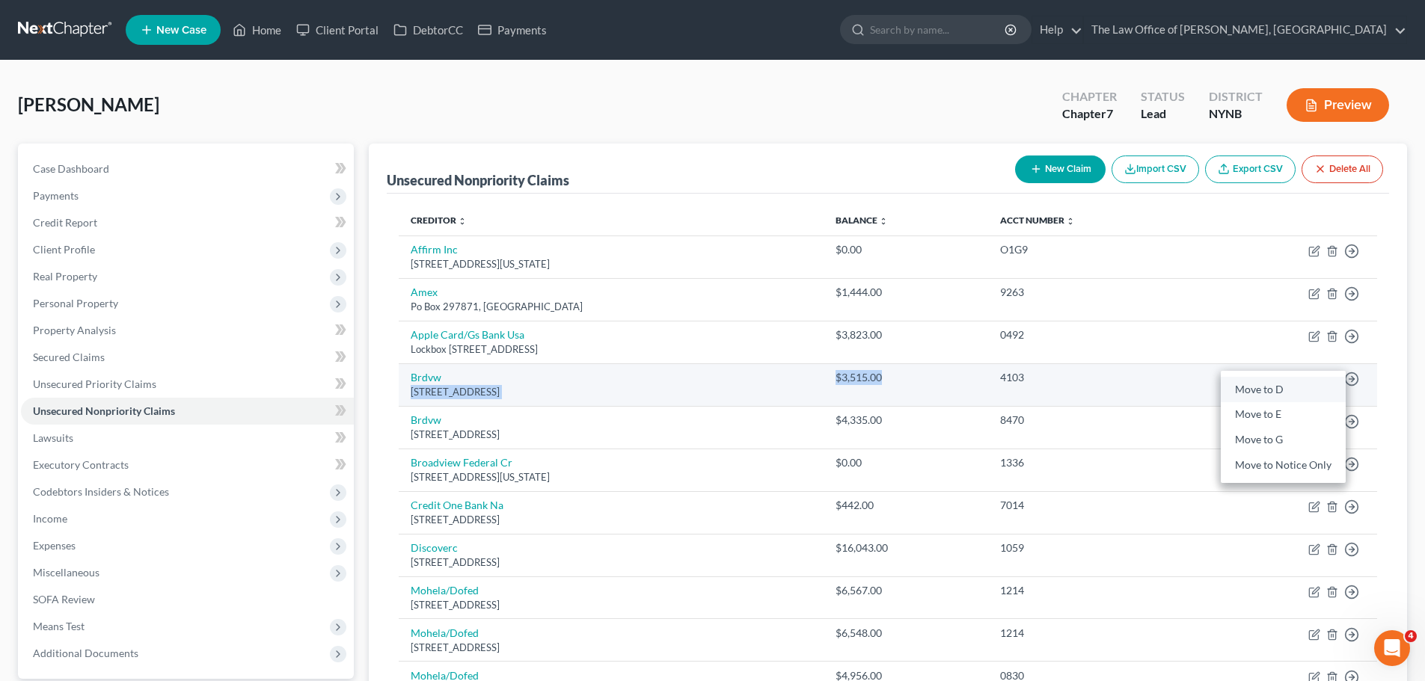
click at [1280, 394] on link "Move to D" at bounding box center [1283, 389] width 125 height 25
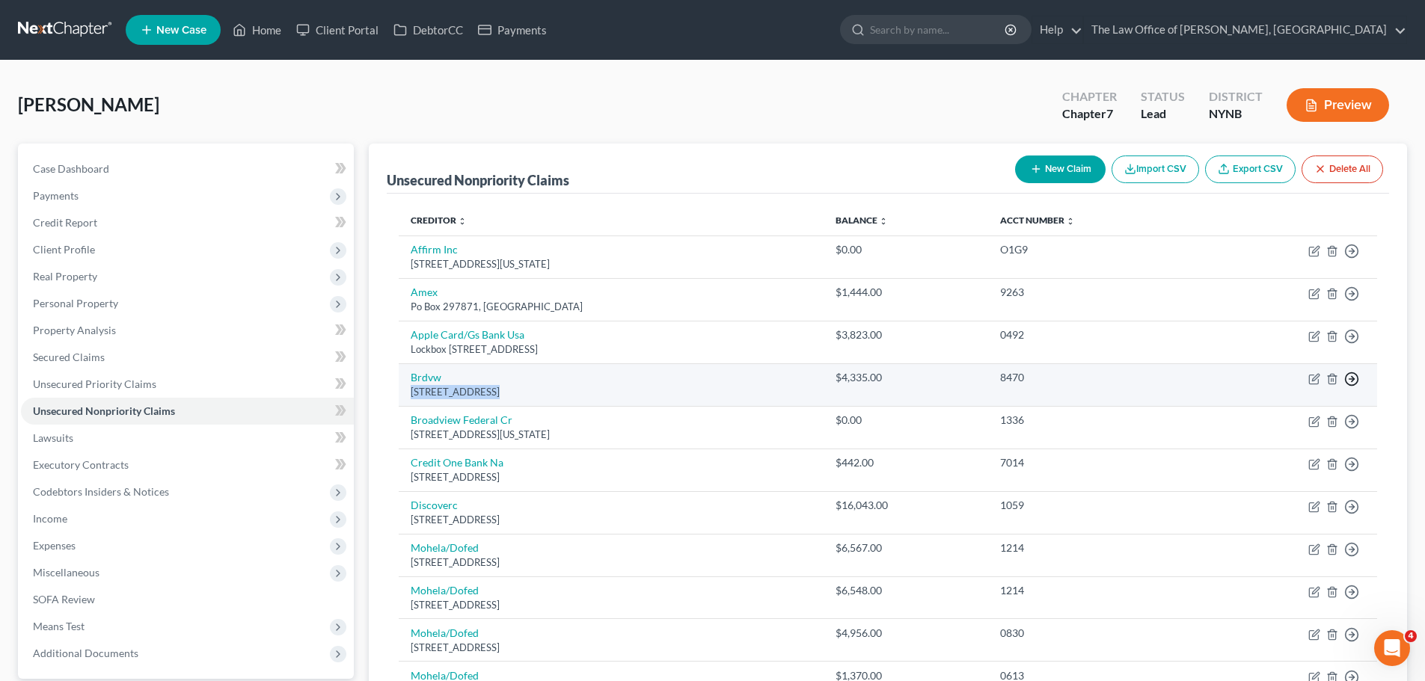
click at [1352, 251] on line "button" at bounding box center [1351, 251] width 5 height 0
click at [1288, 393] on link "Move to D" at bounding box center [1283, 389] width 125 height 25
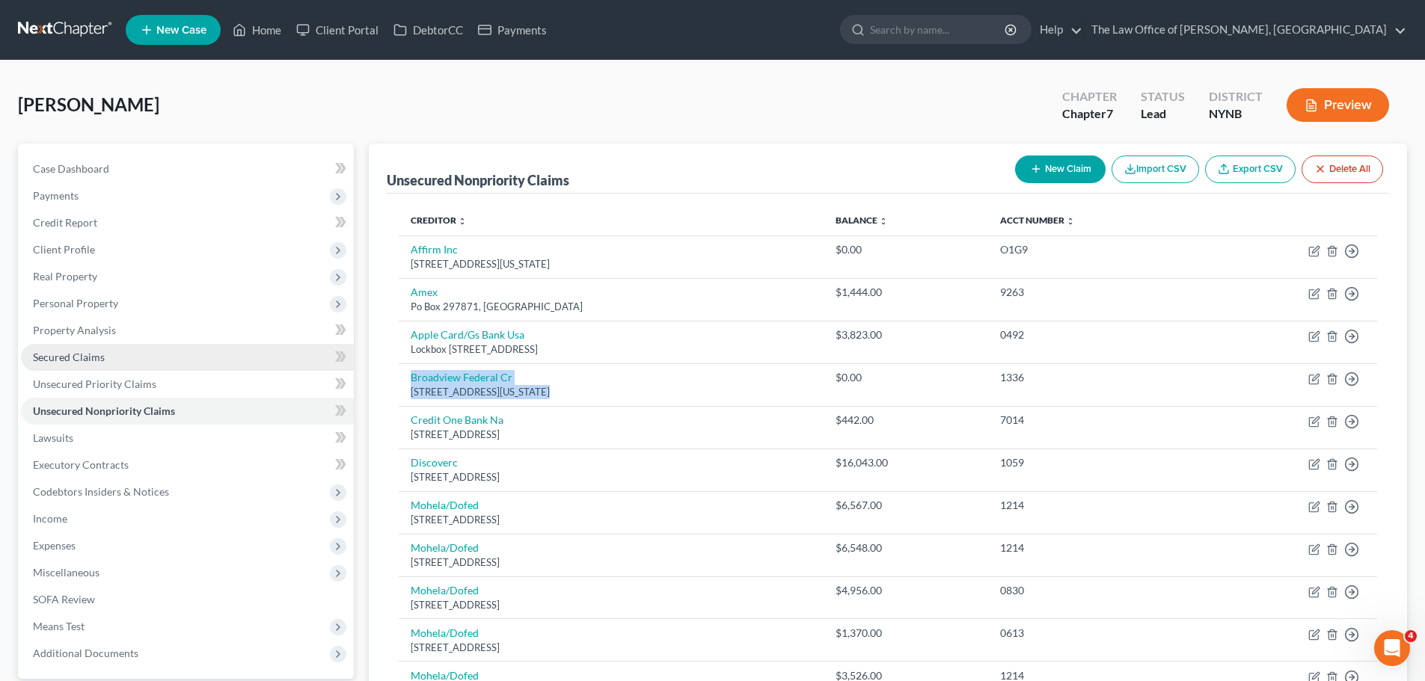
click at [111, 362] on link "Secured Claims" at bounding box center [187, 357] width 333 height 27
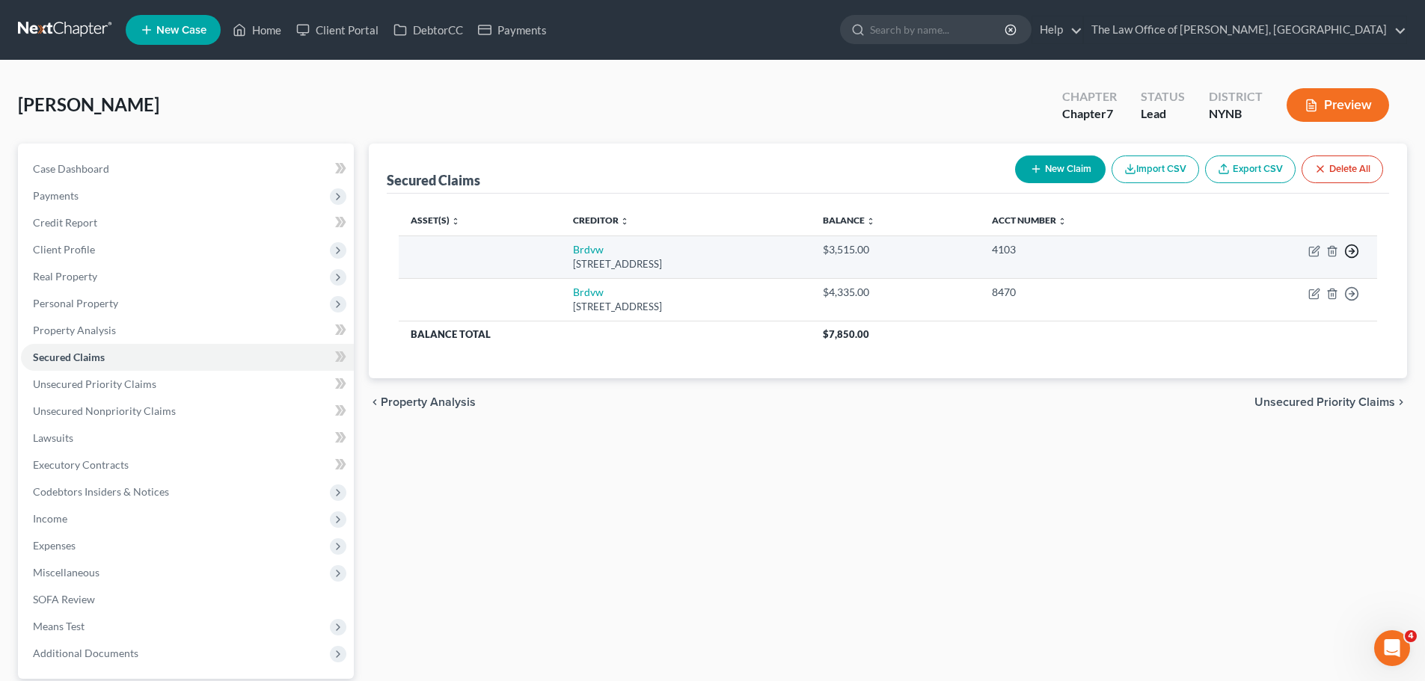
click at [1352, 254] on icon "button" at bounding box center [1351, 251] width 15 height 15
click at [1269, 286] on link "Move to F" at bounding box center [1283, 287] width 125 height 25
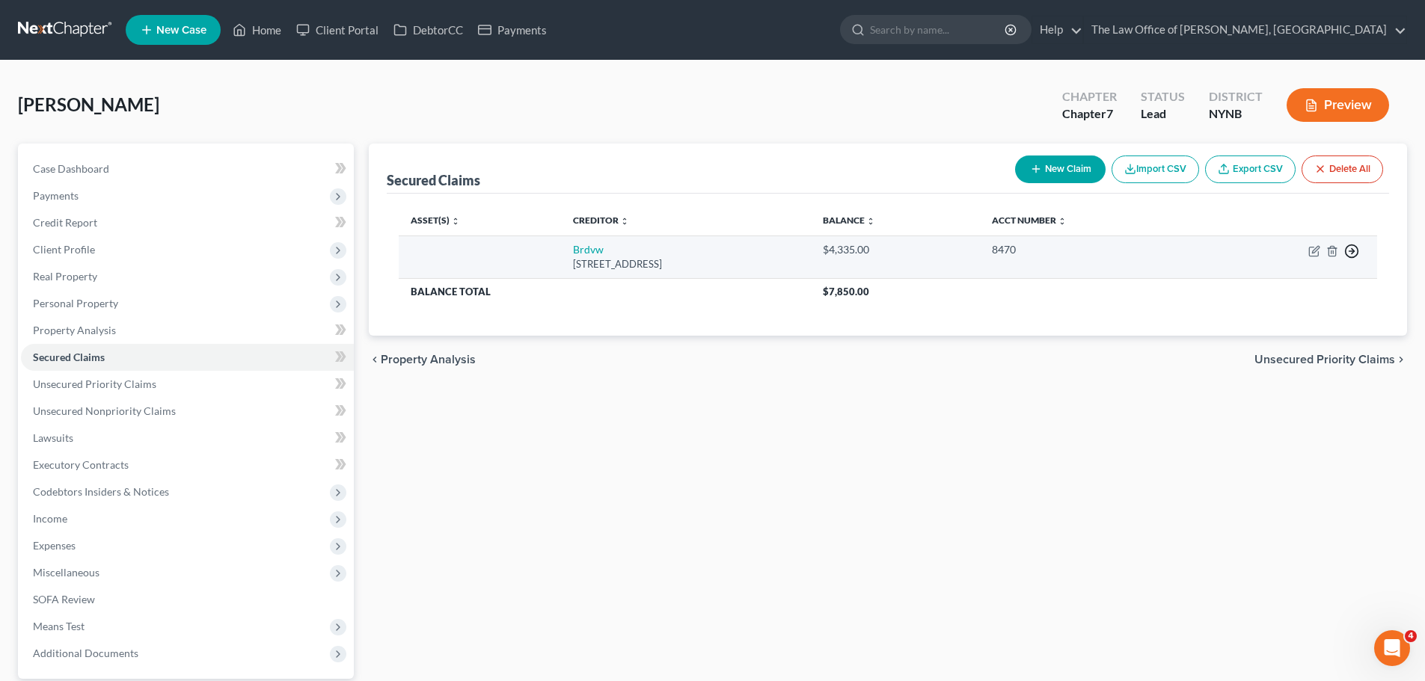
click at [1354, 247] on icon "button" at bounding box center [1351, 251] width 15 height 15
click at [1272, 282] on link "Move to F" at bounding box center [1283, 287] width 125 height 25
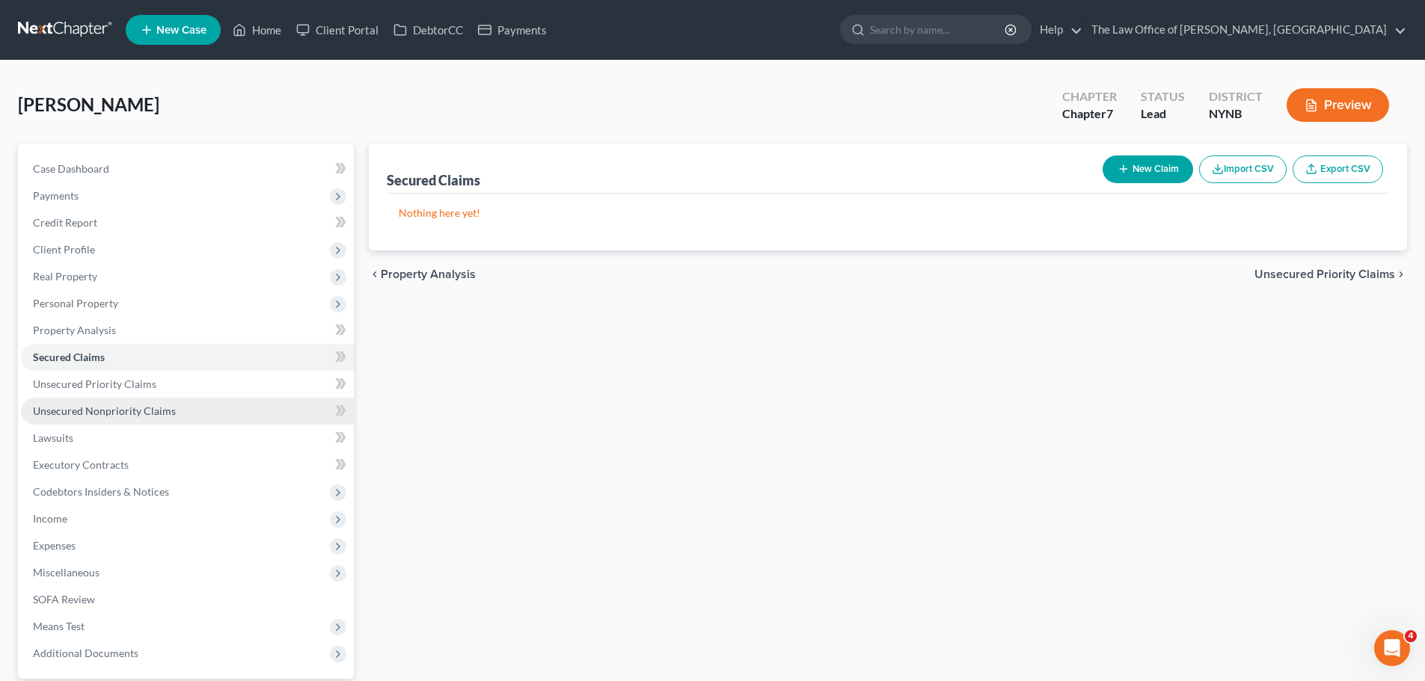
click at [132, 415] on span "Unsecured Nonpriority Claims" at bounding box center [104, 411] width 143 height 13
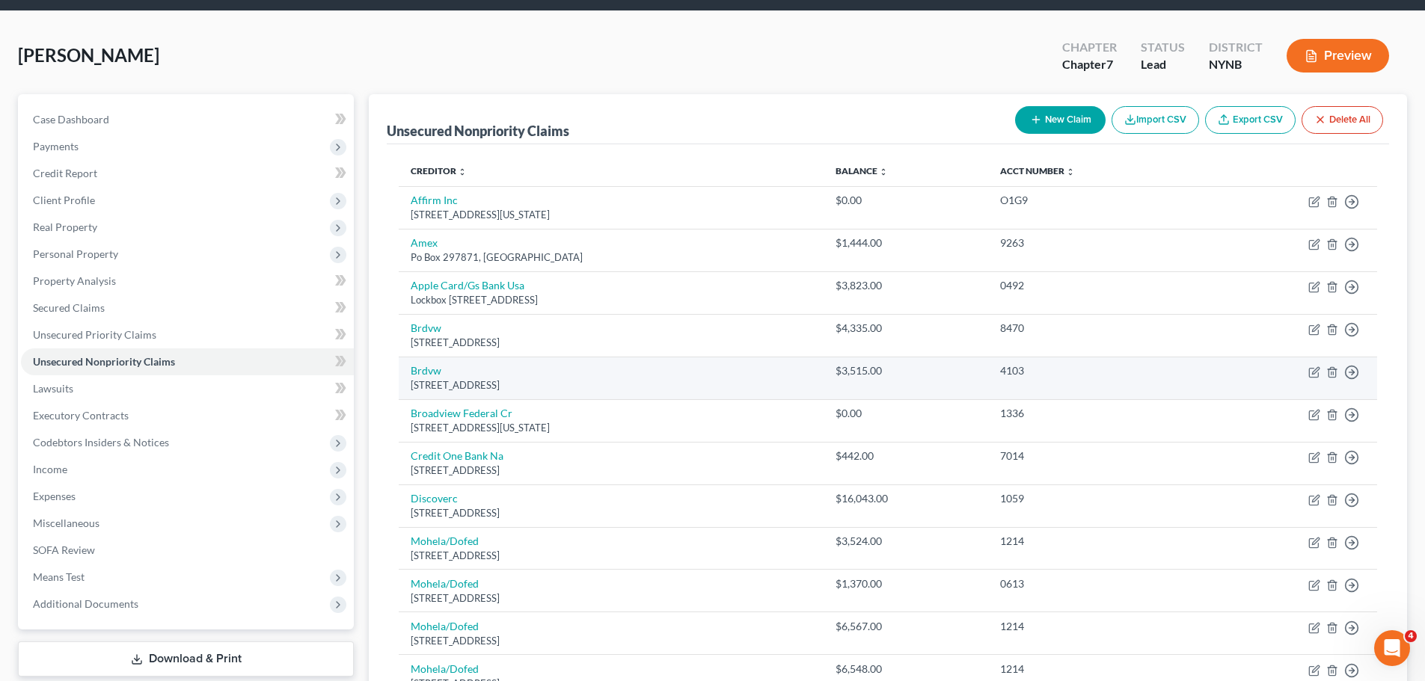
scroll to position [75, 0]
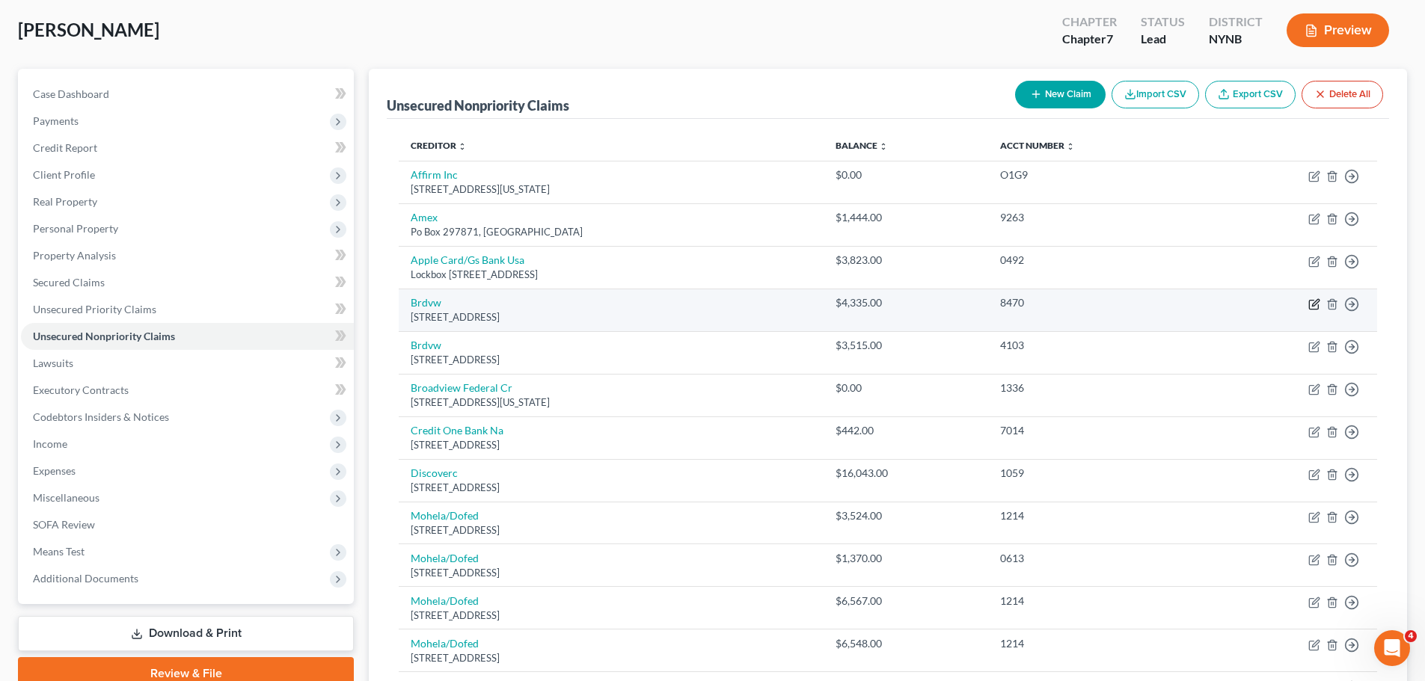
click at [1317, 304] on icon "button" at bounding box center [1314, 304] width 12 height 12
select select "35"
select select "0"
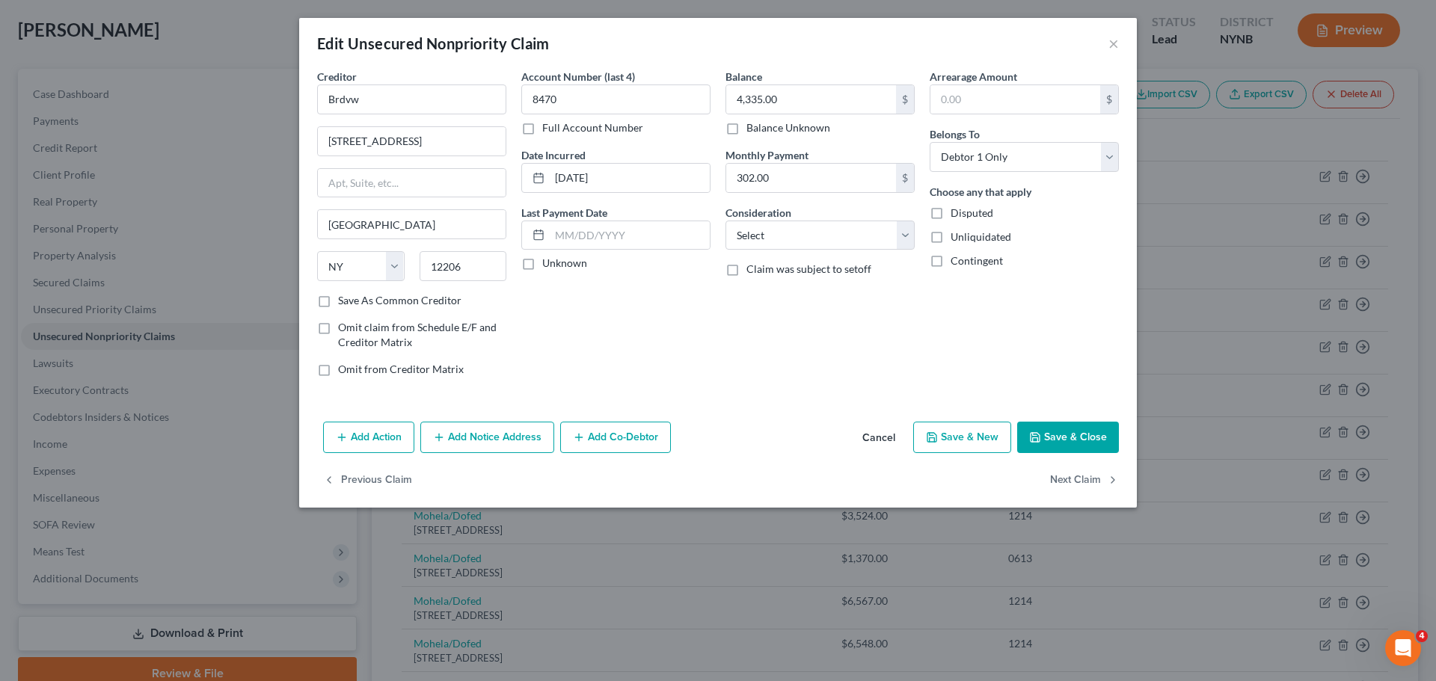
click at [338, 368] on label "Omit from Creditor Matrix" at bounding box center [401, 369] width 126 height 15
click at [344, 368] on input "Omit from Creditor Matrix" at bounding box center [349, 367] width 10 height 10
checkbox input "true"
click at [338, 333] on label "Omit claim from Schedule E/F and Creditor Matrix" at bounding box center [422, 335] width 168 height 30
click at [344, 330] on input "Omit claim from Schedule E/F and Creditor Matrix" at bounding box center [349, 325] width 10 height 10
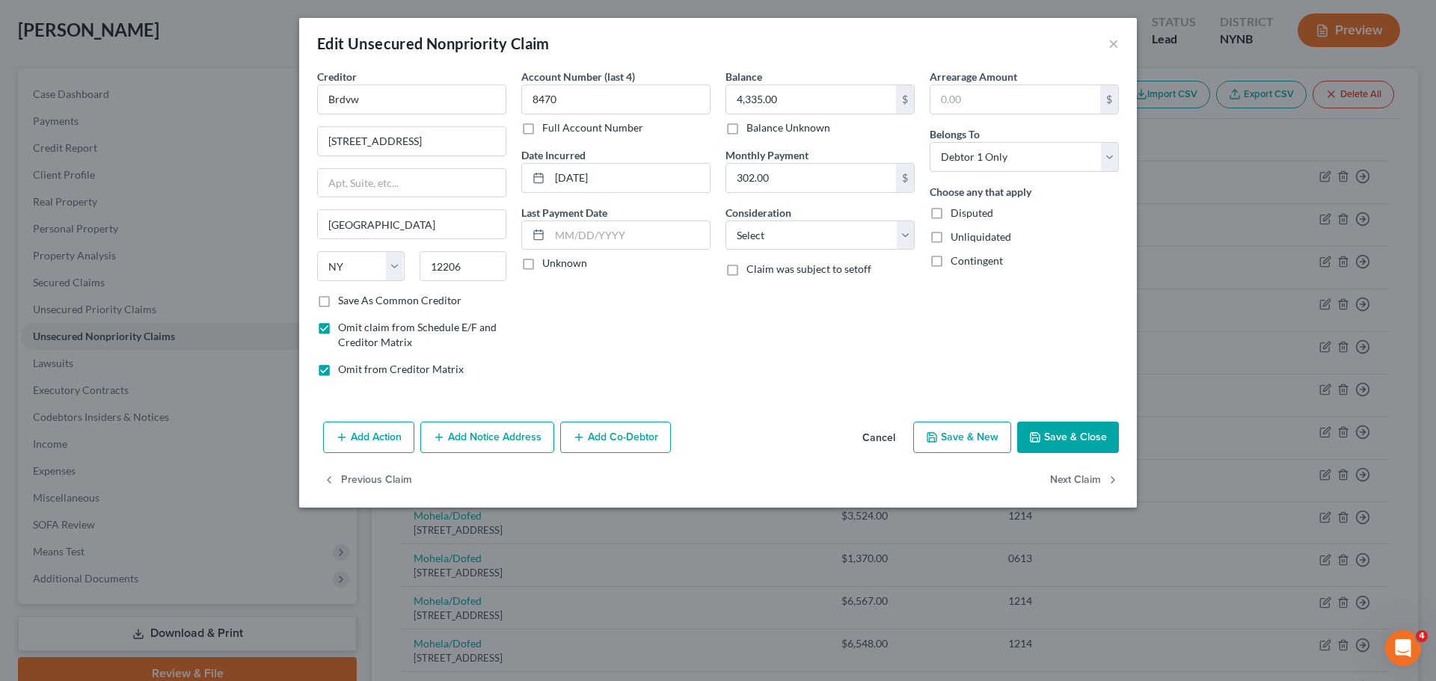
click at [338, 331] on label "Omit claim from Schedule E/F and Creditor Matrix" at bounding box center [422, 335] width 168 height 30
click at [344, 330] on input "Omit claim from Schedule E/F and Creditor Matrix" at bounding box center [349, 325] width 10 height 10
checkbox input "false"
click at [1076, 443] on button "Save & Close" at bounding box center [1068, 437] width 102 height 31
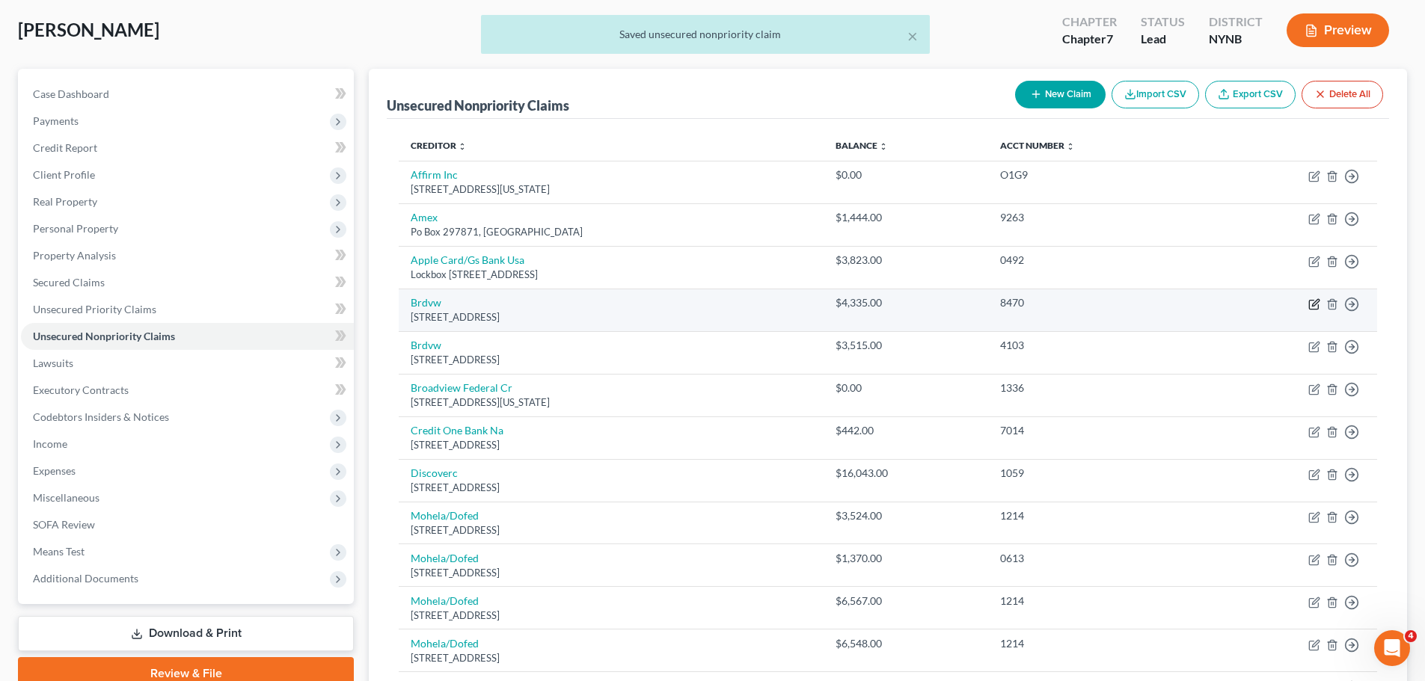
click at [1318, 304] on icon "button" at bounding box center [1313, 304] width 9 height 9
select select "35"
select select "0"
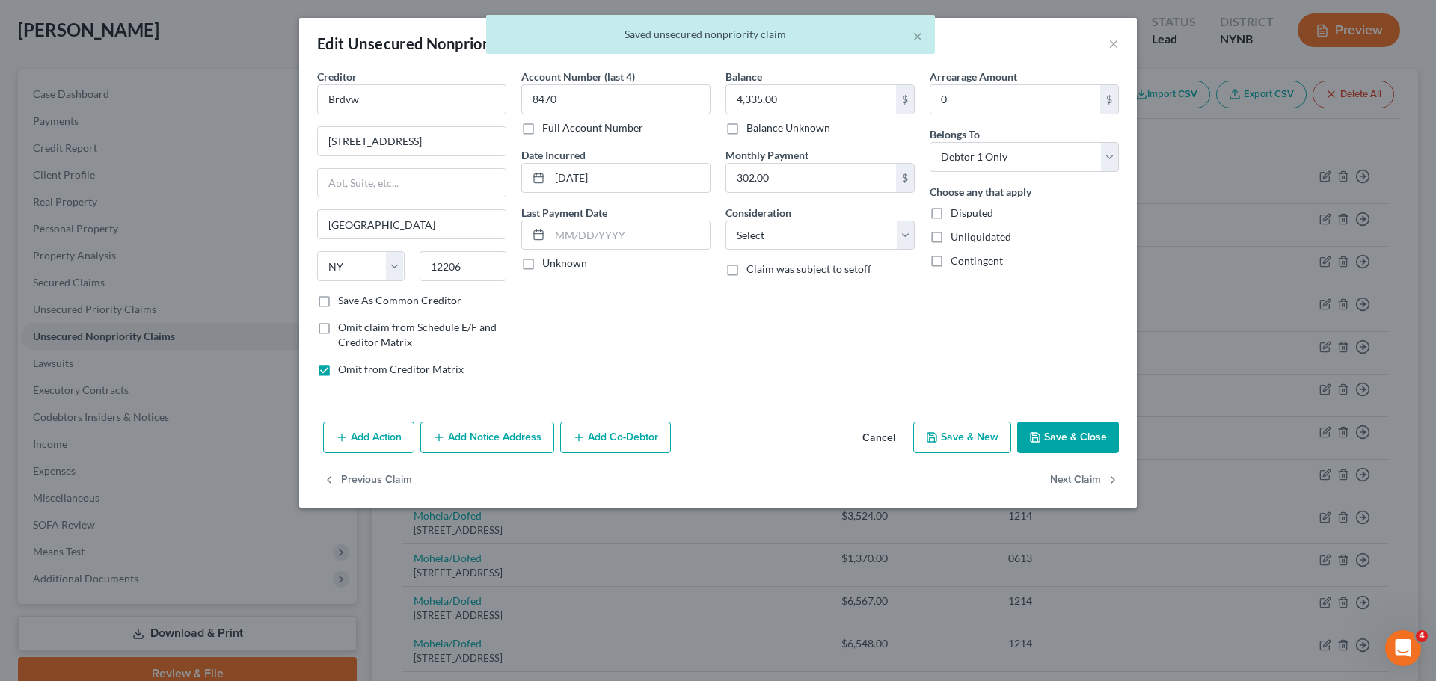
click at [1057, 433] on button "Save & Close" at bounding box center [1068, 437] width 102 height 31
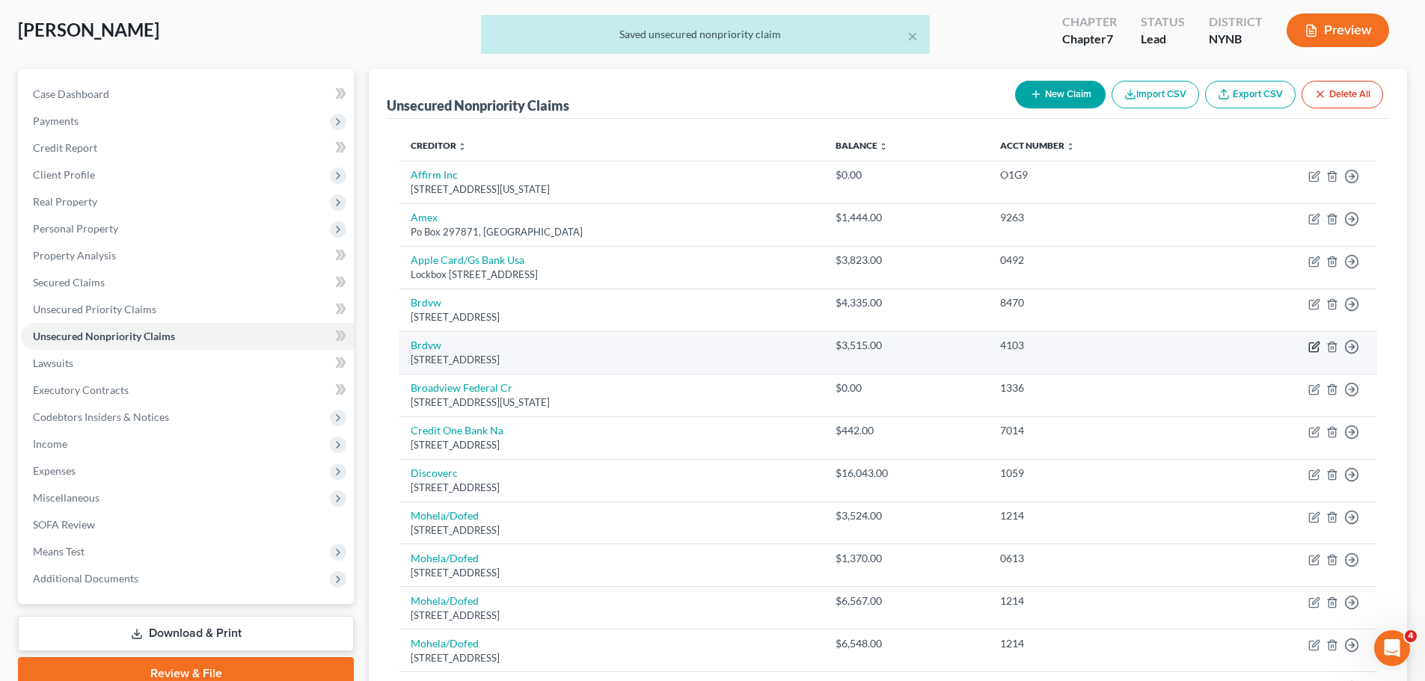
click at [1313, 345] on icon "button" at bounding box center [1314, 347] width 12 height 12
select select "35"
select select "0"
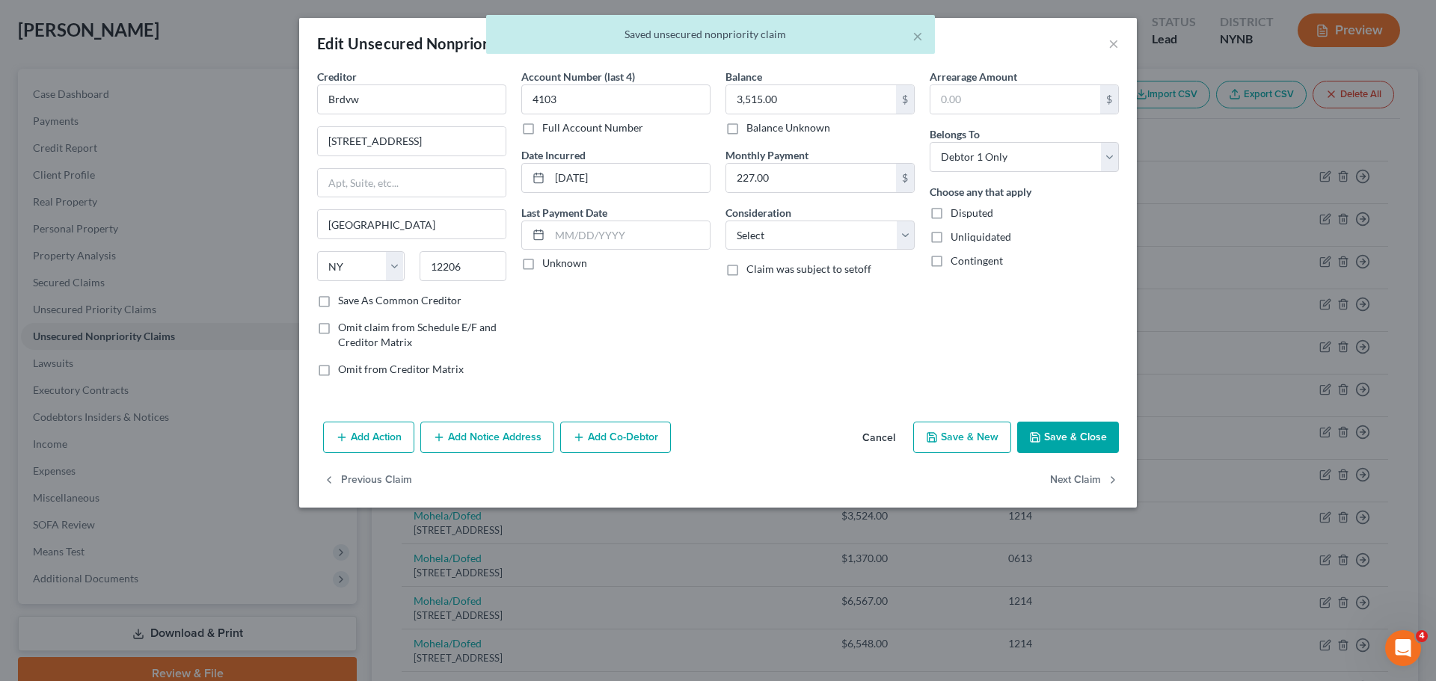
click at [338, 364] on label "Omit from Creditor Matrix" at bounding box center [401, 369] width 126 height 15
click at [344, 364] on input "Omit from Creditor Matrix" at bounding box center [349, 367] width 10 height 10
checkbox input "true"
click at [1085, 435] on button "Save & Close" at bounding box center [1068, 437] width 102 height 31
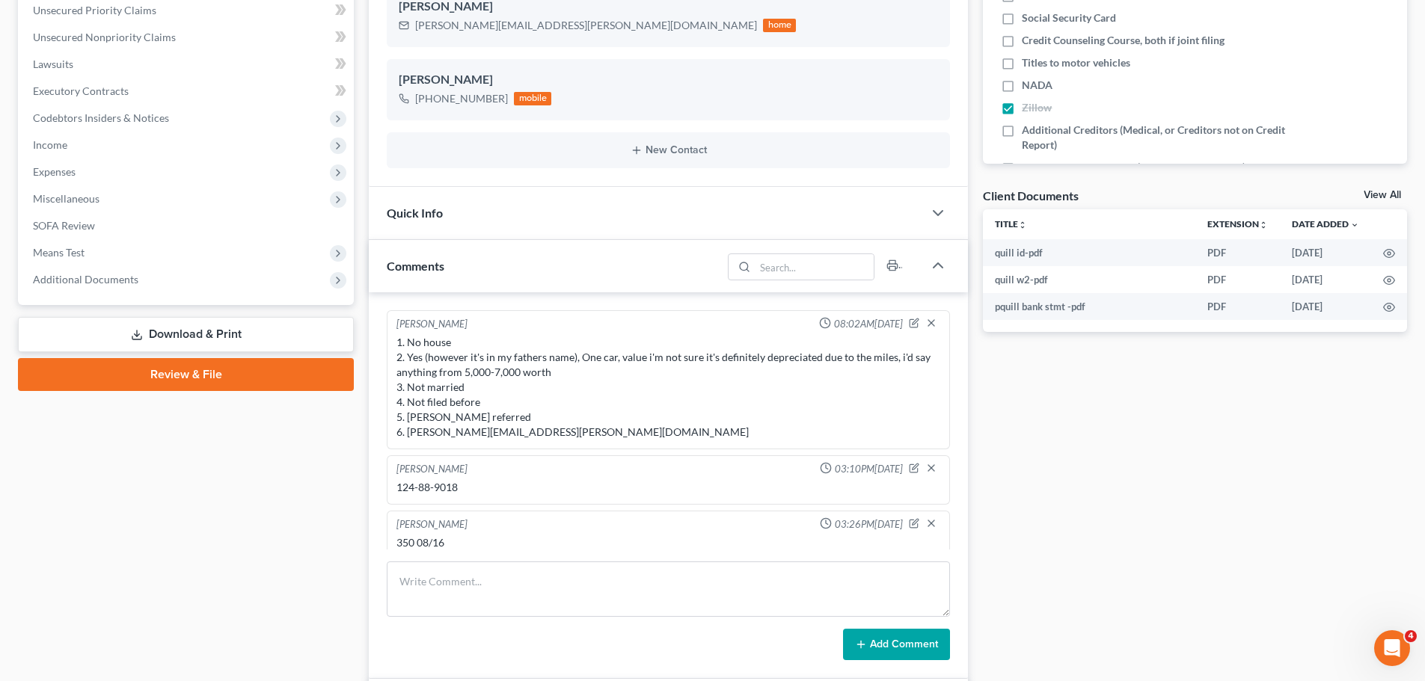
scroll to position [679, 0]
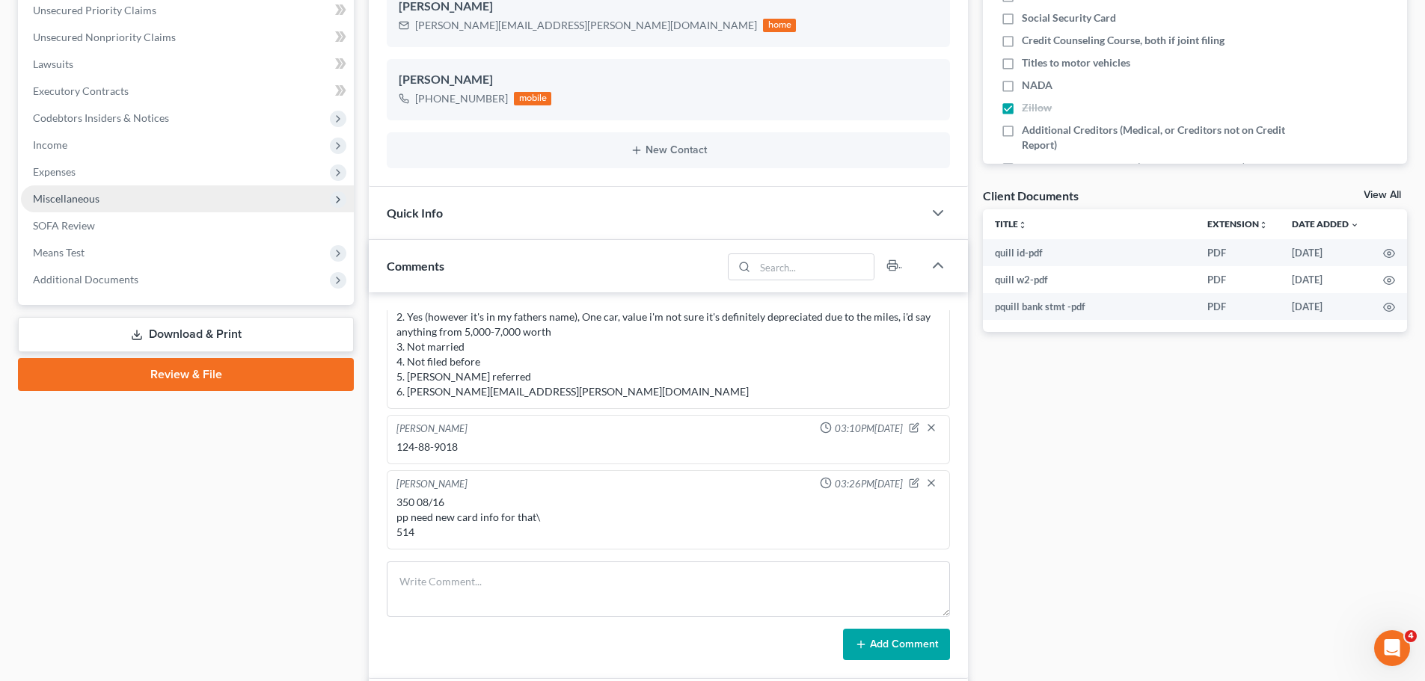
drag, startPoint x: 180, startPoint y: 328, endPoint x: 216, endPoint y: 327, distance: 36.7
click at [180, 328] on link "Download & Print" at bounding box center [186, 334] width 336 height 35
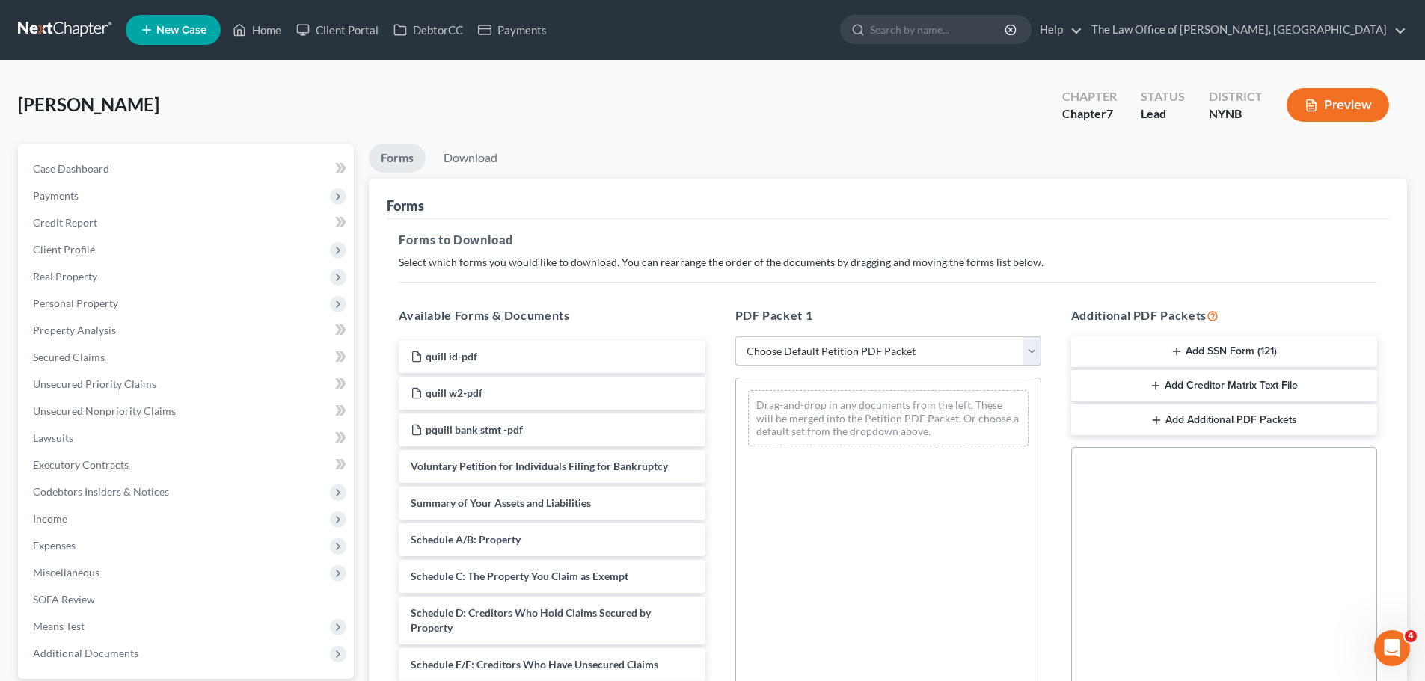
drag, startPoint x: 818, startPoint y: 342, endPoint x: 818, endPoint y: 350, distance: 8.3
click at [818, 342] on select "Choose Default Petition PDF Packet Complete Bankruptcy Petition (all forms and …" at bounding box center [888, 352] width 306 height 30
select select "3"
click at [735, 337] on select "Choose Default Petition PDF Packet Complete Bankruptcy Petition (all forms and …" at bounding box center [888, 352] width 306 height 30
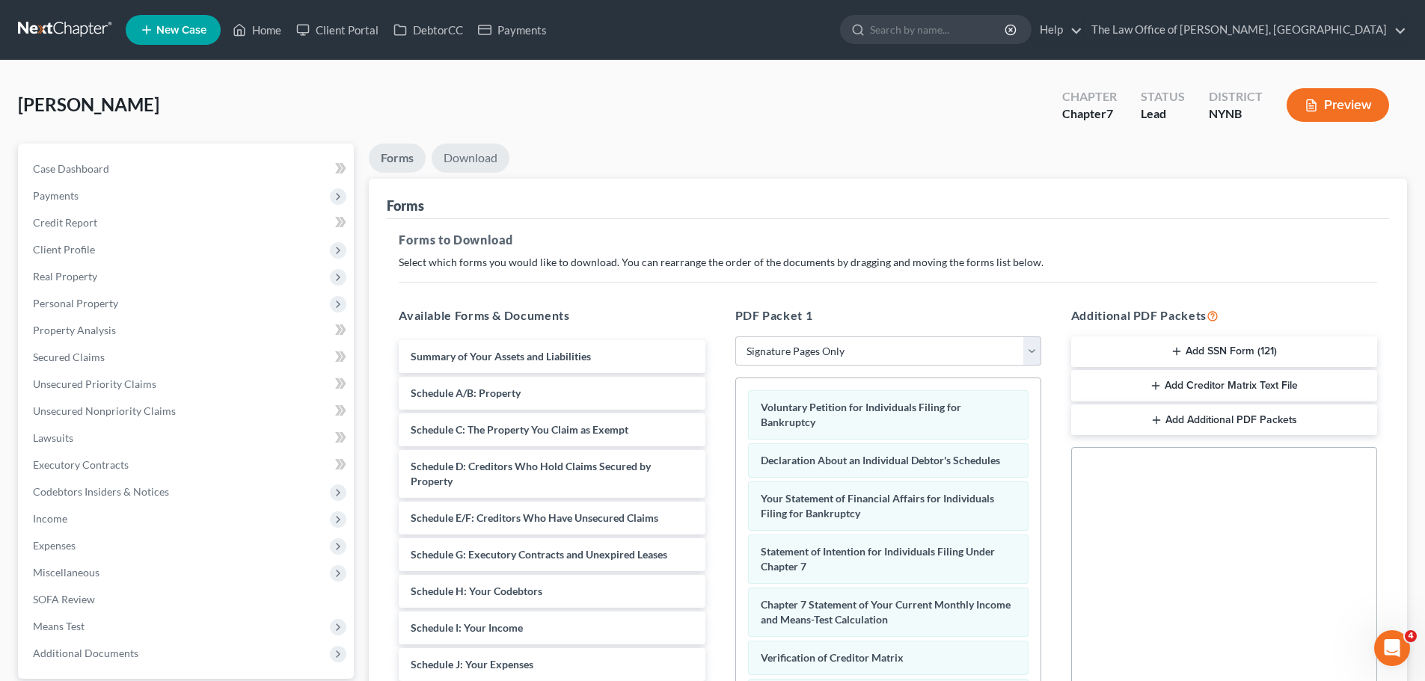
click at [469, 164] on link "Download" at bounding box center [471, 158] width 78 height 29
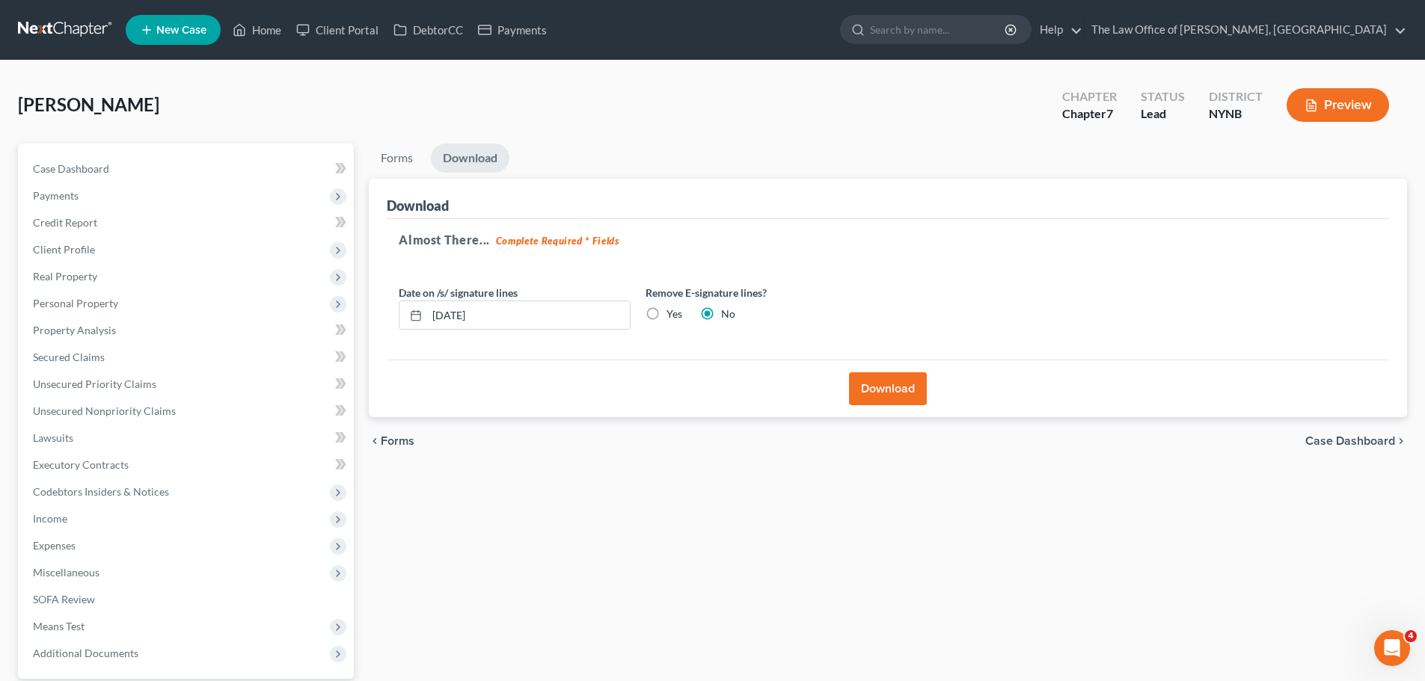
click at [903, 390] on button "Download" at bounding box center [888, 389] width 78 height 33
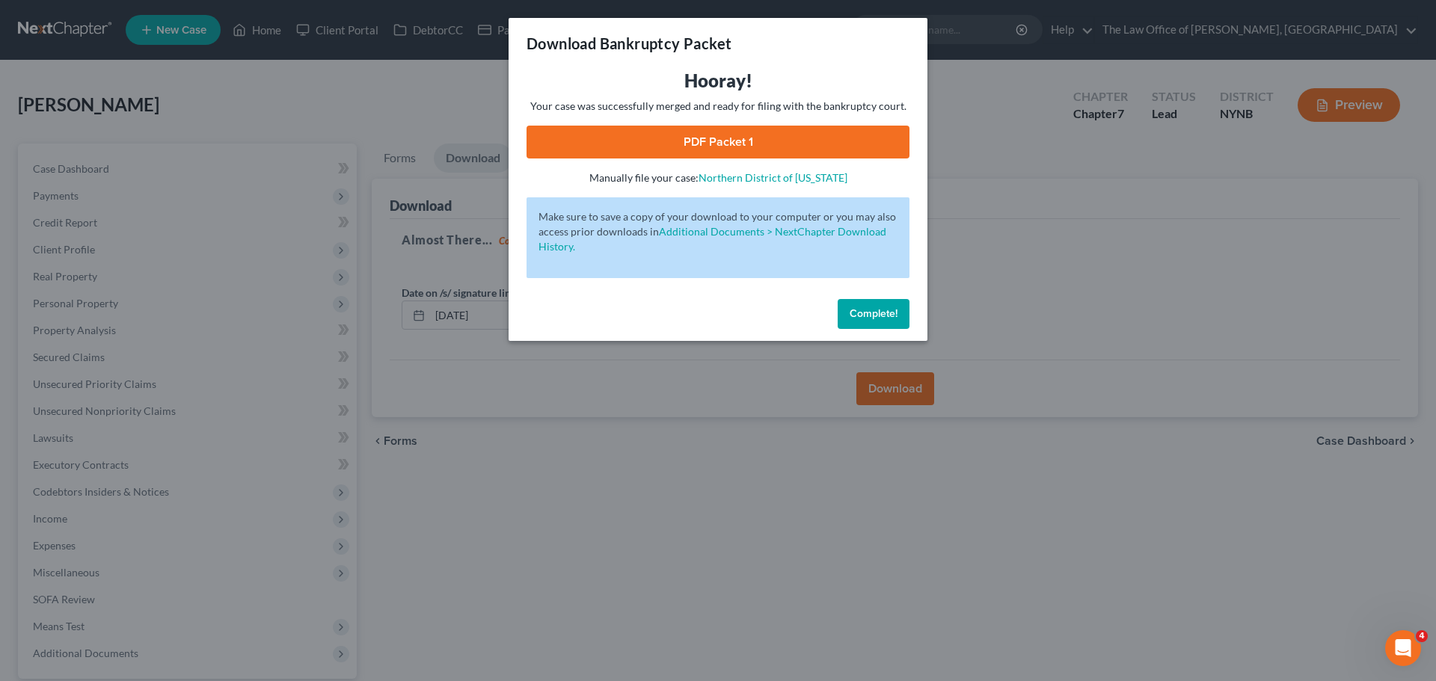
click at [761, 133] on link "PDF Packet 1" at bounding box center [718, 142] width 383 height 33
click at [868, 313] on span "Complete!" at bounding box center [874, 313] width 48 height 13
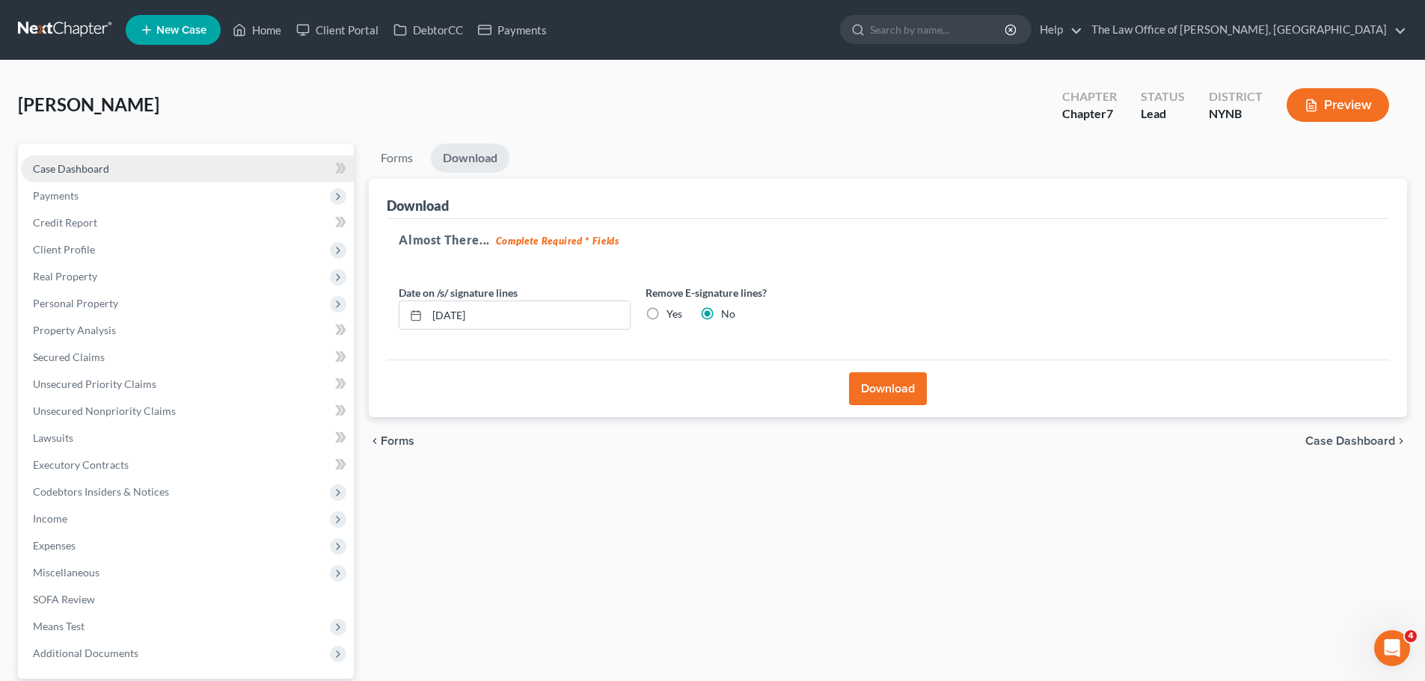
click at [129, 176] on link "Case Dashboard" at bounding box center [187, 169] width 333 height 27
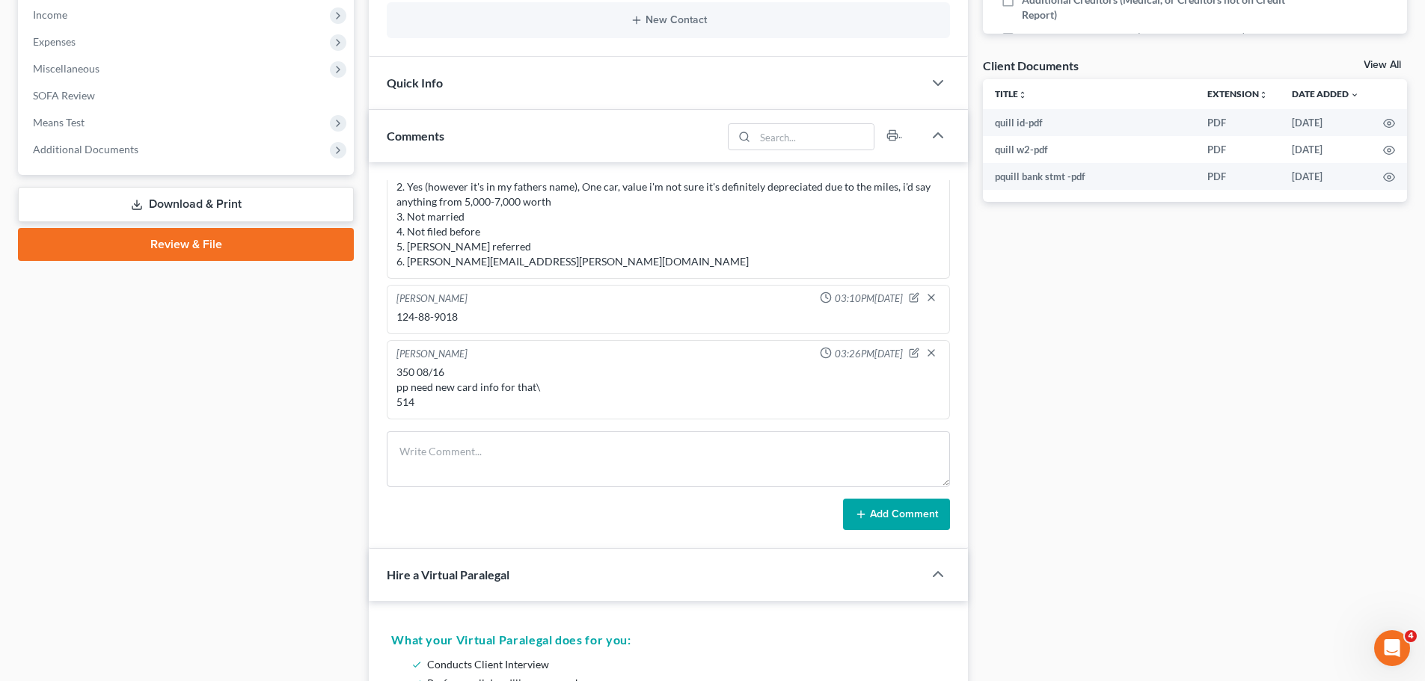
scroll to position [524, 0]
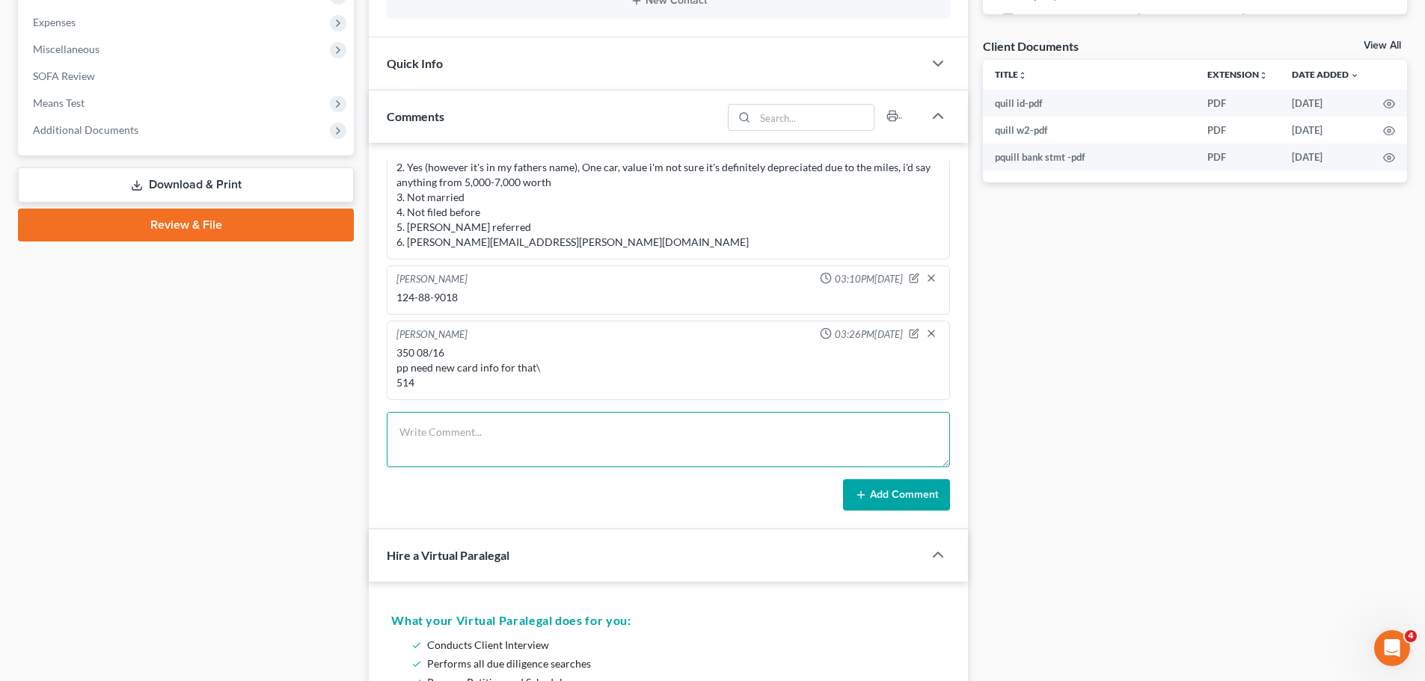
click at [489, 436] on textarea at bounding box center [668, 439] width 563 height 55
click at [583, 429] on textarea "5149-6800-2252-9549" at bounding box center [668, 439] width 563 height 55
type textarea "5149-6800-2252-9549 01/2030 964"
click at [898, 494] on button "Add Comment" at bounding box center [896, 494] width 107 height 31
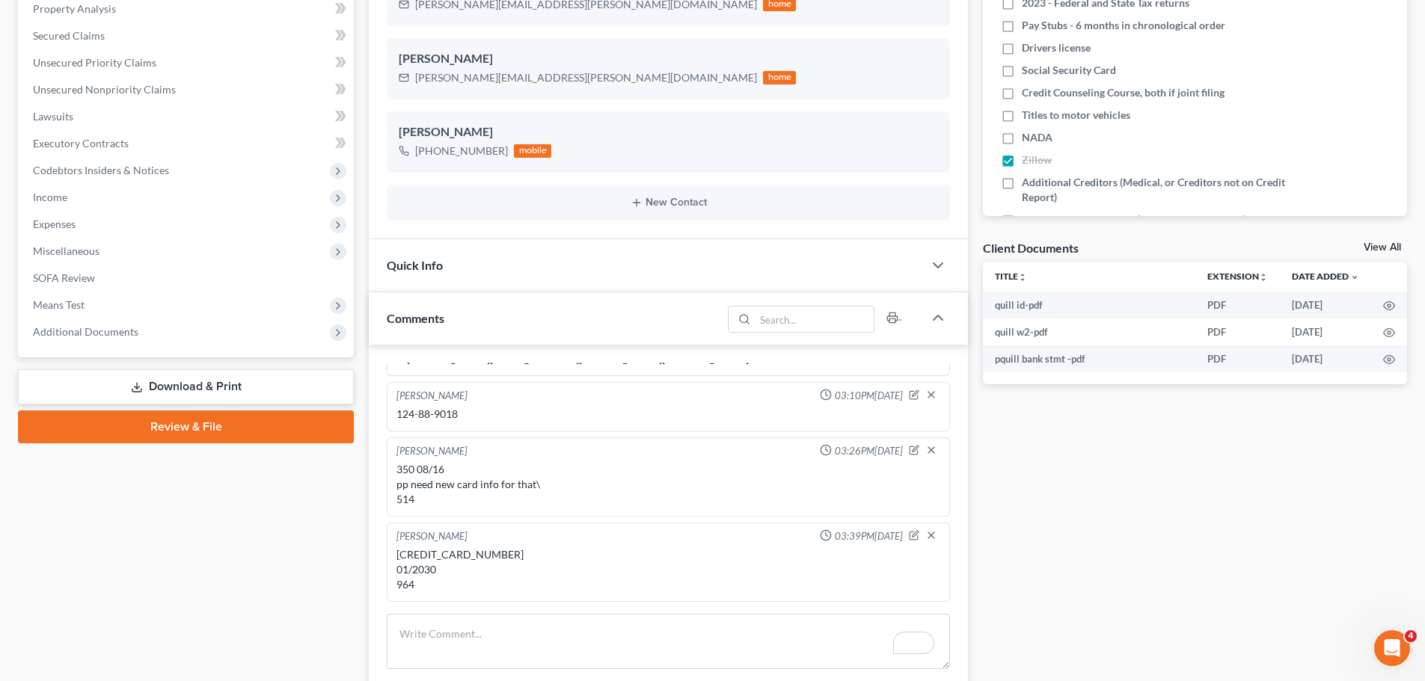
scroll to position [0, 0]
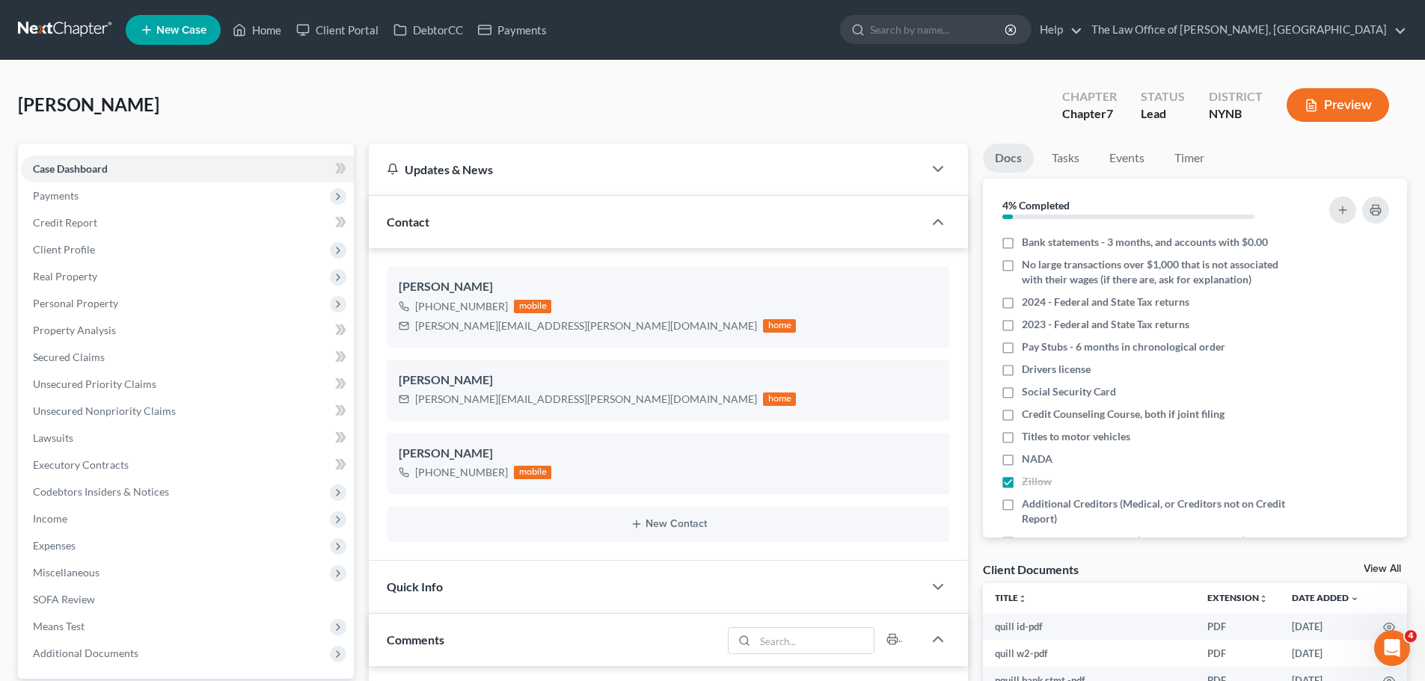
drag, startPoint x: 163, startPoint y: 115, endPoint x: 16, endPoint y: 109, distance: 146.7
copy span "[PERSON_NAME]"
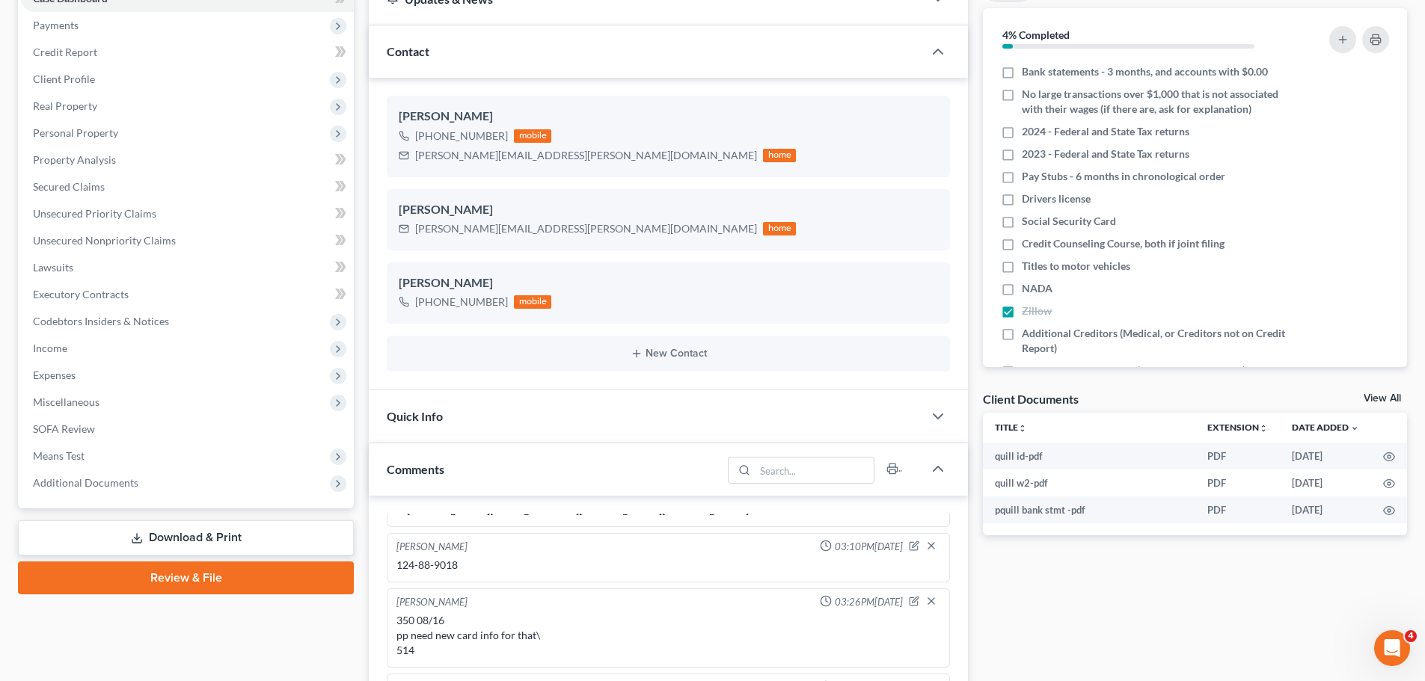
scroll to position [524, 0]
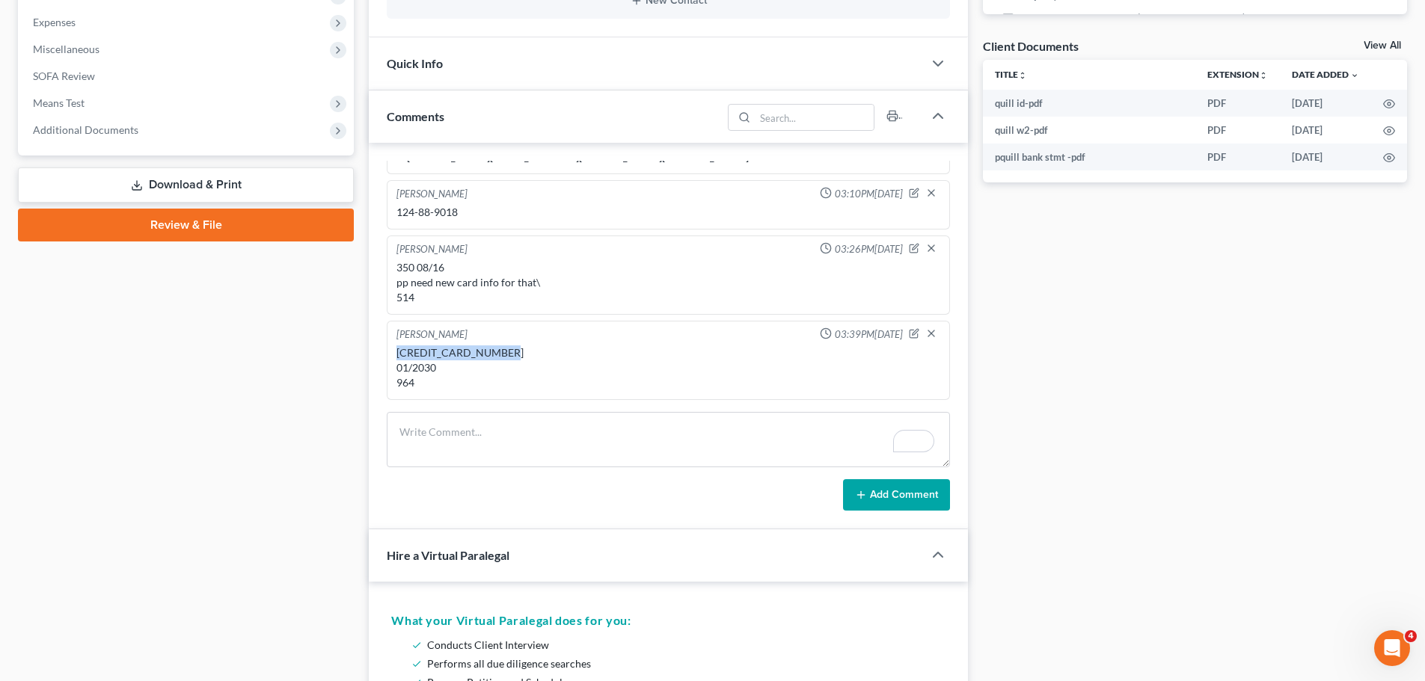
drag, startPoint x: 457, startPoint y: 352, endPoint x: 390, endPoint y: 357, distance: 67.5
click at [390, 357] on div "Christiaan VanNiekerk 03:39PM, 08/13/2025 5149-6800-2252-9549 01/2030 964" at bounding box center [668, 360] width 563 height 79
copy div "5149-6800-2252-9549"
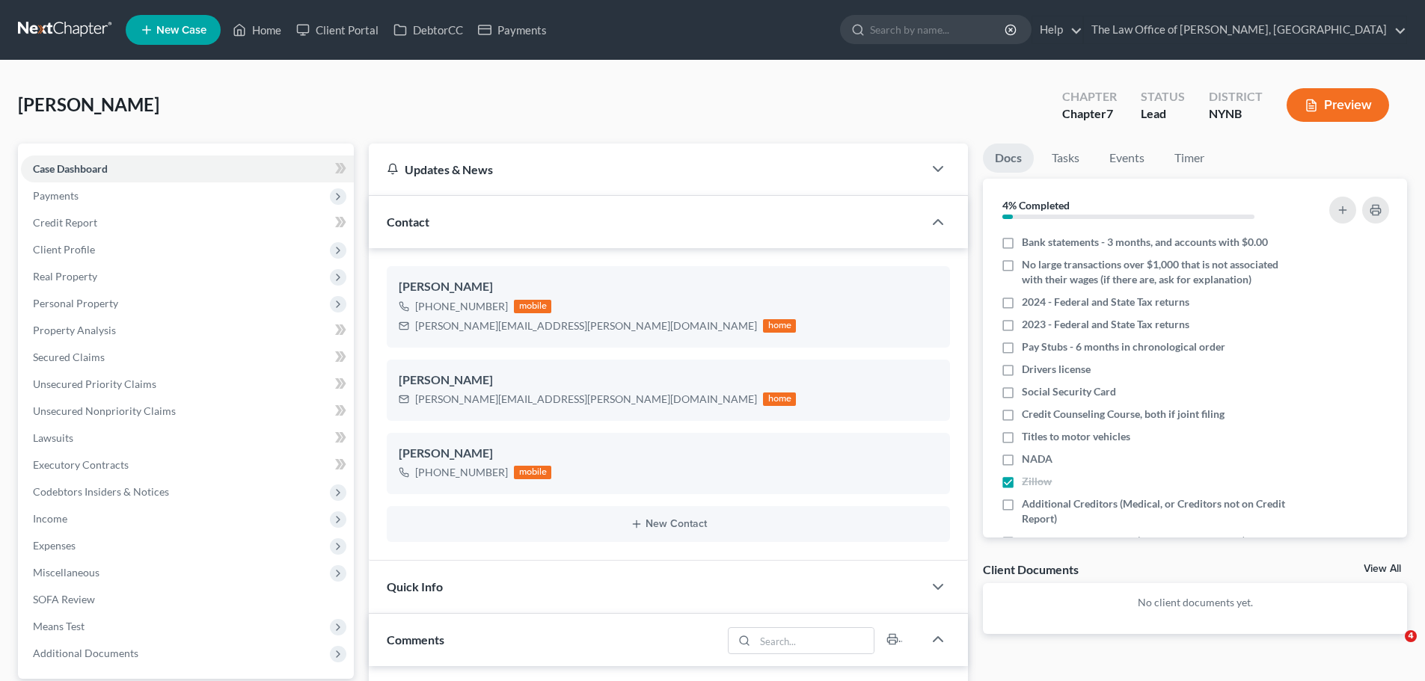
select select "0"
drag, startPoint x: 151, startPoint y: 106, endPoint x: 23, endPoint y: 108, distance: 127.9
click at [23, 108] on div "[PERSON_NAME] Upgraded Chapter Chapter 7 Status Lead District [GEOGRAPHIC_DATA]…" at bounding box center [712, 111] width 1389 height 65
copy span "[PERSON_NAME]"
drag, startPoint x: 84, startPoint y: 197, endPoint x: 76, endPoint y: 210, distance: 14.8
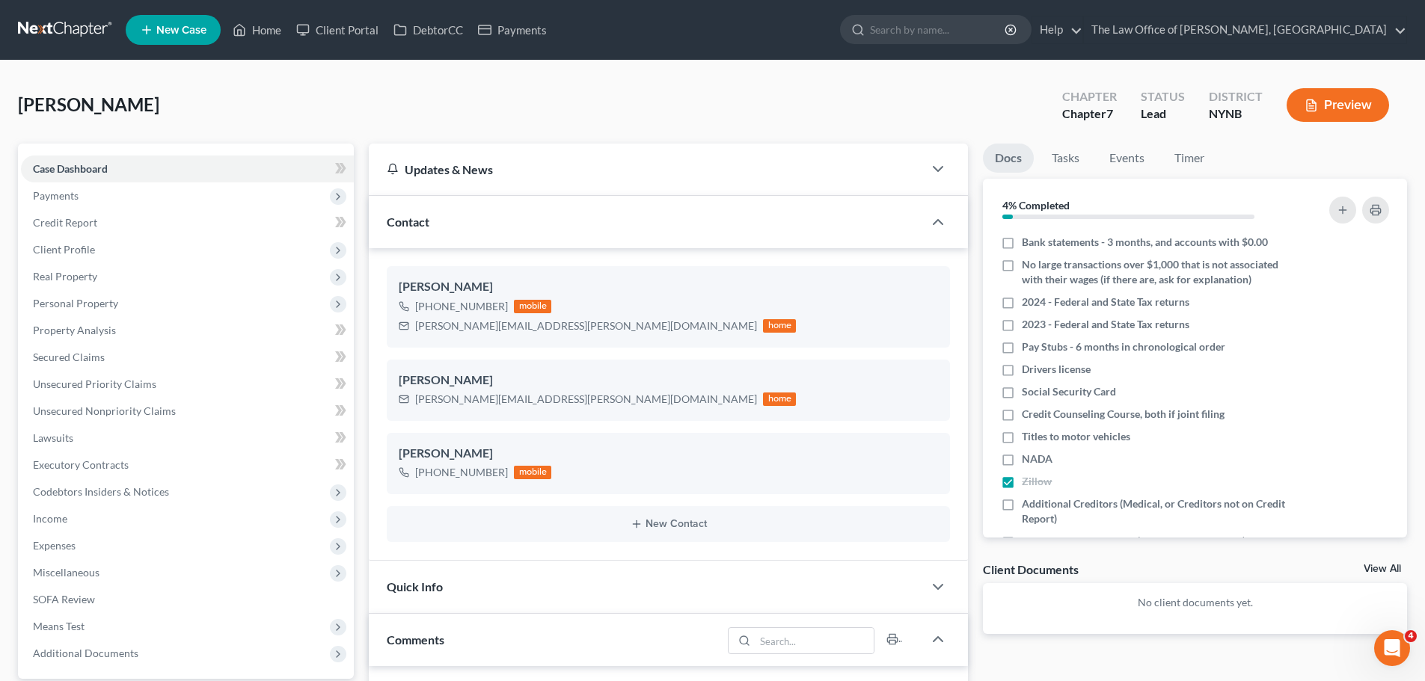
click at [84, 197] on span "Payments" at bounding box center [187, 196] width 333 height 27
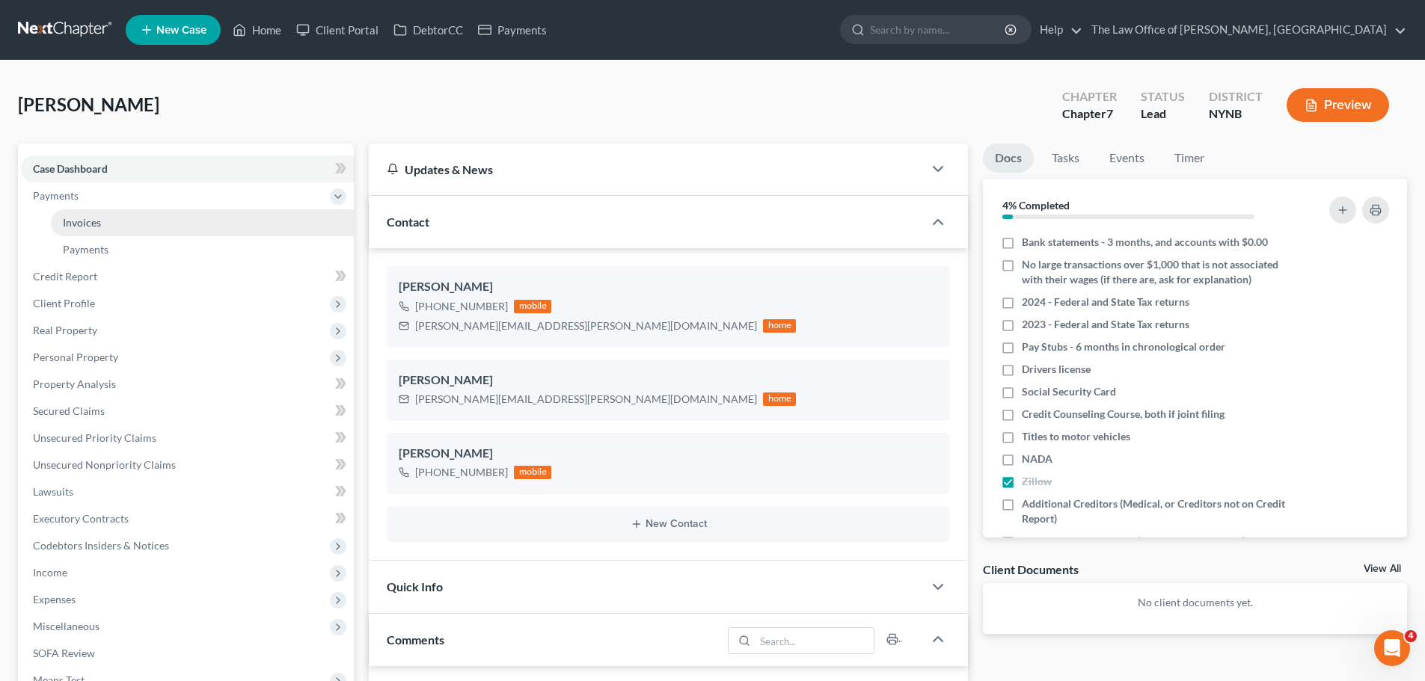
click at [93, 214] on link "Invoices" at bounding box center [202, 222] width 303 height 27
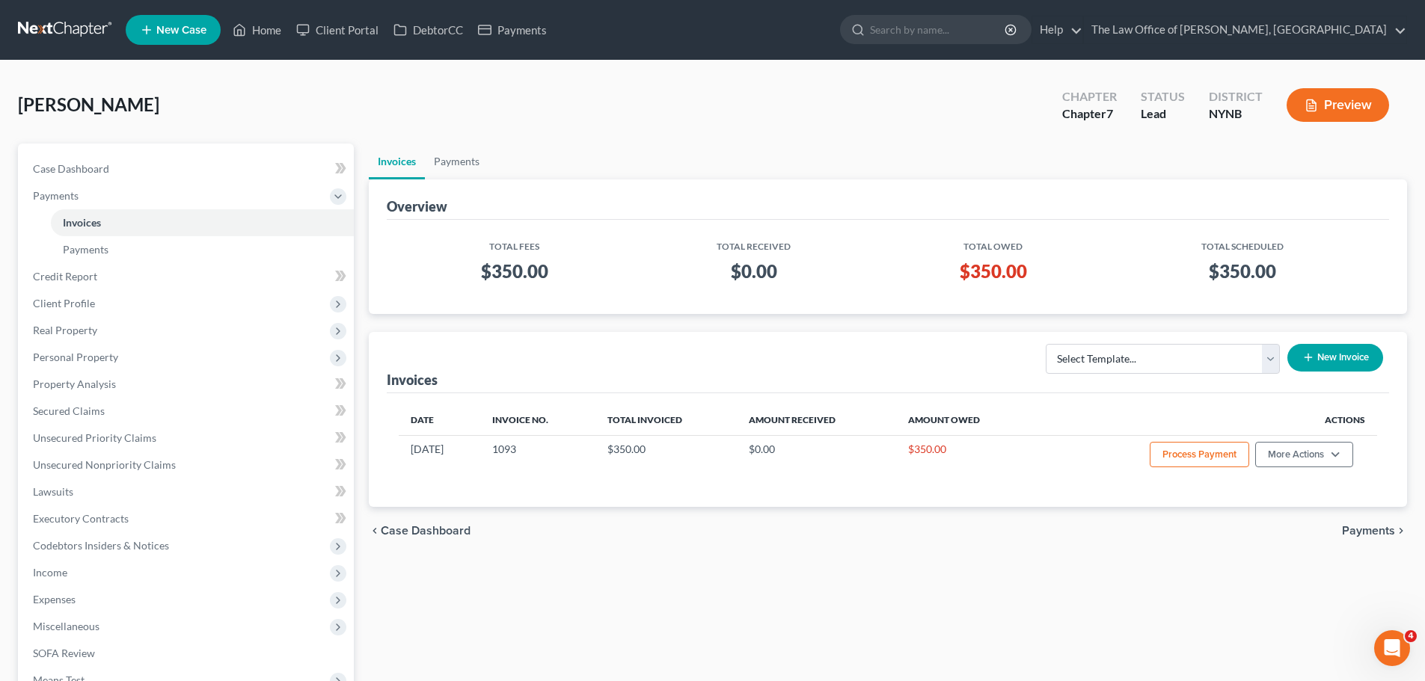
click at [1331, 356] on button "New Invoice" at bounding box center [1335, 358] width 96 height 28
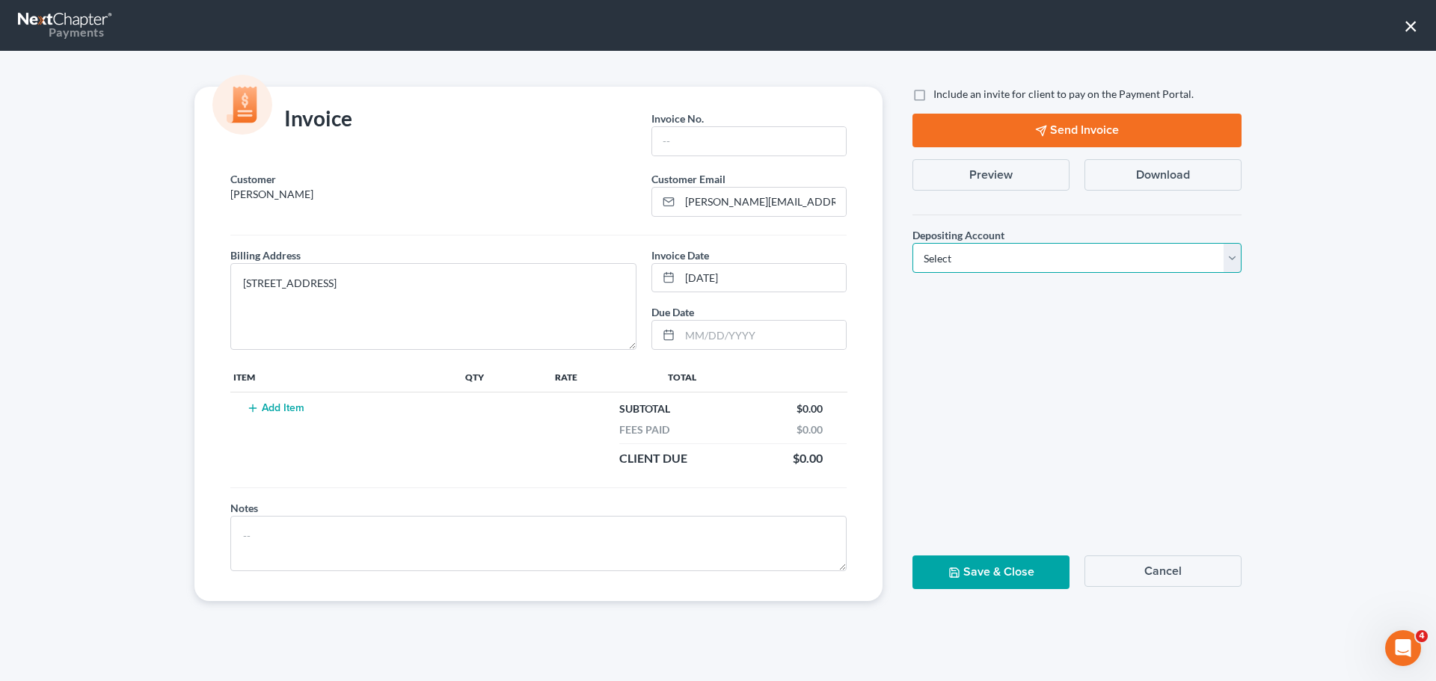
click at [954, 253] on select "Select Operation Trust" at bounding box center [1077, 258] width 329 height 30
select select "0"
click at [913, 243] on select "Select Operation Trust" at bounding box center [1077, 258] width 329 height 30
click at [738, 149] on input "text" at bounding box center [749, 141] width 194 height 28
click at [696, 138] on input "text" at bounding box center [749, 141] width 194 height 28
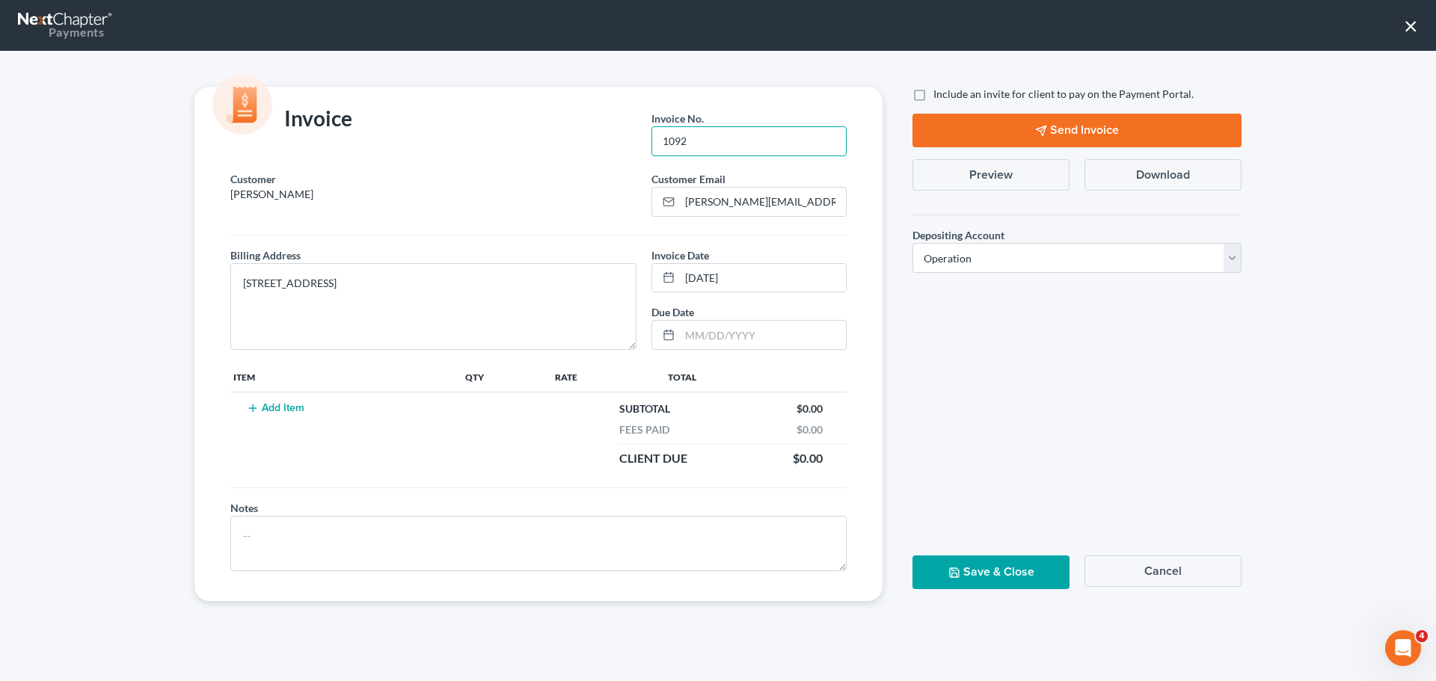
type input "1092"
click at [306, 411] on button "Add Item" at bounding box center [275, 408] width 66 height 12
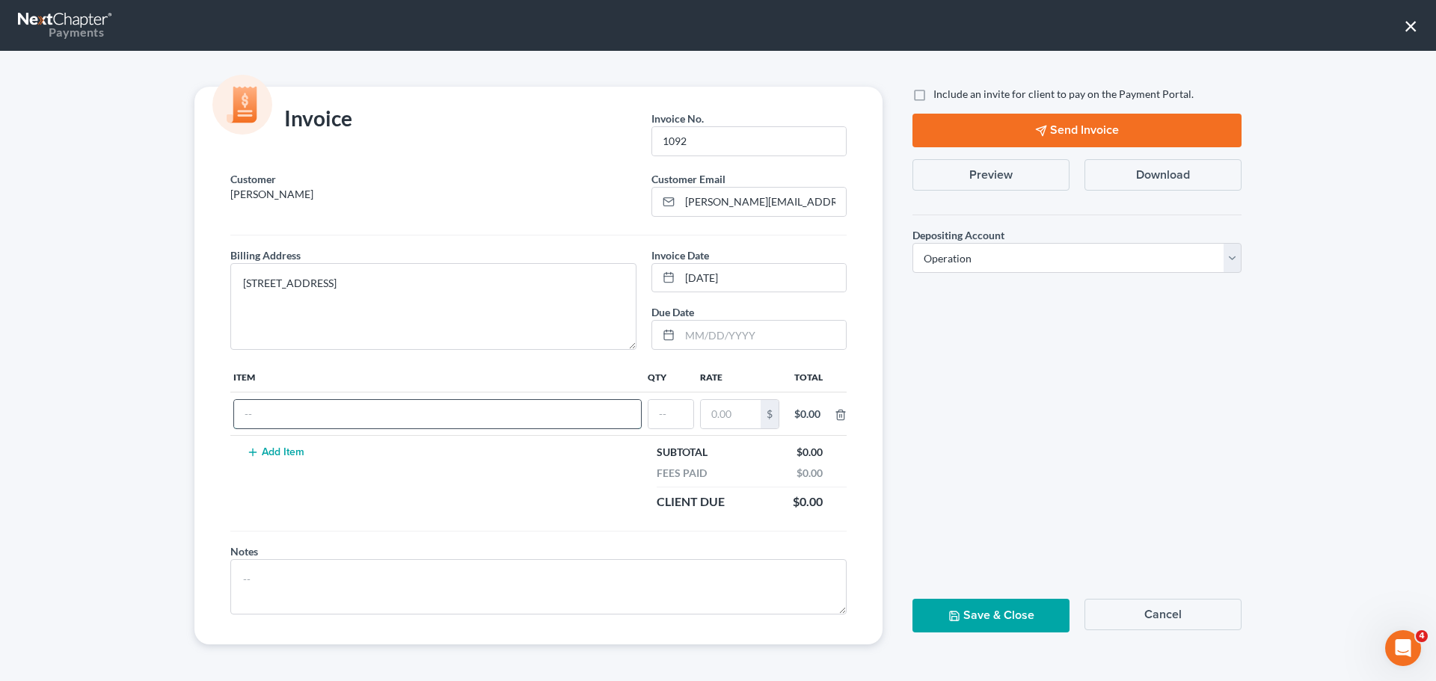
click at [292, 412] on input "text" at bounding box center [437, 414] width 407 height 28
type input "f"
click at [692, 415] on input "text" at bounding box center [671, 414] width 45 height 28
type input "2180"
click at [719, 413] on input "text" at bounding box center [731, 414] width 60 height 28
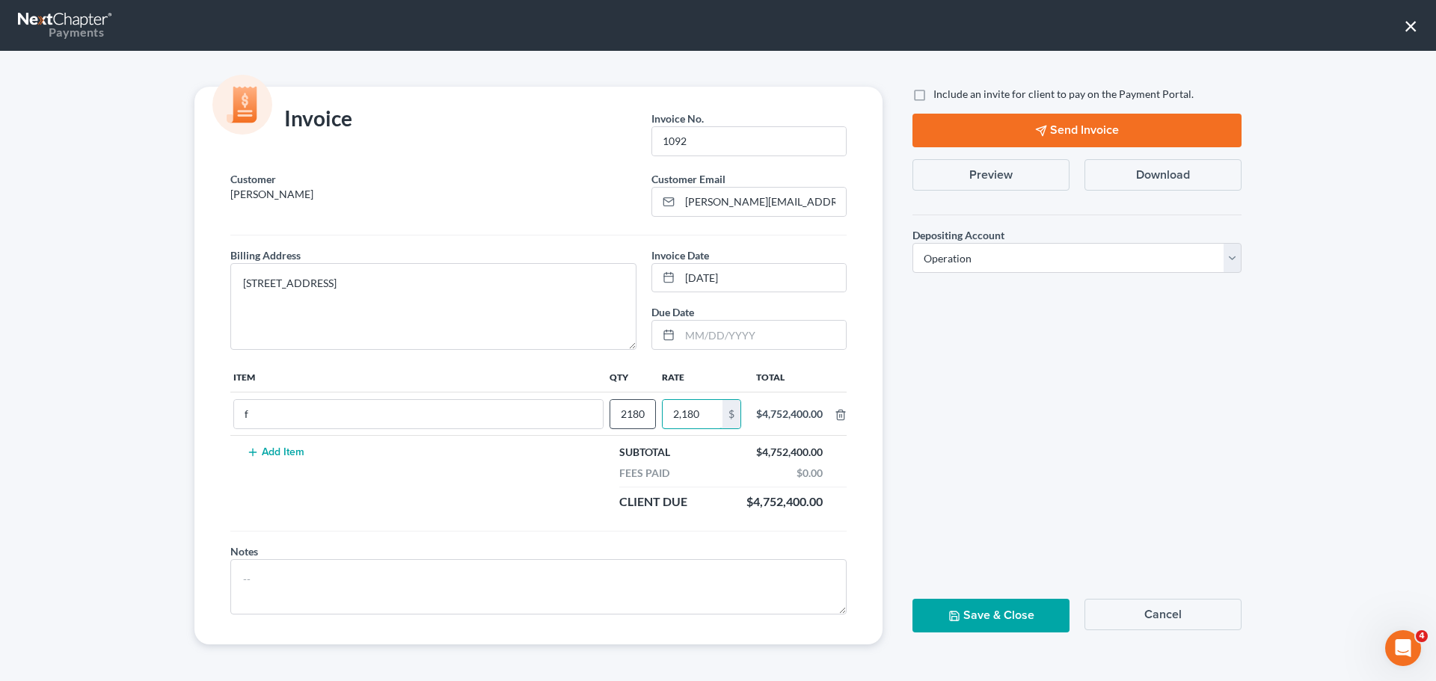
type input "2,180"
click at [644, 417] on input "2180" at bounding box center [632, 414] width 45 height 28
drag, startPoint x: 644, startPoint y: 417, endPoint x: 616, endPoint y: 415, distance: 27.8
click at [616, 415] on input "2180" at bounding box center [632, 414] width 45 height 28
type input "1"
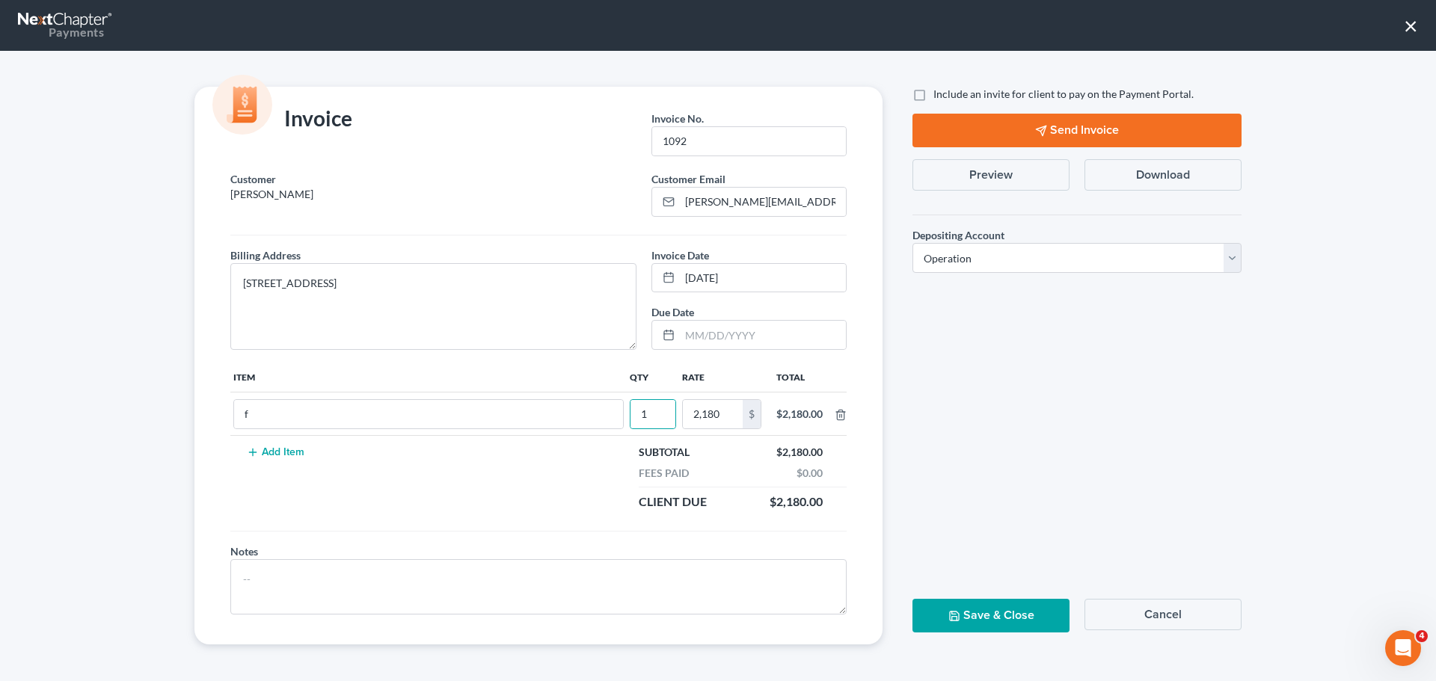
click at [299, 456] on button "Add Item" at bounding box center [275, 453] width 66 height 12
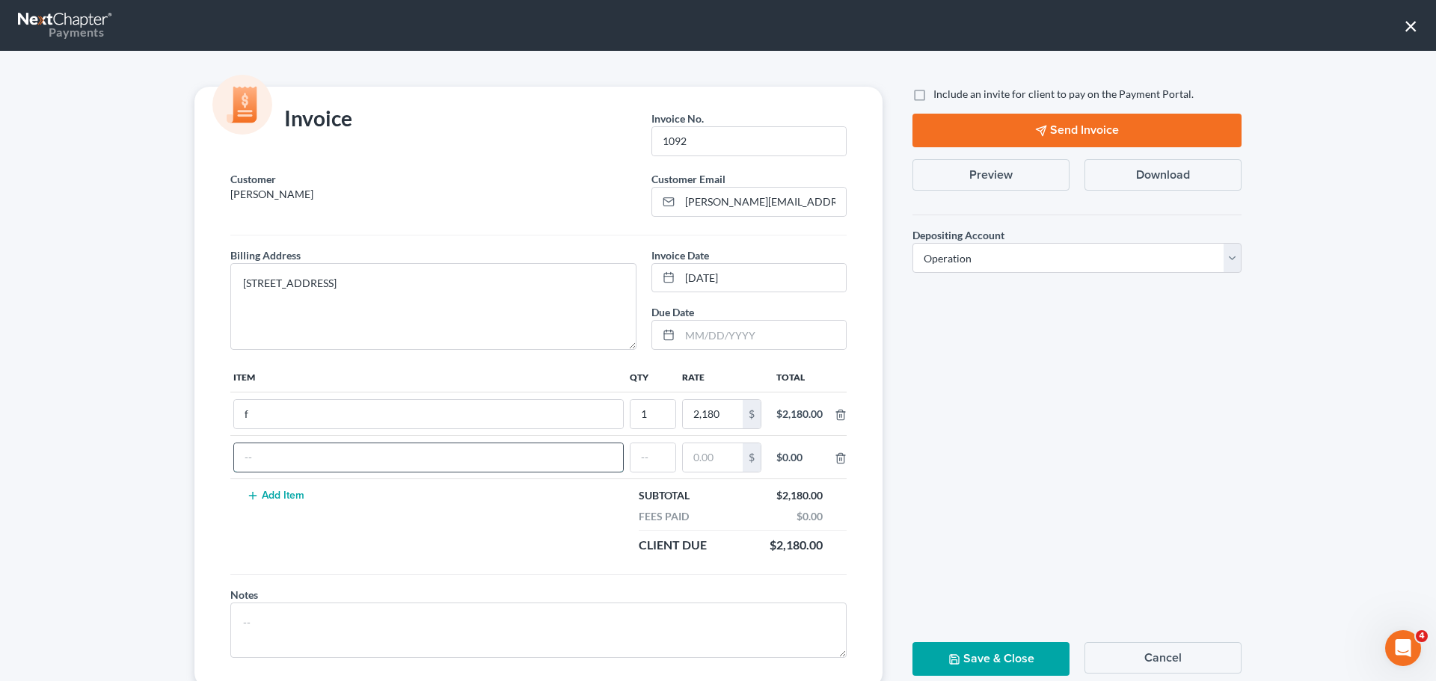
click at [292, 455] on input "text" at bounding box center [428, 458] width 389 height 28
type input "pp"
click at [633, 462] on input "text" at bounding box center [653, 458] width 45 height 28
type input "1"
click at [699, 458] on input "text" at bounding box center [713, 458] width 60 height 28
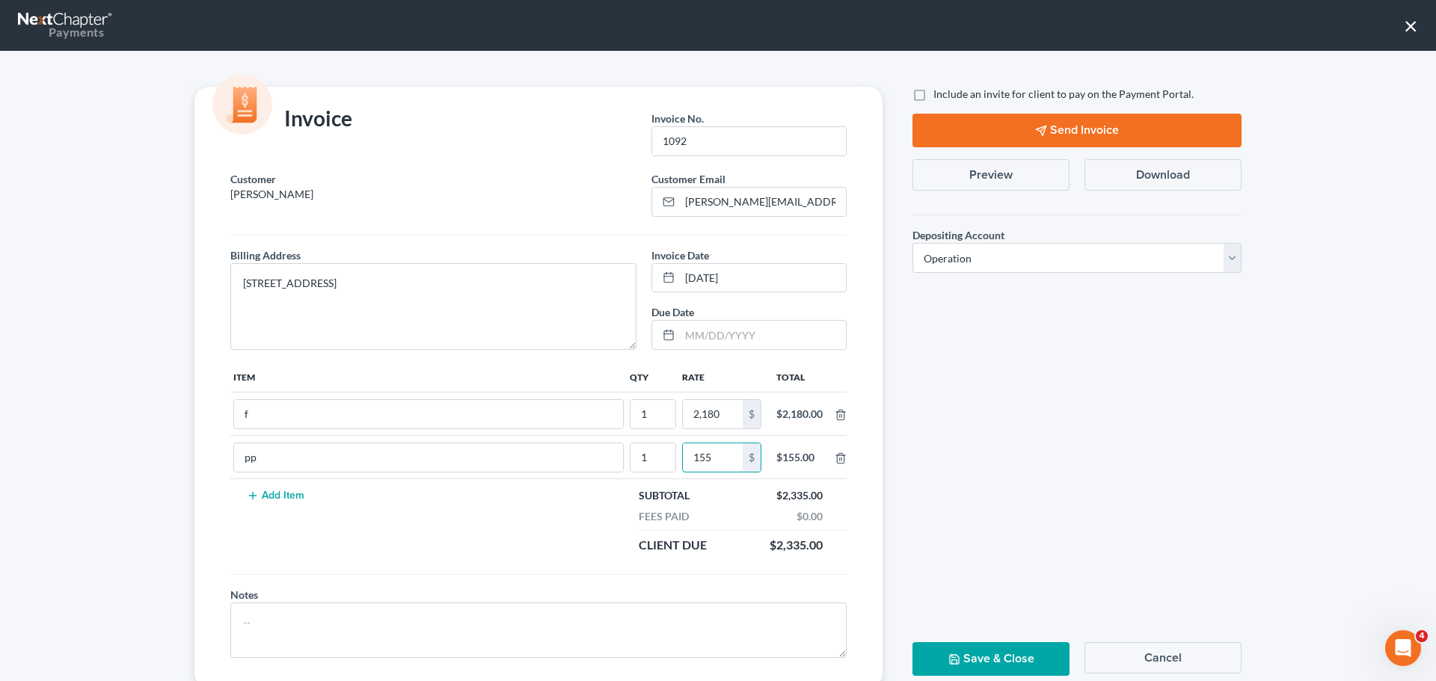
type input "155"
click at [1023, 668] on button "Save & Close" at bounding box center [991, 660] width 157 height 34
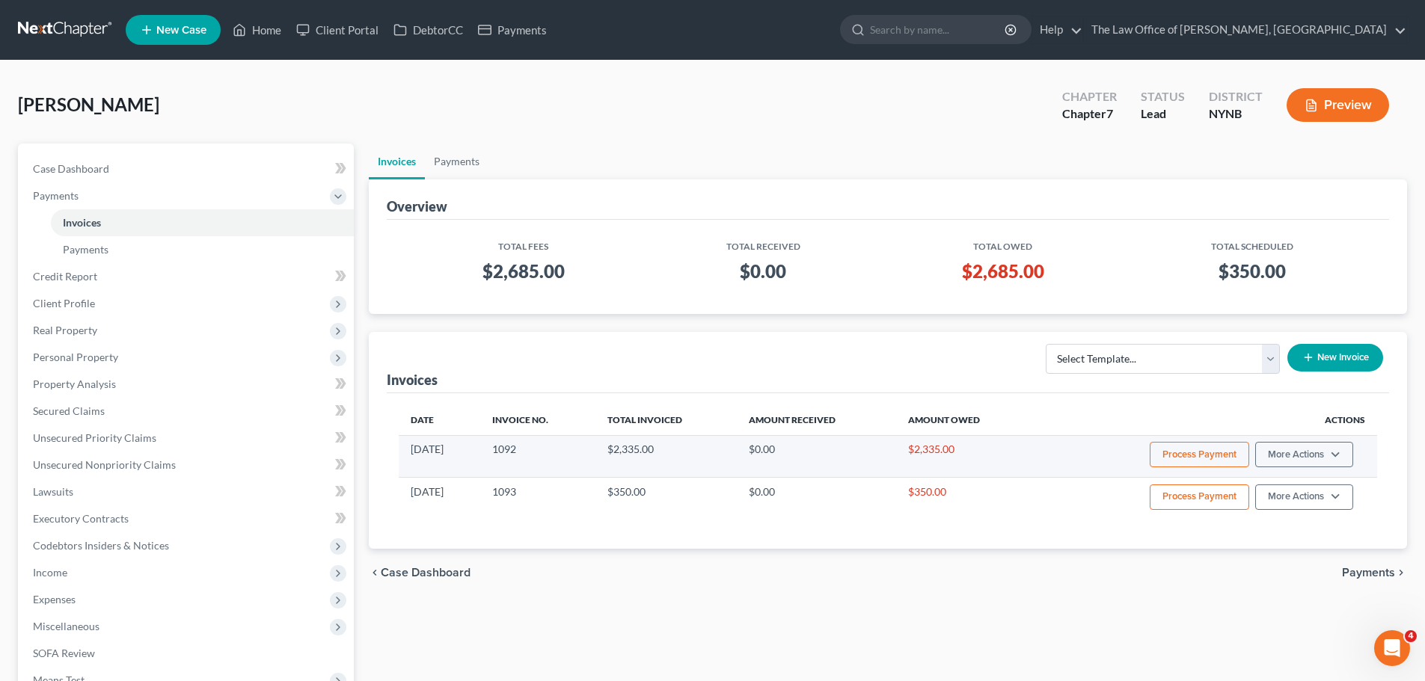
click at [1205, 453] on button "Process Payment" at bounding box center [1199, 454] width 99 height 25
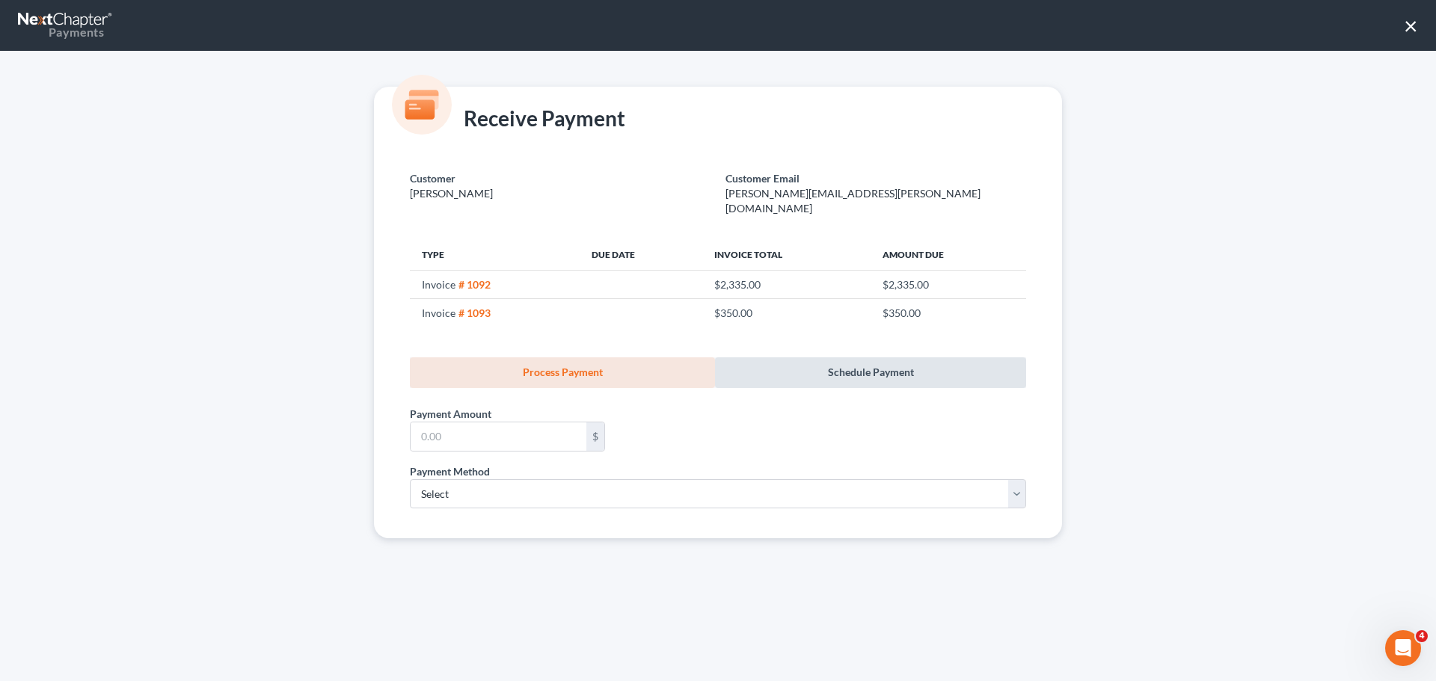
click at [840, 358] on link "Schedule Payment" at bounding box center [870, 373] width 311 height 31
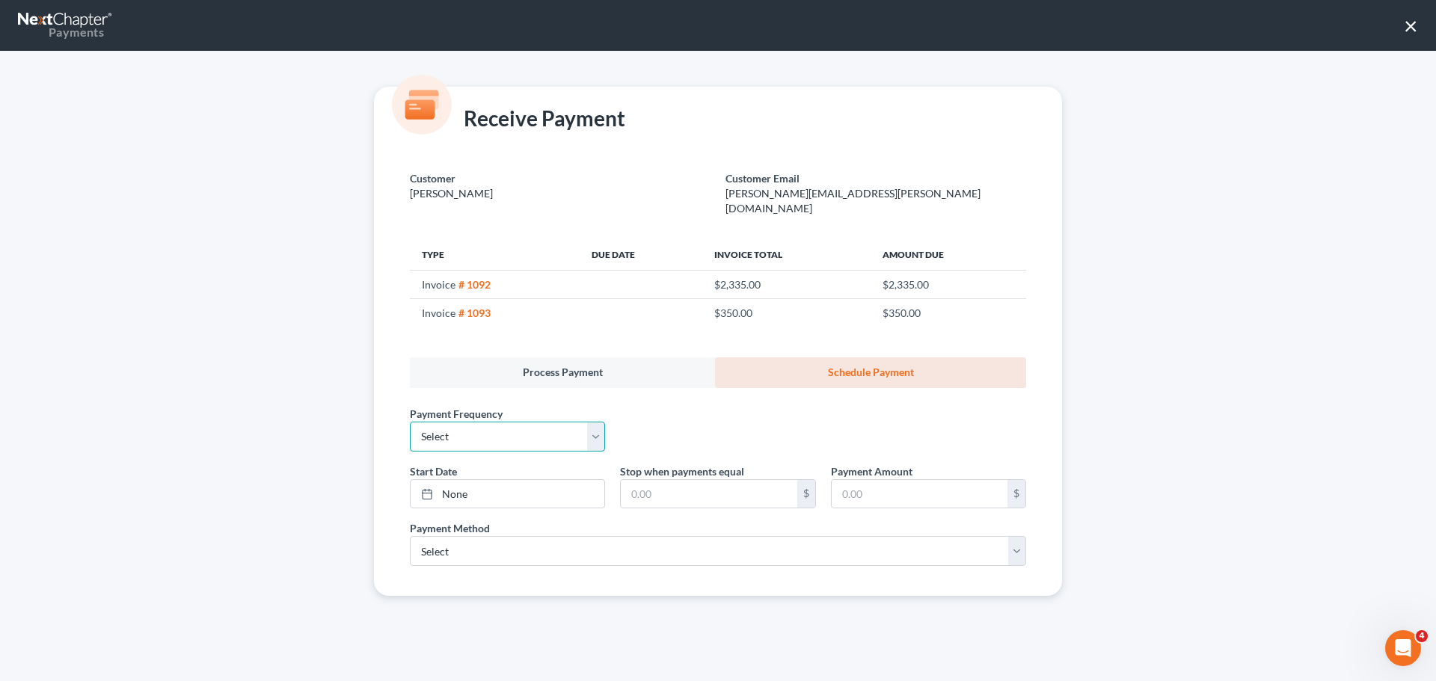
click at [500, 435] on select "Select One-Time Weekly Bi-Weekly Monthly Bi-Monthly Custom" at bounding box center [507, 437] width 195 height 30
select select "3"
click at [410, 422] on select "Select One-Time Weekly Bi-Weekly Monthly Bi-Monthly Custom" at bounding box center [507, 437] width 195 height 30
click at [466, 481] on link "None" at bounding box center [508, 494] width 194 height 28
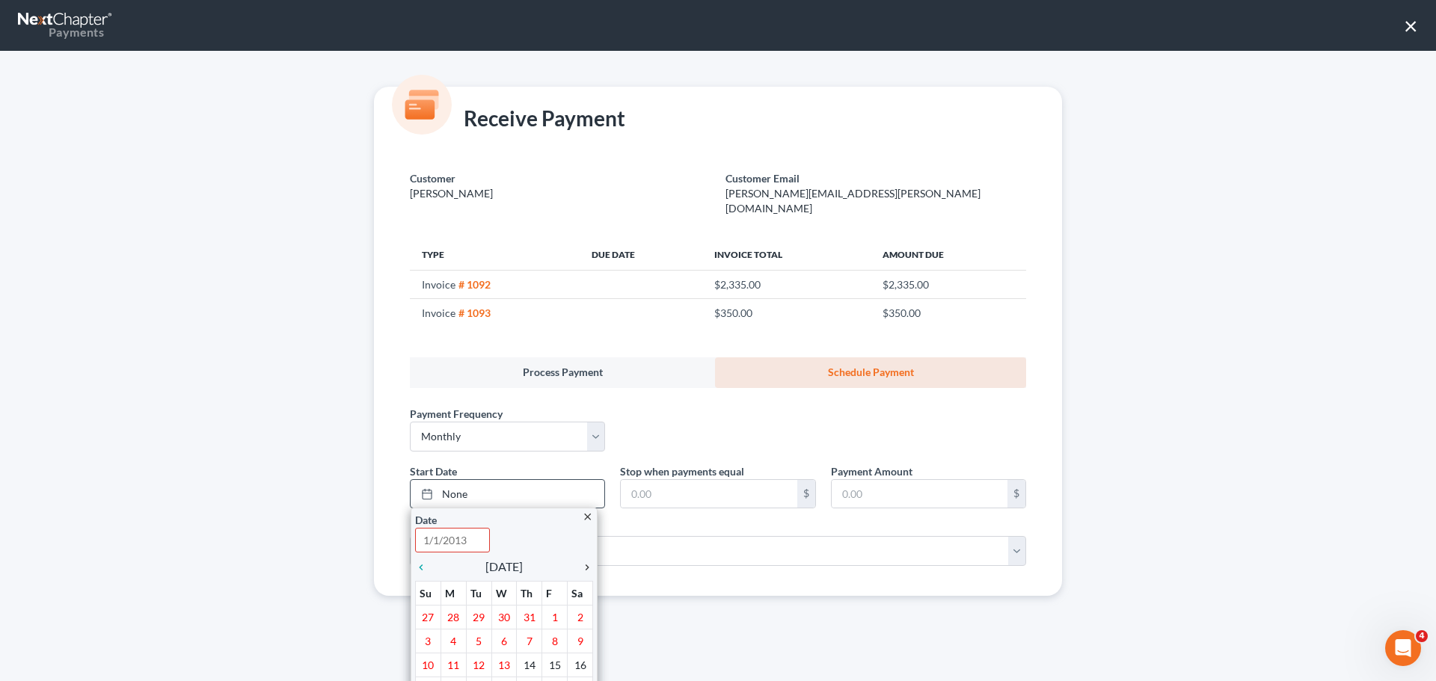
click at [584, 562] on icon "chevron_right" at bounding box center [583, 568] width 19 height 12
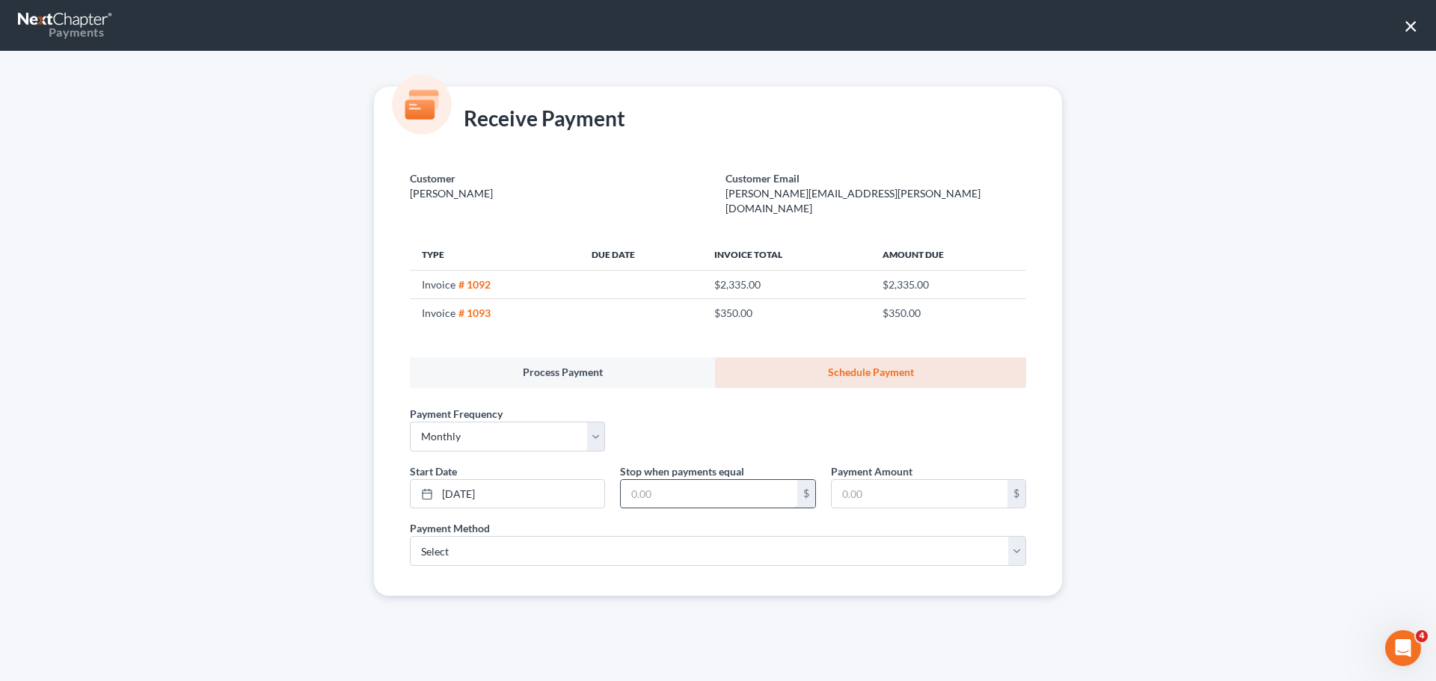
click at [763, 488] on input "text" at bounding box center [709, 494] width 176 height 28
type input "2,335"
click at [936, 480] on input "text" at bounding box center [920, 494] width 176 height 28
type input "250"
drag, startPoint x: 577, startPoint y: 539, endPoint x: 540, endPoint y: 548, distance: 37.7
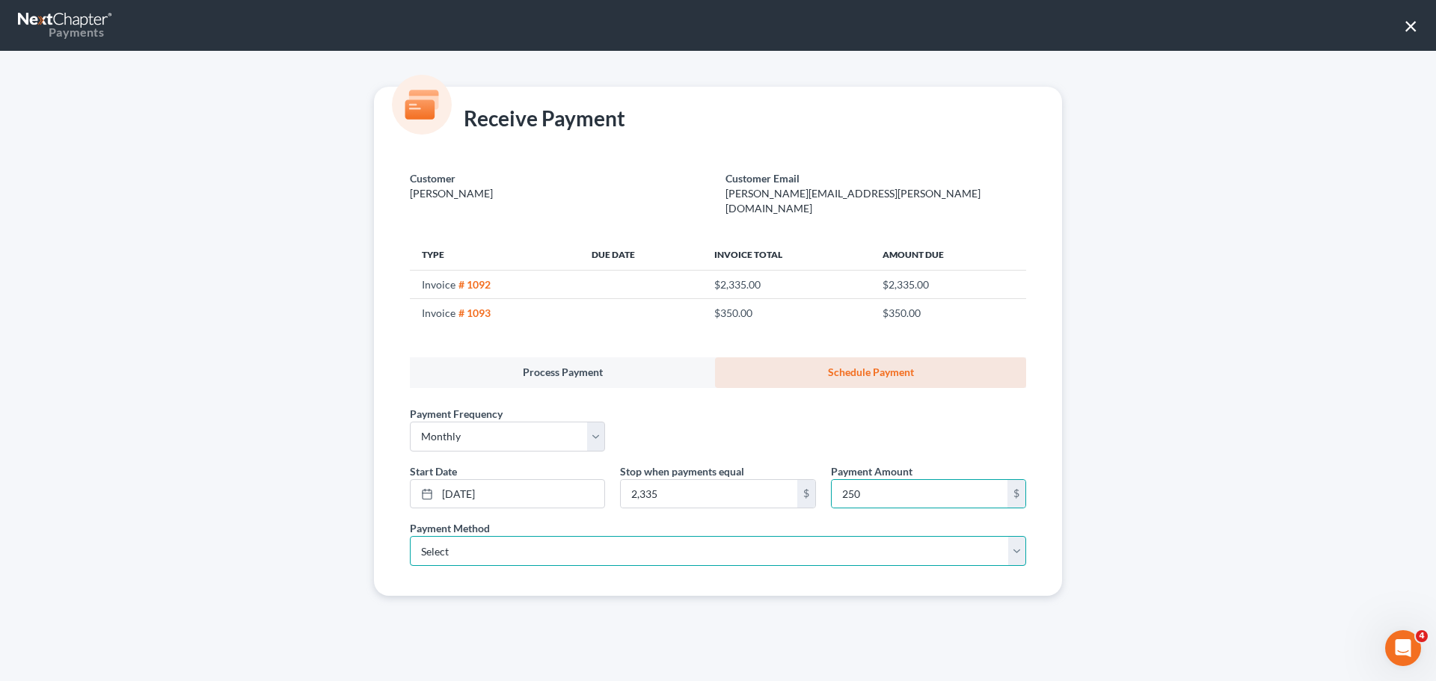
click at [577, 539] on select "Select ACH Credit Card" at bounding box center [718, 551] width 616 height 30
select select "1"
click at [410, 536] on select "Select ACH Credit Card" at bounding box center [718, 551] width 616 height 30
select select "35"
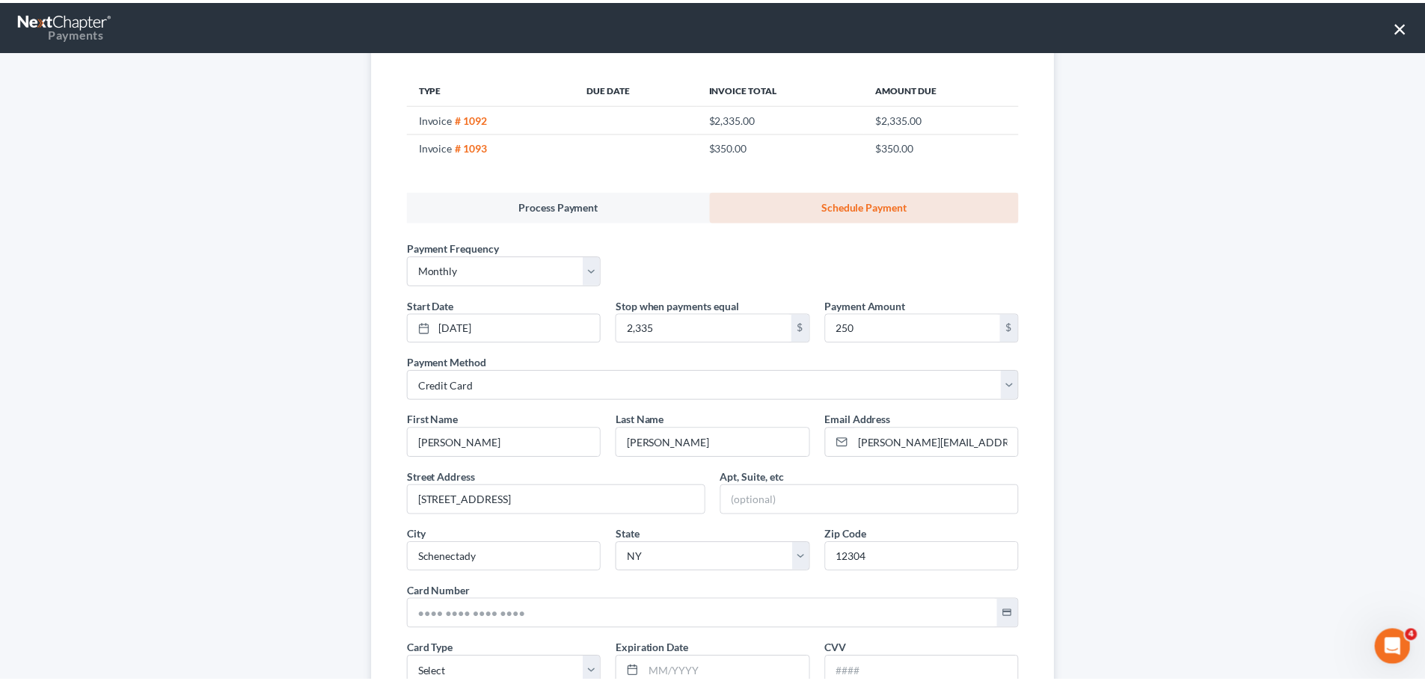
scroll to position [310, 0]
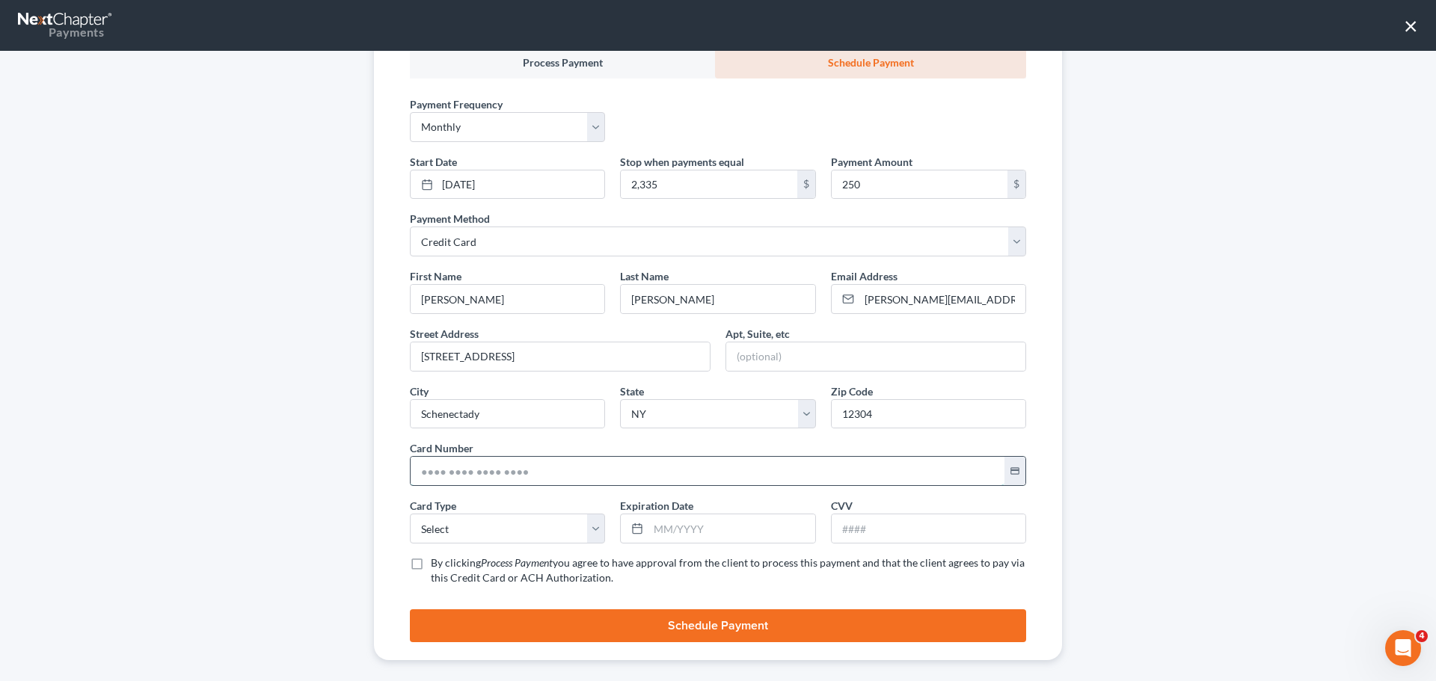
click at [453, 460] on input "text" at bounding box center [708, 471] width 594 height 28
paste input "[CREDIT_CARD_NUMBER]"
type input "[CREDIT_CARD_NUMBER]"
click at [457, 519] on select "Select Visa MasterCard Discover American Express" at bounding box center [507, 529] width 195 height 30
select select "1"
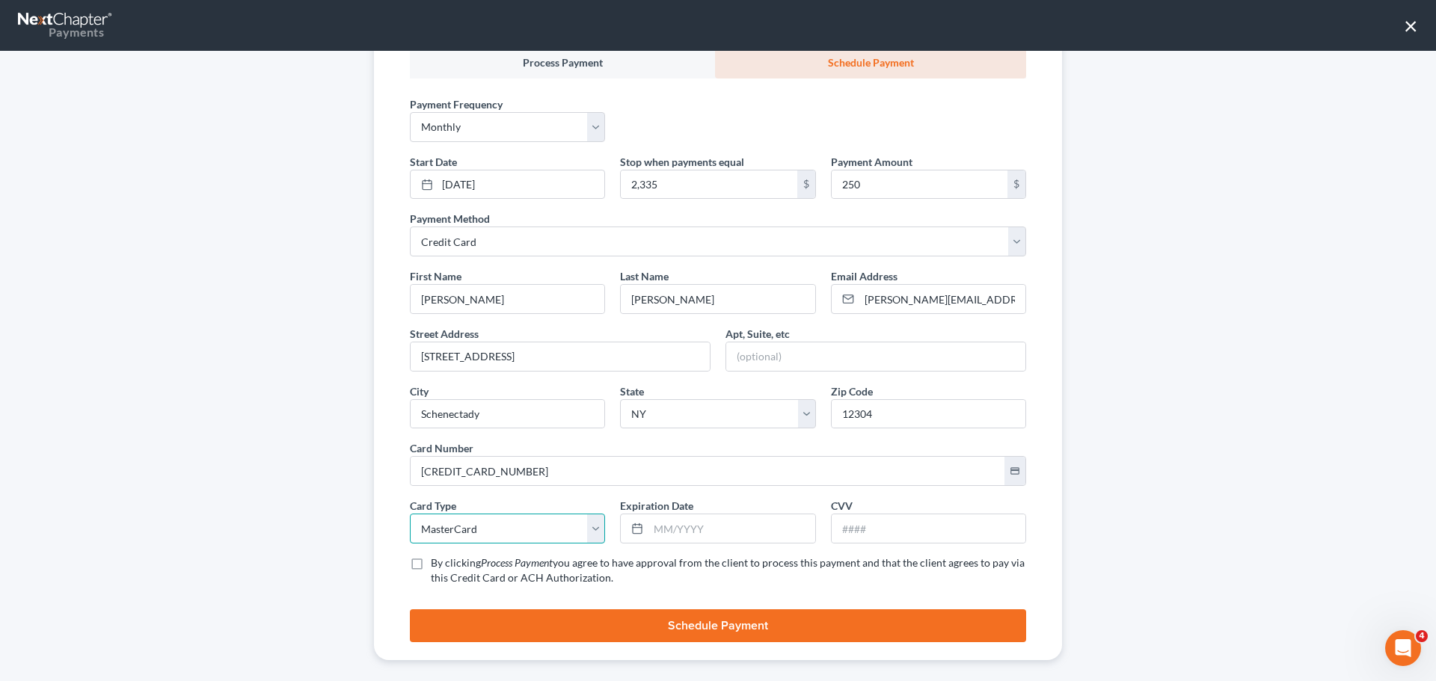
click at [410, 514] on select "Select Visa MasterCard Discover American Express" at bounding box center [507, 529] width 195 height 30
click at [649, 515] on input "text" at bounding box center [732, 529] width 166 height 28
type input "01/2030"
click at [903, 515] on input "text" at bounding box center [929, 529] width 194 height 28
type input "964"
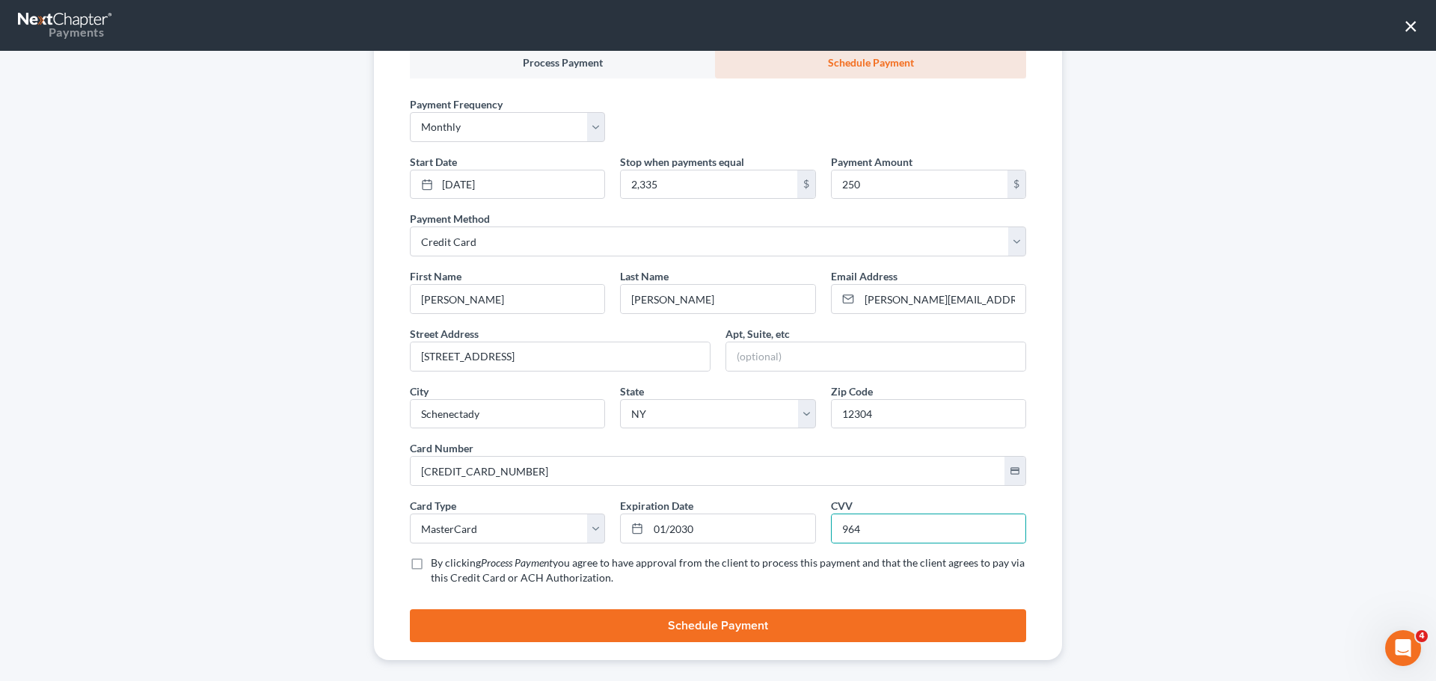
click at [431, 557] on span "By clicking" at bounding box center [456, 563] width 50 height 13
click at [437, 556] on input "By clicking Process Payment you agree to have approval from the client to proce…" at bounding box center [442, 561] width 10 height 10
checkbox input "true"
click at [565, 616] on button "Schedule Payment" at bounding box center [718, 626] width 616 height 33
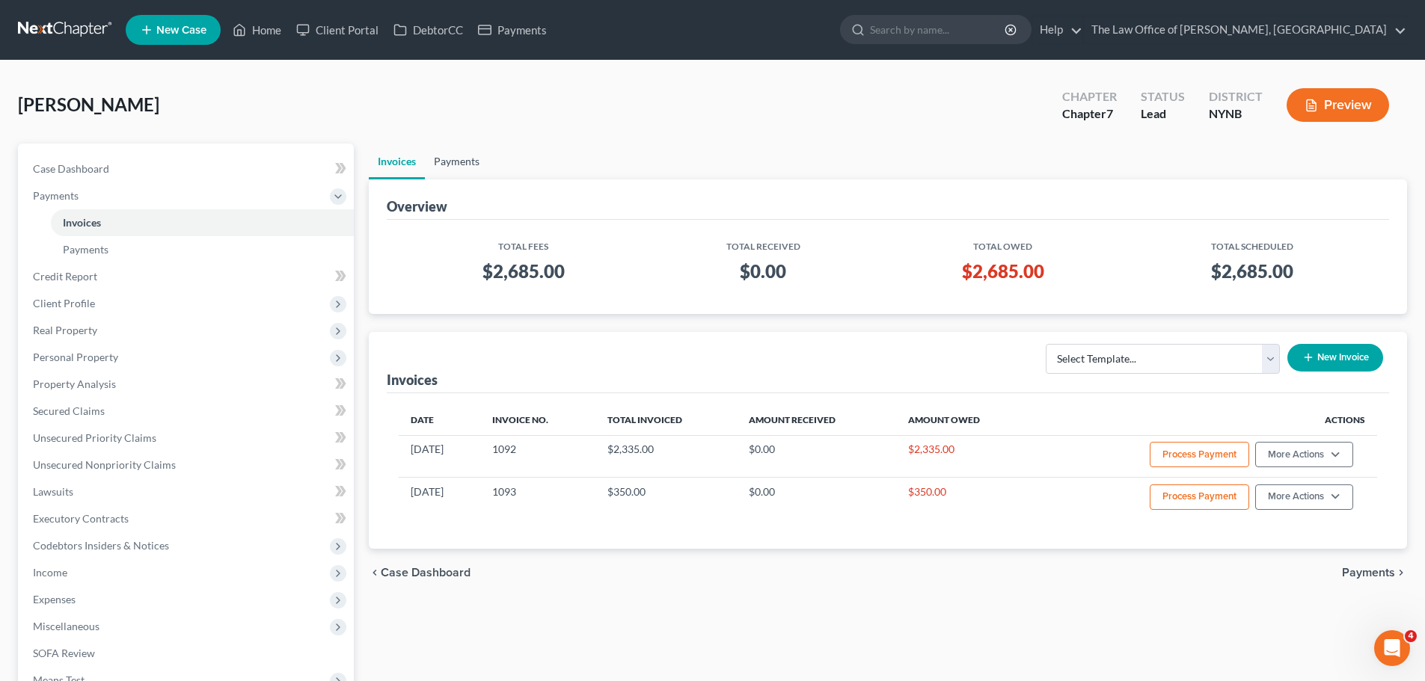
click at [460, 169] on link "Payments" at bounding box center [457, 162] width 64 height 36
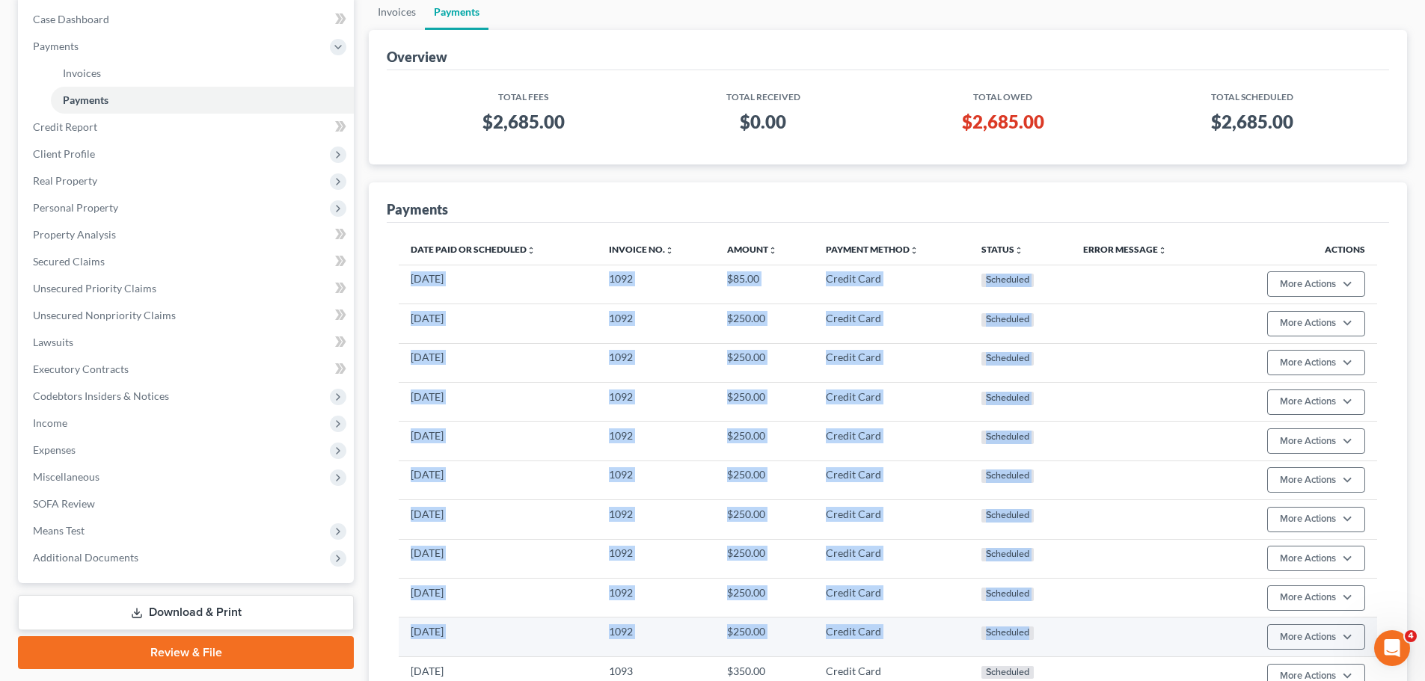
scroll to position [298, 0]
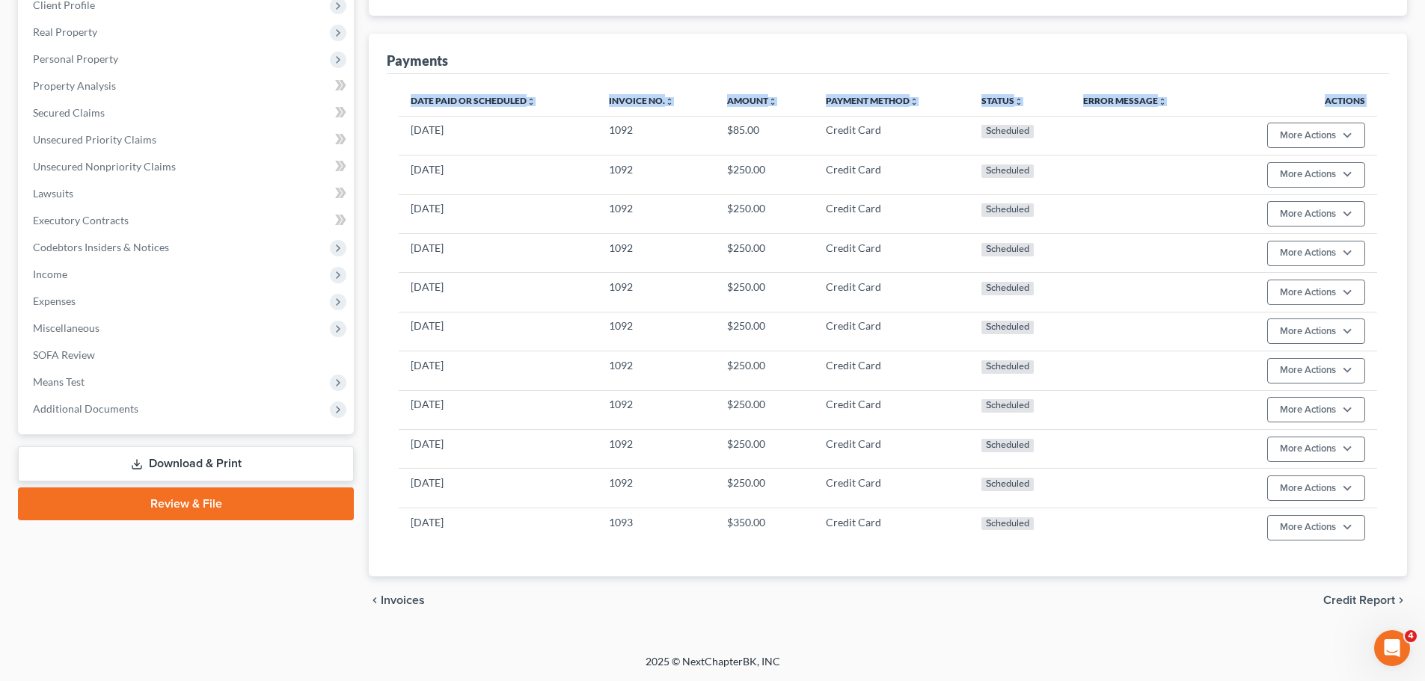
drag, startPoint x: 406, startPoint y: 429, endPoint x: 1073, endPoint y: 556, distance: 678.5
click at [1073, 556] on div "Date Paid or Scheduled unfold_more expand_more expand_less Invoice No. unfold_m…" at bounding box center [888, 325] width 1002 height 503
copy thead "Date Paid or Scheduled unfold_more expand_more expand_less Invoice No. unfold_m…"
